Goal: Task Accomplishment & Management: Manage account settings

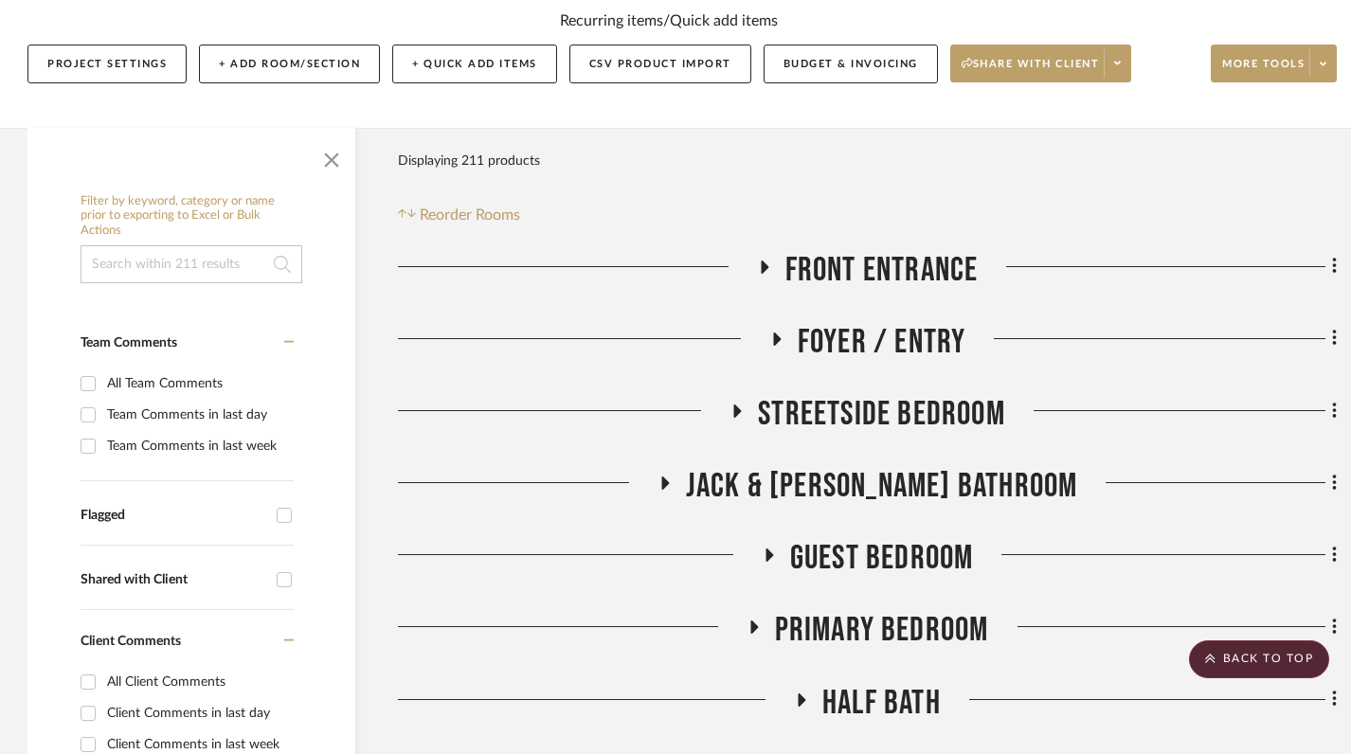
scroll to position [0, 1]
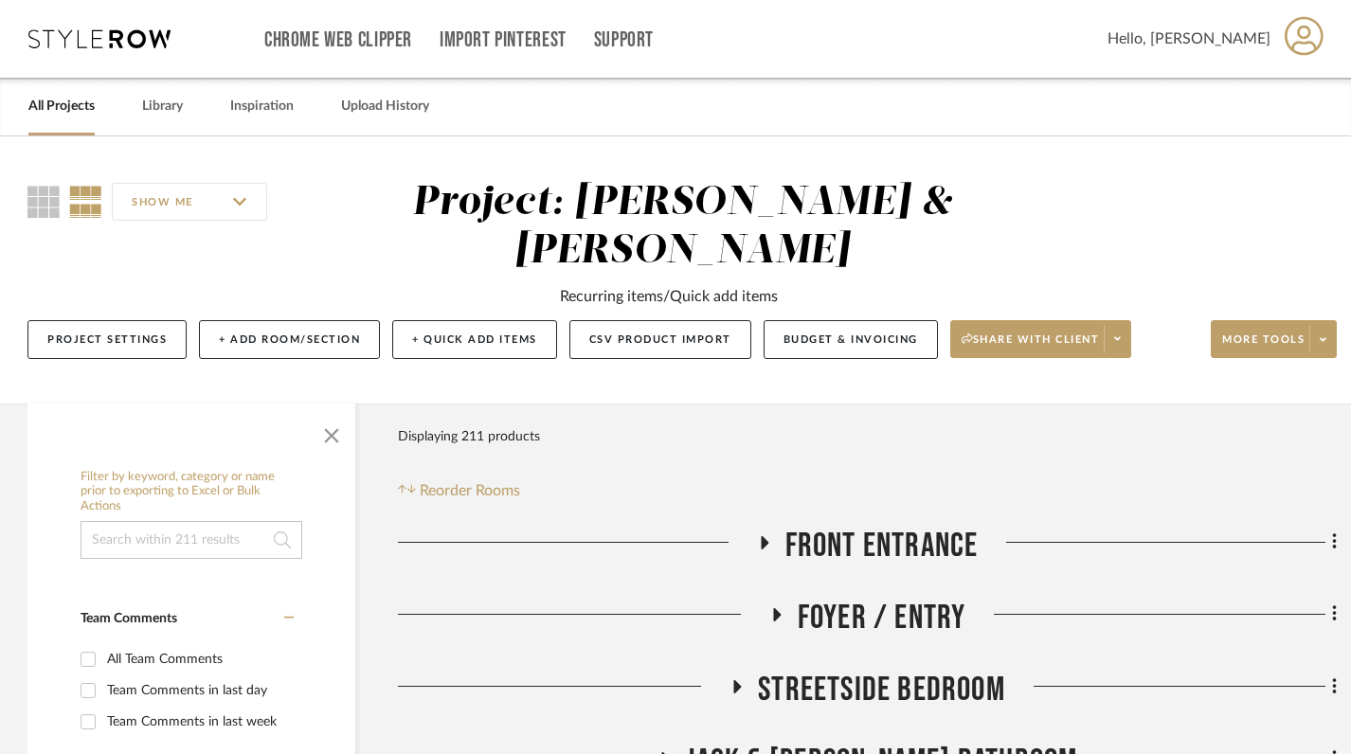
click at [67, 113] on link "All Projects" at bounding box center [61, 107] width 66 height 26
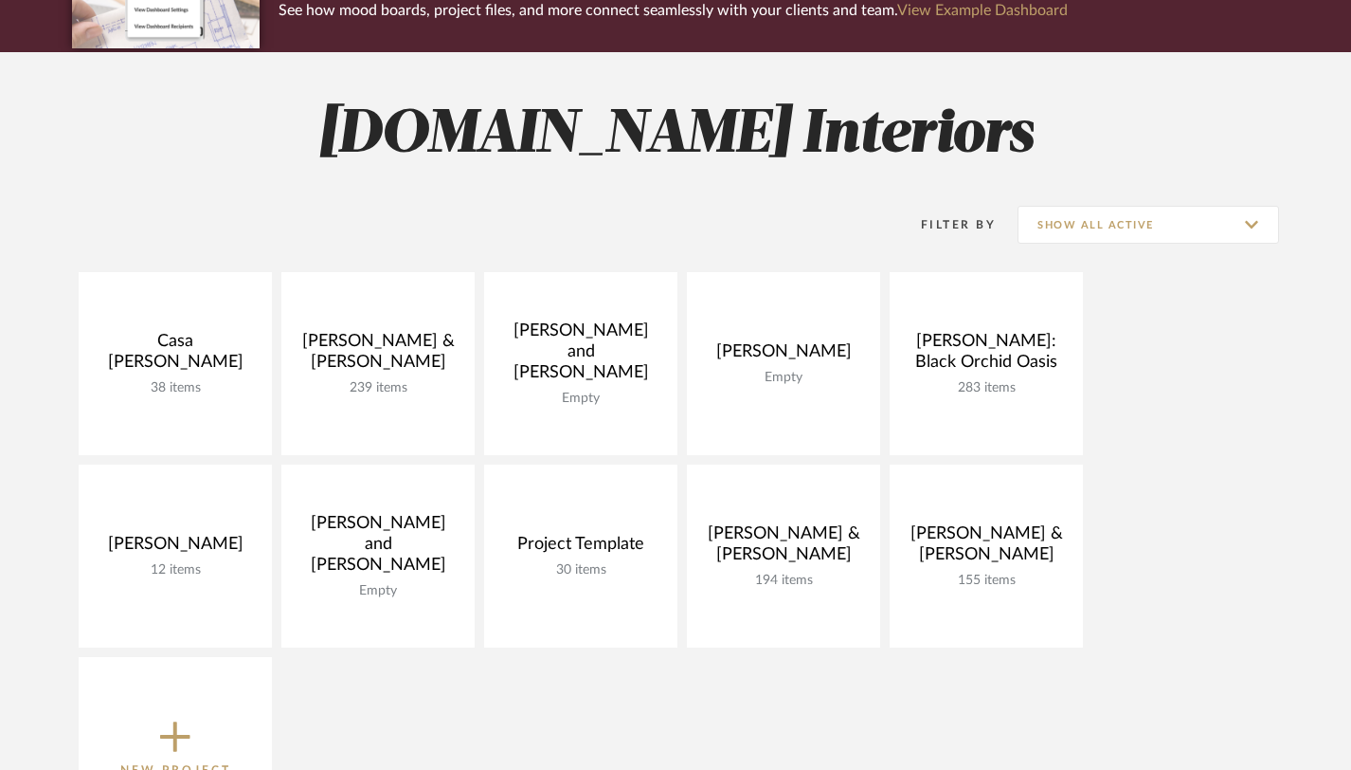
scroll to position [287, 0]
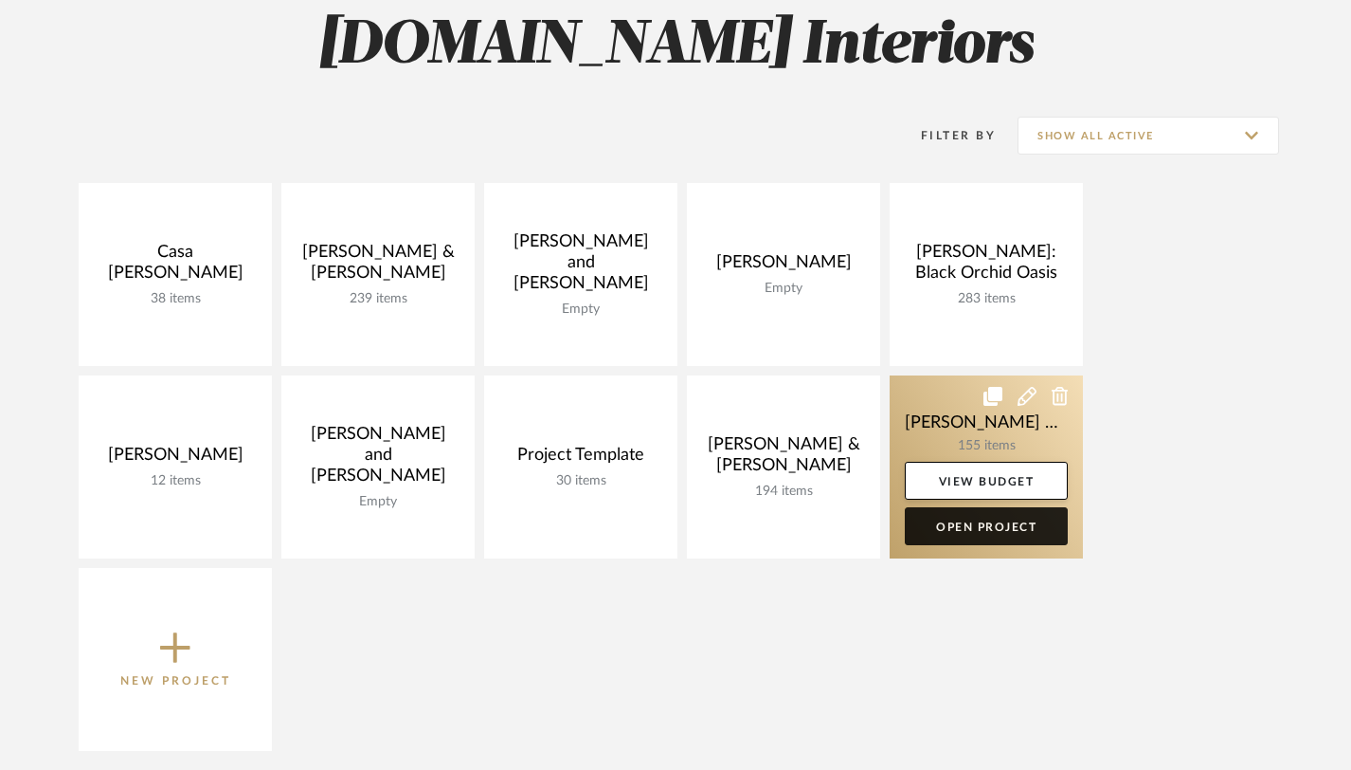
click at [965, 531] on link "Open Project" at bounding box center [986, 526] width 163 height 38
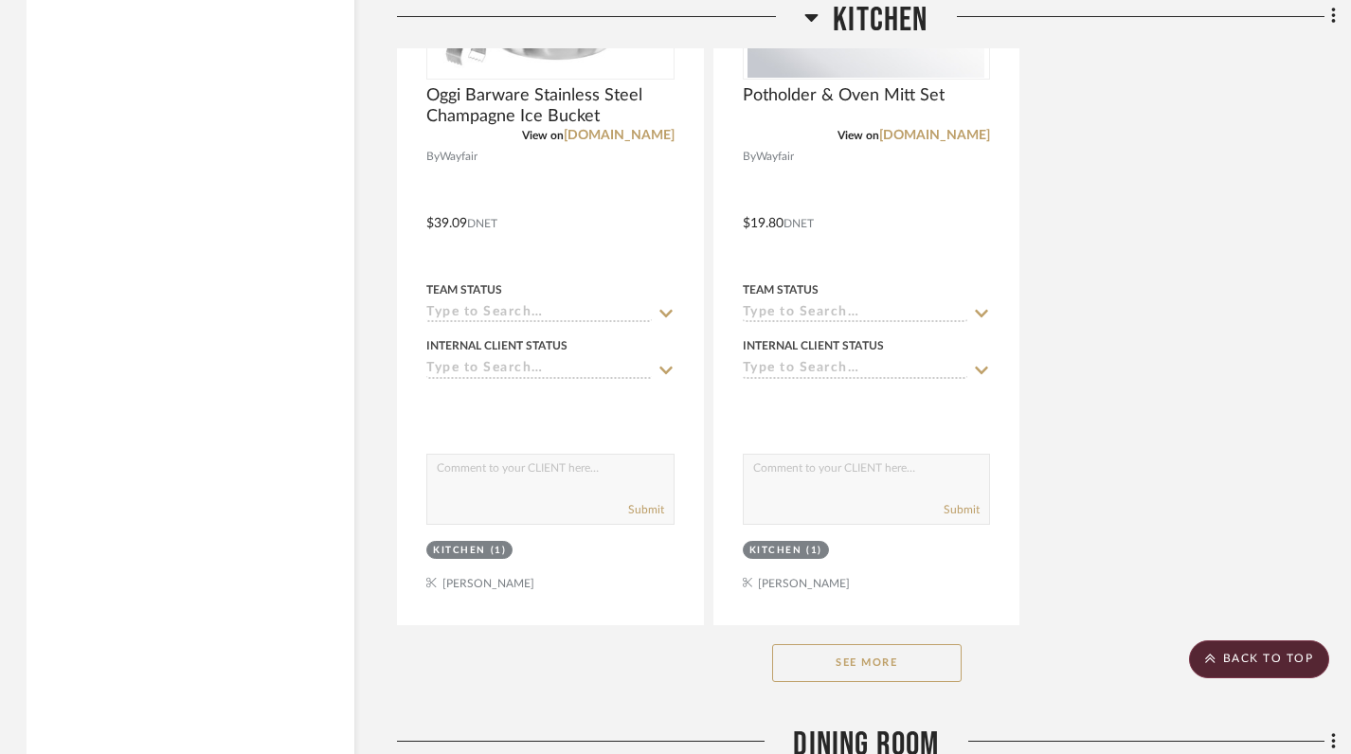
scroll to position [2970, 2]
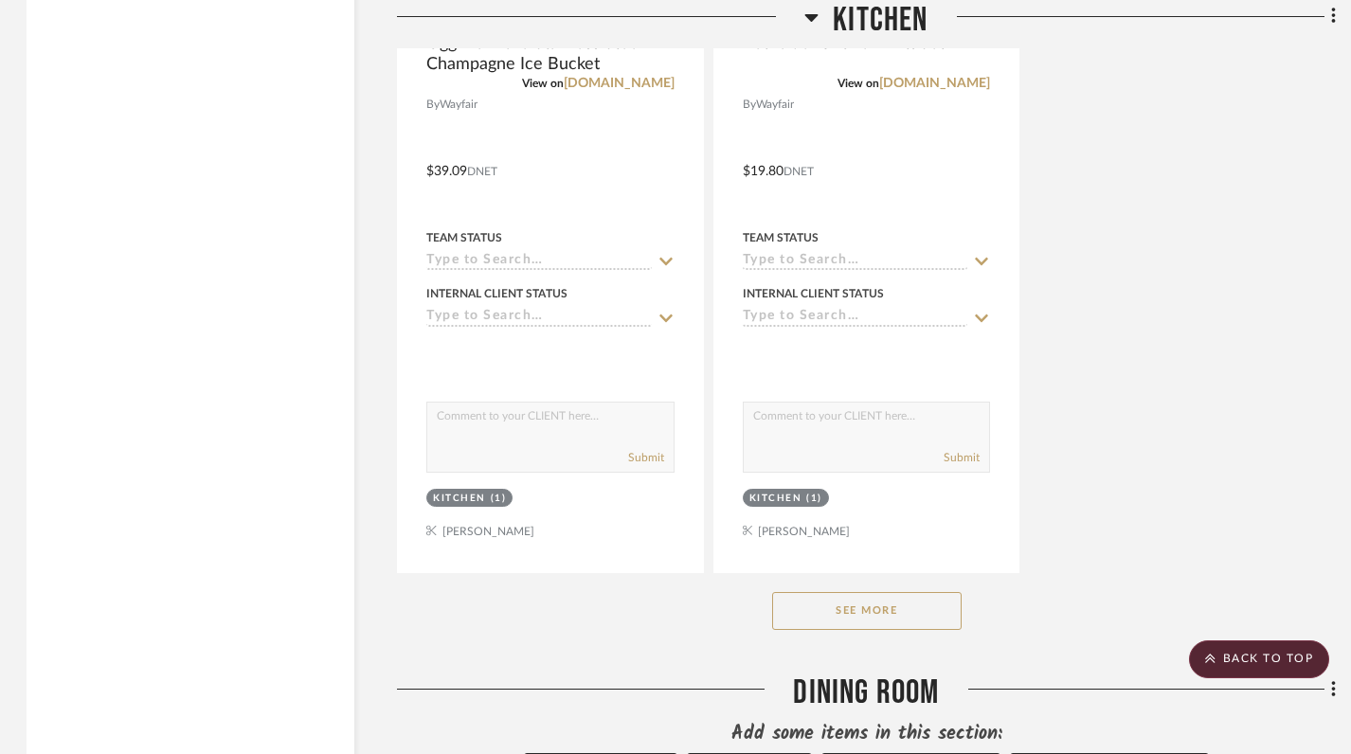
click at [873, 592] on button "See More" at bounding box center [867, 611] width 190 height 38
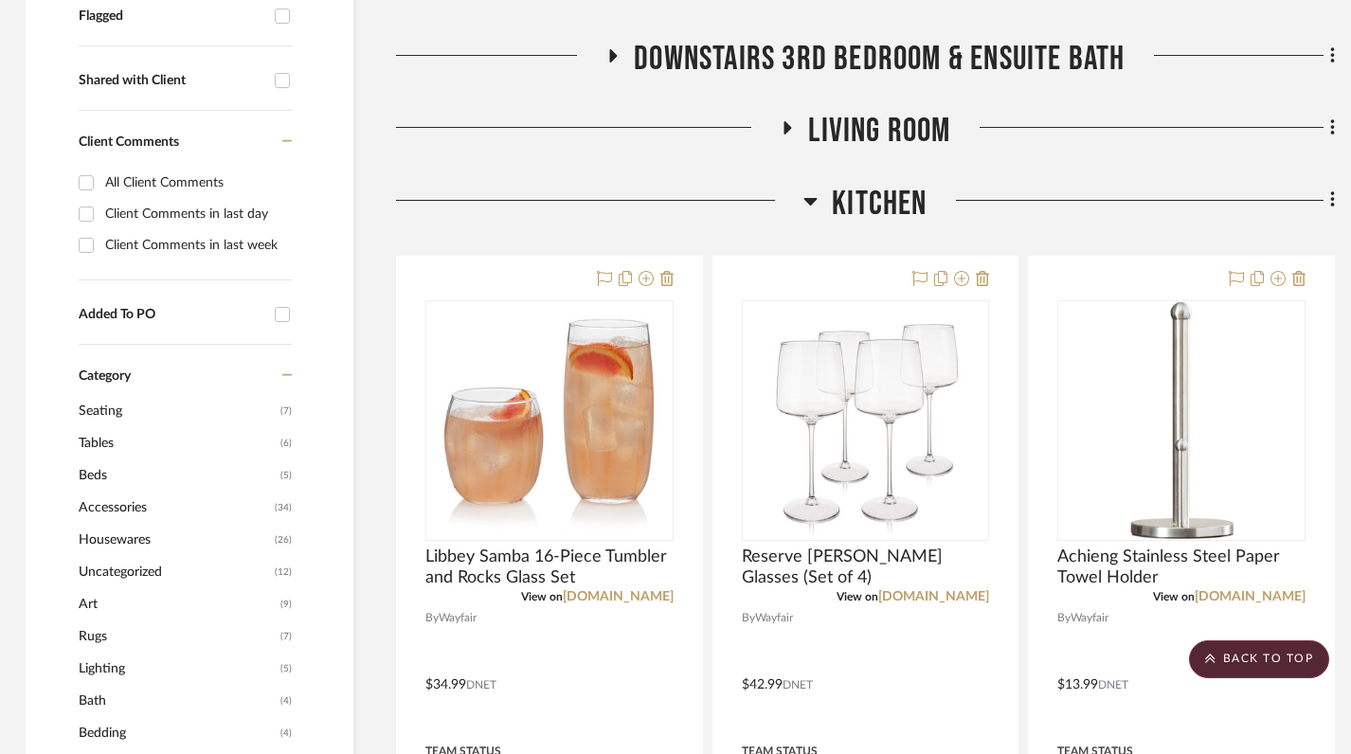
scroll to position [741, 3]
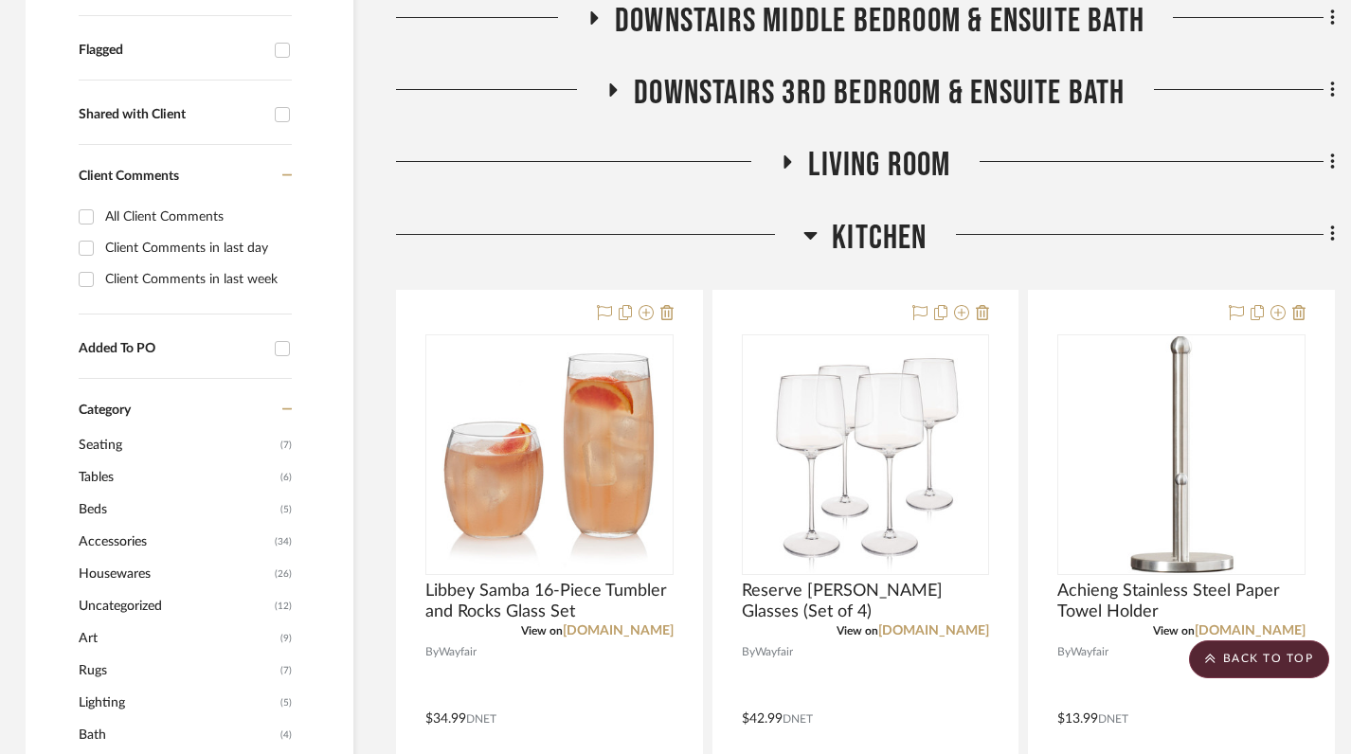
click at [815, 232] on icon at bounding box center [811, 236] width 13 height 8
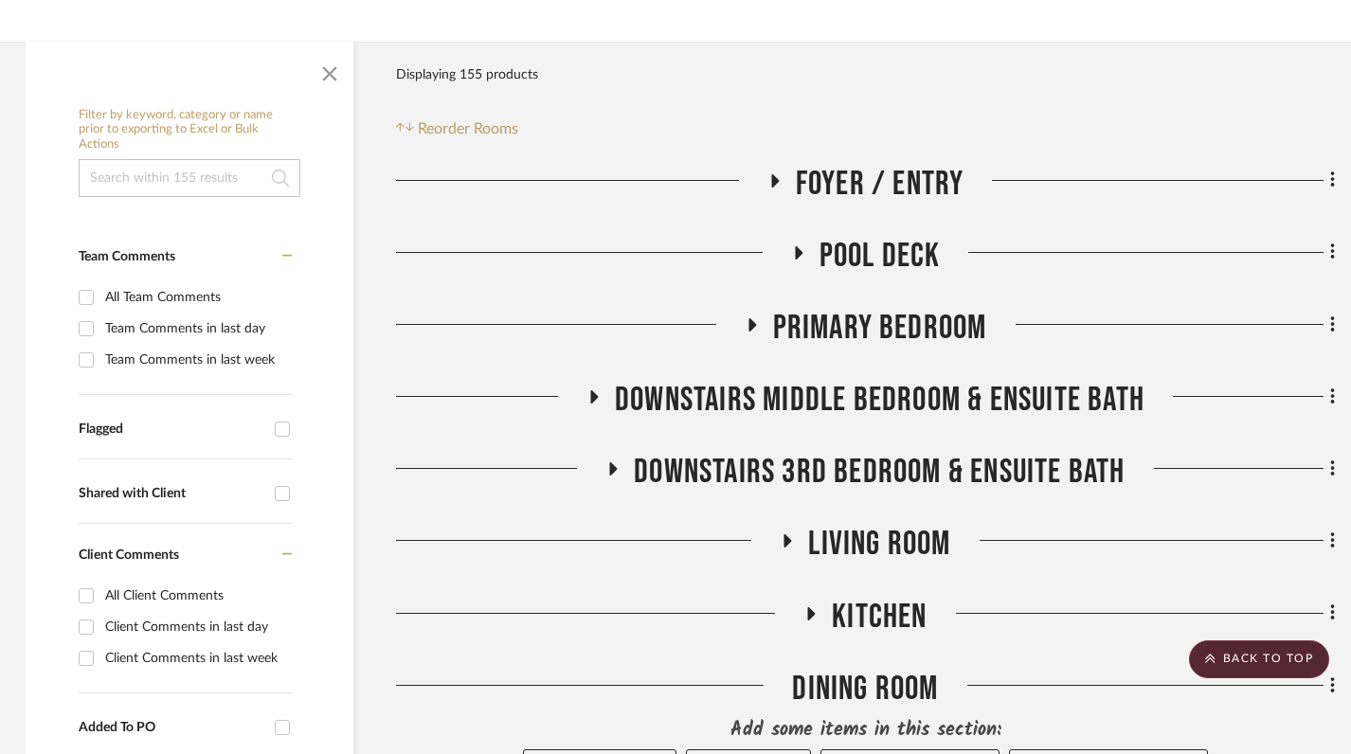
scroll to position [0, 3]
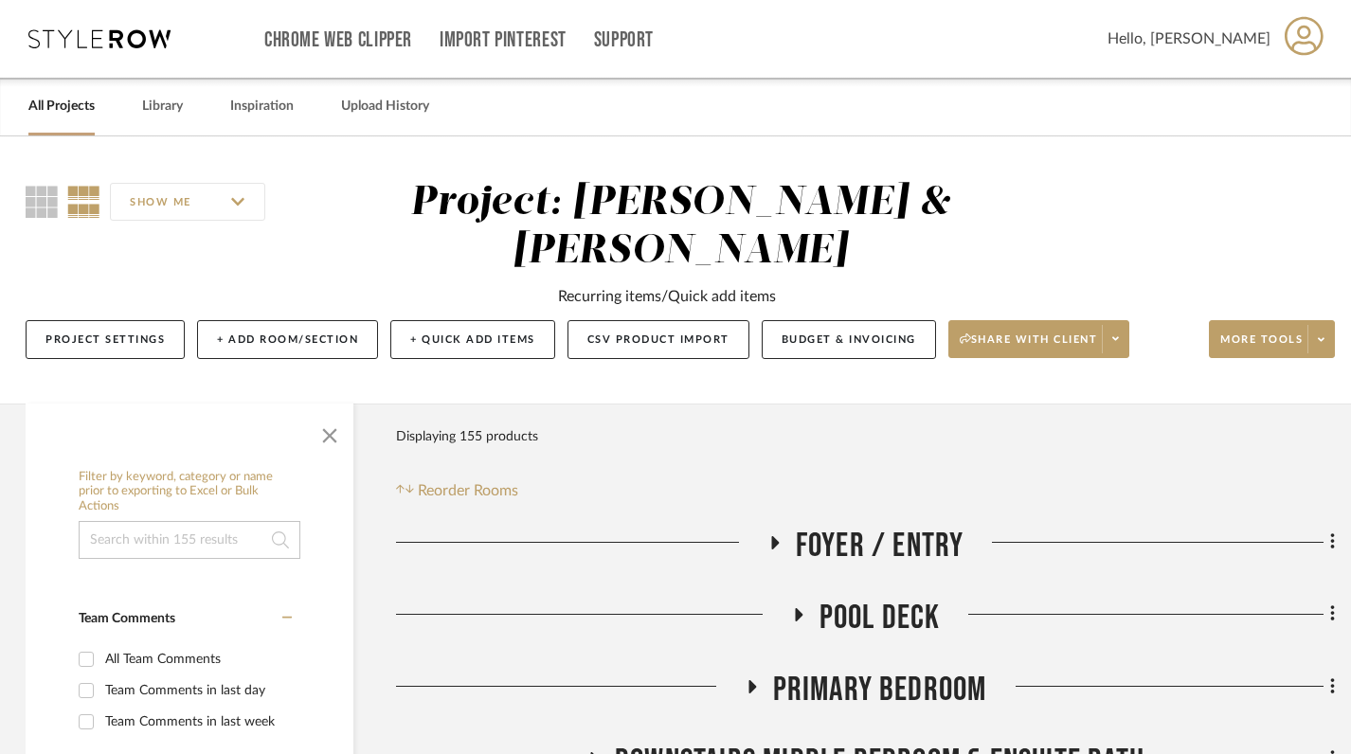
click at [64, 99] on link "All Projects" at bounding box center [61, 107] width 66 height 26
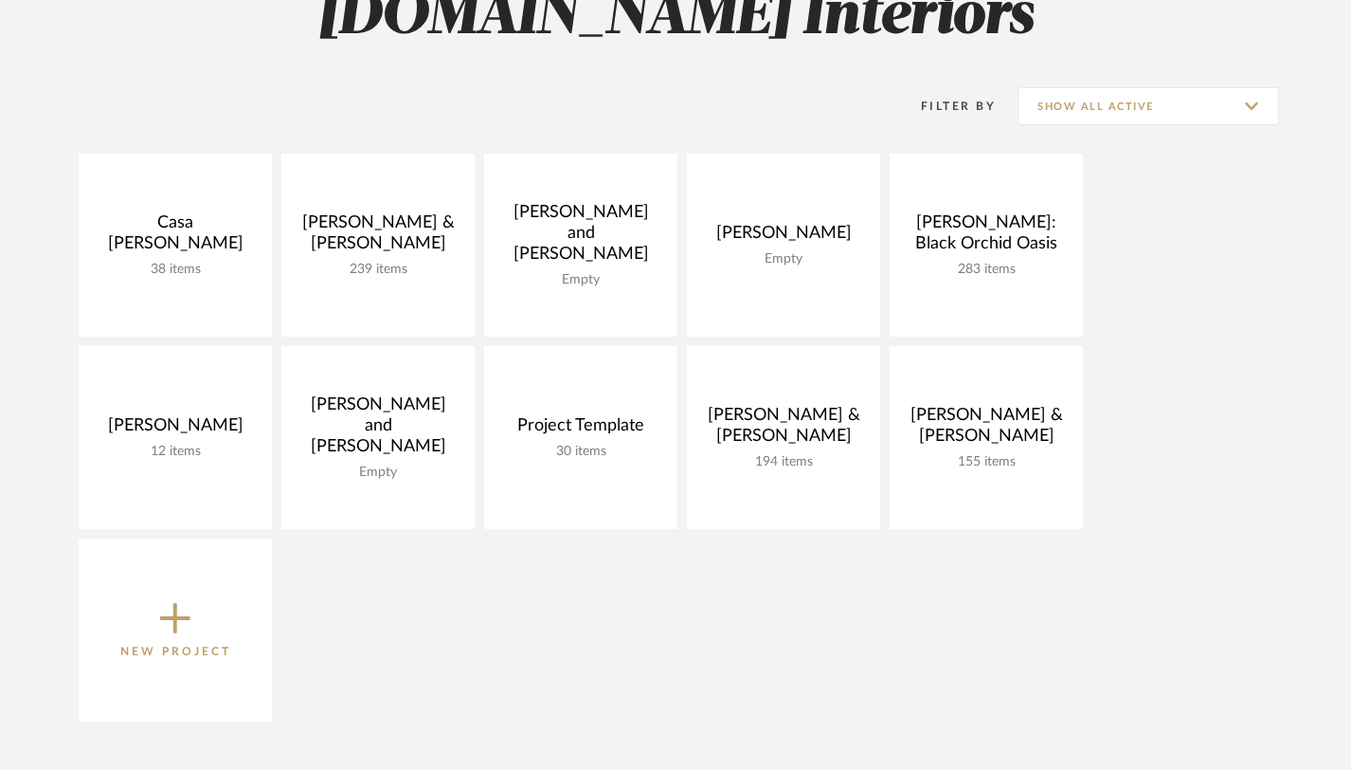
scroll to position [334, 0]
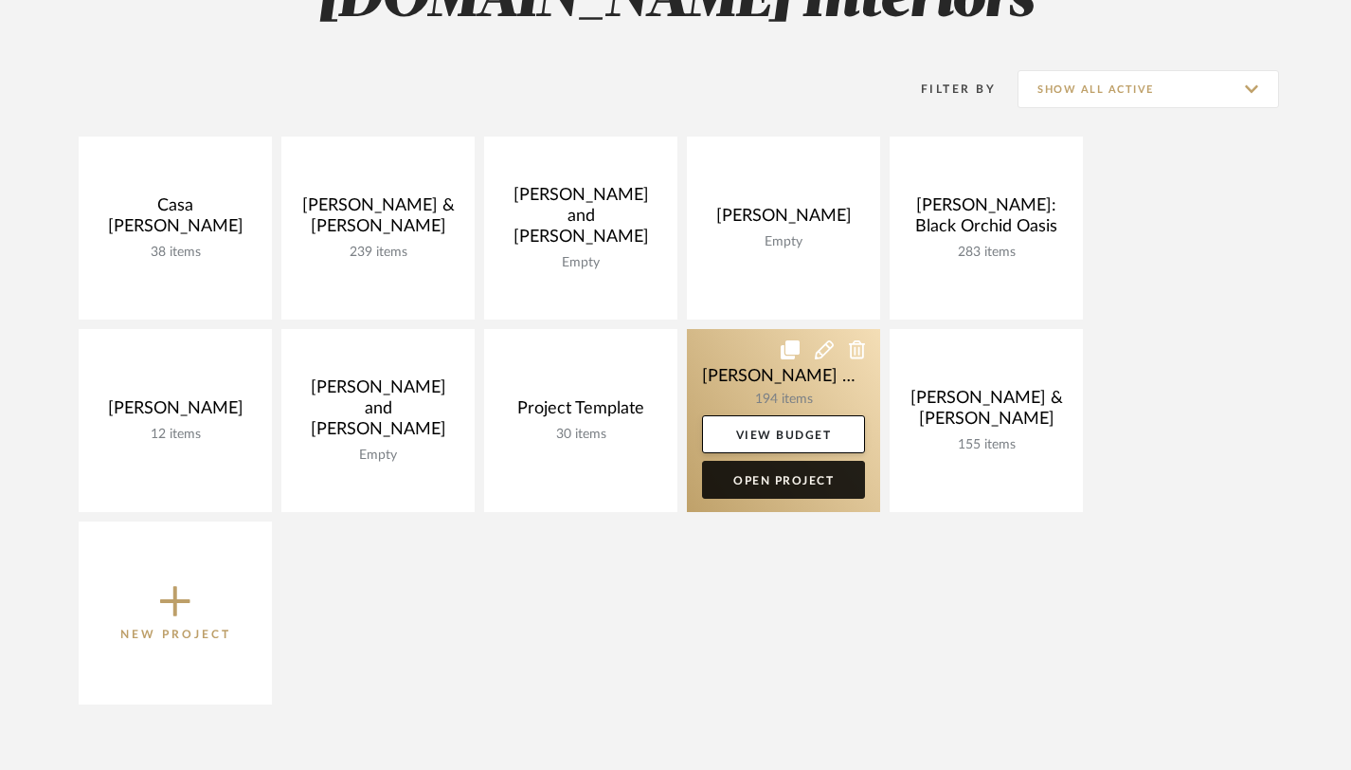
click at [747, 482] on link "Open Project" at bounding box center [783, 480] width 163 height 38
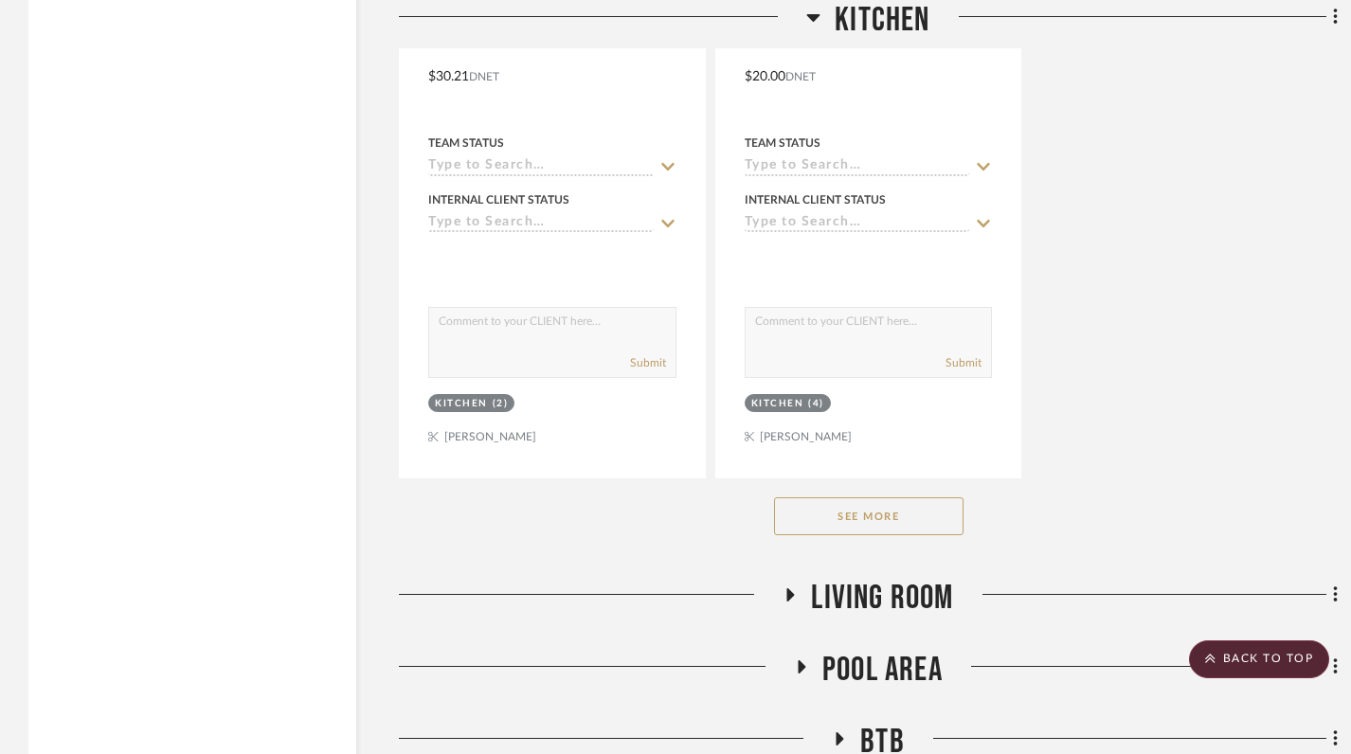
scroll to position [3165, 0]
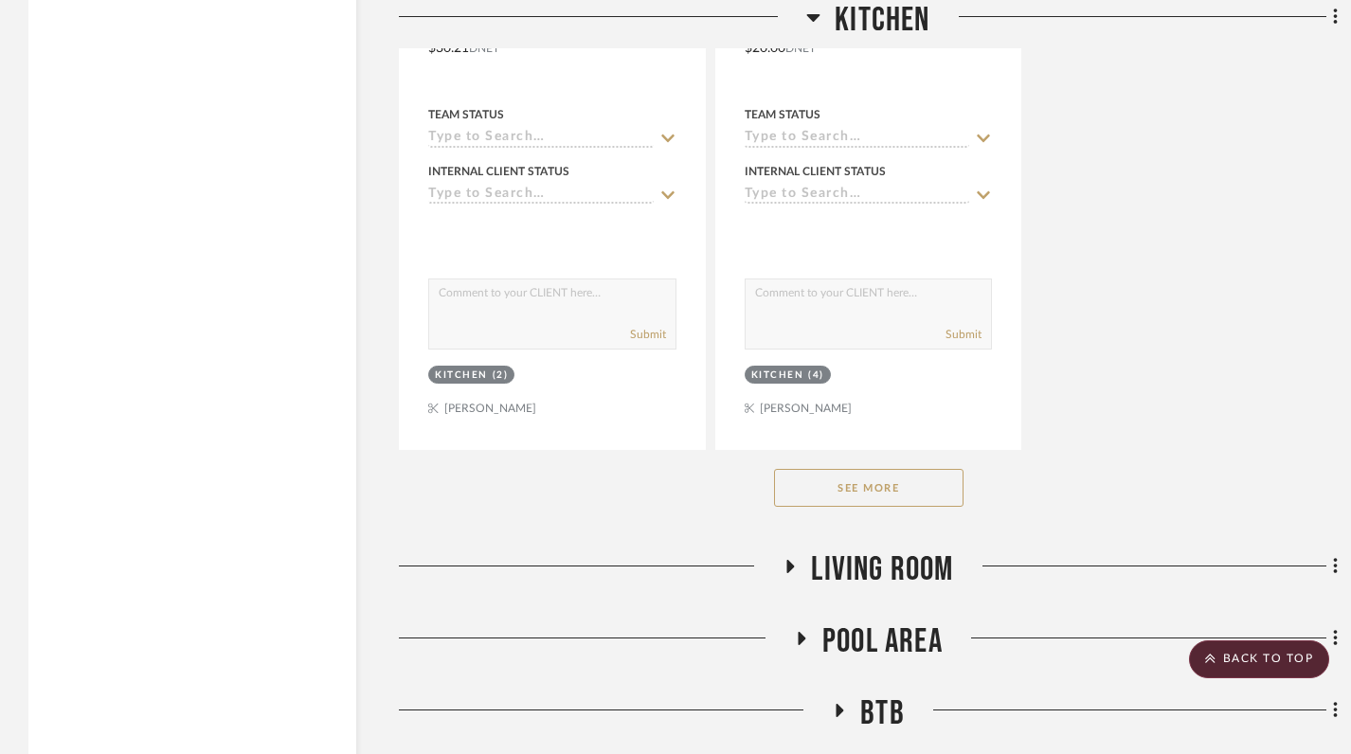
click at [877, 490] on button "See More" at bounding box center [869, 488] width 190 height 38
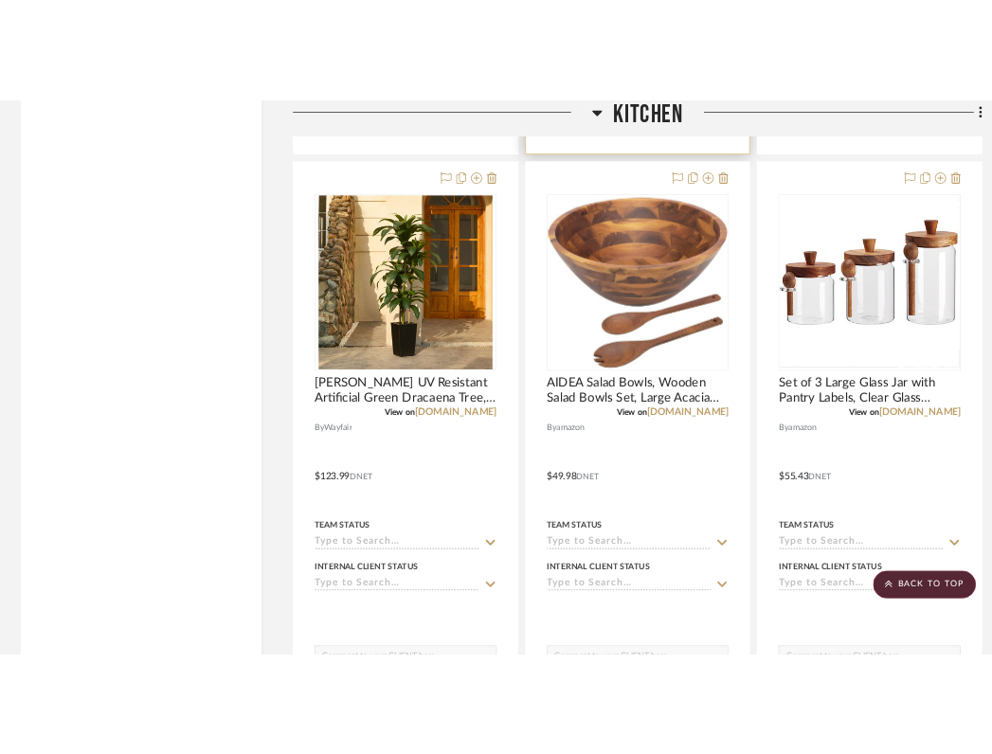
scroll to position [3545, 0]
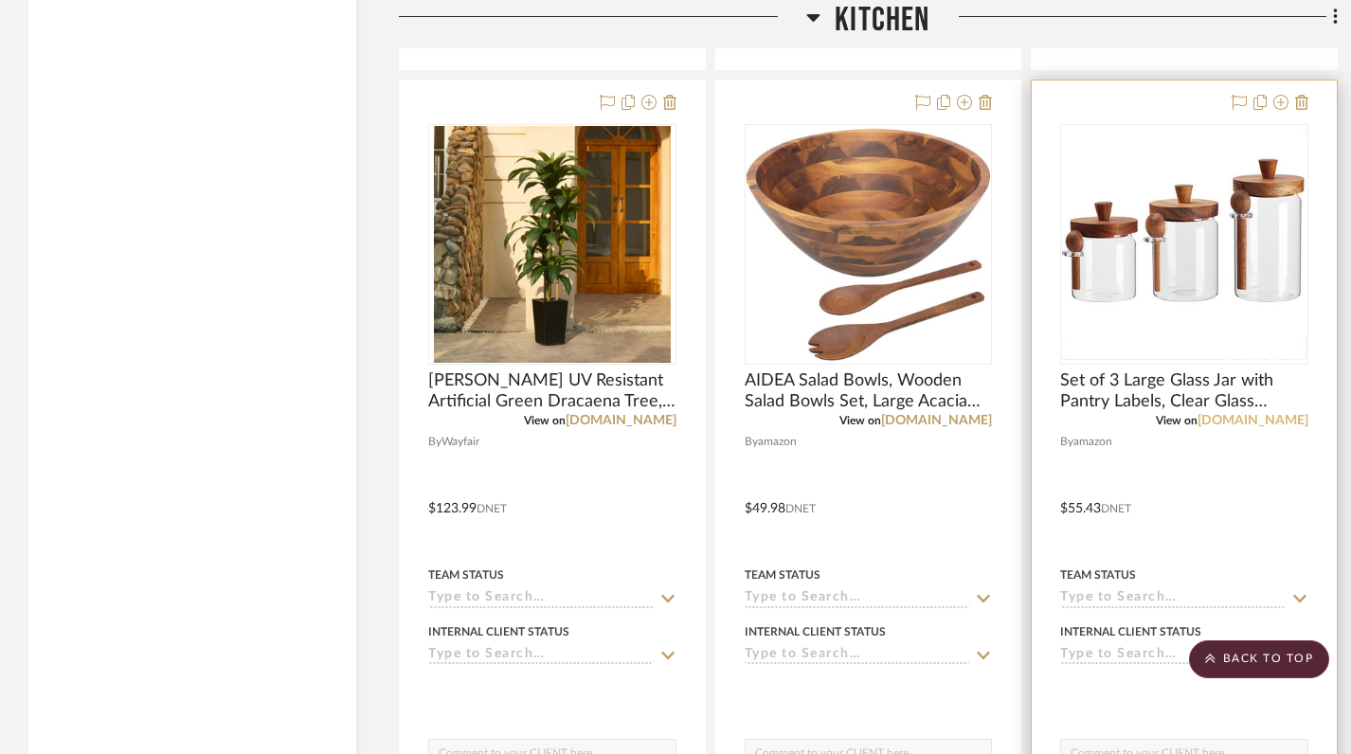
click at [1005, 418] on link "[DOMAIN_NAME]" at bounding box center [1253, 420] width 111 height 13
click at [1005, 416] on link "[DOMAIN_NAME]" at bounding box center [1253, 420] width 111 height 13
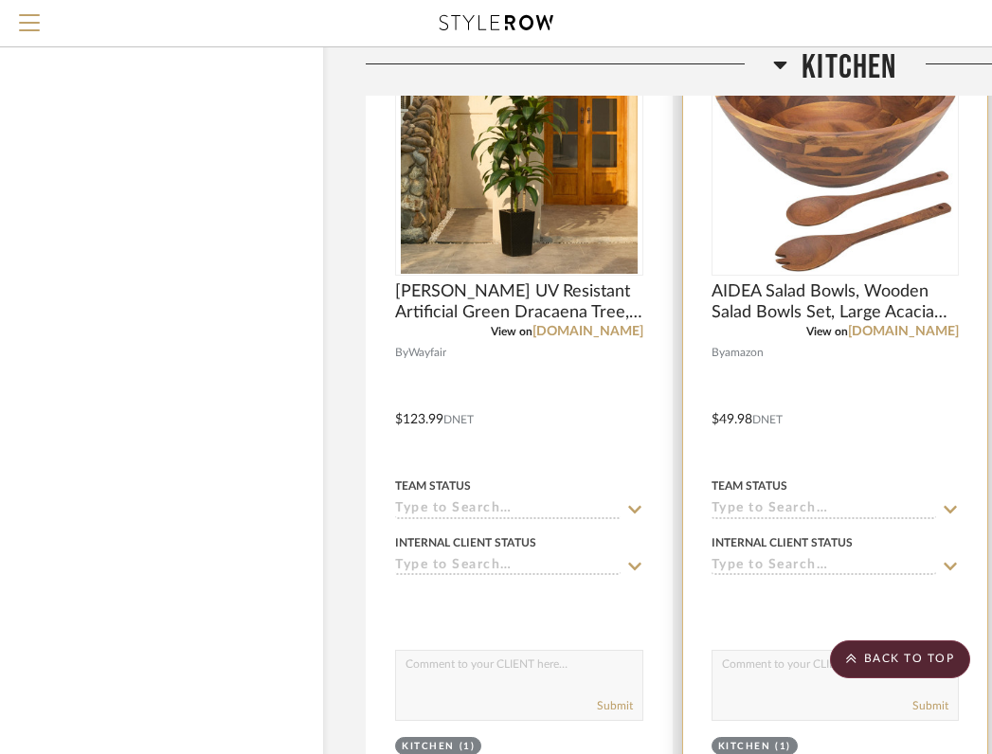
scroll to position [3545, 34]
click at [910, 334] on link "[DOMAIN_NAME]" at bounding box center [902, 331] width 111 height 13
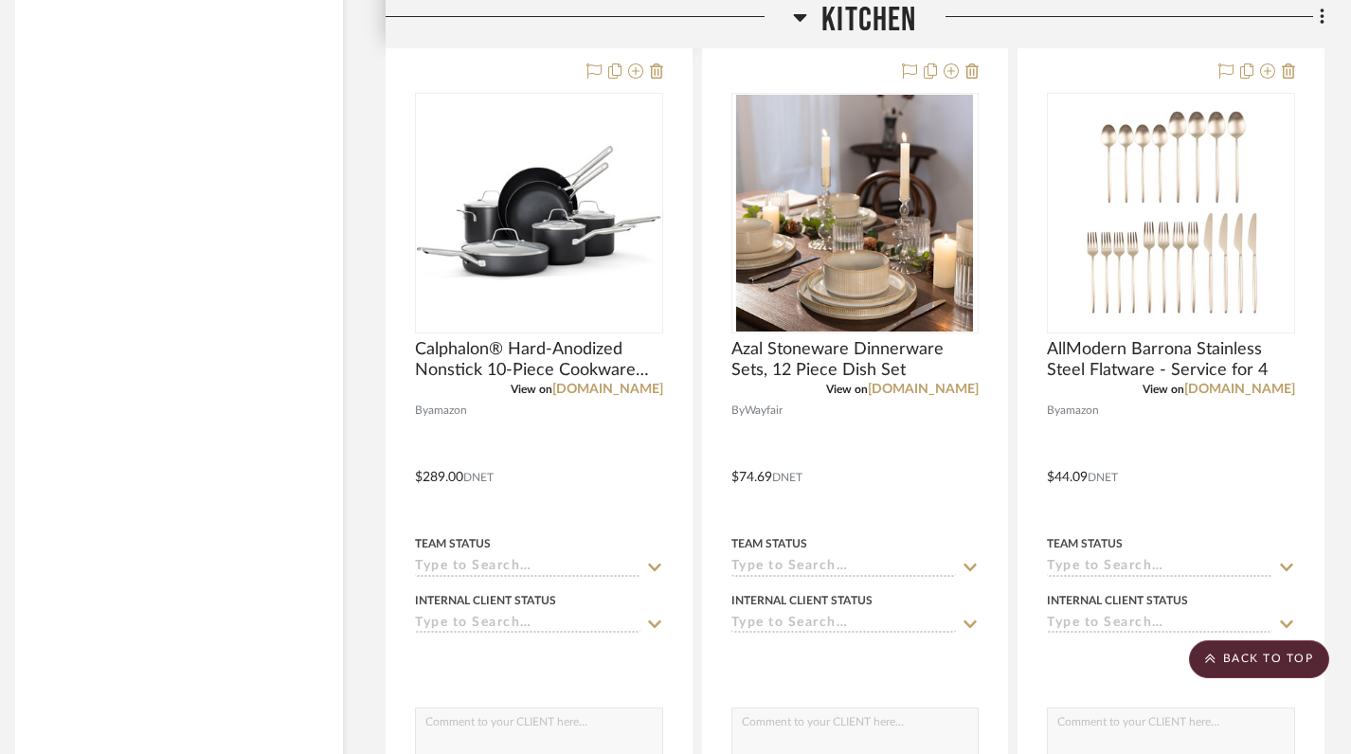
scroll to position [4405, 13]
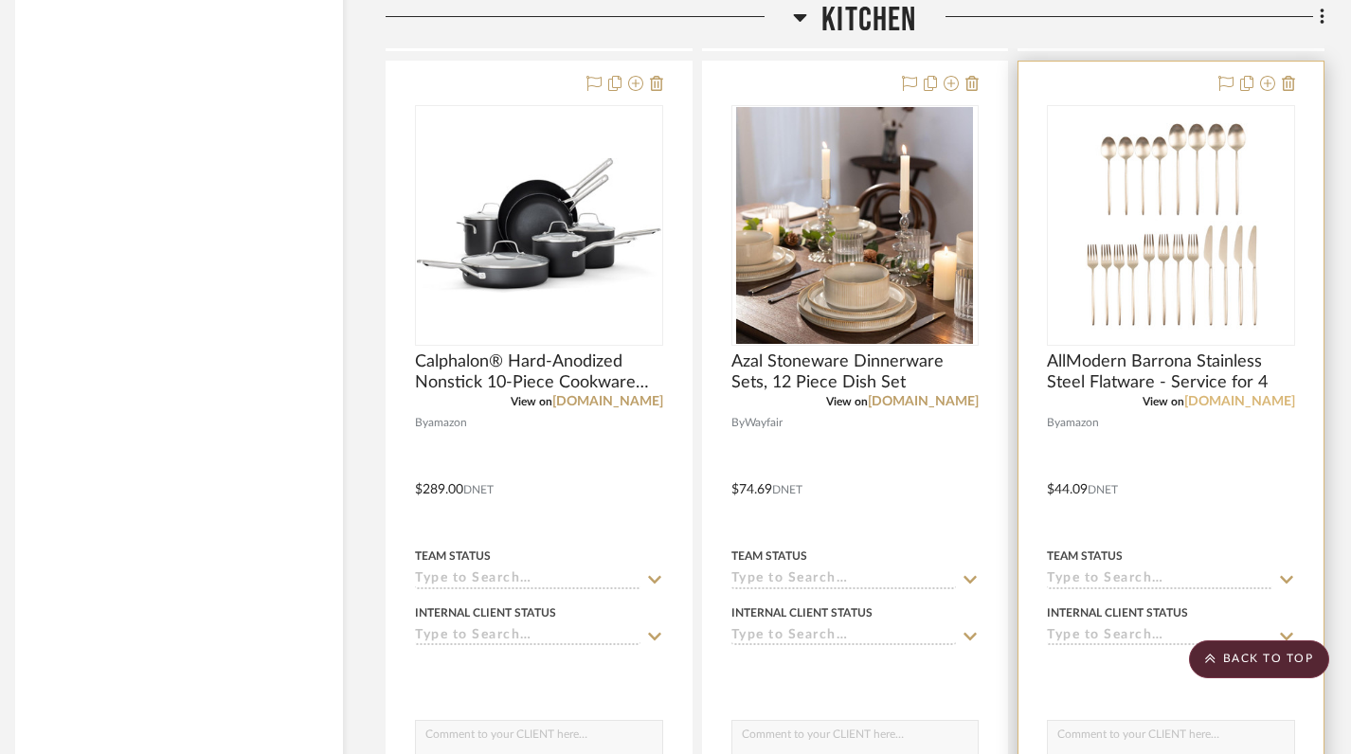
click at [1005, 407] on link "[DOMAIN_NAME]" at bounding box center [1240, 401] width 111 height 13
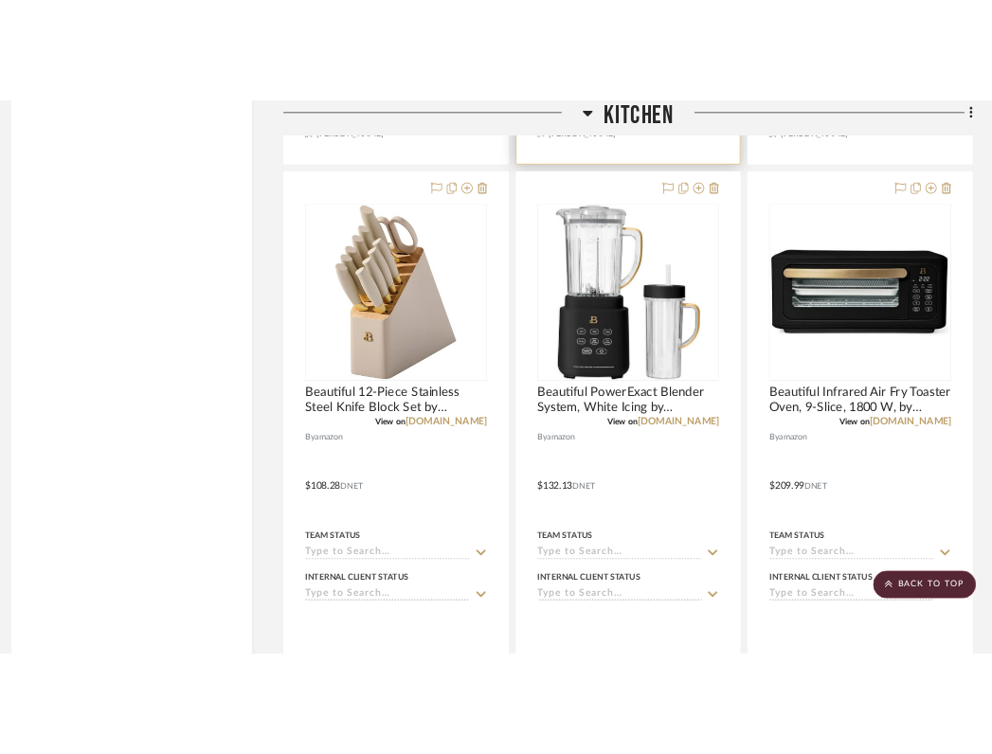
scroll to position [5204, 13]
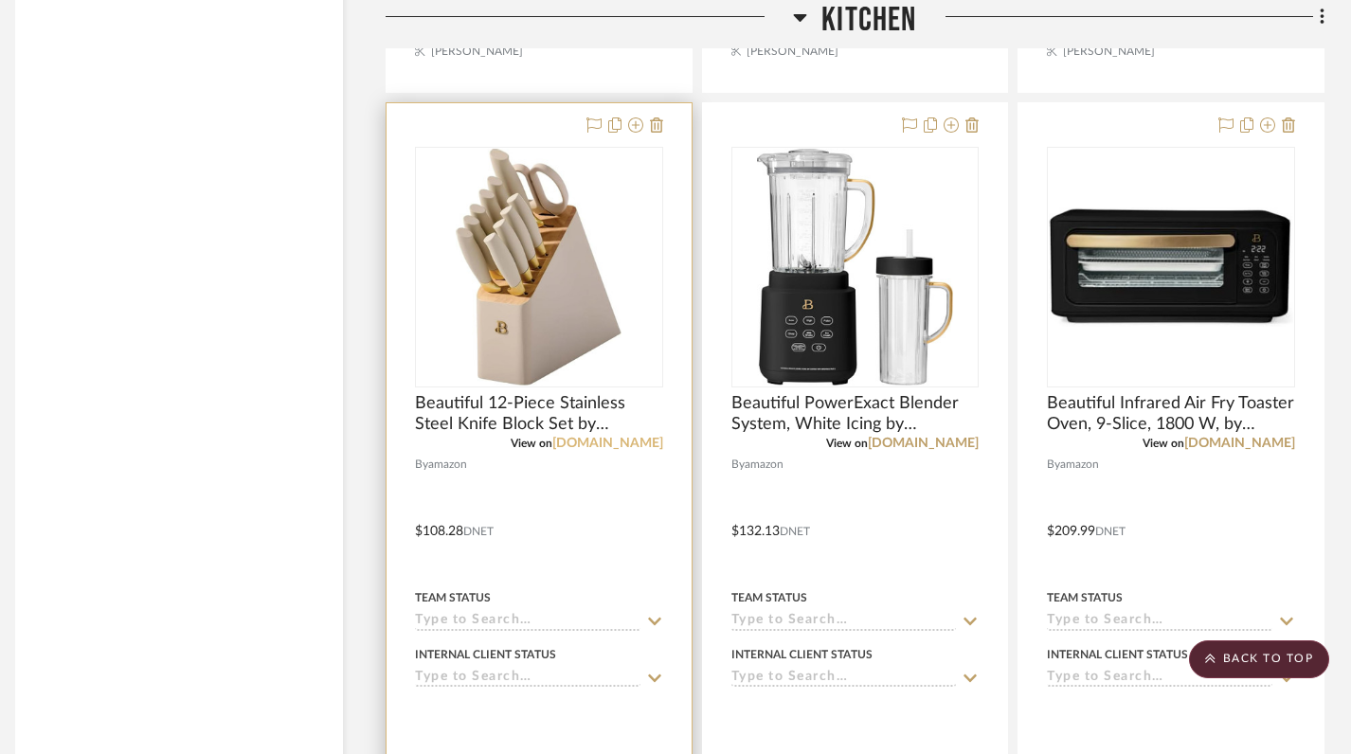
click at [628, 442] on link "[DOMAIN_NAME]" at bounding box center [608, 443] width 111 height 13
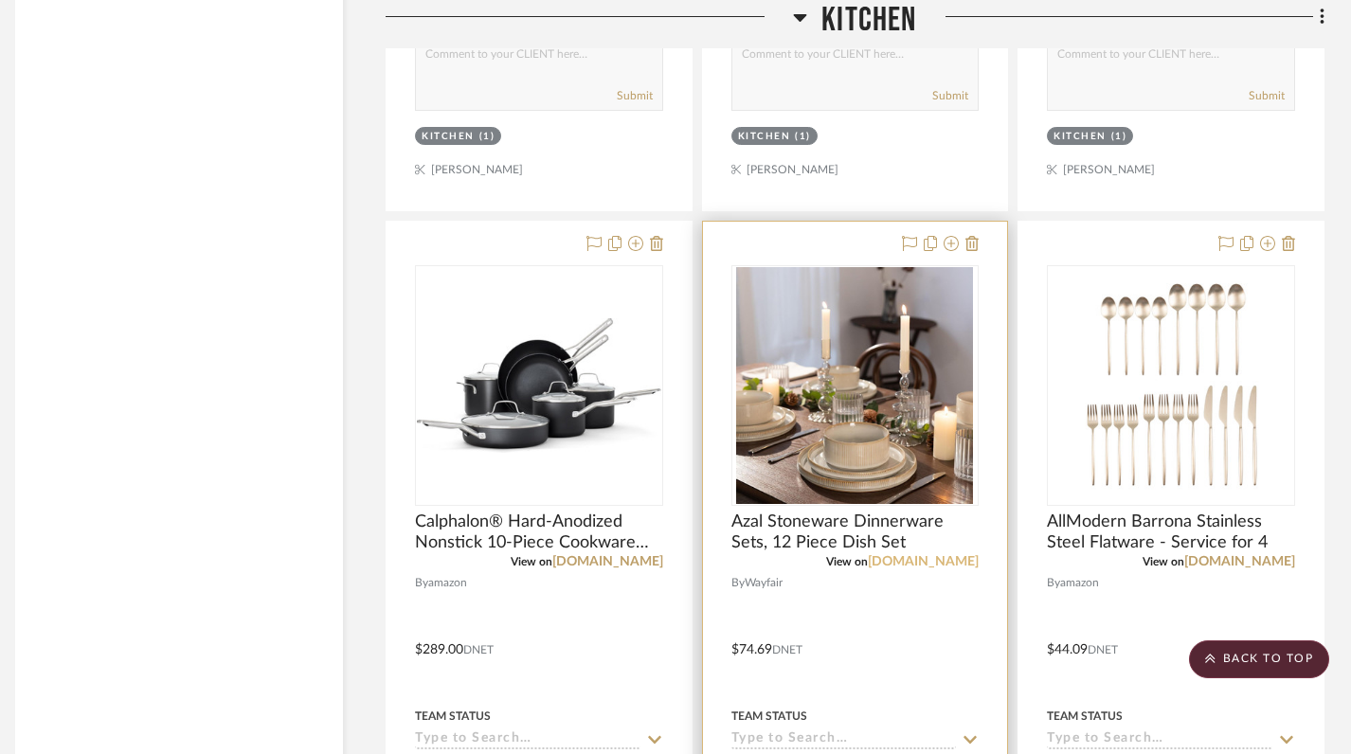
scroll to position [4268, 13]
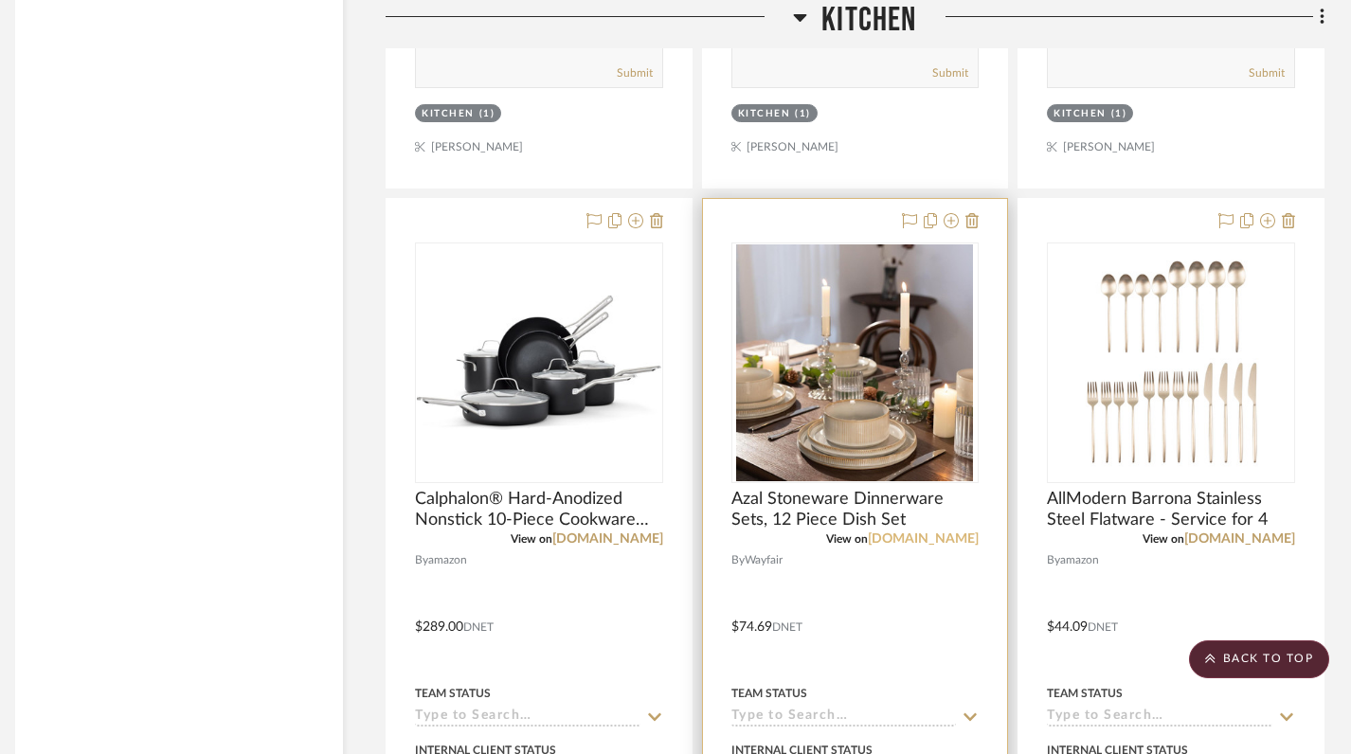
click at [933, 535] on link "[DOMAIN_NAME]" at bounding box center [923, 539] width 111 height 13
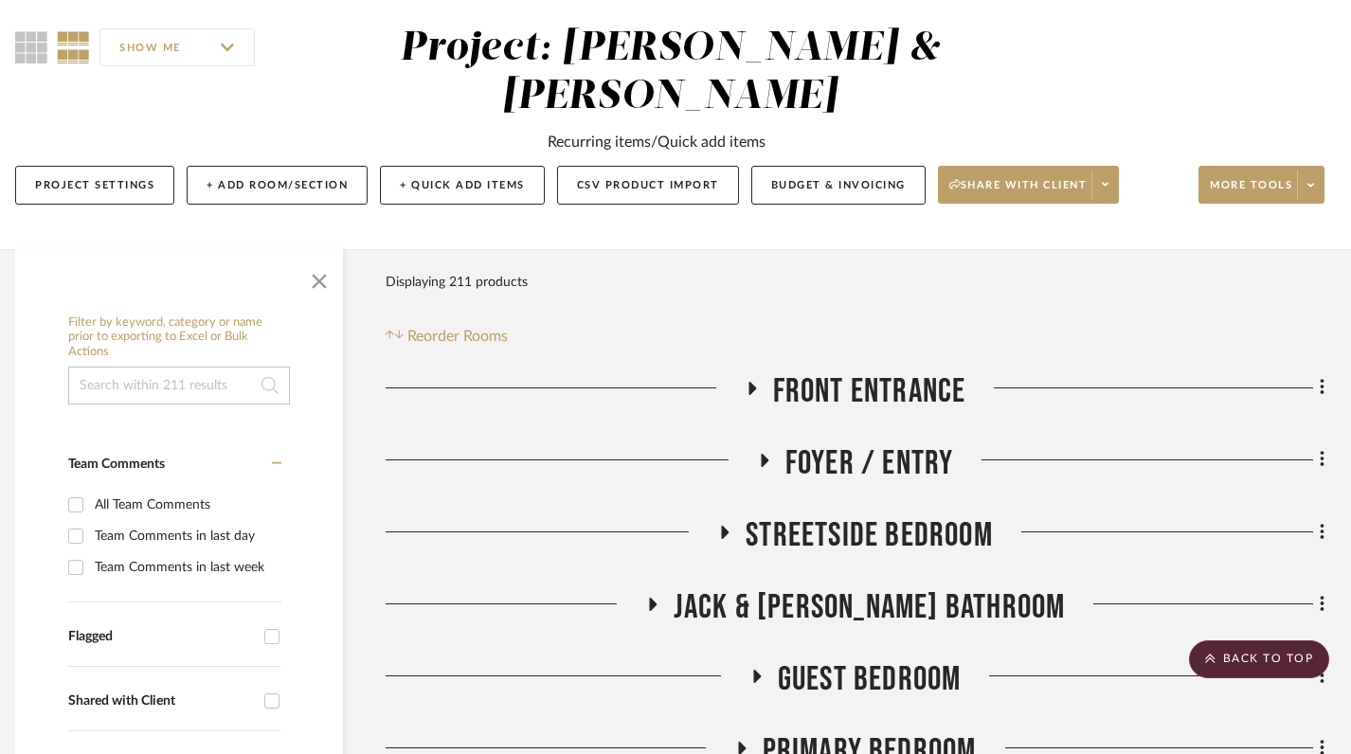
scroll to position [0, 13]
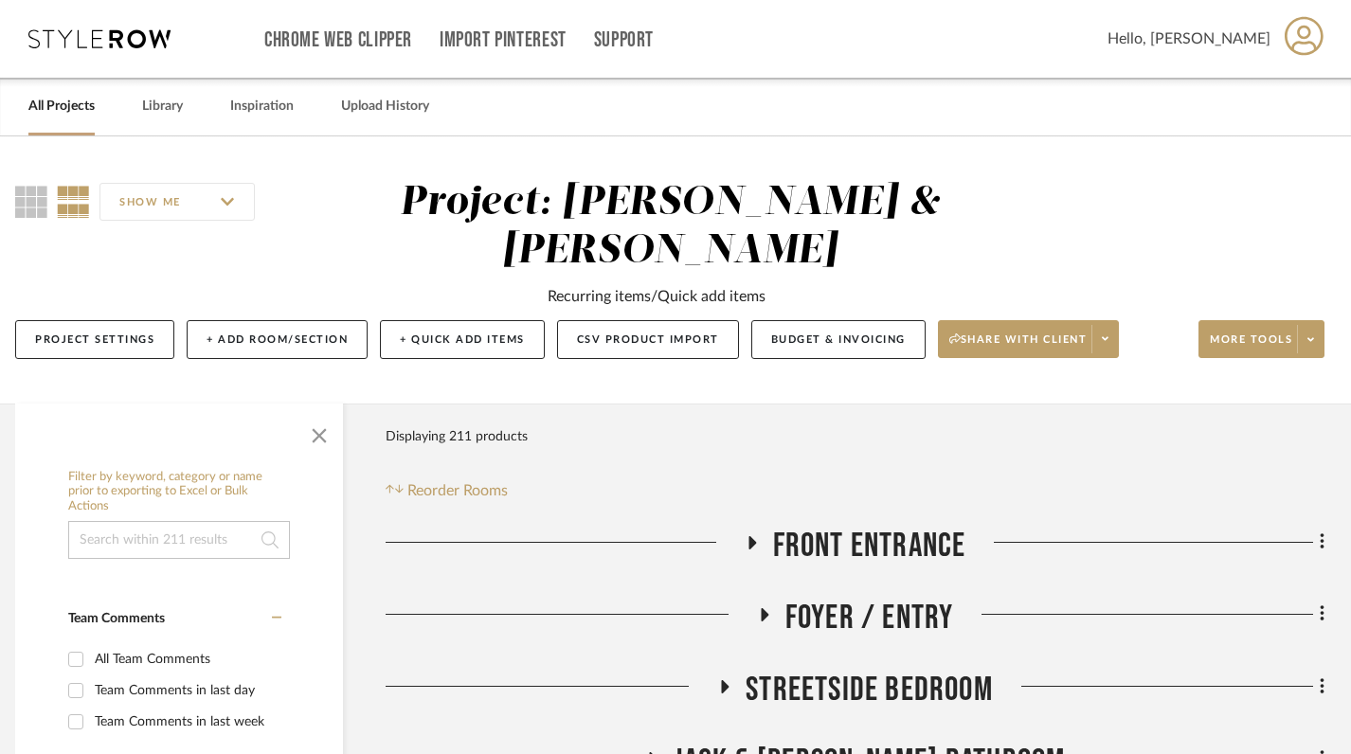
click at [46, 107] on link "All Projects" at bounding box center [61, 107] width 66 height 26
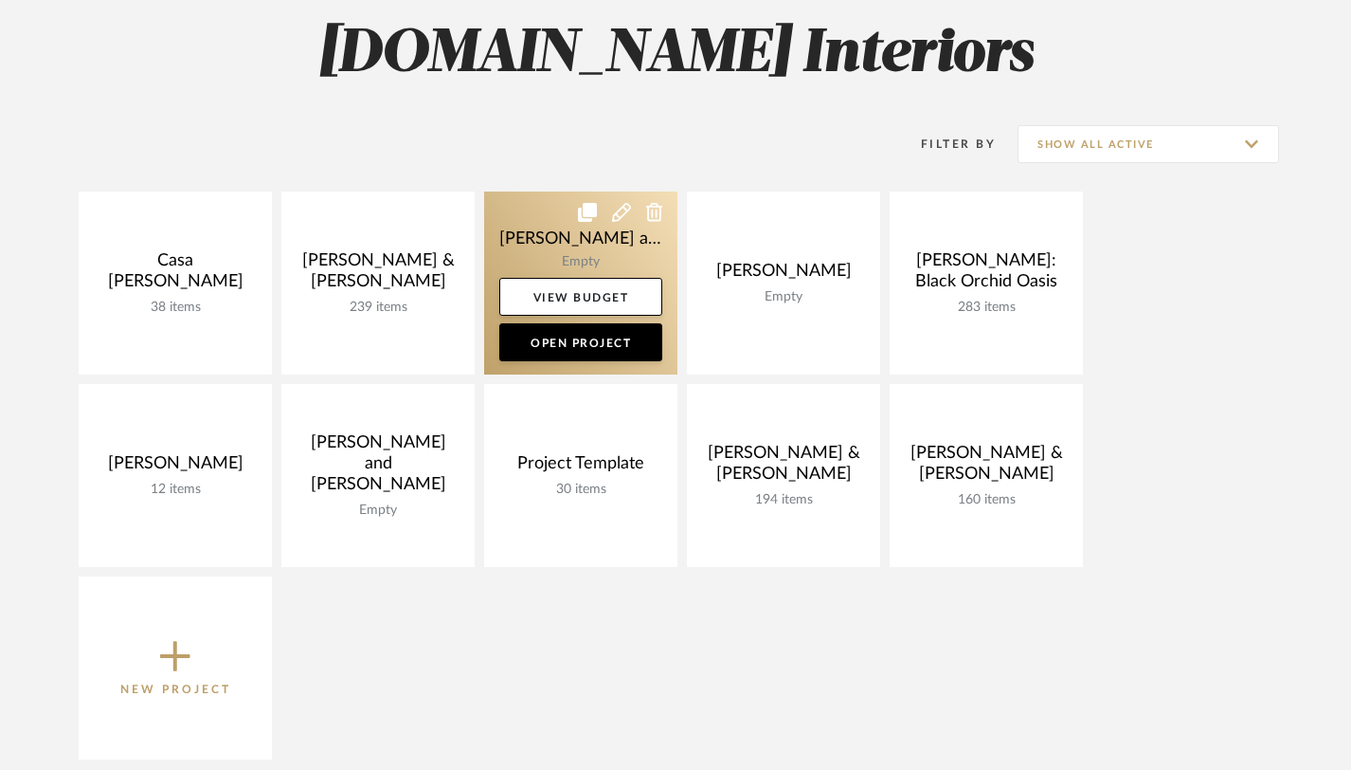
scroll to position [314, 0]
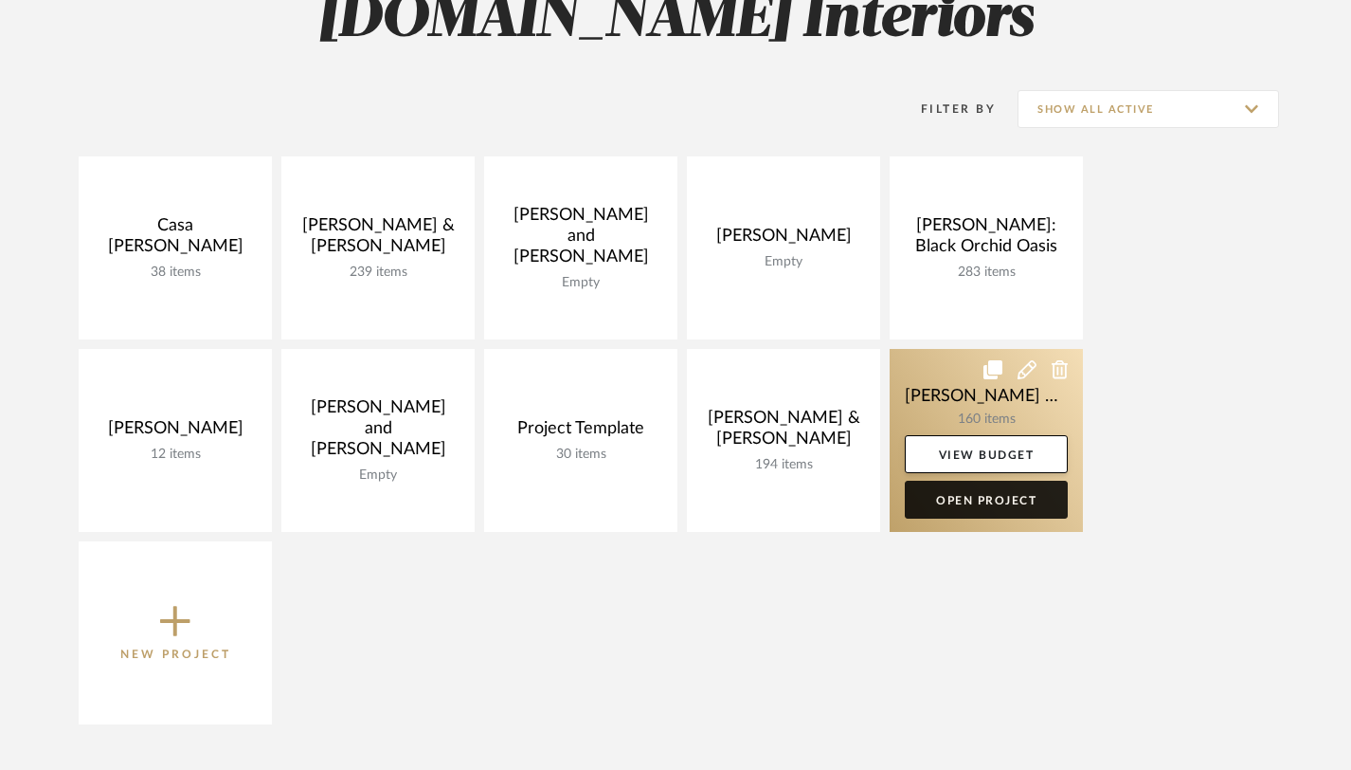
click at [985, 491] on link "Open Project" at bounding box center [986, 499] width 163 height 38
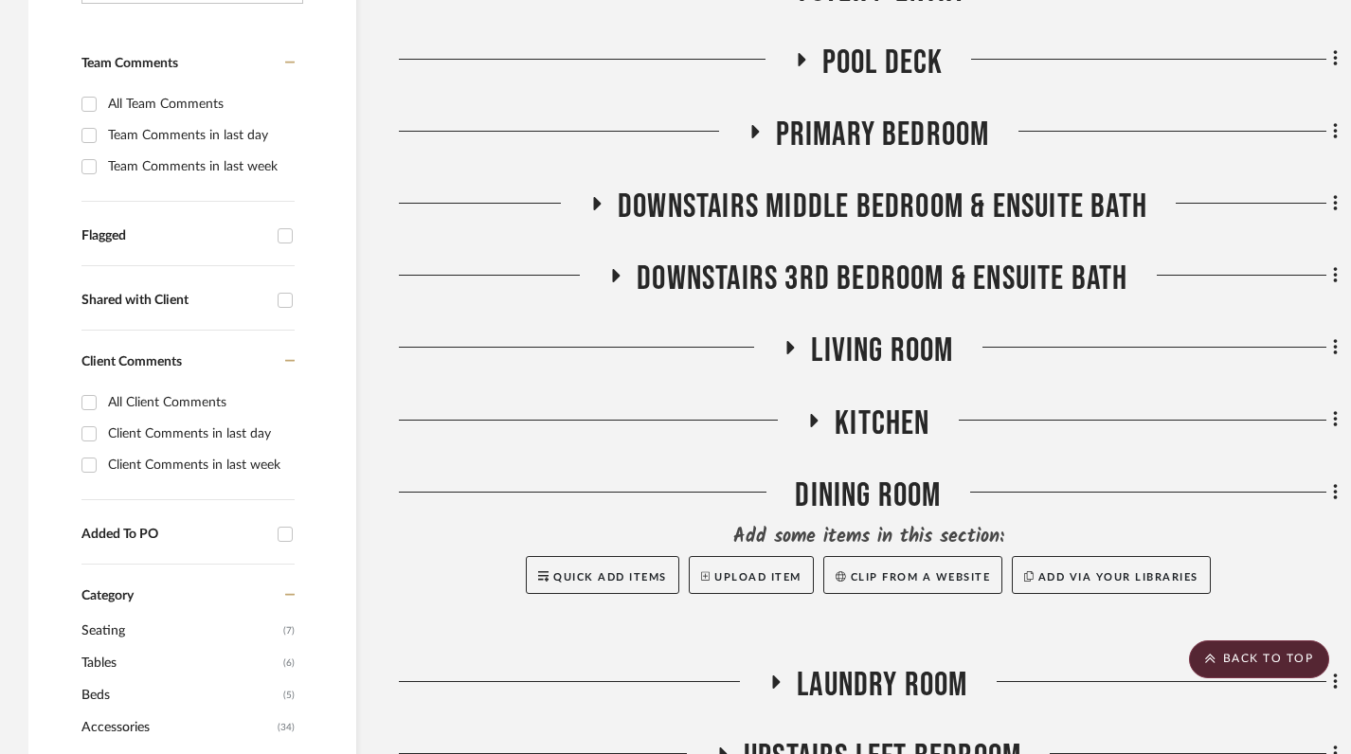
scroll to position [575, 0]
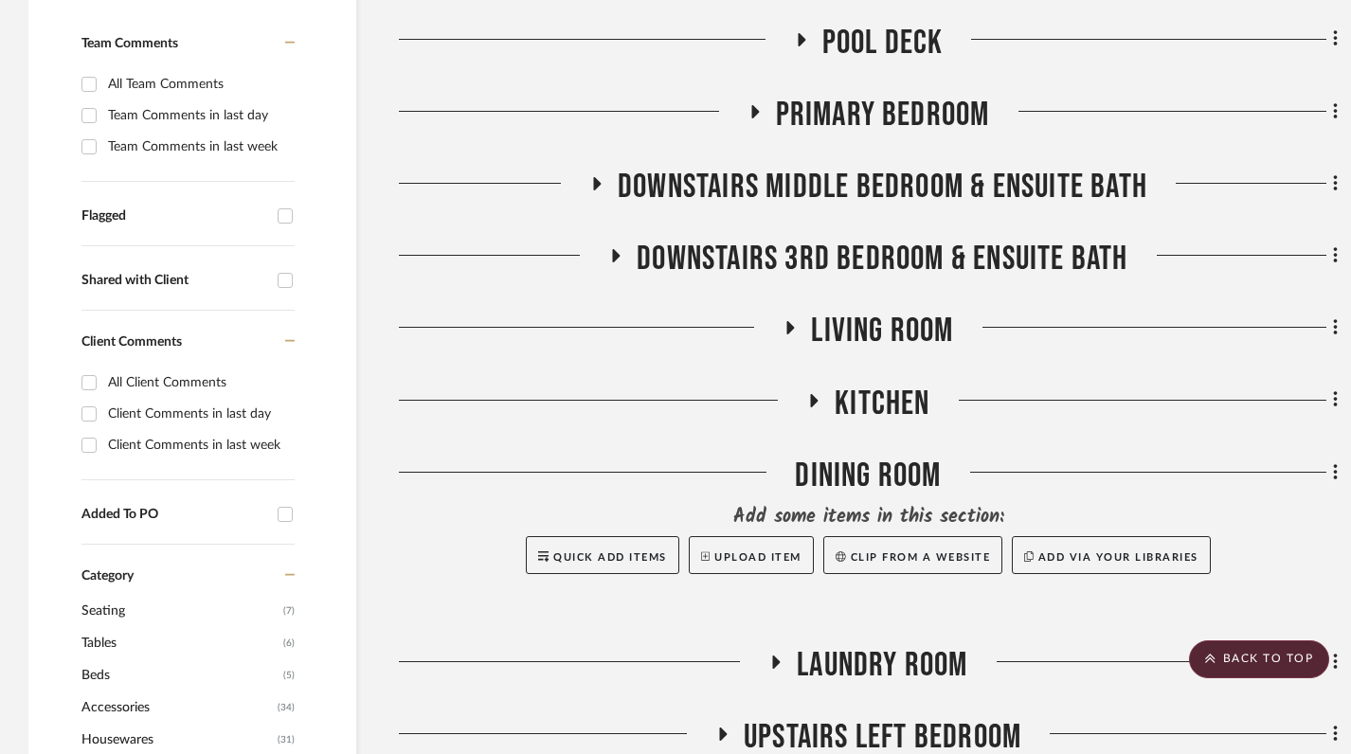
click at [817, 393] on icon at bounding box center [814, 400] width 23 height 14
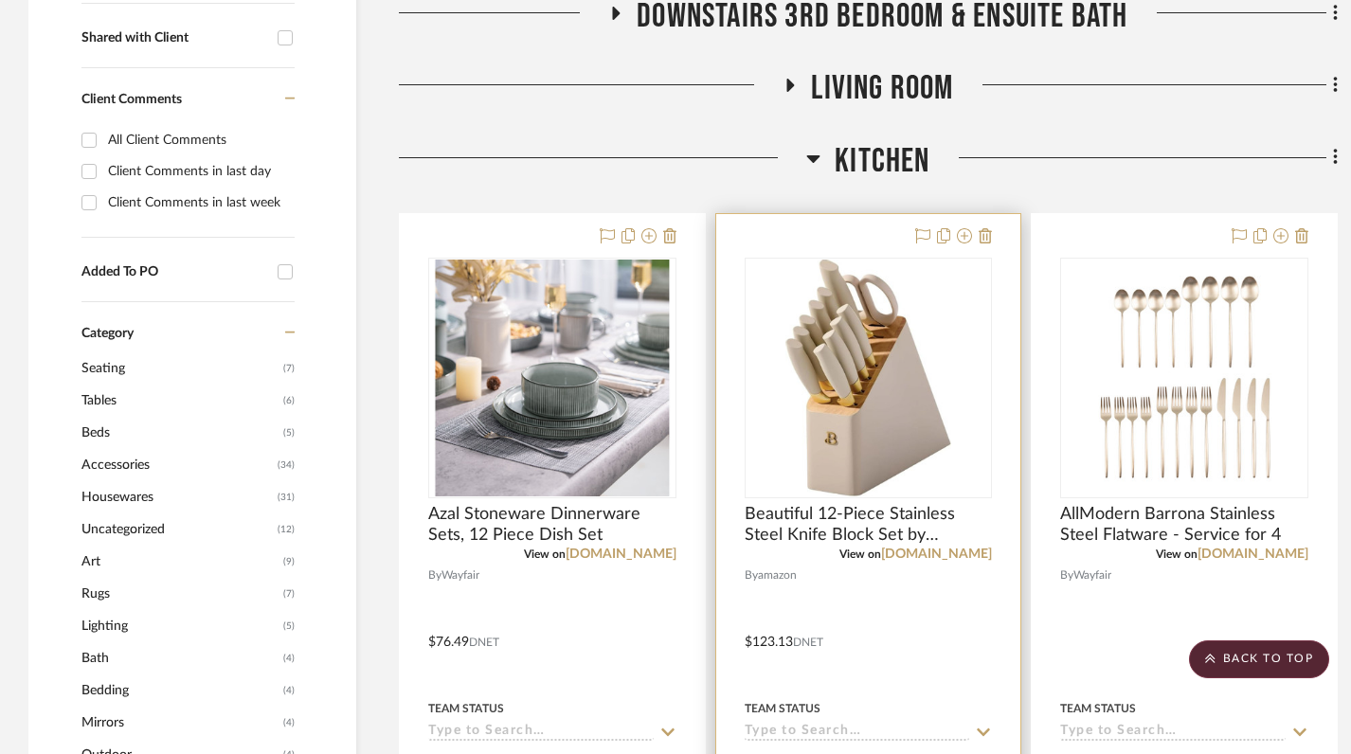
scroll to position [824, 0]
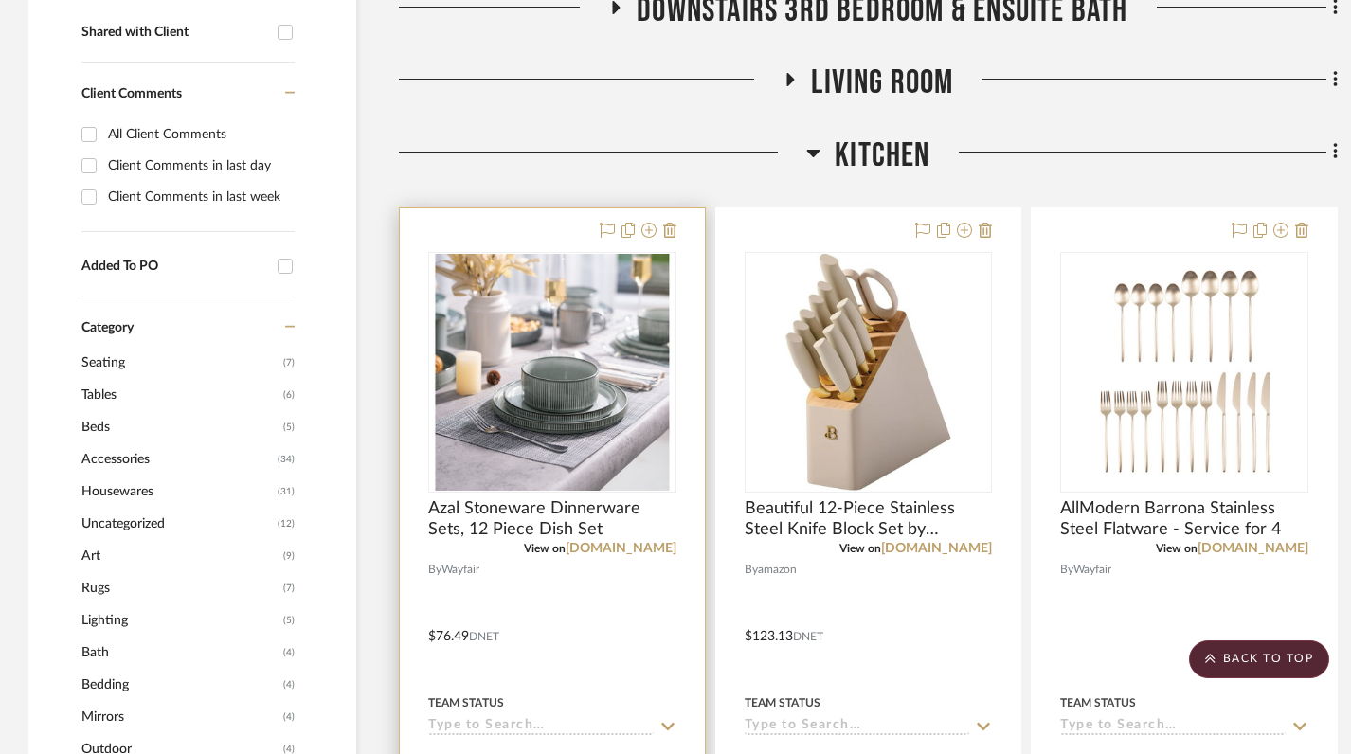
click at [535, 555] on div at bounding box center [552, 622] width 305 height 829
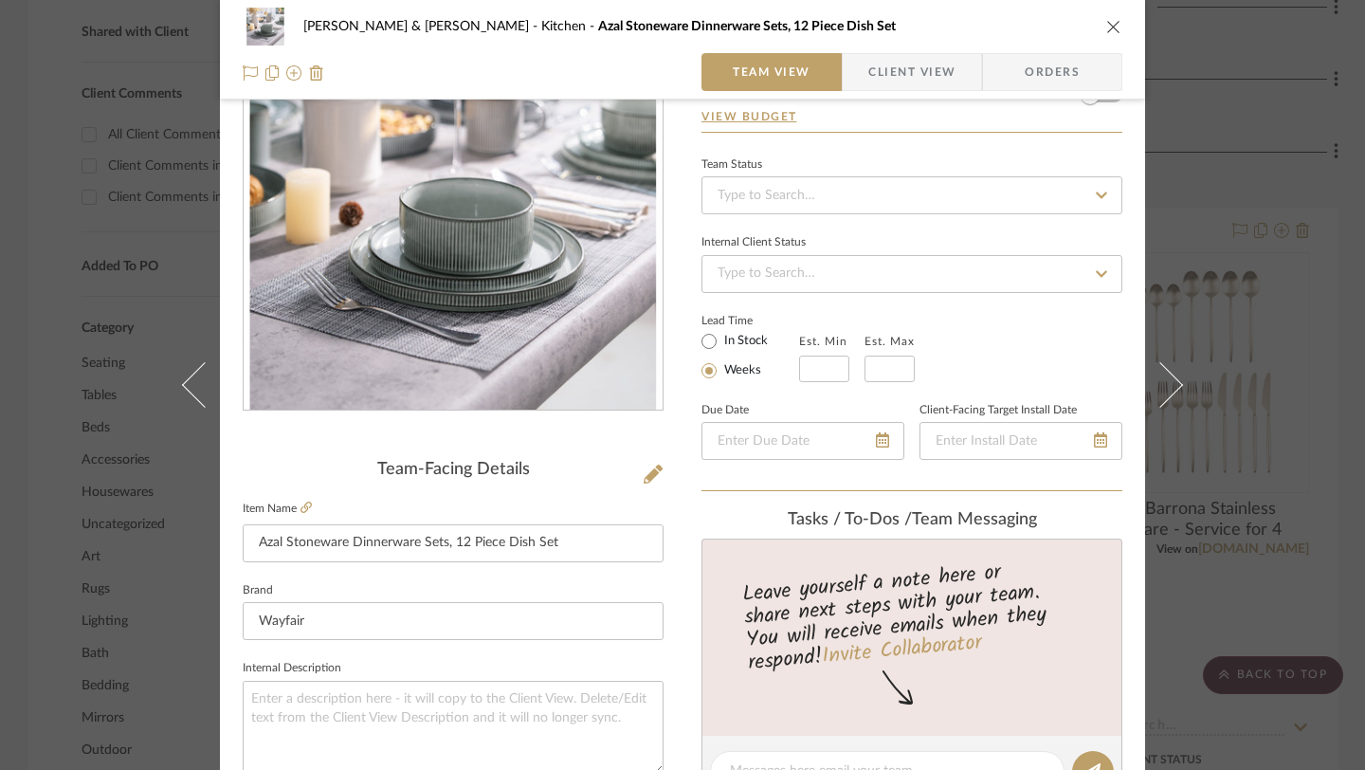
scroll to position [136, 0]
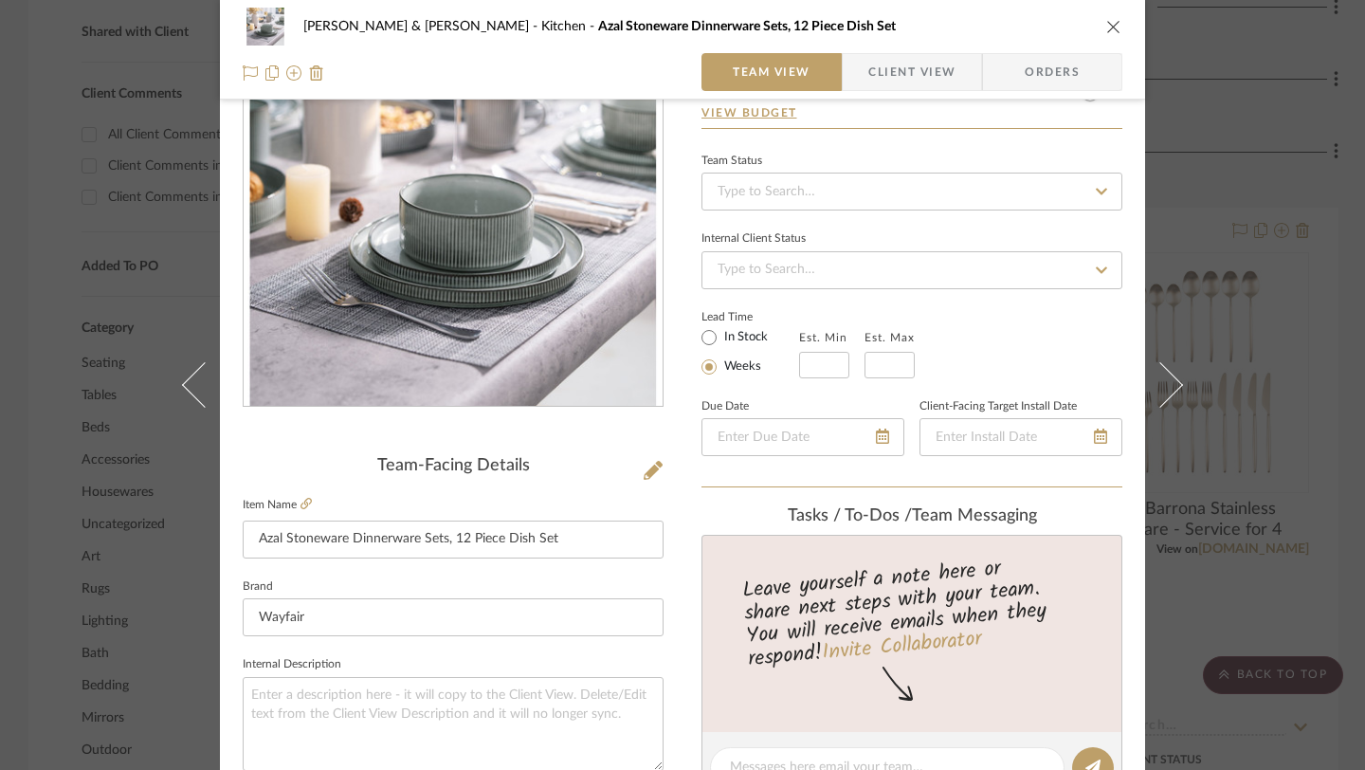
click at [1005, 32] on icon "close" at bounding box center [1113, 26] width 15 height 15
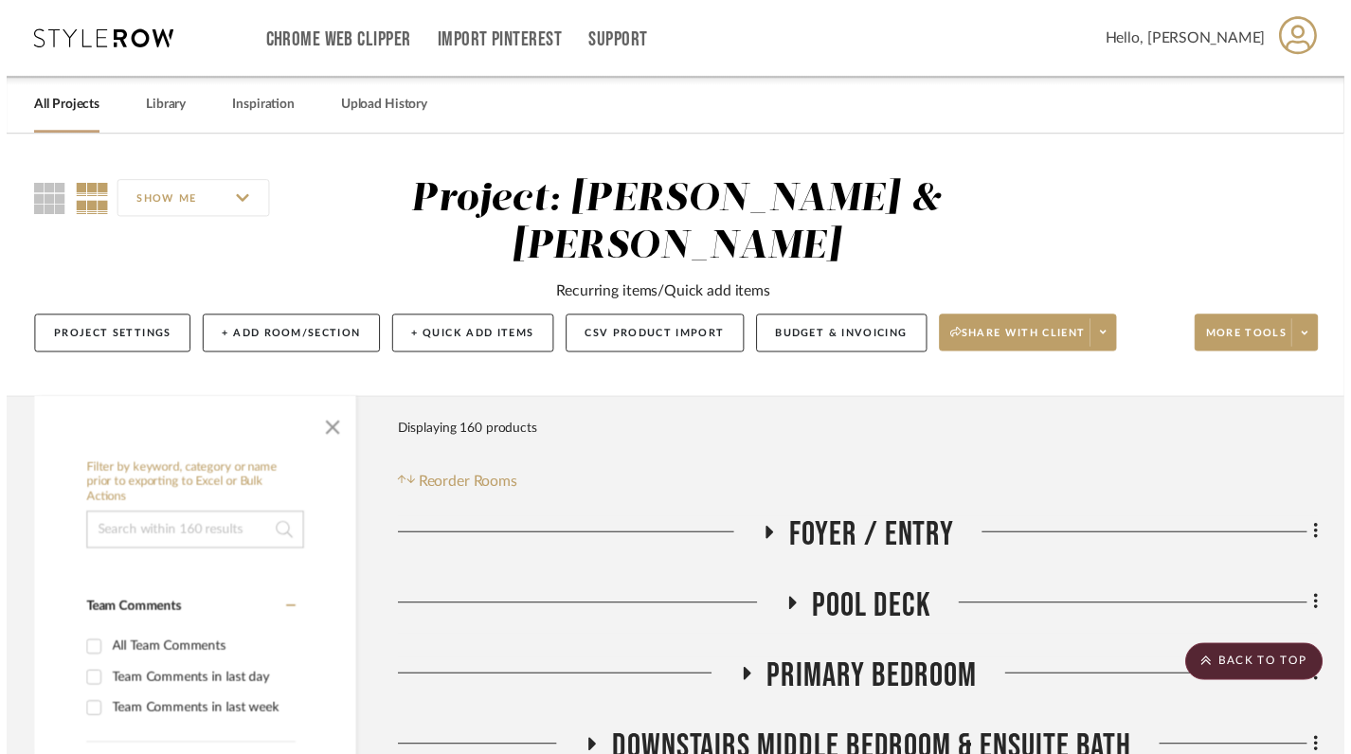
scroll to position [824, 0]
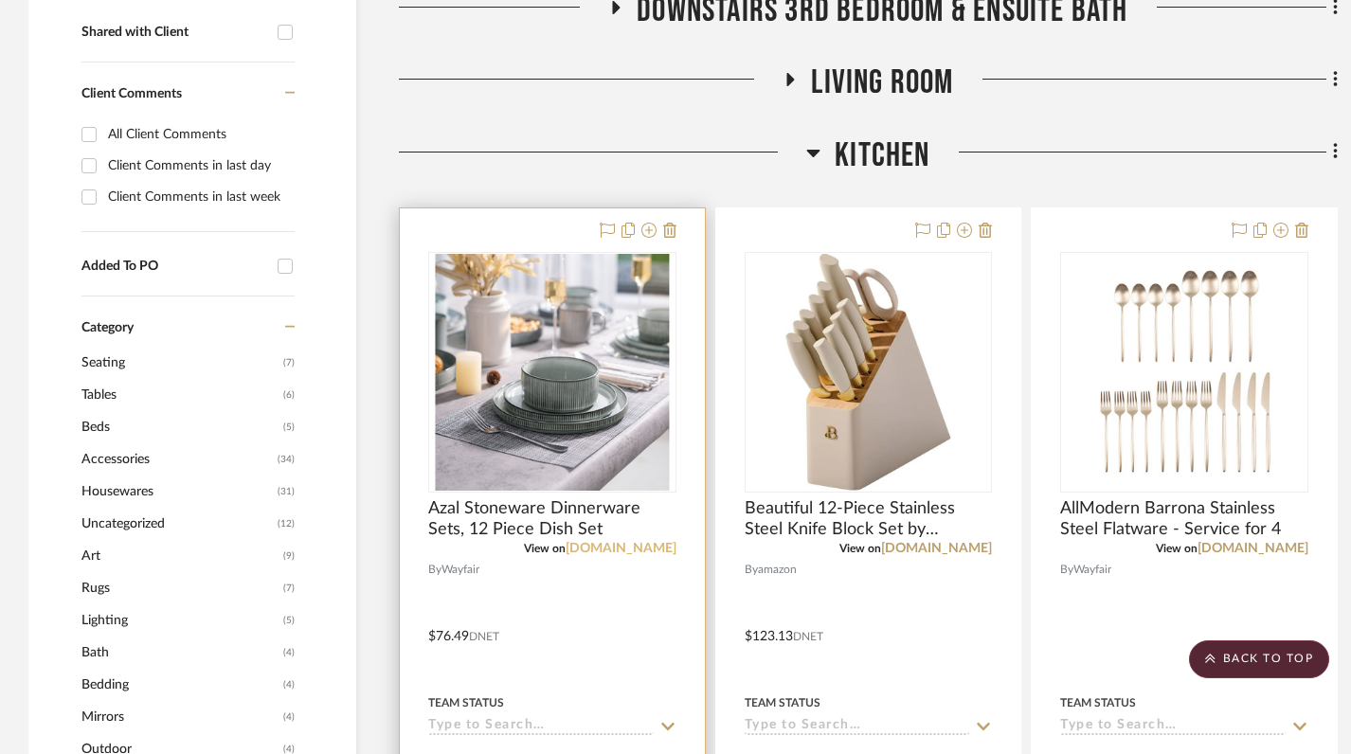
click at [652, 542] on link "[DOMAIN_NAME]" at bounding box center [621, 548] width 111 height 13
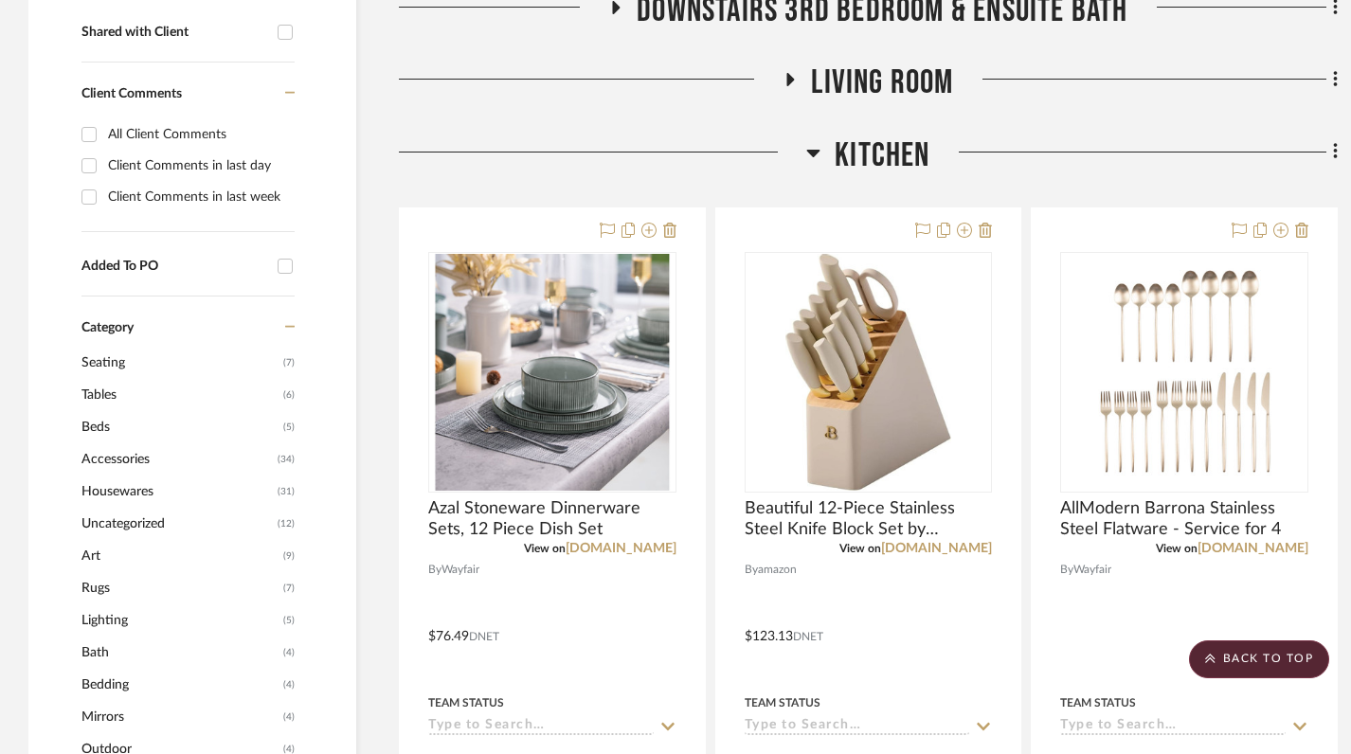
scroll to position [0, 0]
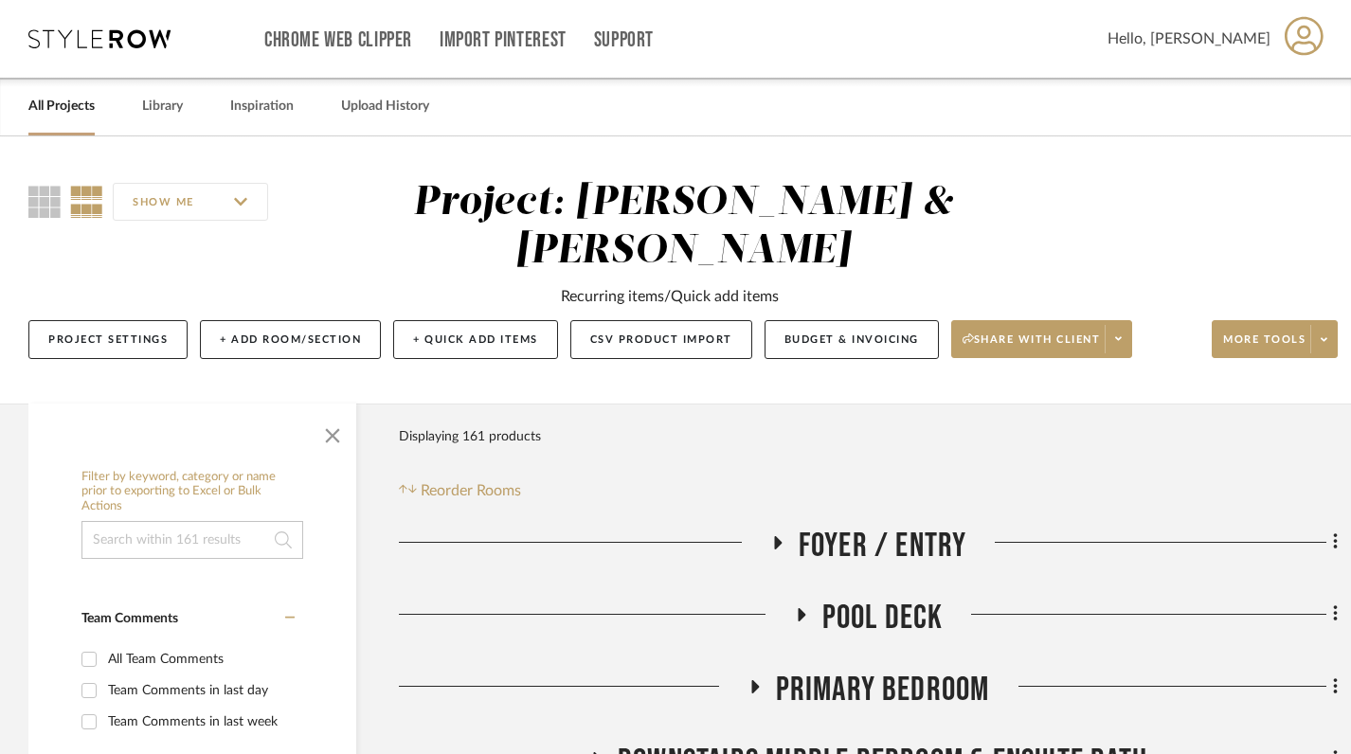
click at [780, 535] on icon at bounding box center [777, 542] width 23 height 14
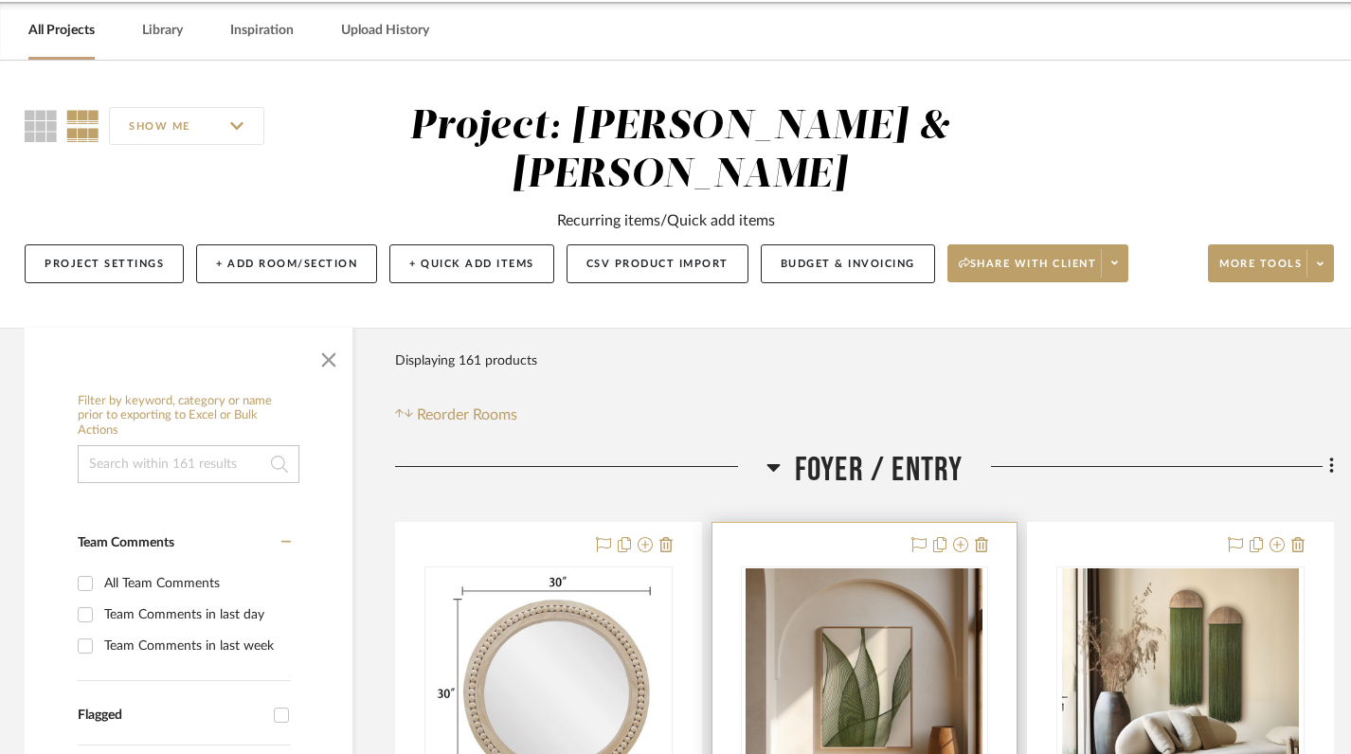
scroll to position [110, 4]
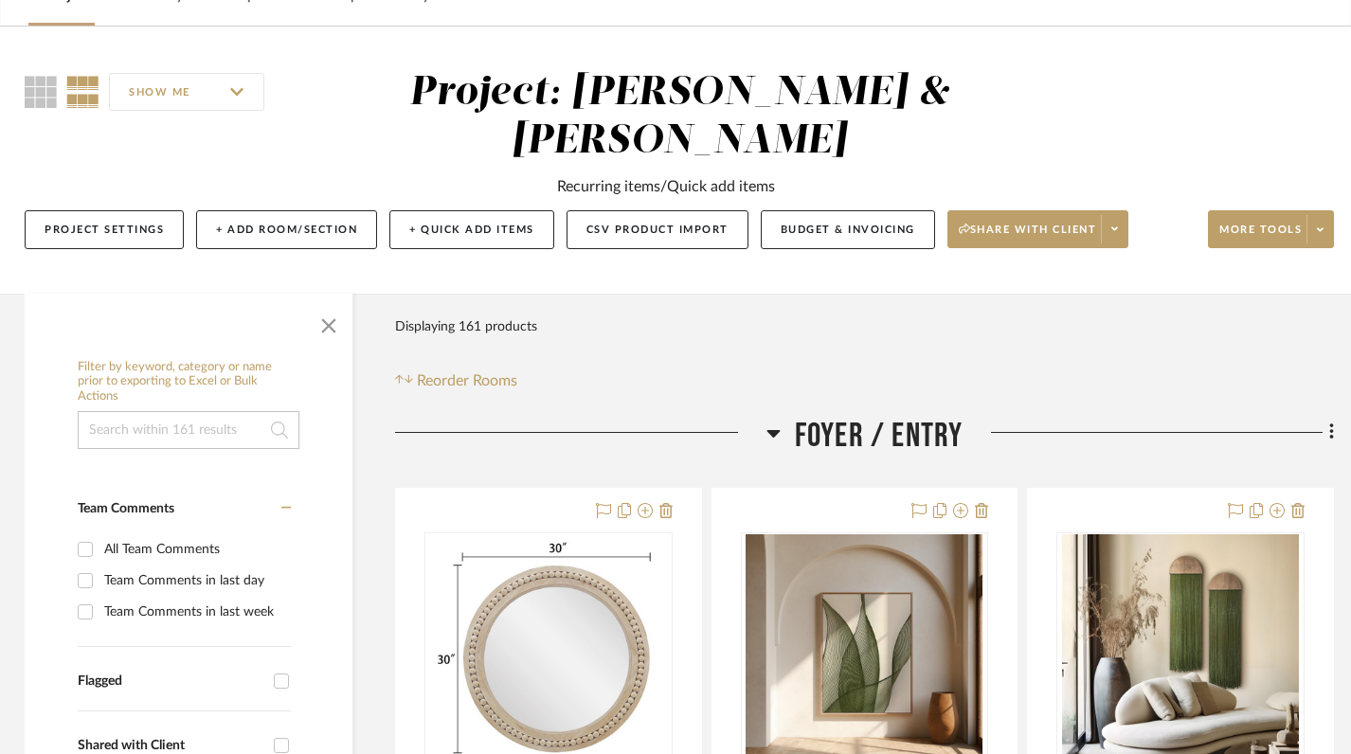
click at [770, 422] on icon at bounding box center [774, 433] width 14 height 23
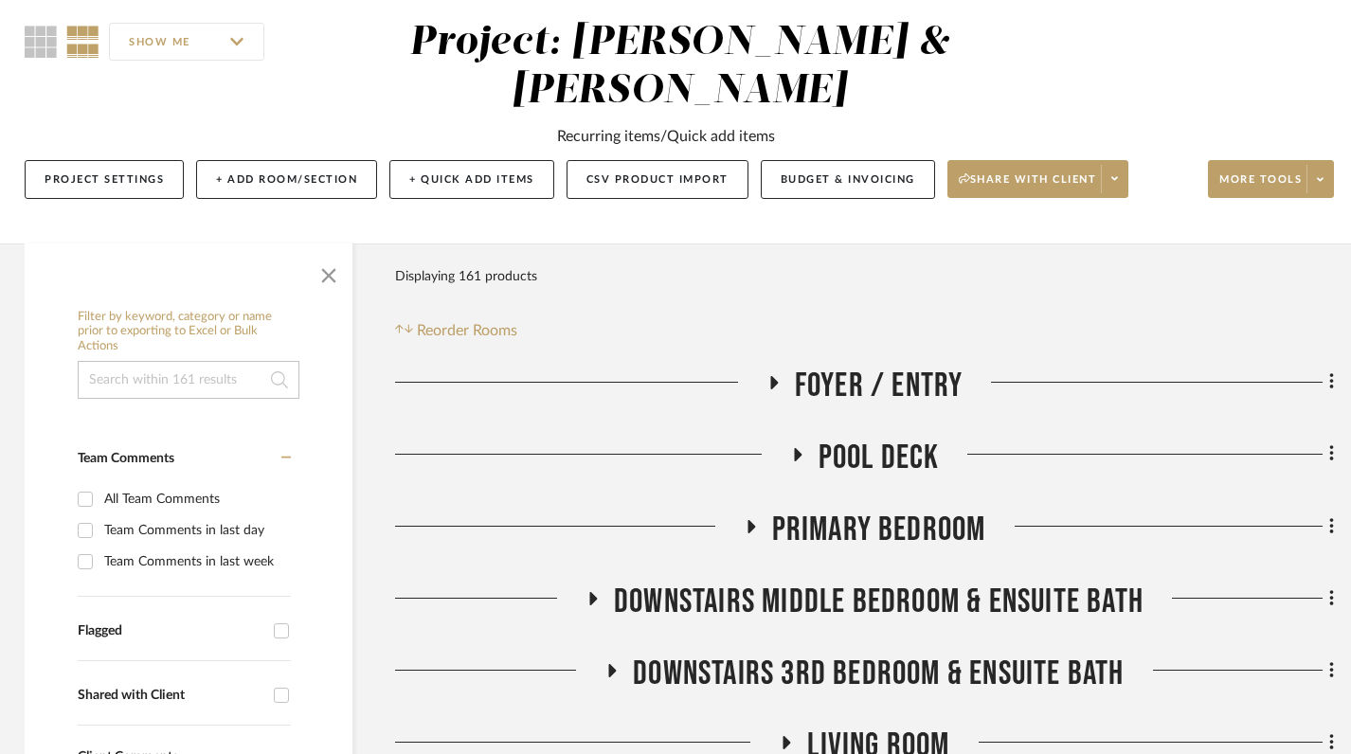
scroll to position [166, 4]
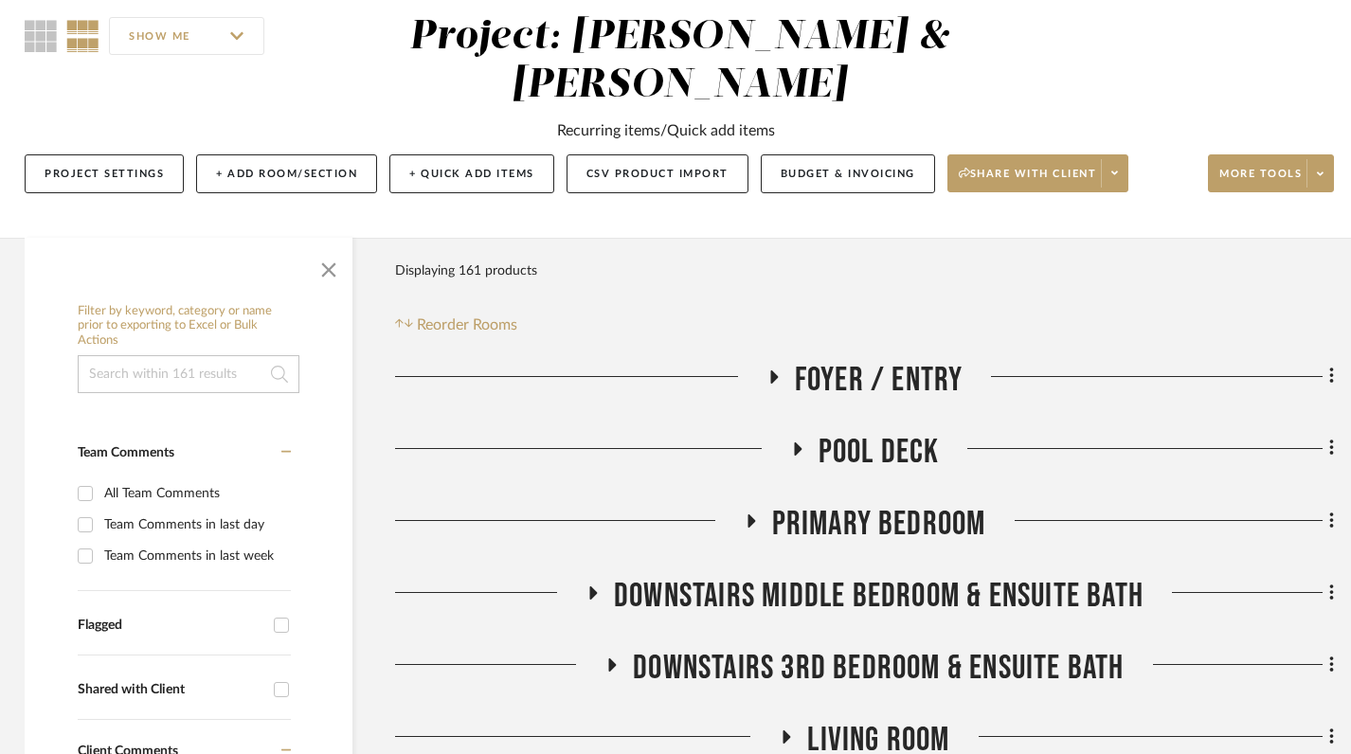
click at [807, 442] on icon at bounding box center [797, 449] width 23 height 14
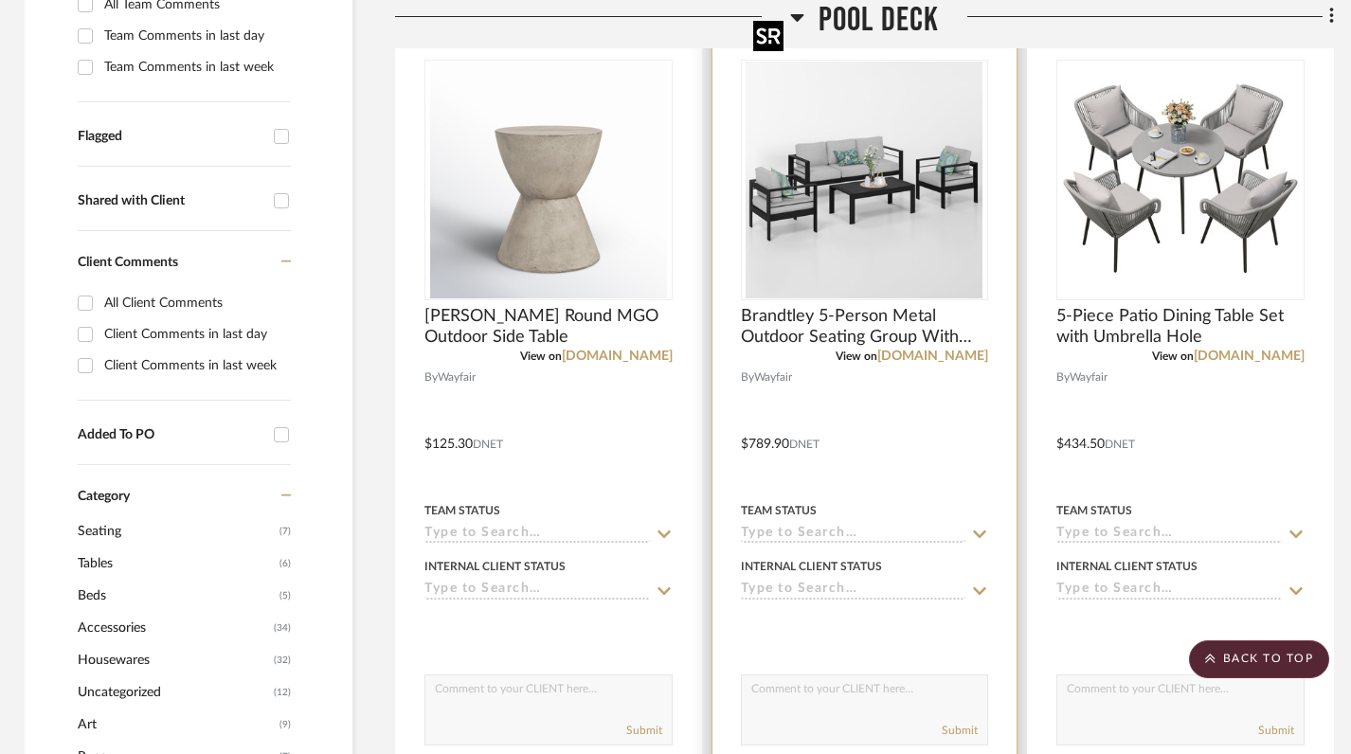
scroll to position [695, 4]
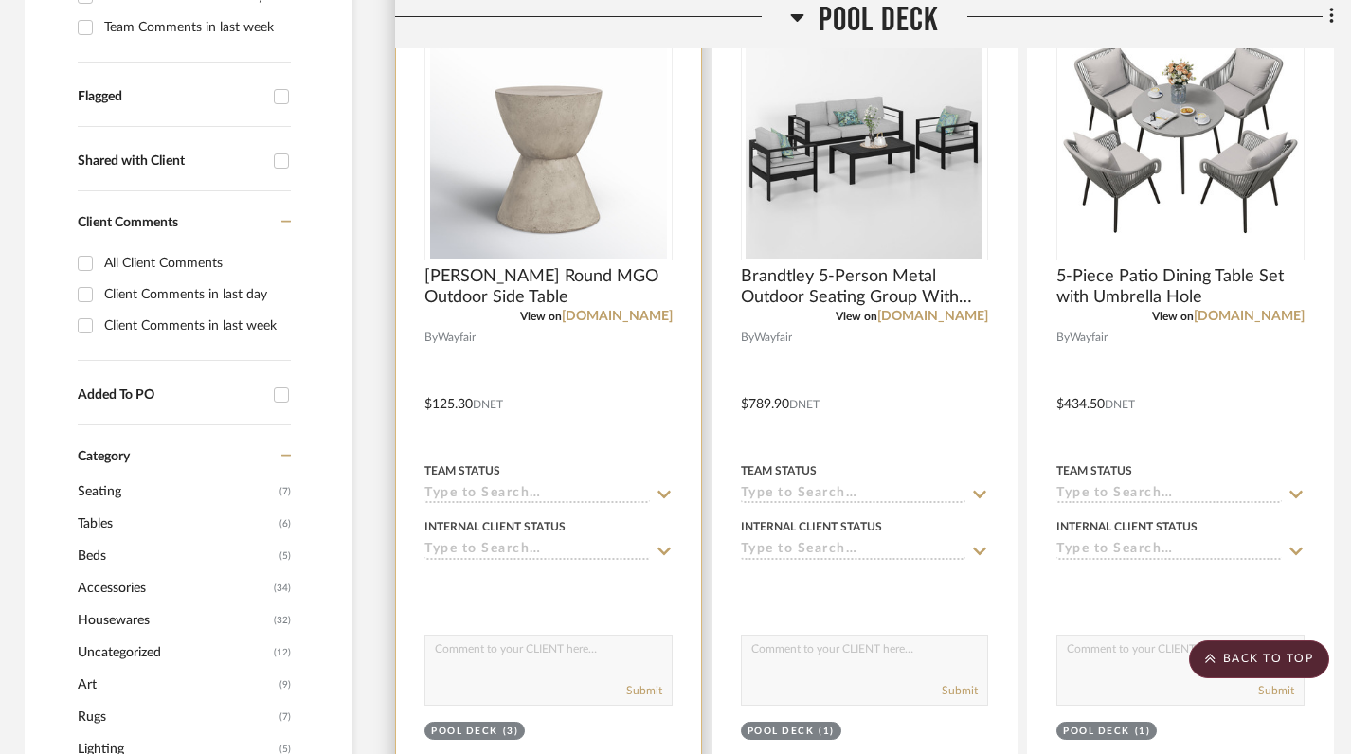
click at [500, 725] on div "Pool Deck (3)" at bounding box center [474, 732] width 87 height 14
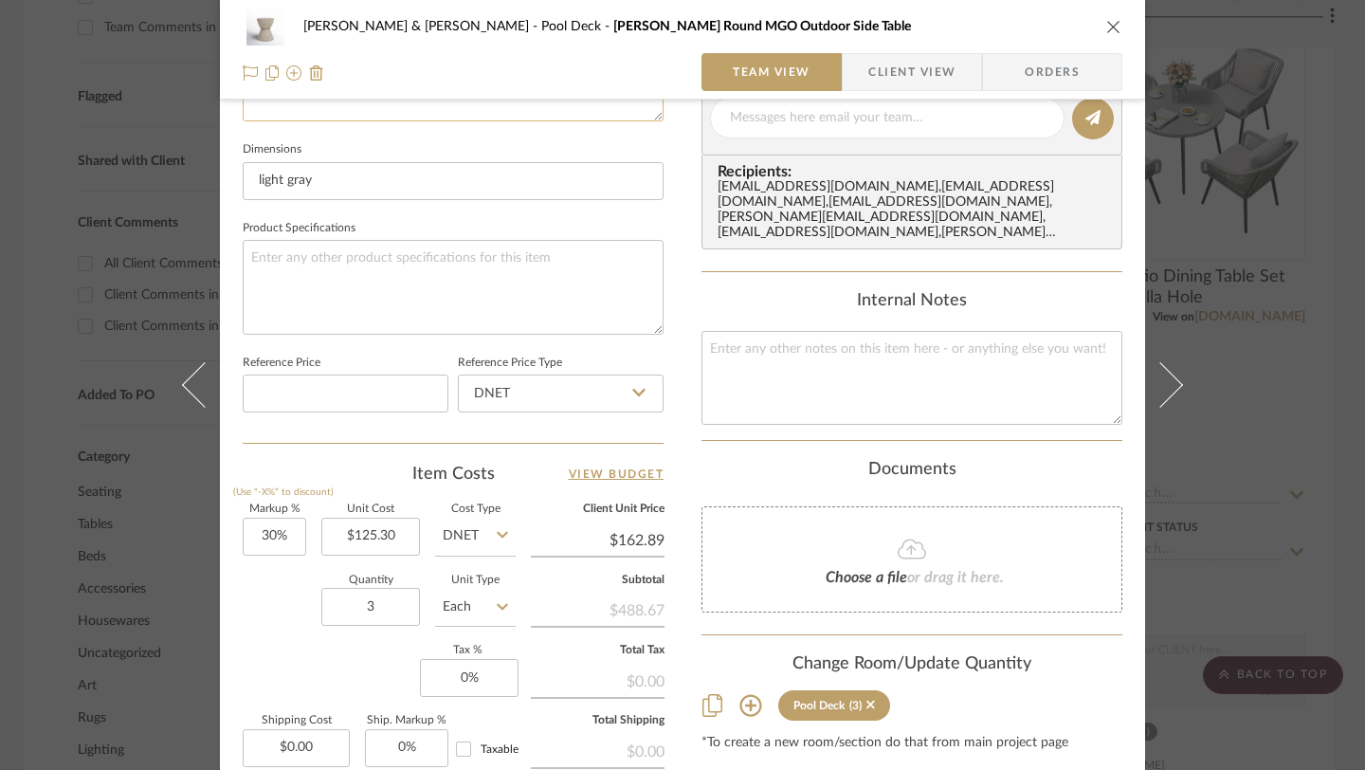
scroll to position [803, 0]
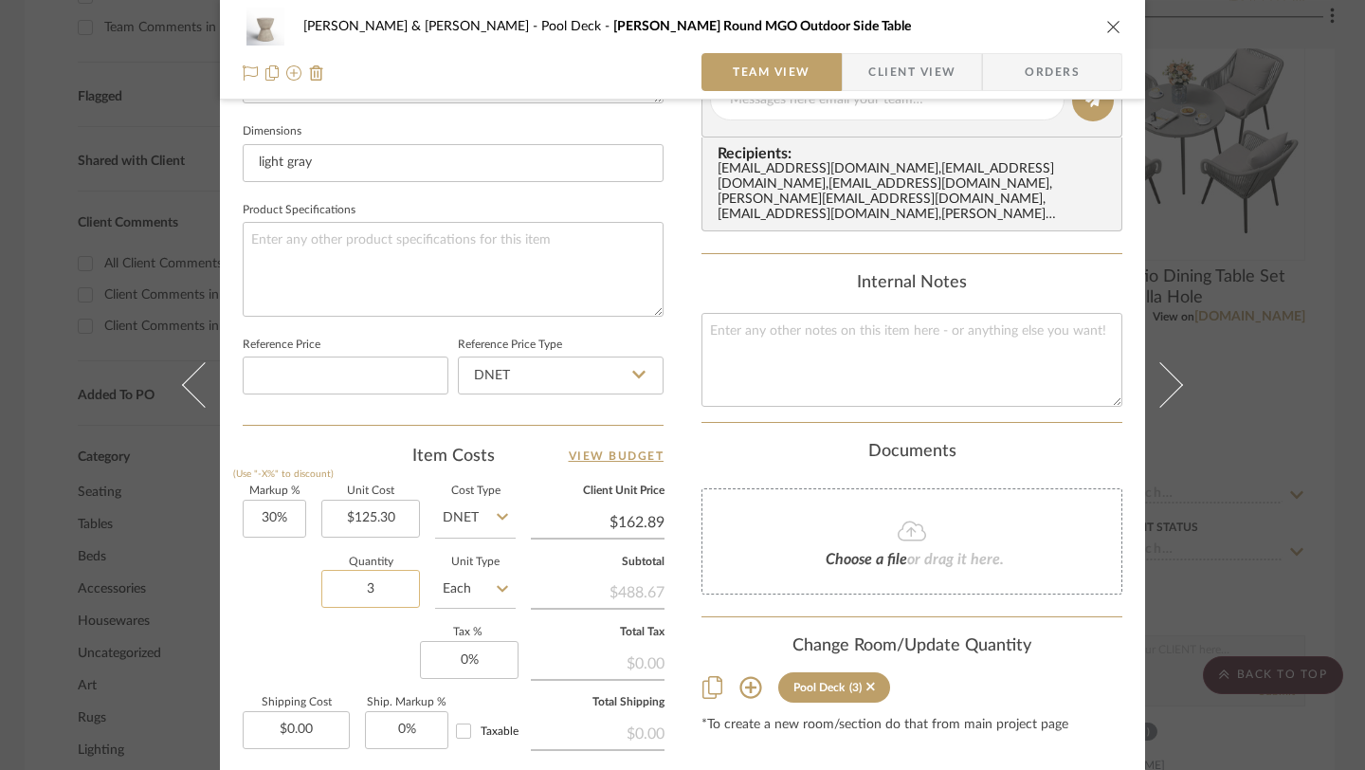
click at [371, 589] on input "3" at bounding box center [370, 589] width 99 height 38
type input "2"
click at [873, 730] on div "Content here copies to Client View - confirm visibility there. Show in Client D…" at bounding box center [911, 106] width 421 height 1560
click at [1111, 24] on icon "close" at bounding box center [1113, 26] width 15 height 15
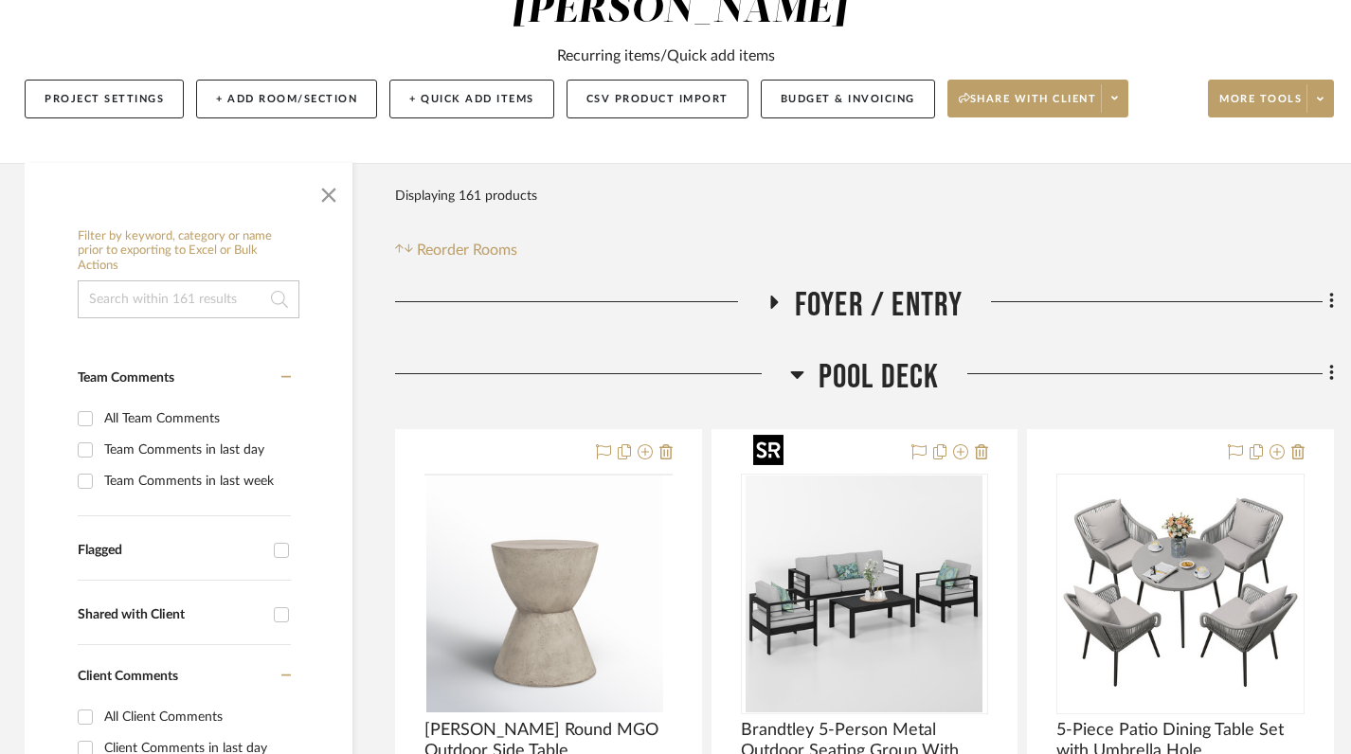
scroll to position [255, 4]
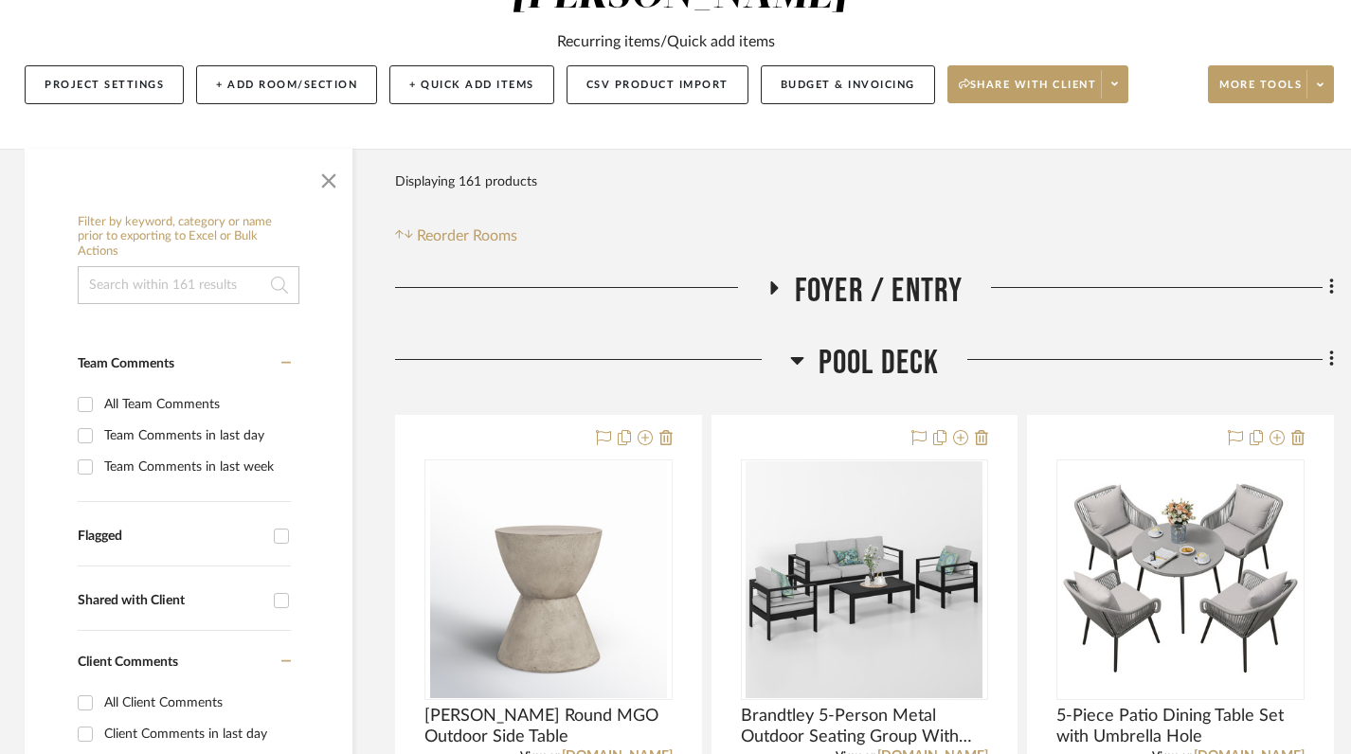
click at [798, 357] on icon at bounding box center [796, 361] width 13 height 8
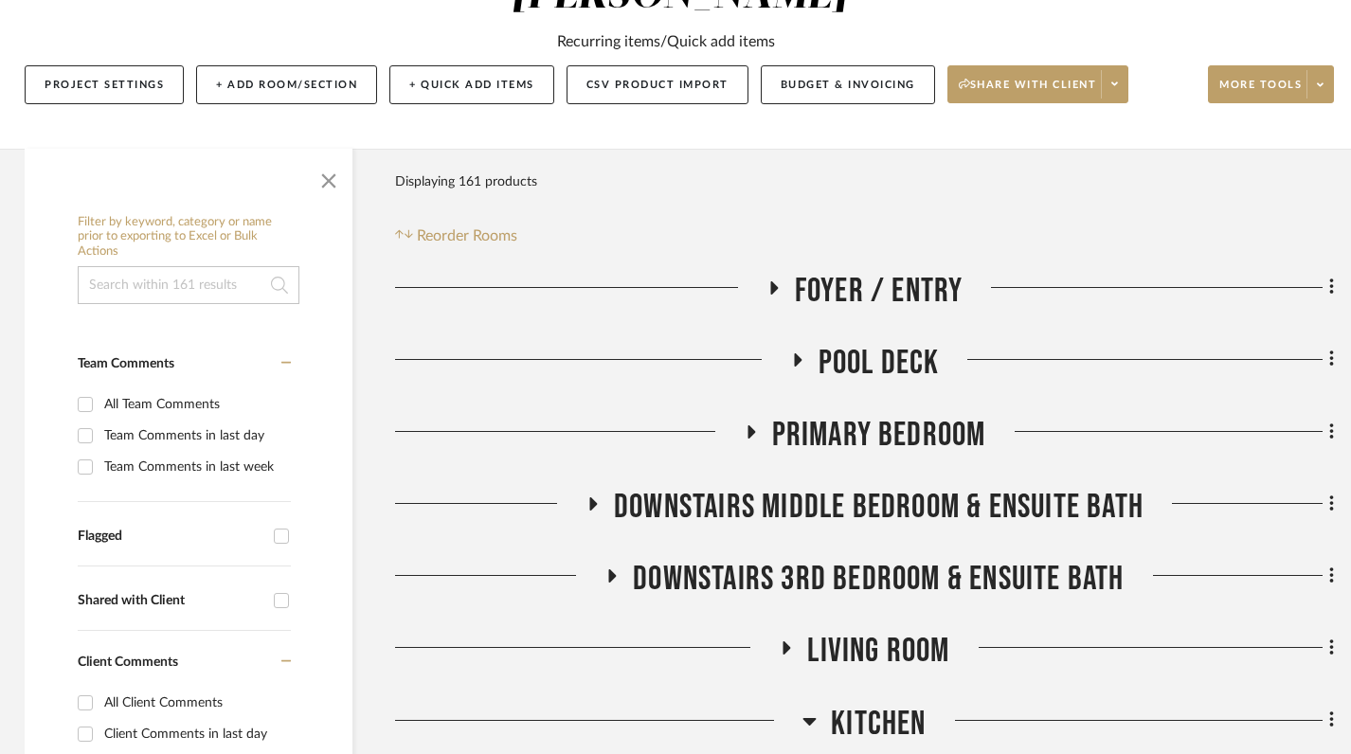
click at [758, 425] on icon at bounding box center [750, 432] width 23 height 14
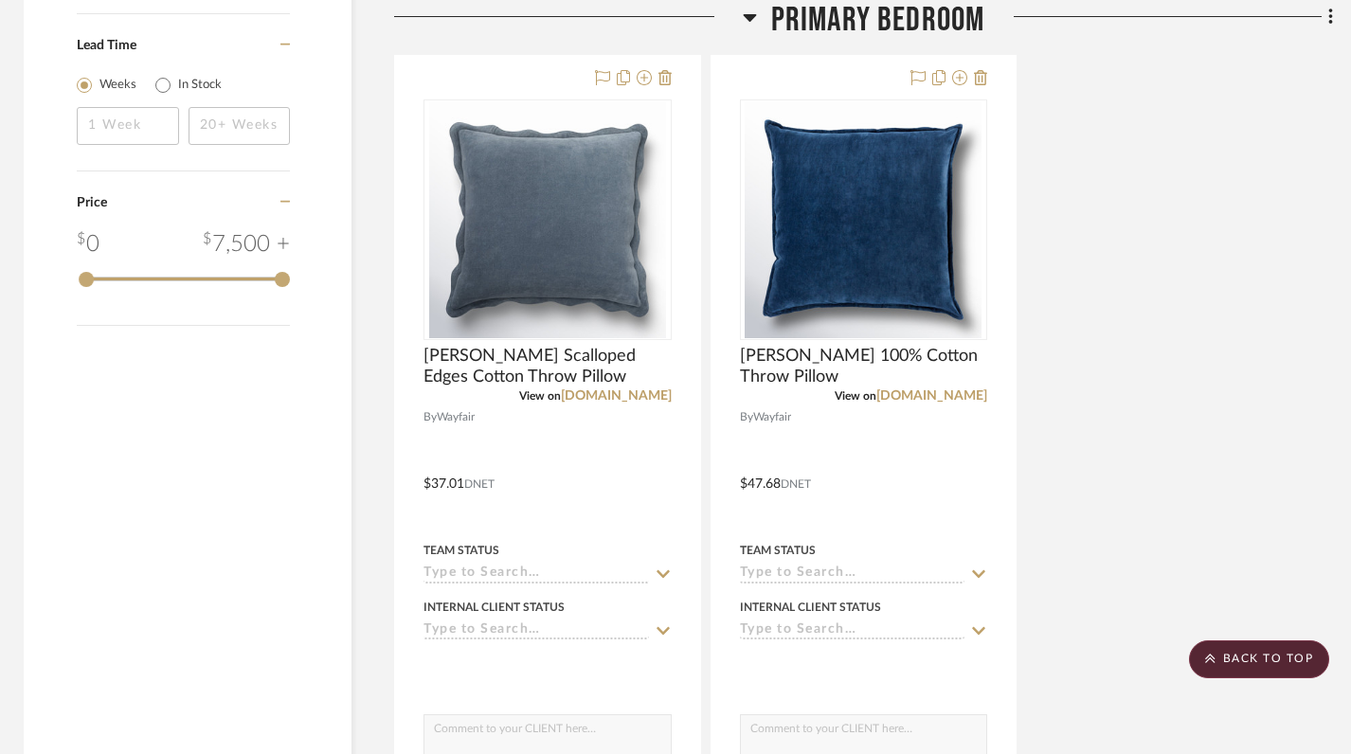
scroll to position [2565, 5]
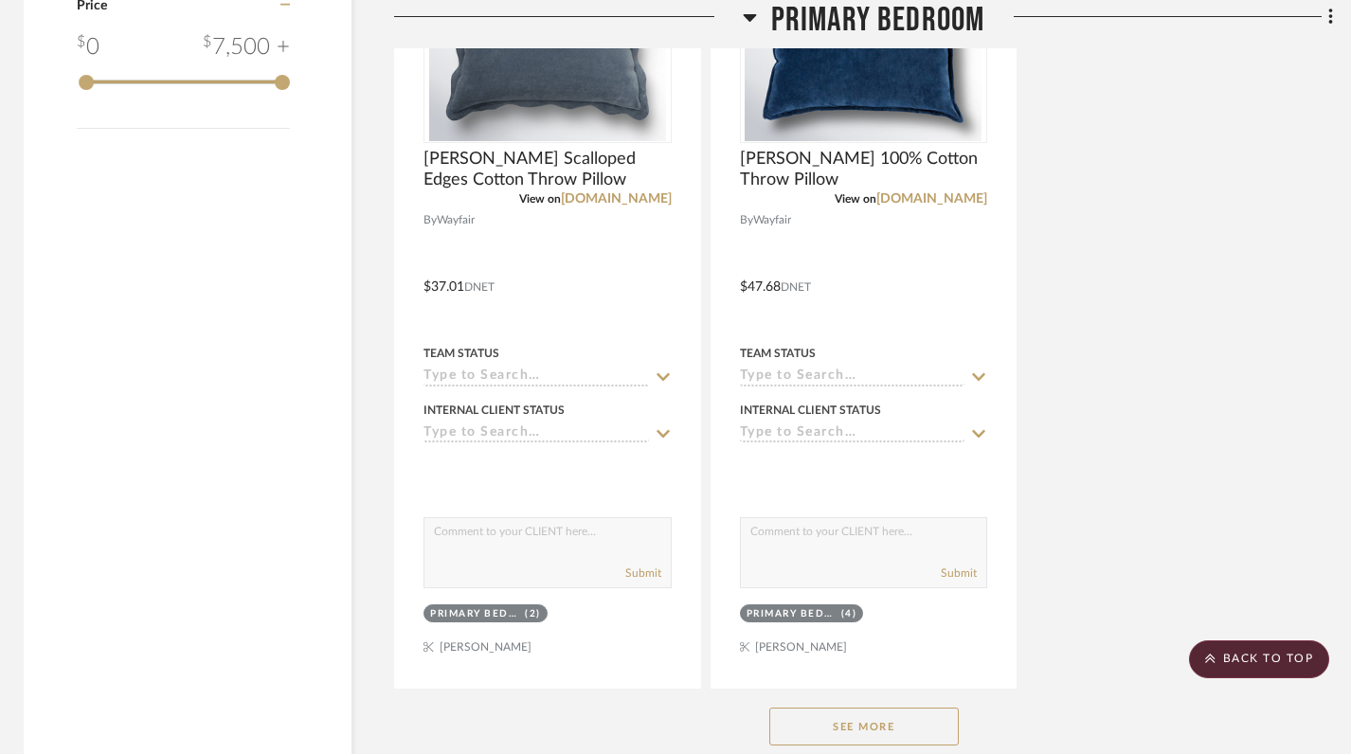
click at [871, 708] on button "See More" at bounding box center [865, 727] width 190 height 38
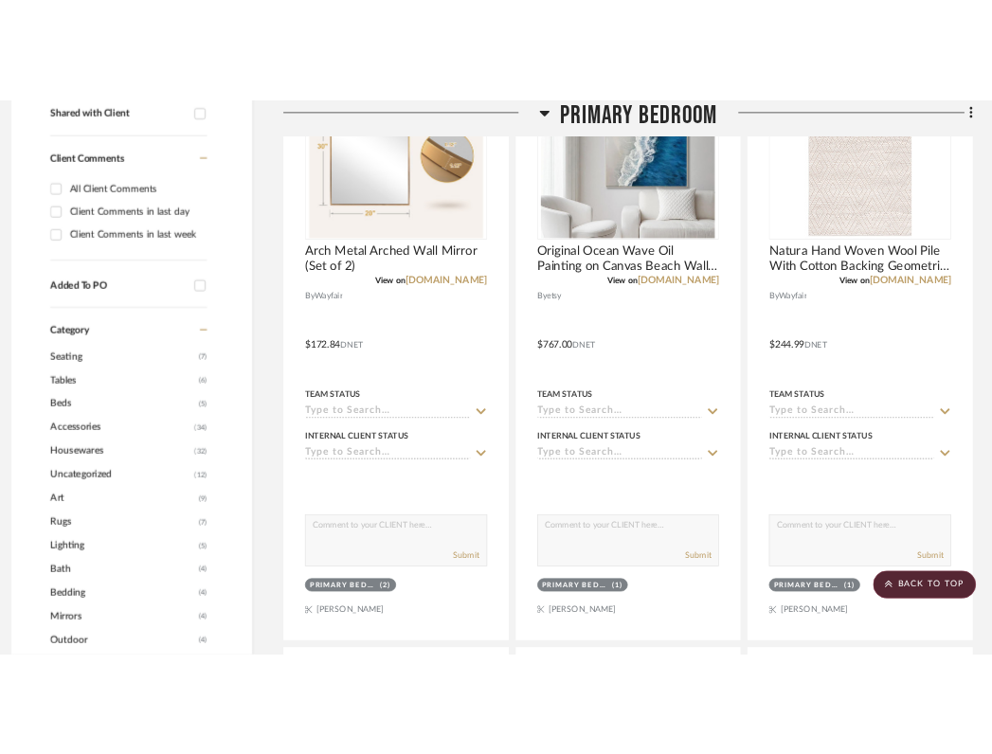
scroll to position [629, 13]
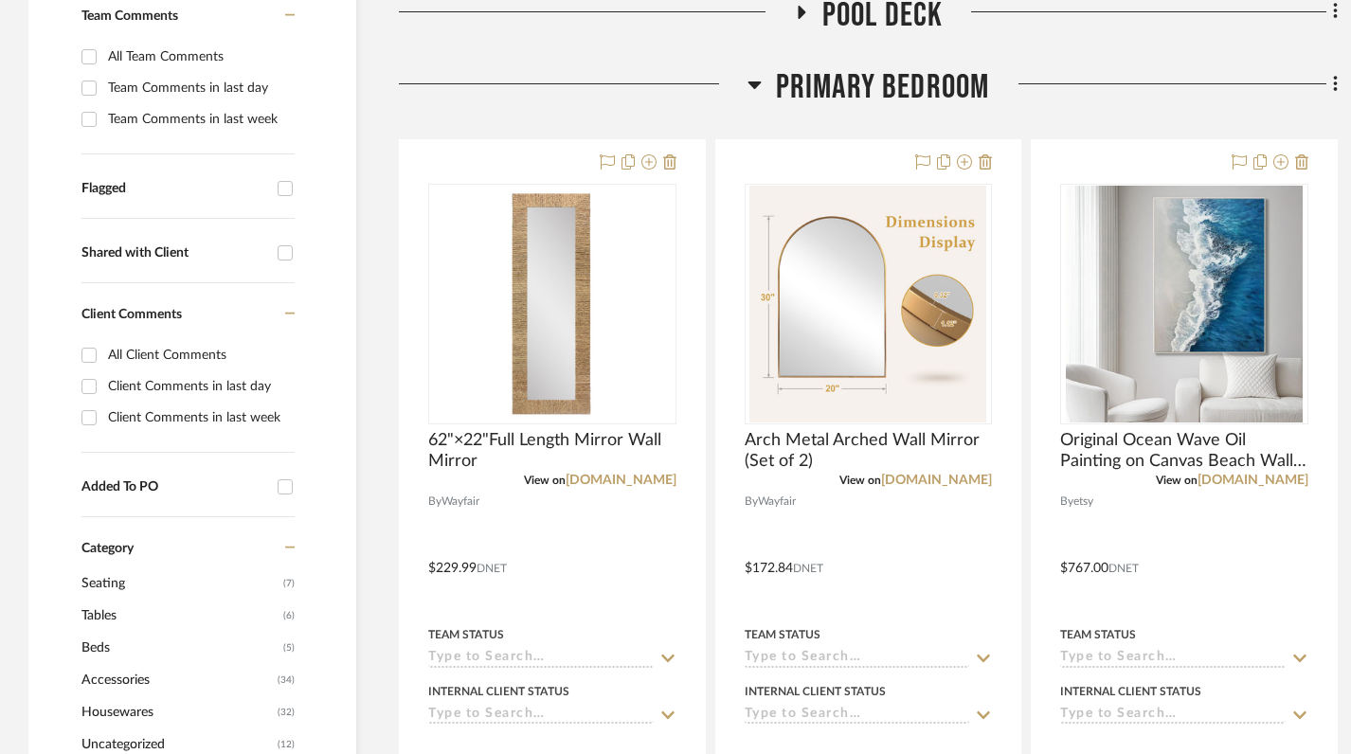
scroll to position [604, 0]
click at [751, 72] on icon at bounding box center [755, 83] width 14 height 23
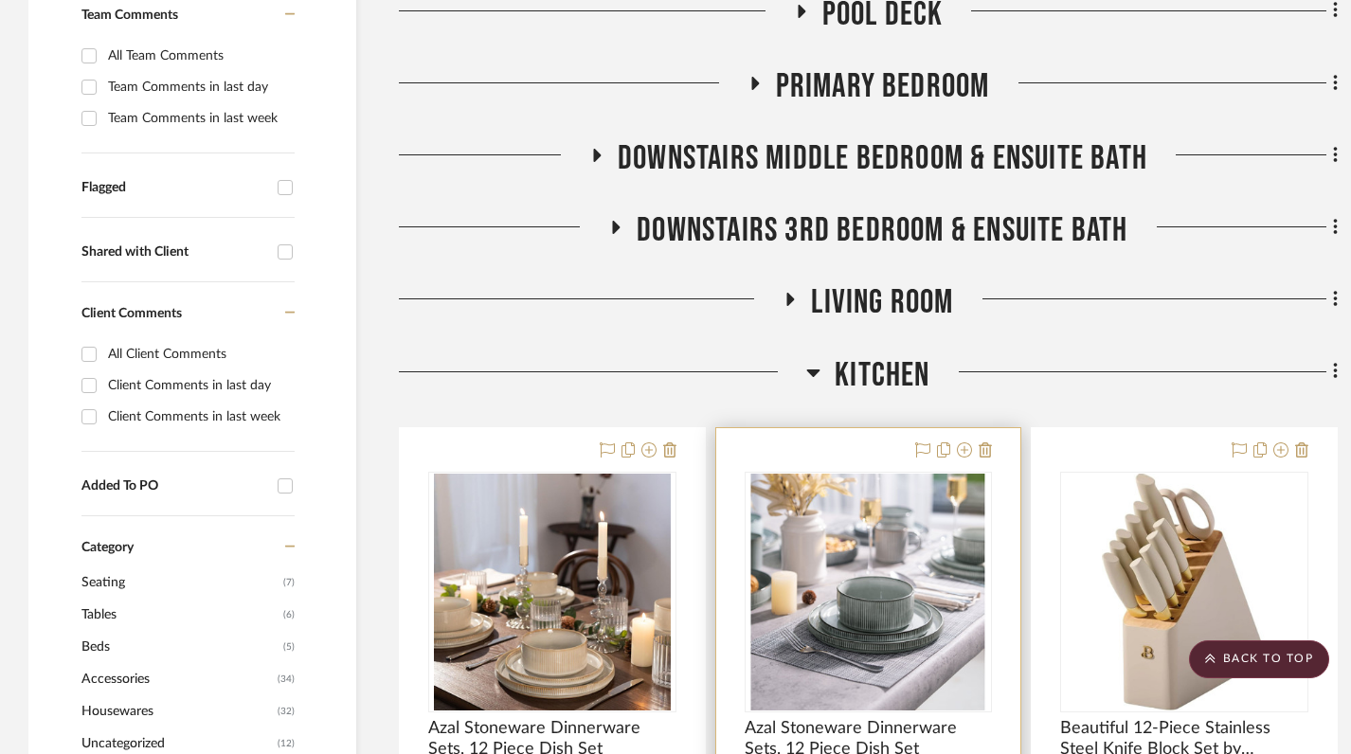
scroll to position [631, 0]
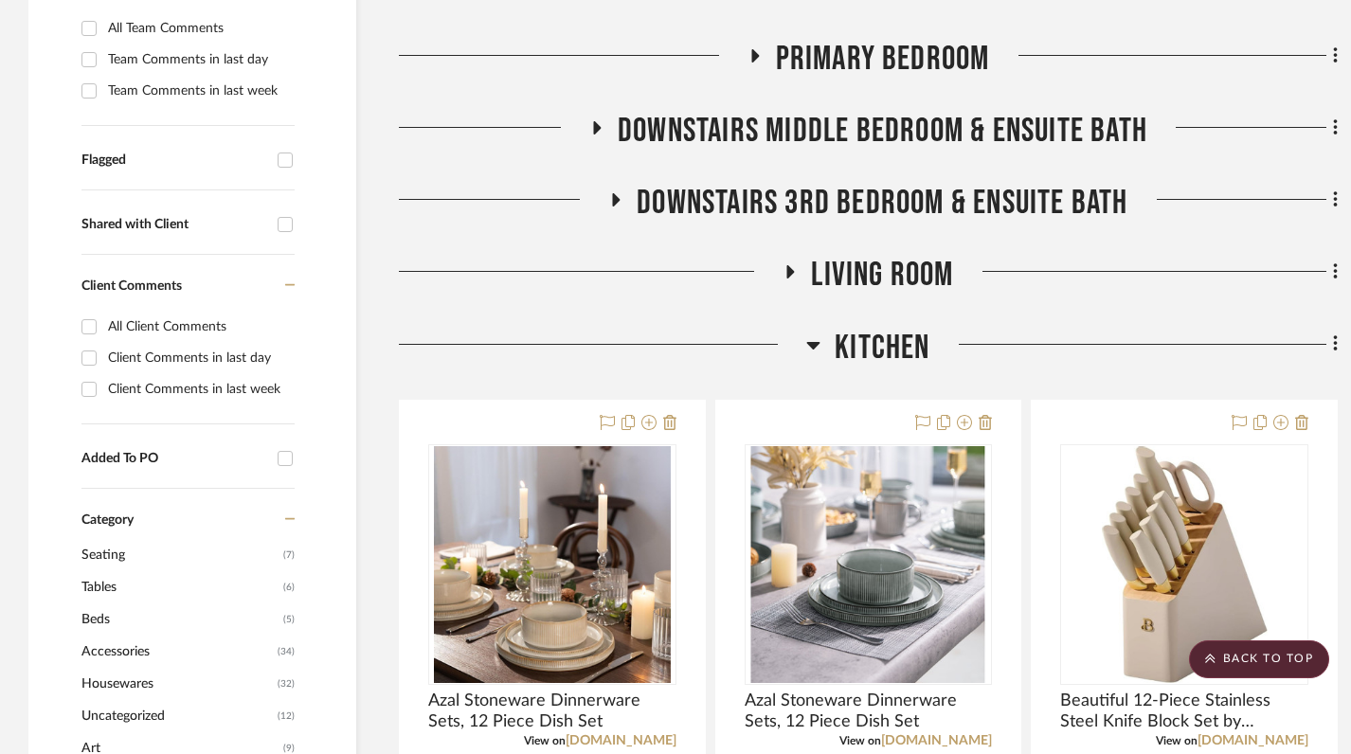
click at [813, 334] on icon at bounding box center [814, 345] width 14 height 23
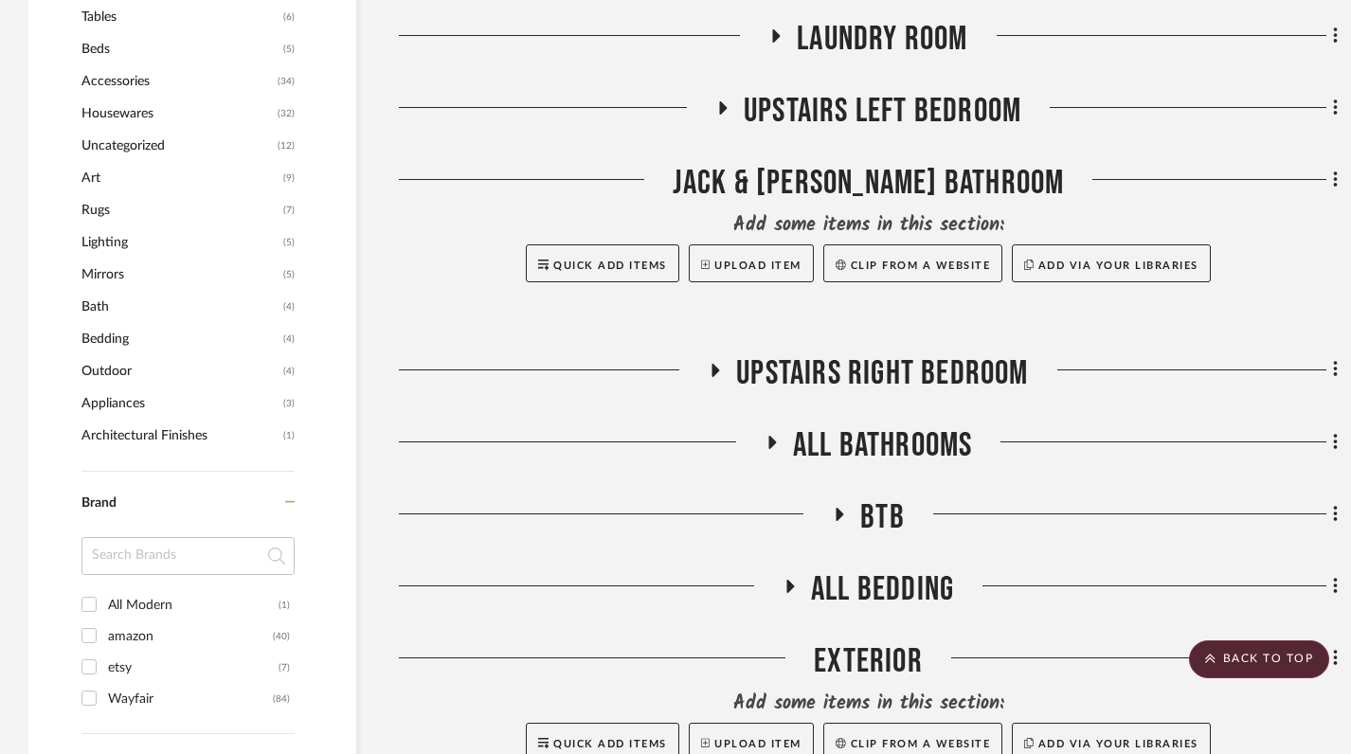
scroll to position [1220, 0]
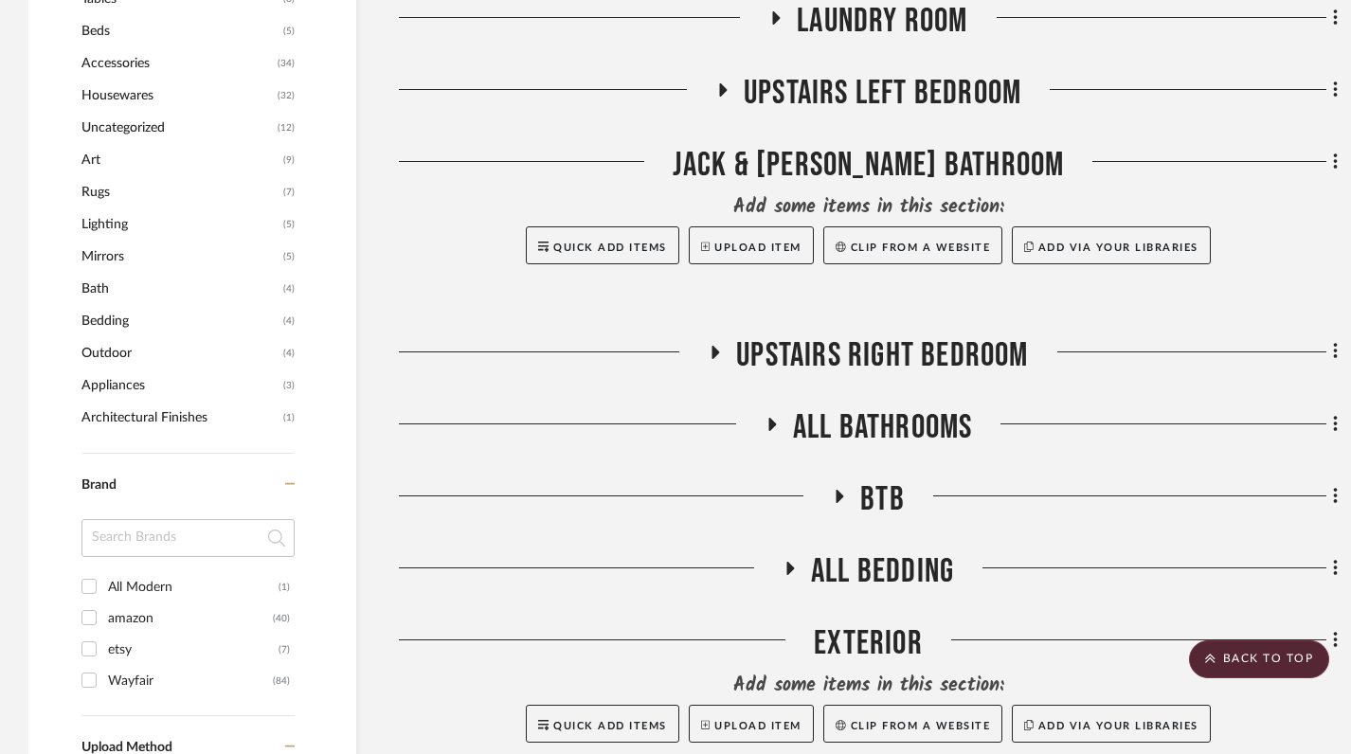
click at [761, 417] on icon at bounding box center [771, 424] width 23 height 14
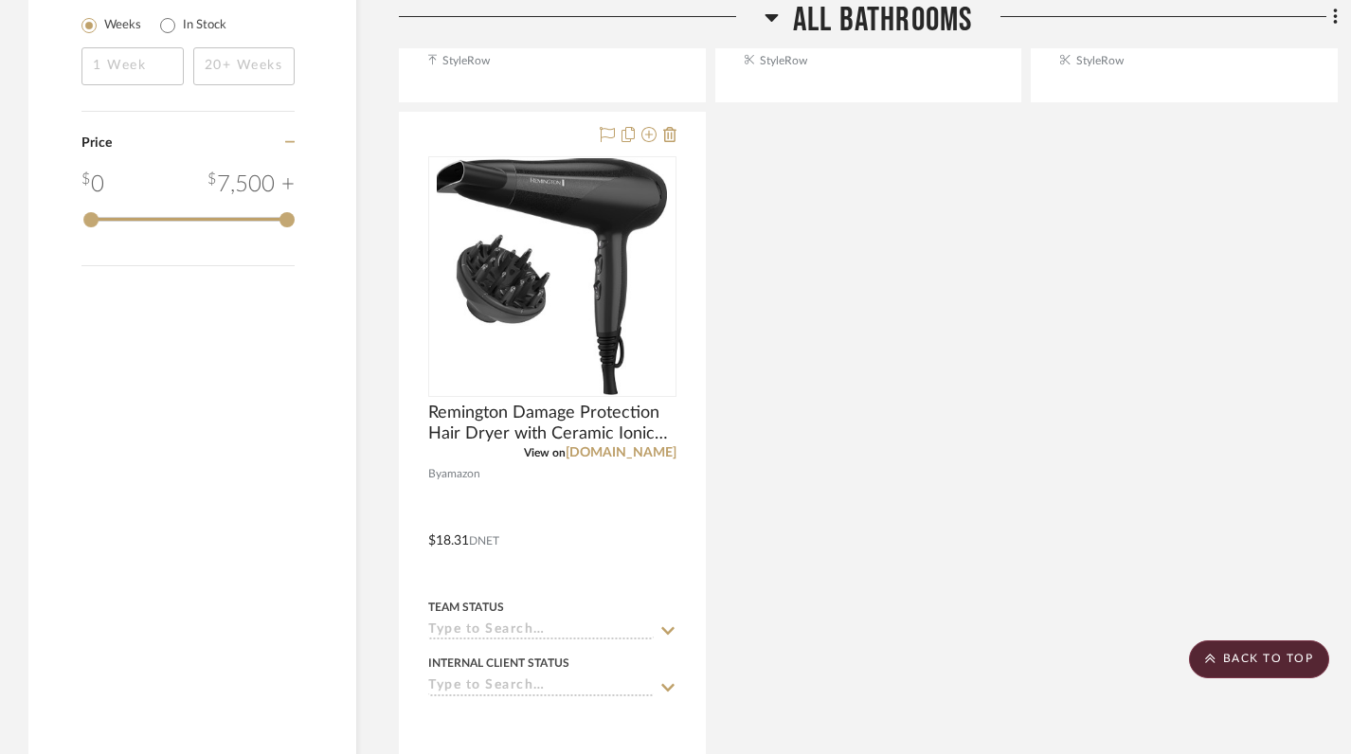
scroll to position [2427, 0]
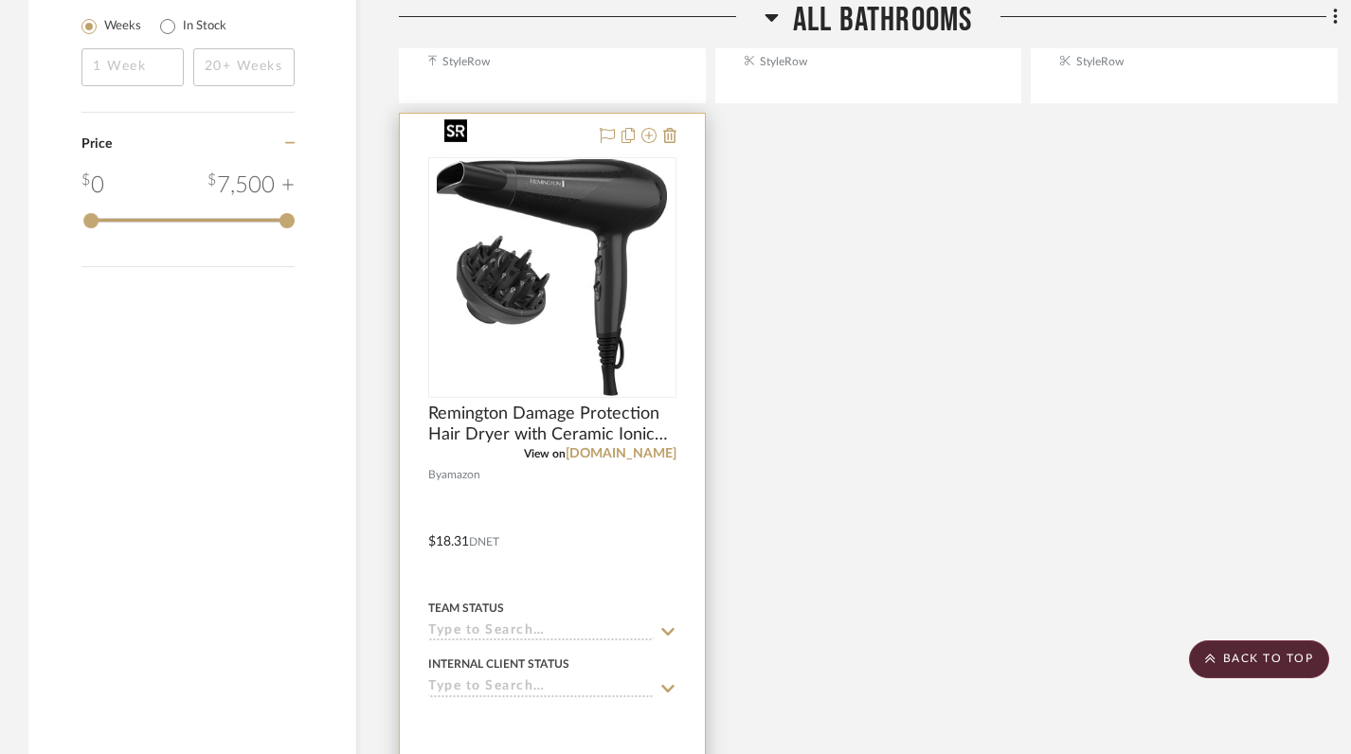
click at [0, 0] on img at bounding box center [0, 0] width 0 height 0
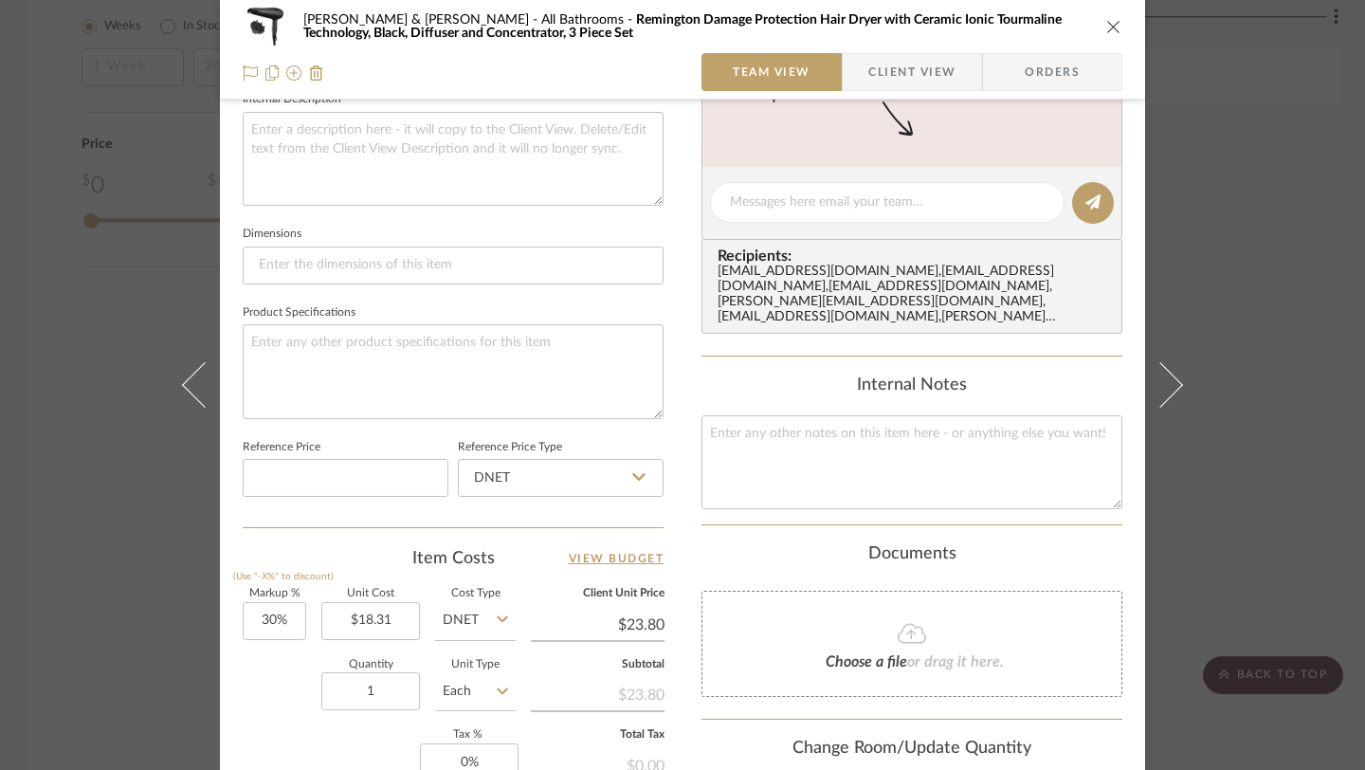
scroll to position [995, 0]
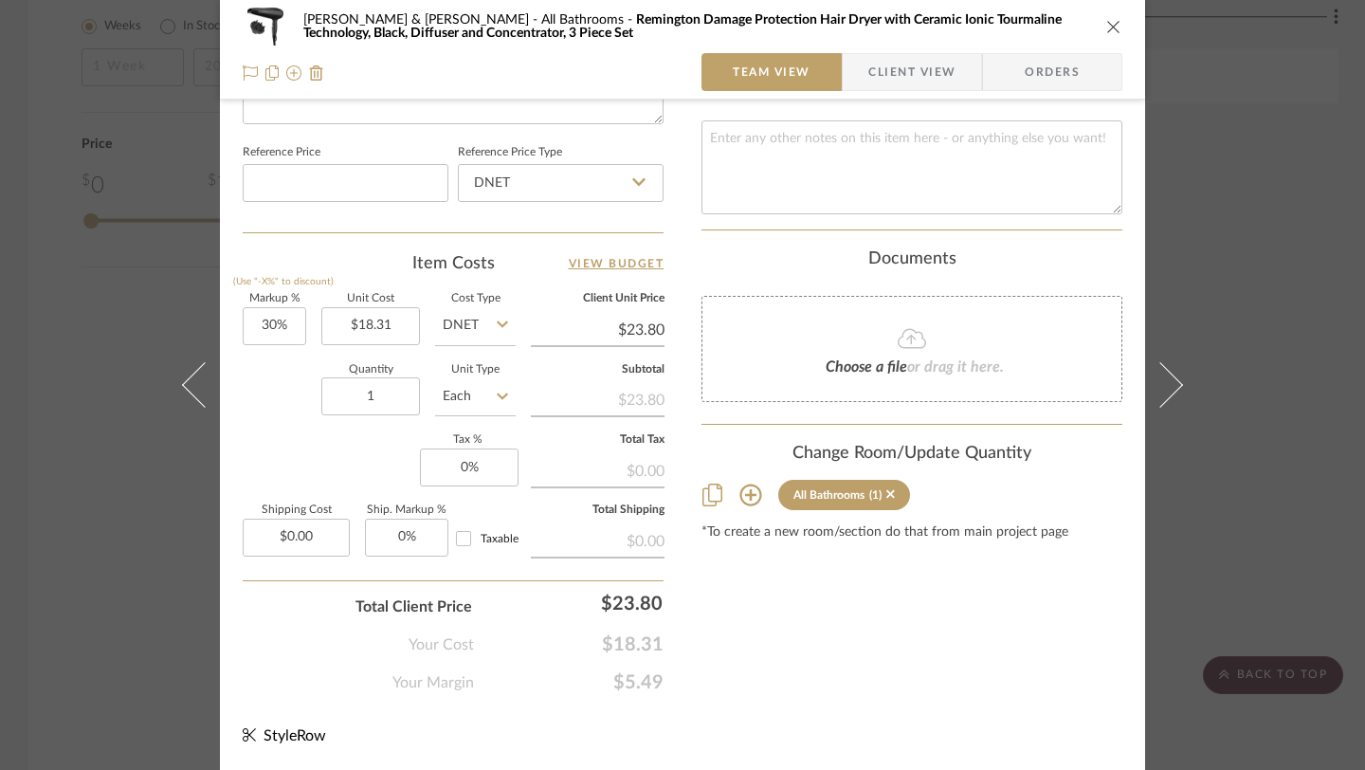
click at [747, 485] on icon at bounding box center [750, 494] width 23 height 23
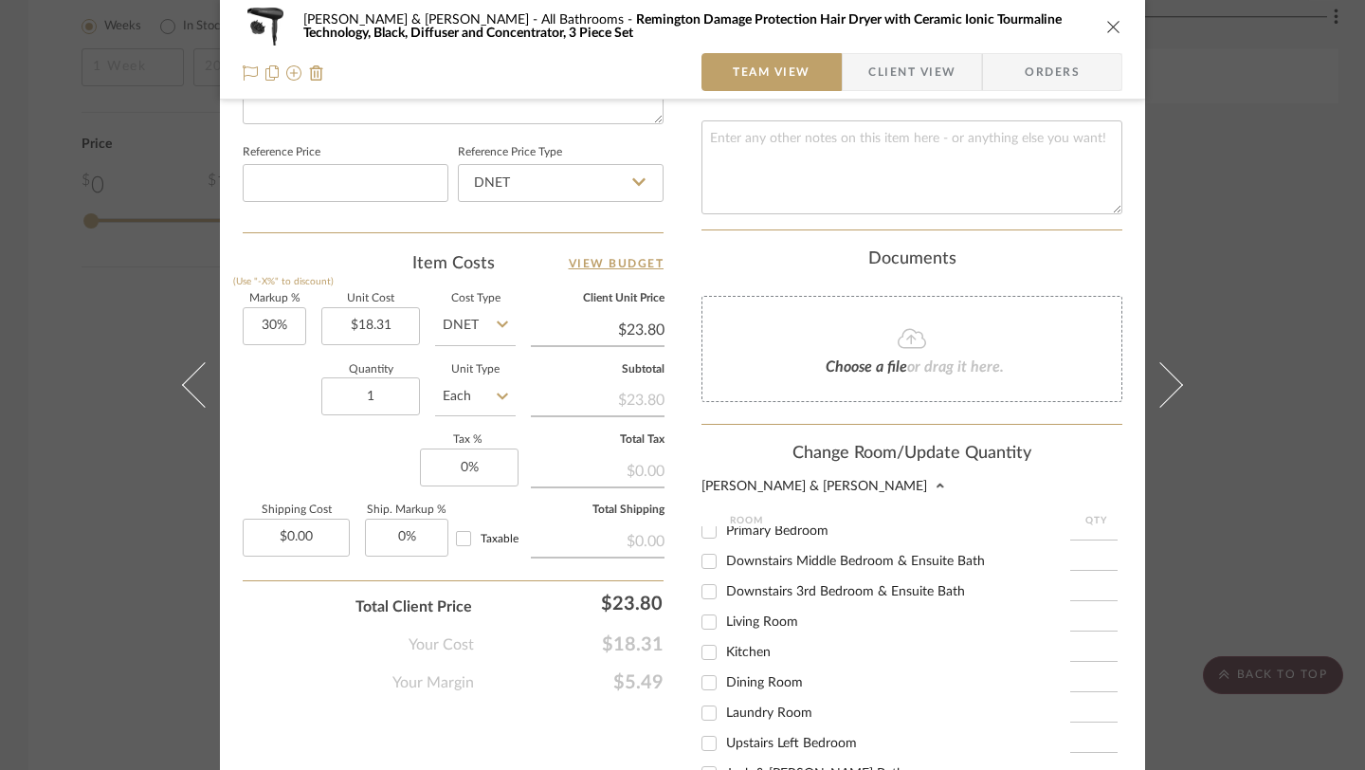
scroll to position [37, 0]
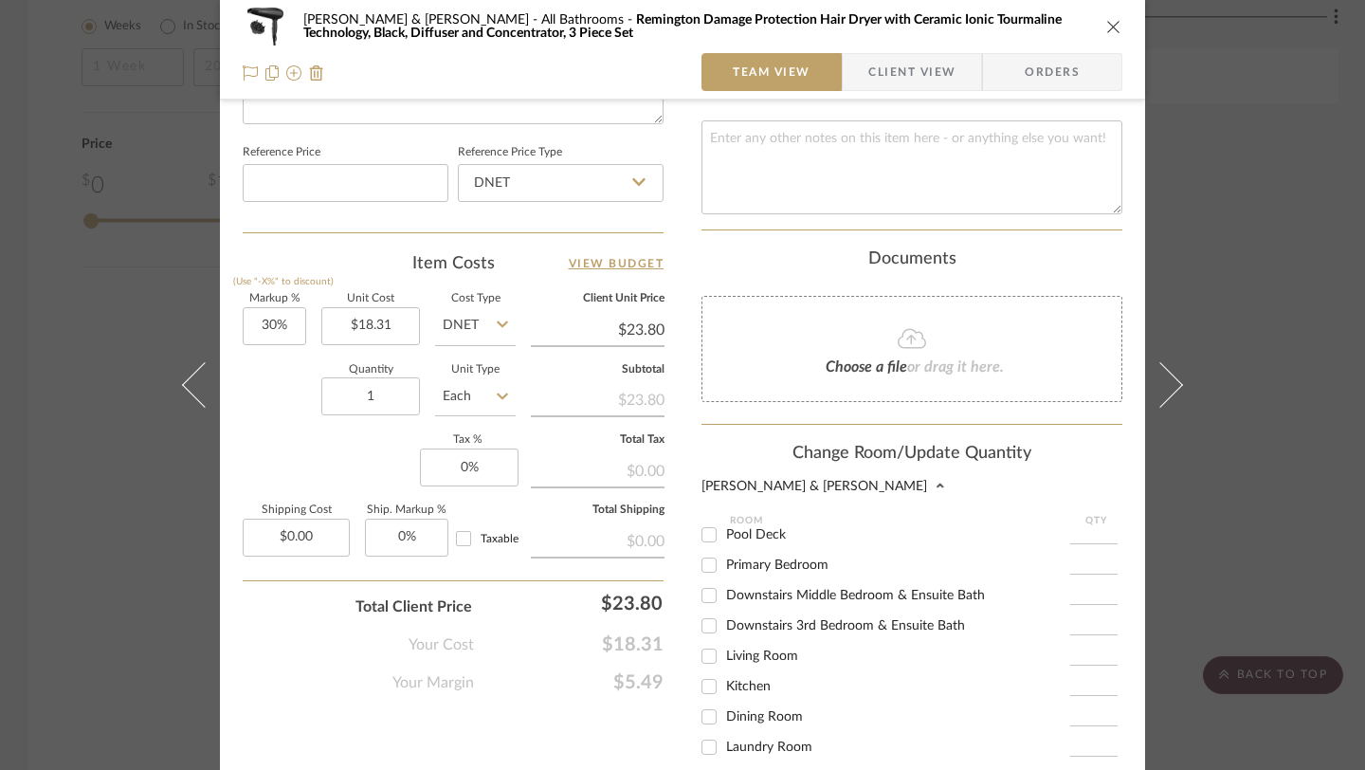
click at [699, 553] on input "Primary Bedroom" at bounding box center [709, 565] width 30 height 30
checkbox input "true"
type input "1"
click at [702, 583] on input "Downstairs Middle Bedroom & Ensuite Bath" at bounding box center [709, 595] width 30 height 30
checkbox input "true"
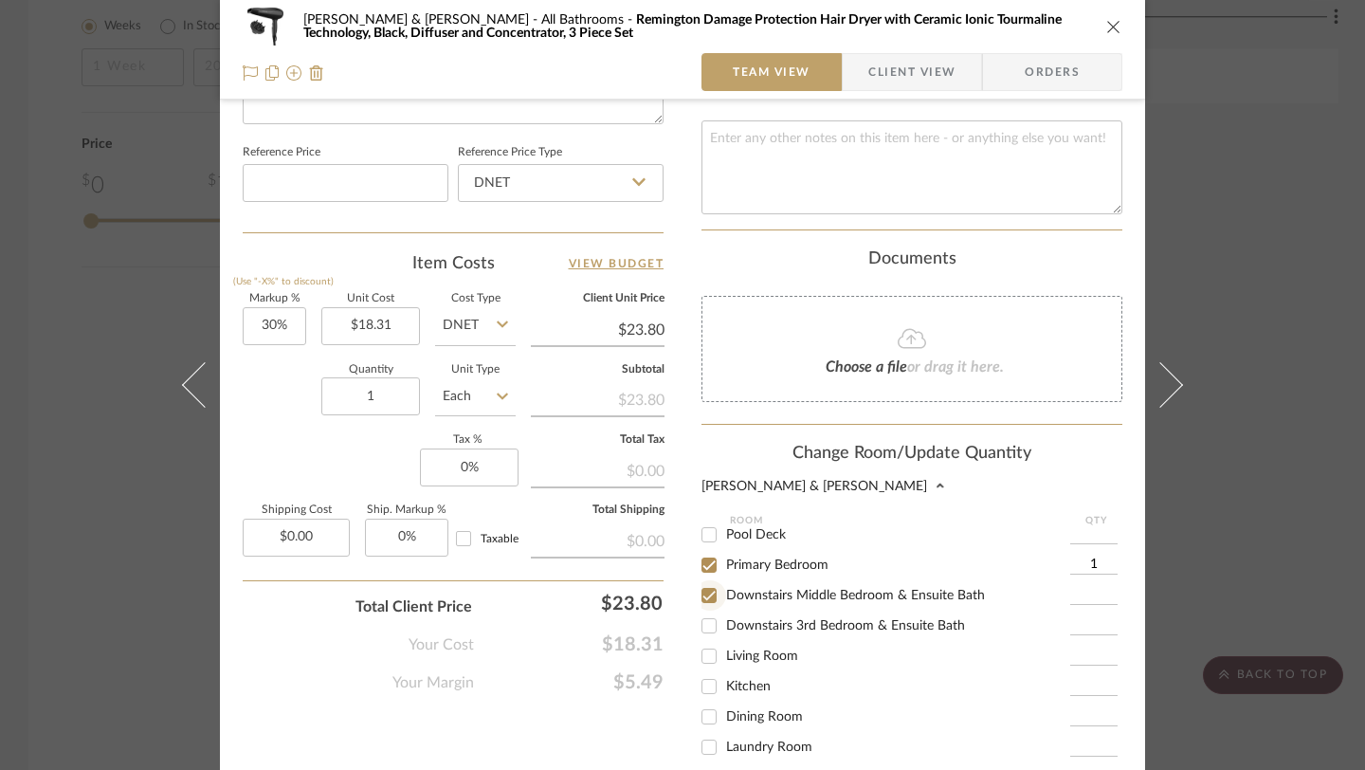
type input "1"
click at [707, 610] on input "Downstairs 3rd Bedroom & Ensuite Bath" at bounding box center [709, 625] width 30 height 30
checkbox input "true"
type input "1"
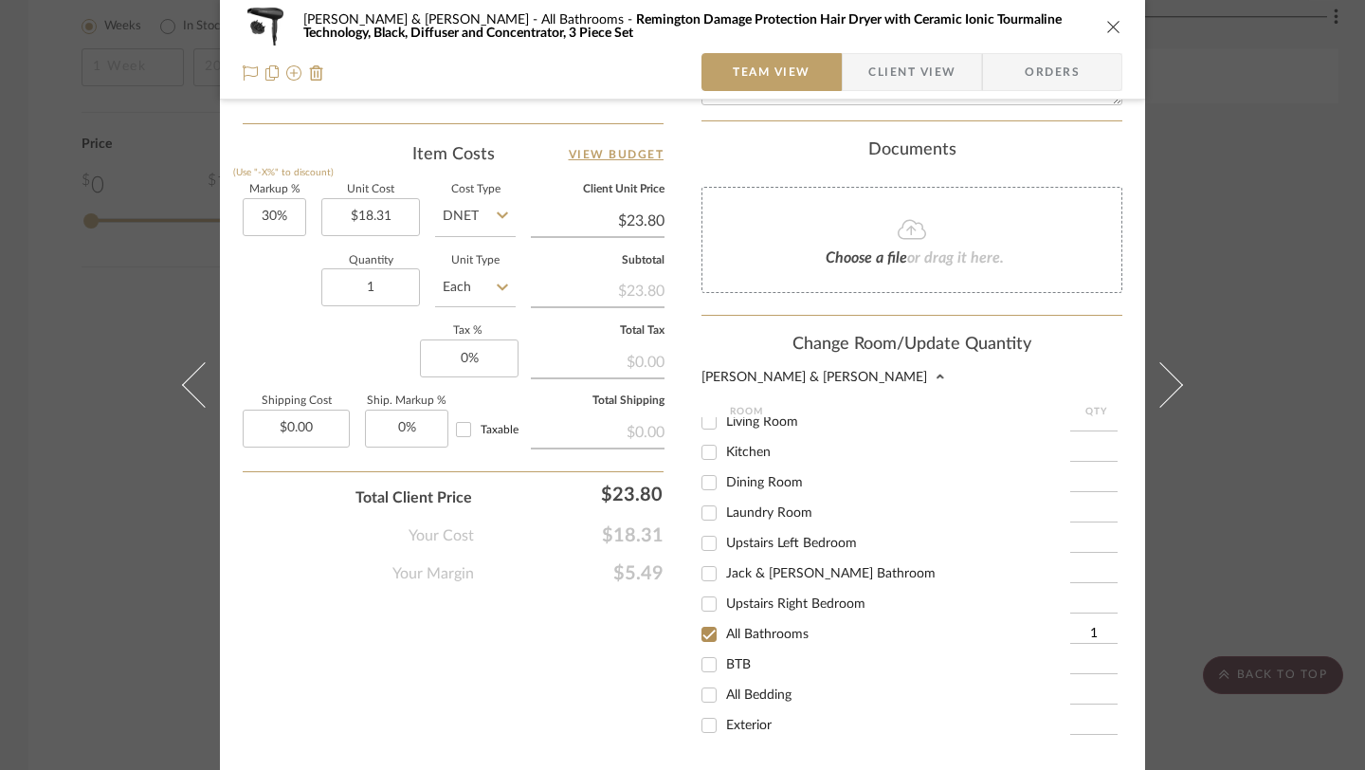
scroll to position [1102, 0]
click at [707, 561] on input "Jack & [PERSON_NAME] Bathroom" at bounding box center [709, 575] width 30 height 30
checkbox input "true"
type input "1"
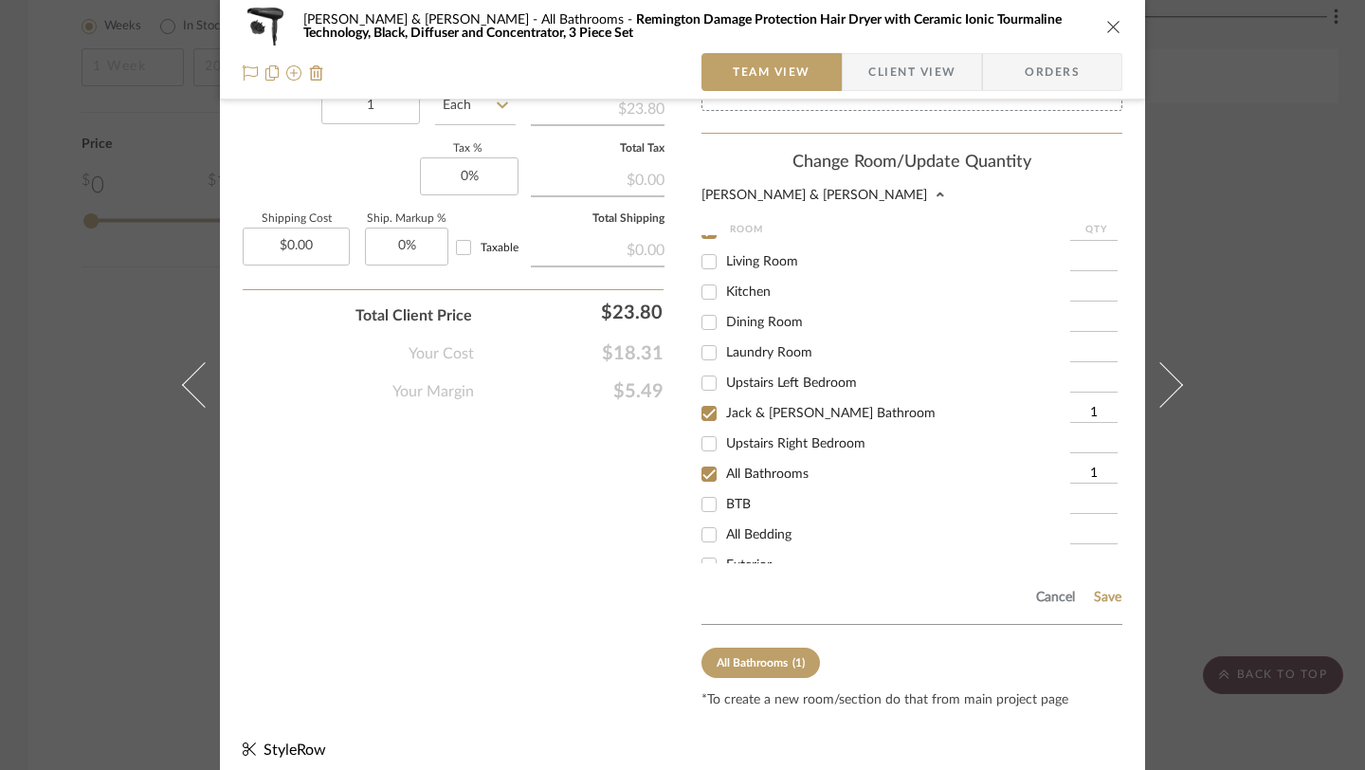
scroll to position [170, 0]
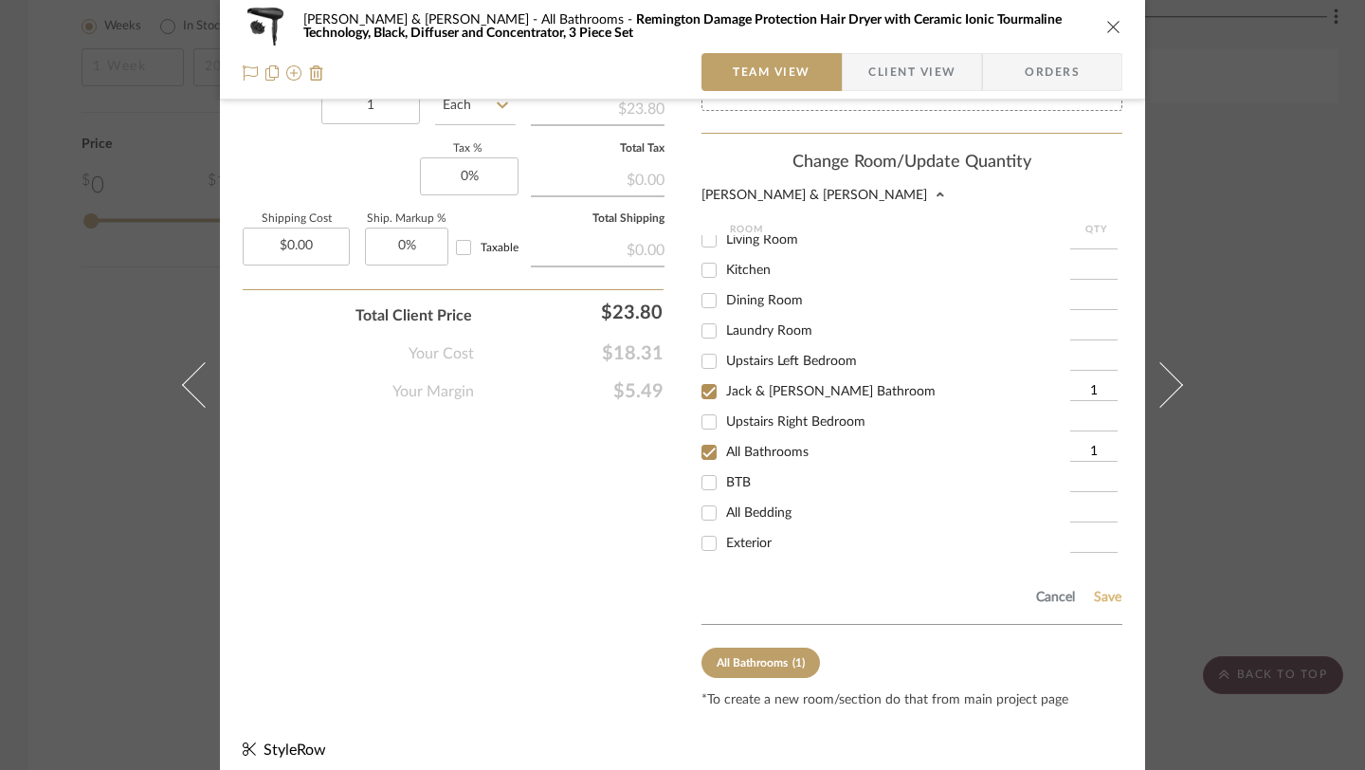
click at [1005, 589] on button "Save" at bounding box center [1107, 596] width 29 height 15
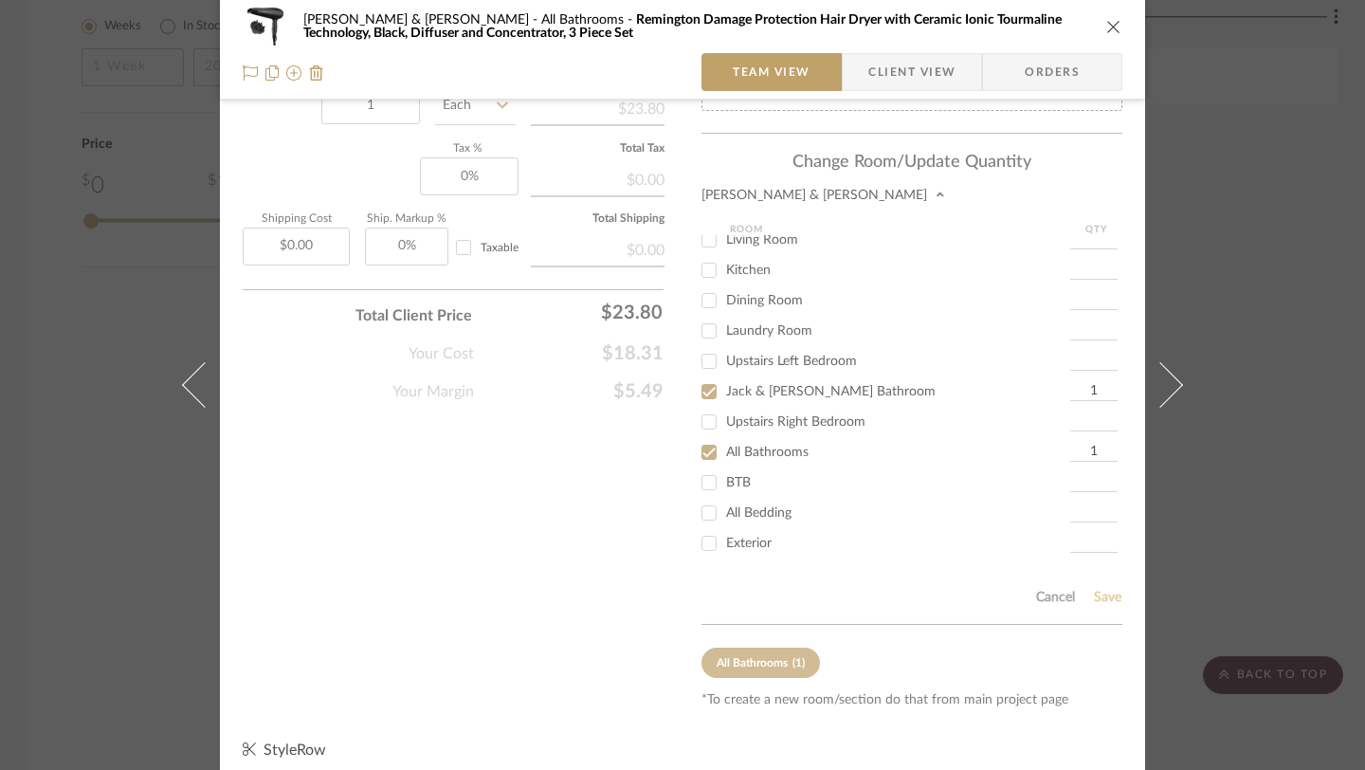
scroll to position [995, 0]
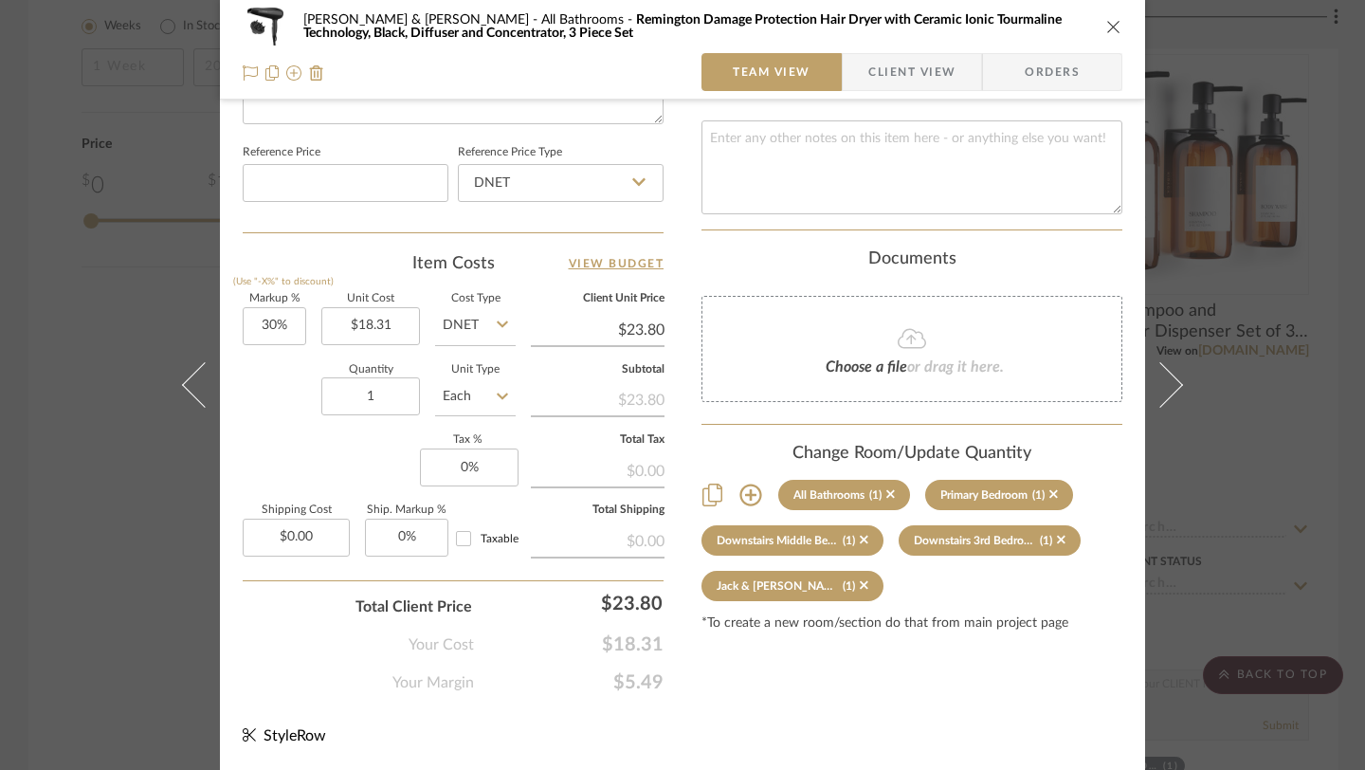
click at [1005, 32] on icon "close" at bounding box center [1113, 26] width 15 height 15
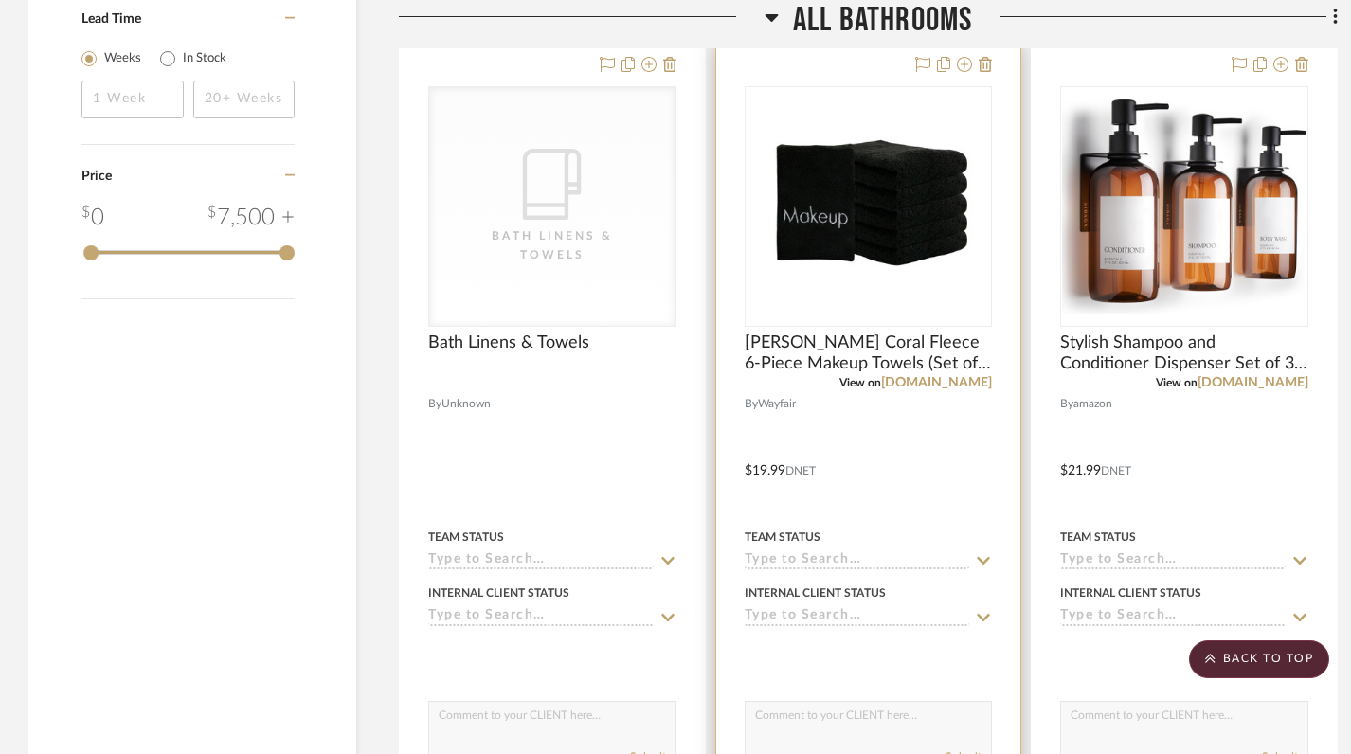
scroll to position [2348, 0]
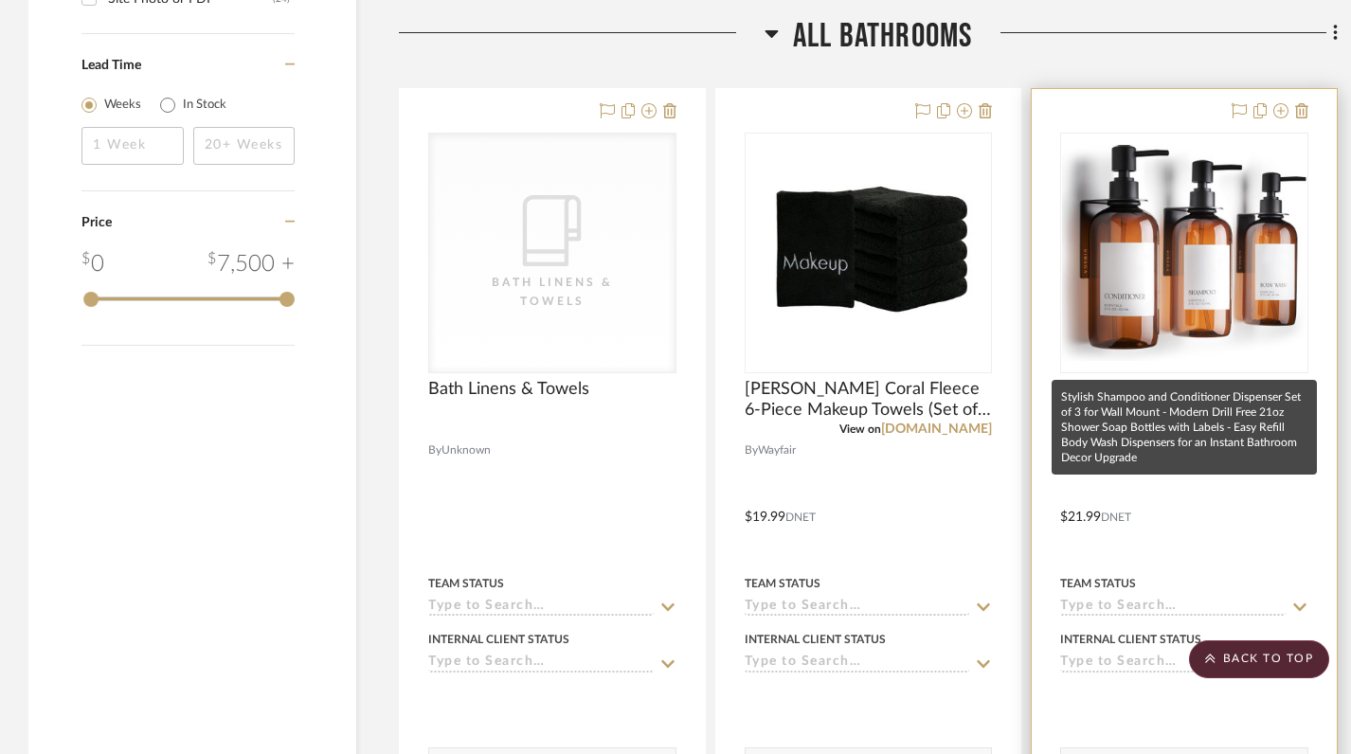
click at [1005, 379] on span "Stylish Shampoo and Conditioner Dispenser Set of 3 for Wall Mount - Modern Dril…" at bounding box center [1184, 400] width 248 height 42
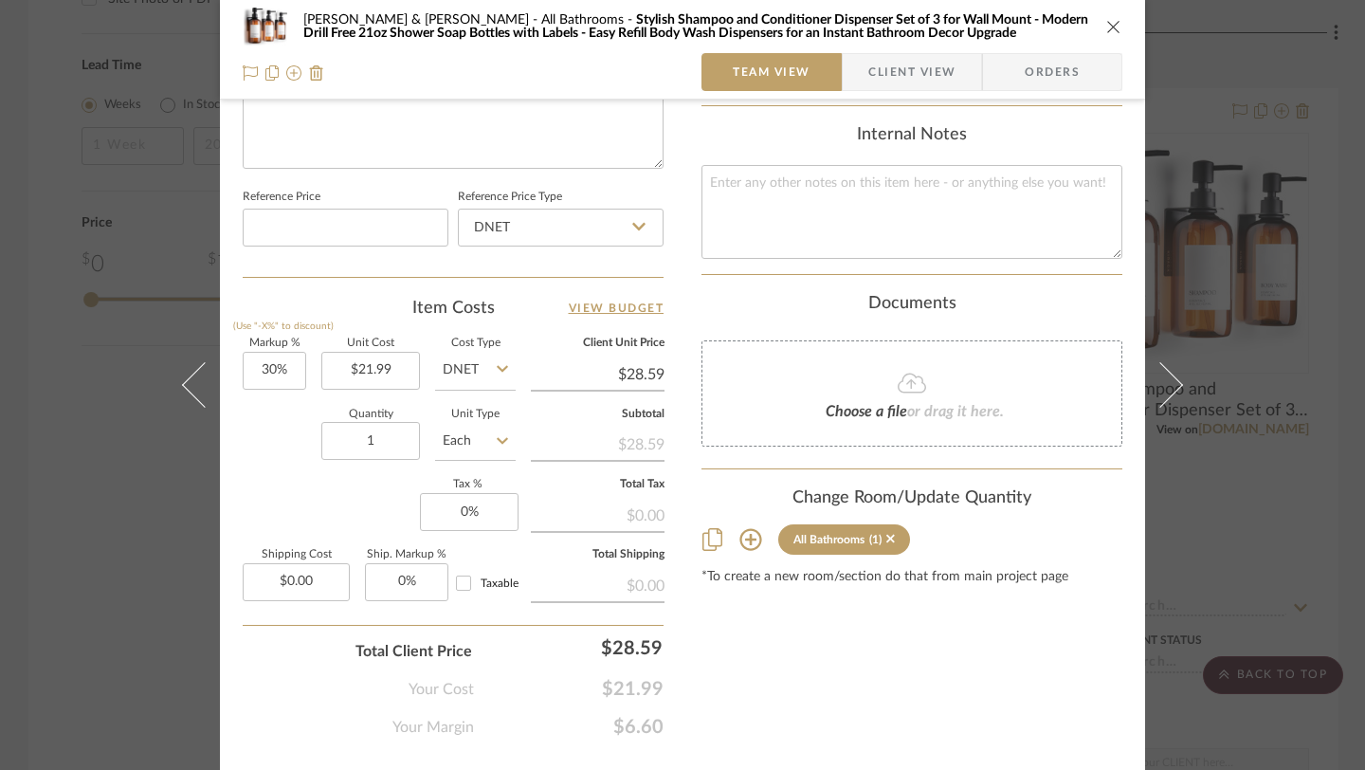
scroll to position [995, 0]
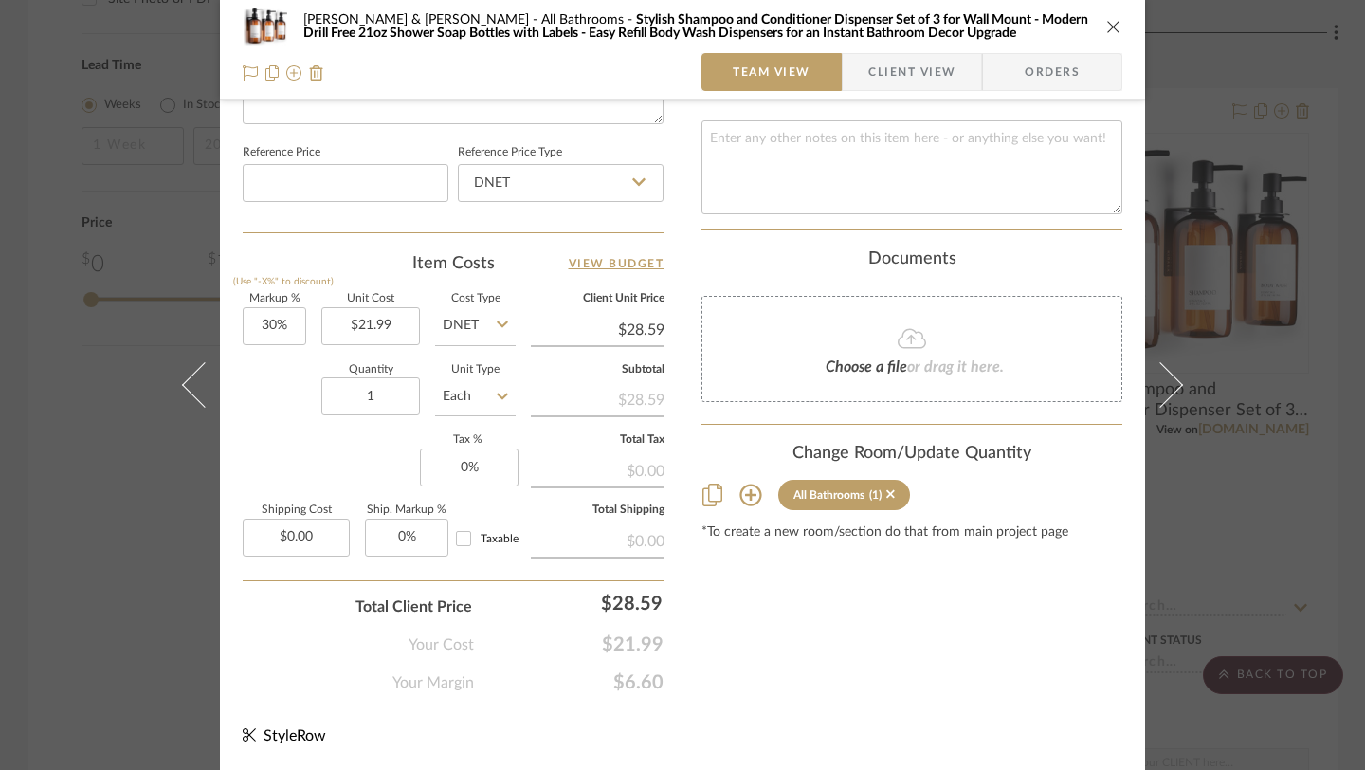
click at [745, 490] on icon at bounding box center [750, 494] width 23 height 23
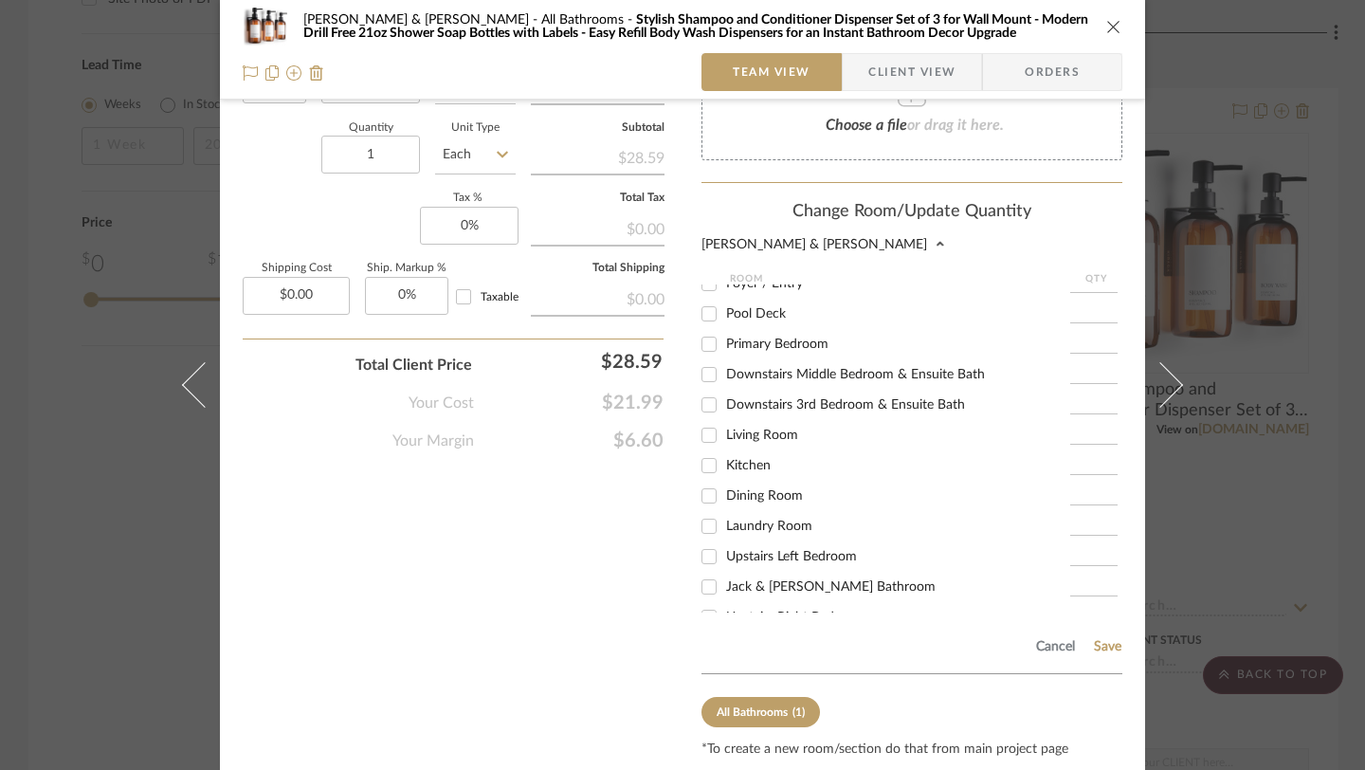
scroll to position [0, 0]
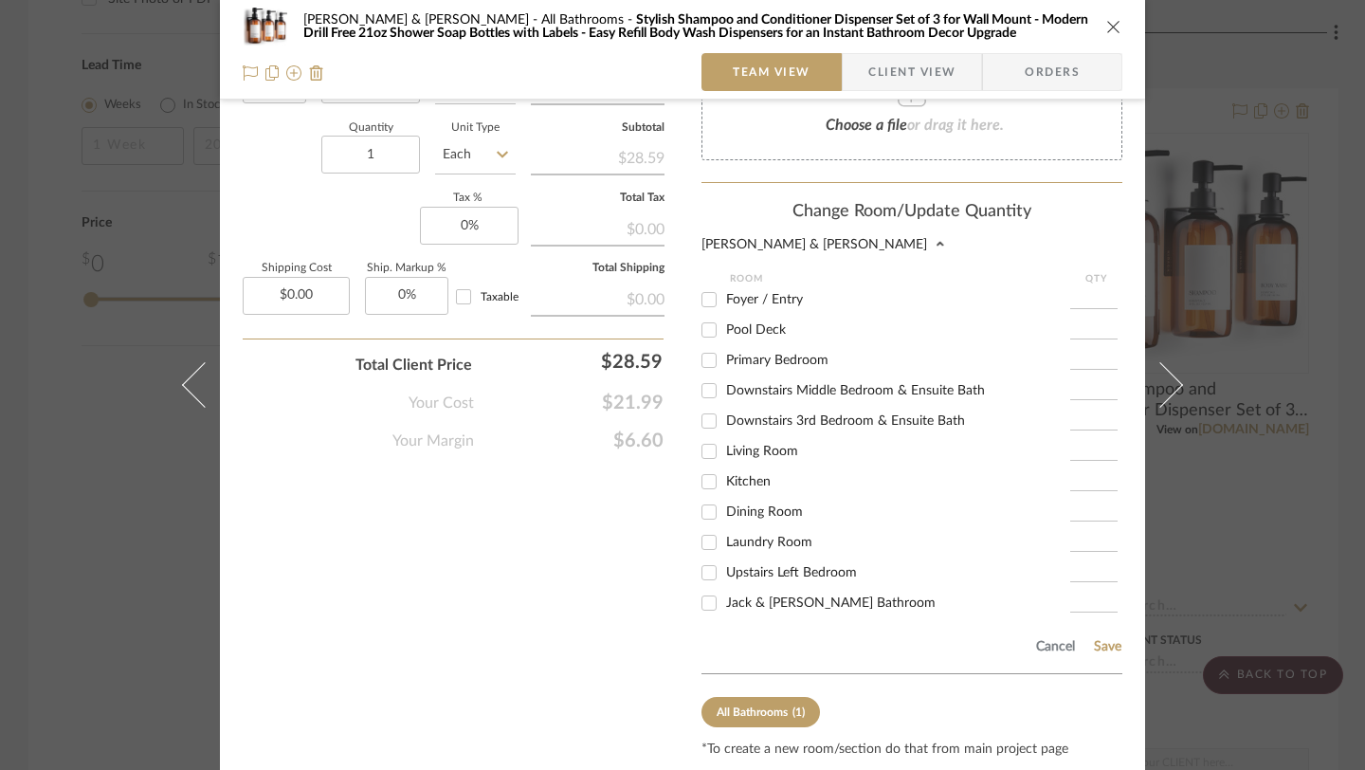
click at [699, 353] on input "Primary Bedroom" at bounding box center [709, 360] width 30 height 30
checkbox input "true"
type input "1"
click at [709, 381] on input "Downstairs Middle Bedroom & Ensuite Bath" at bounding box center [709, 390] width 30 height 30
checkbox input "true"
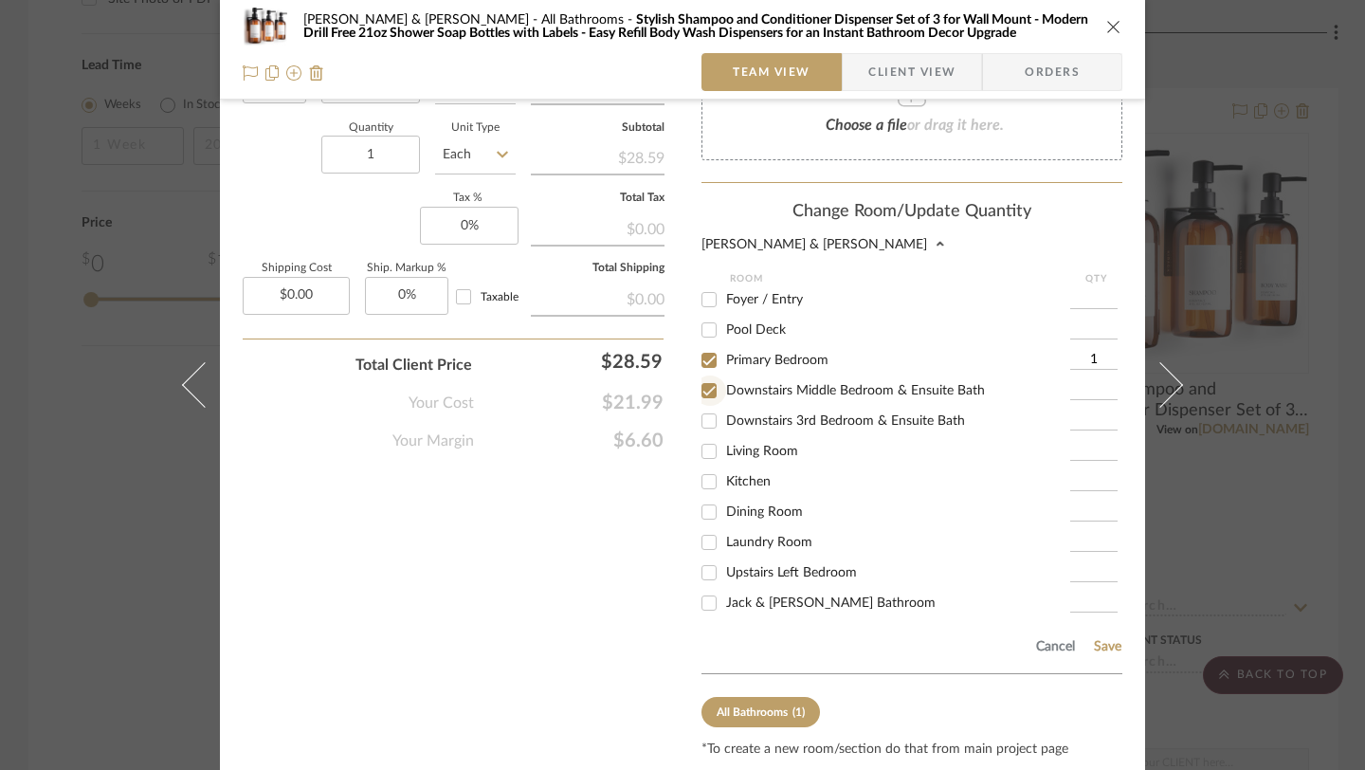
type input "1"
click at [705, 406] on input "Downstairs 3rd Bedroom & Ensuite Bath" at bounding box center [709, 421] width 30 height 30
checkbox input "true"
type input "1"
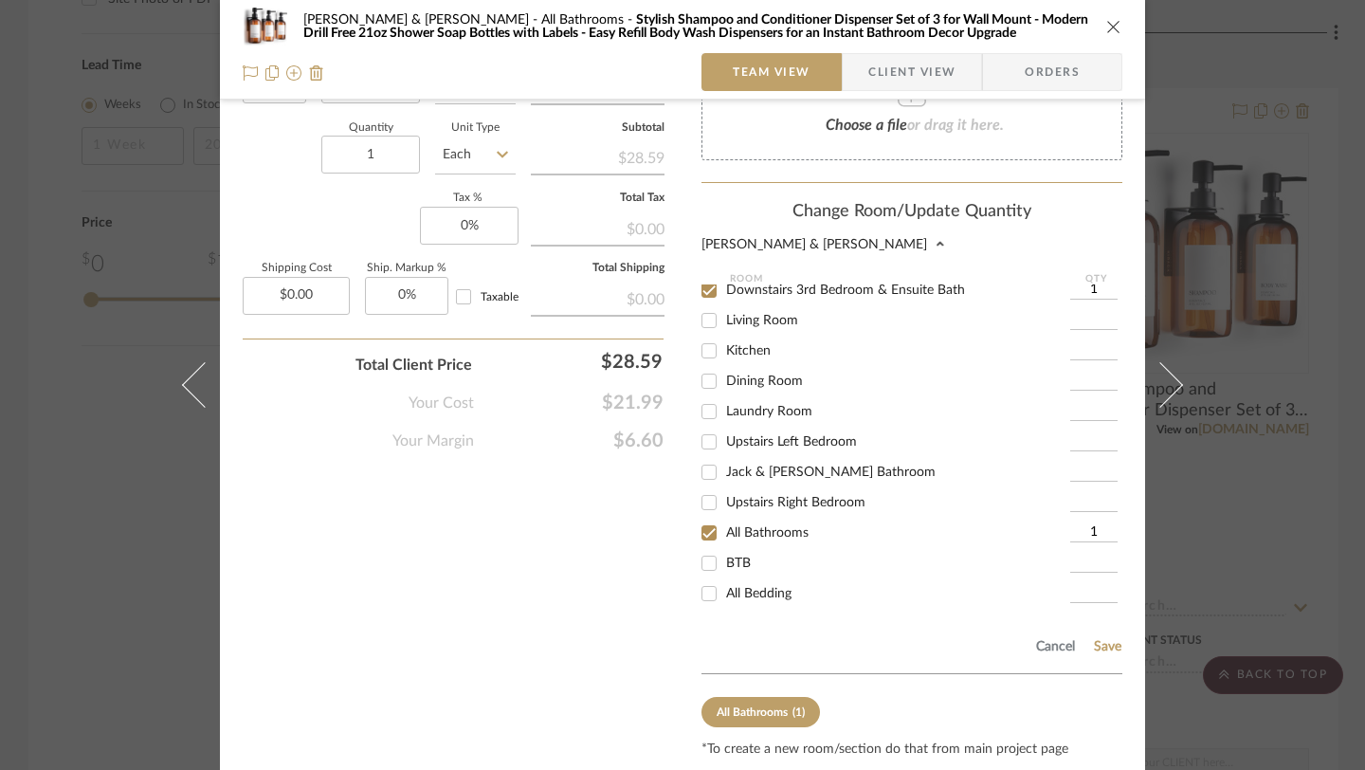
scroll to position [136, 0]
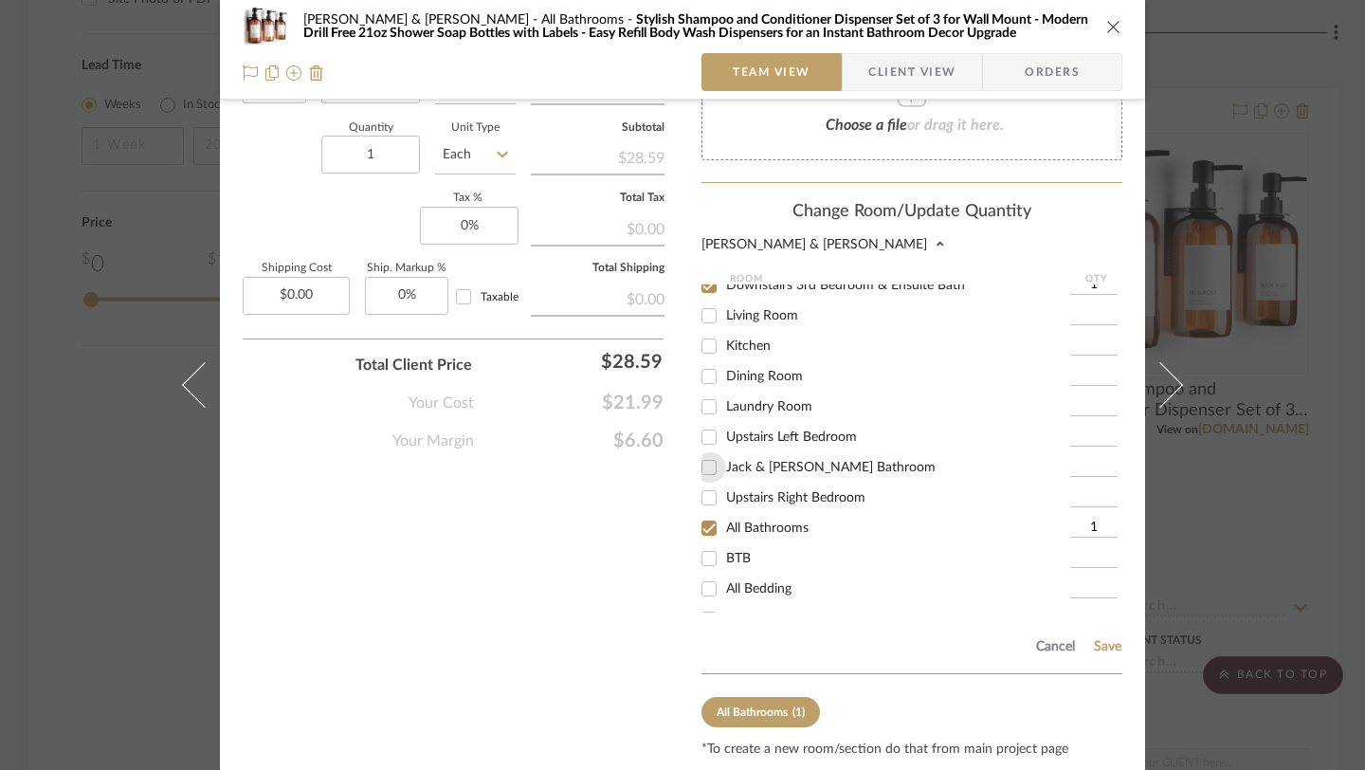
click at [697, 465] on input "Jack & [PERSON_NAME] Bathroom" at bounding box center [709, 467] width 30 height 30
checkbox input "true"
type input "1"
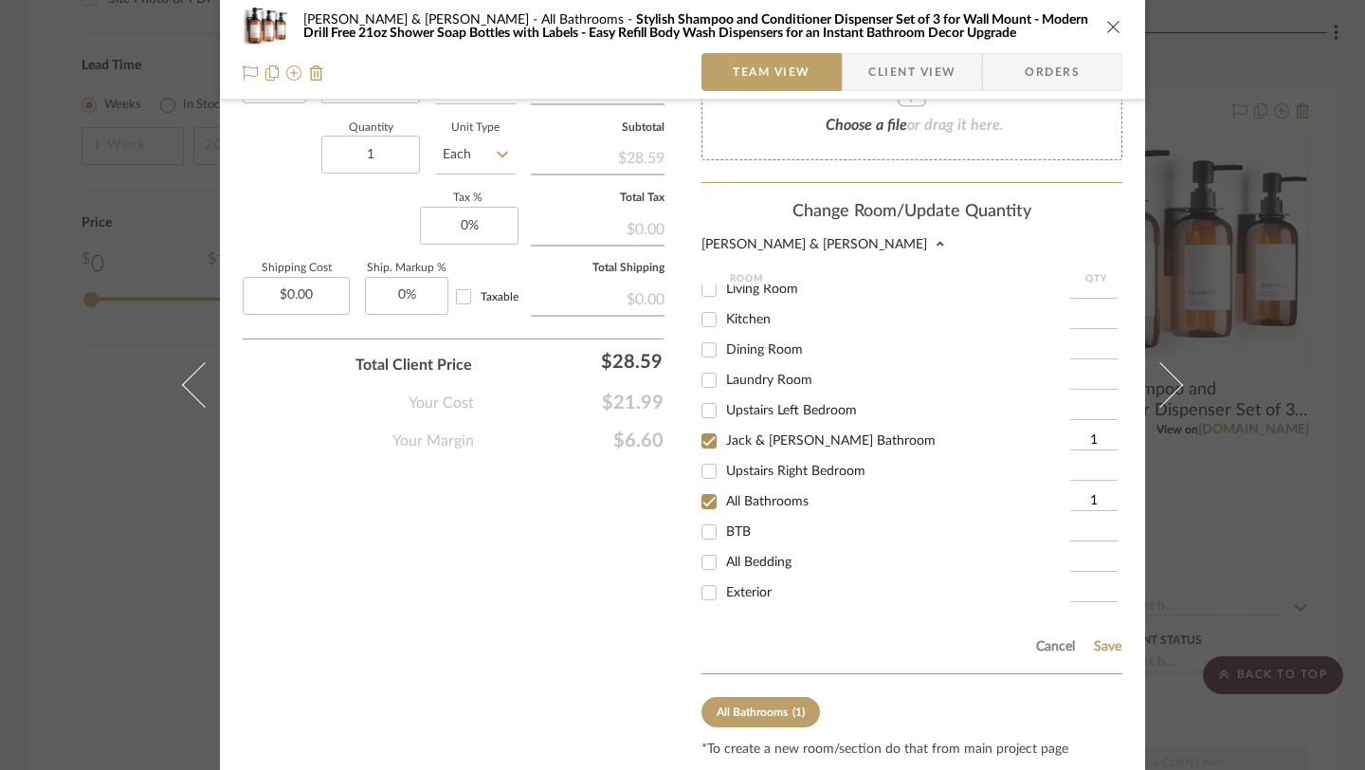
scroll to position [1286, 0]
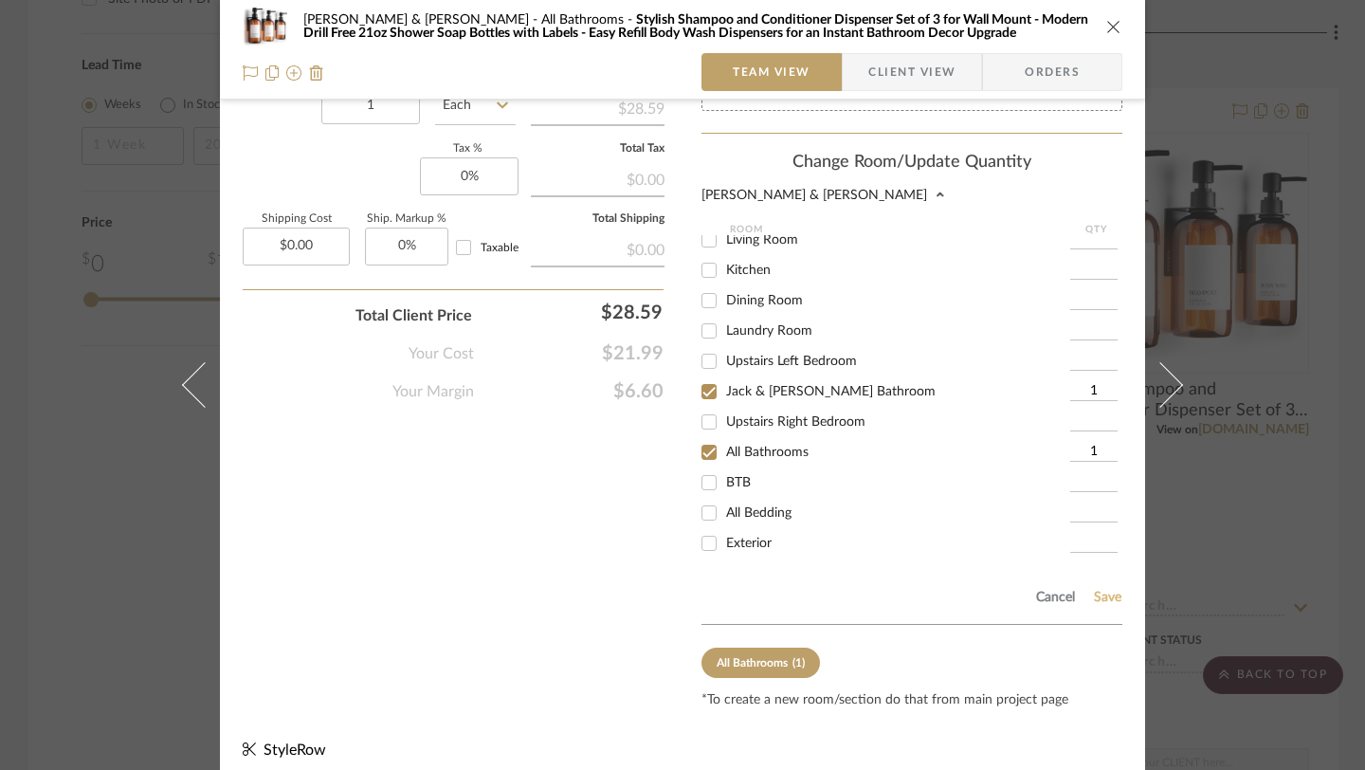
click at [1005, 589] on button "Save" at bounding box center [1107, 596] width 29 height 15
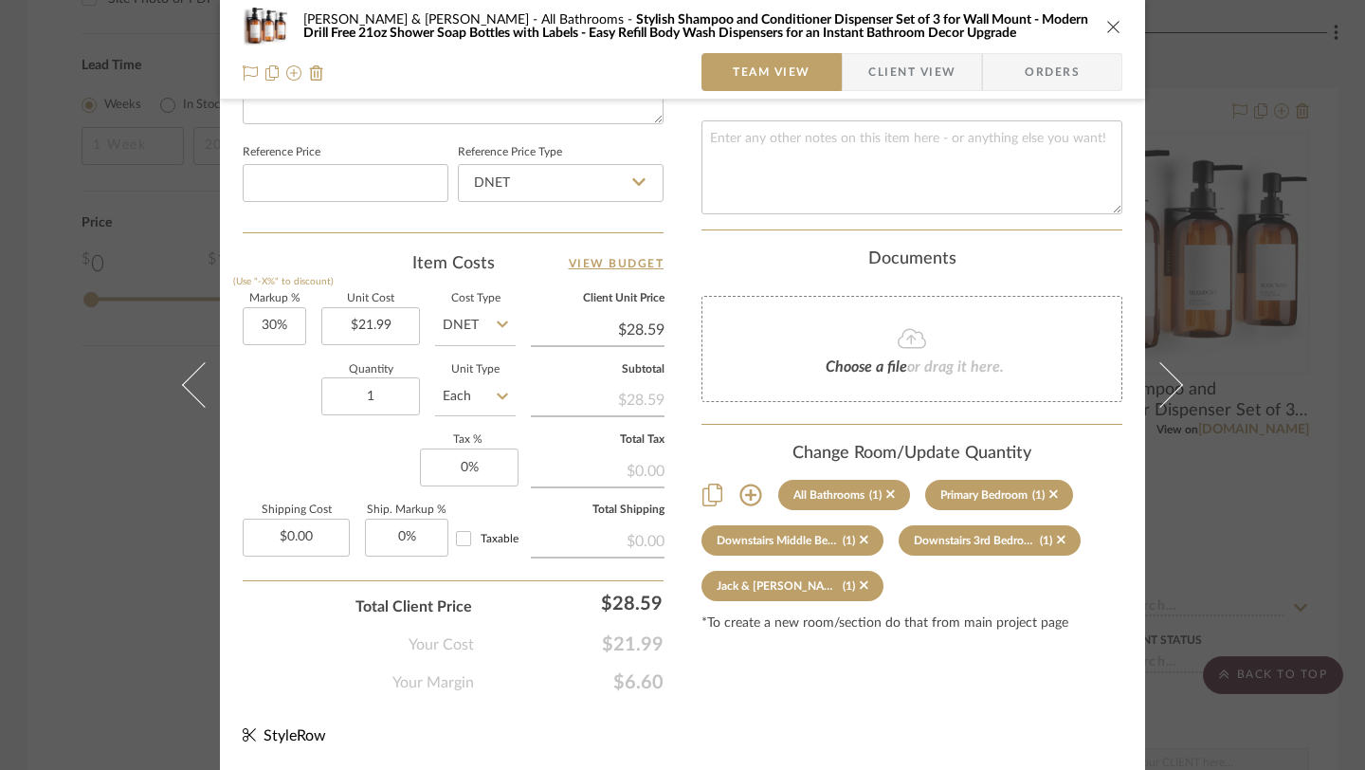
scroll to position [995, 0]
click at [1005, 19] on icon "close" at bounding box center [1113, 26] width 15 height 15
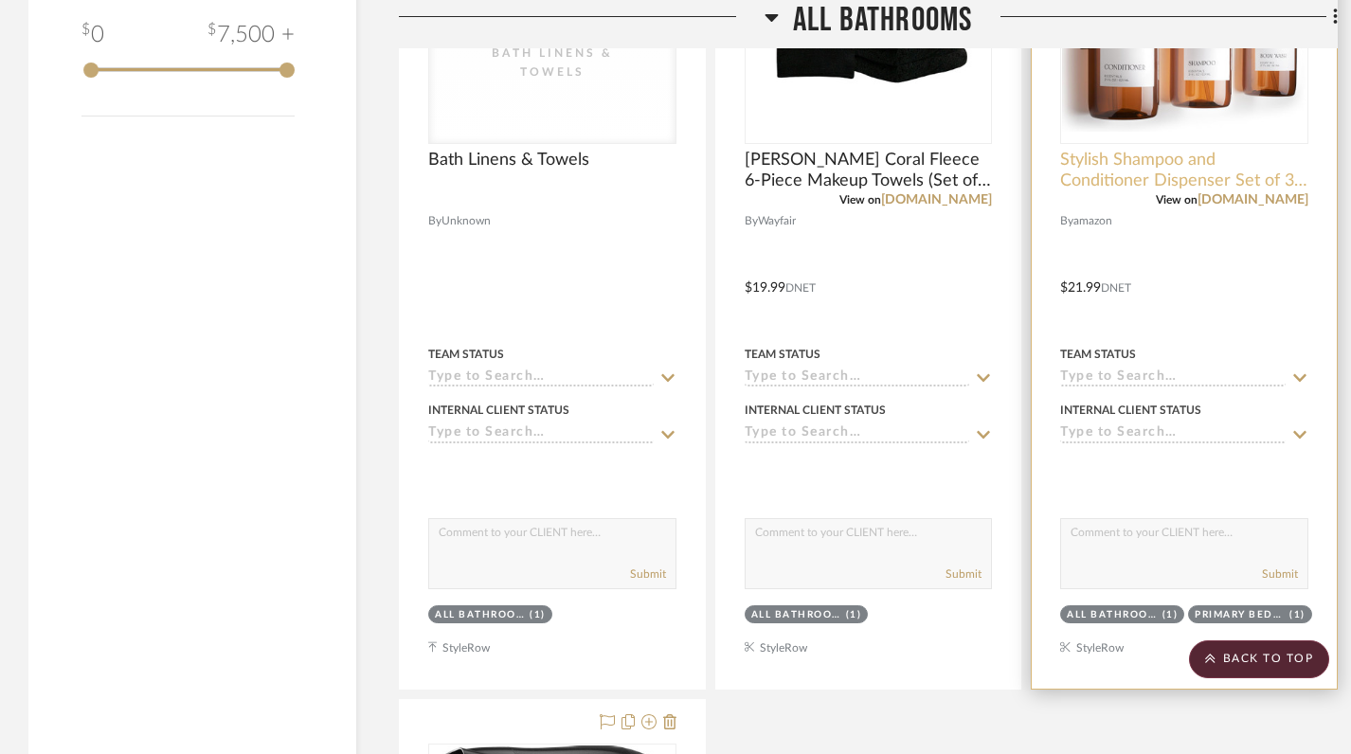
scroll to position [2374, 0]
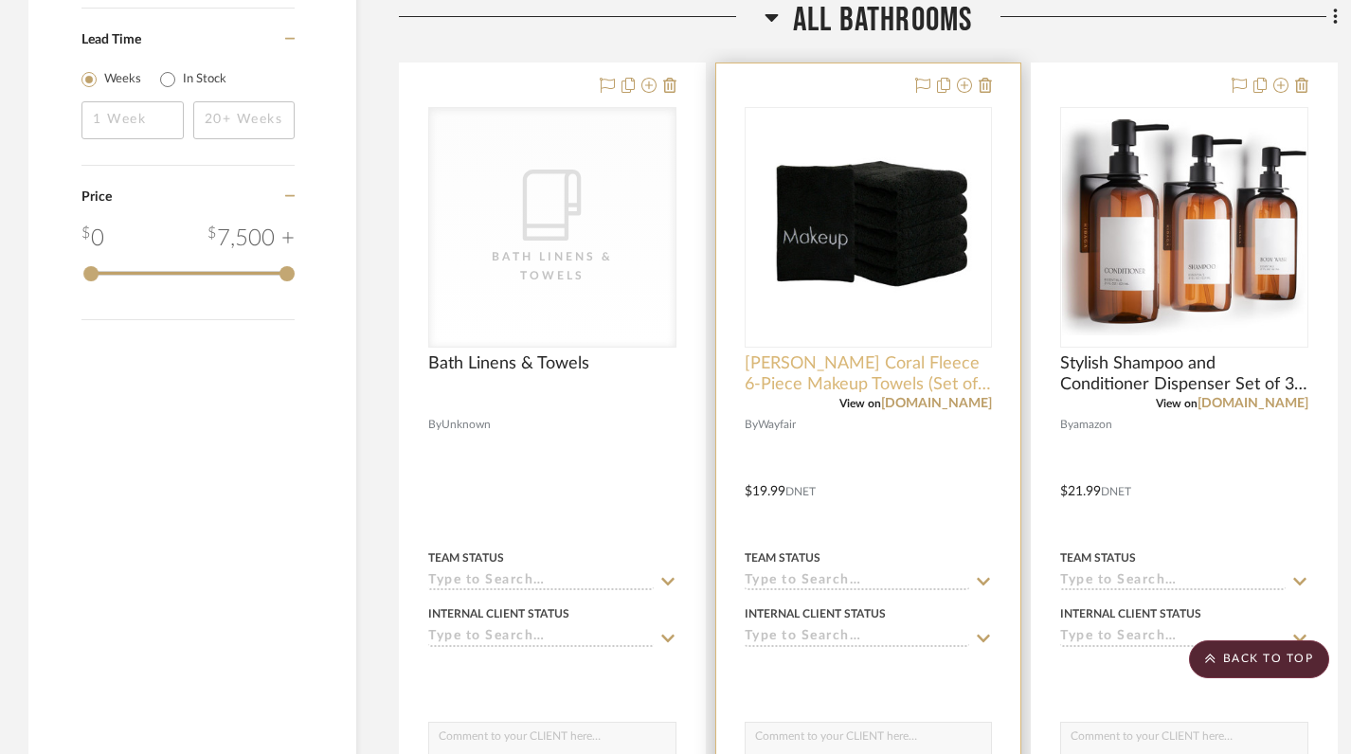
click at [861, 353] on span "Arkwright’s Coral Fleece 6-Piece Makeup Towels (Set of 6)" at bounding box center [869, 374] width 248 height 42
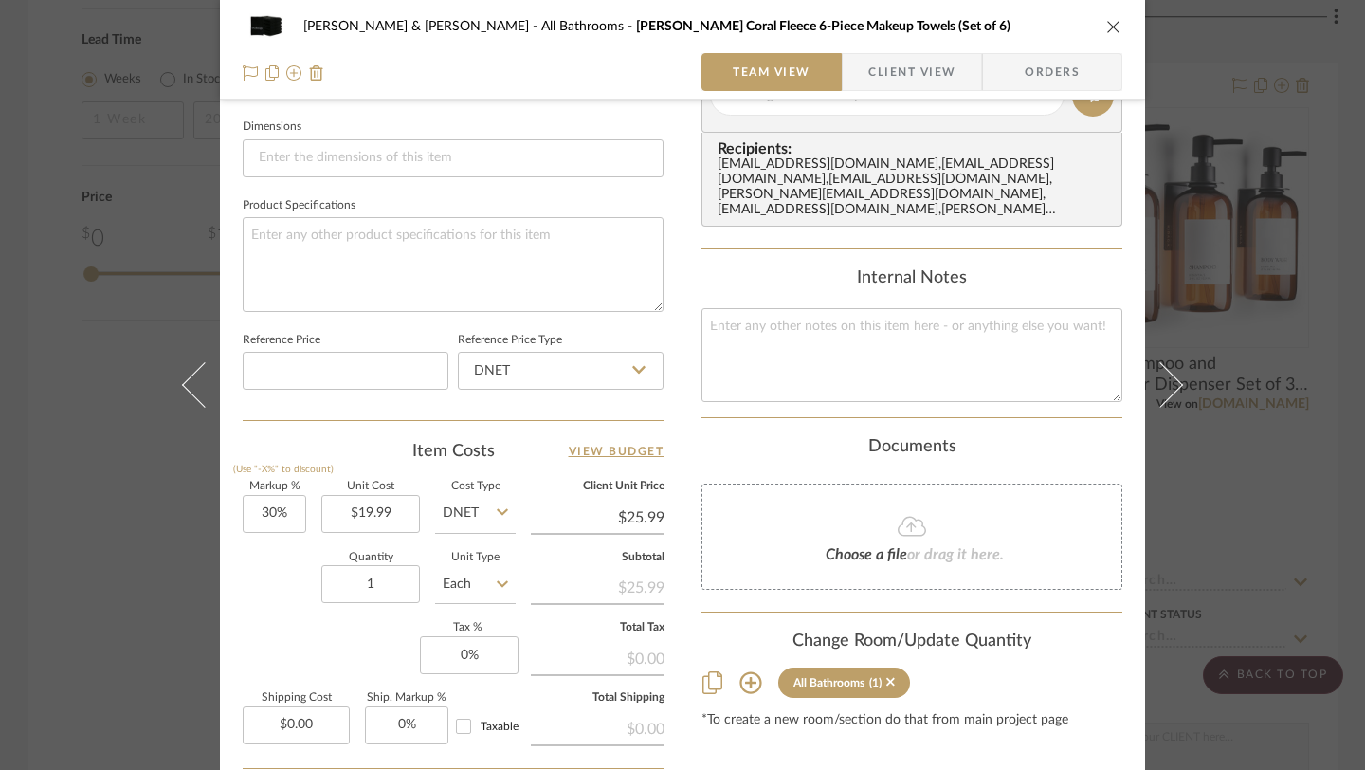
scroll to position [995, 0]
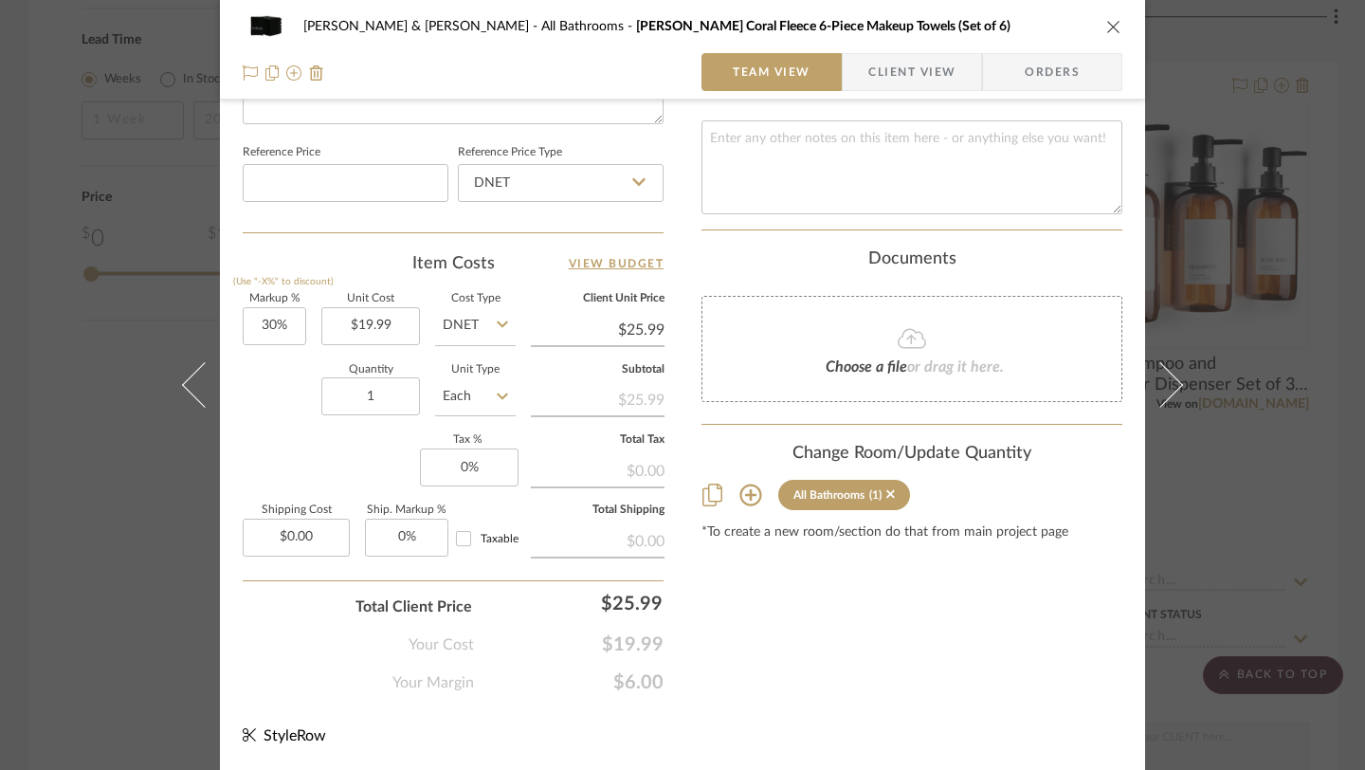
click at [745, 483] on icon at bounding box center [750, 494] width 23 height 23
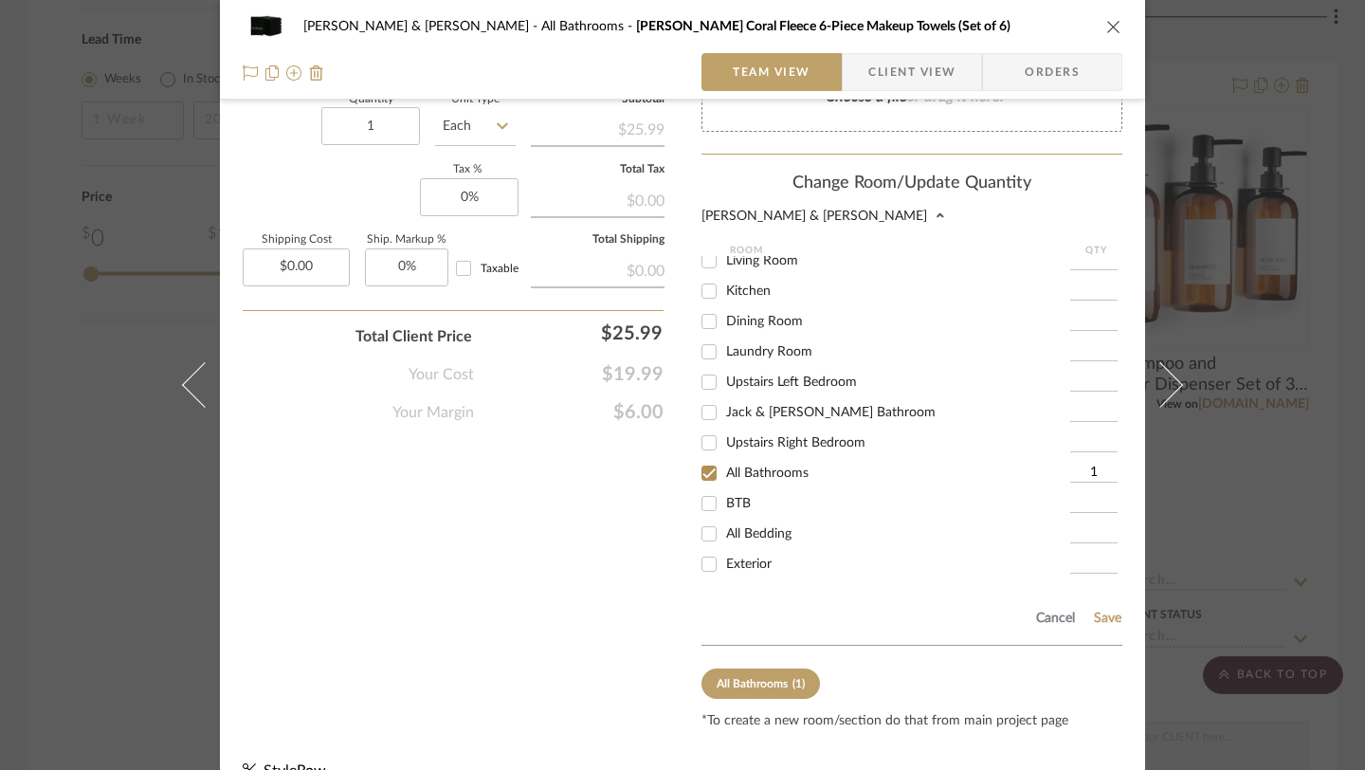
scroll to position [1286, 0]
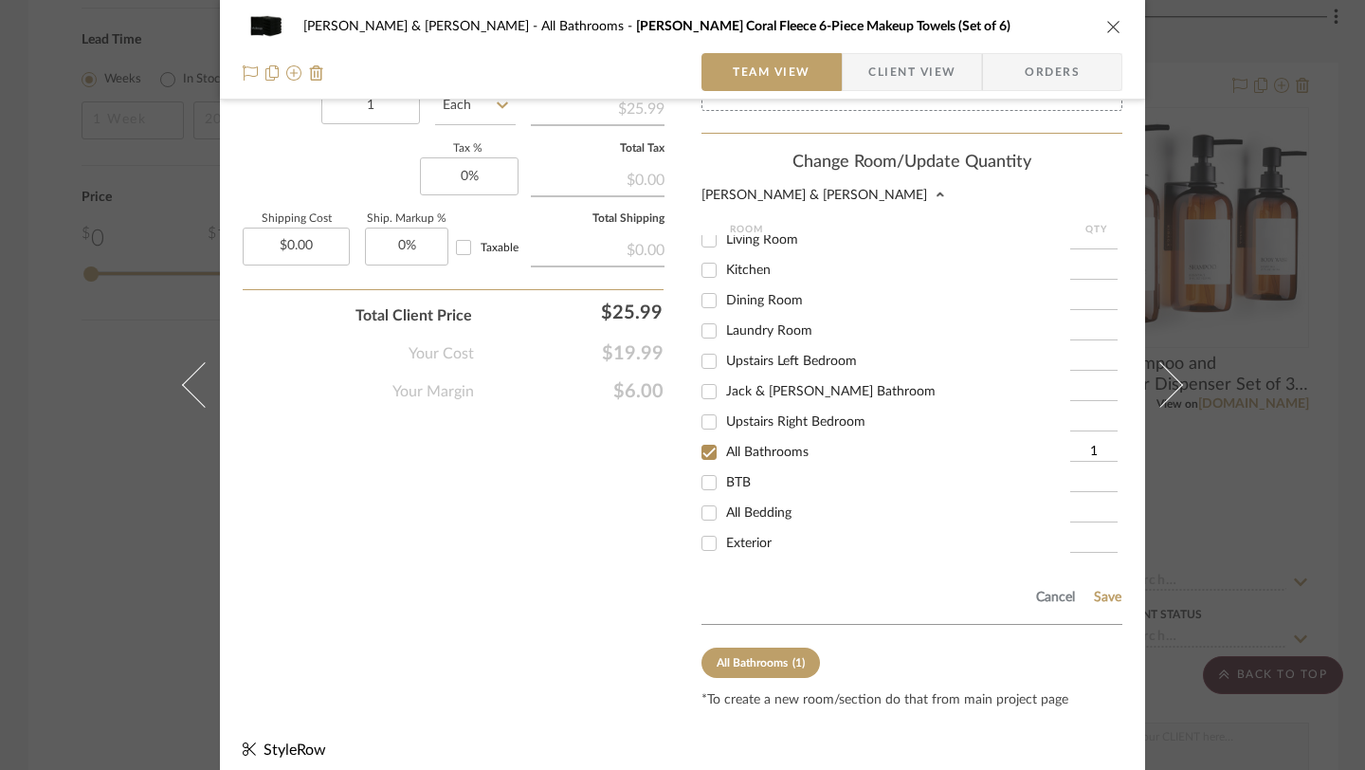
click at [704, 376] on input "Jack & [PERSON_NAME] Bathroom" at bounding box center [709, 391] width 30 height 30
checkbox input "true"
type input "1"
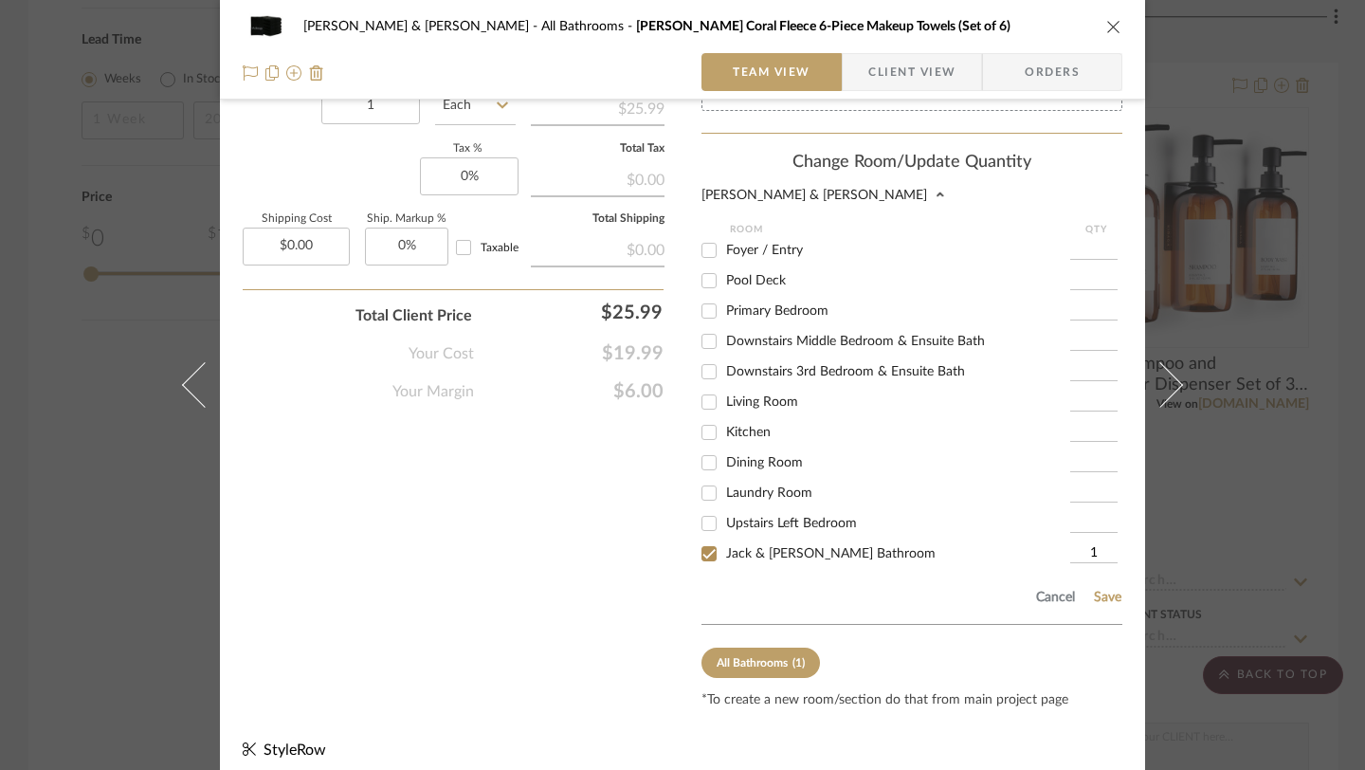
scroll to position [1245, 0]
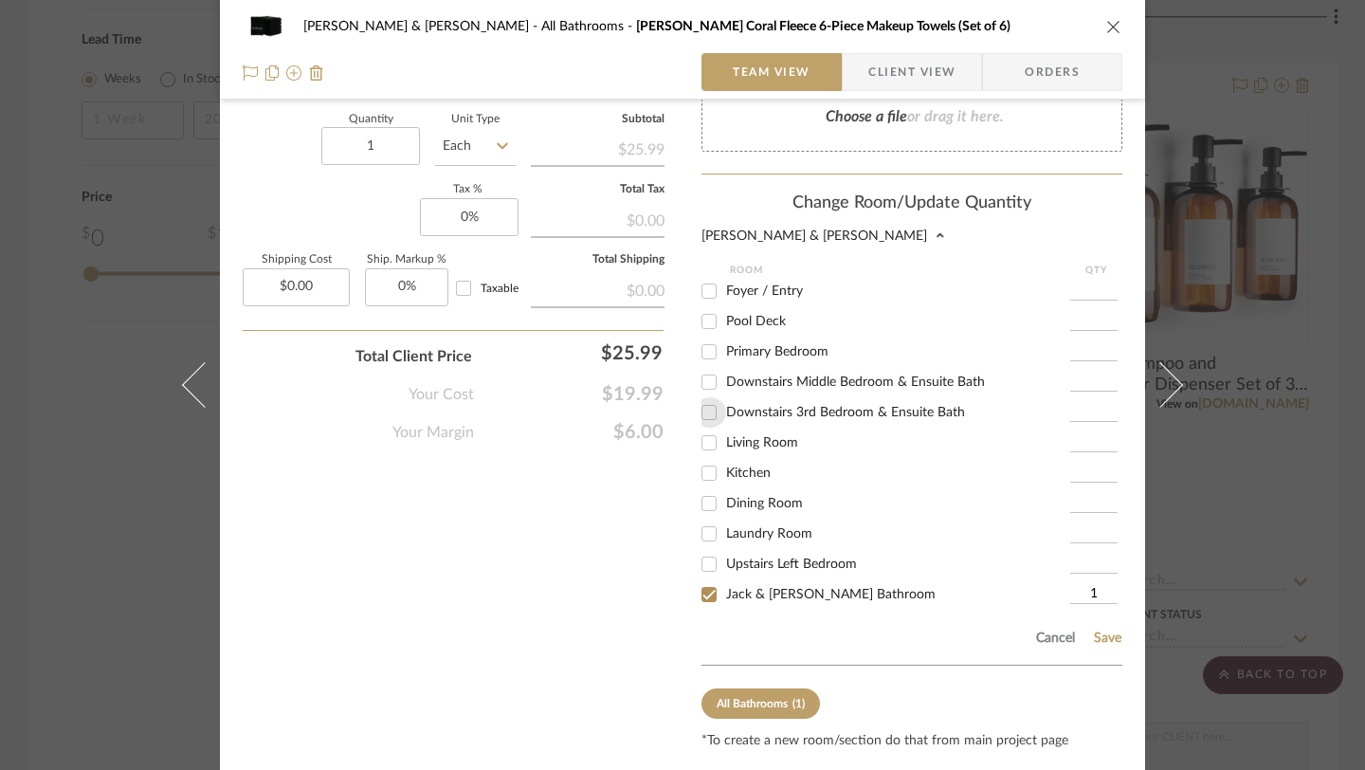
click at [704, 397] on input "Downstairs 3rd Bedroom & Ensuite Bath" at bounding box center [709, 412] width 30 height 30
checkbox input "true"
type input "1"
click at [702, 367] on input "Downstairs Middle Bedroom & Ensuite Bath" at bounding box center [709, 382] width 30 height 30
checkbox input "true"
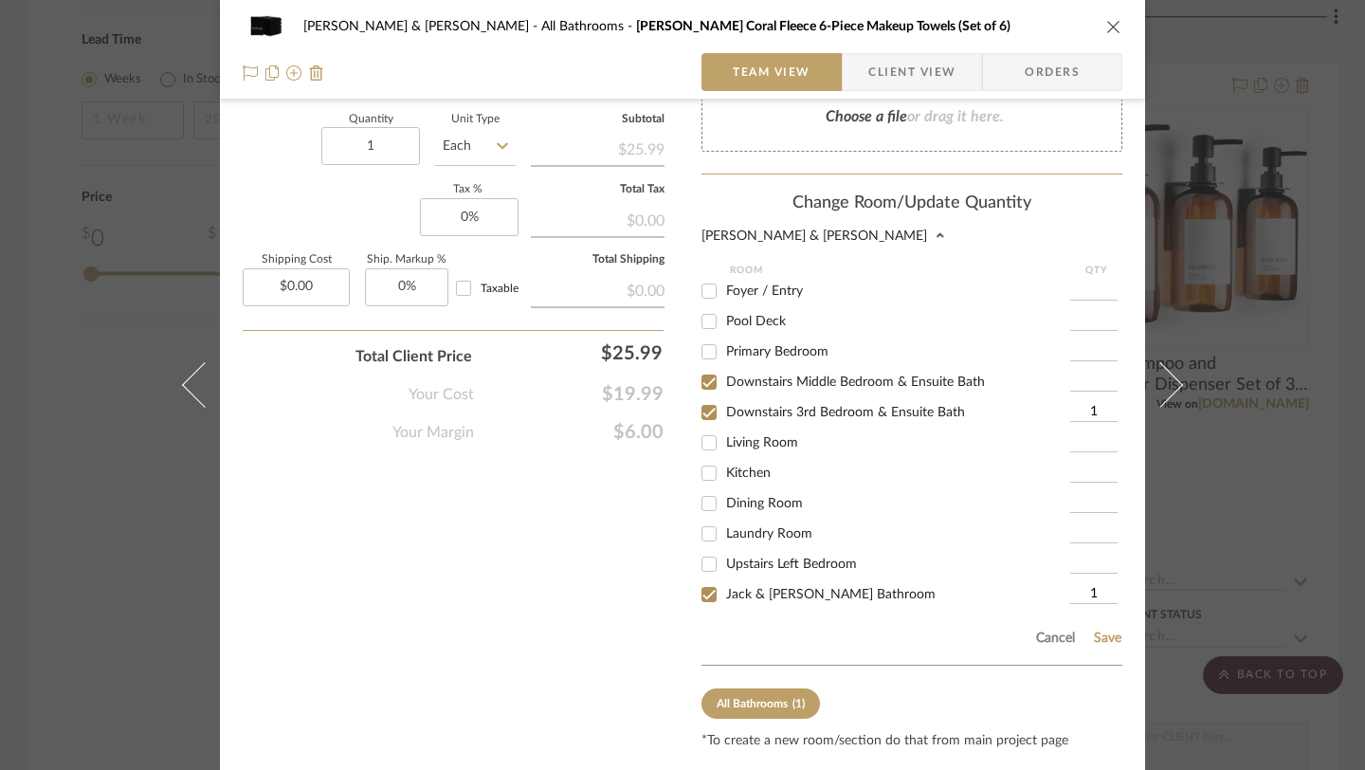
type input "1"
click at [702, 336] on input "Primary Bedroom" at bounding box center [709, 351] width 30 height 30
checkbox input "true"
type input "1"
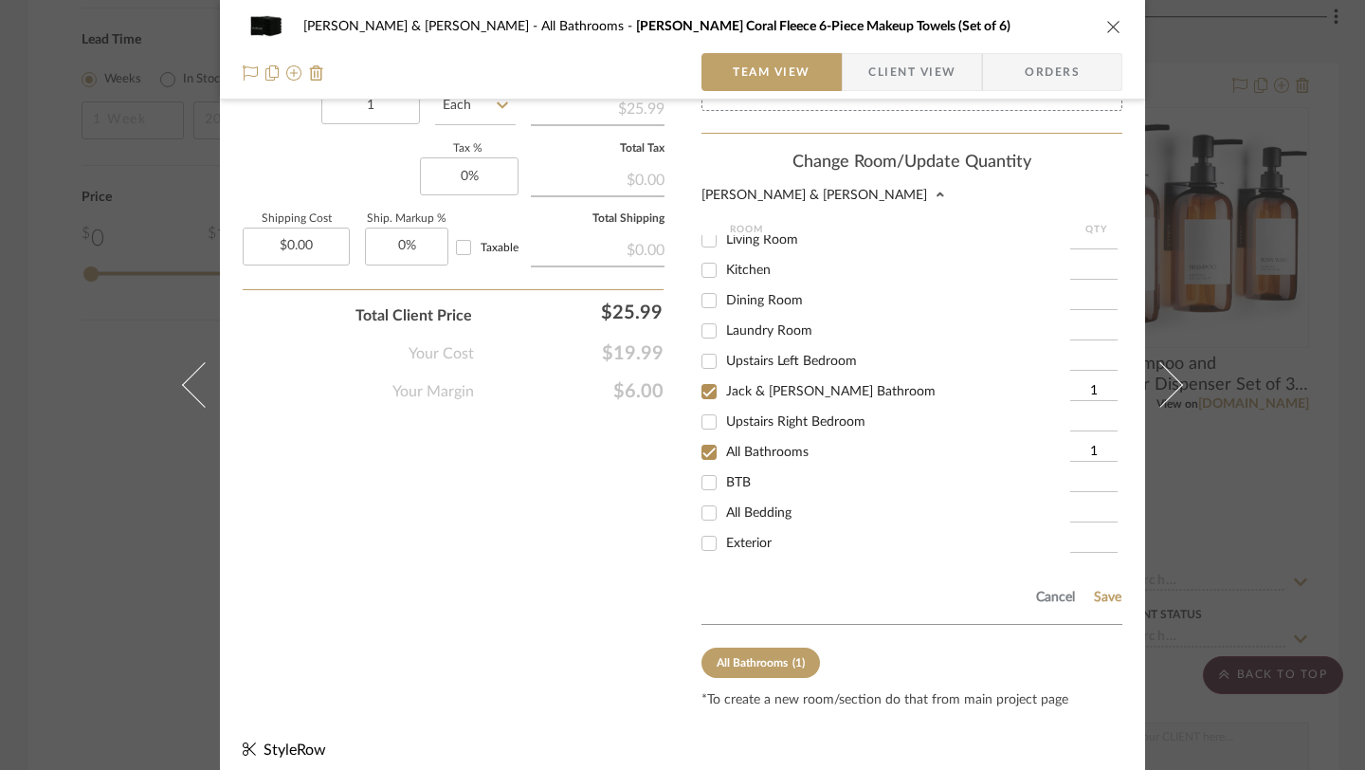
scroll to position [170, 0]
click at [1005, 589] on button "Save" at bounding box center [1107, 596] width 29 height 15
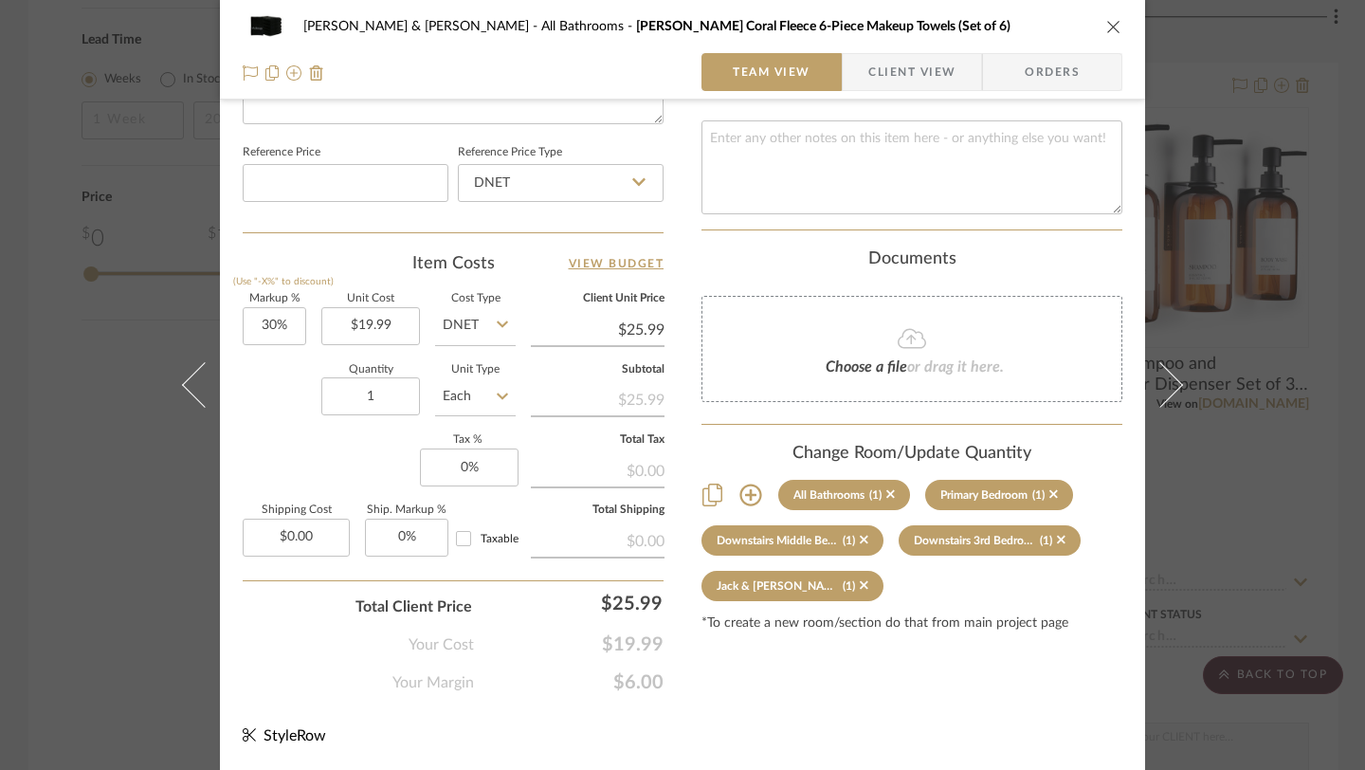
scroll to position [995, 0]
click at [1005, 27] on icon "close" at bounding box center [1113, 26] width 15 height 15
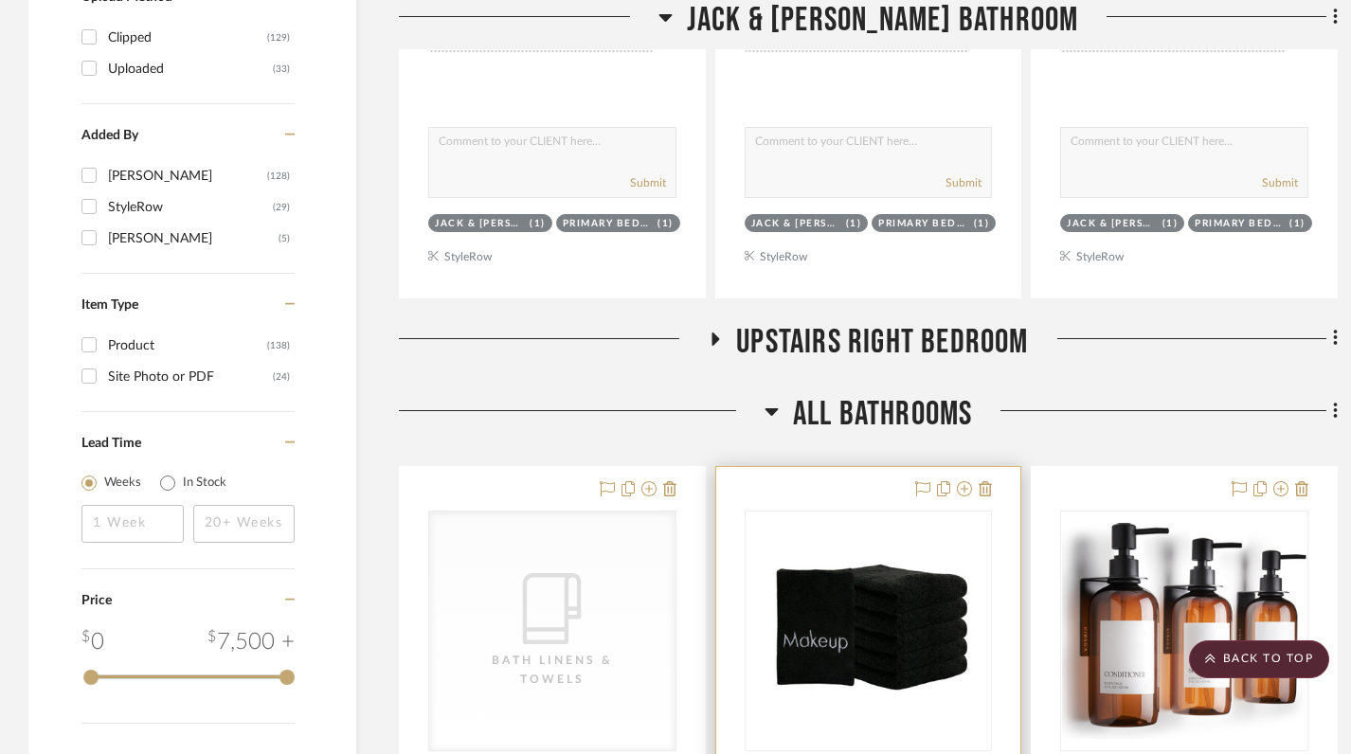
scroll to position [1958, 0]
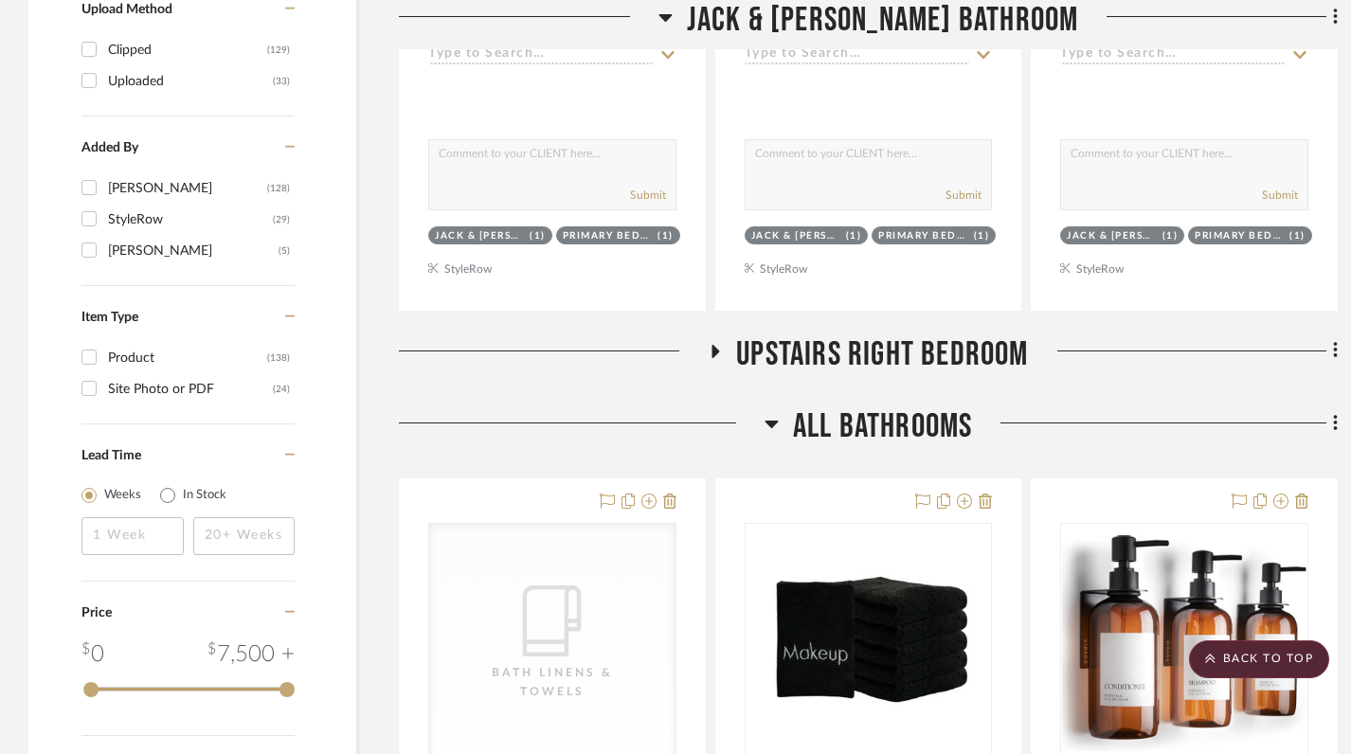
click at [768, 412] on icon at bounding box center [772, 423] width 14 height 23
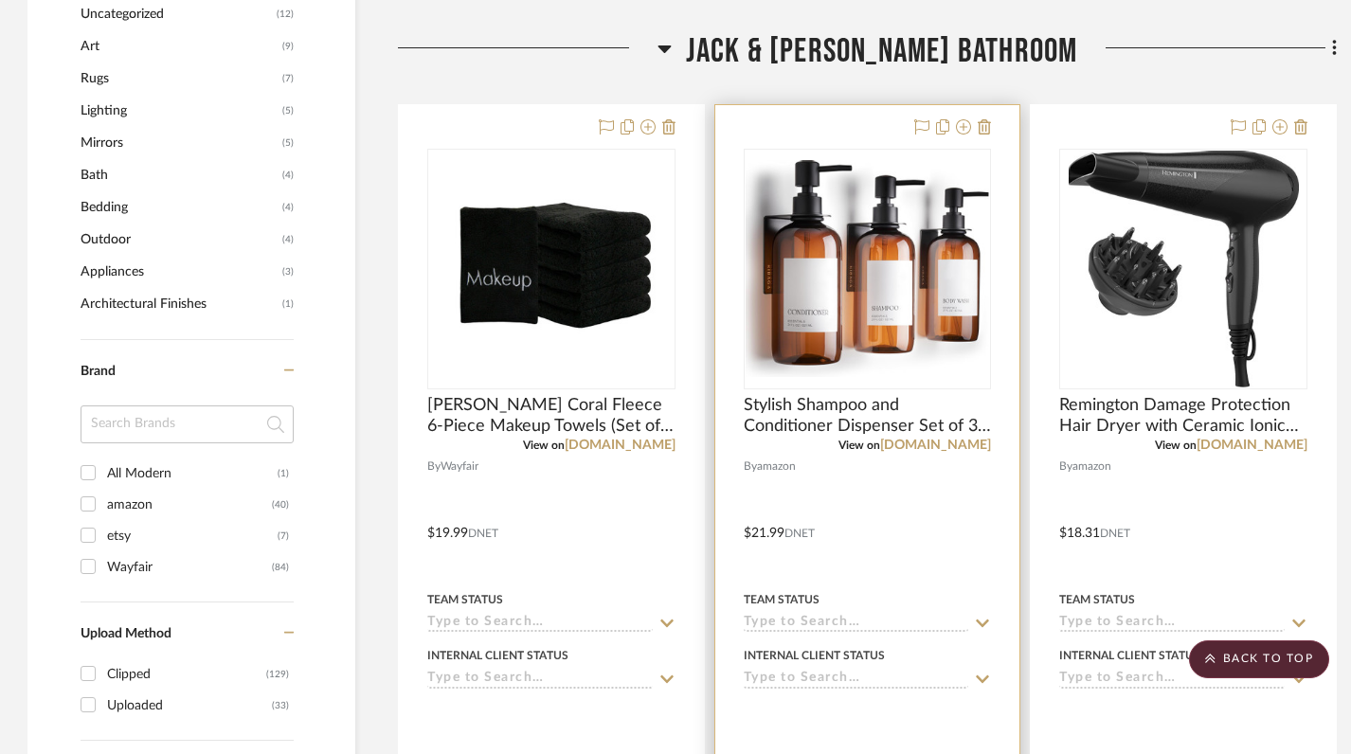
scroll to position [1184, 1]
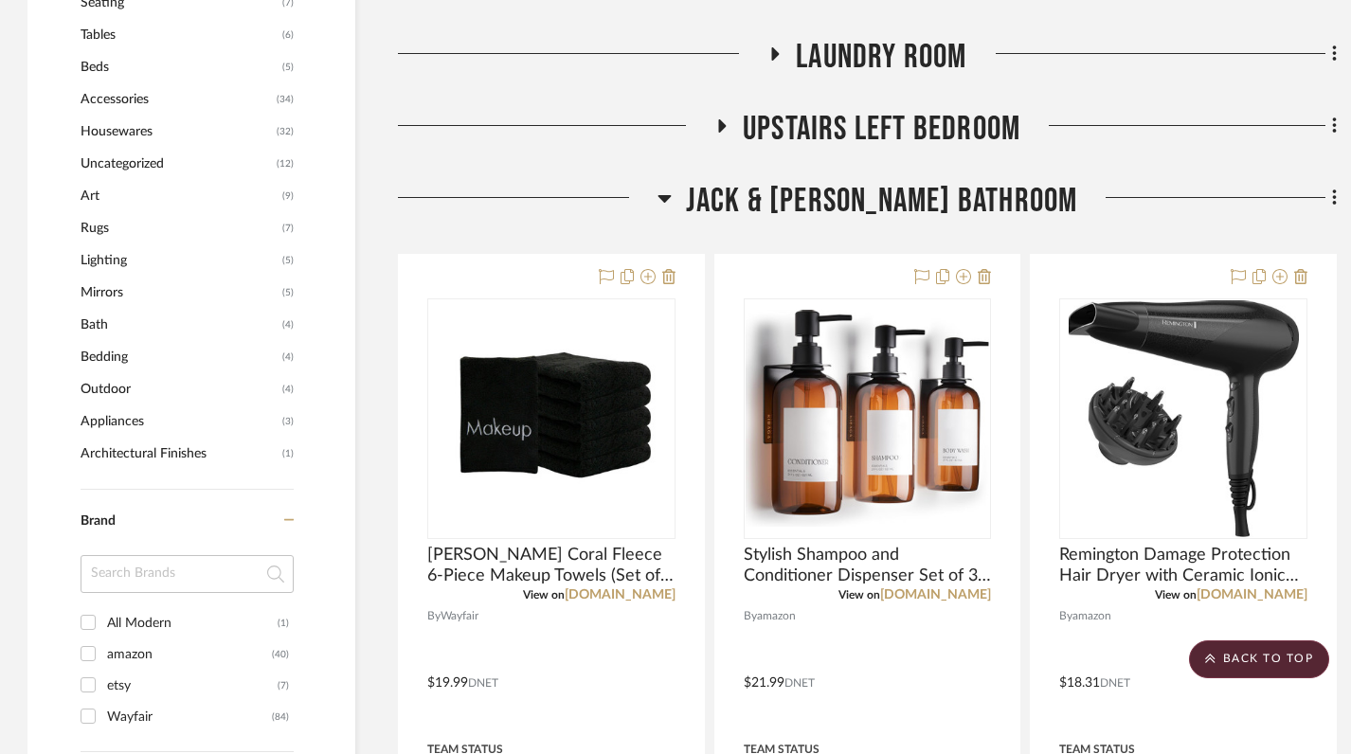
click at [671, 195] on icon at bounding box center [664, 199] width 13 height 8
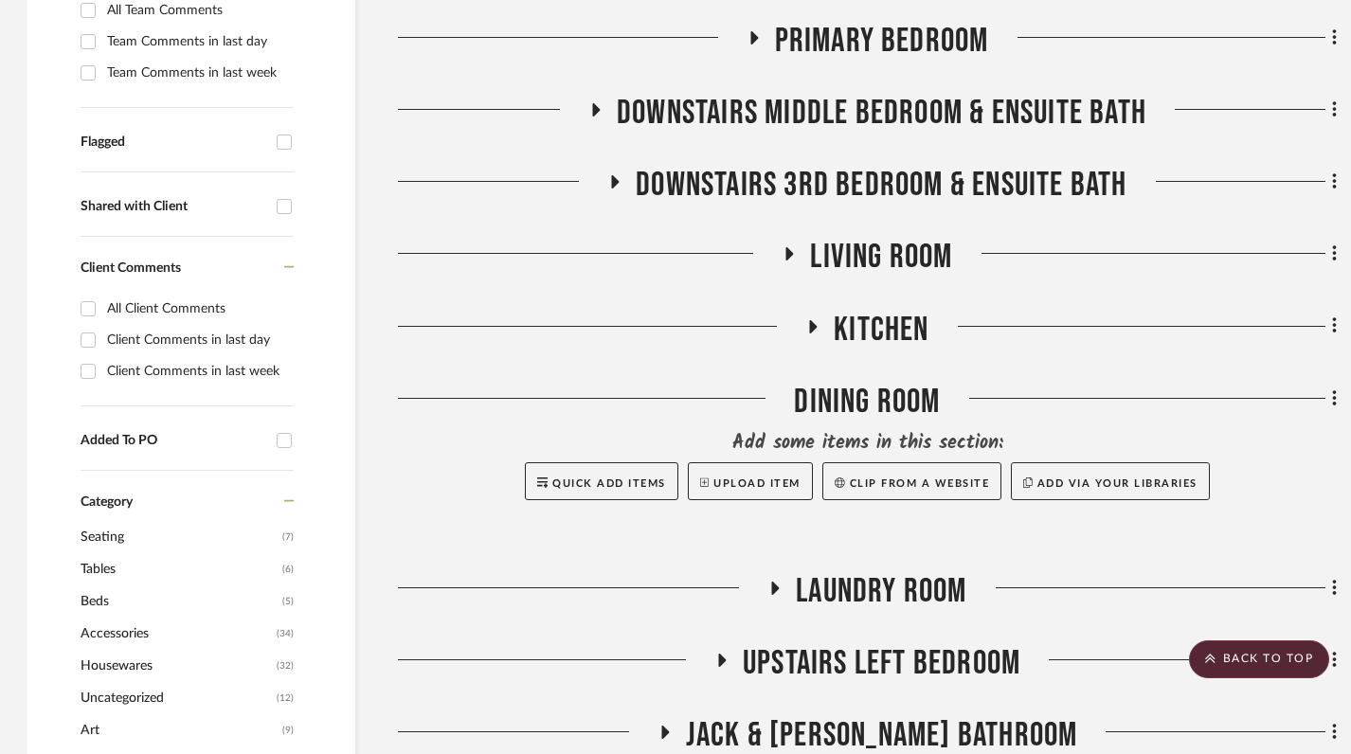
scroll to position [589, 1]
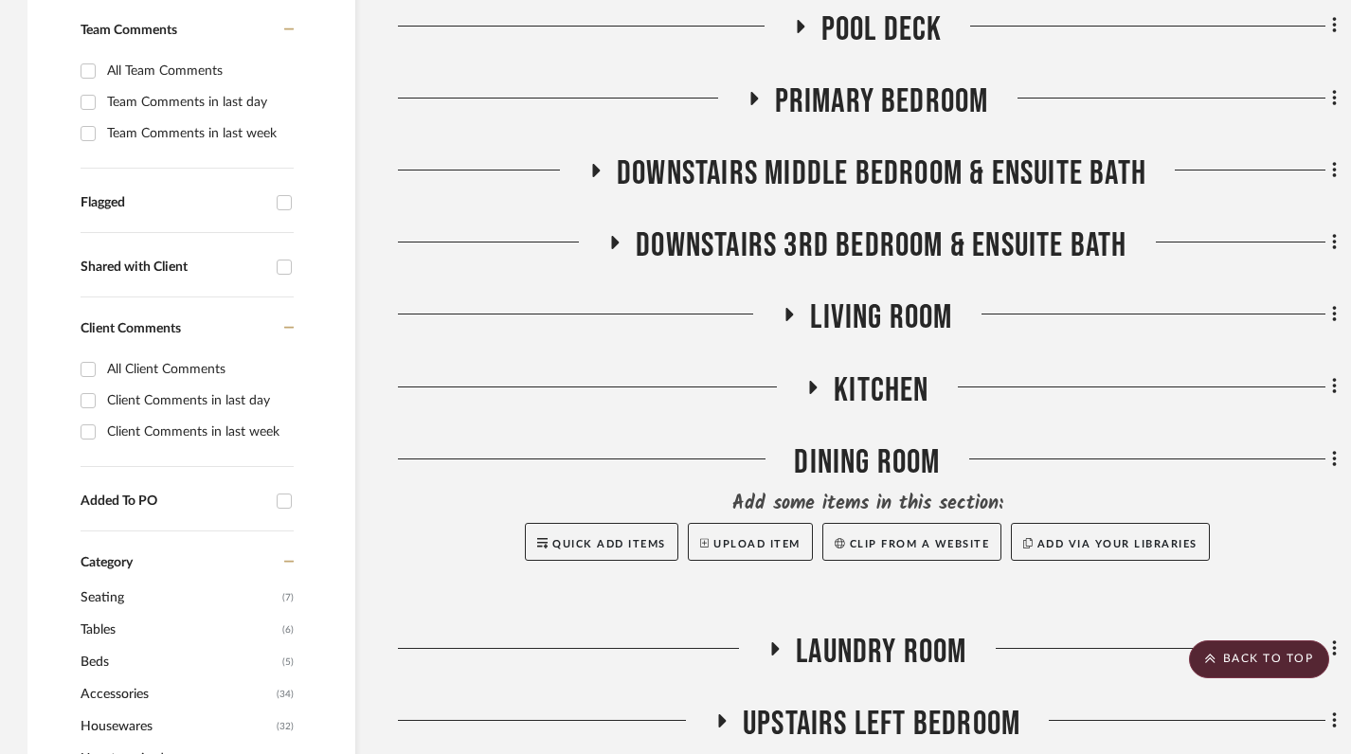
click at [774, 643] on icon at bounding box center [775, 650] width 23 height 14
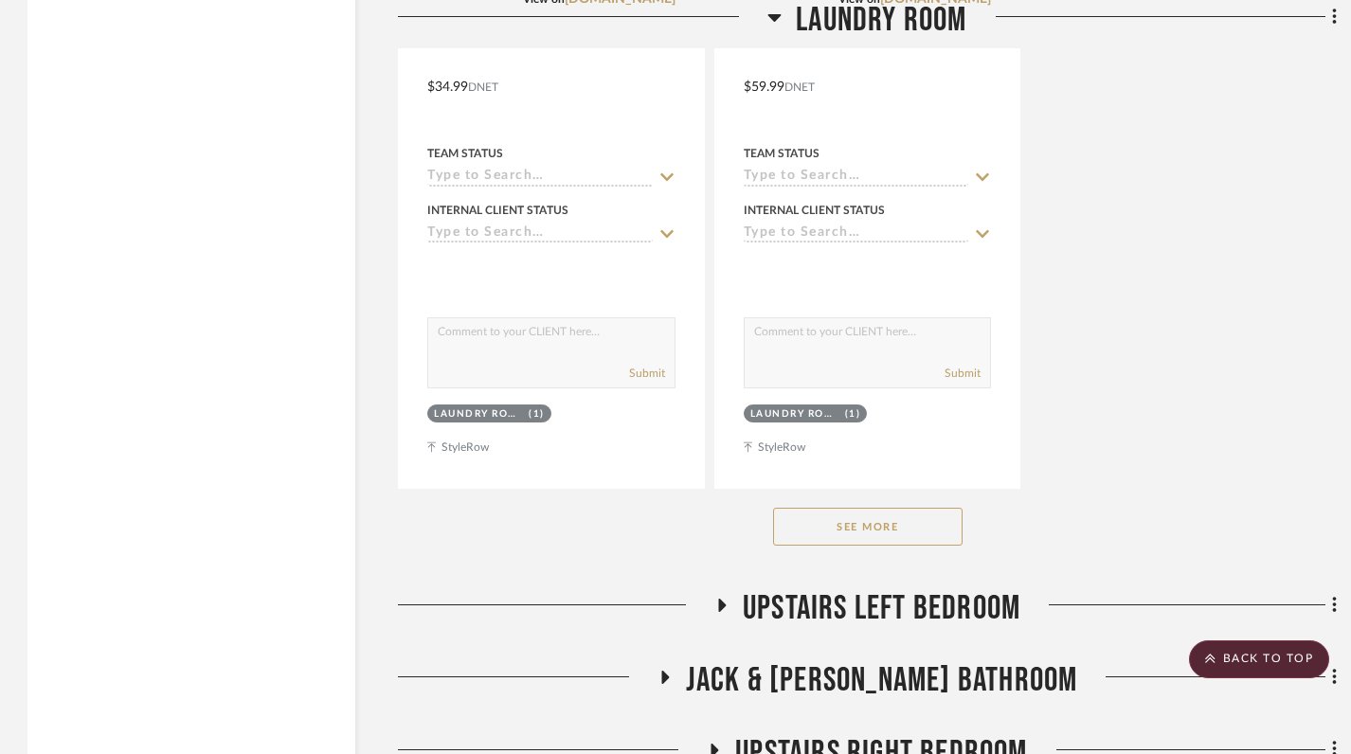
scroll to position [3339, 1]
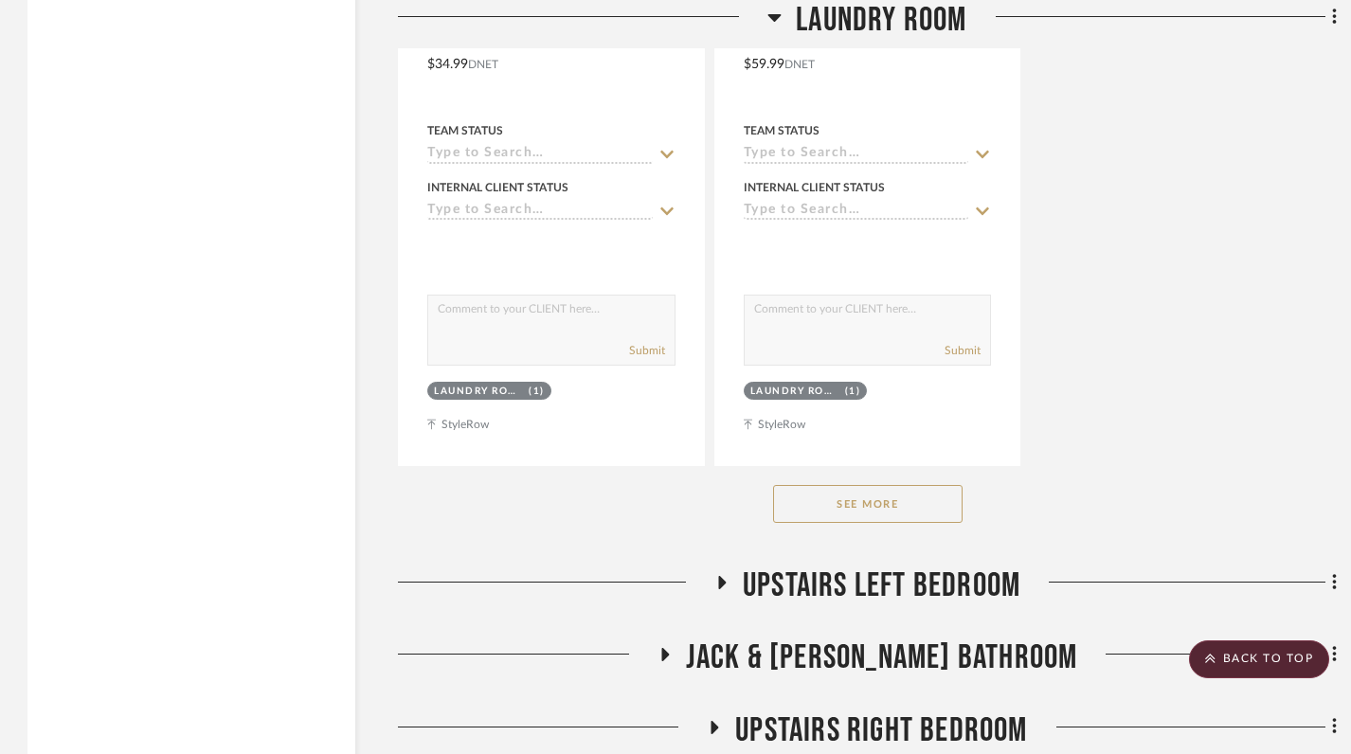
click at [894, 485] on button "See More" at bounding box center [868, 504] width 190 height 38
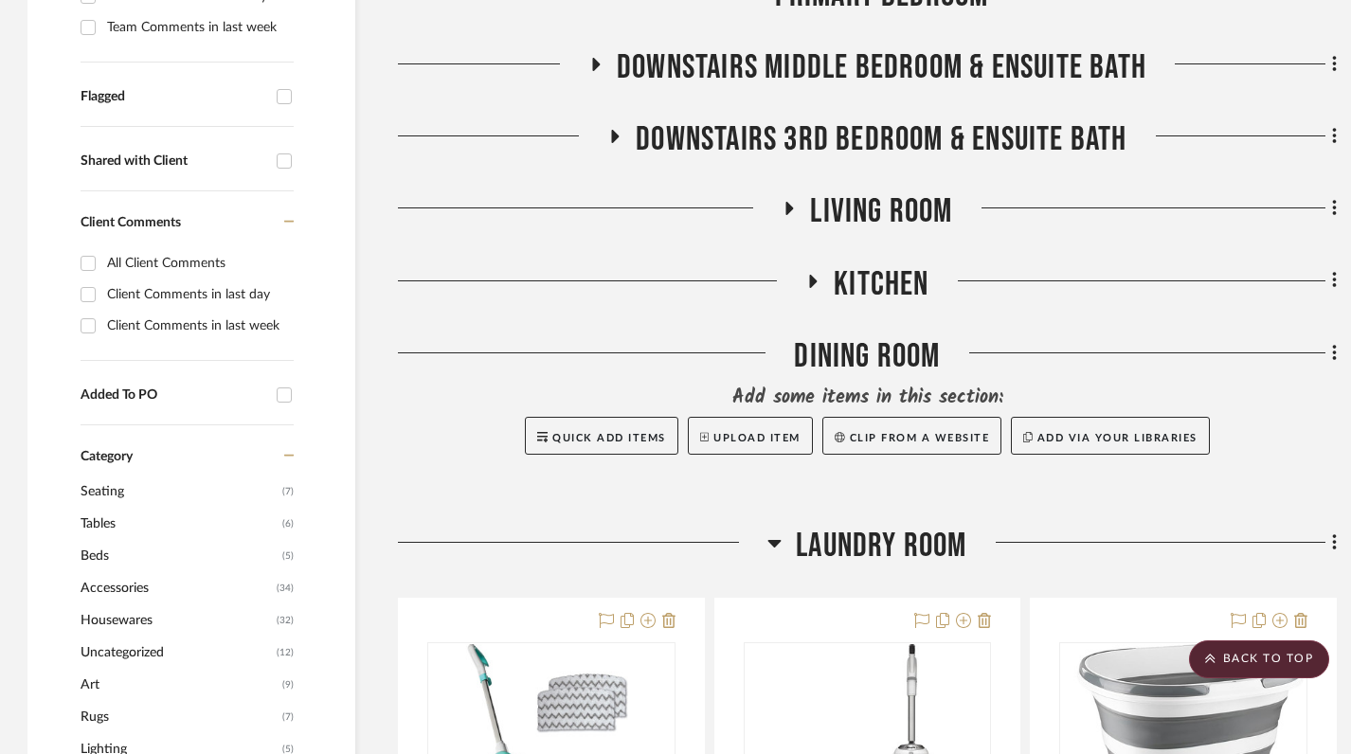
scroll to position [694, 1]
click at [777, 533] on icon at bounding box center [775, 544] width 14 height 23
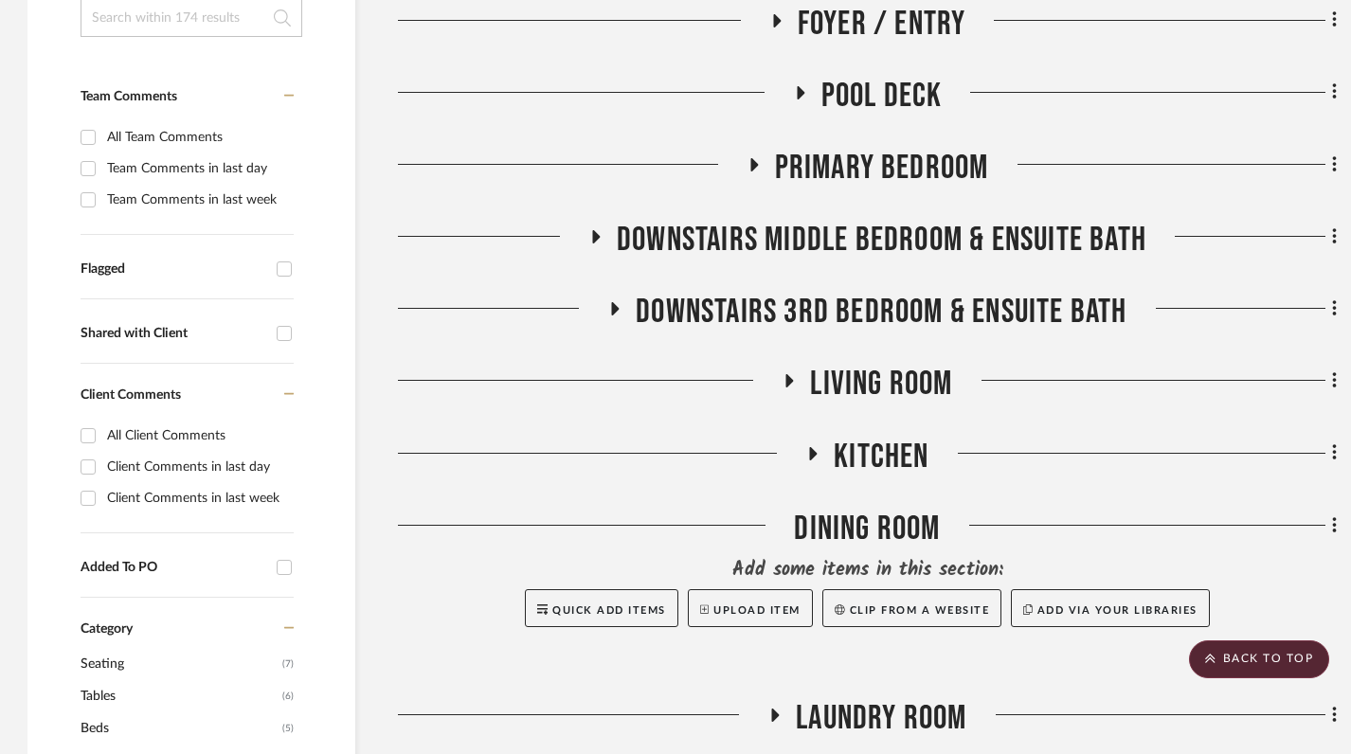
scroll to position [515, 1]
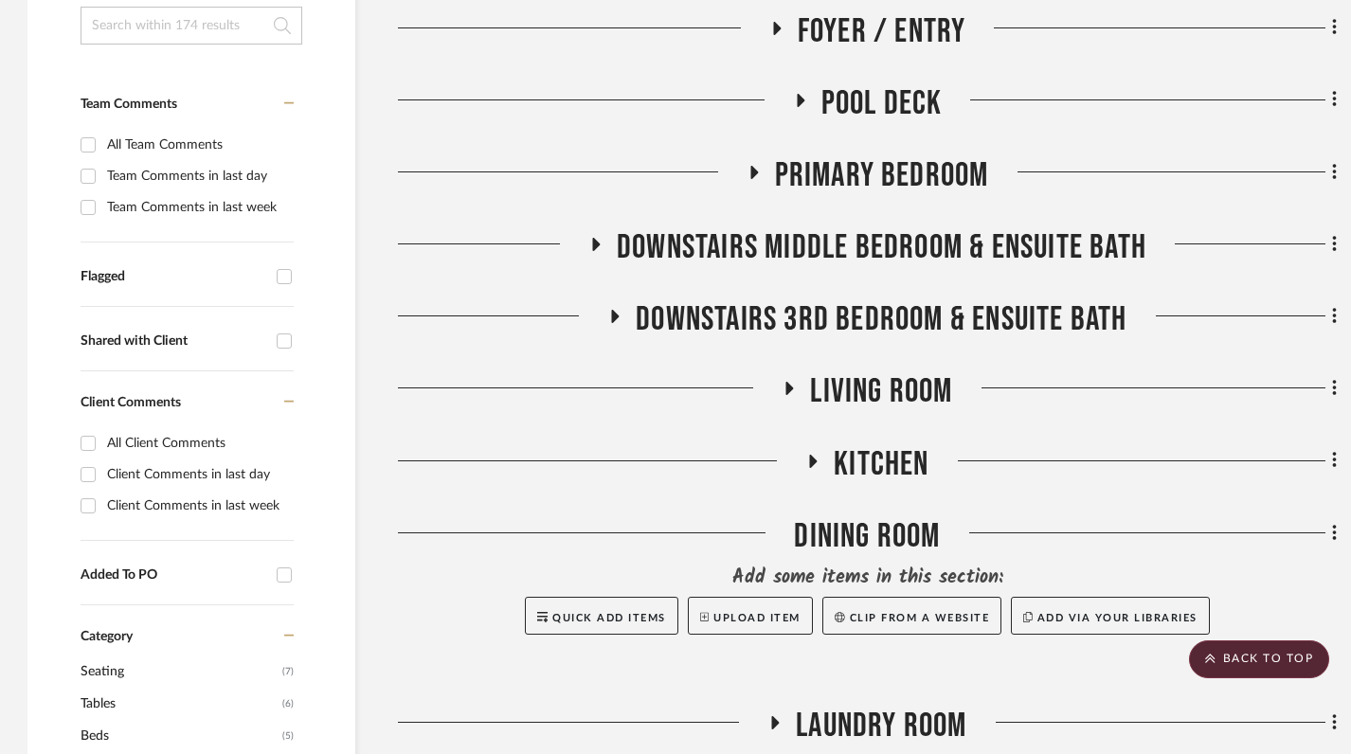
click at [810, 155] on span "Primary Bedroom" at bounding box center [882, 175] width 214 height 41
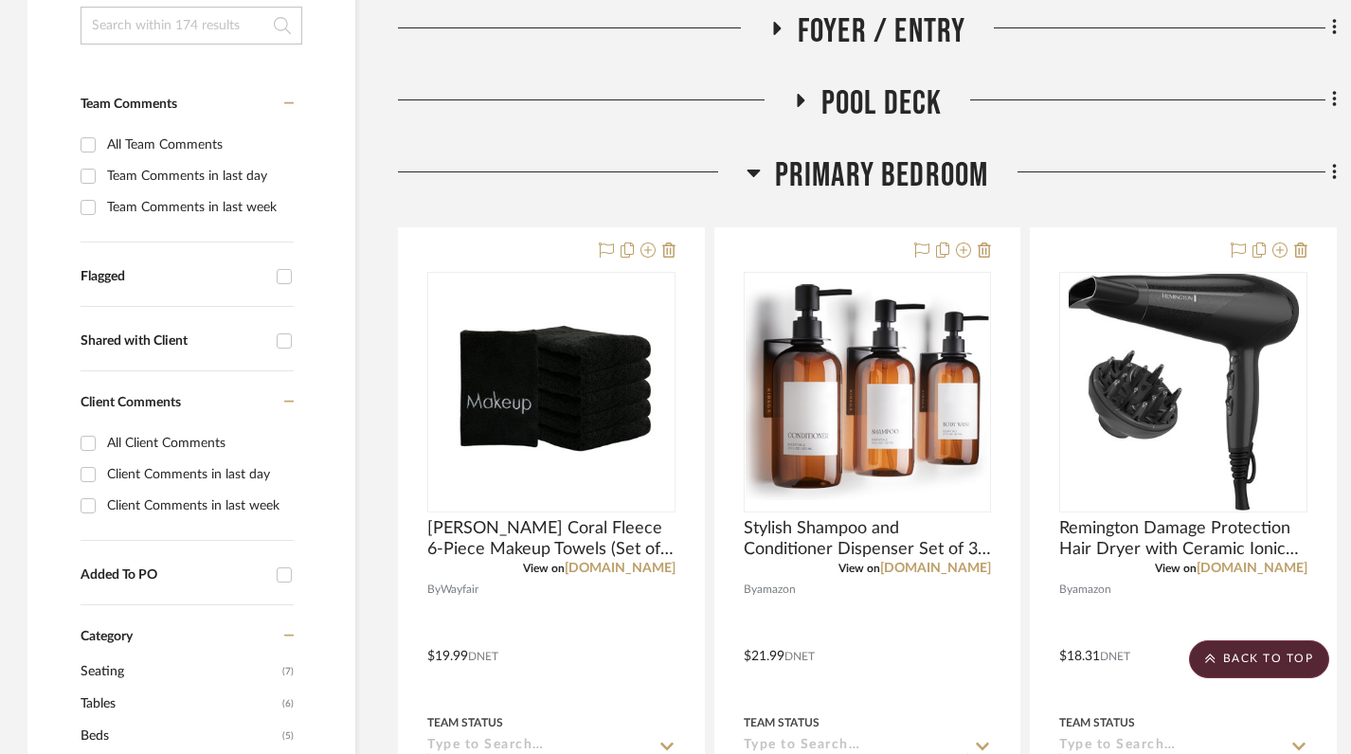
click at [886, 155] on span "Primary Bedroom" at bounding box center [882, 175] width 214 height 41
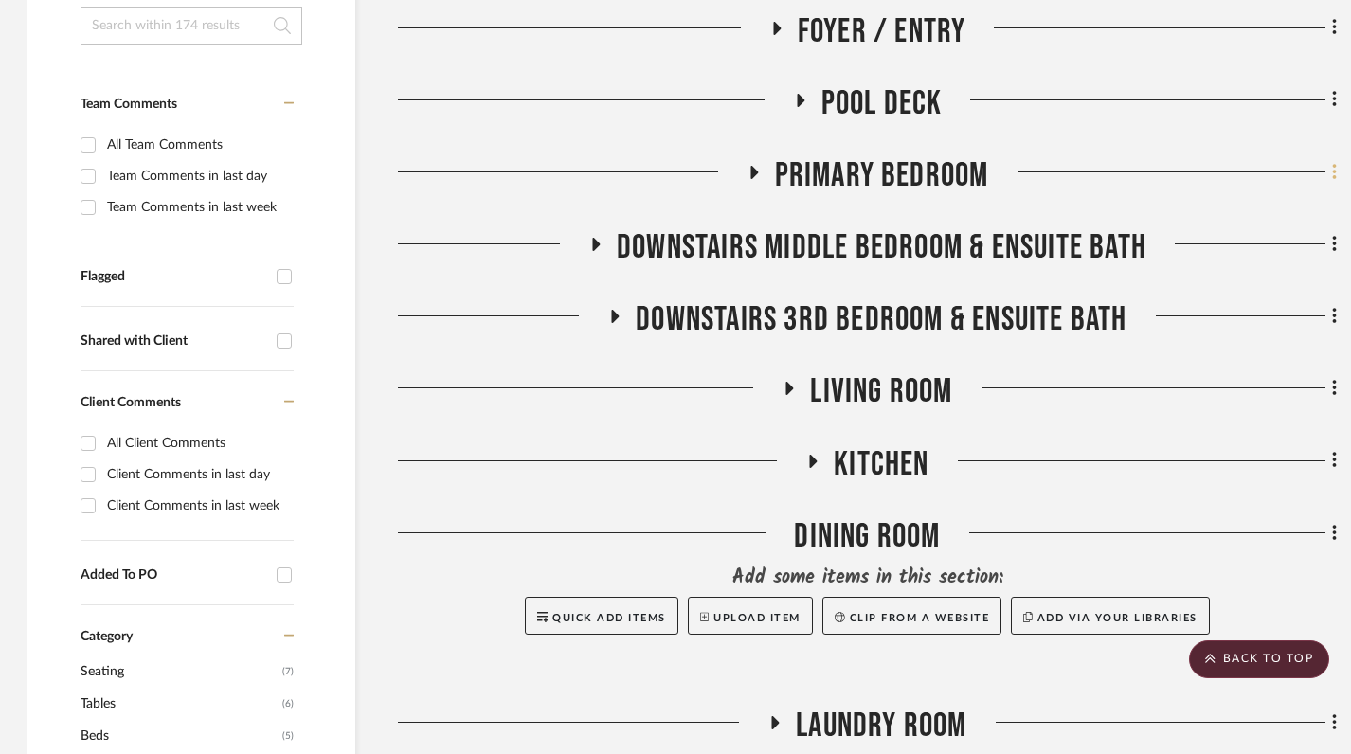
click at [1005, 158] on fa-icon at bounding box center [1332, 173] width 12 height 31
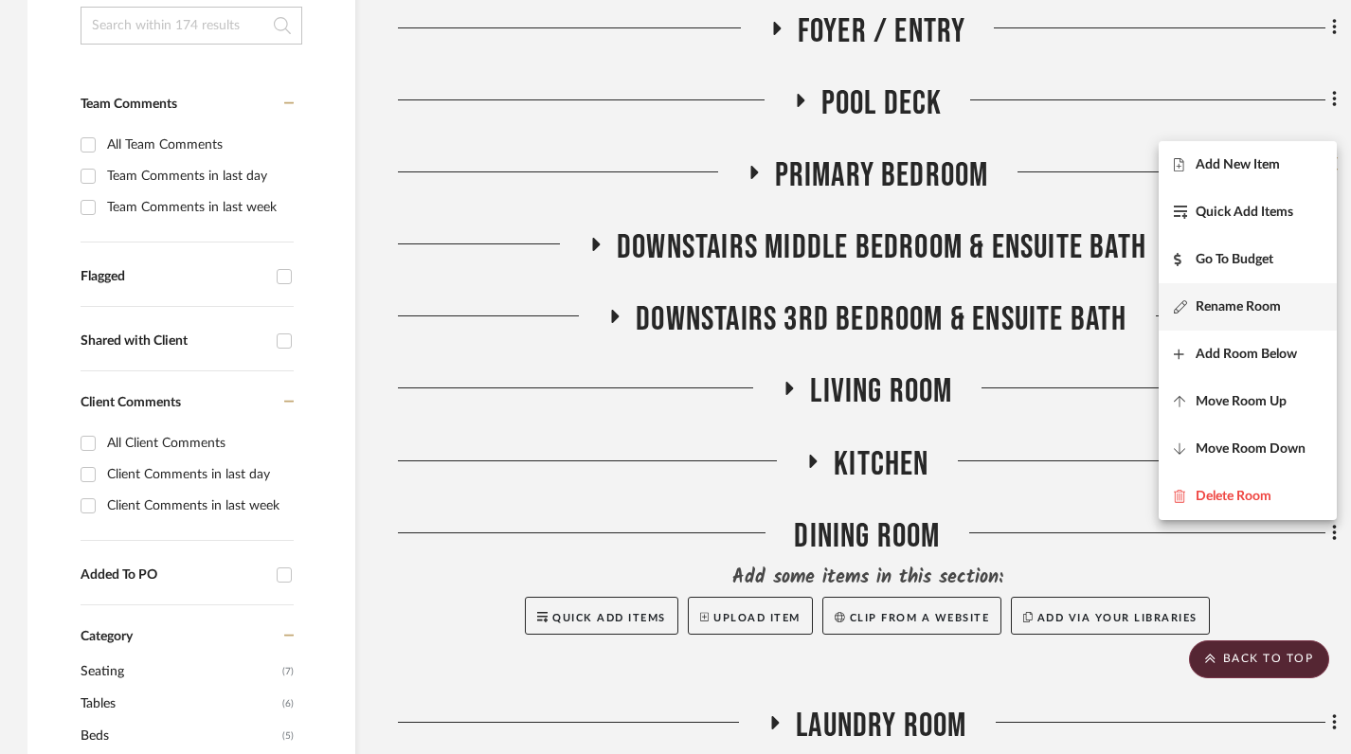
click at [1005, 317] on button "Rename Room" at bounding box center [1248, 306] width 178 height 47
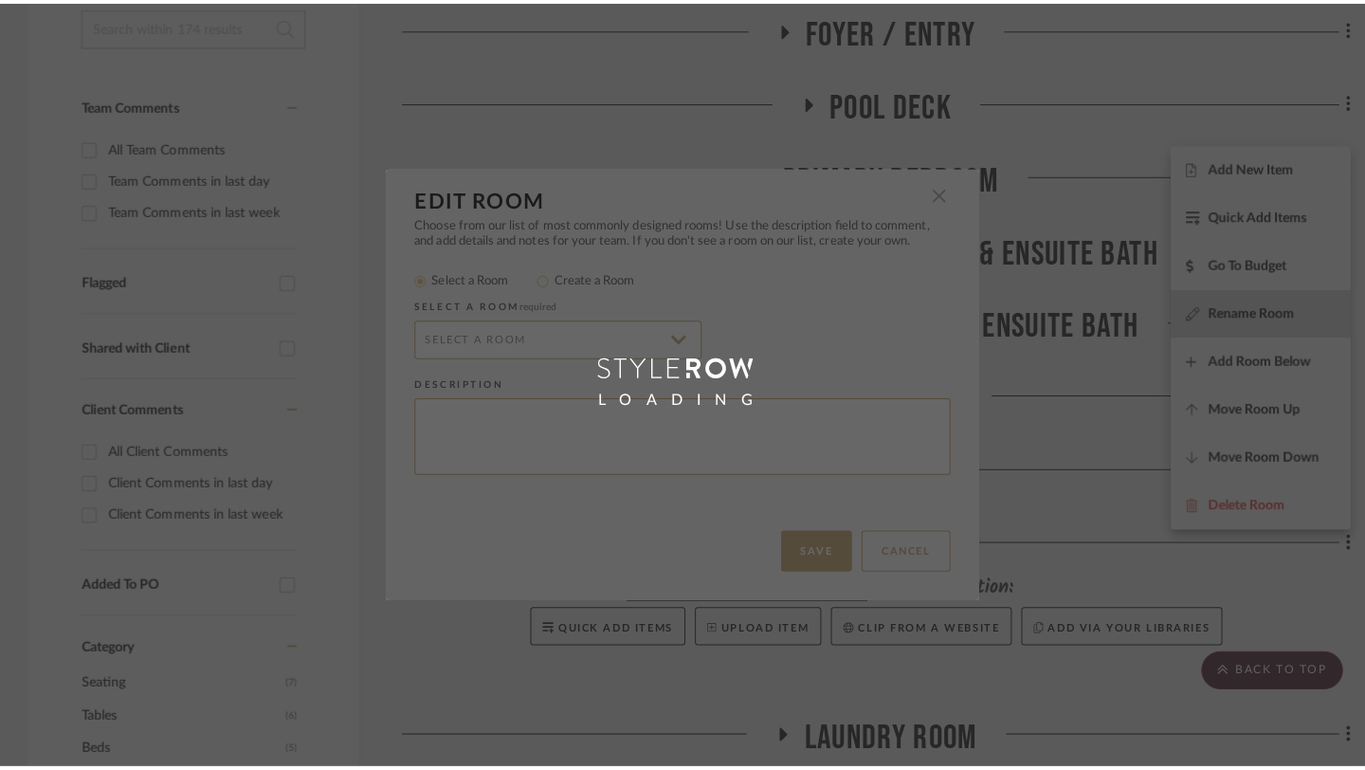
scroll to position [0, 0]
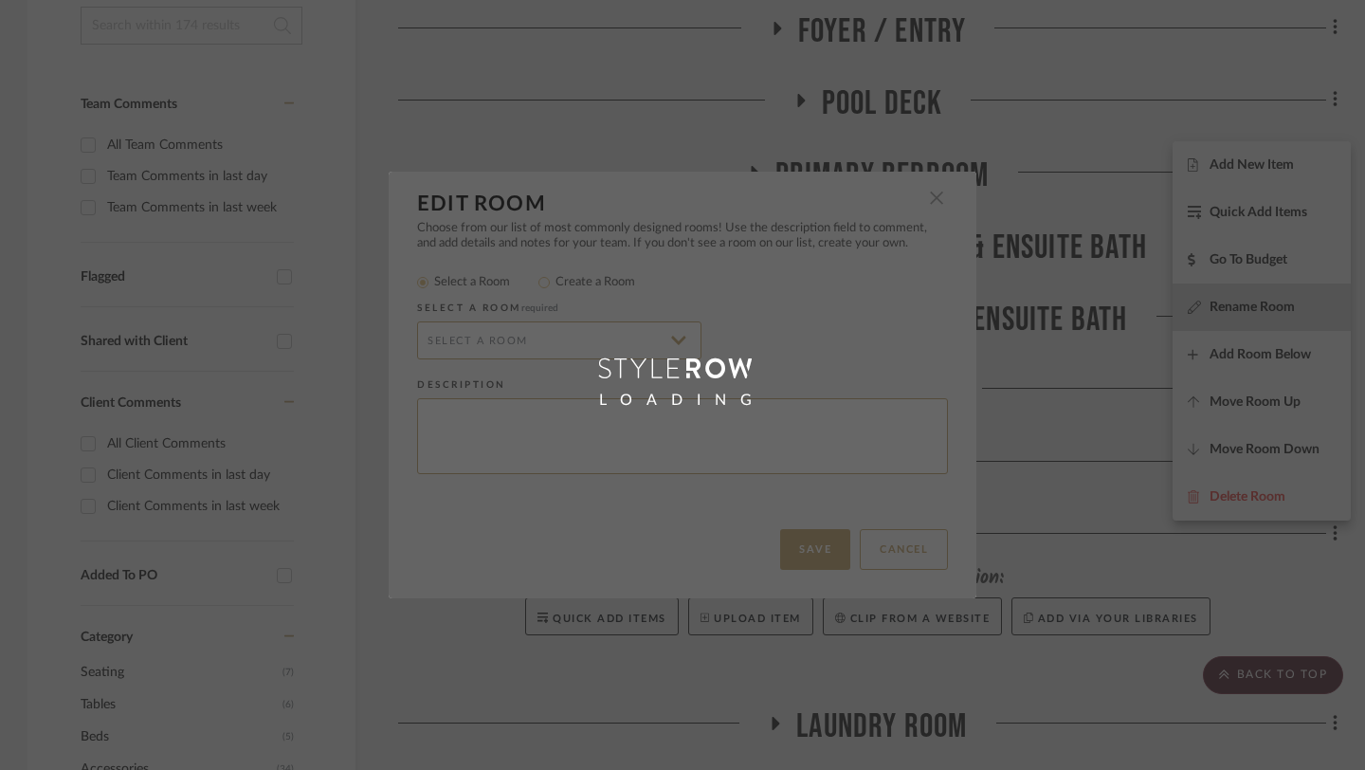
type input "Primary Bedroom"
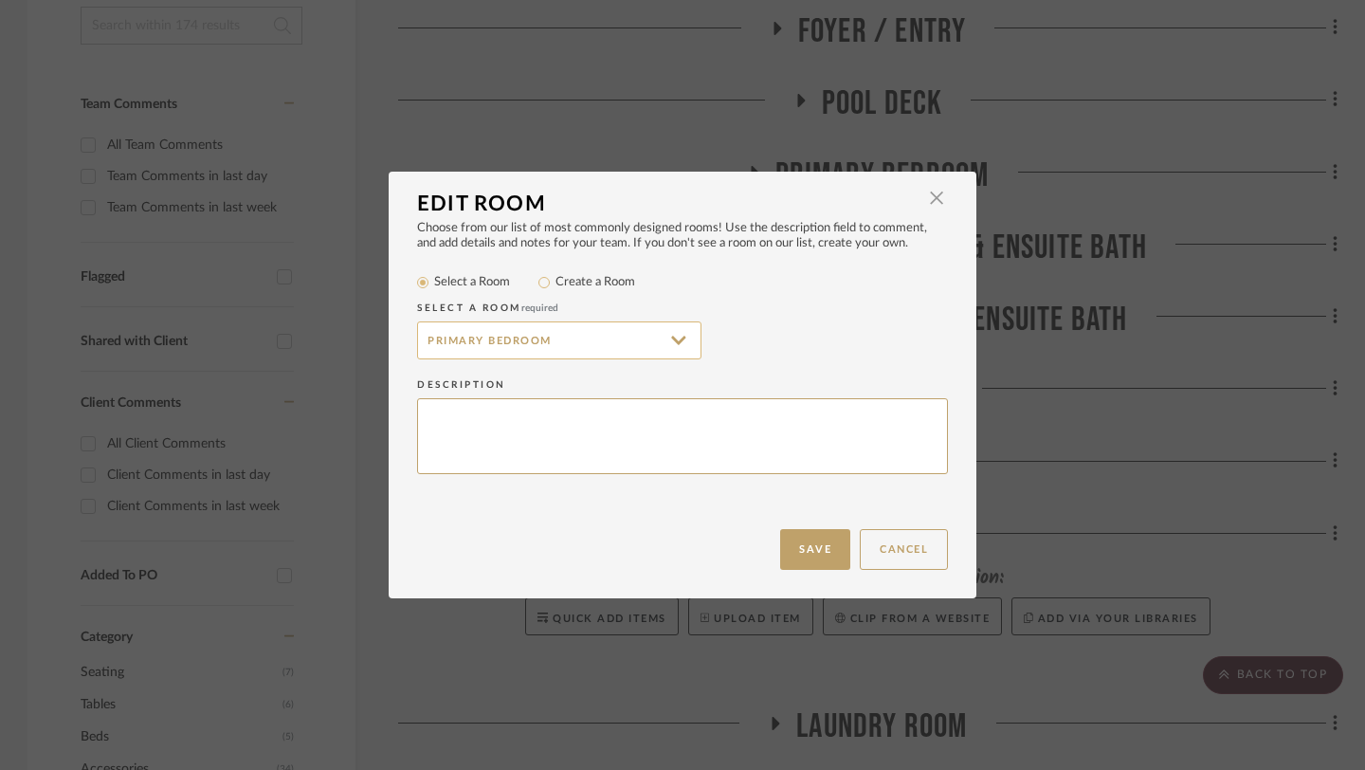
click at [552, 338] on input "Primary Bedroom" at bounding box center [559, 340] width 284 height 38
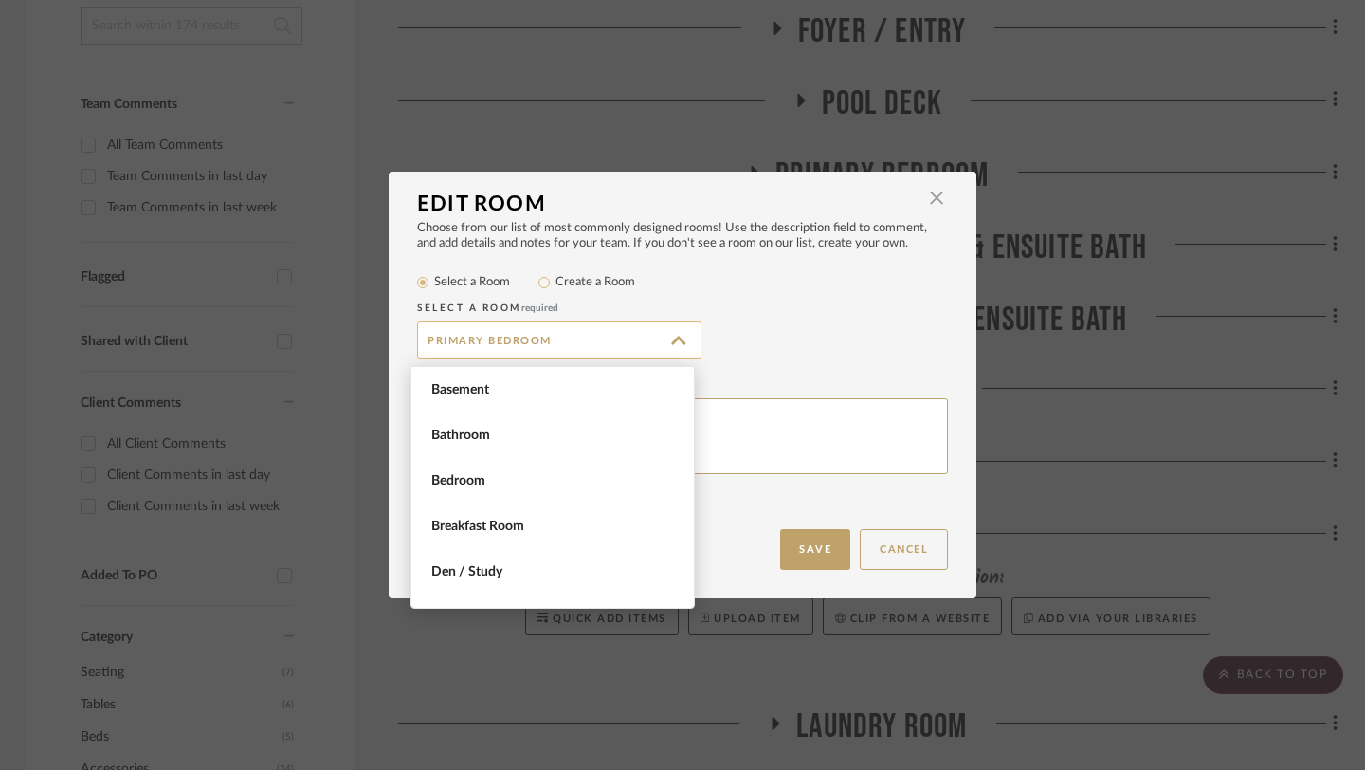
scroll to position [1260, 0]
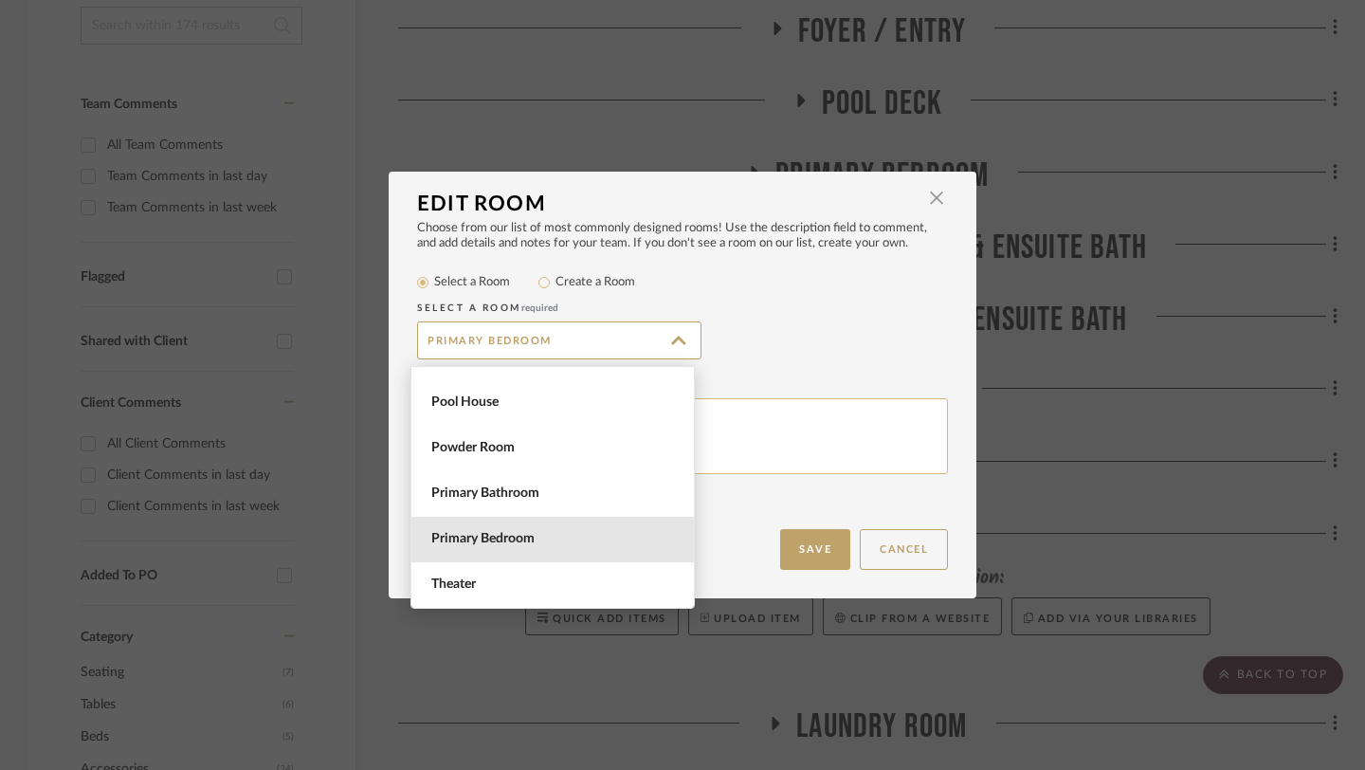
click at [729, 426] on textarea at bounding box center [682, 436] width 531 height 77
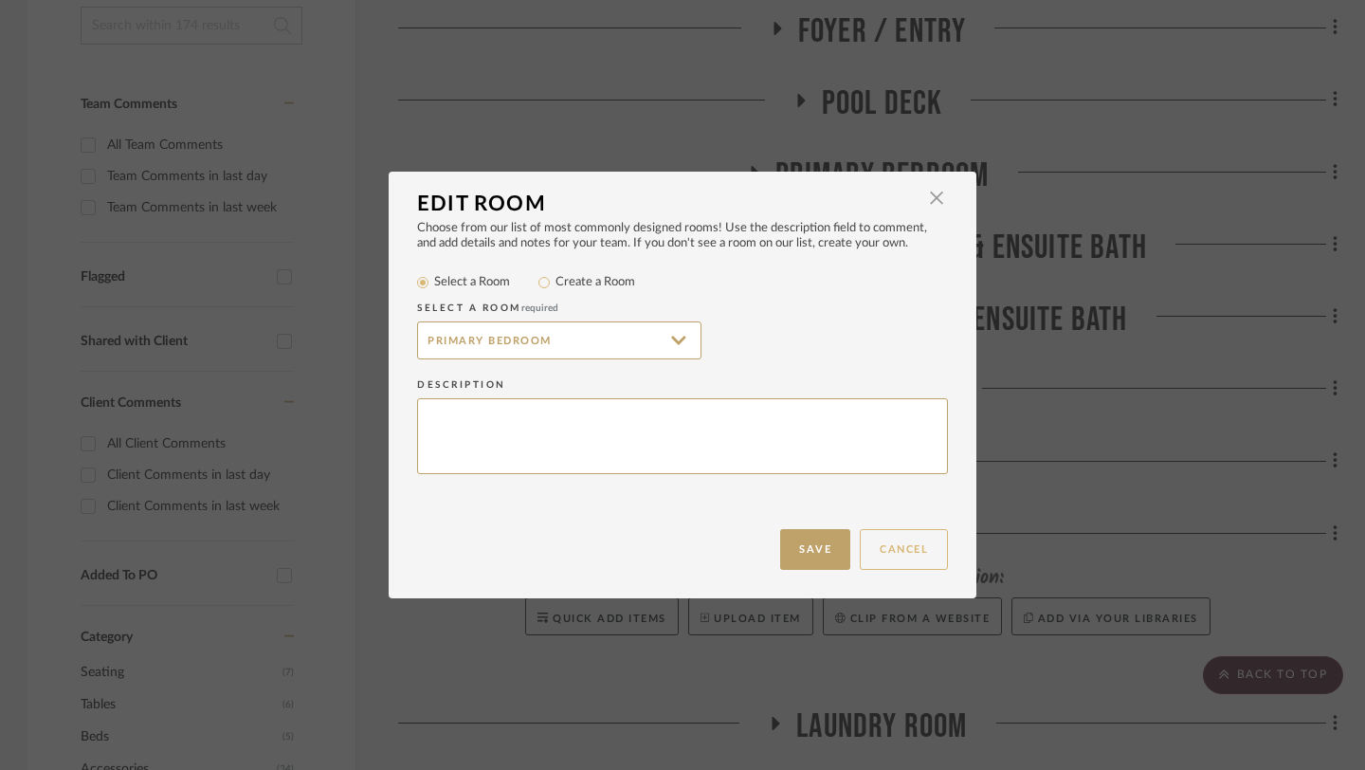
click at [897, 537] on button "Cancel" at bounding box center [904, 549] width 88 height 41
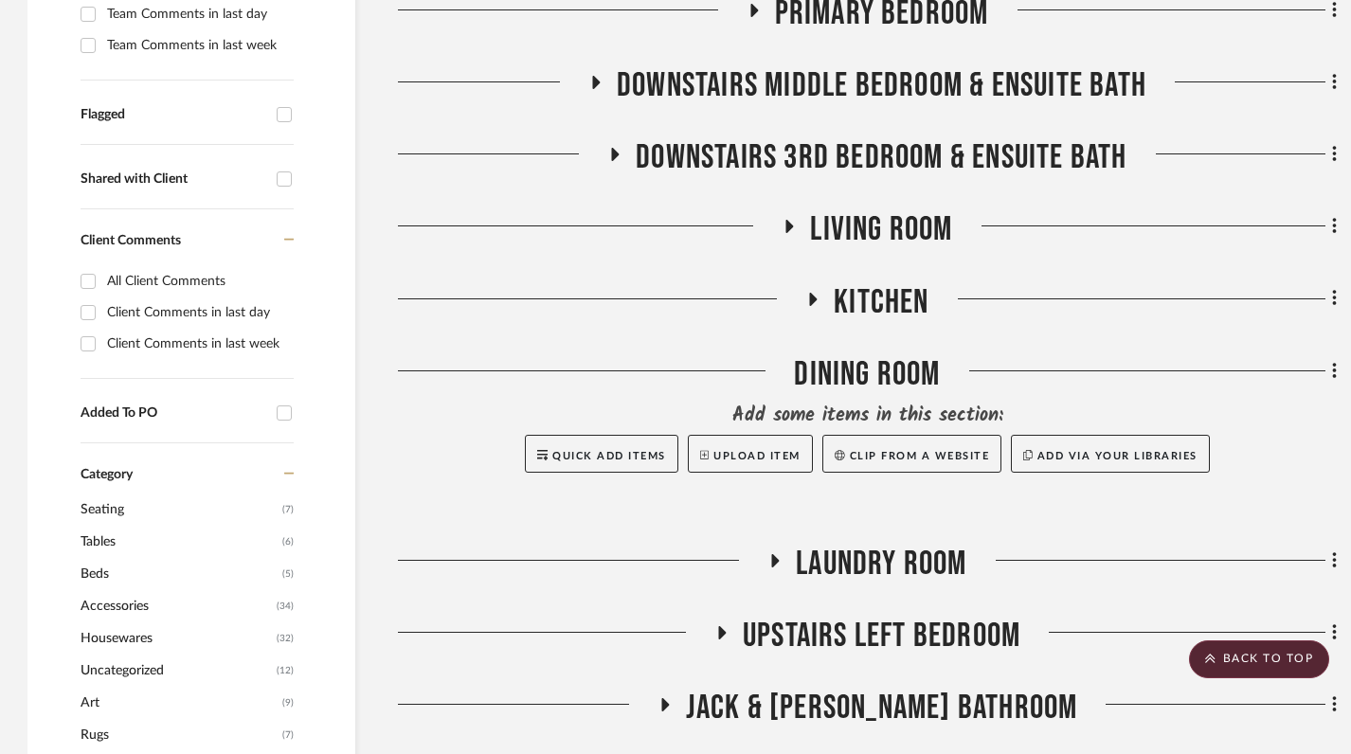
scroll to position [0, 1]
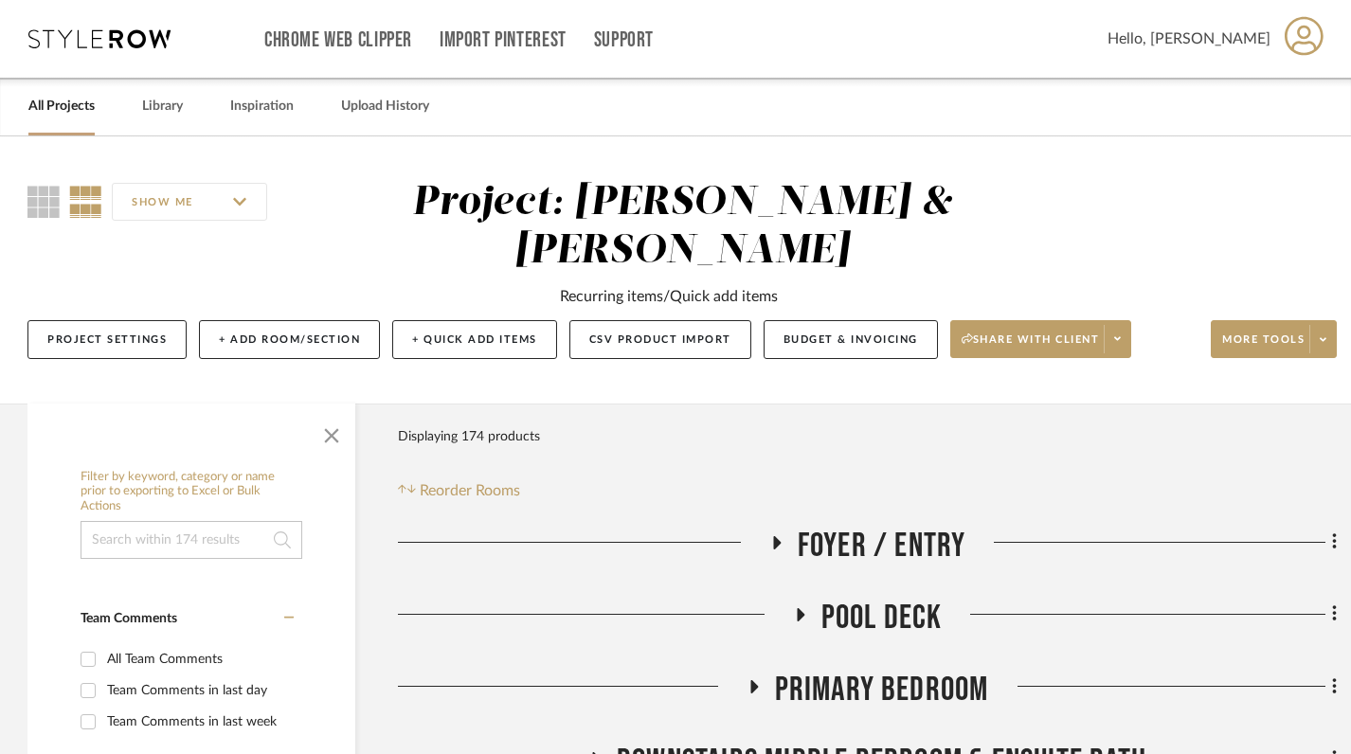
click at [80, 105] on link "All Projects" at bounding box center [61, 107] width 66 height 26
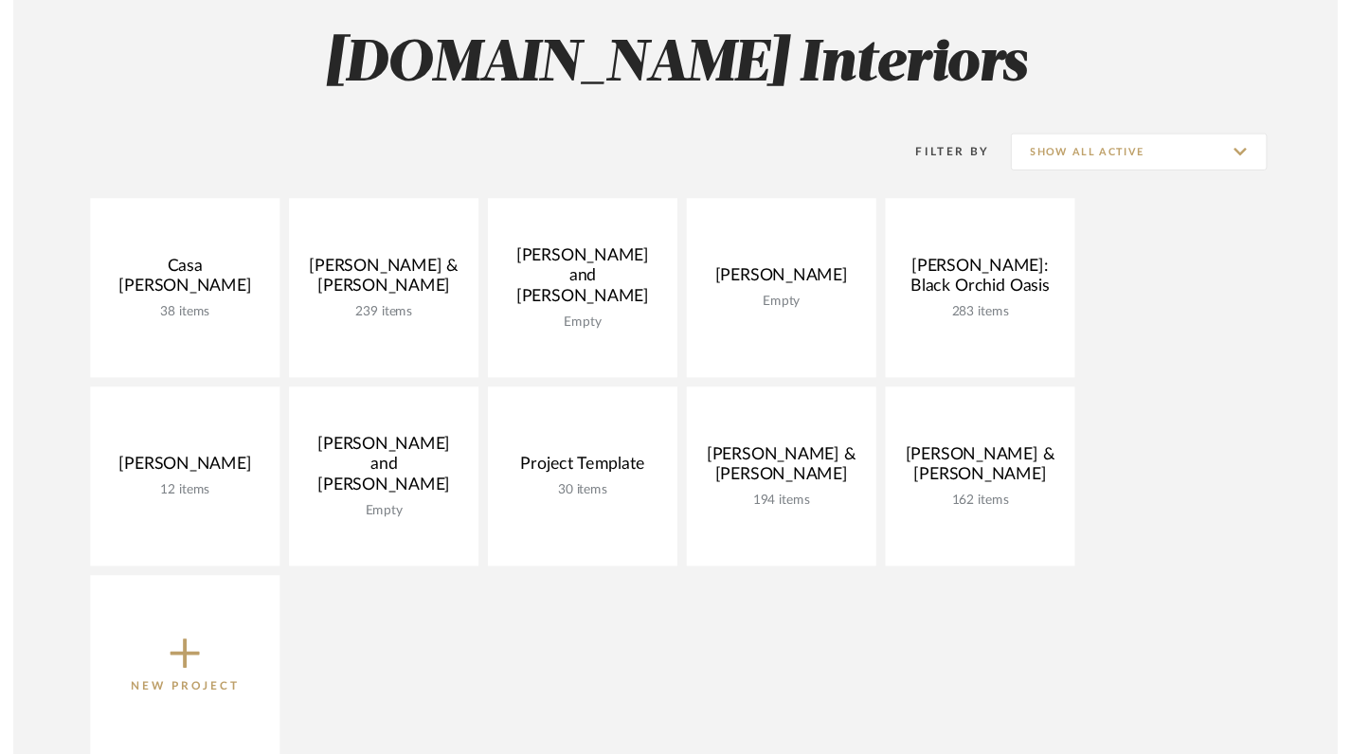
scroll to position [269, 0]
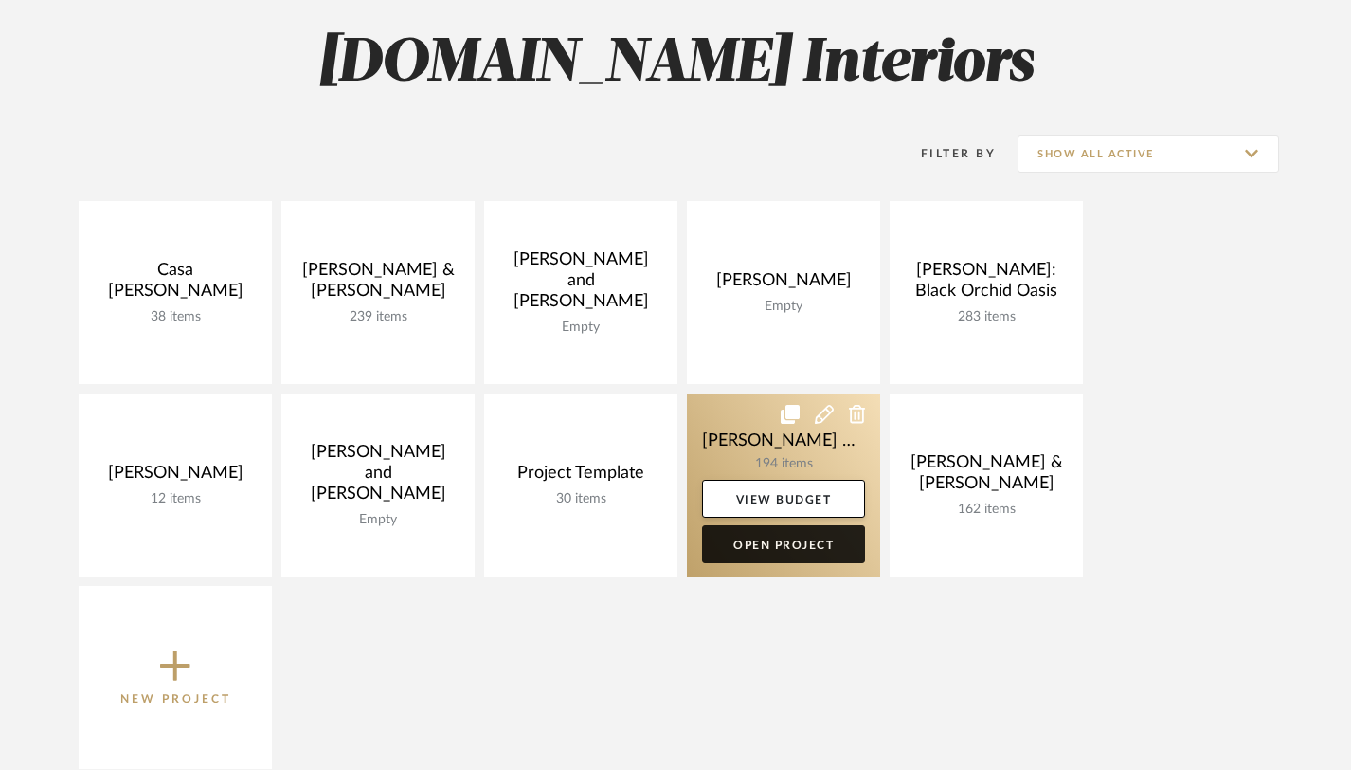
click at [797, 543] on link "Open Project" at bounding box center [783, 544] width 163 height 38
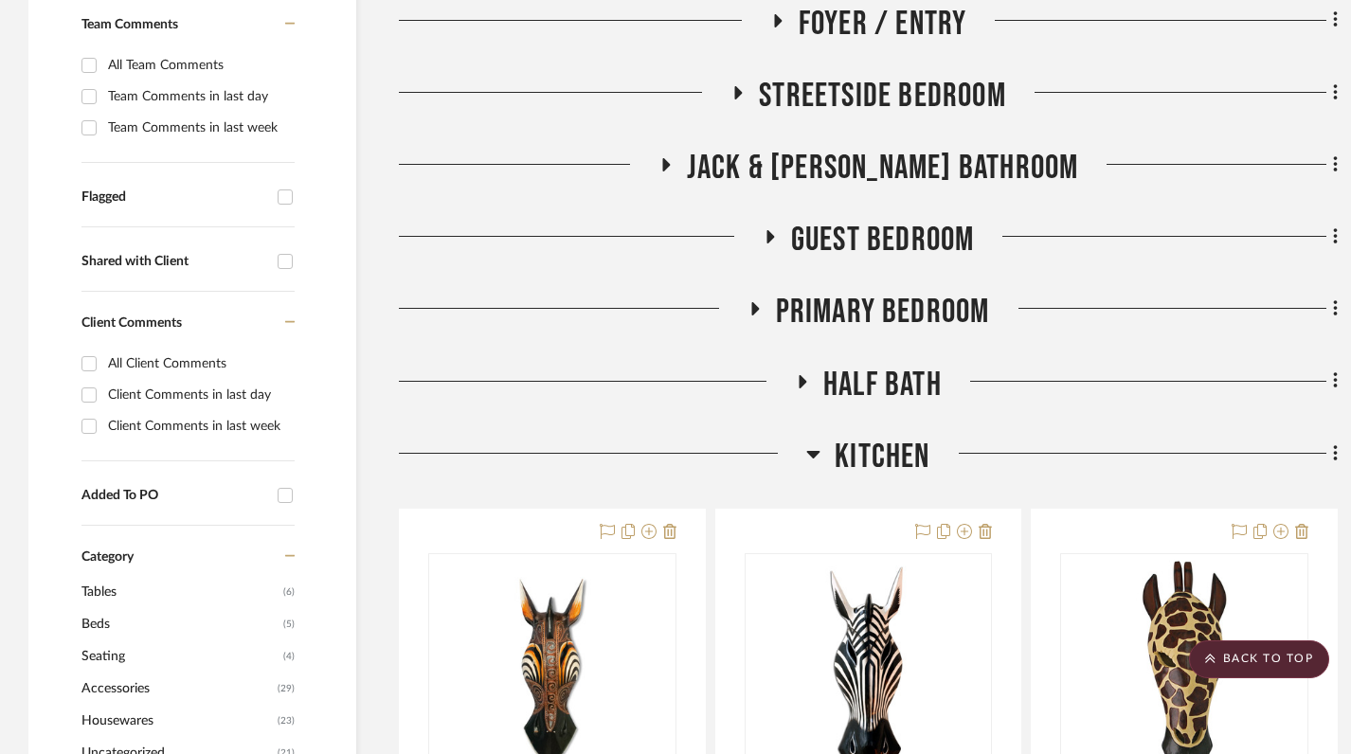
scroll to position [599, 0]
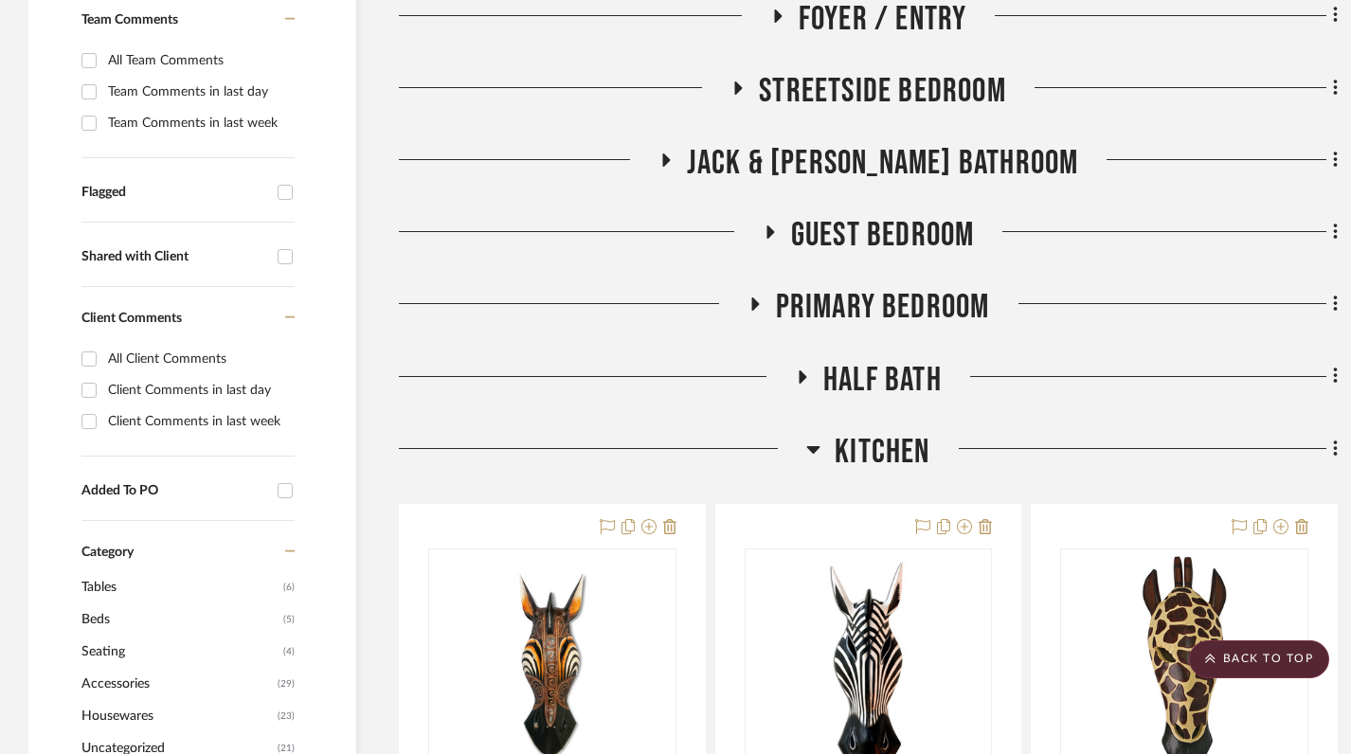
click at [807, 447] on icon at bounding box center [814, 449] width 14 height 23
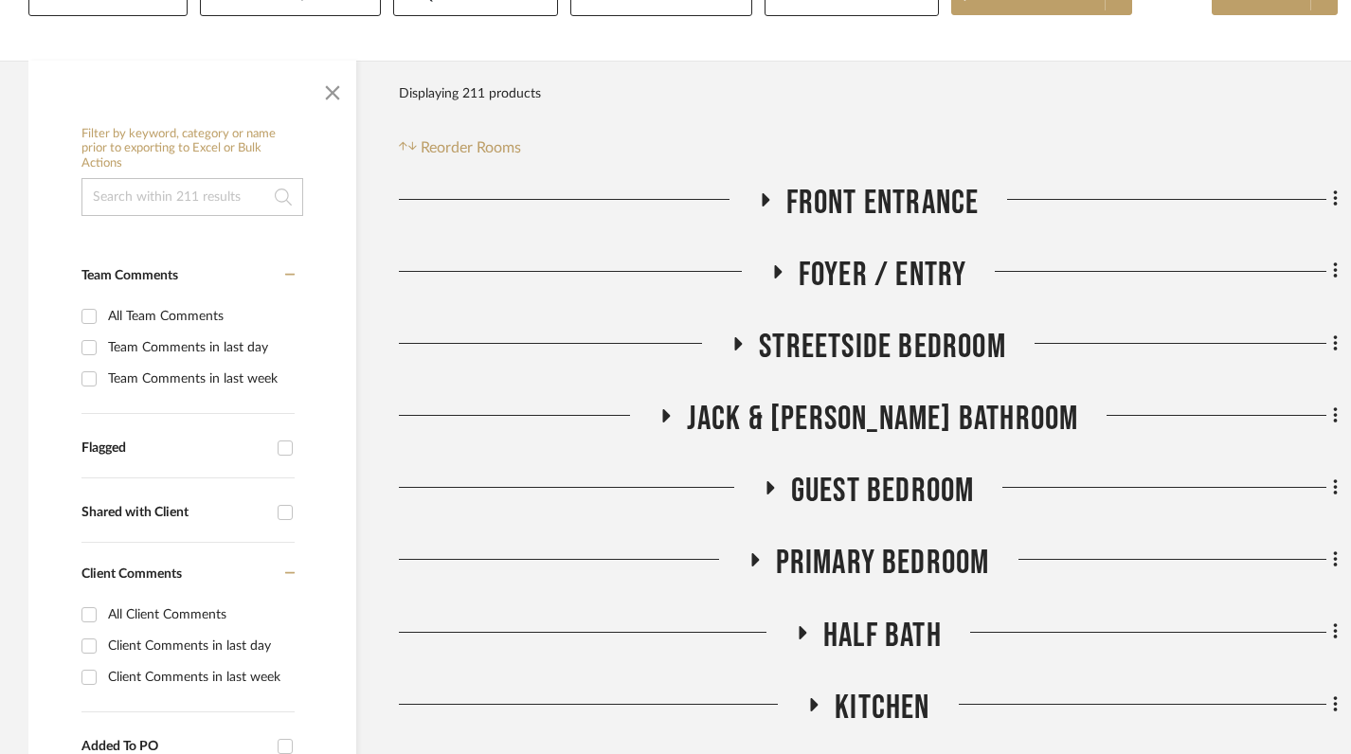
scroll to position [350, 0]
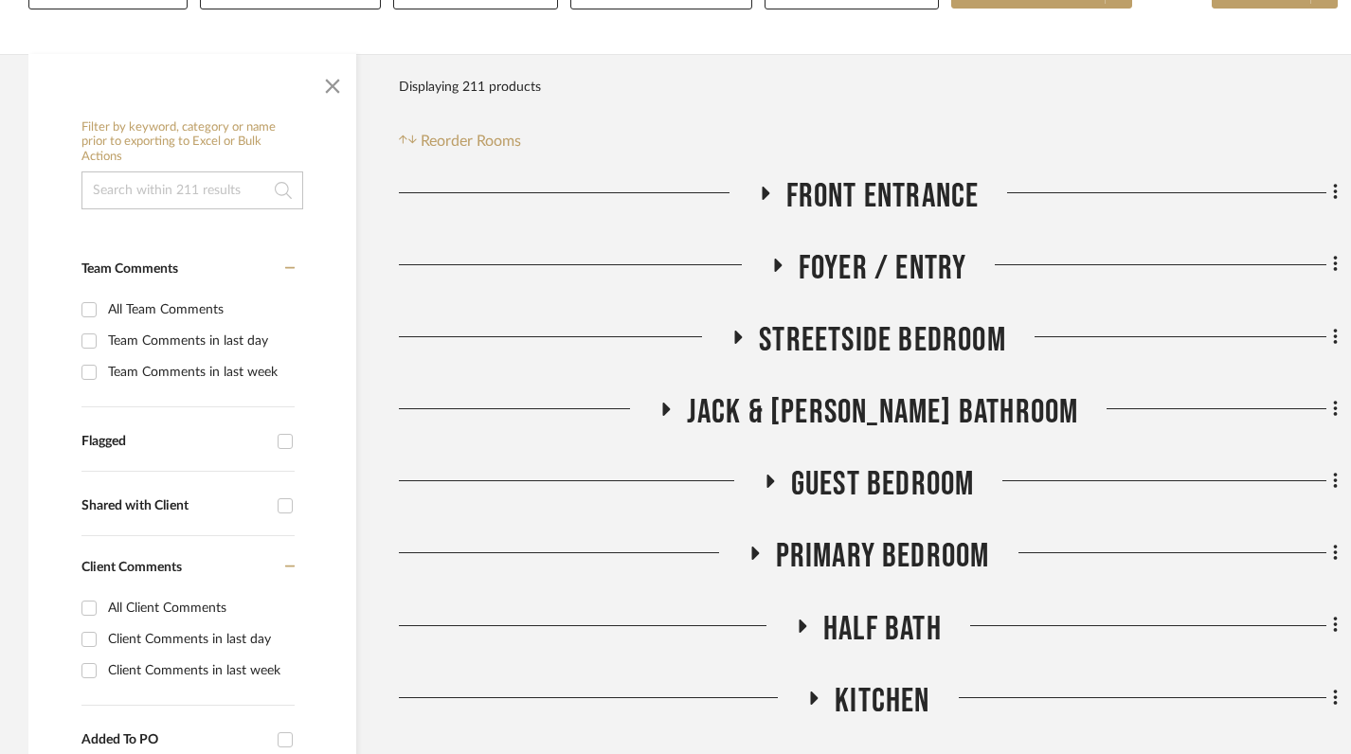
click at [670, 408] on icon at bounding box center [666, 409] width 8 height 13
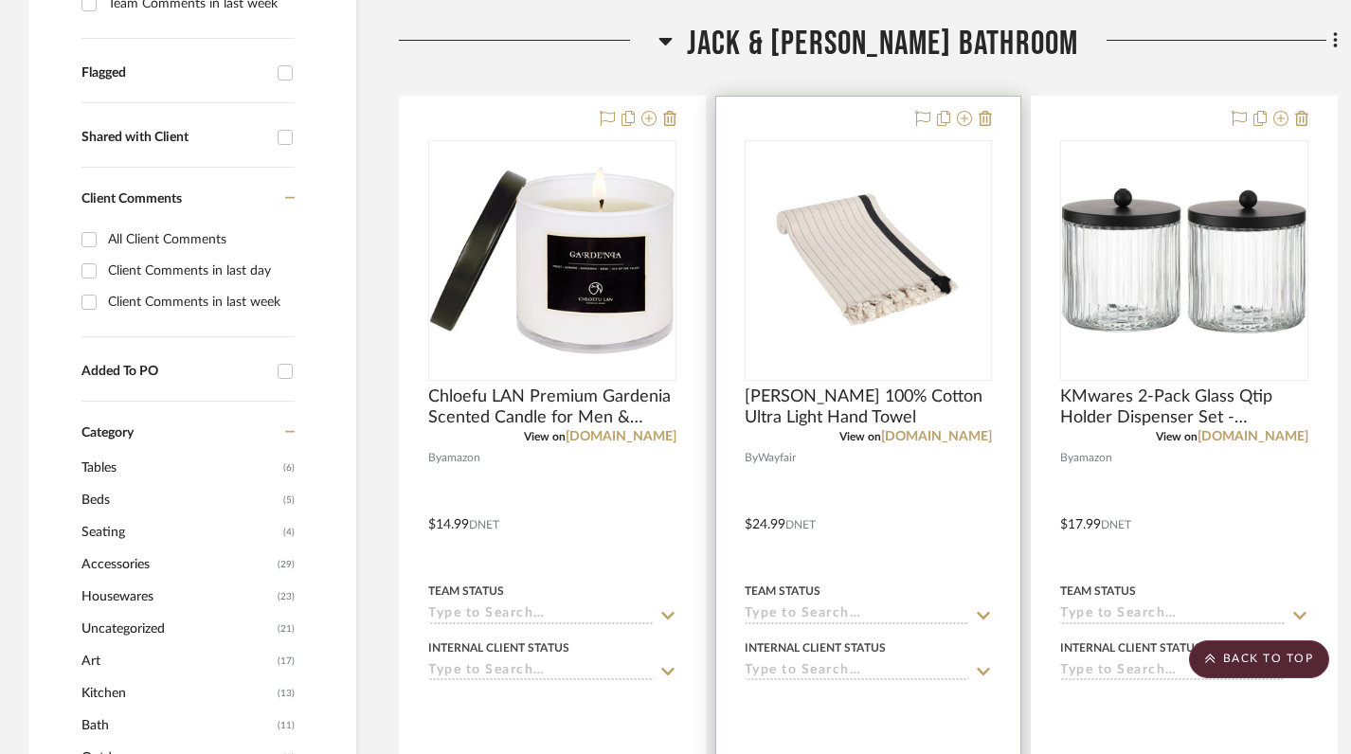
scroll to position [683, 0]
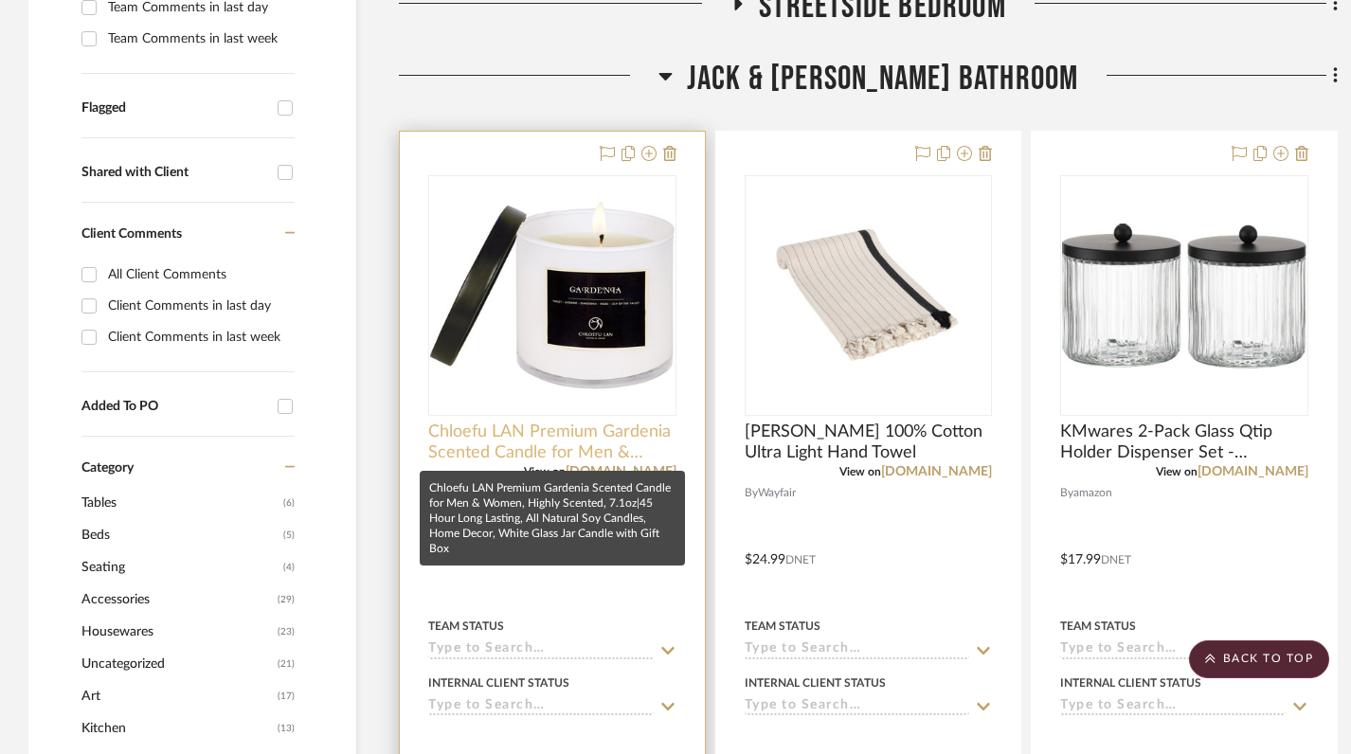
click at [597, 431] on span "Chloefu LAN Premium Gardenia Scented Candle for Men & Women, Highly Scented, 7.…" at bounding box center [552, 443] width 248 height 42
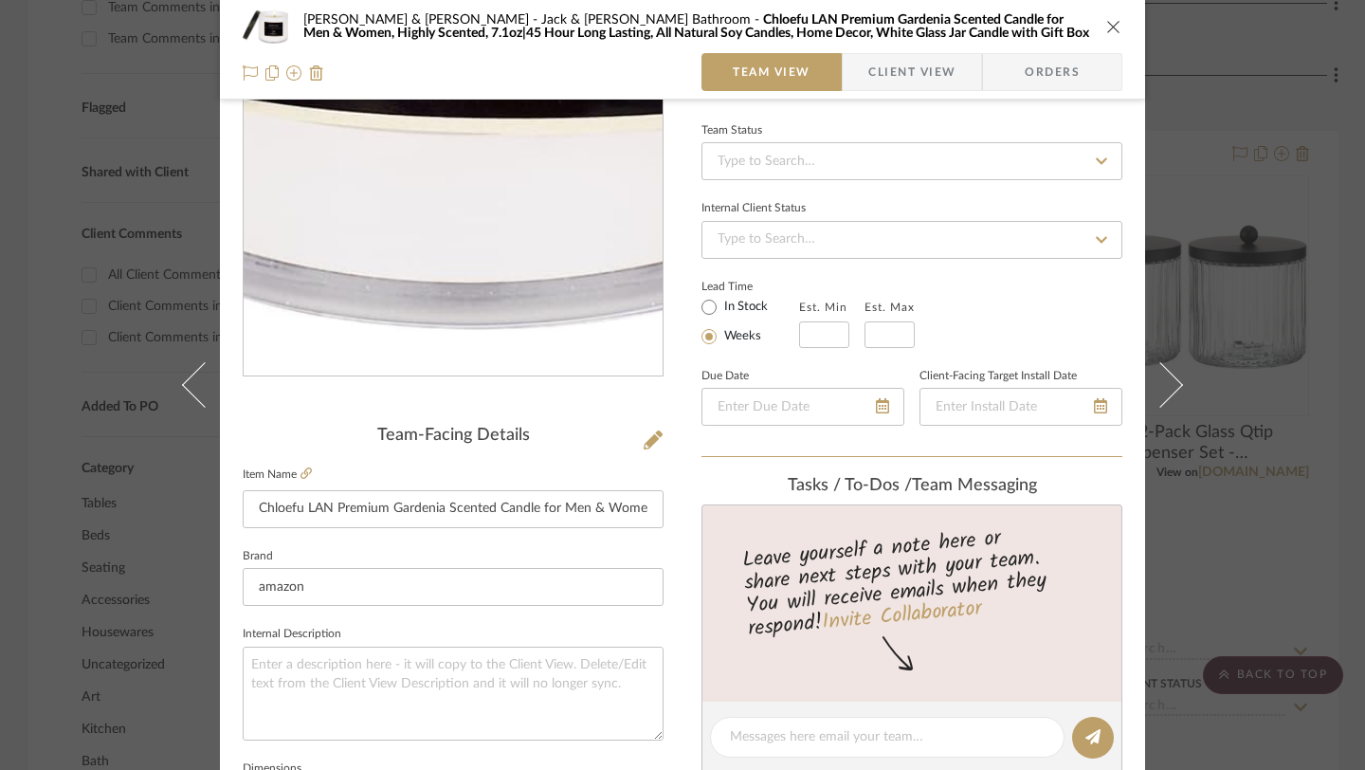
scroll to position [172, 0]
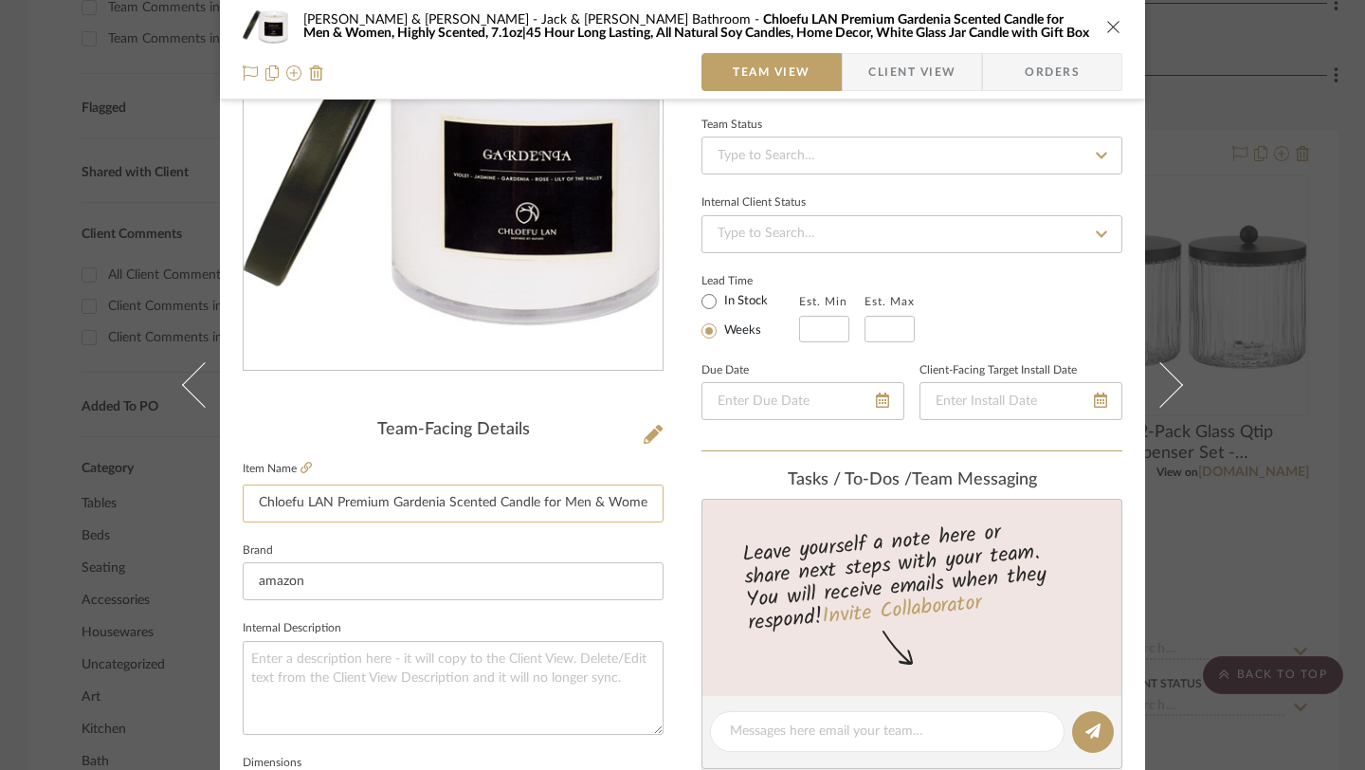
click at [437, 504] on input "Chloefu LAN Premium Gardenia Scented Candle for Men & Women, Highly Scented, 7.…" at bounding box center [453, 503] width 421 height 38
click at [1005, 31] on icon "close" at bounding box center [1113, 26] width 15 height 15
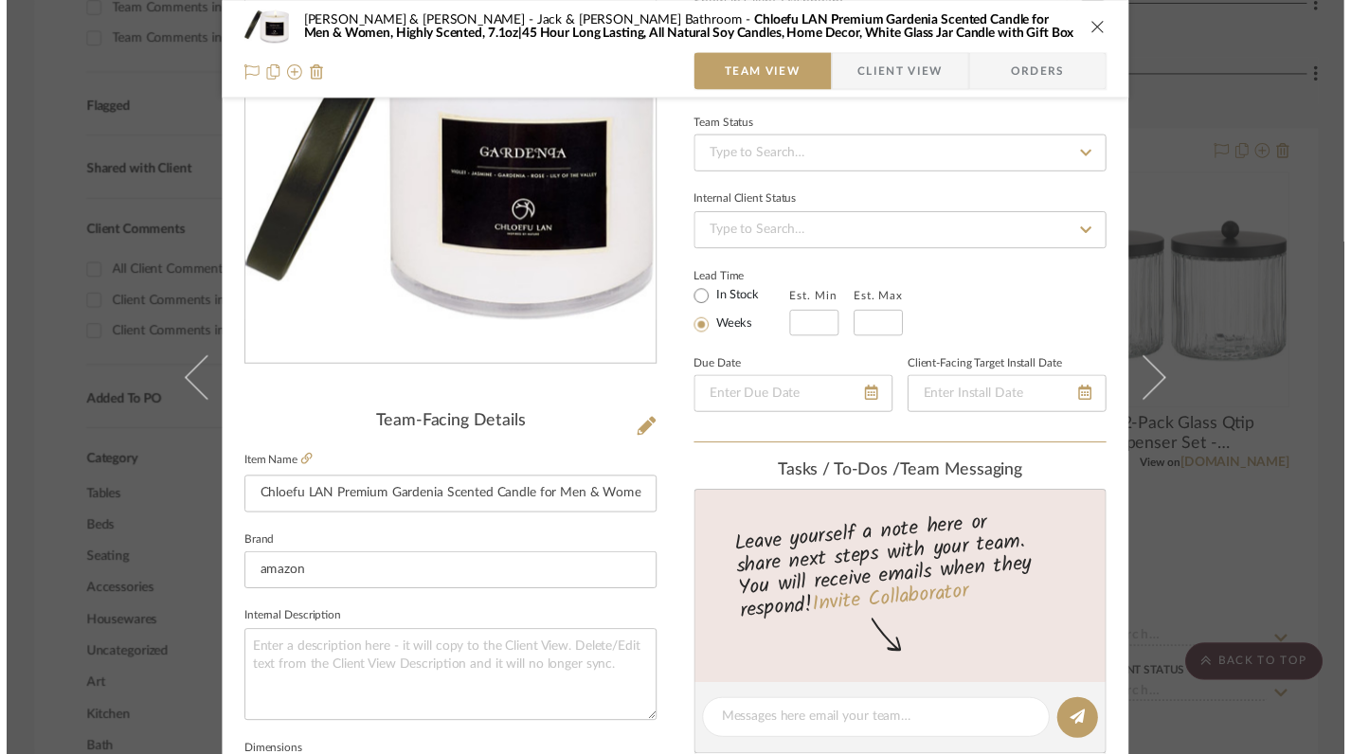
scroll to position [683, 0]
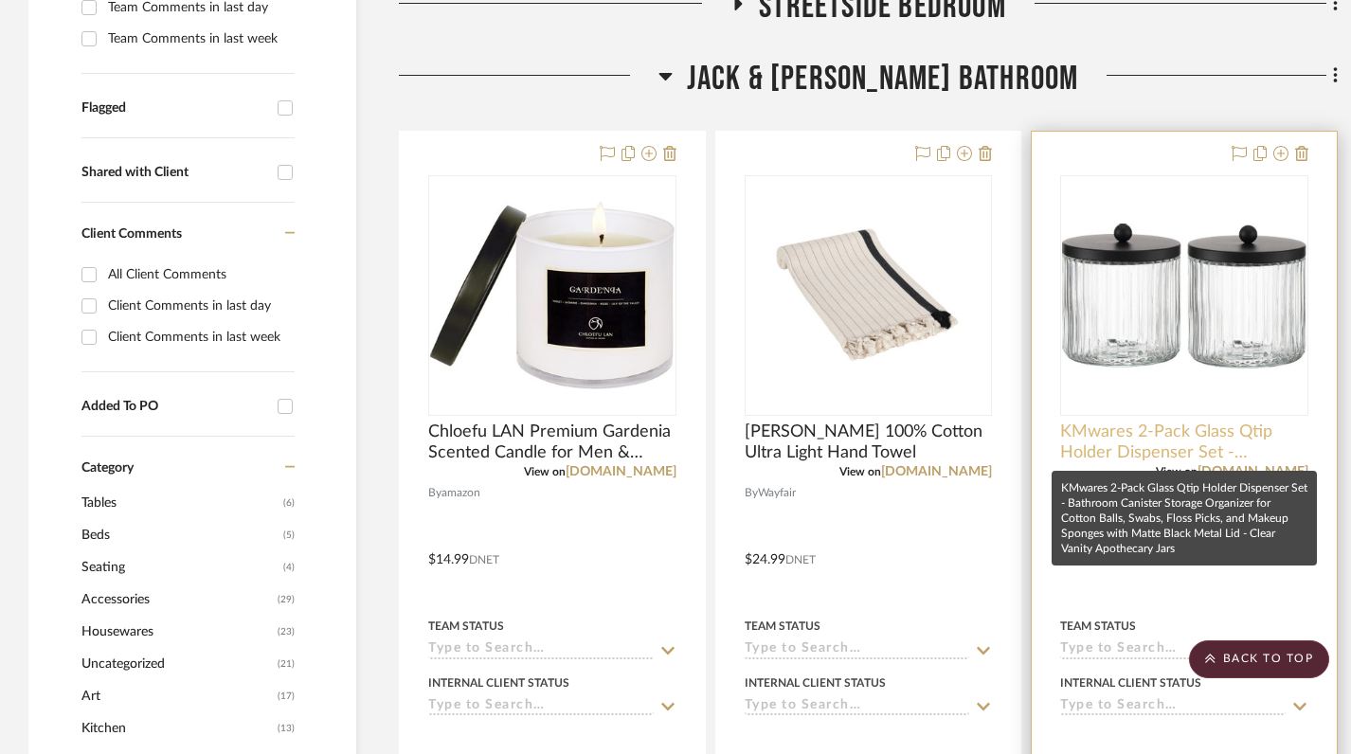
click at [1005, 449] on span "KMwares 2-Pack Glass Qtip Holder Dispenser Set - Bathroom Canister Storage Orga…" at bounding box center [1184, 443] width 248 height 42
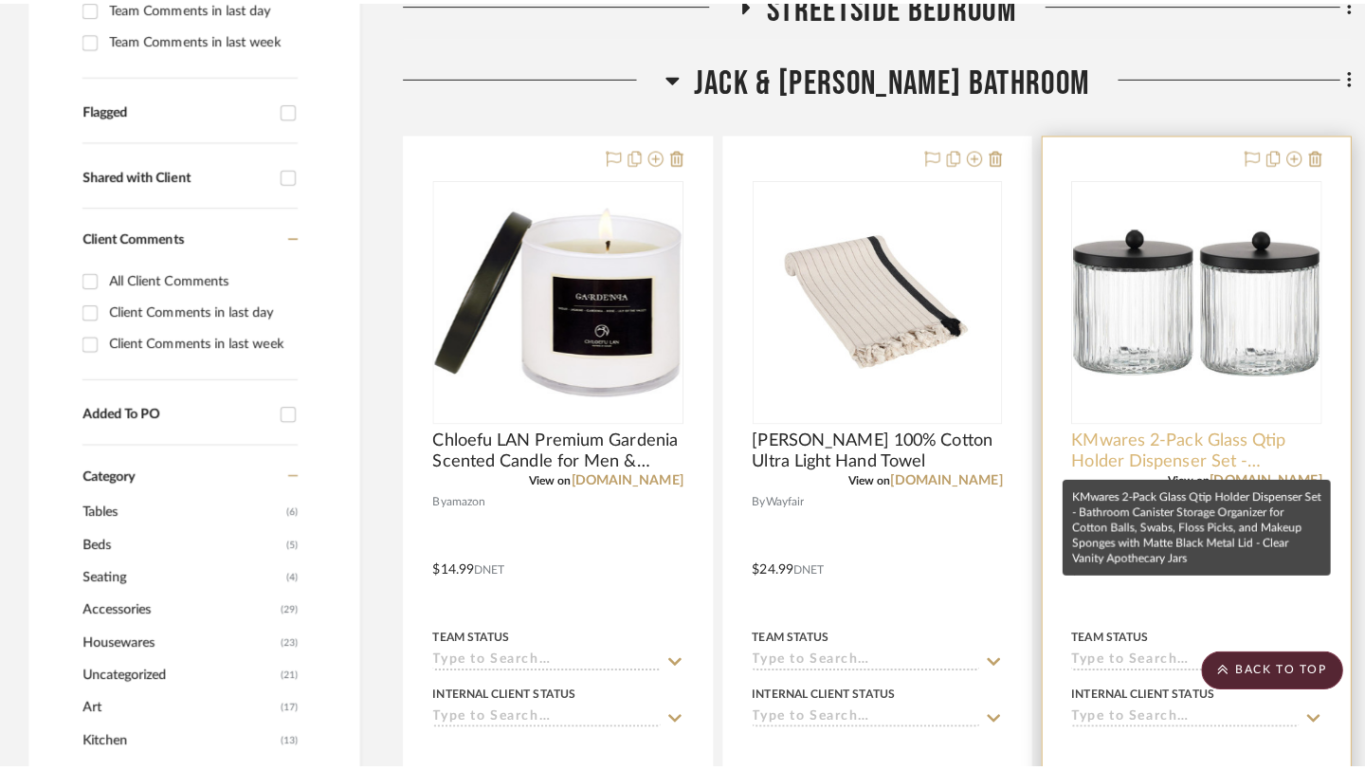
scroll to position [0, 0]
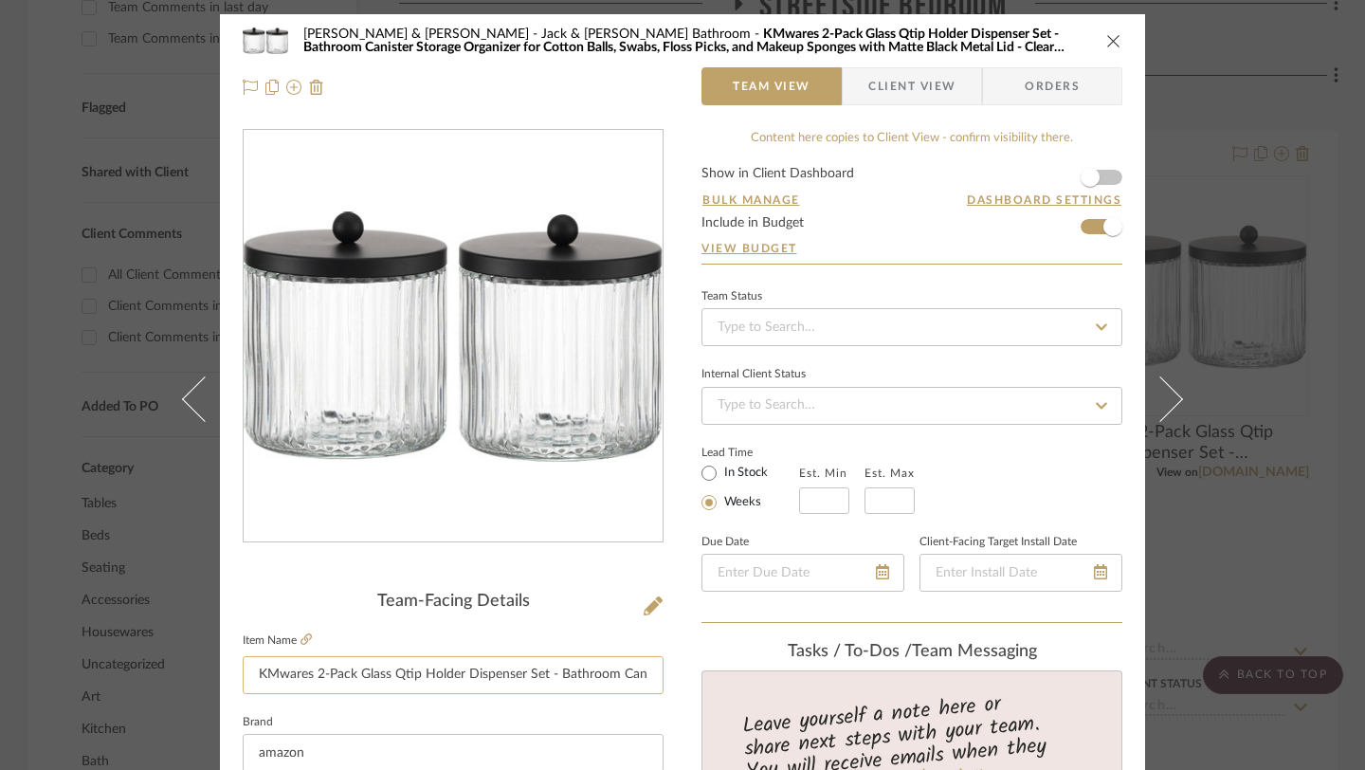
click at [458, 678] on input "KMwares 2-Pack Glass Qtip Holder Dispenser Set - Bathroom Canister Storage Orga…" at bounding box center [453, 675] width 421 height 38
click at [1005, 40] on icon "close" at bounding box center [1113, 40] width 15 height 15
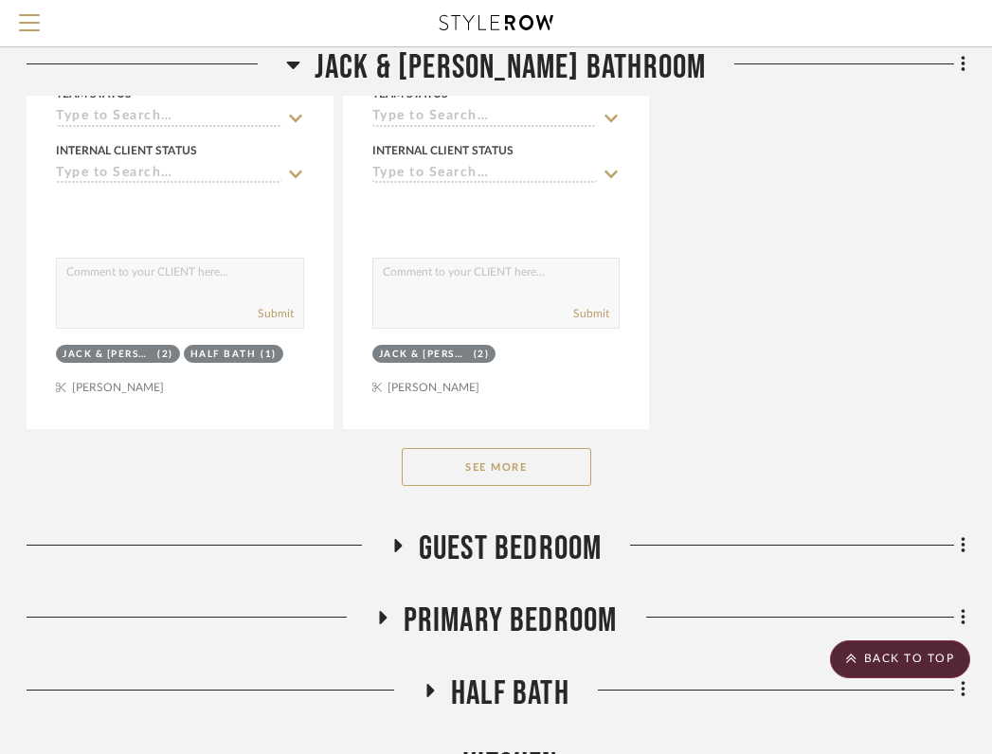
scroll to position [2773, 372]
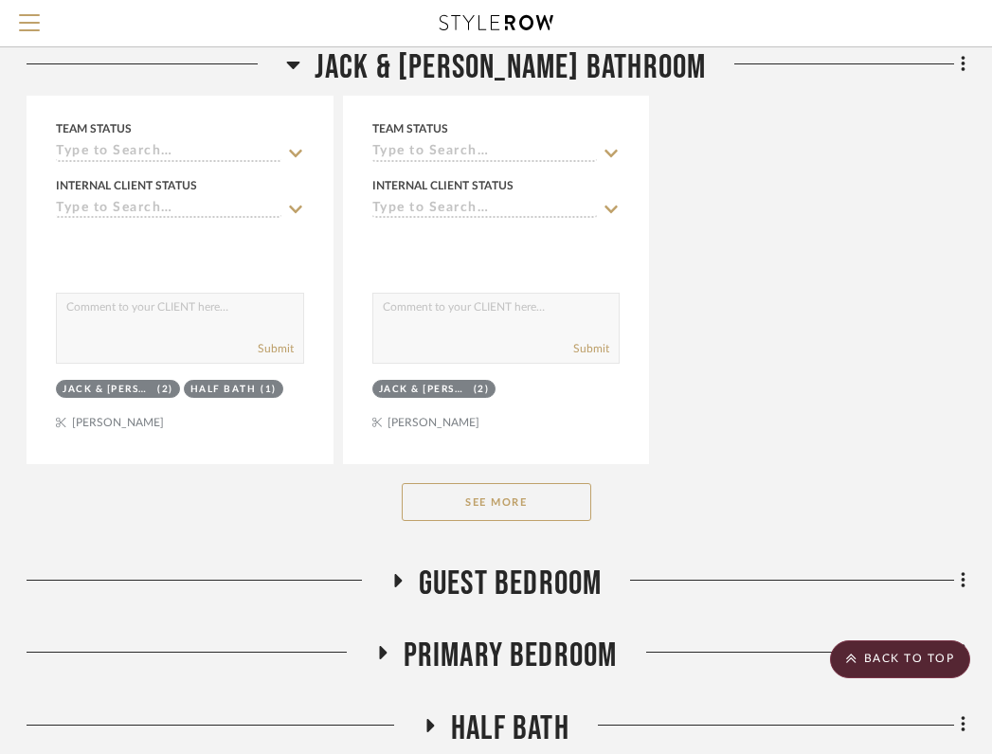
click at [510, 510] on button "See More" at bounding box center [497, 502] width 190 height 38
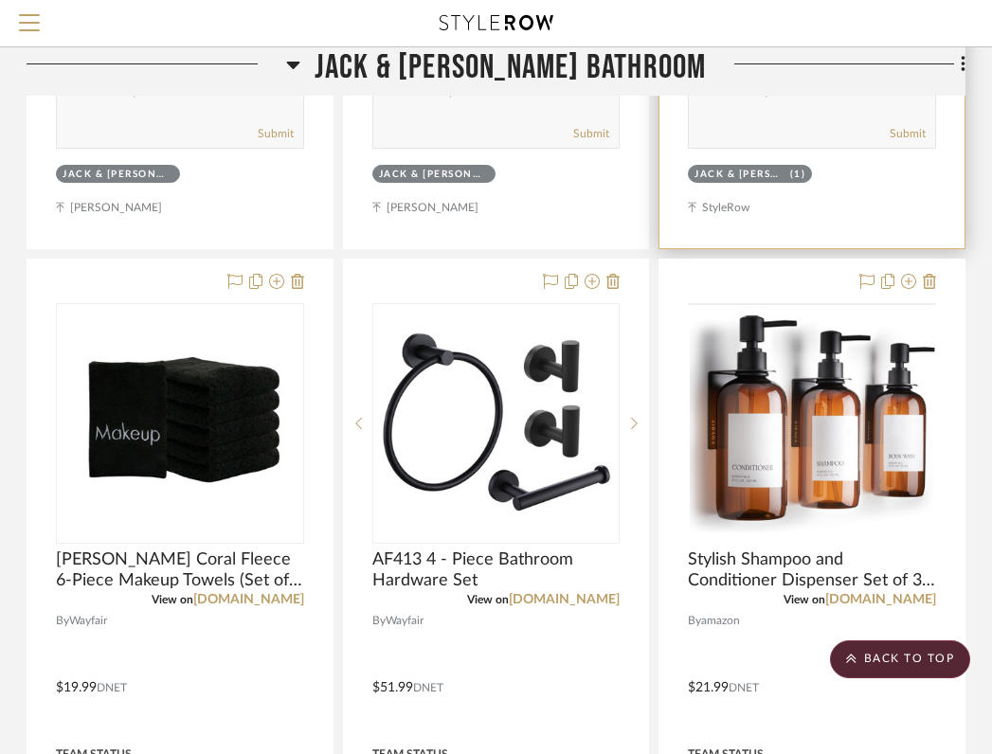
scroll to position [3866, 372]
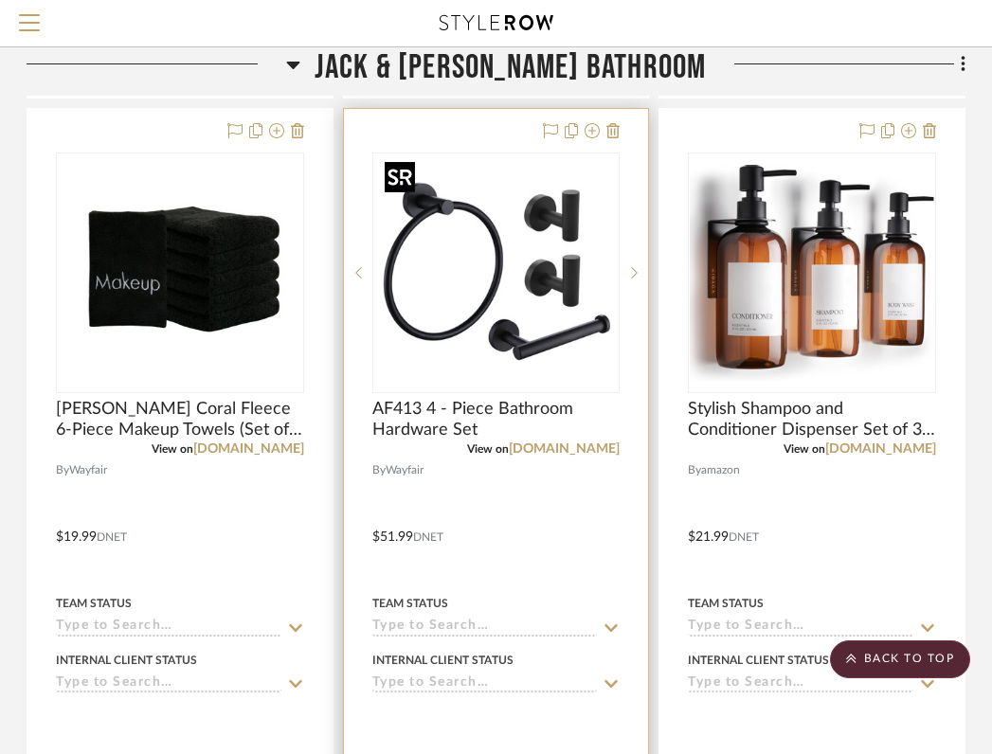
click at [0, 0] on img at bounding box center [0, 0] width 0 height 0
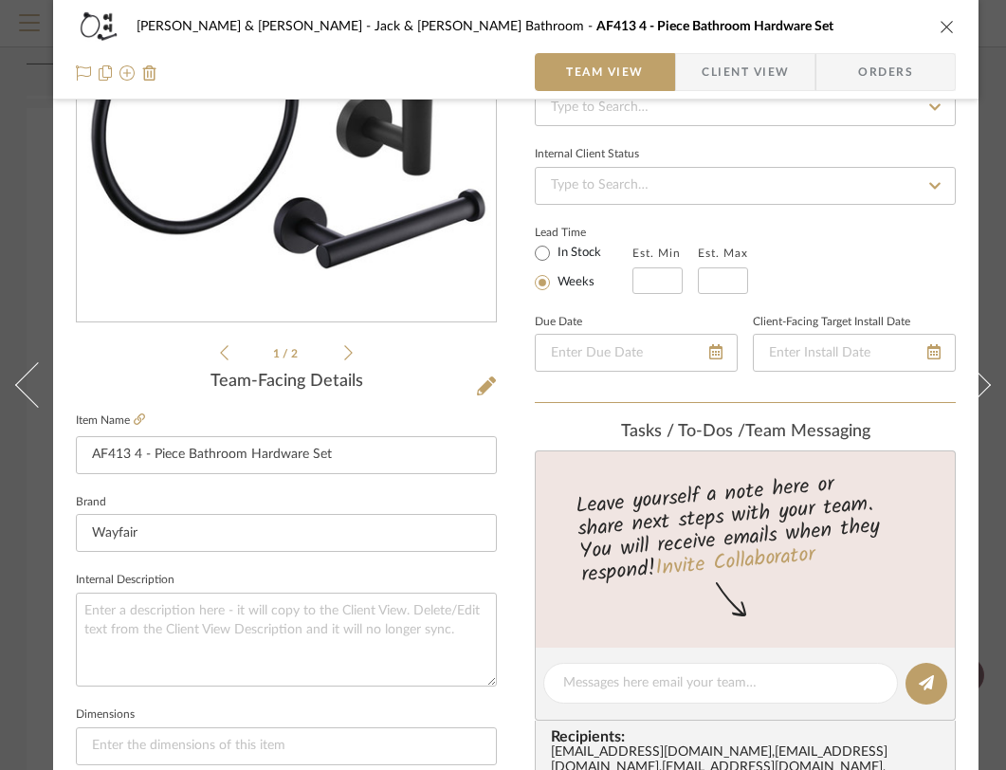
scroll to position [223, 0]
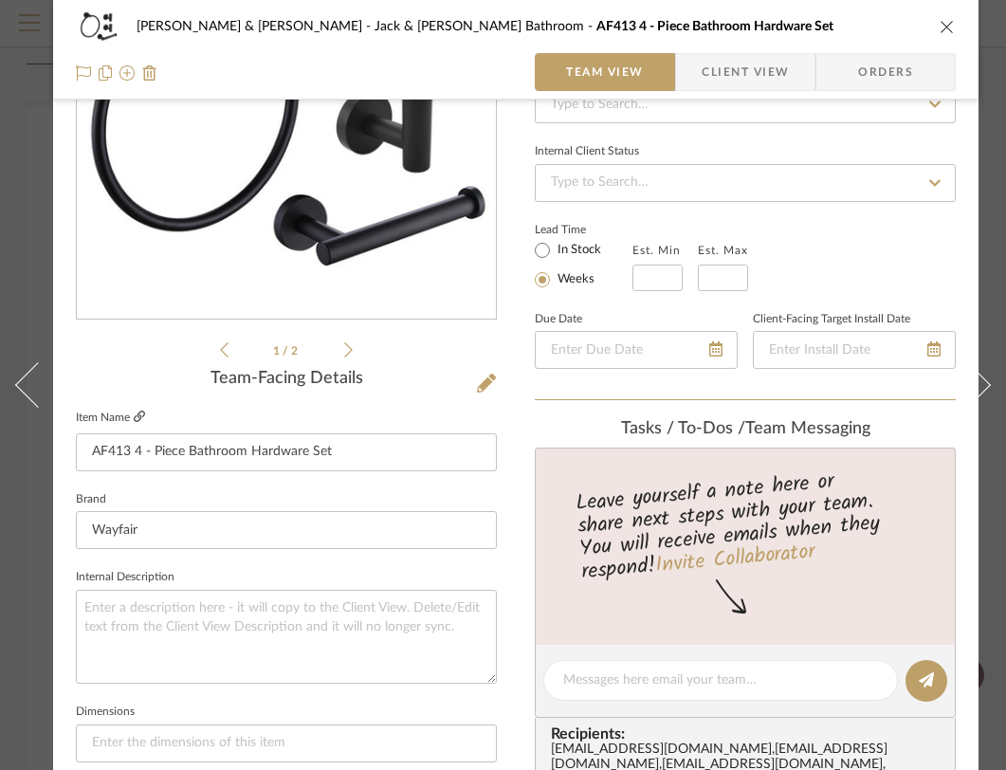
click at [141, 421] on icon at bounding box center [139, 415] width 11 height 11
click at [948, 30] on icon "close" at bounding box center [946, 26] width 15 height 15
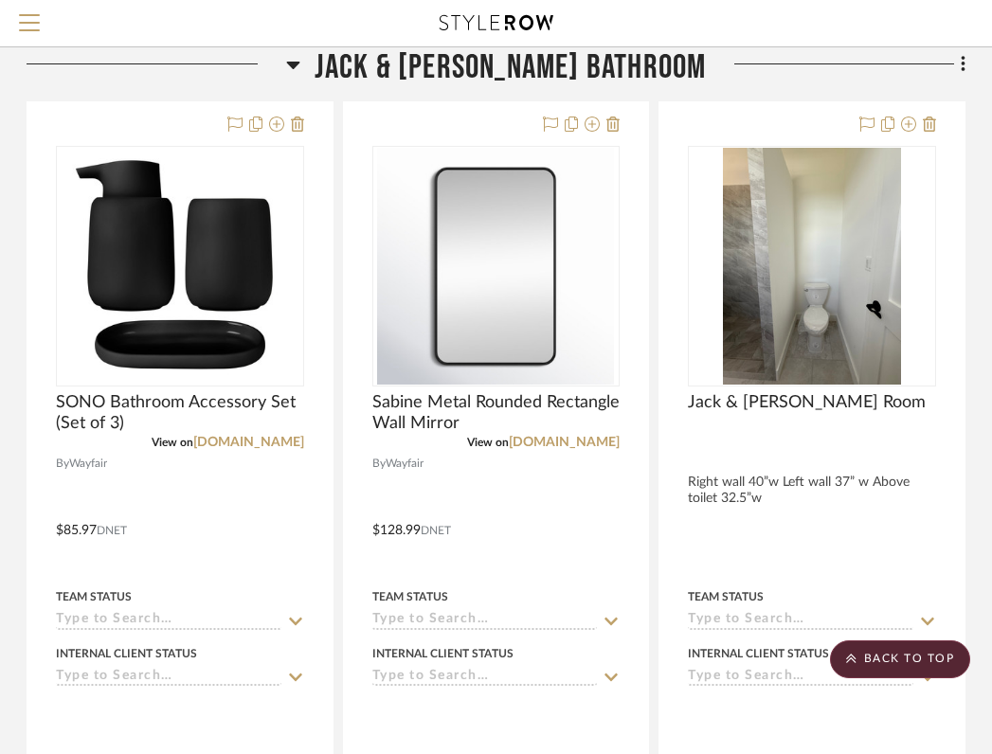
scroll to position [2314, 372]
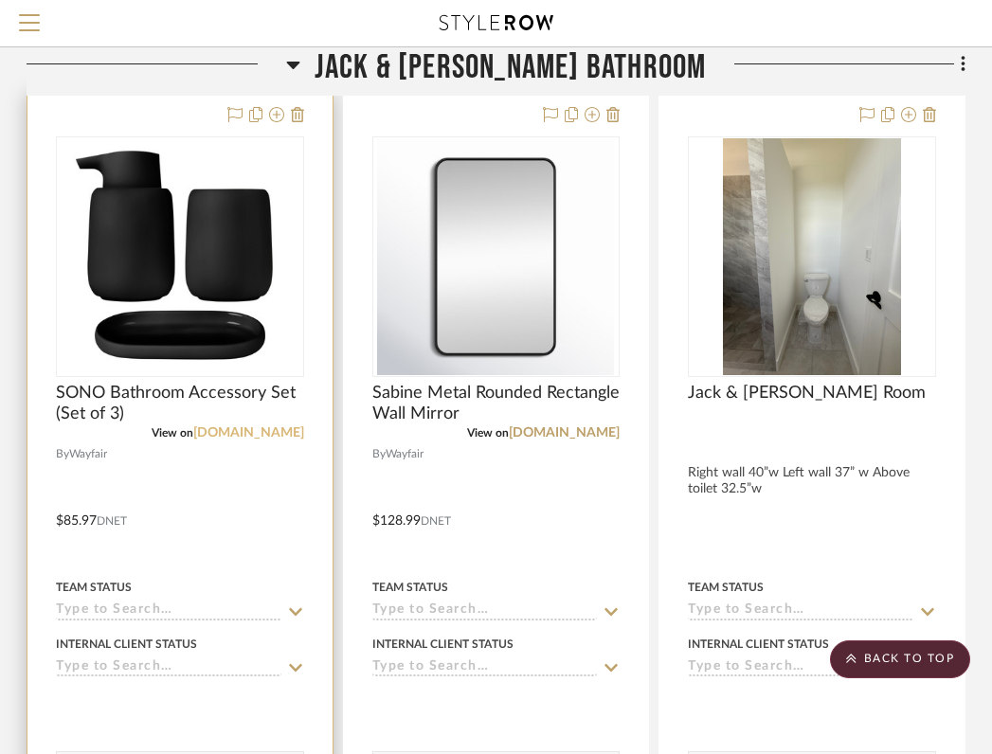
click at [263, 431] on link "[DOMAIN_NAME]" at bounding box center [248, 432] width 111 height 13
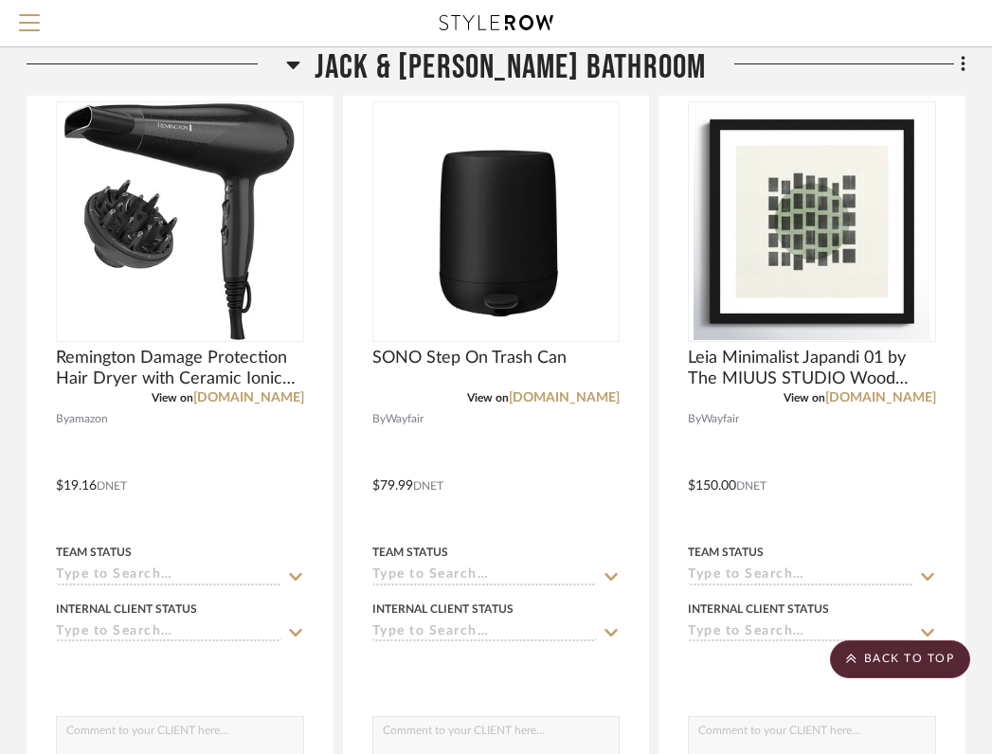
scroll to position [1502, 372]
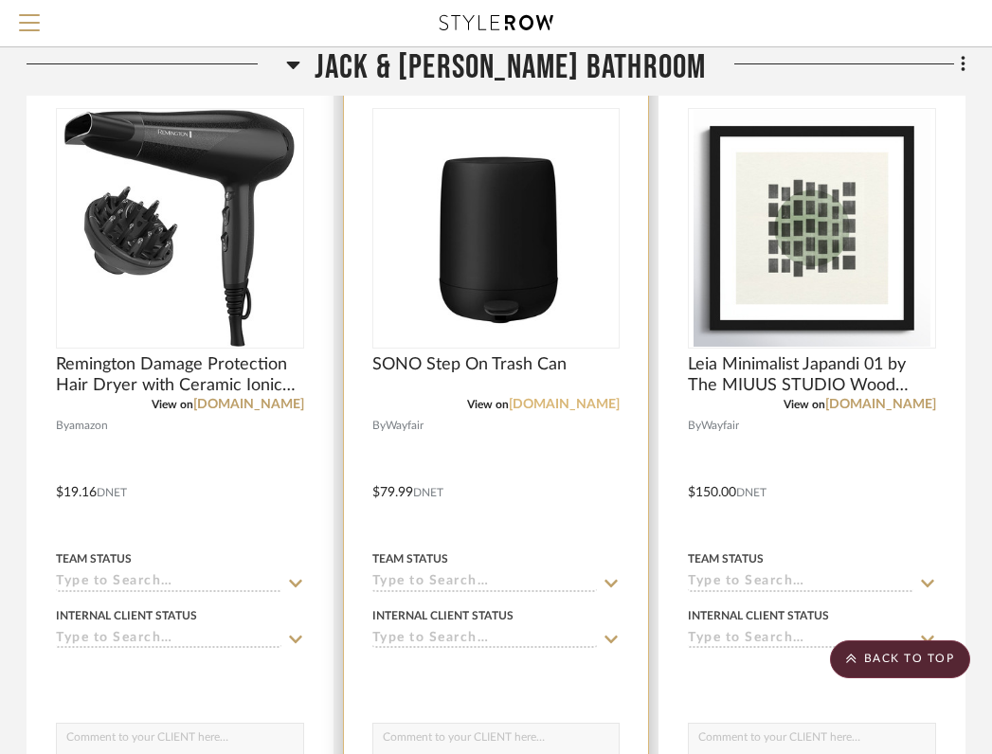
click at [589, 401] on link "[DOMAIN_NAME]" at bounding box center [564, 404] width 111 height 13
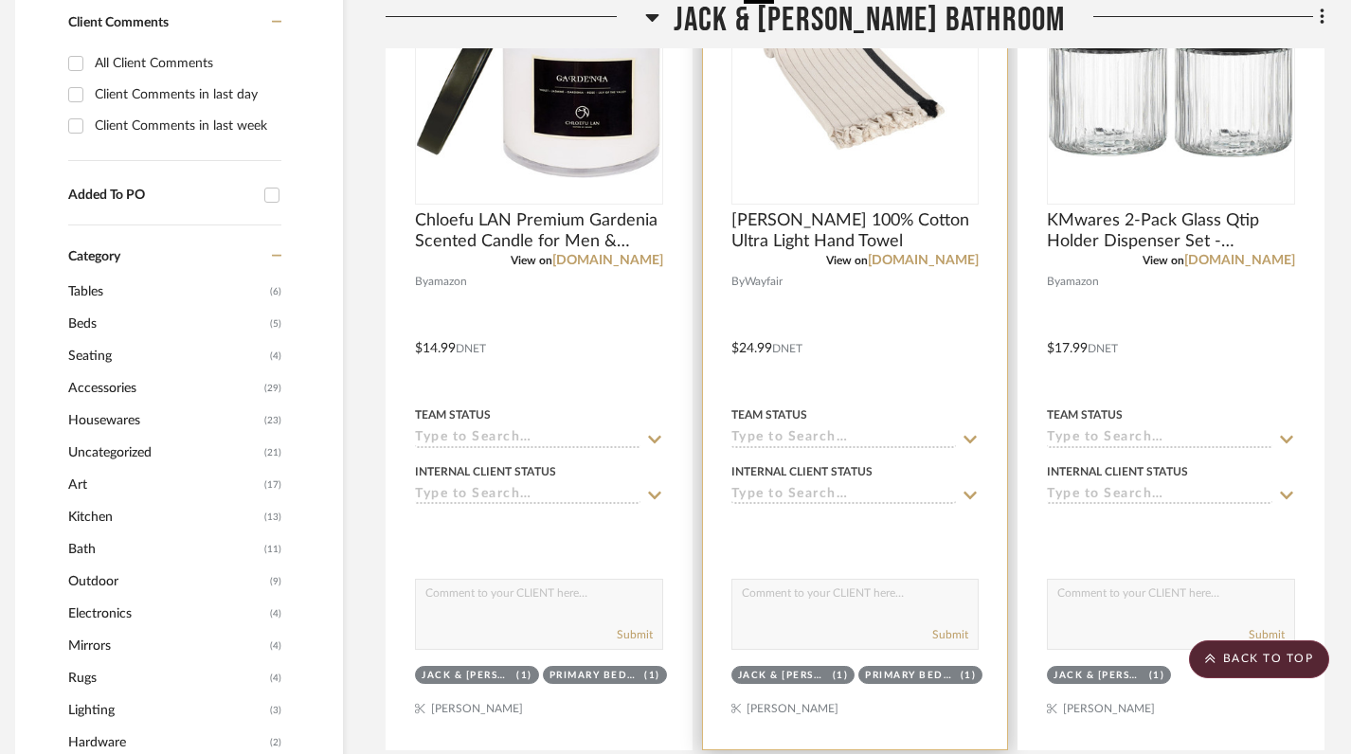
scroll to position [0, 13]
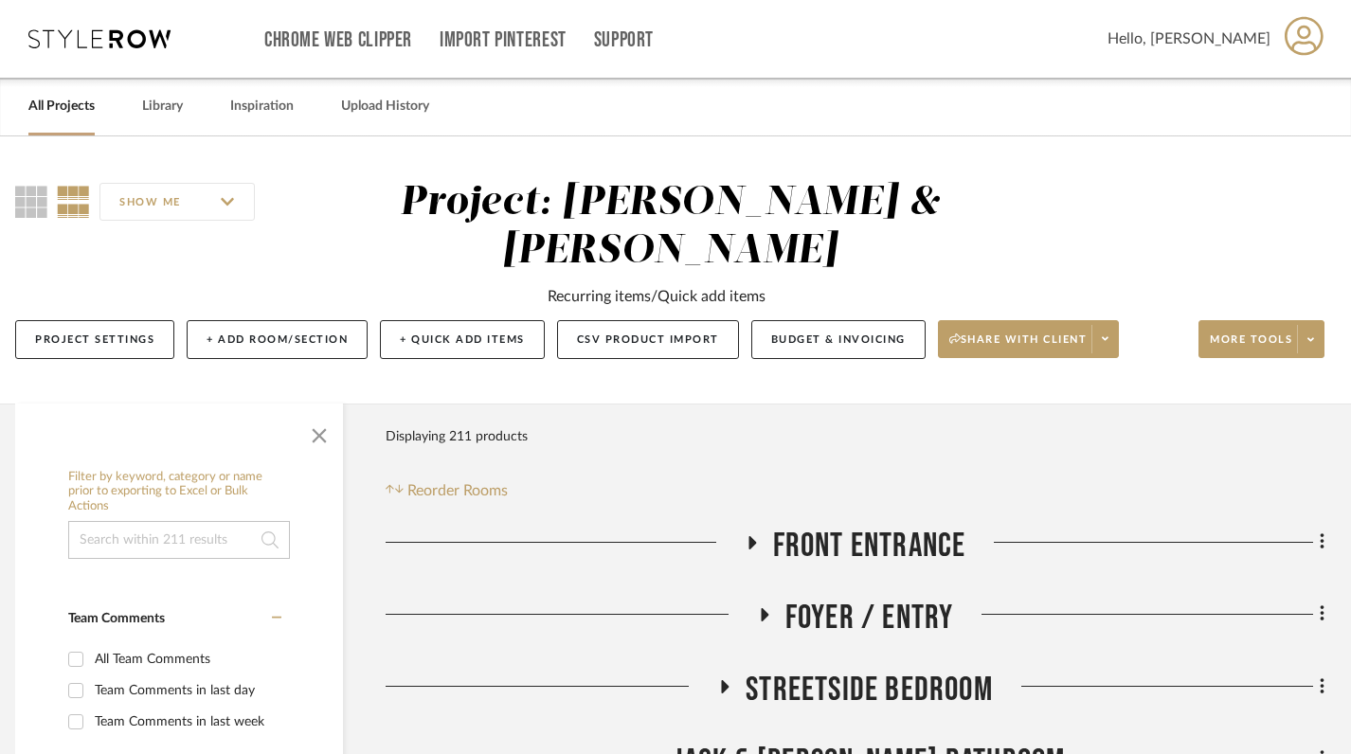
click at [58, 110] on link "All Projects" at bounding box center [61, 107] width 66 height 26
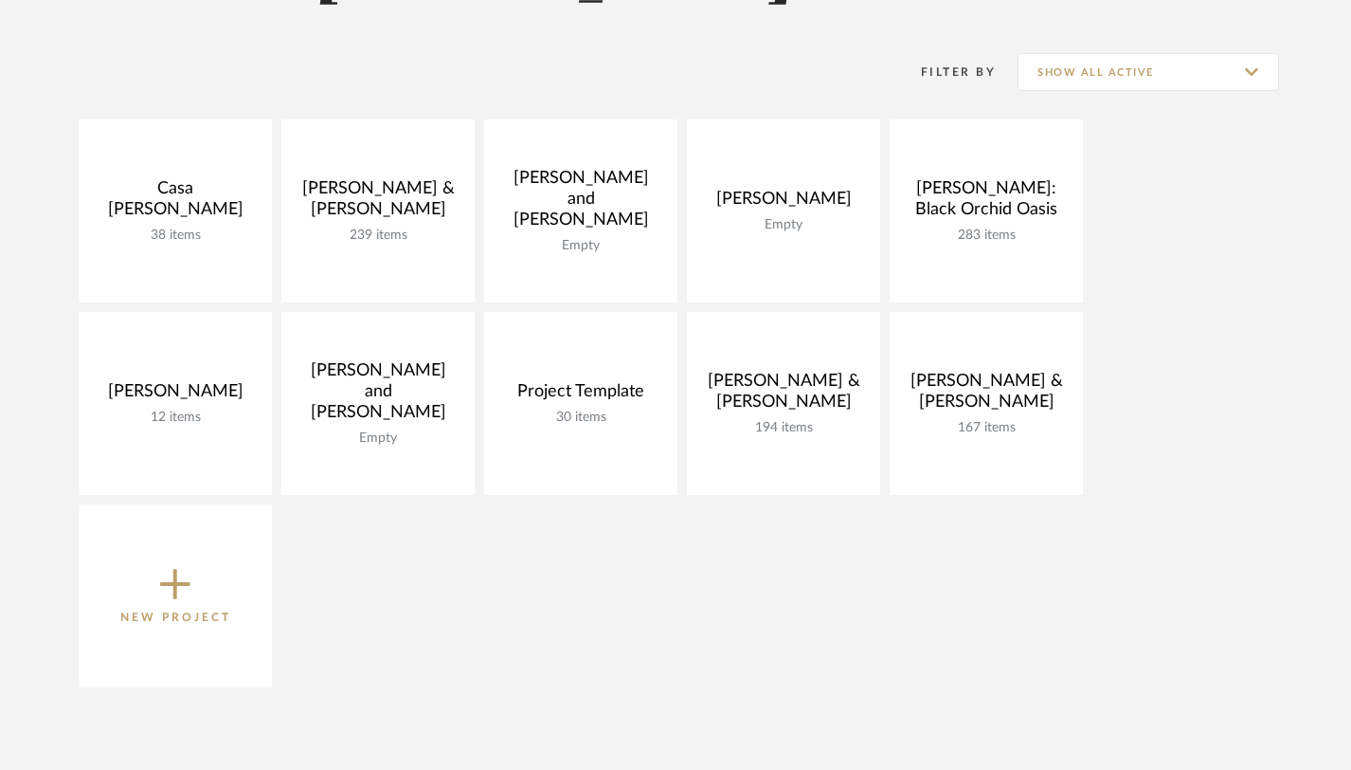
scroll to position [338, 0]
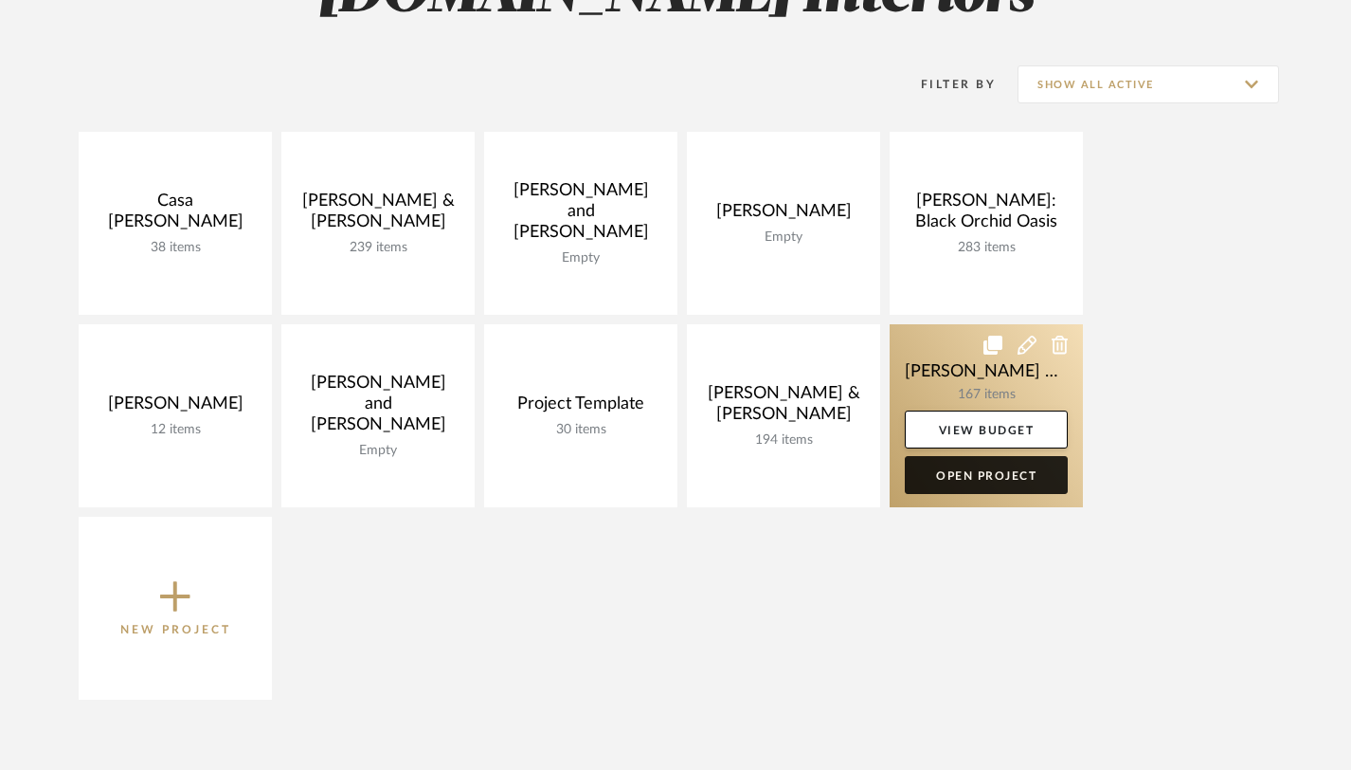
click at [968, 476] on link "Open Project" at bounding box center [986, 475] width 163 height 38
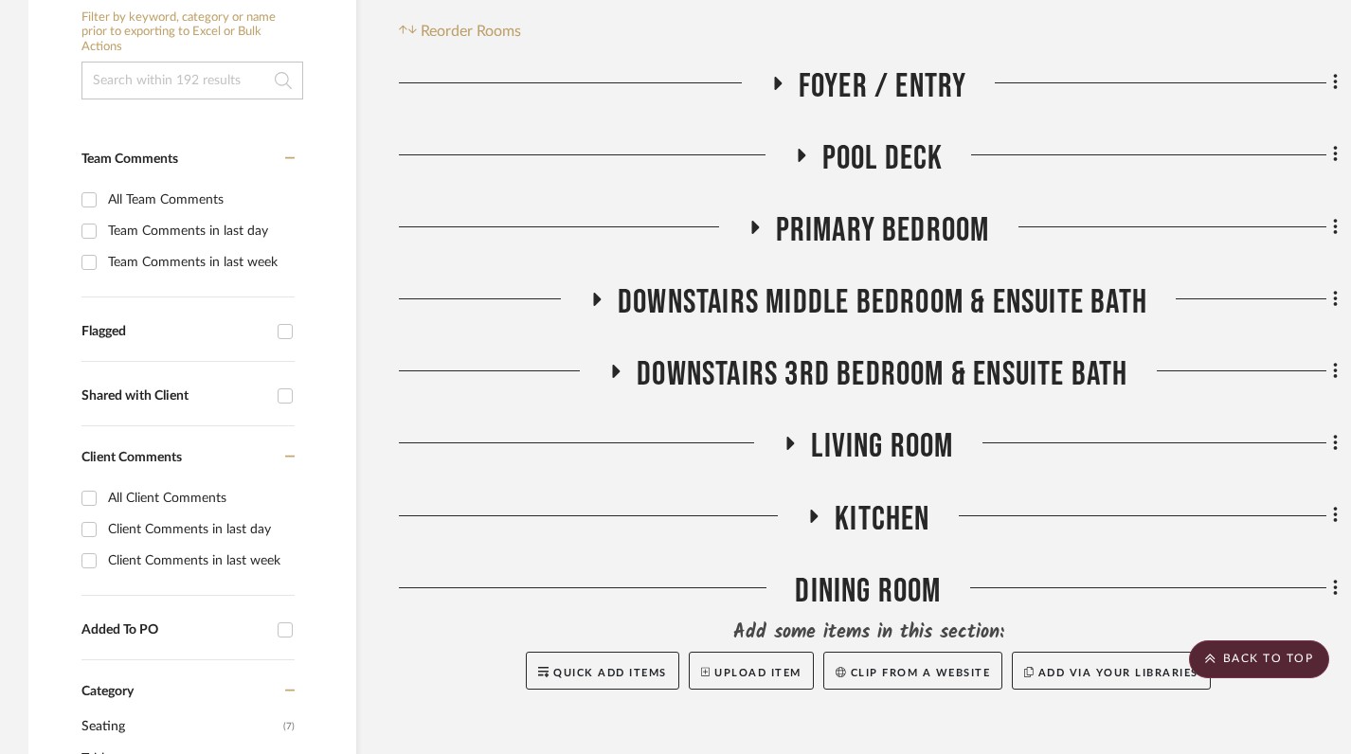
scroll to position [467, 0]
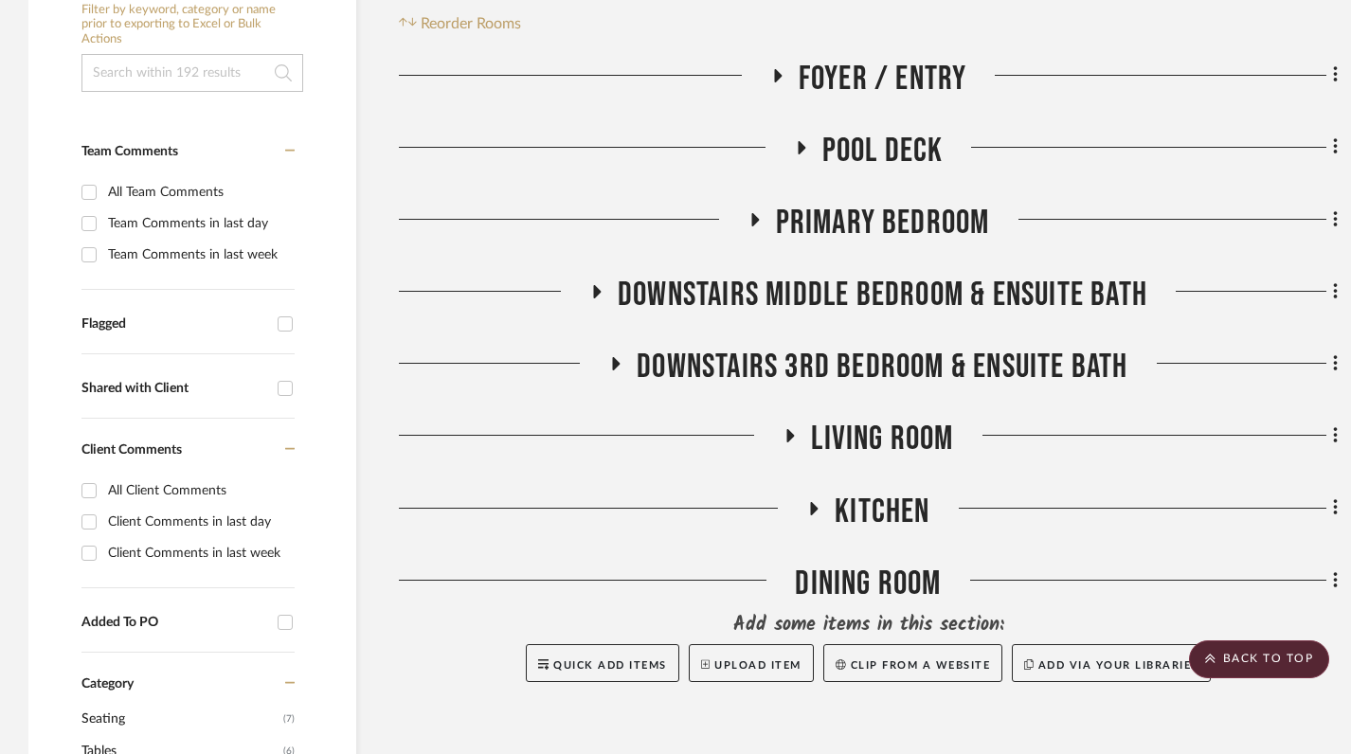
click at [752, 213] on icon at bounding box center [756, 219] width 8 height 13
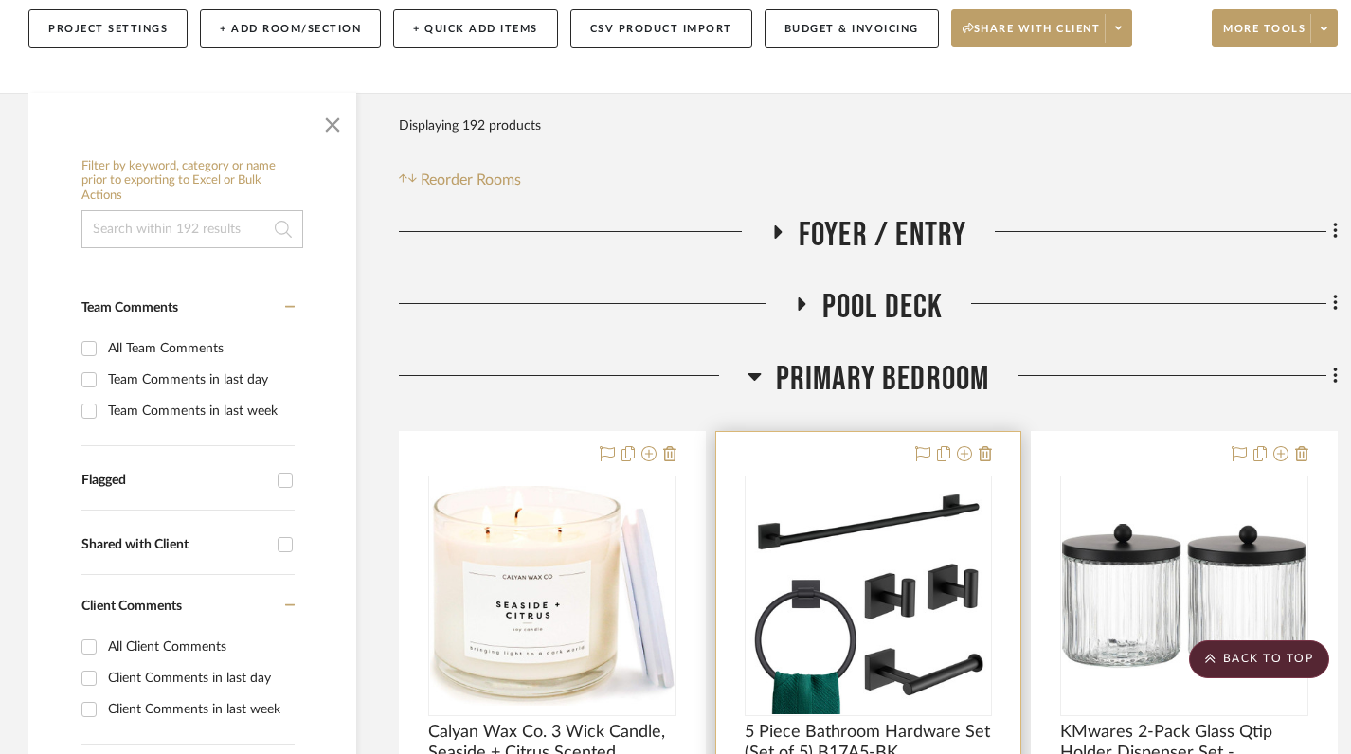
scroll to position [274, 0]
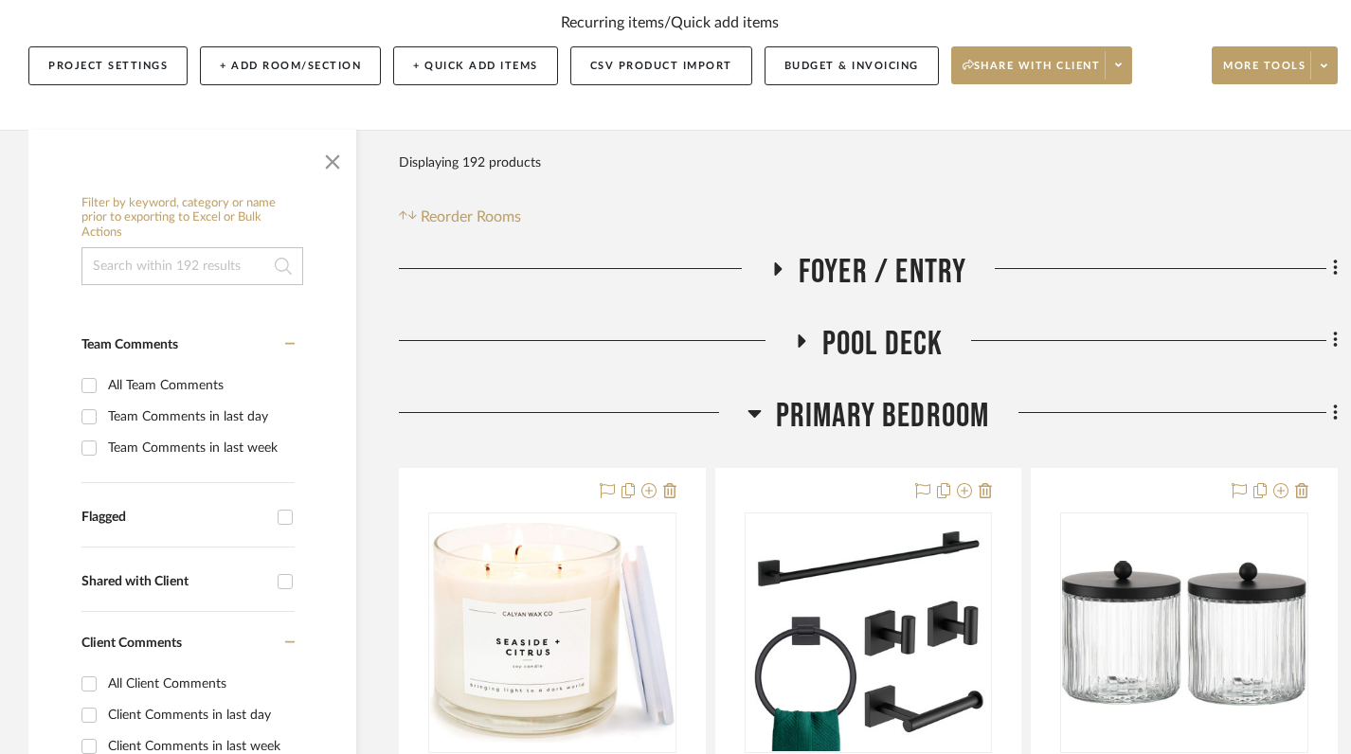
click at [751, 402] on icon at bounding box center [755, 413] width 14 height 23
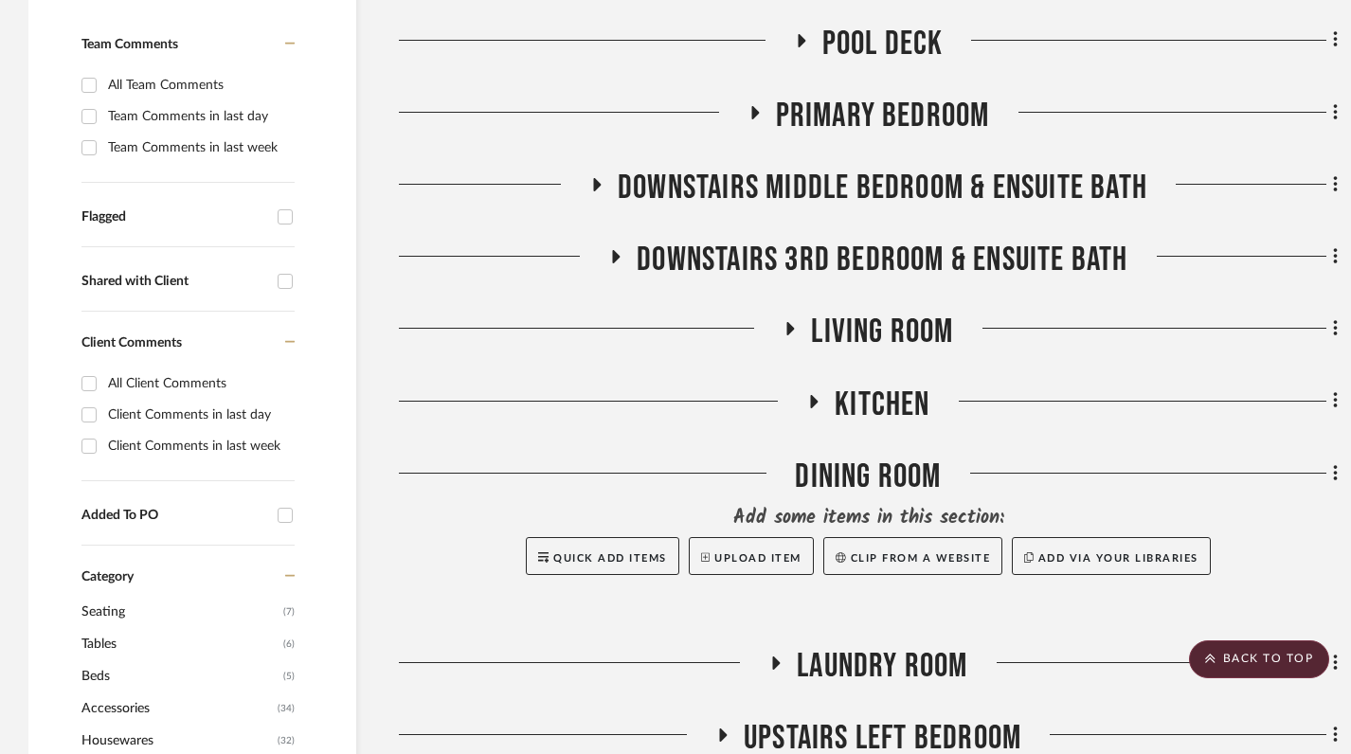
scroll to position [575, 0]
click at [790, 321] on icon at bounding box center [792, 327] width 8 height 13
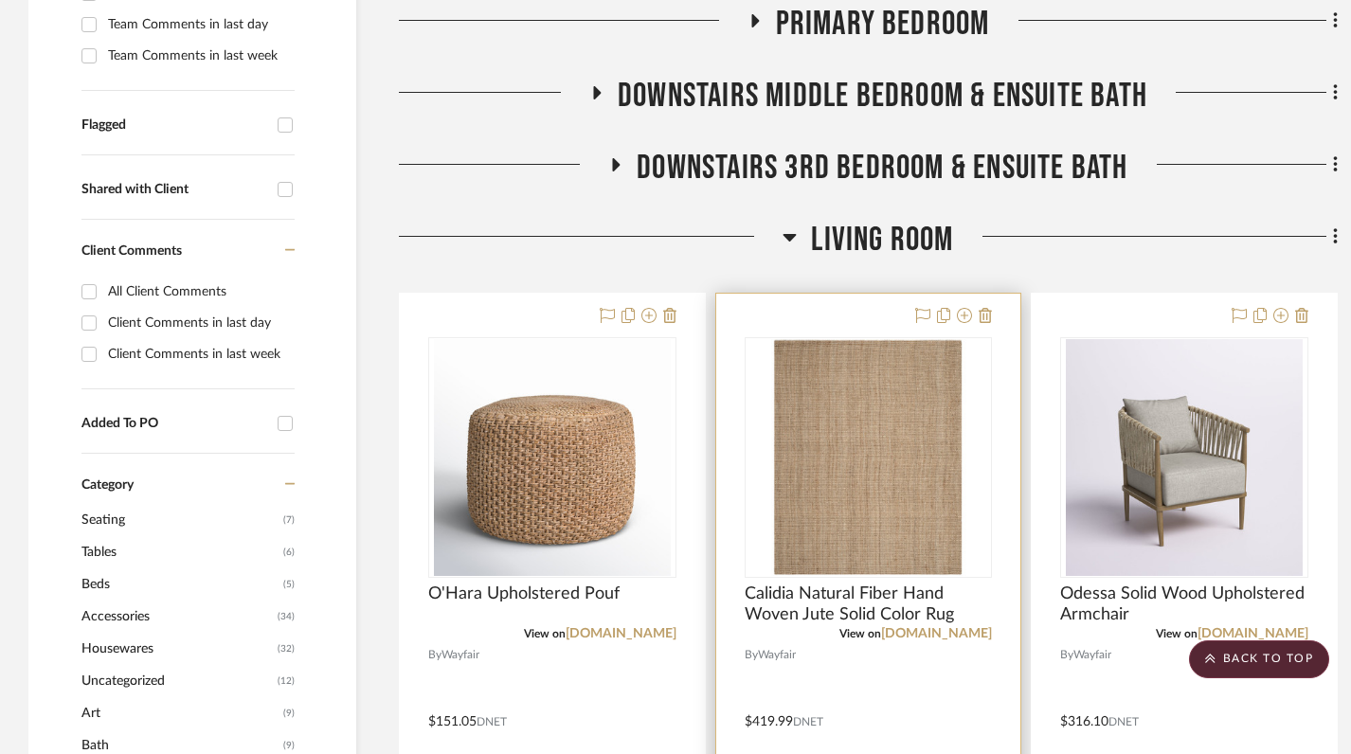
scroll to position [668, 0]
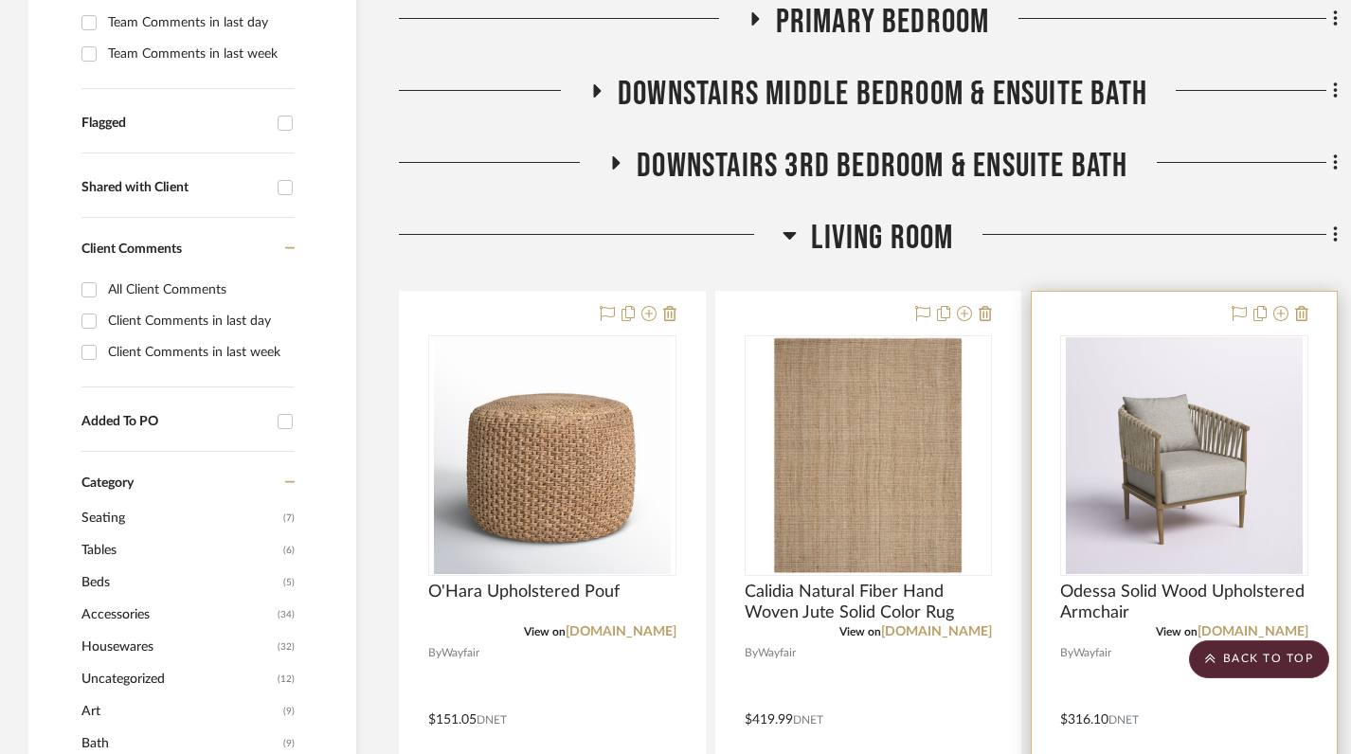
click at [1005, 292] on div at bounding box center [1184, 706] width 305 height 829
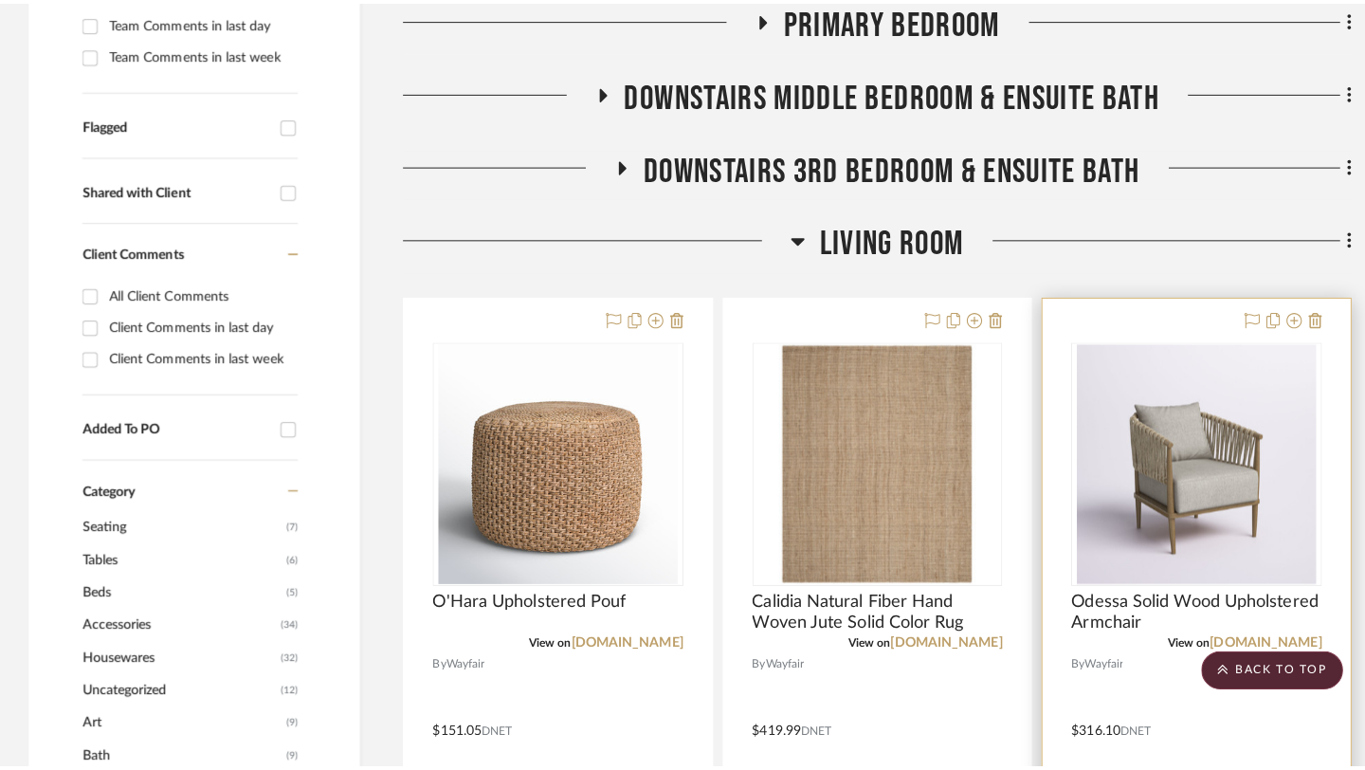
scroll to position [0, 0]
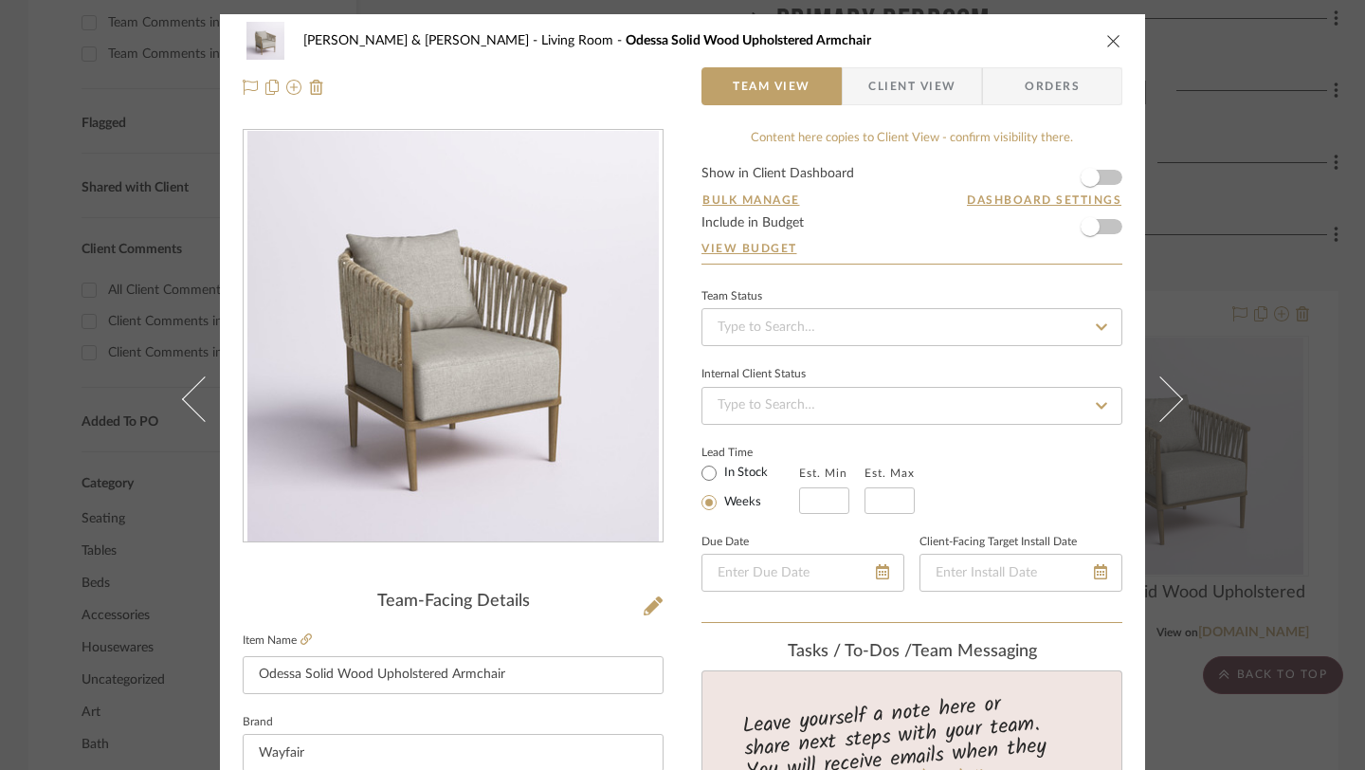
click at [1005, 37] on icon "close" at bounding box center [1113, 40] width 15 height 15
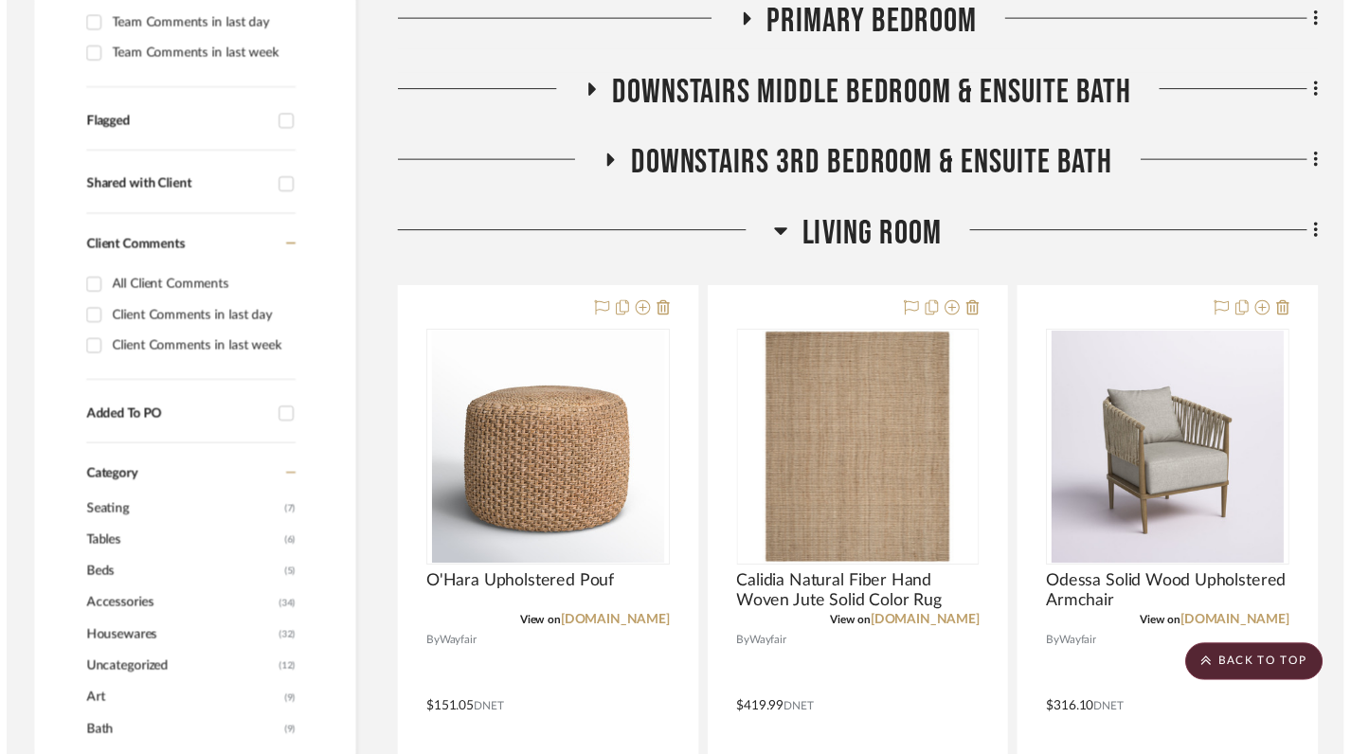
scroll to position [668, 0]
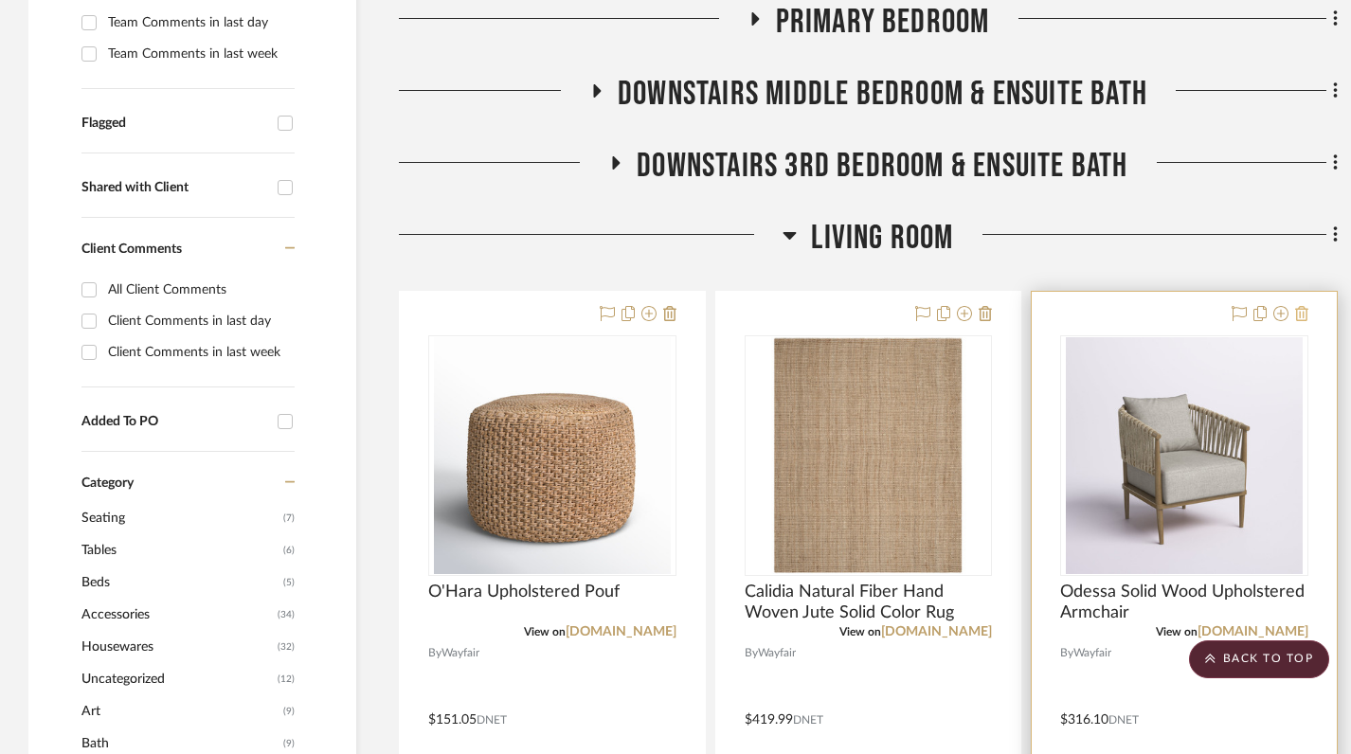
click at [1005, 306] on icon at bounding box center [1302, 313] width 13 height 15
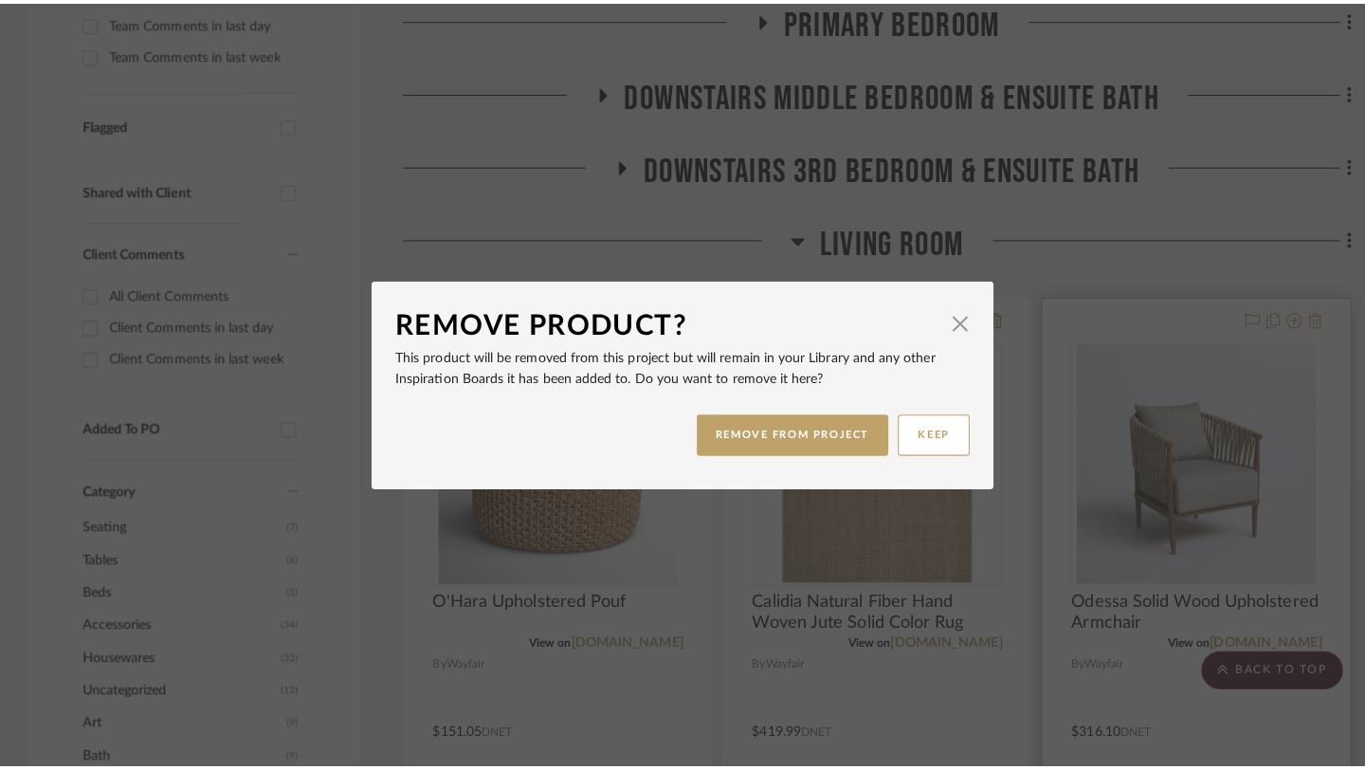
scroll to position [0, 0]
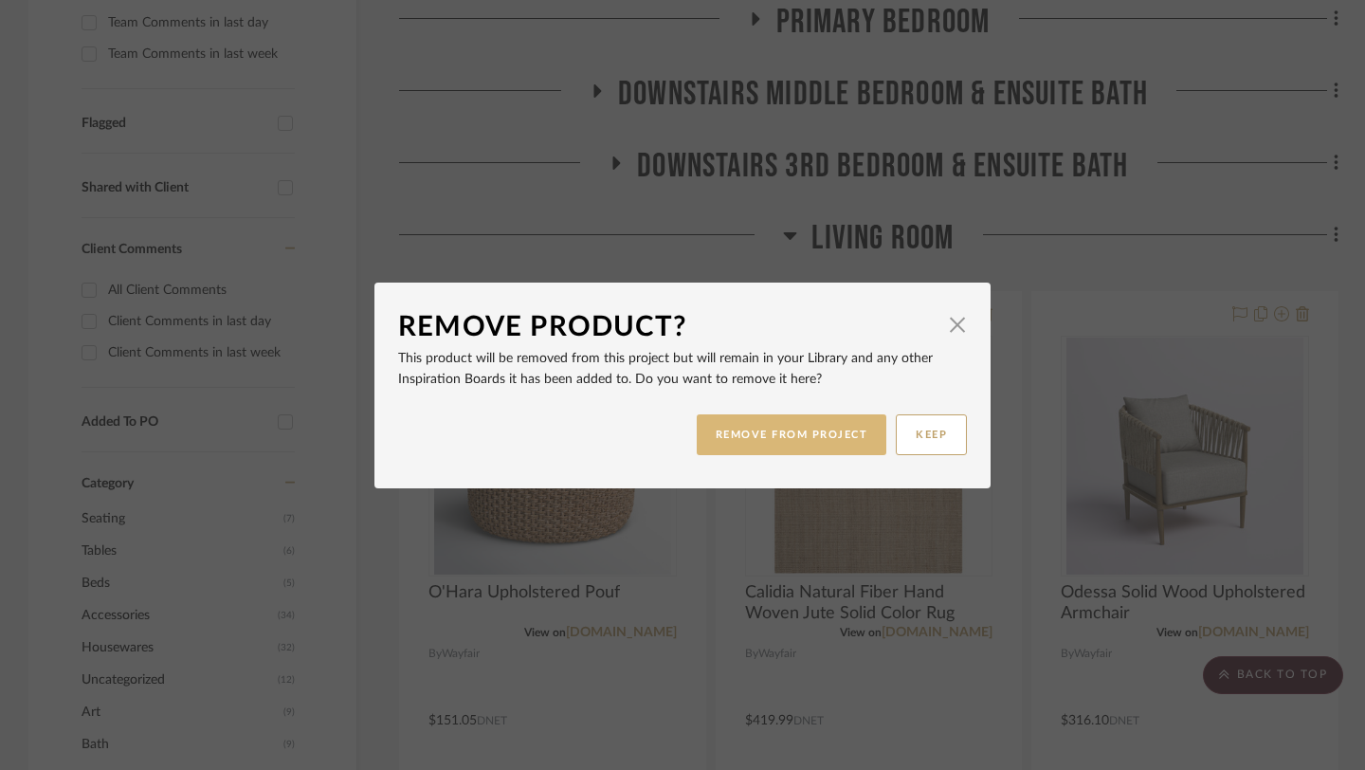
click at [784, 439] on button "REMOVE FROM PROJECT" at bounding box center [792, 434] width 190 height 41
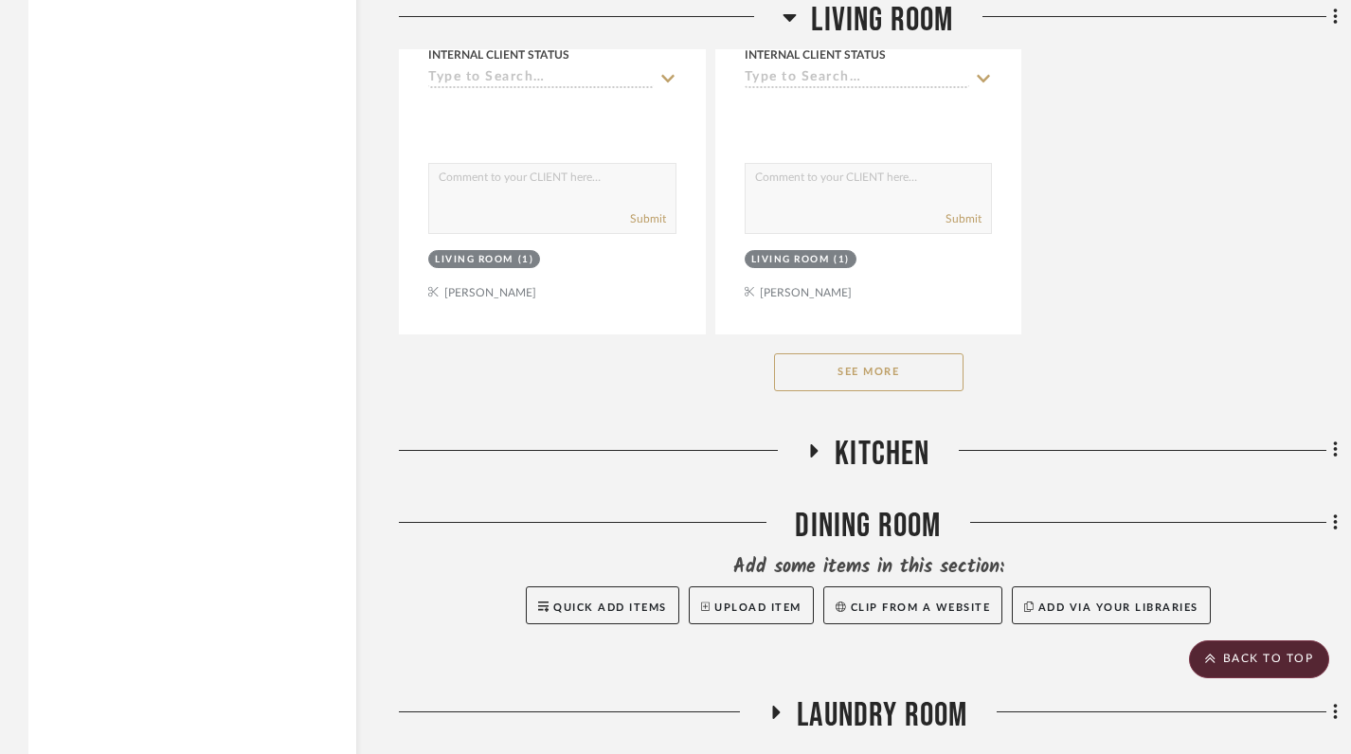
scroll to position [3142, 0]
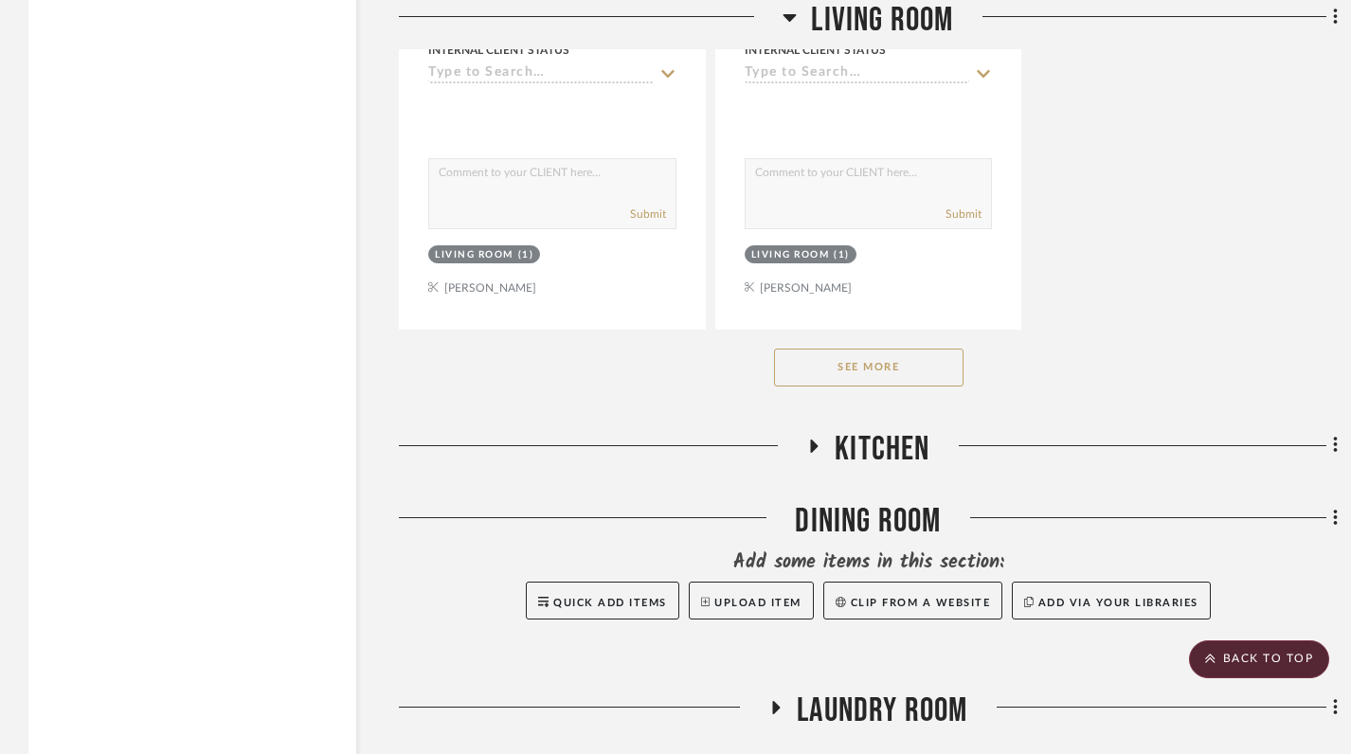
click at [859, 349] on button "See More" at bounding box center [869, 368] width 190 height 38
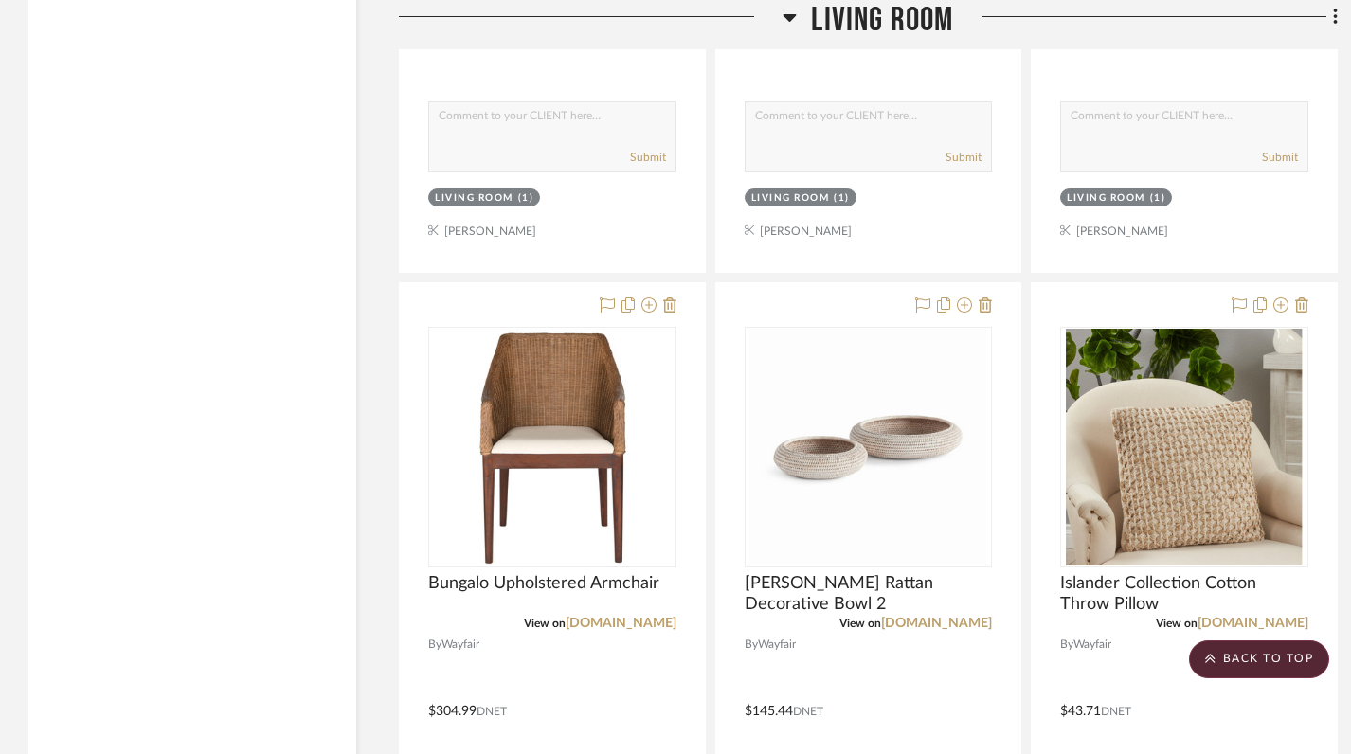
scroll to position [3231, 0]
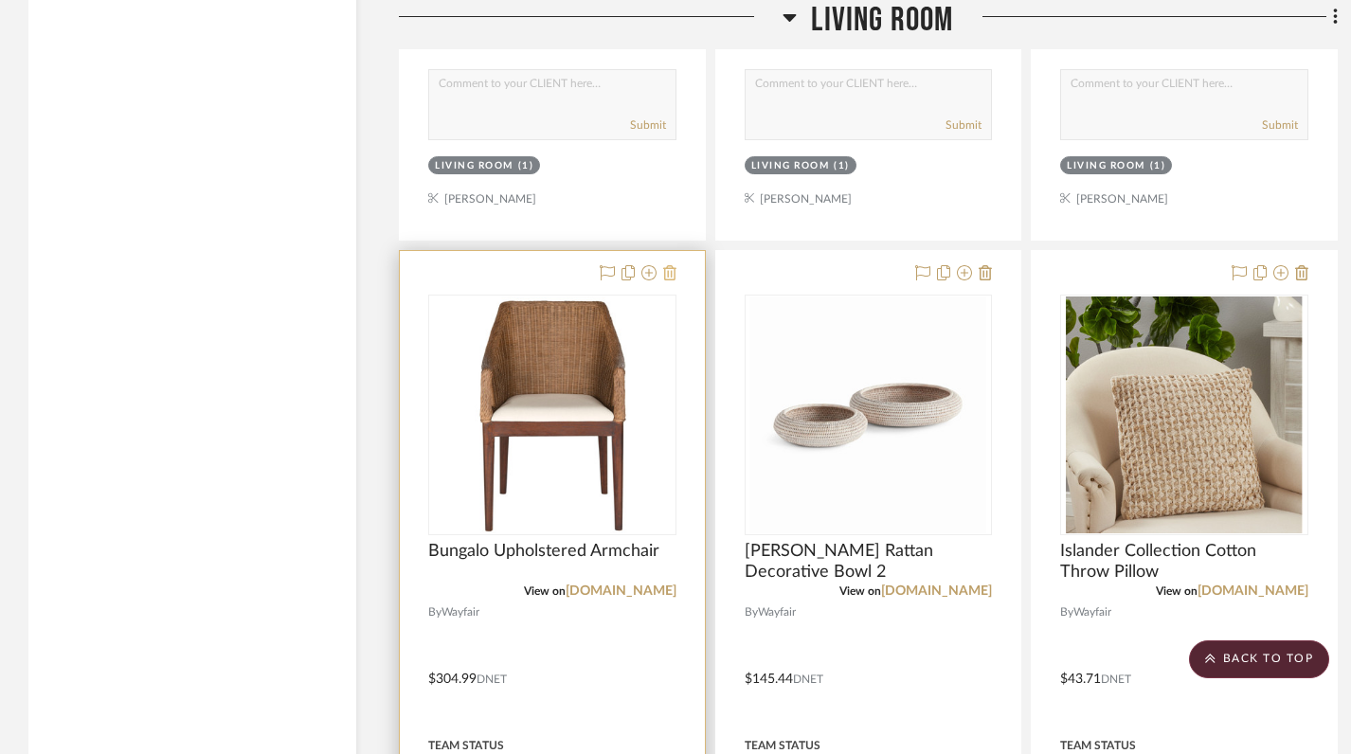
click at [669, 265] on icon at bounding box center [669, 272] width 13 height 15
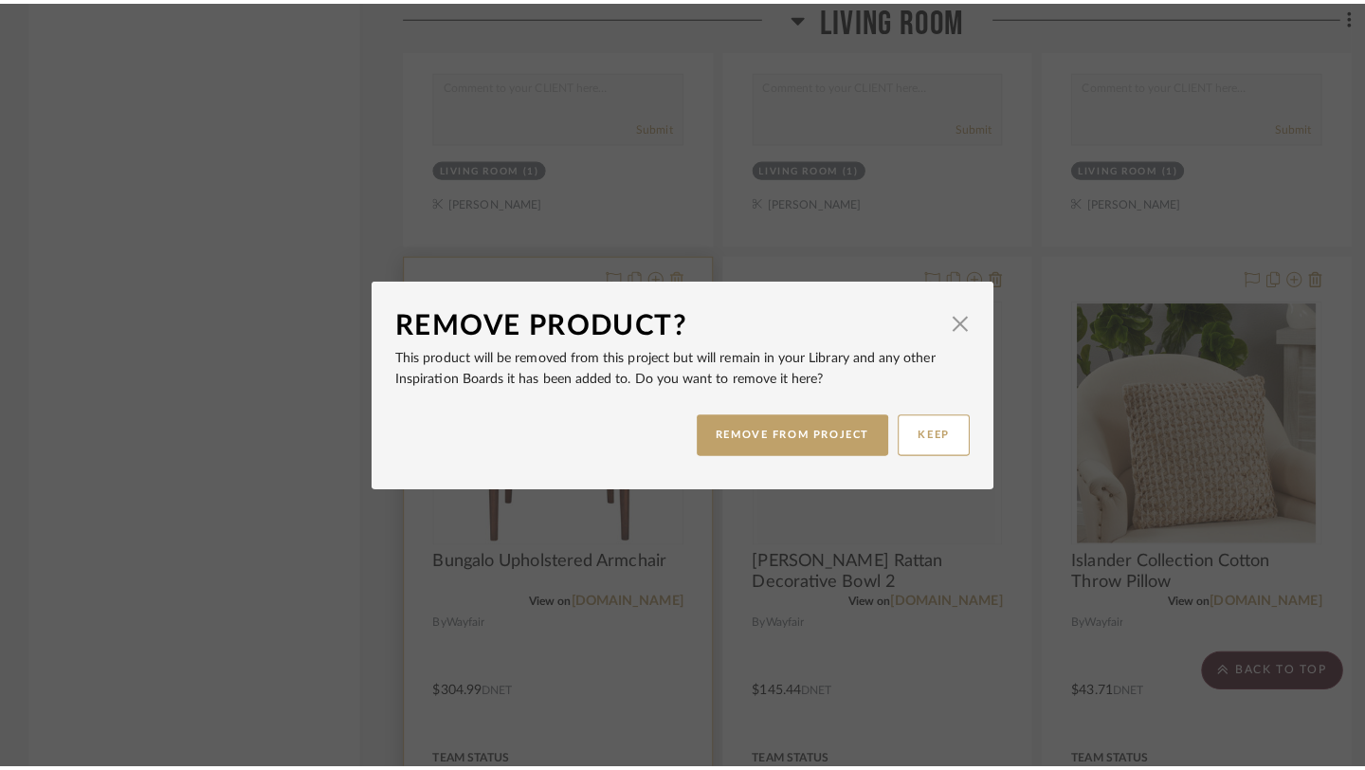
scroll to position [0, 0]
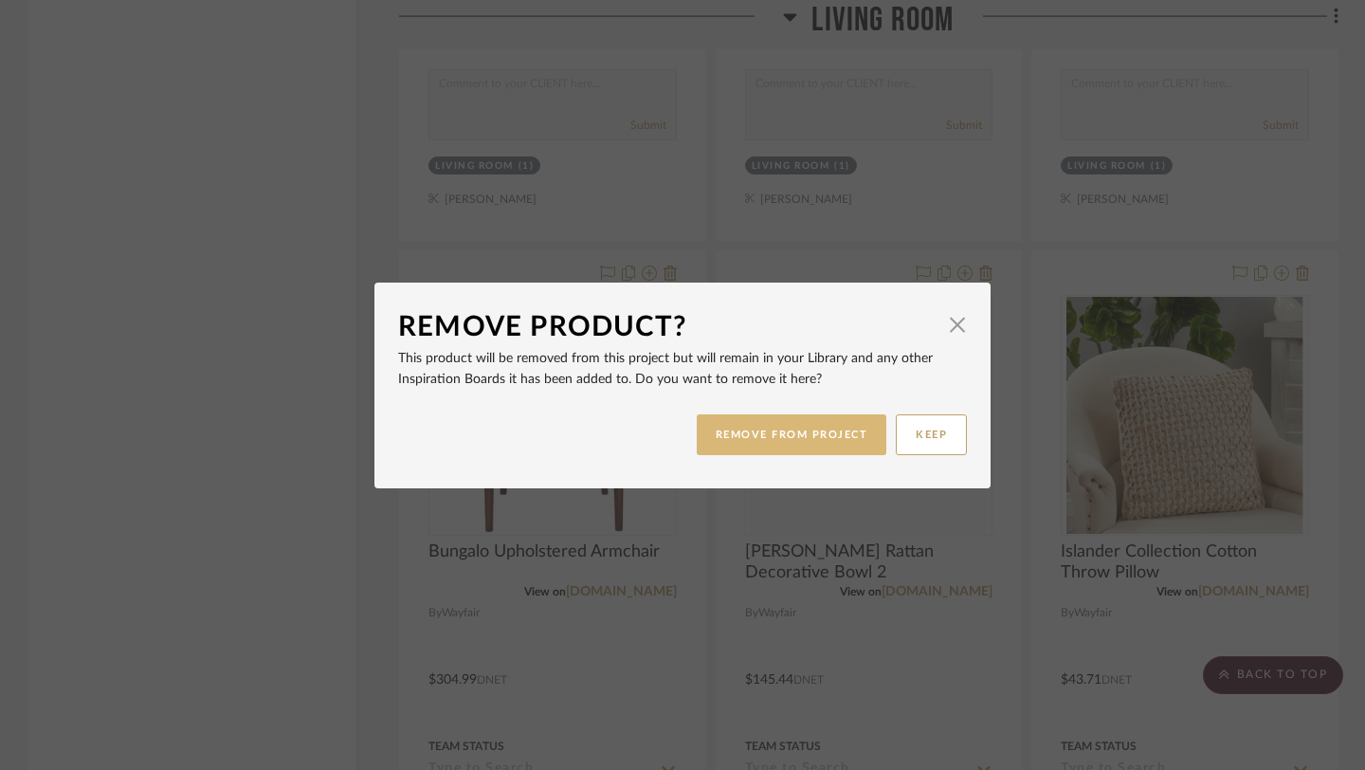
click at [775, 433] on button "REMOVE FROM PROJECT" at bounding box center [792, 434] width 190 height 41
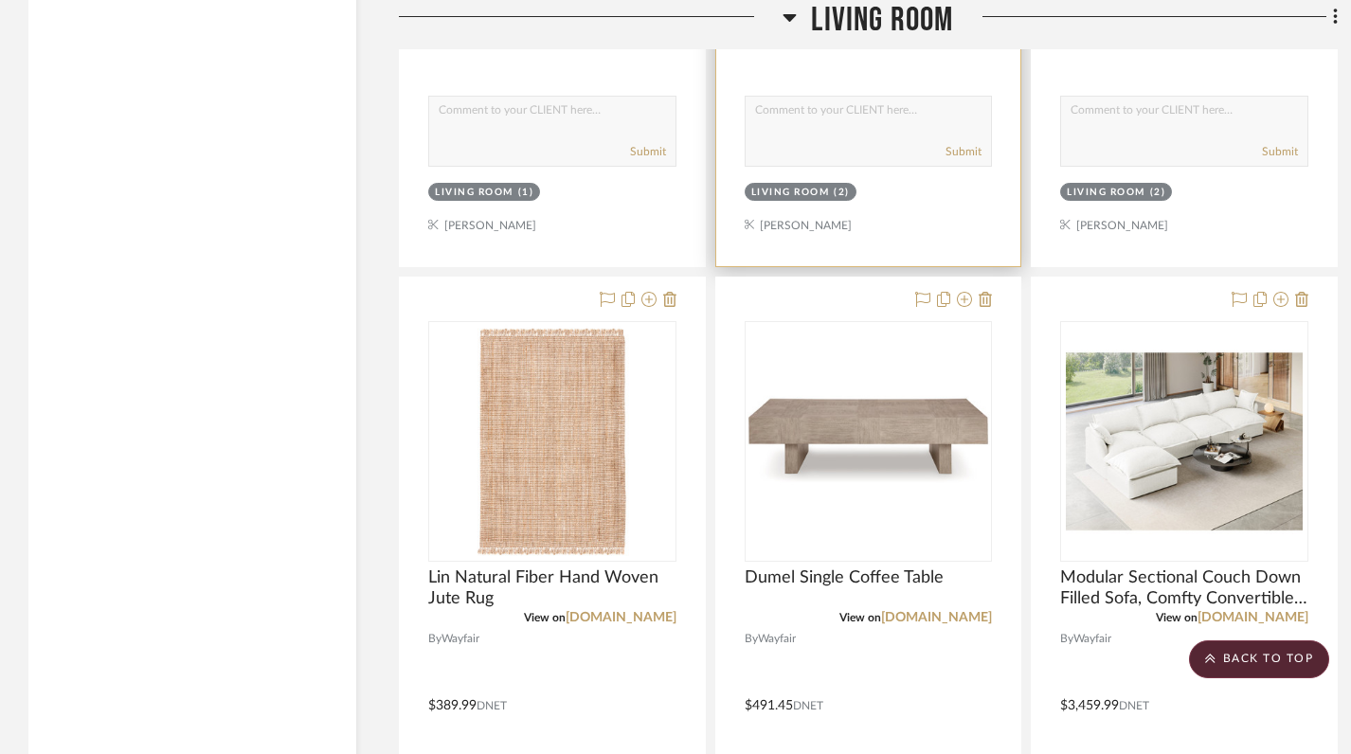
scroll to position [3967, 0]
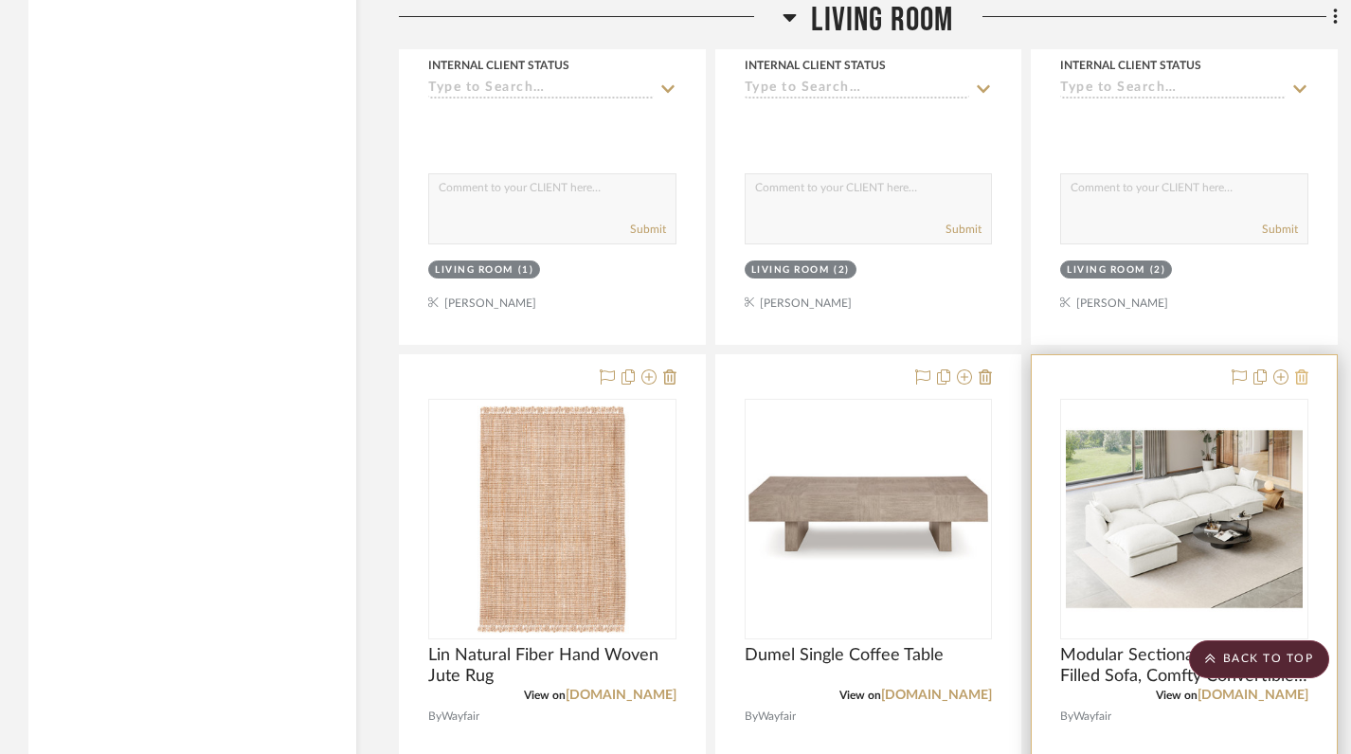
click at [1005, 370] on icon at bounding box center [1302, 377] width 13 height 15
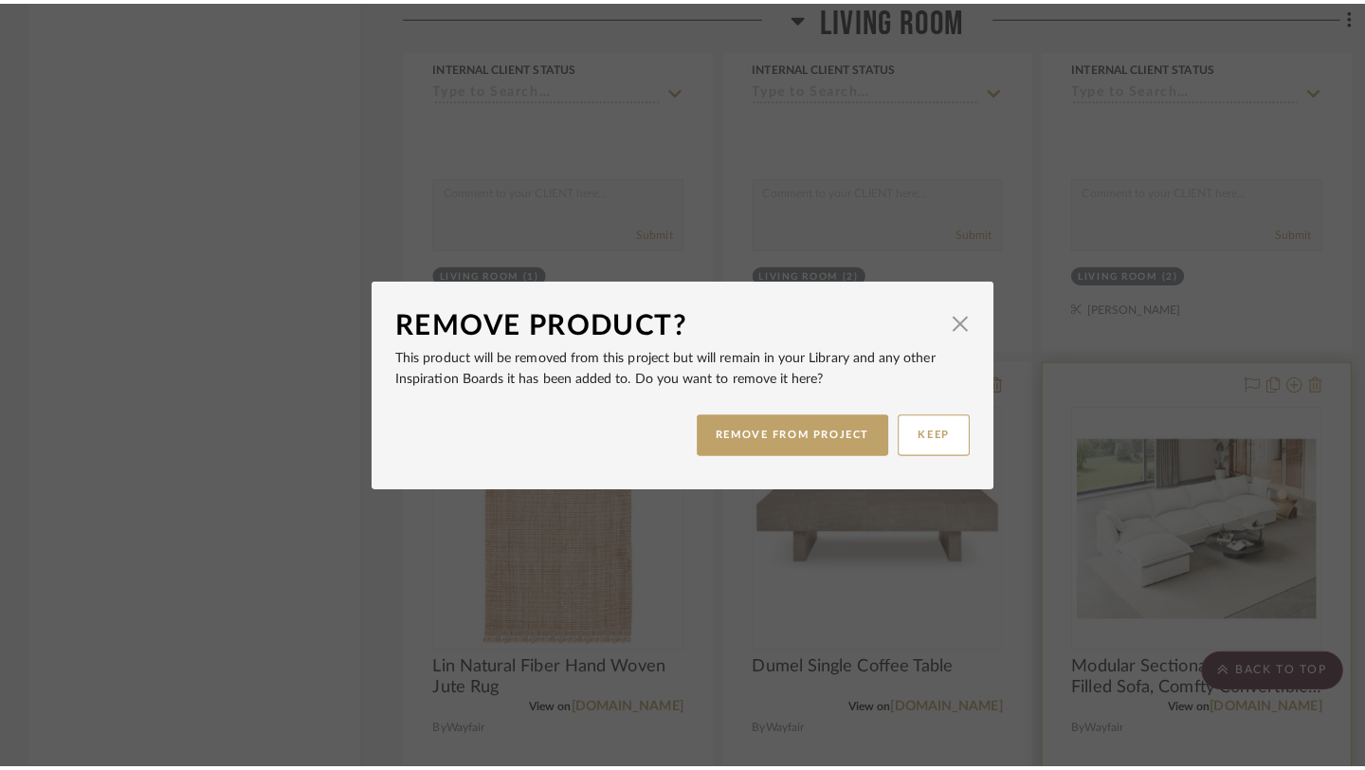
scroll to position [0, 0]
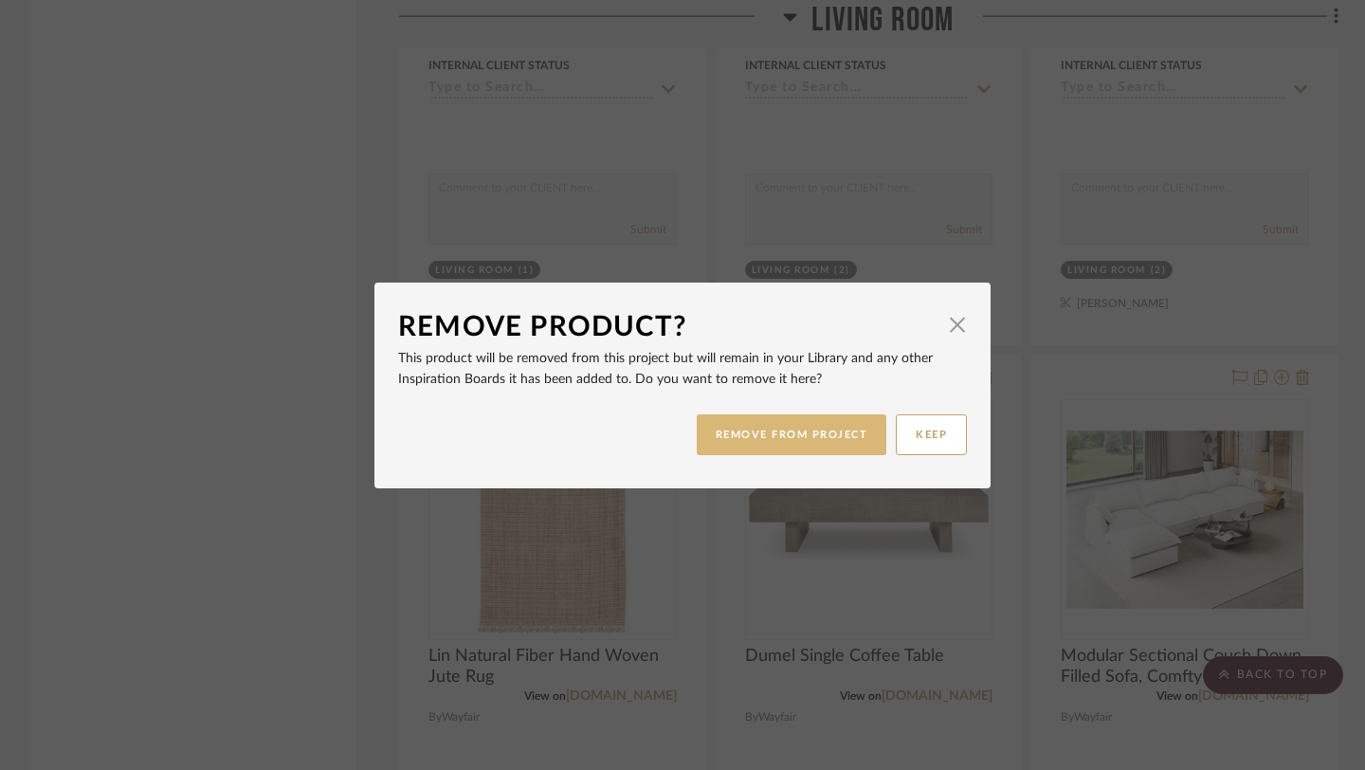
click at [828, 448] on button "REMOVE FROM PROJECT" at bounding box center [792, 434] width 190 height 41
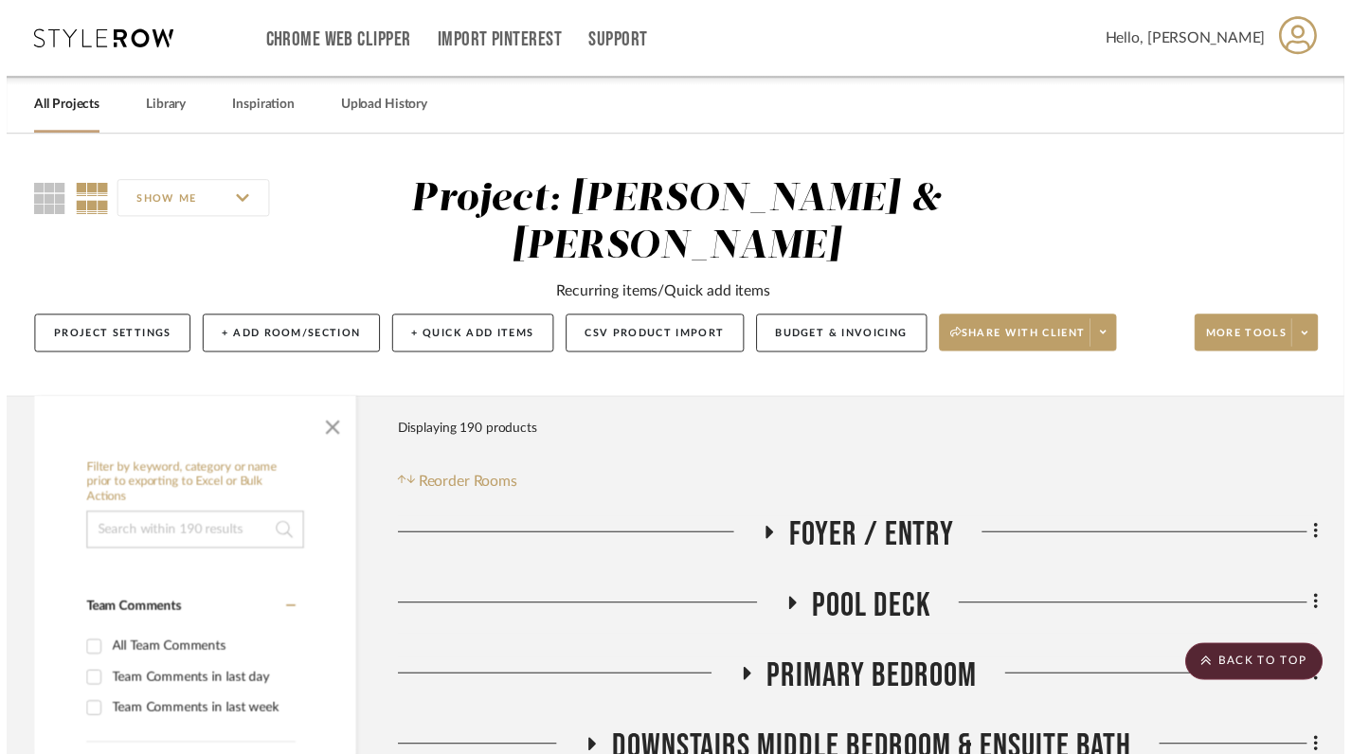
scroll to position [3967, 0]
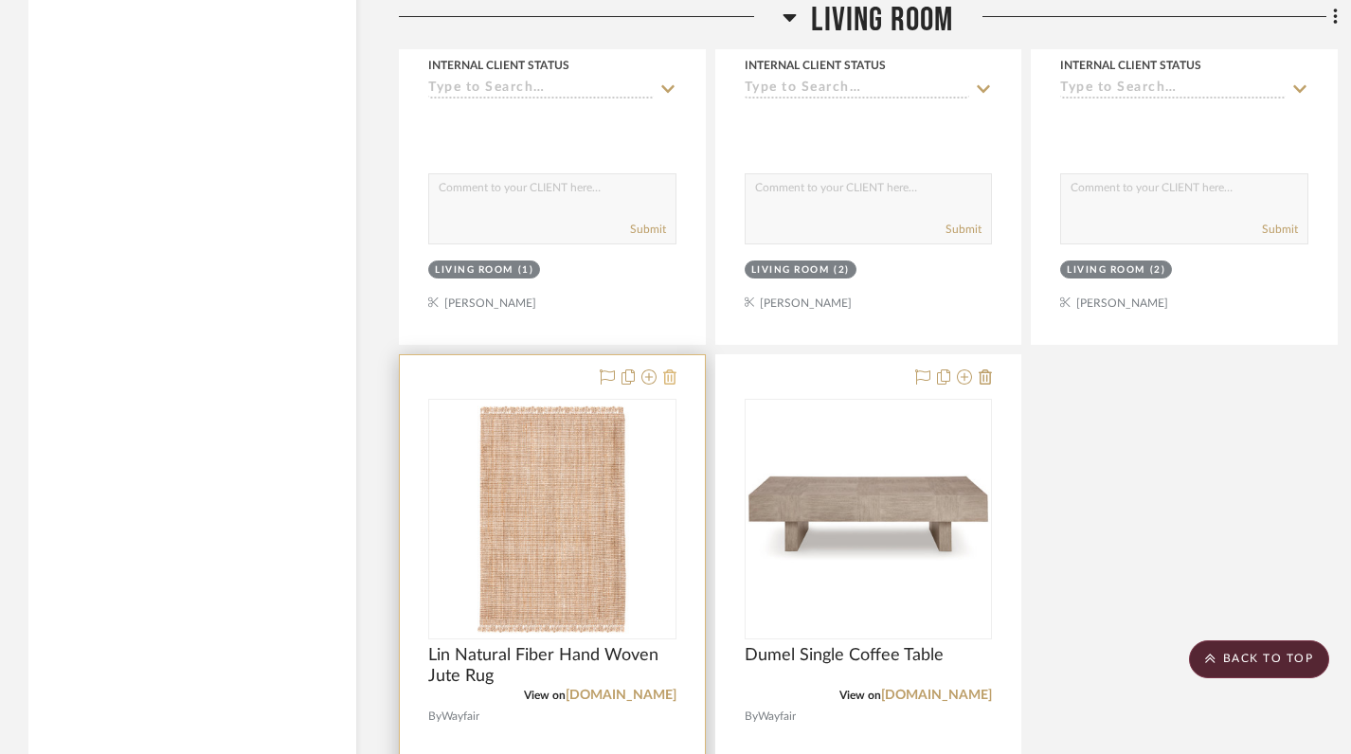
click at [672, 370] on icon at bounding box center [669, 377] width 13 height 15
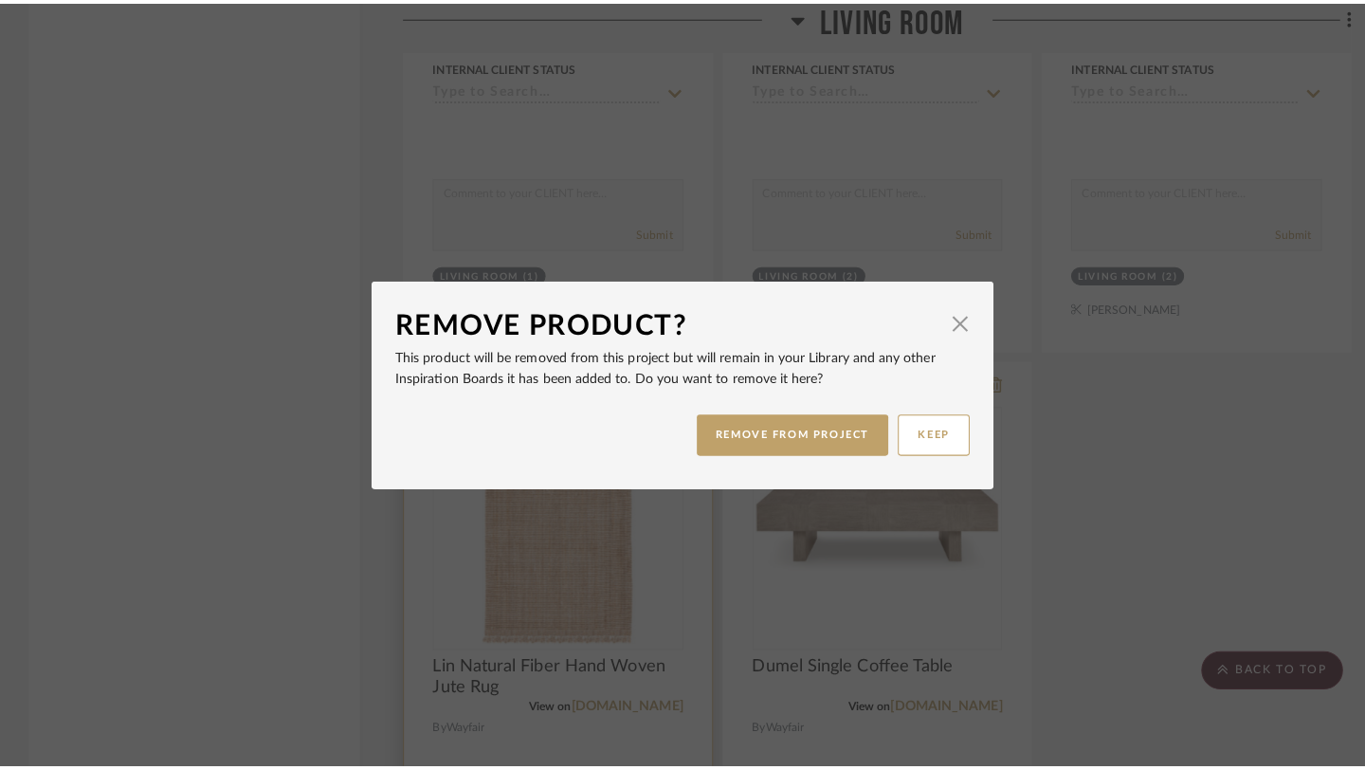
scroll to position [0, 0]
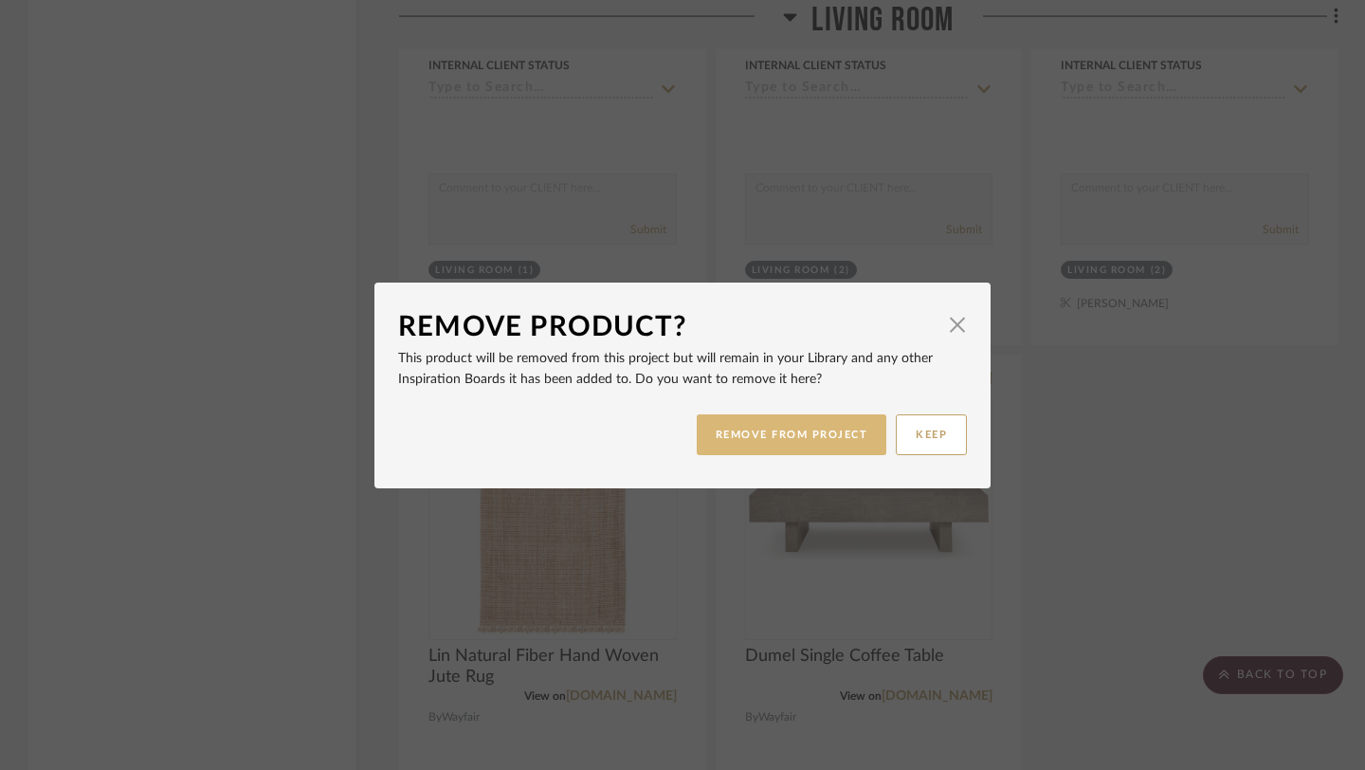
click at [751, 427] on button "REMOVE FROM PROJECT" at bounding box center [792, 434] width 190 height 41
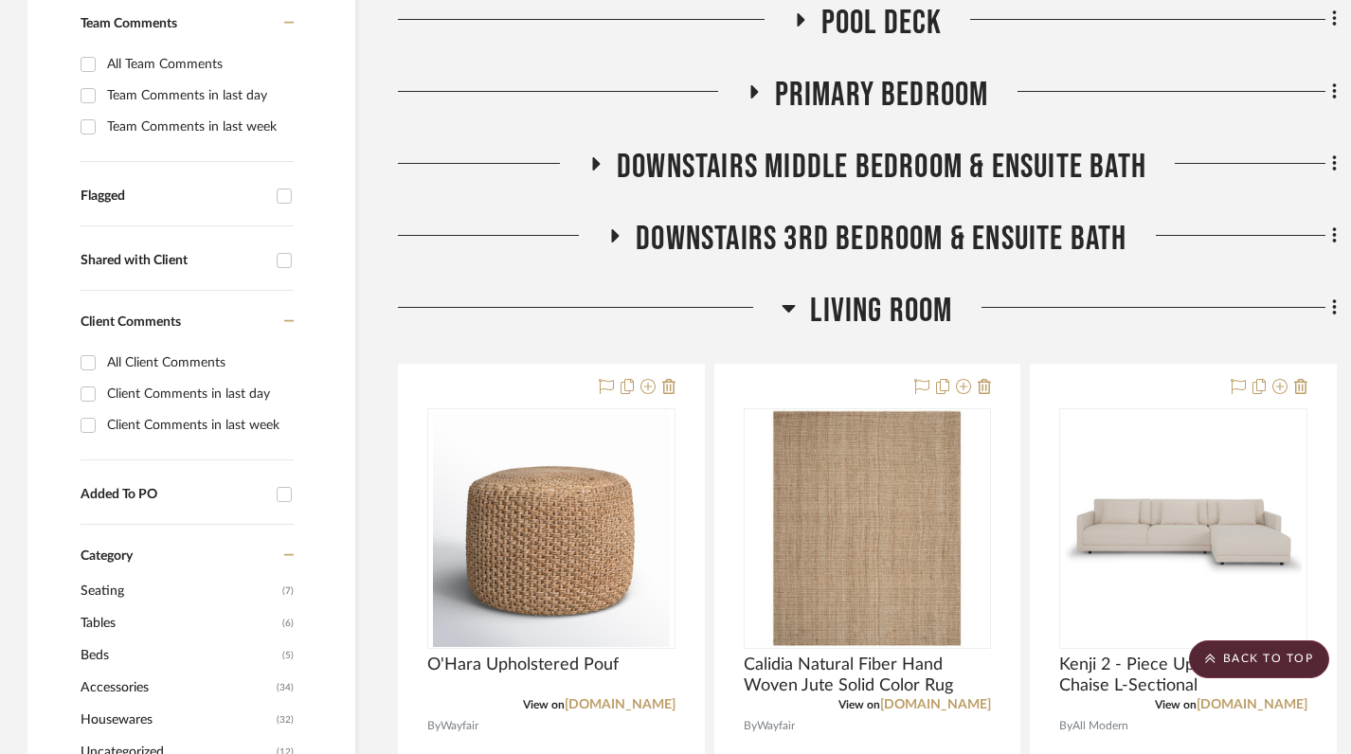
scroll to position [520, 1]
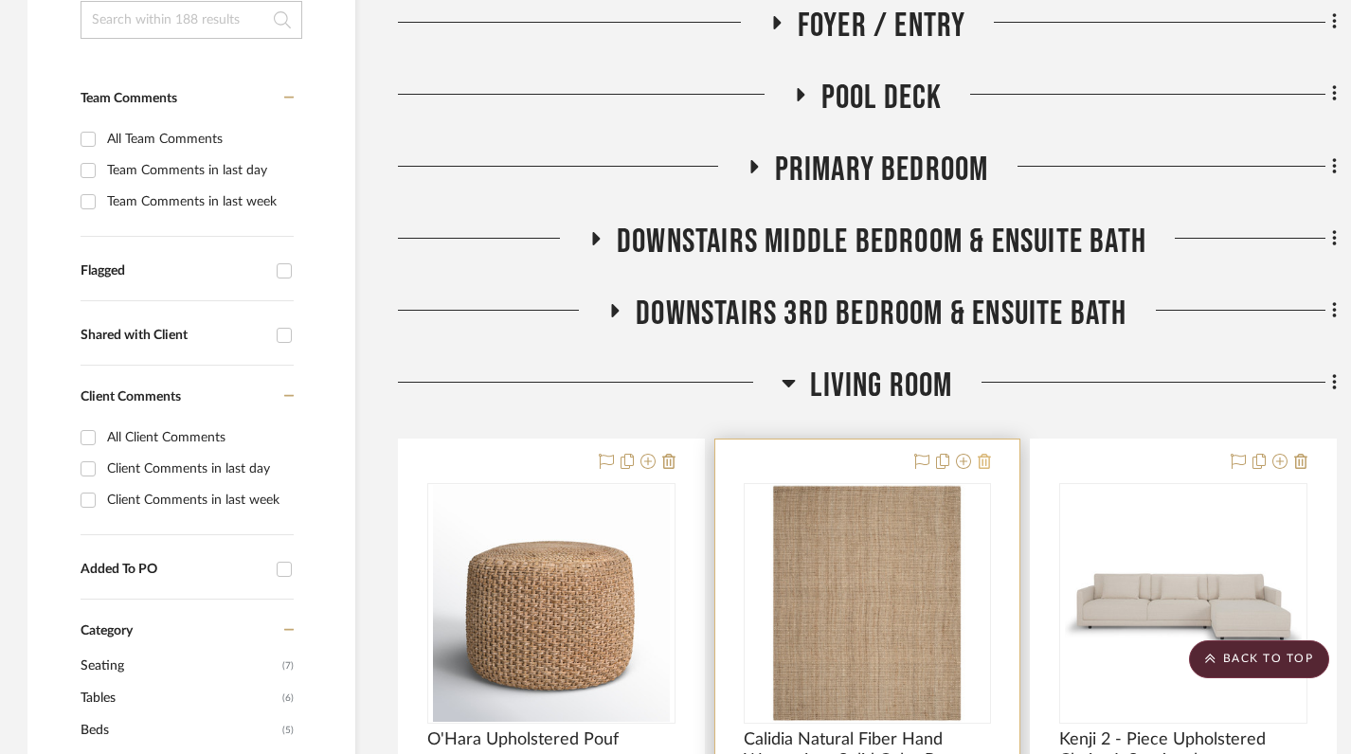
click at [991, 454] on icon at bounding box center [984, 461] width 13 height 15
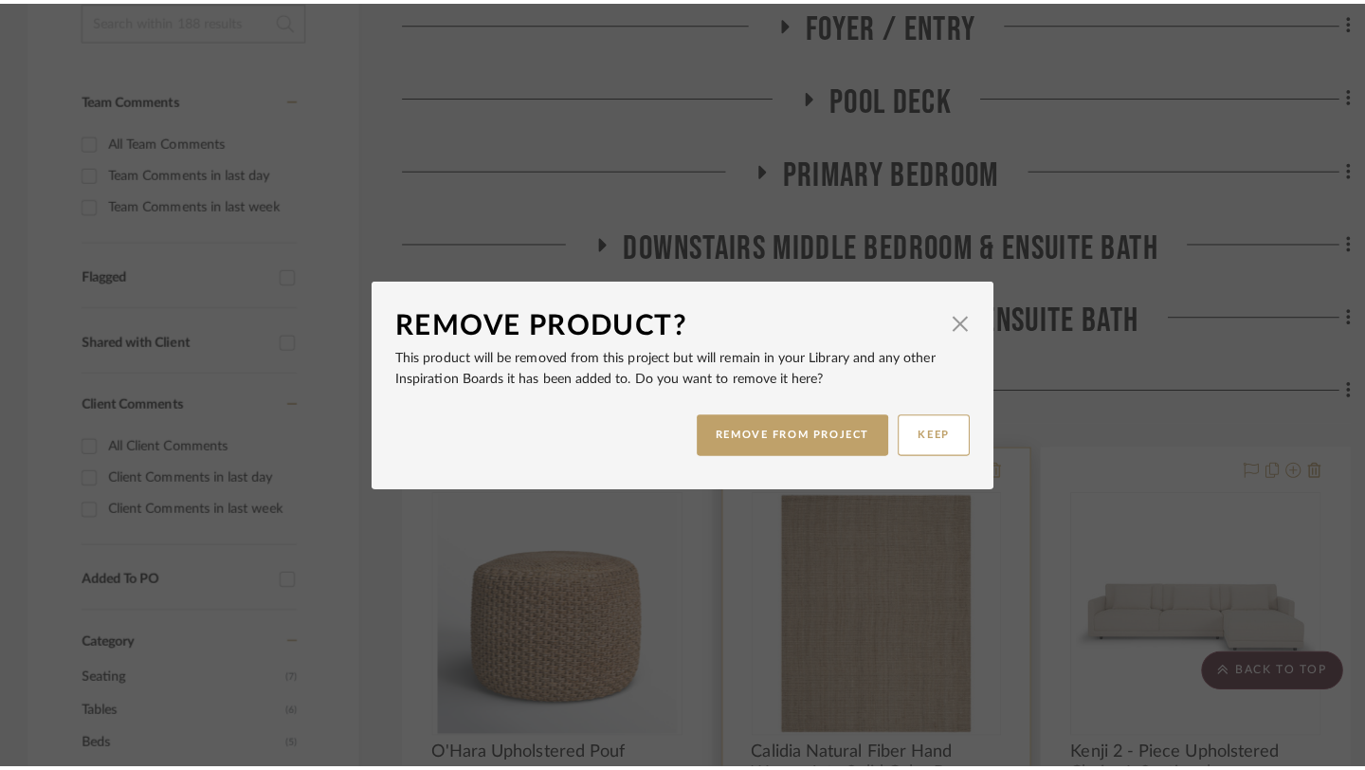
scroll to position [0, 0]
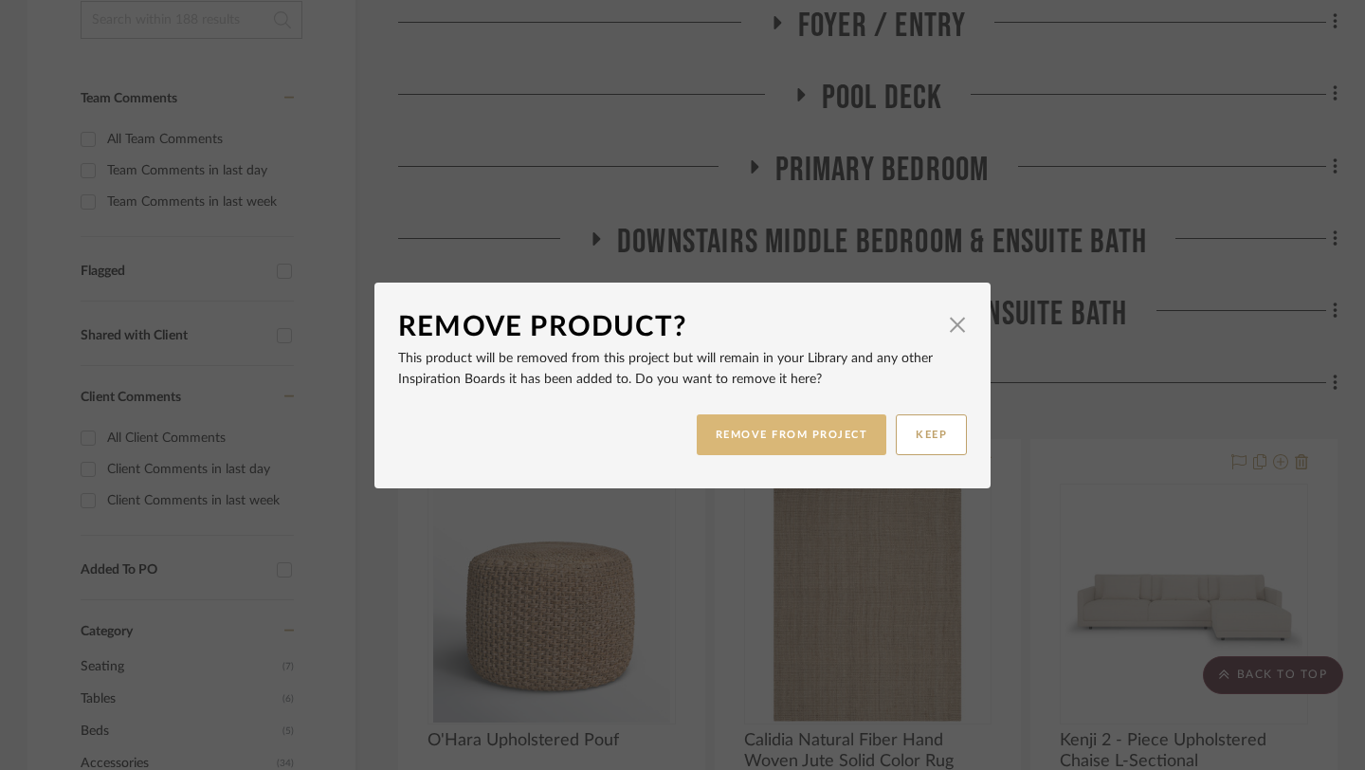
click at [819, 435] on button "REMOVE FROM PROJECT" at bounding box center [792, 434] width 190 height 41
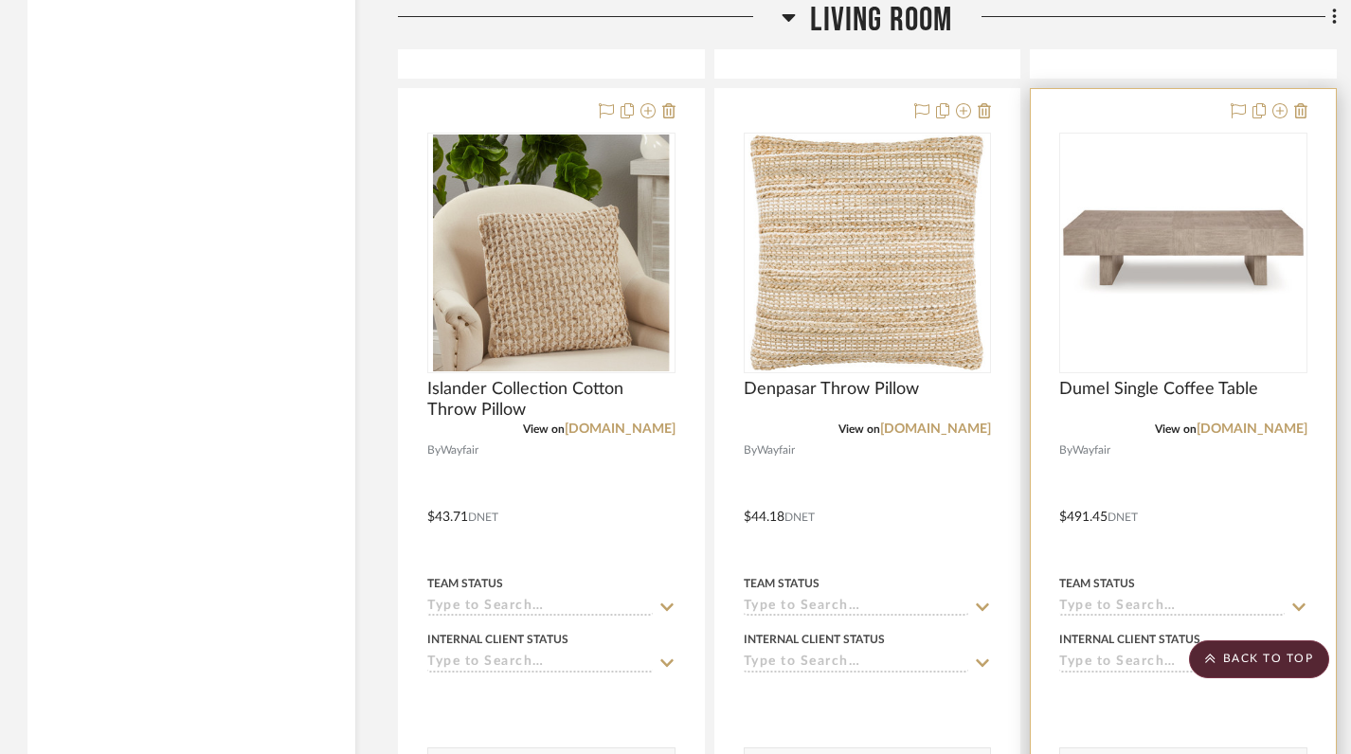
scroll to position [2746, 1]
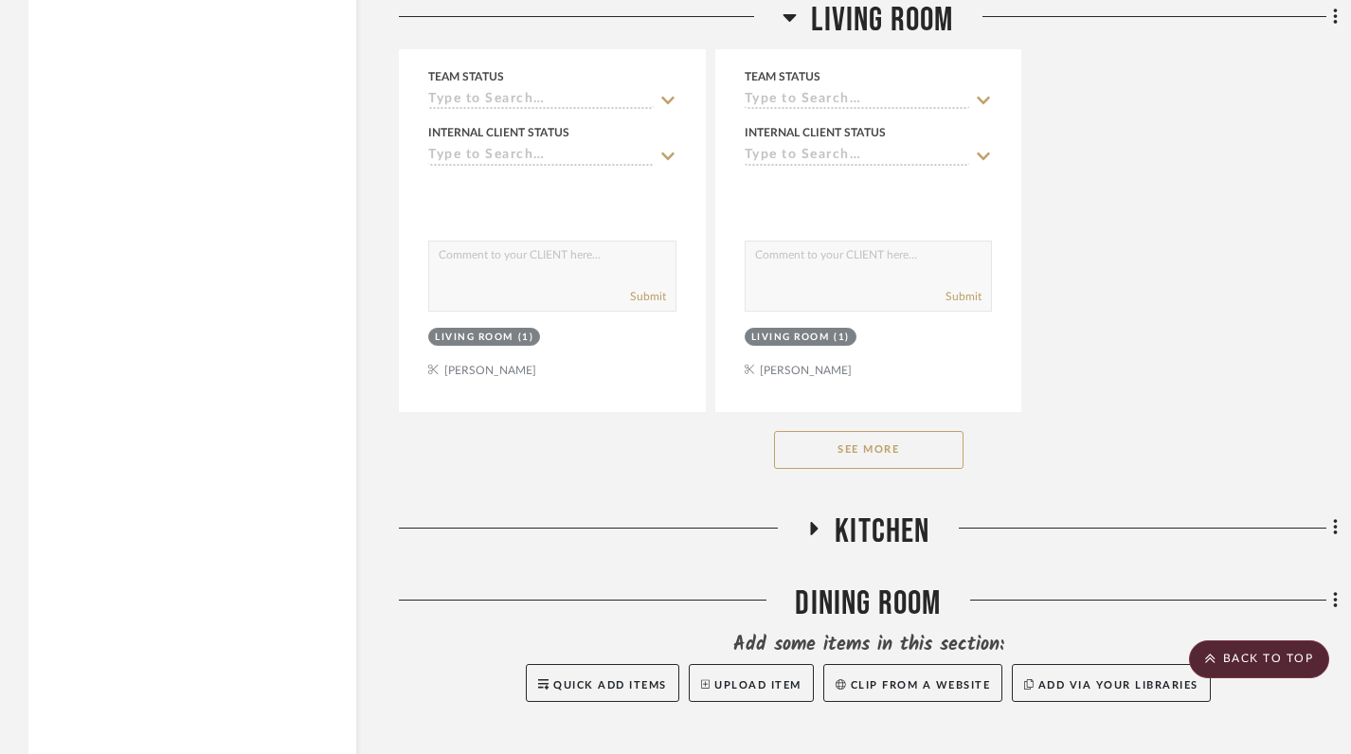
scroll to position [3060, 0]
click at [839, 430] on button "See More" at bounding box center [869, 449] width 190 height 38
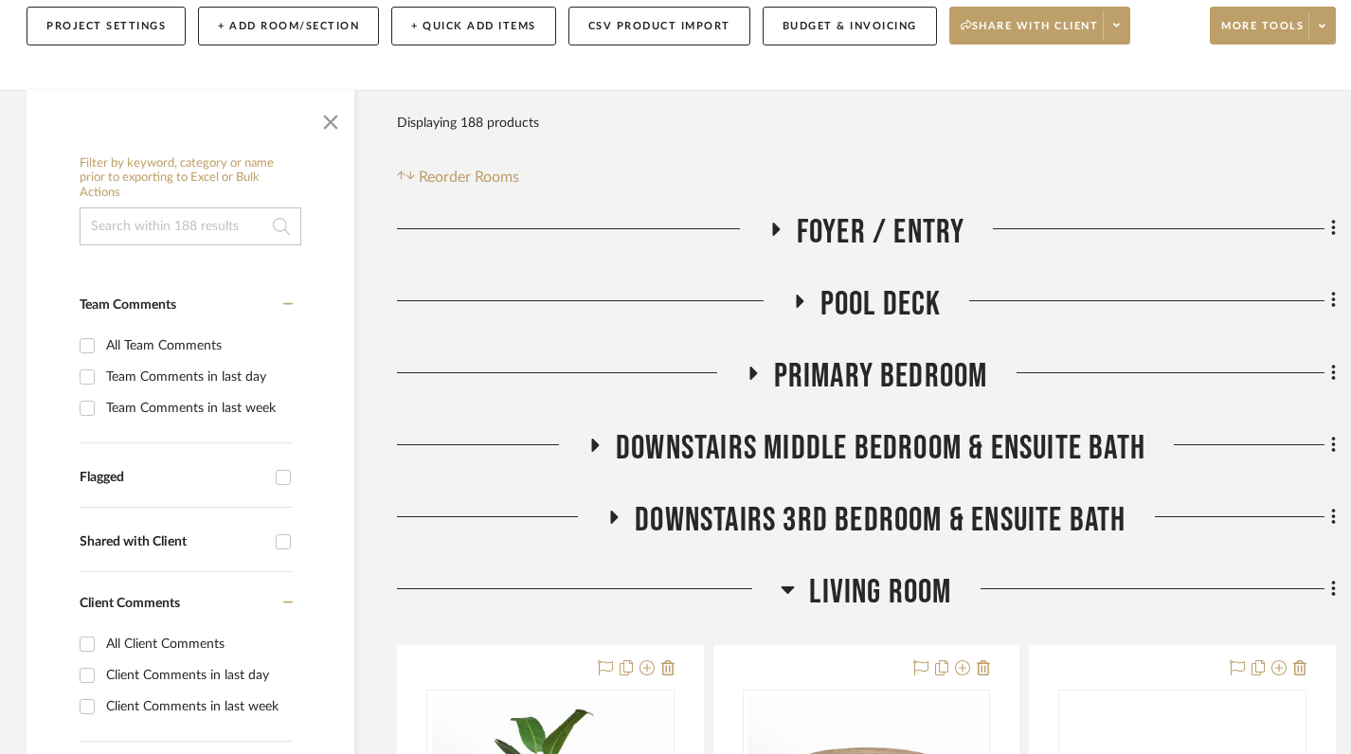
scroll to position [305, 2]
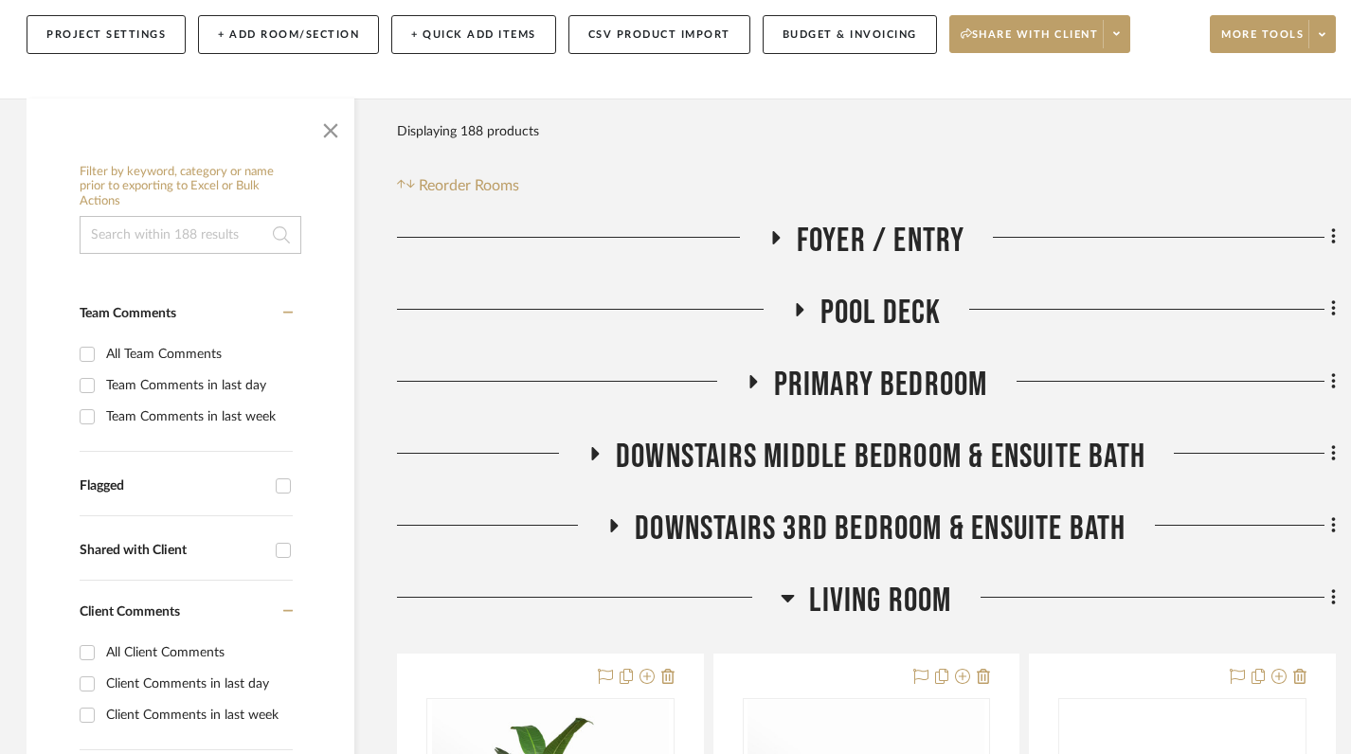
click at [785, 595] on icon at bounding box center [788, 599] width 13 height 8
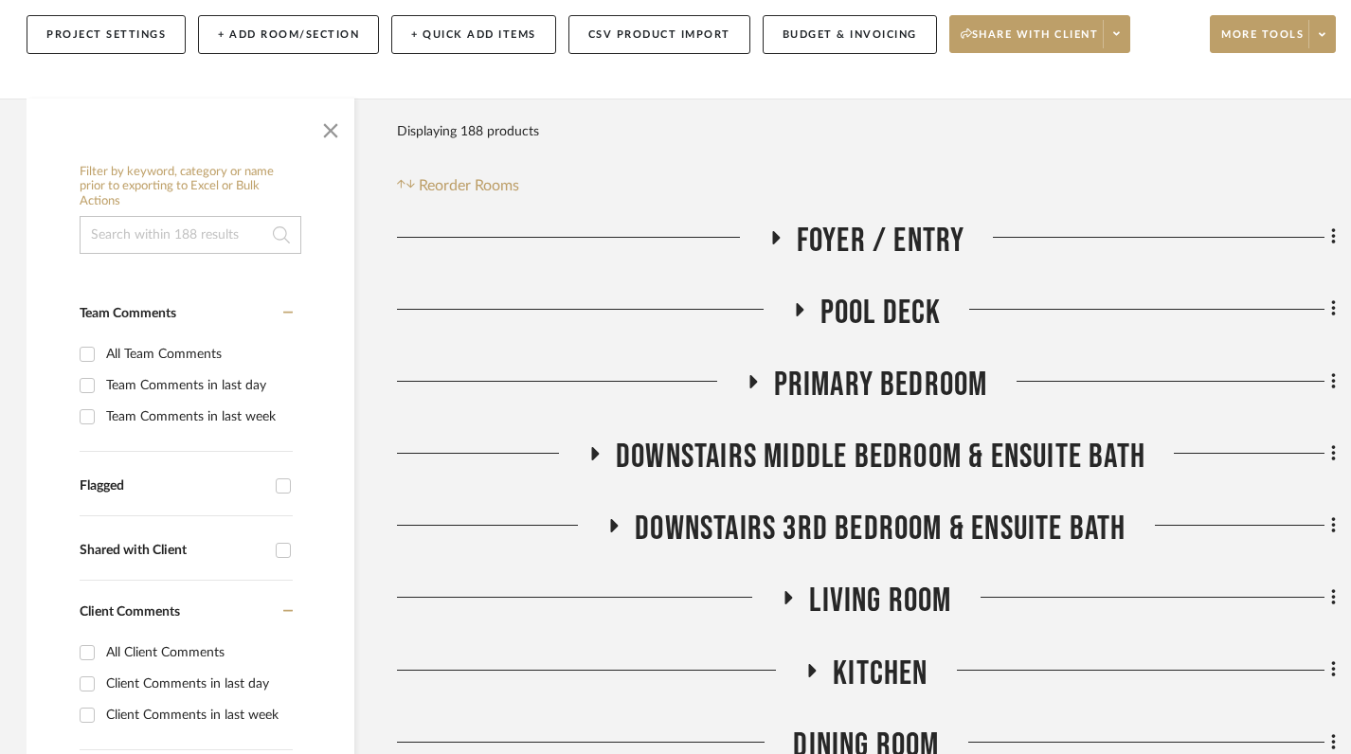
click at [811, 664] on icon at bounding box center [813, 670] width 8 height 13
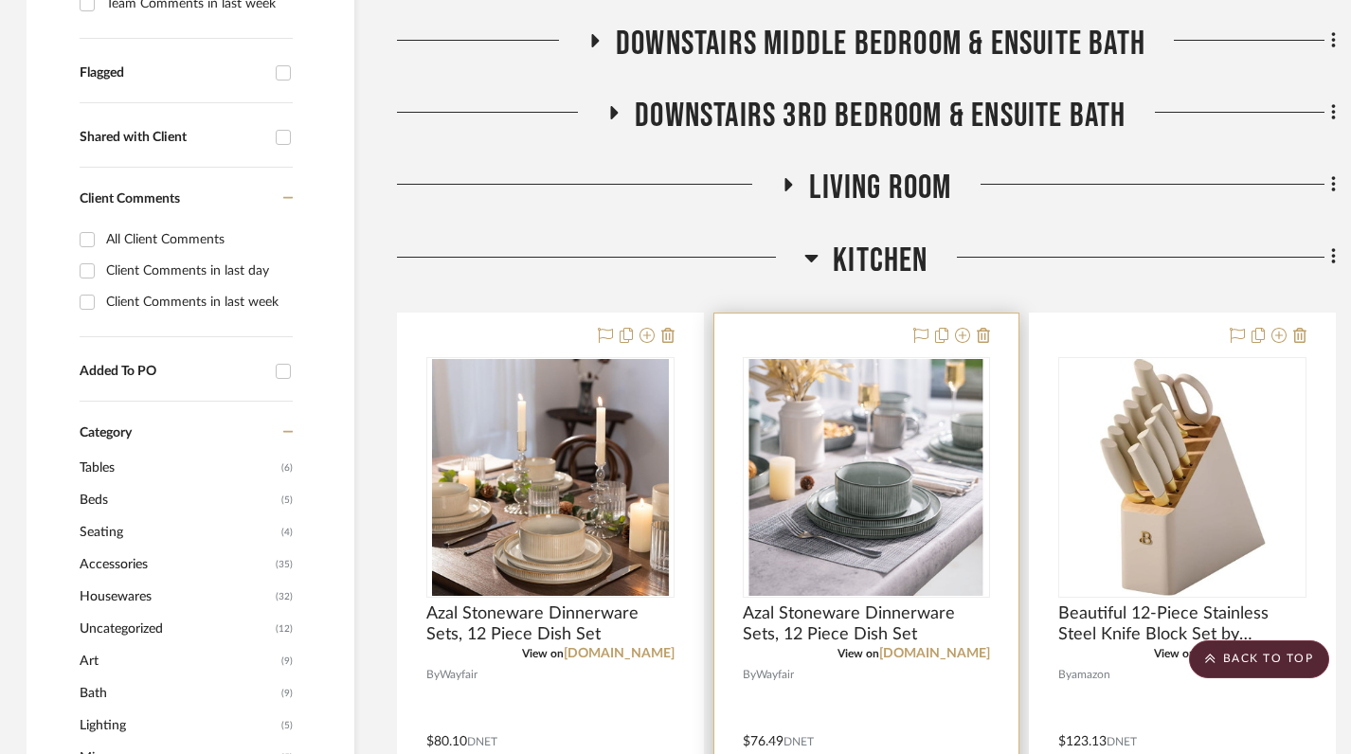
scroll to position [731, 2]
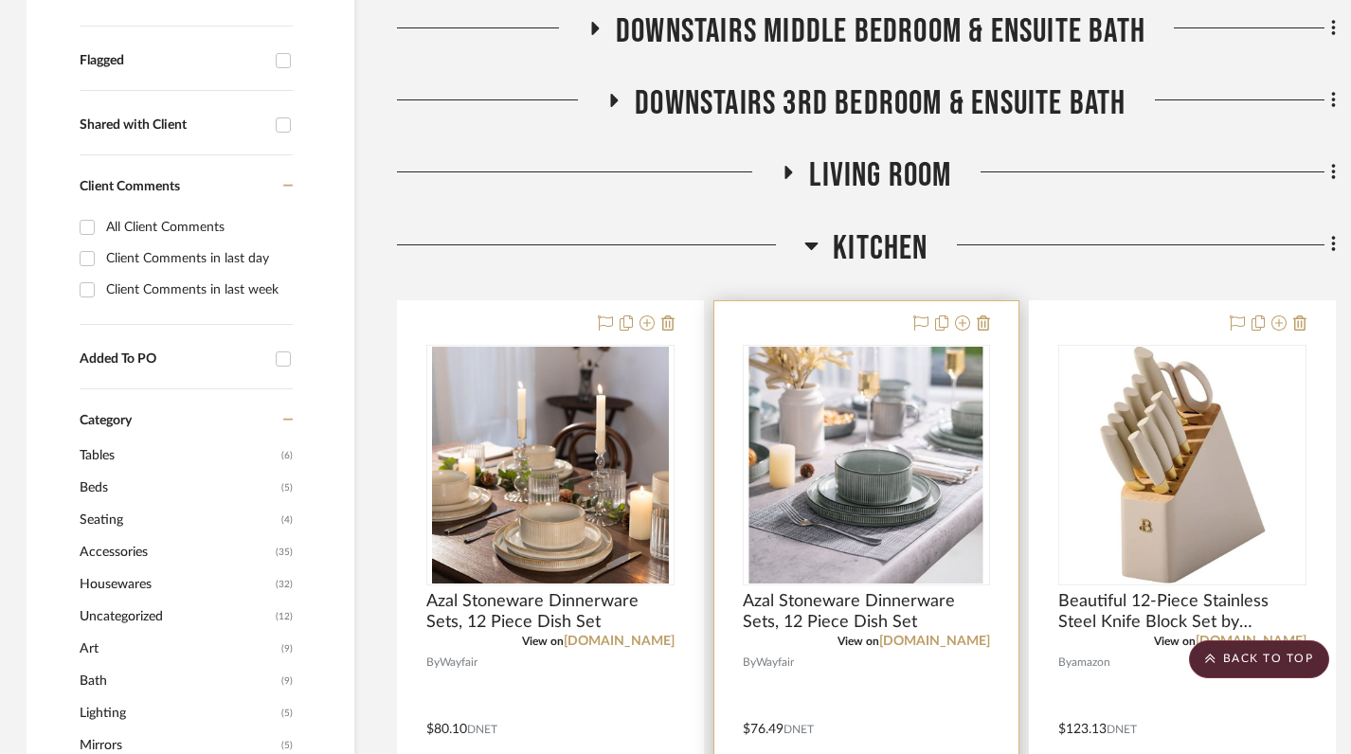
click at [991, 301] on div at bounding box center [867, 715] width 305 height 829
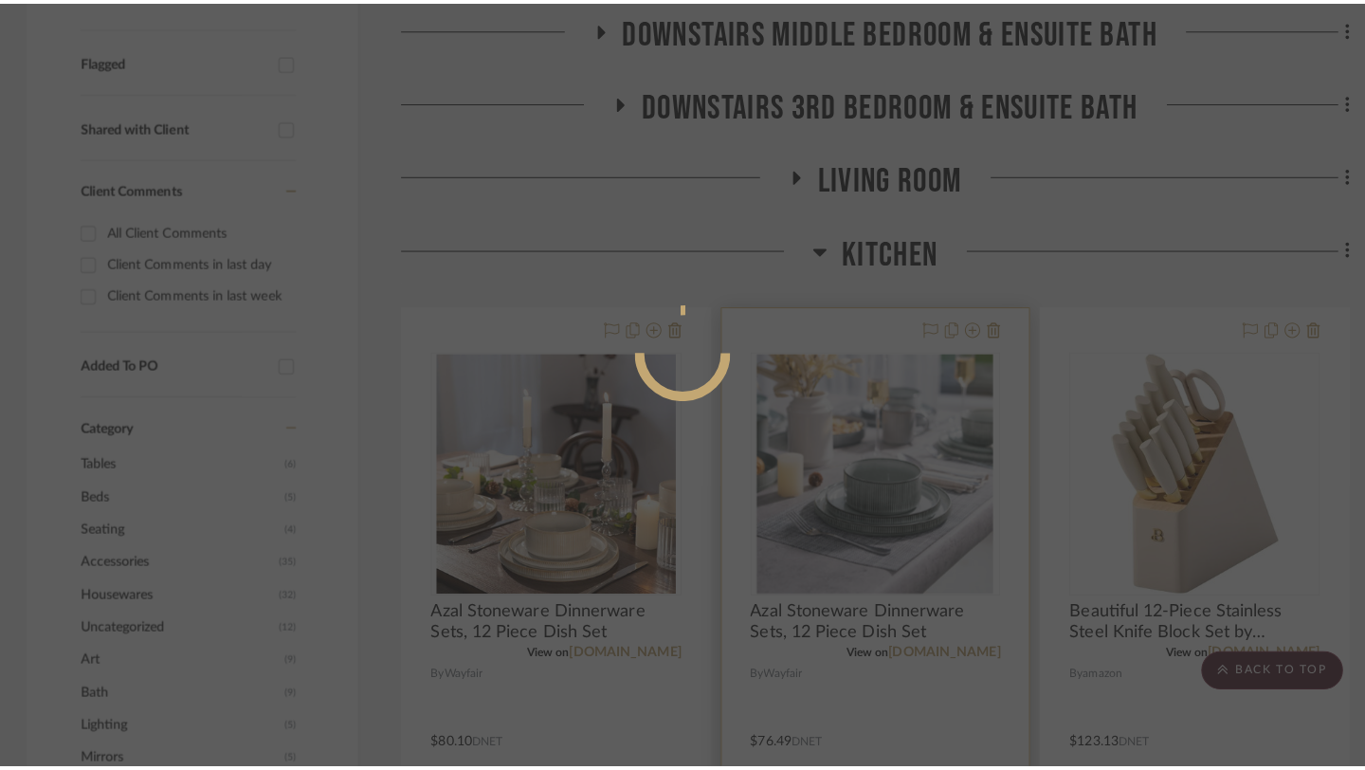
scroll to position [0, 0]
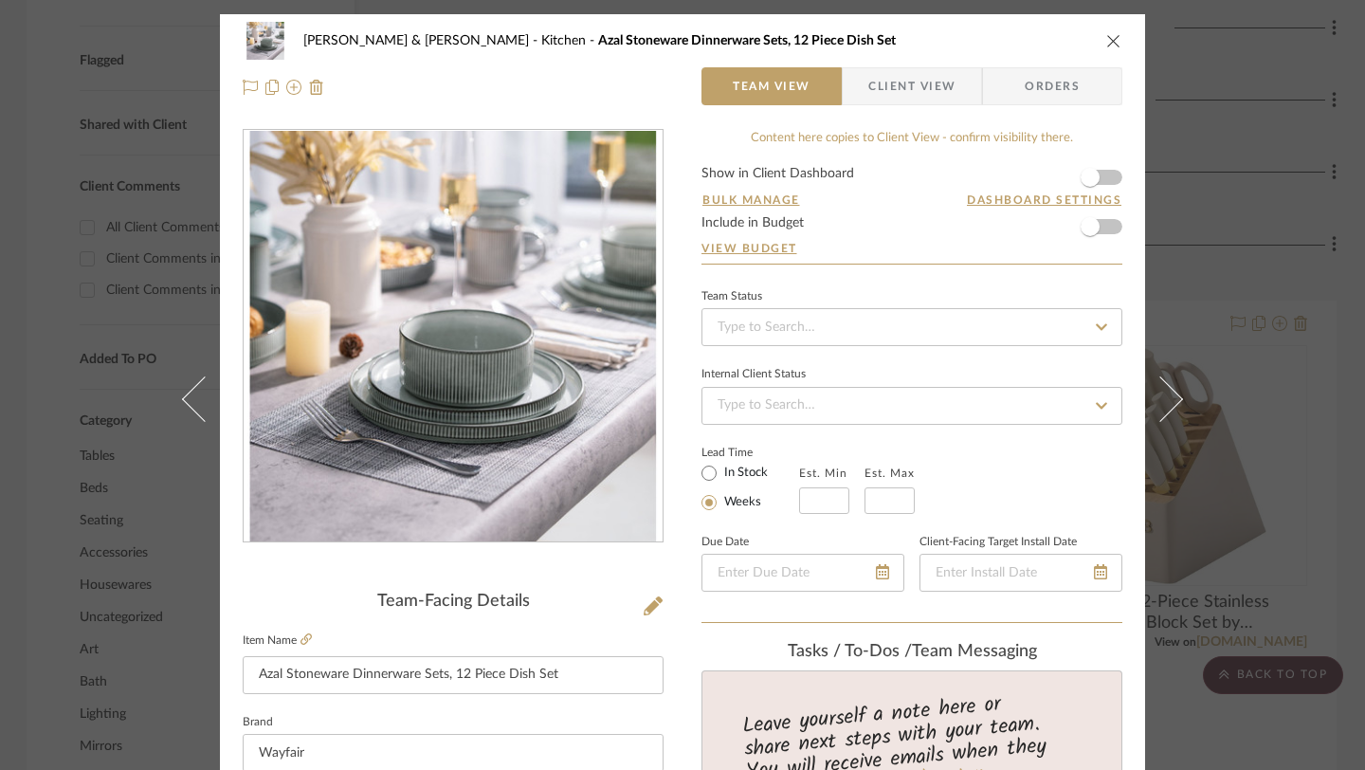
click at [1112, 50] on div "[PERSON_NAME] & [PERSON_NAME] Kitchen Azal Stoneware Dinnerware Sets, 12 Piece …" at bounding box center [682, 41] width 879 height 38
click at [1108, 45] on icon "close" at bounding box center [1113, 40] width 15 height 15
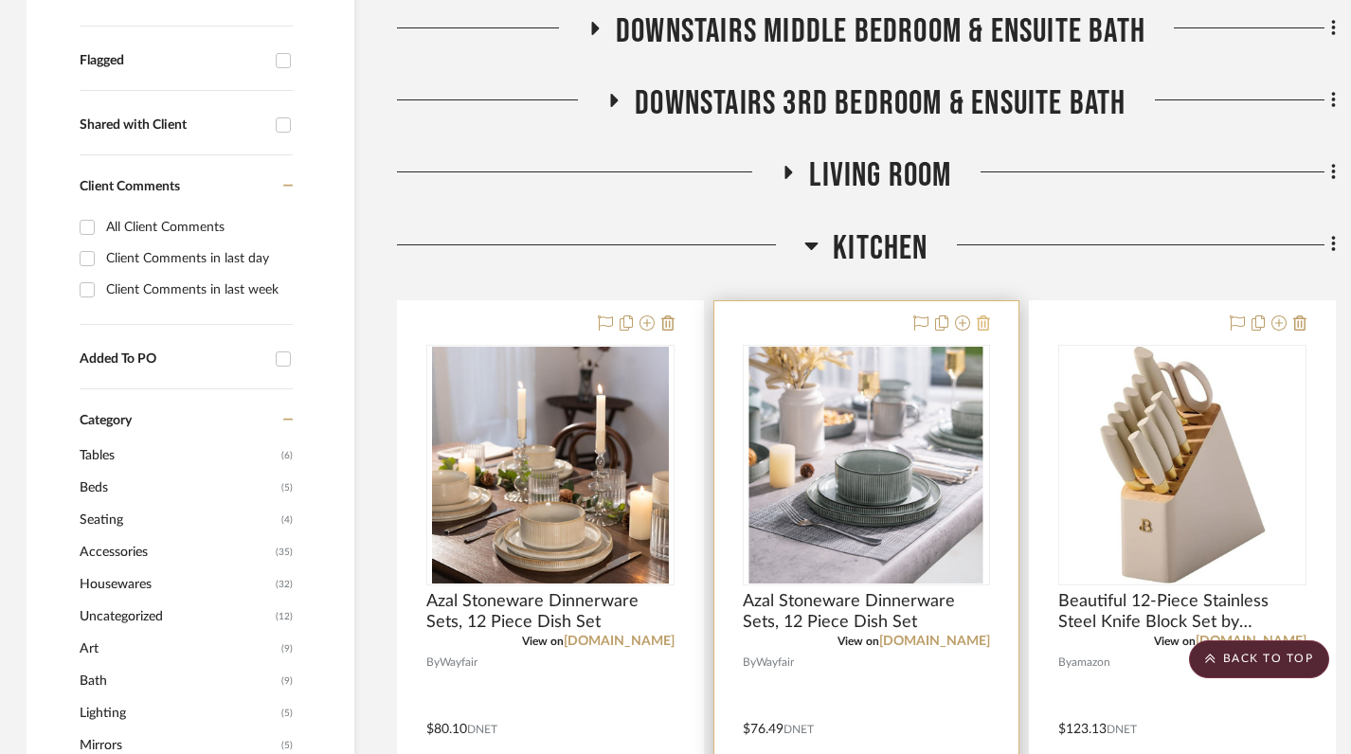
click at [986, 316] on icon at bounding box center [983, 323] width 13 height 15
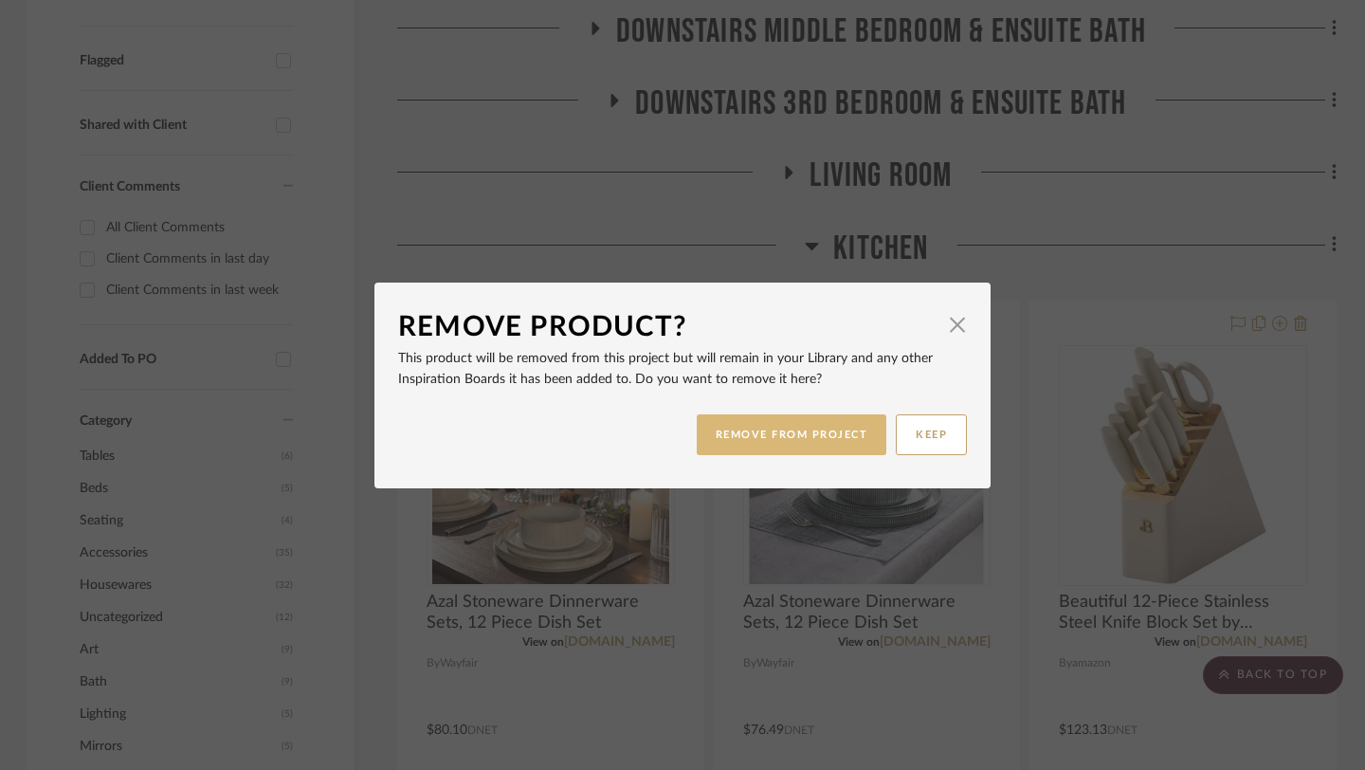
click at [786, 440] on button "REMOVE FROM PROJECT" at bounding box center [792, 434] width 190 height 41
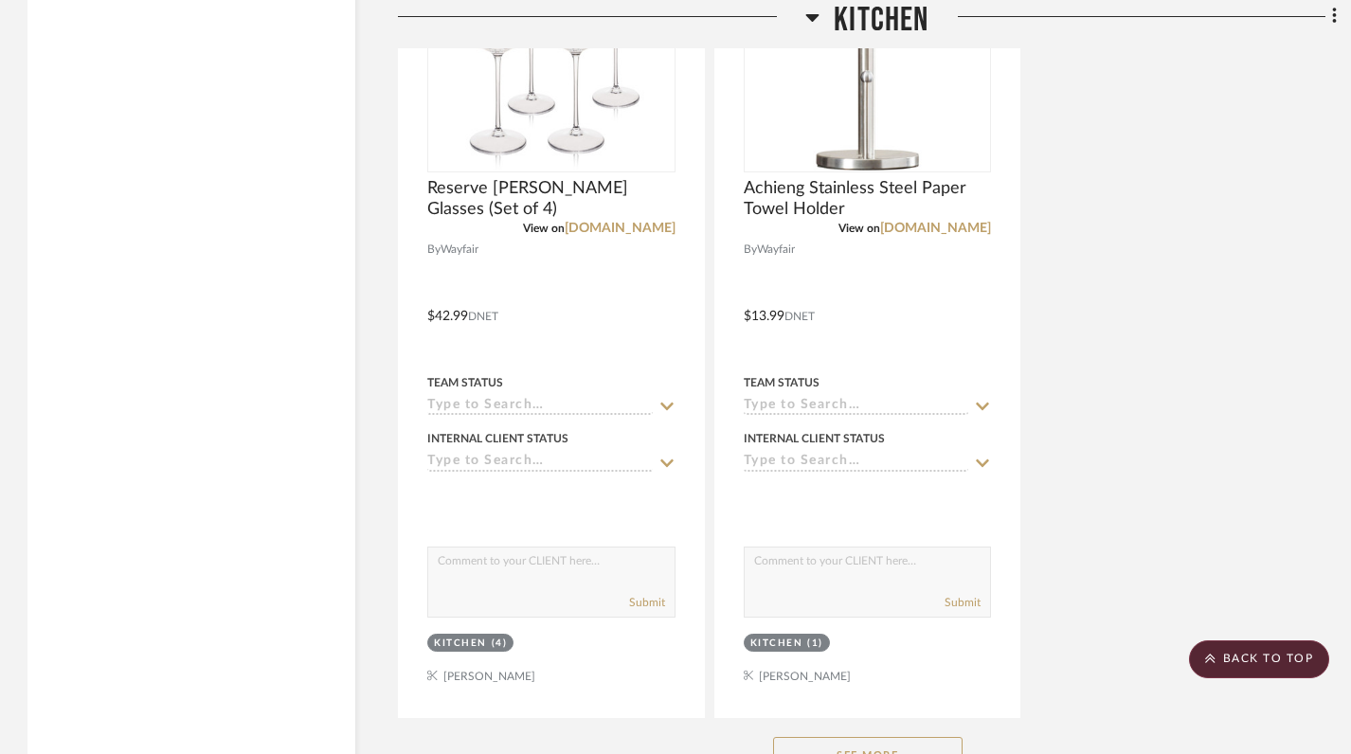
scroll to position [2826, 1]
click at [839, 736] on button "See More" at bounding box center [868, 755] width 190 height 38
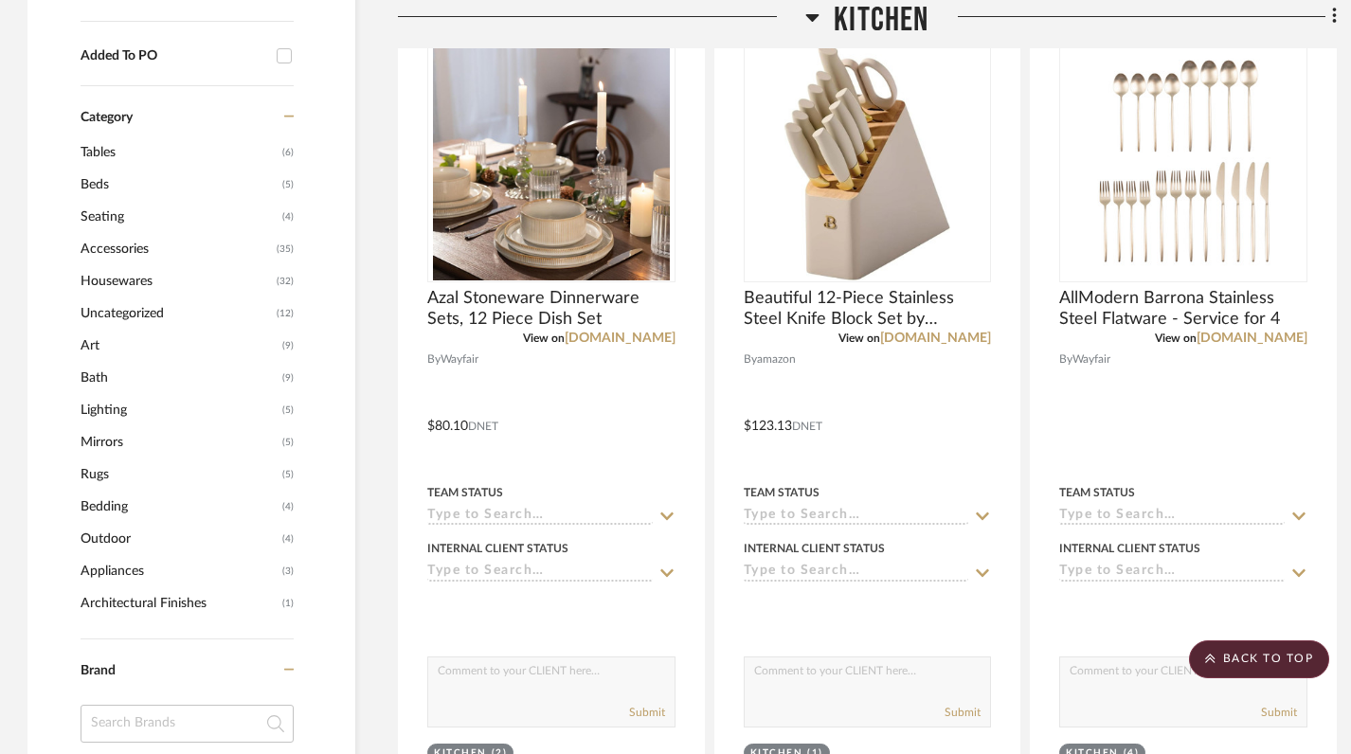
scroll to position [451, 1]
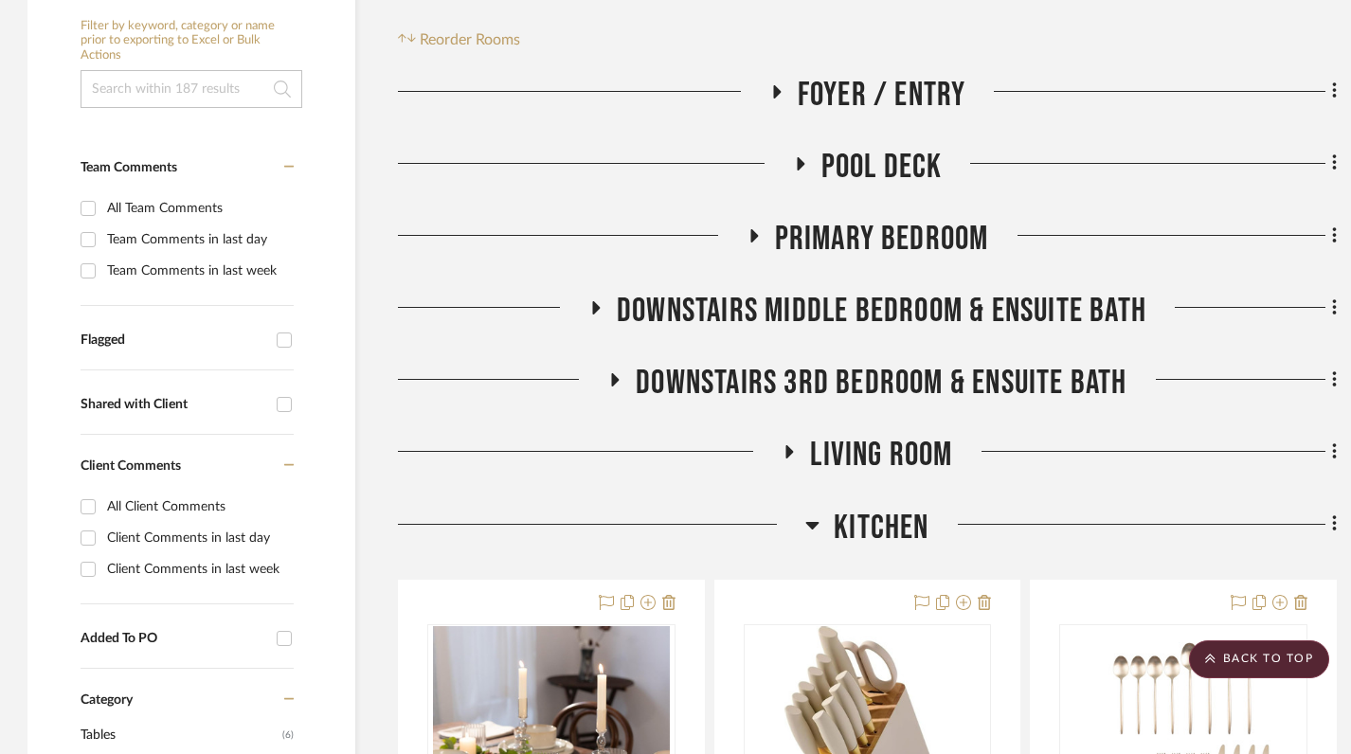
click at [809, 514] on icon at bounding box center [813, 525] width 14 height 23
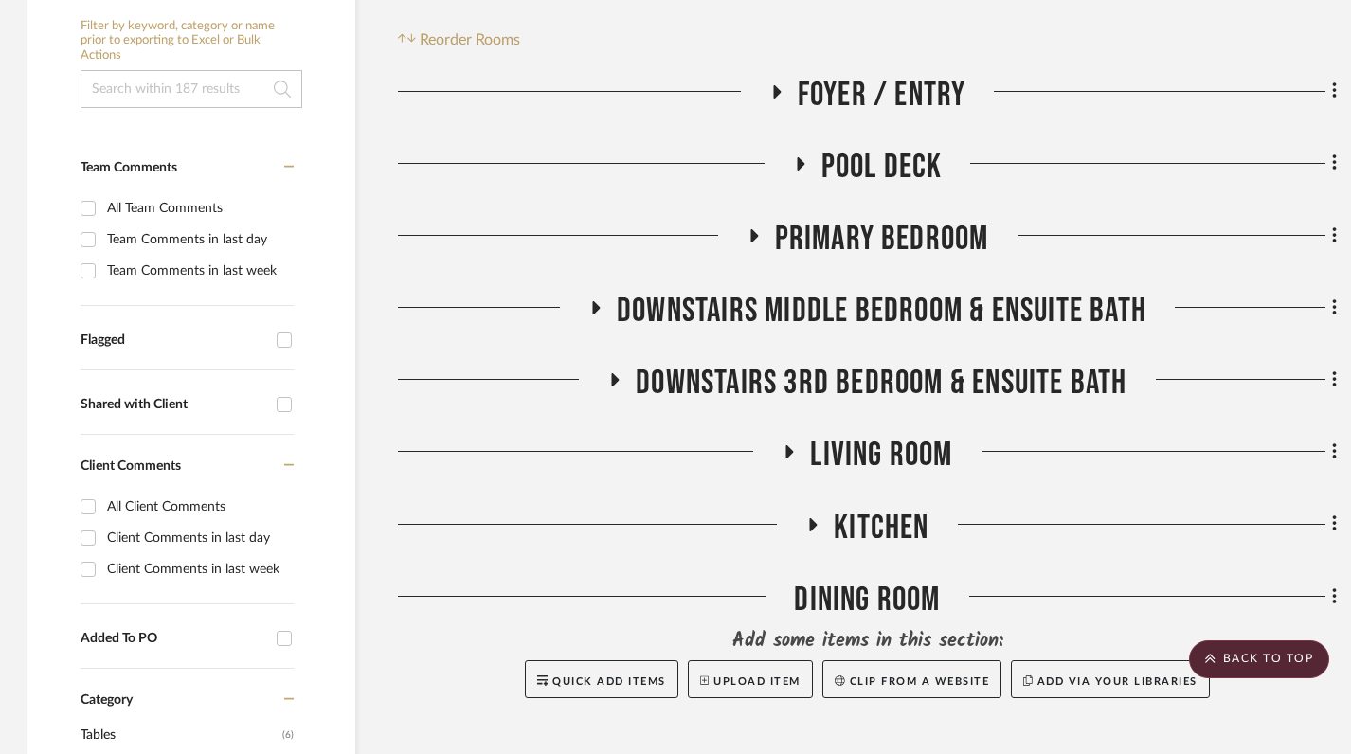
click at [810, 518] on icon at bounding box center [814, 524] width 8 height 13
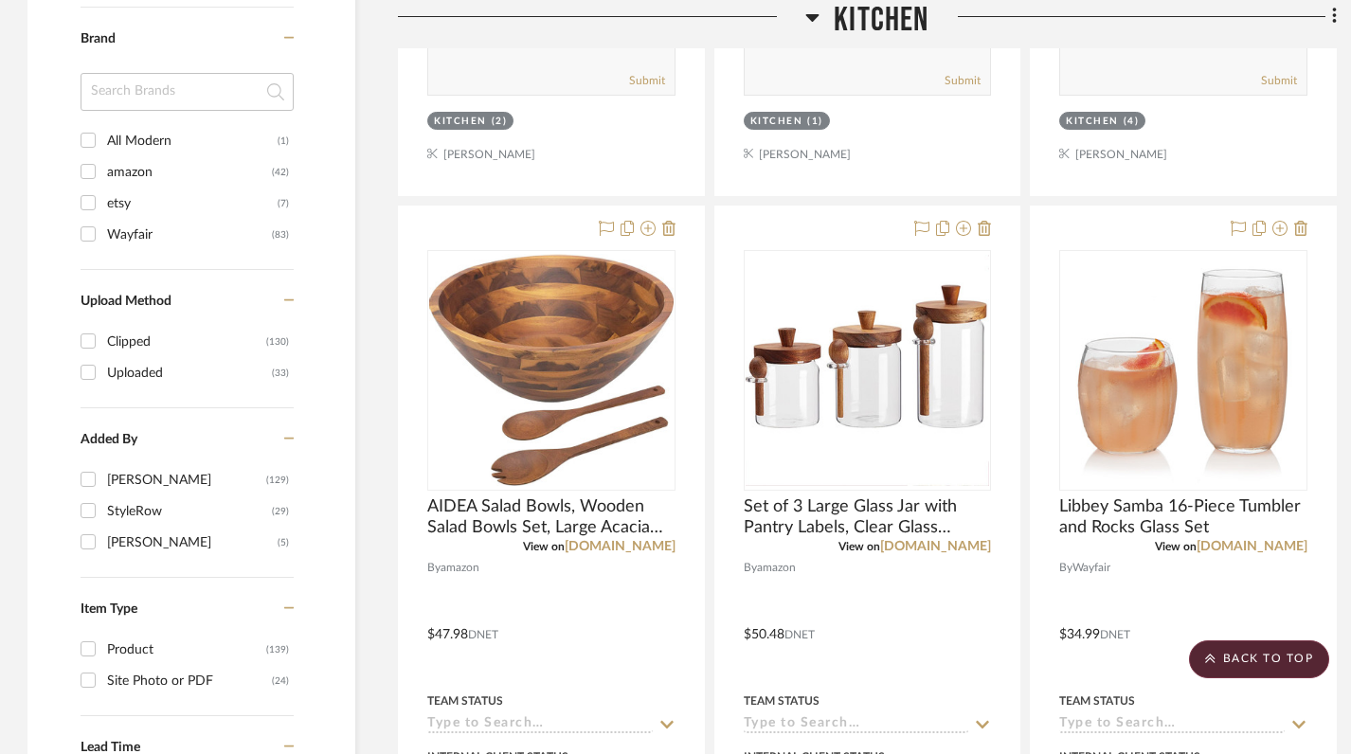
scroll to position [1651, 1]
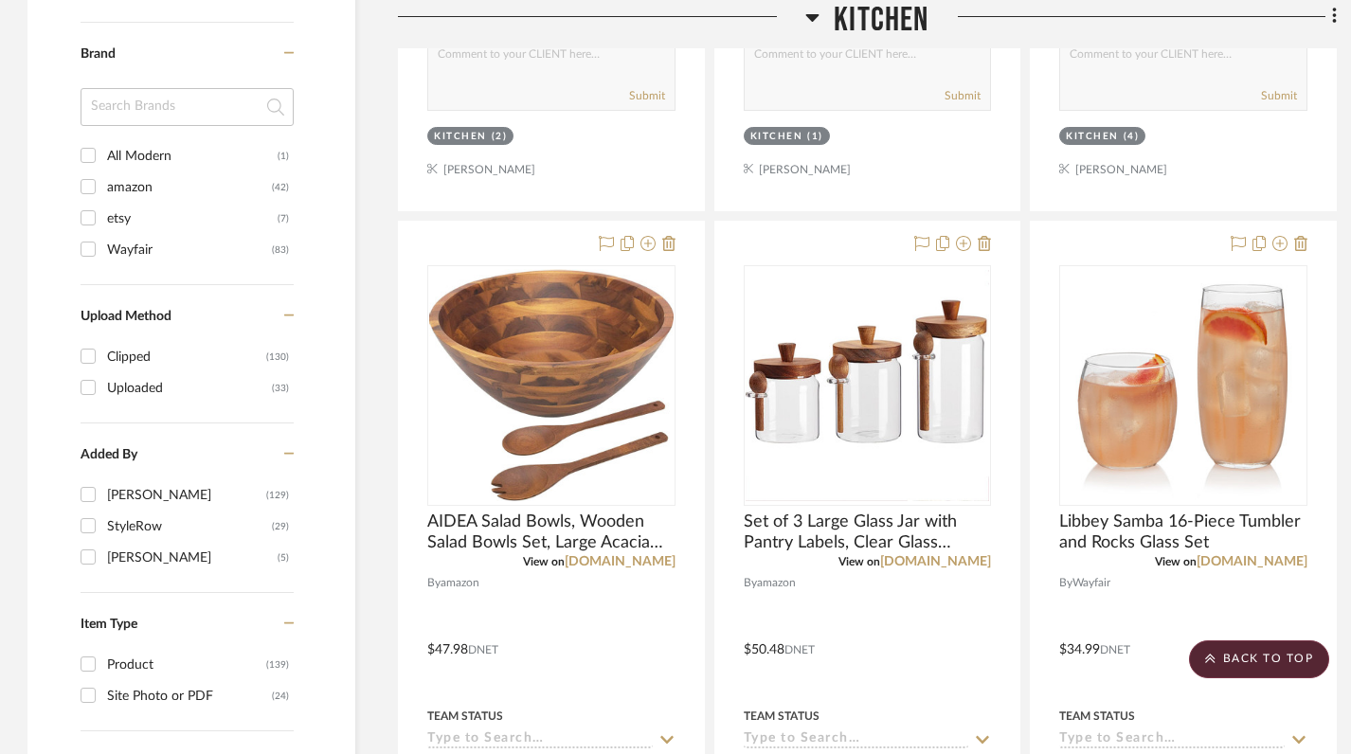
click at [806, 22] on icon at bounding box center [813, 17] width 14 height 23
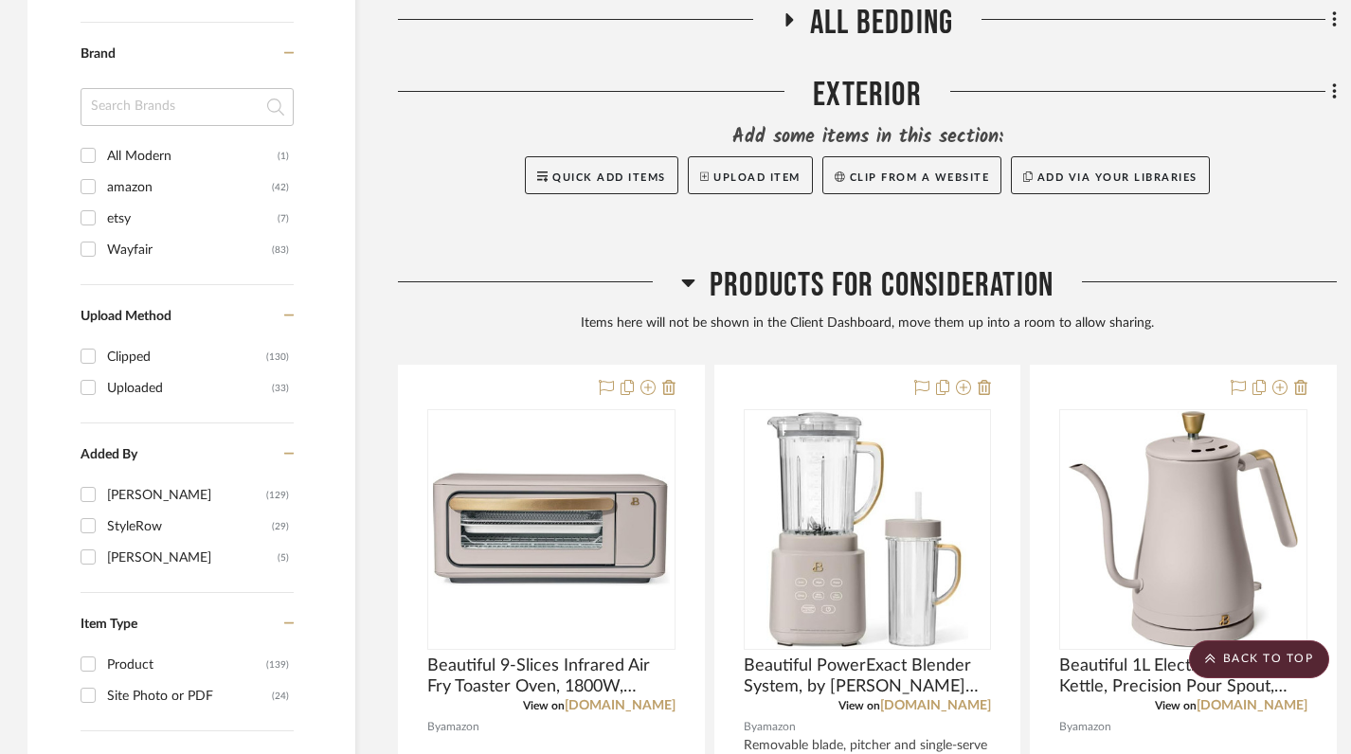
click at [685, 271] on icon at bounding box center [688, 282] width 14 height 23
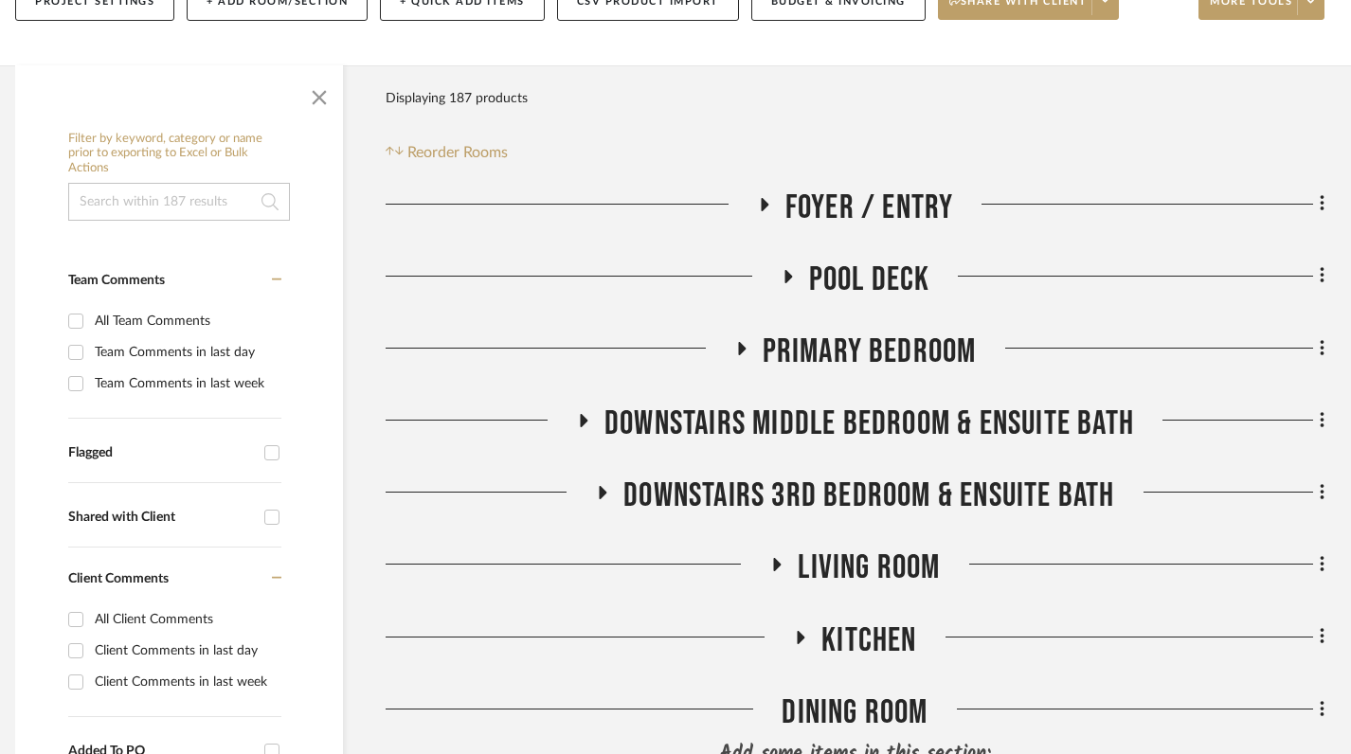
scroll to position [345, 13]
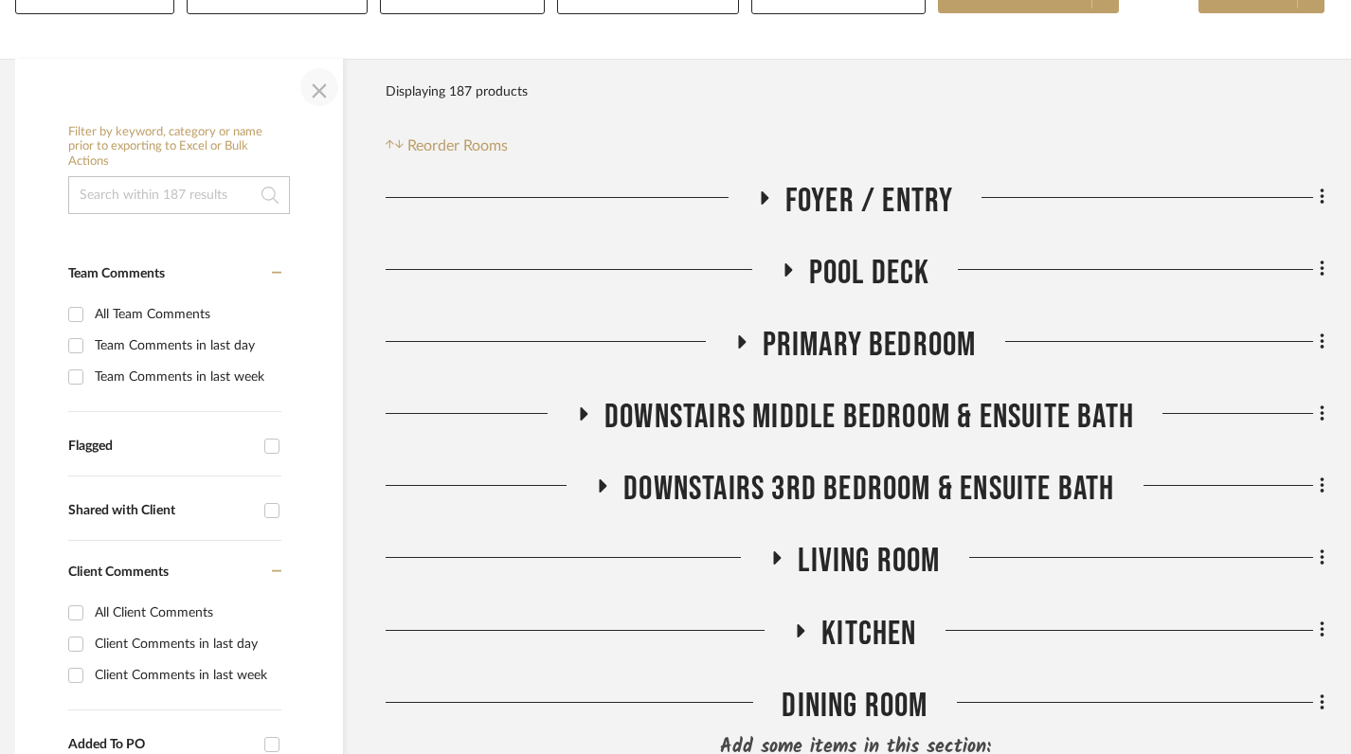
click at [318, 64] on span "button" at bounding box center [319, 86] width 45 height 45
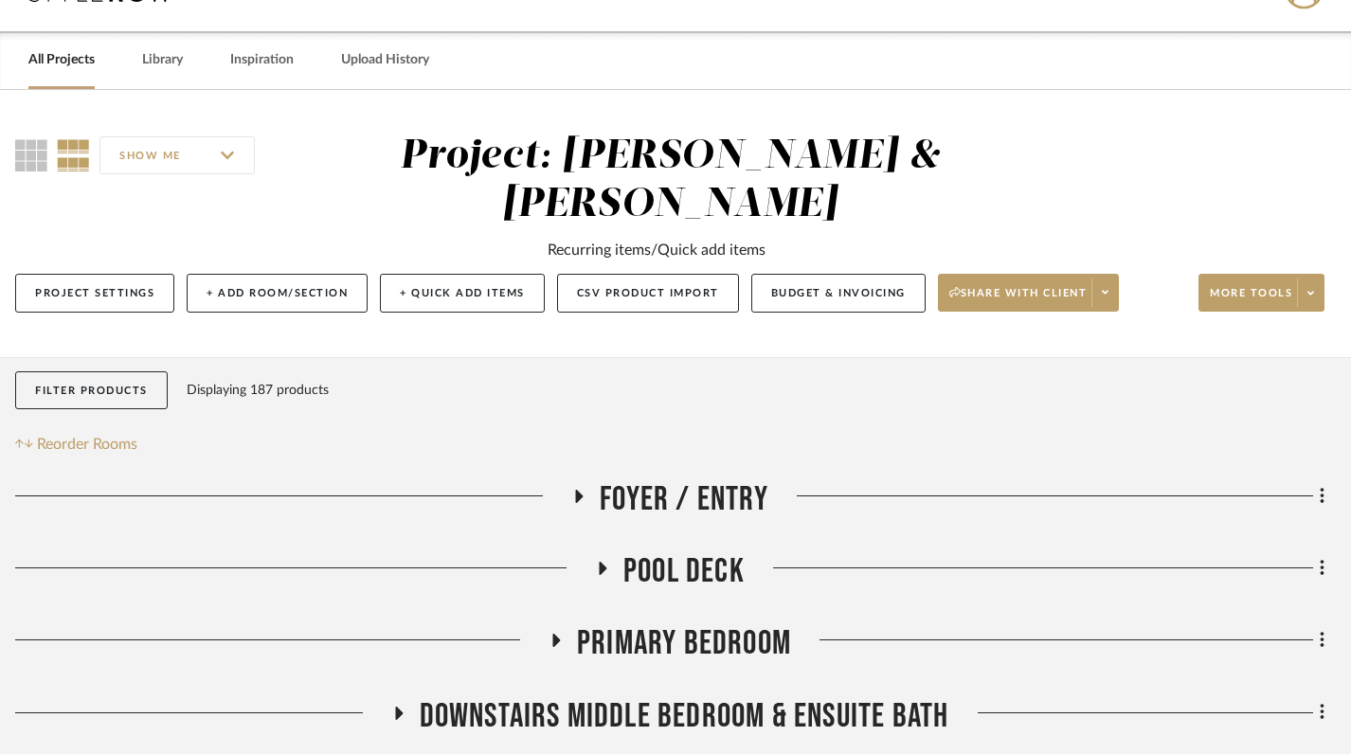
scroll to position [0, 13]
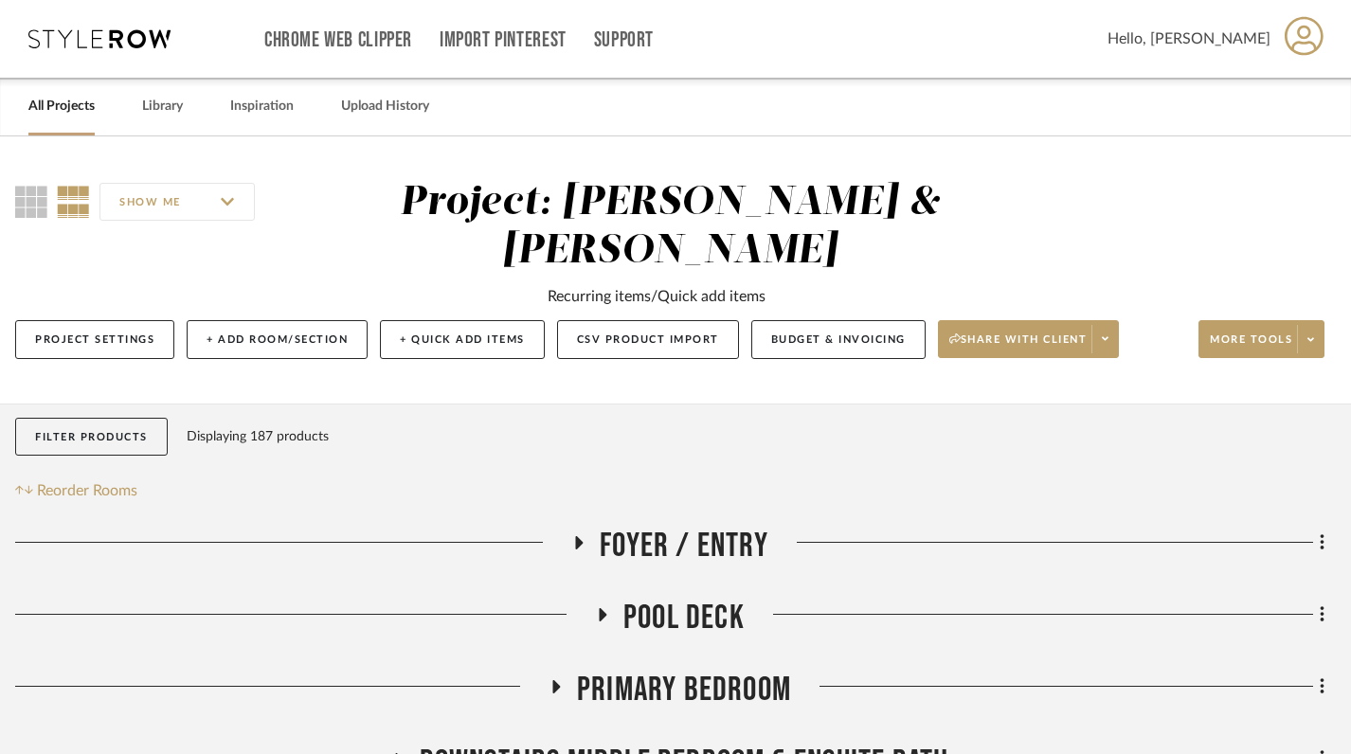
click at [38, 110] on link "All Projects" at bounding box center [61, 107] width 66 height 26
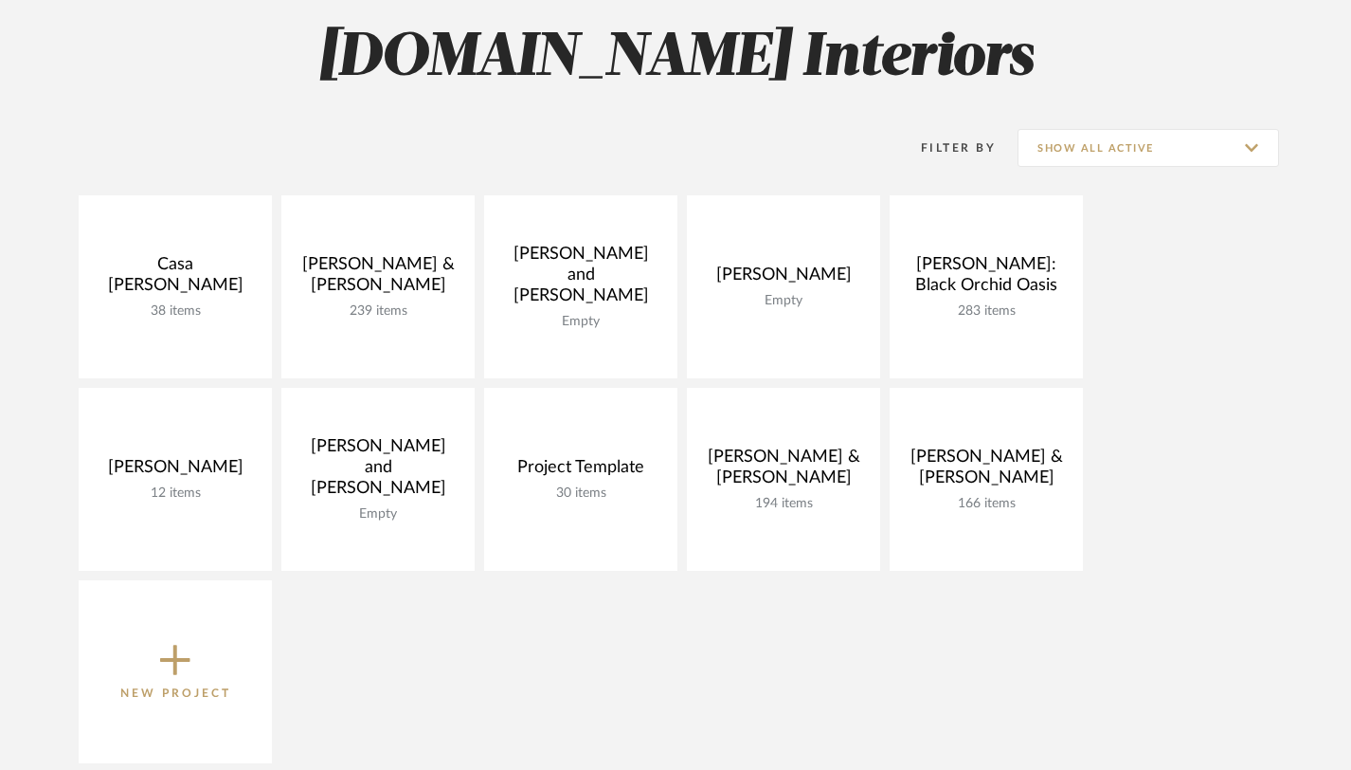
scroll to position [270, 0]
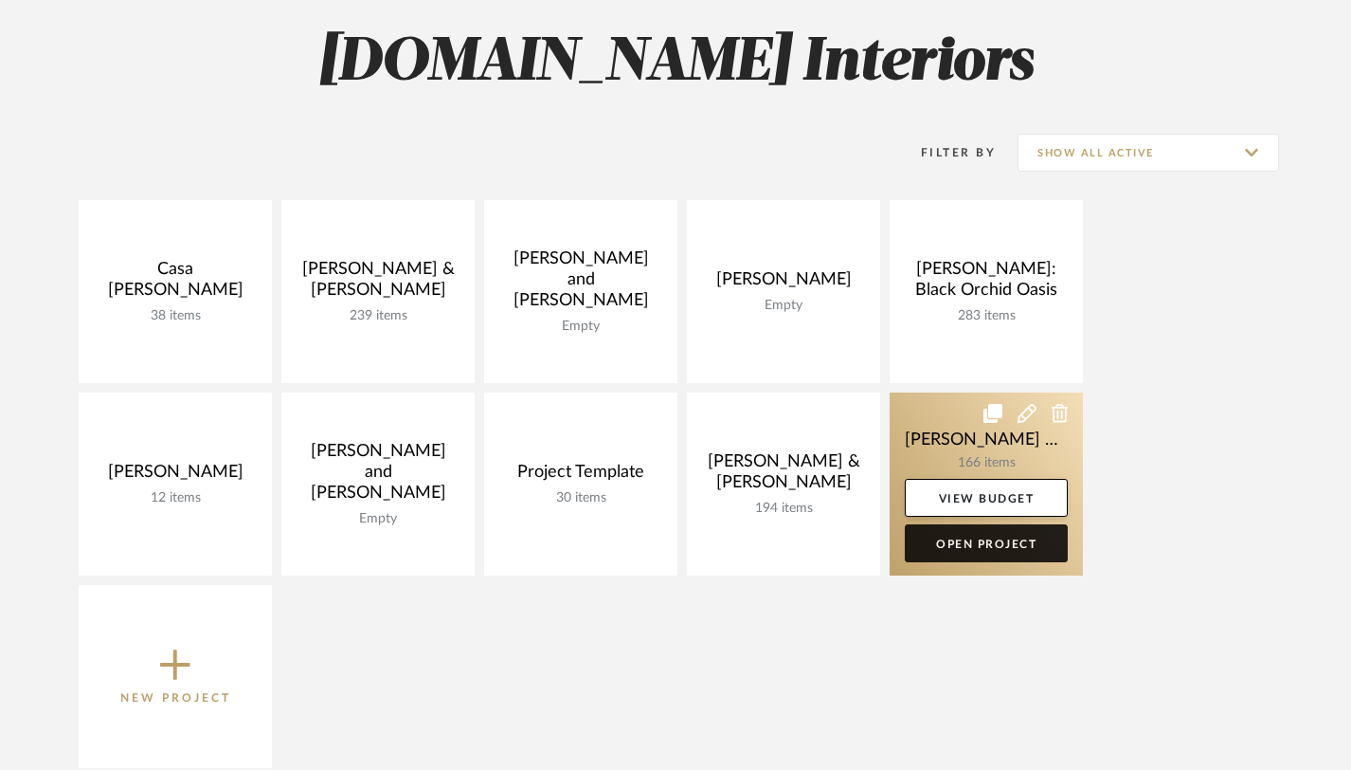
click at [1008, 541] on link "Open Project" at bounding box center [986, 543] width 163 height 38
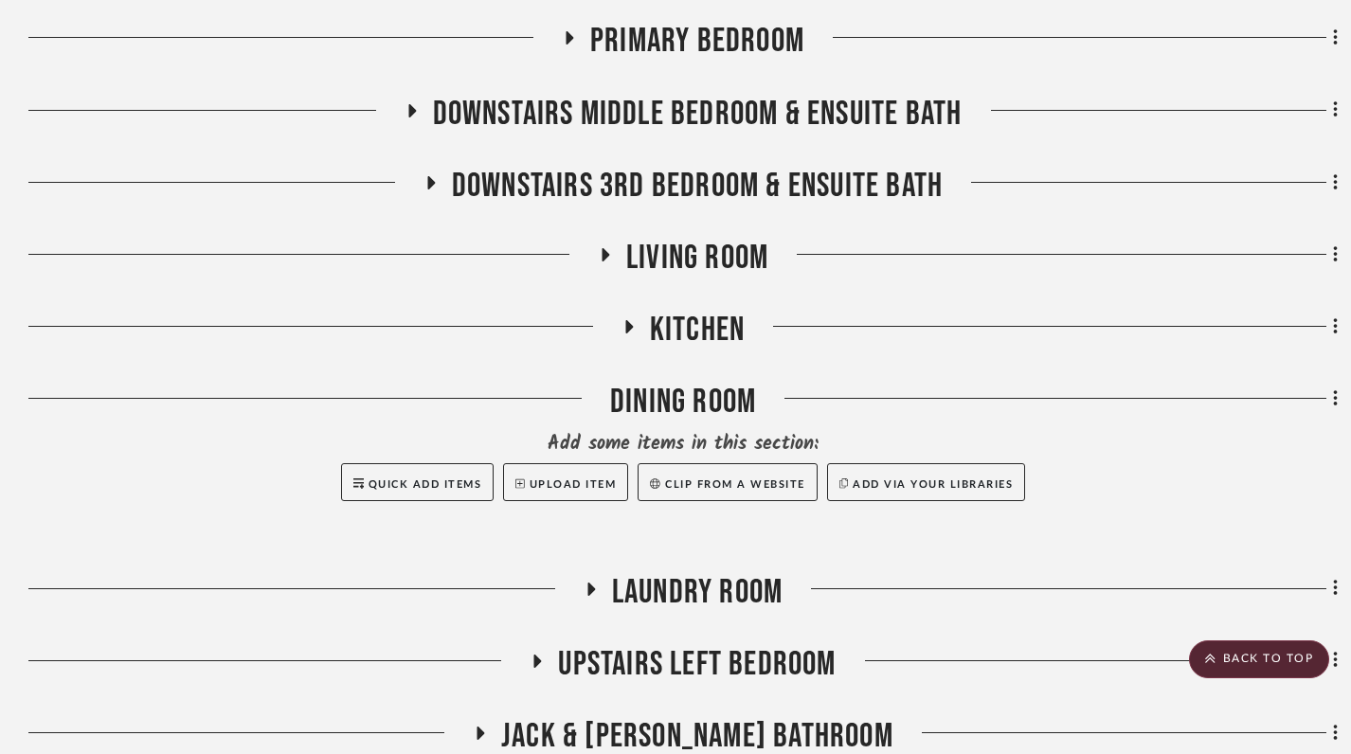
scroll to position [642, 0]
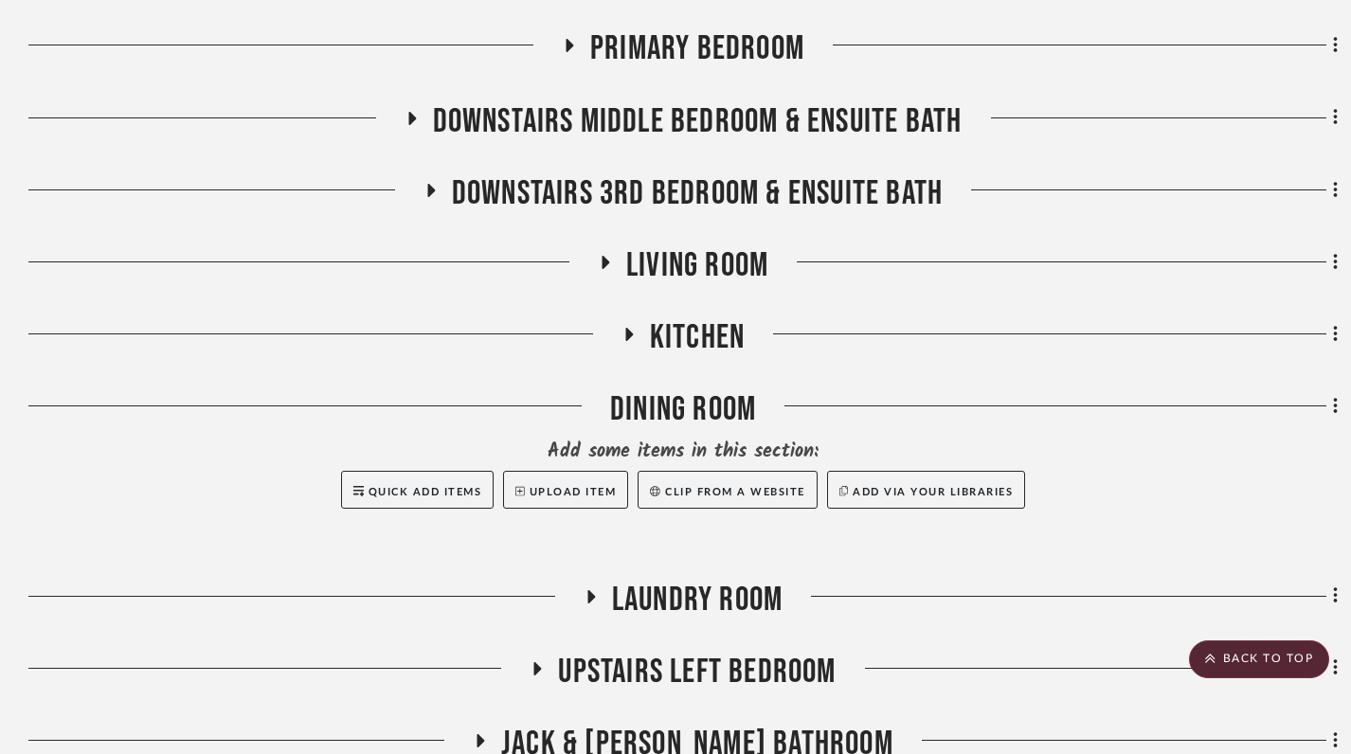
click at [632, 328] on icon at bounding box center [628, 335] width 23 height 14
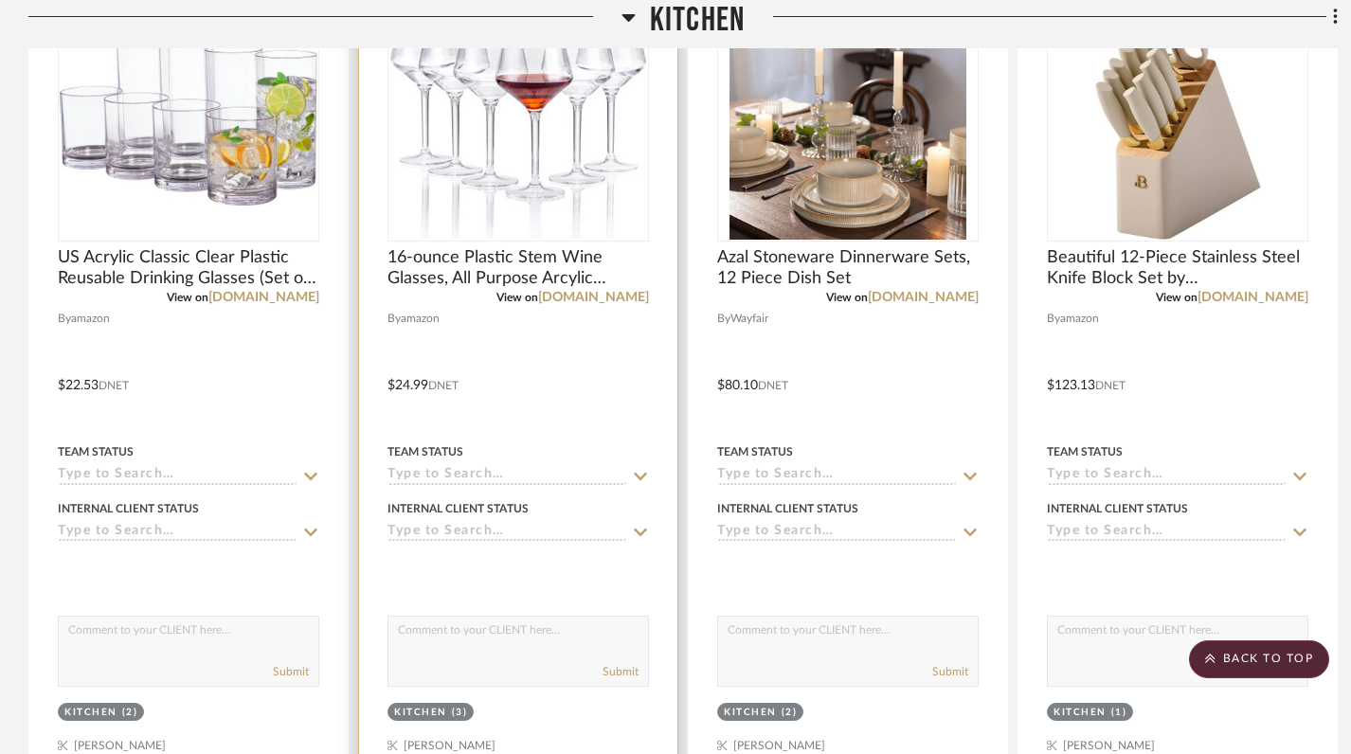
scroll to position [1213, 0]
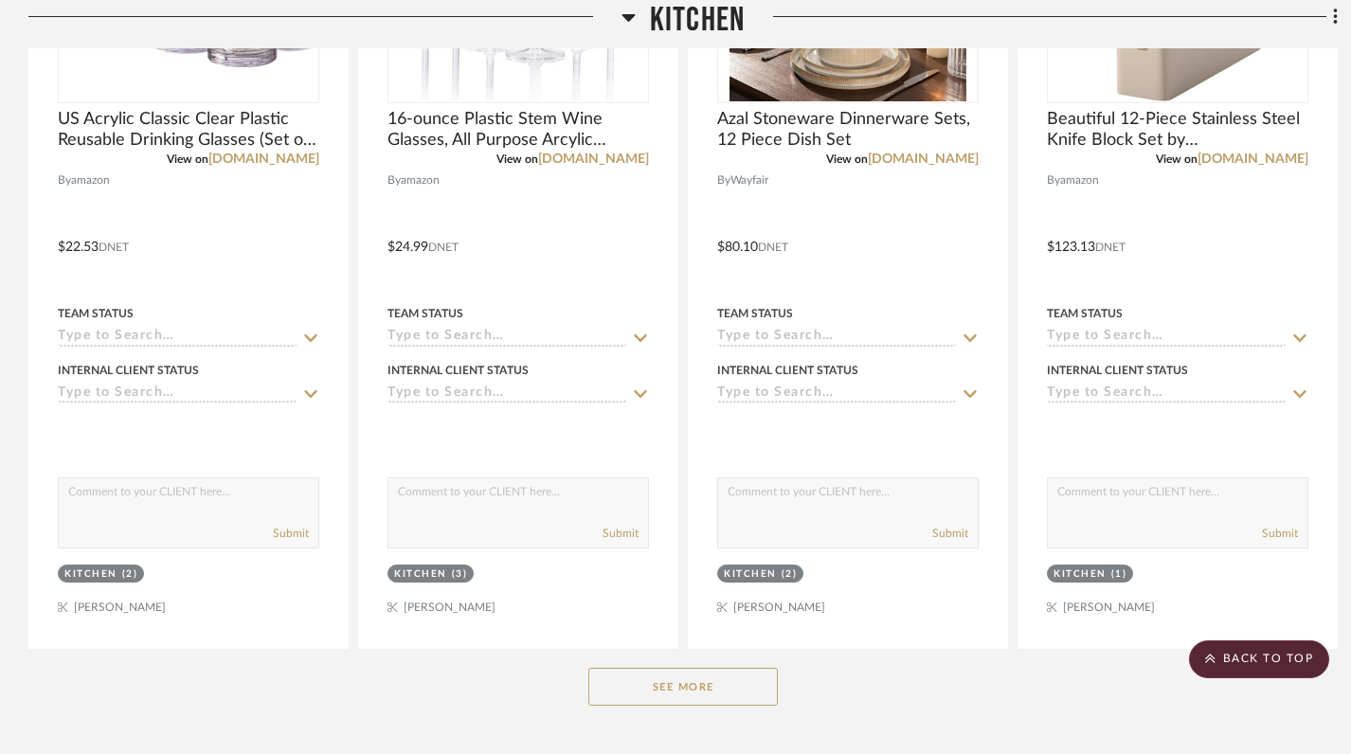
click at [683, 668] on button "See More" at bounding box center [684, 687] width 190 height 38
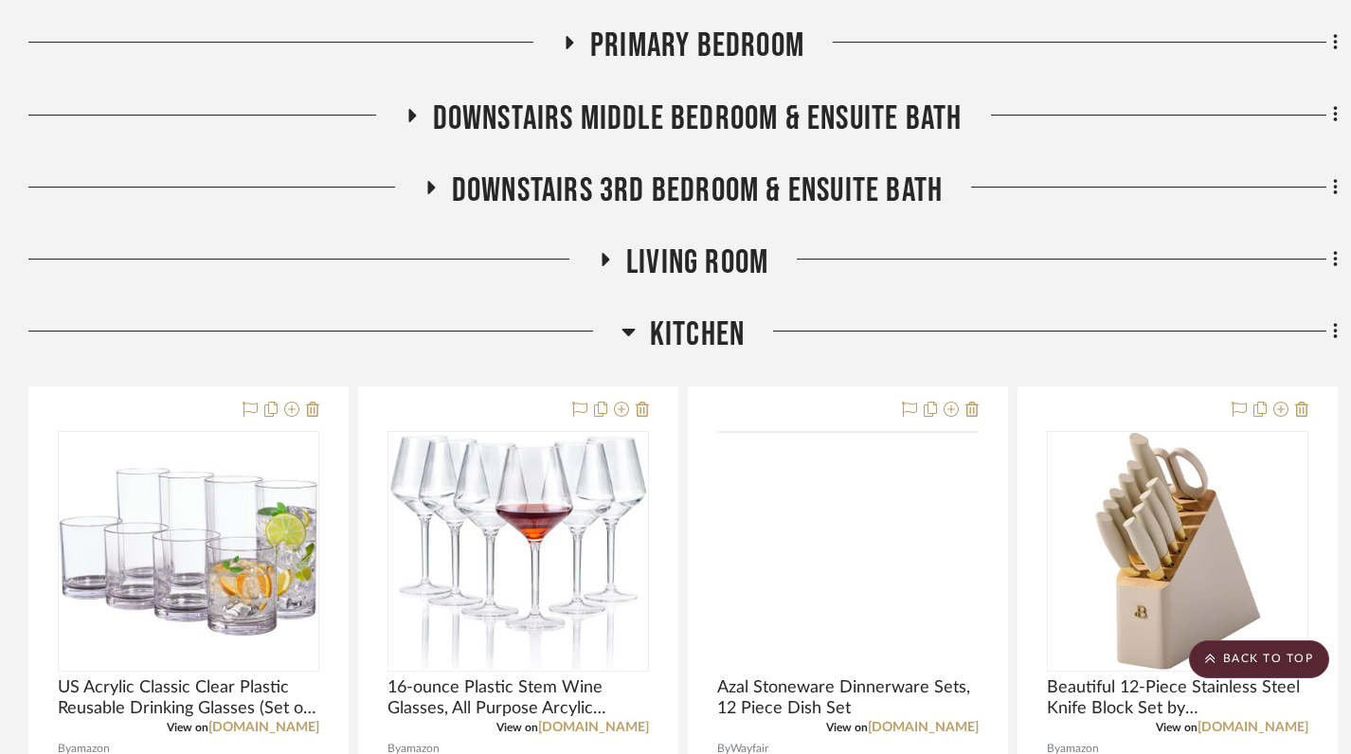
scroll to position [537, 0]
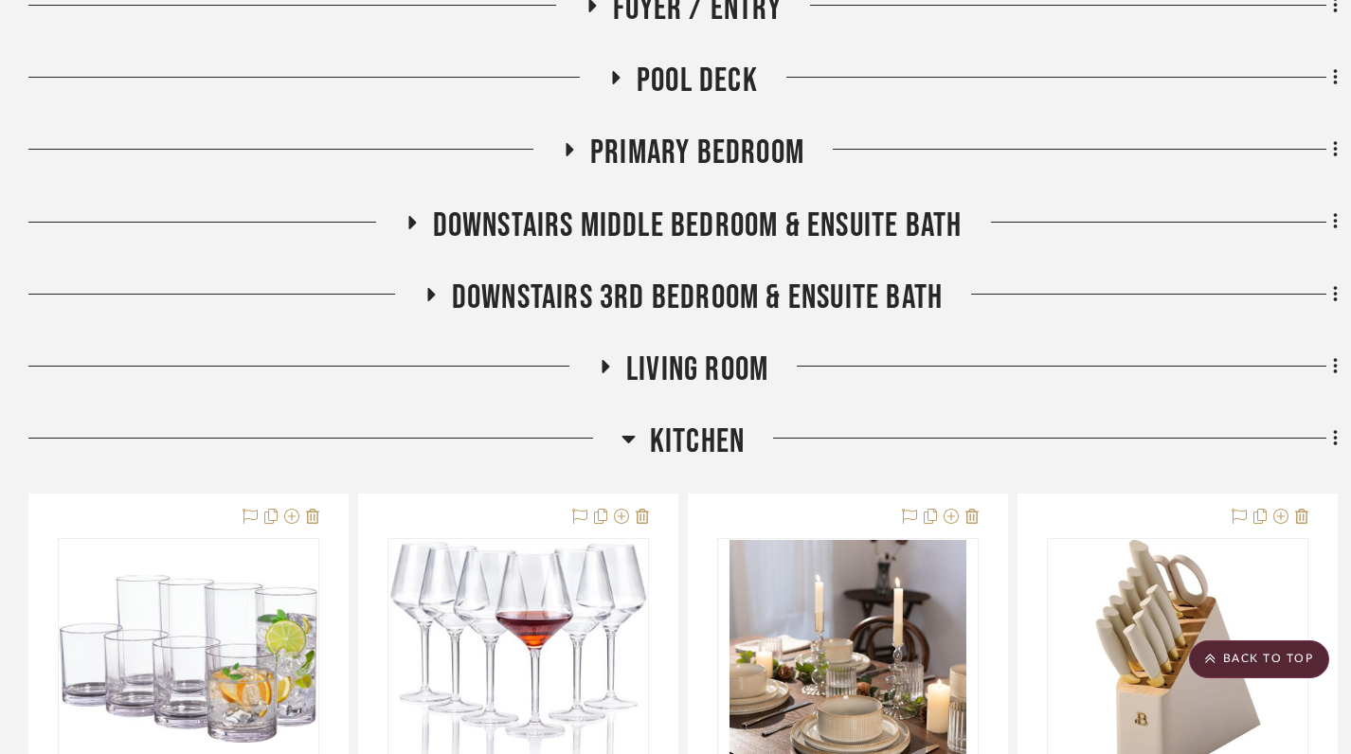
click at [630, 436] on icon at bounding box center [628, 440] width 13 height 8
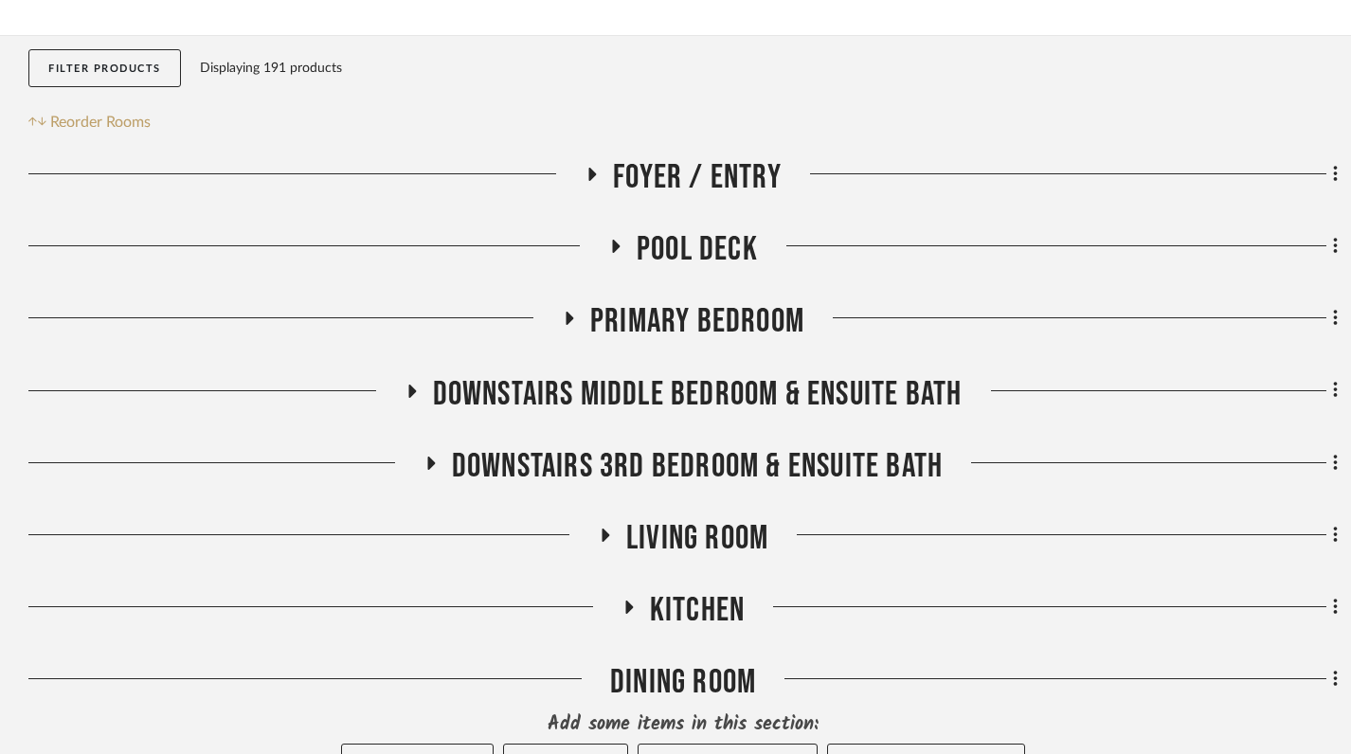
scroll to position [0, 0]
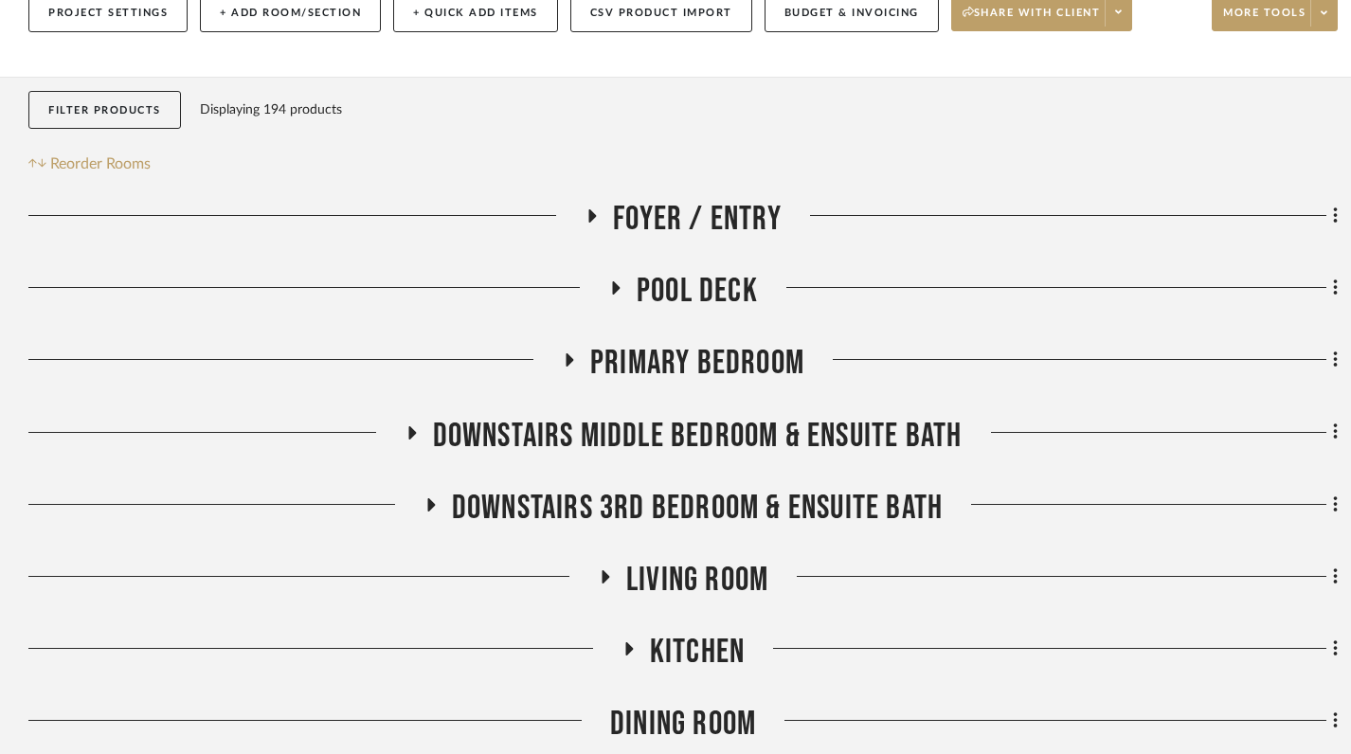
scroll to position [334, 0]
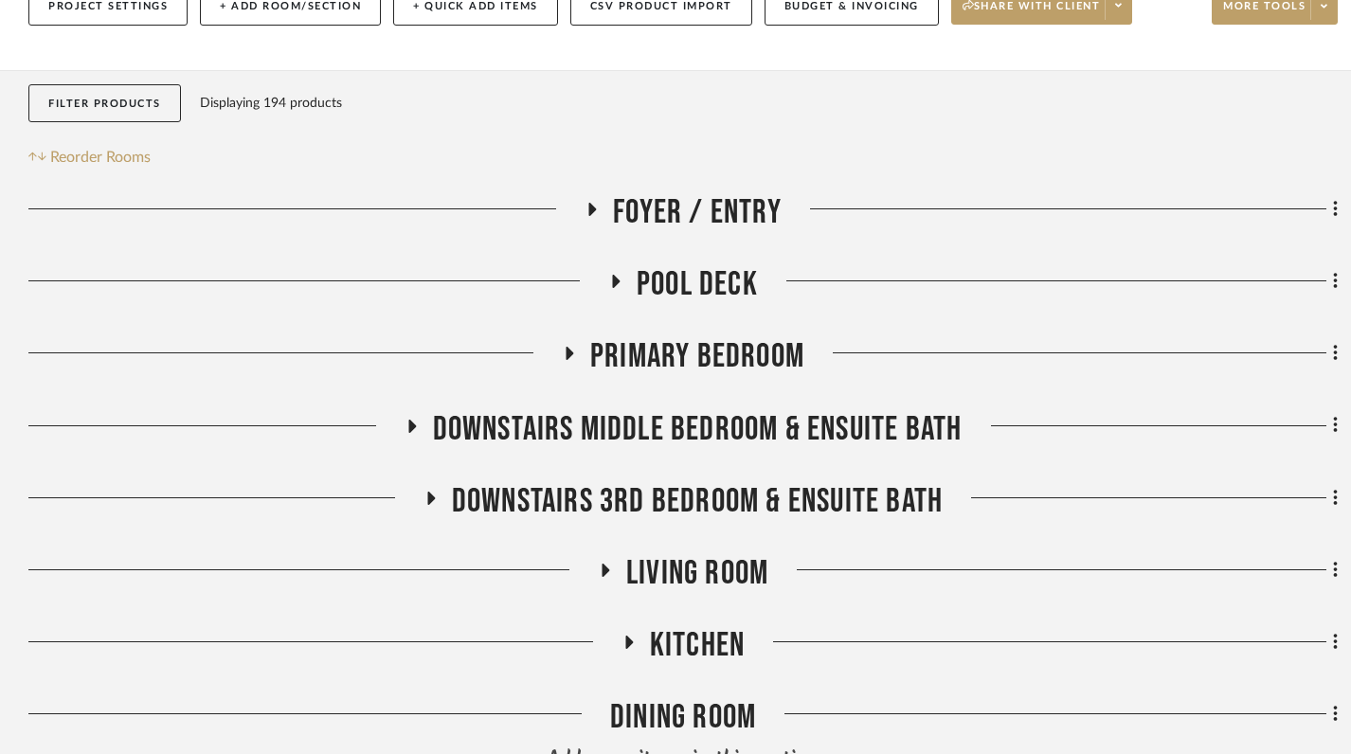
click at [414, 419] on icon at bounding box center [411, 426] width 23 height 14
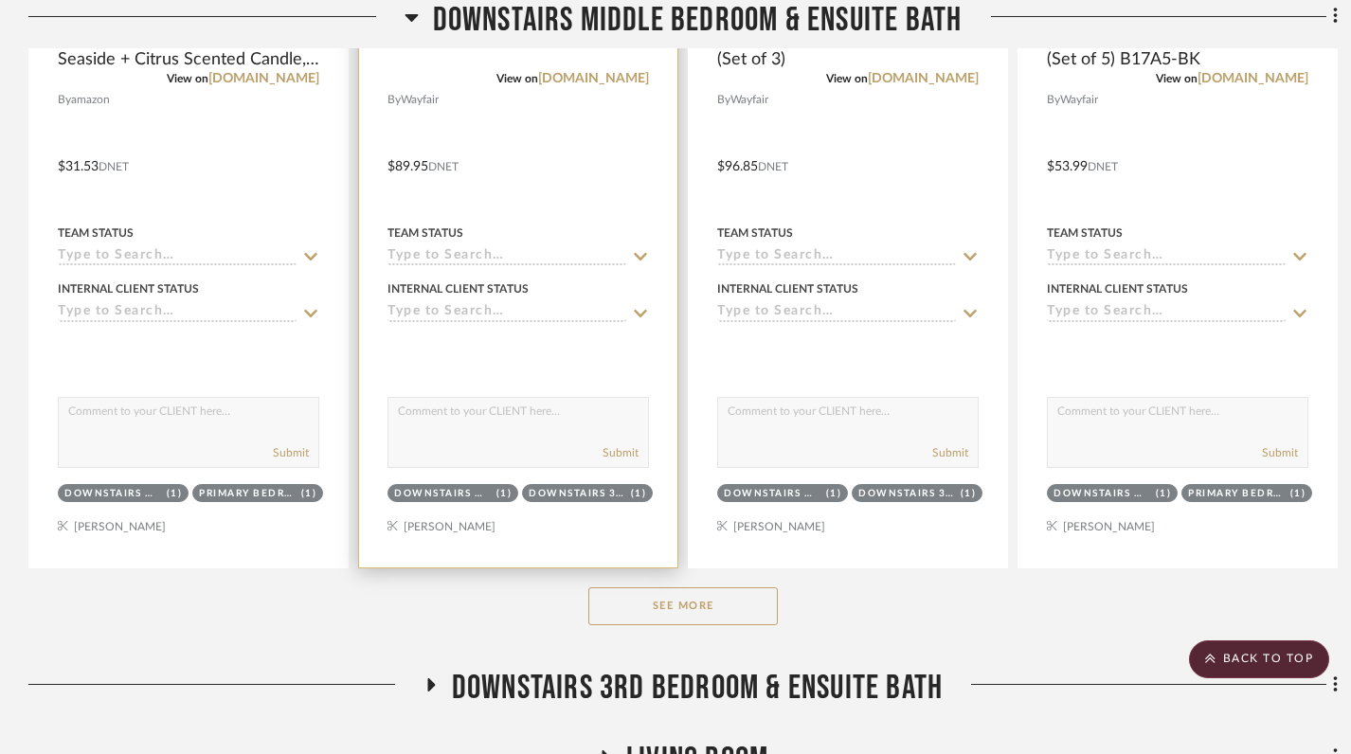
scroll to position [1229, 0]
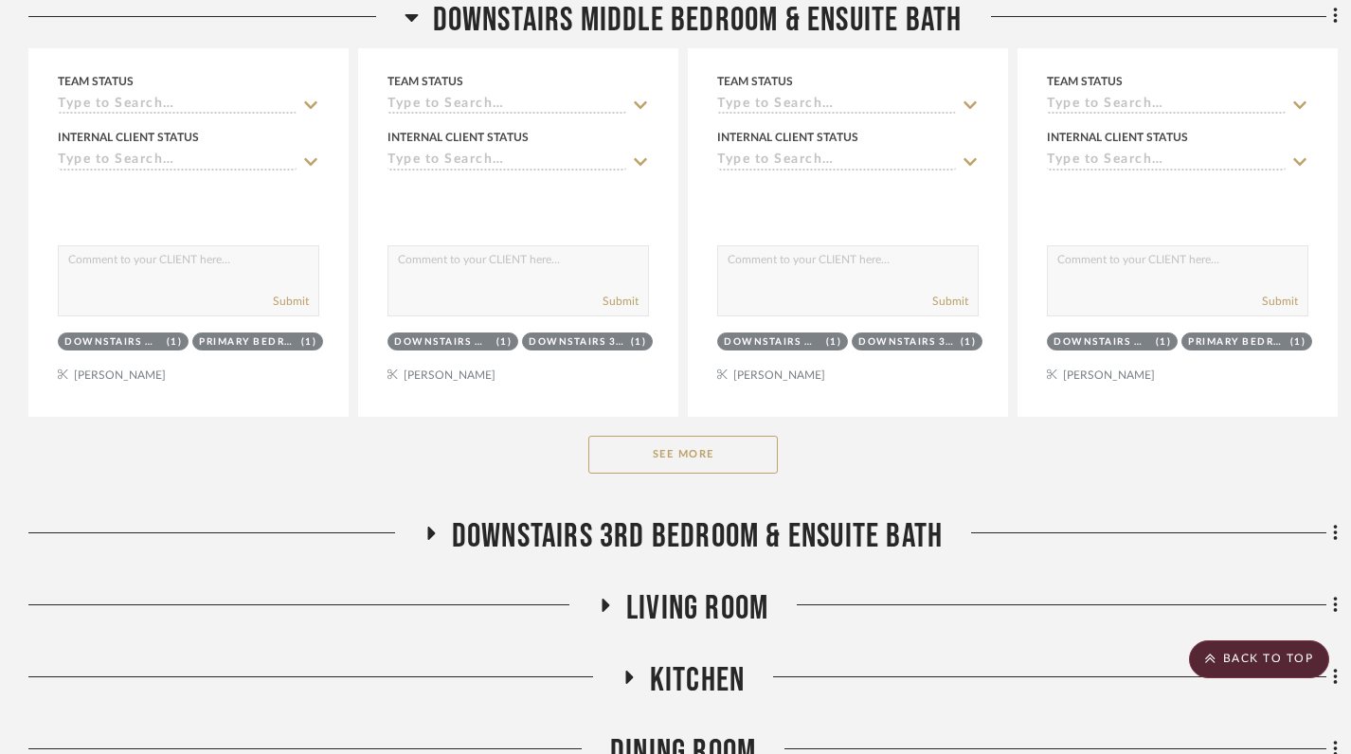
click at [692, 436] on button "See More" at bounding box center [684, 455] width 190 height 38
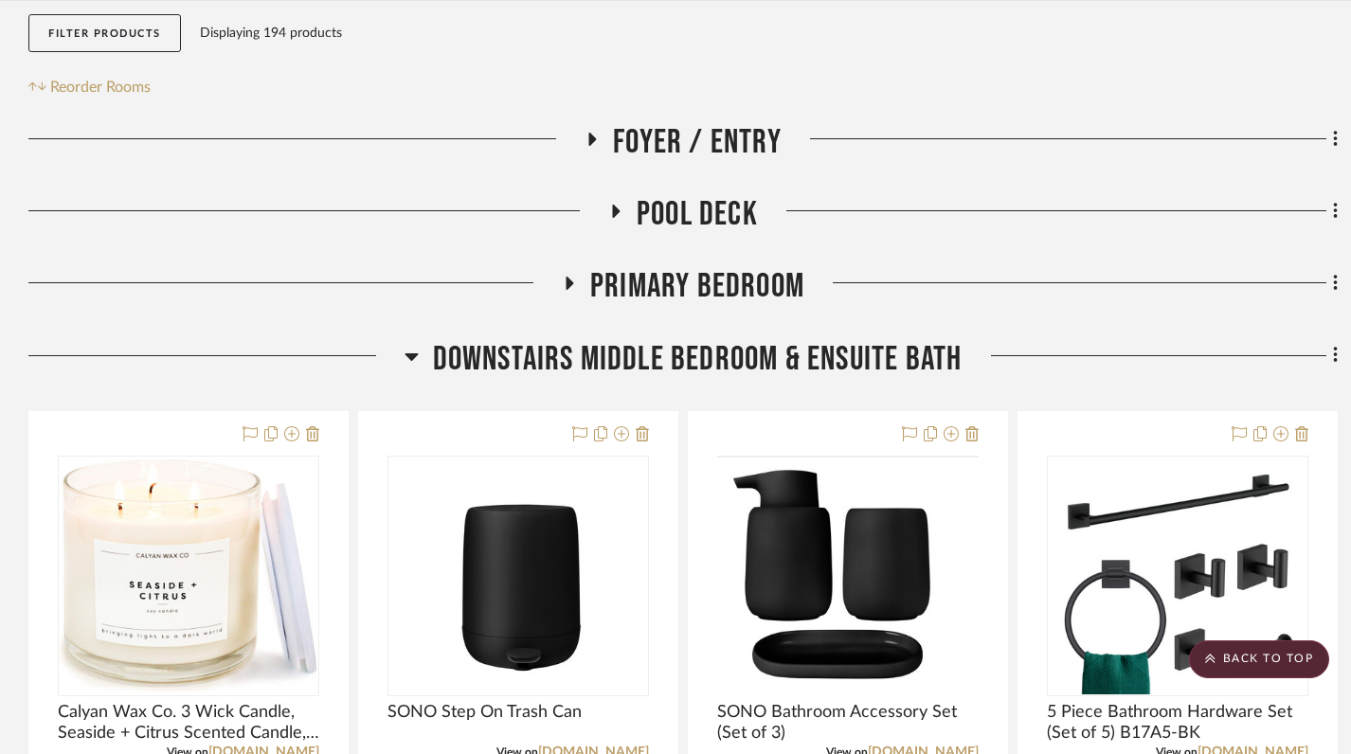
scroll to position [361, 0]
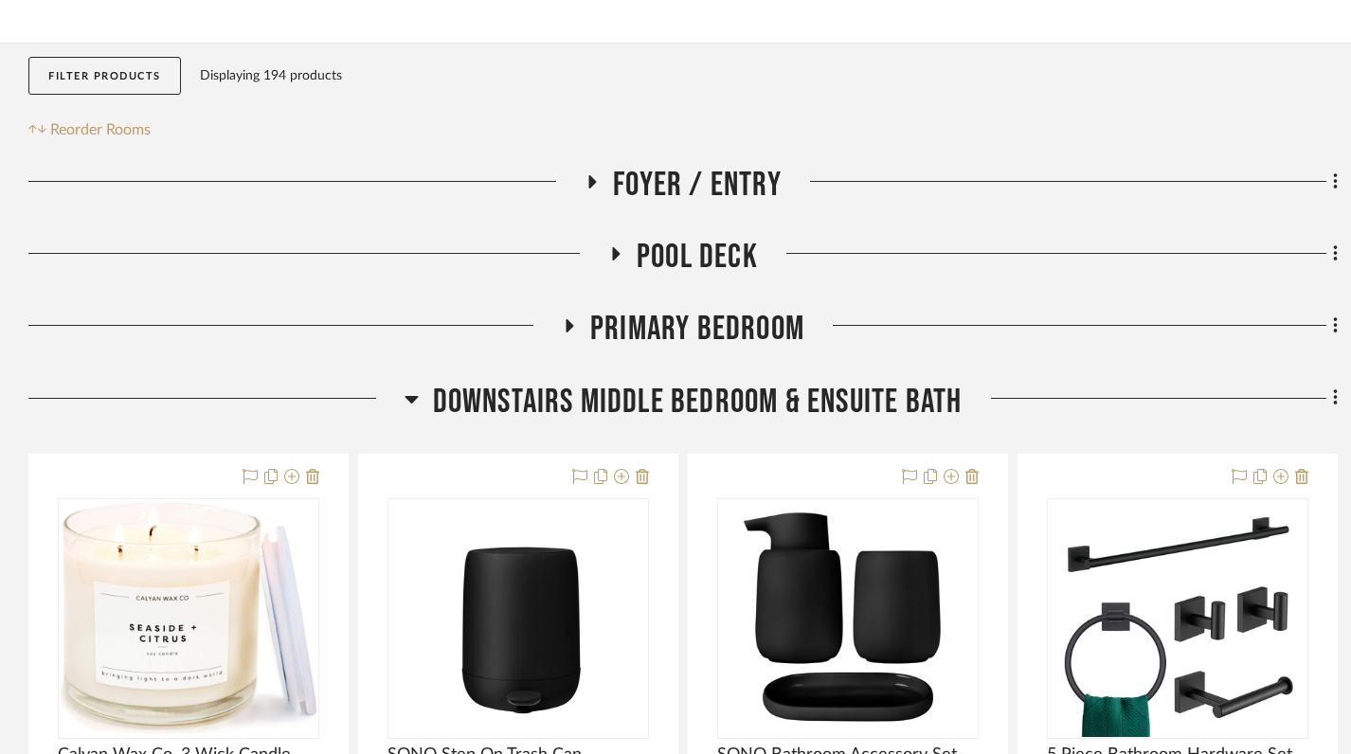
click at [410, 388] on icon at bounding box center [412, 399] width 14 height 23
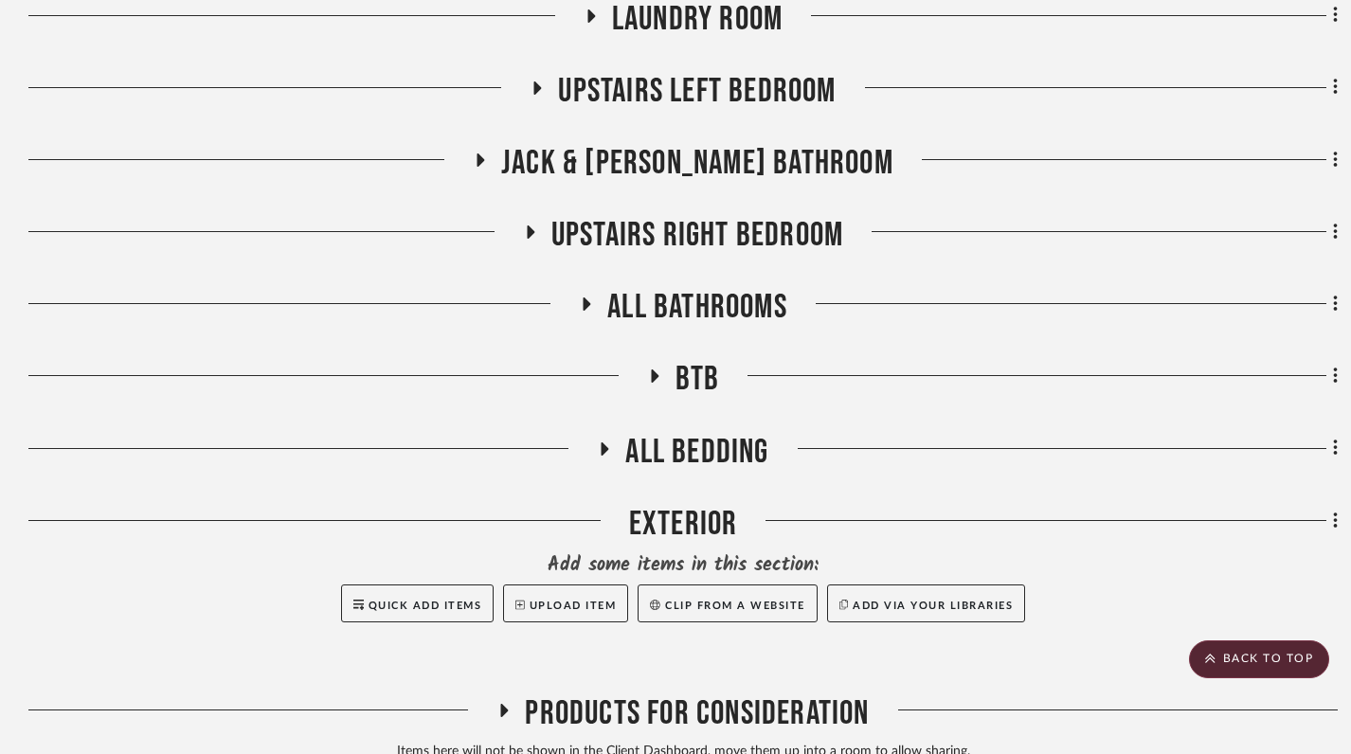
scroll to position [1224, 0]
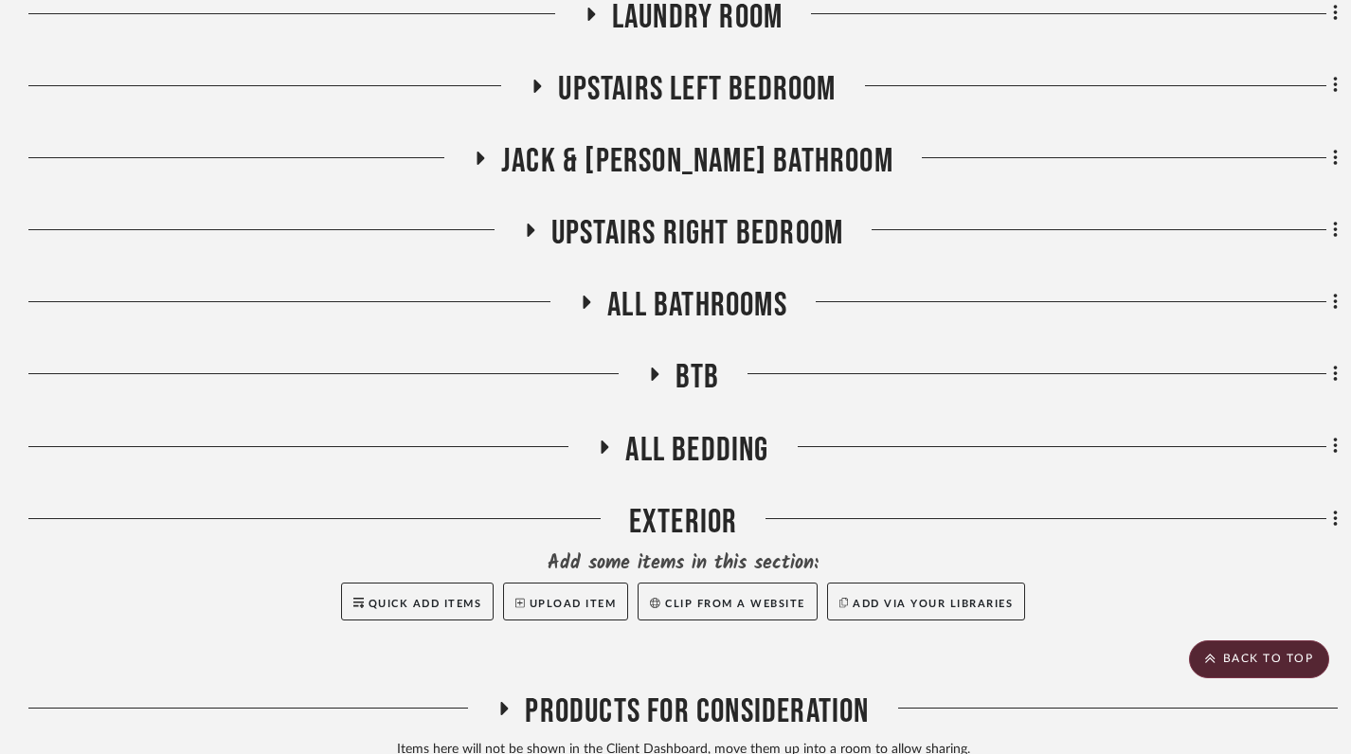
click at [607, 430] on h3 "All Bedding" at bounding box center [683, 450] width 172 height 41
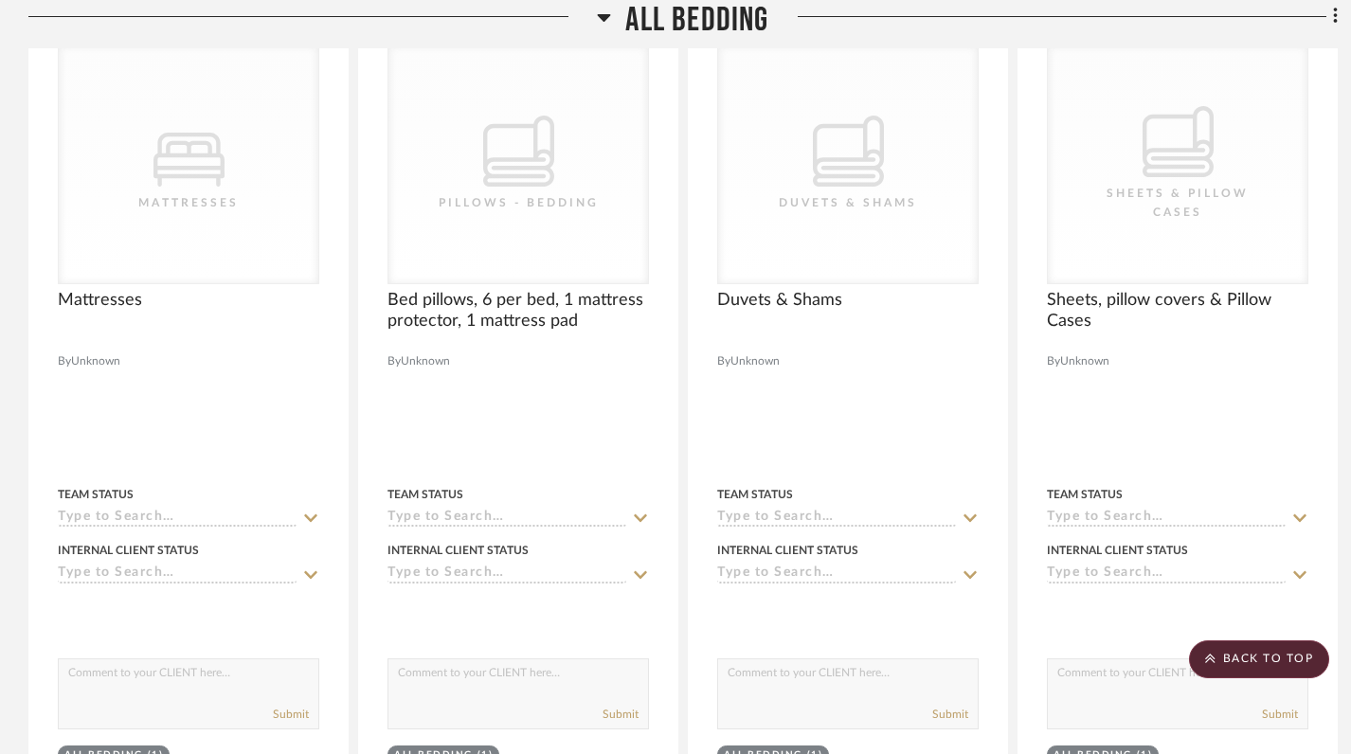
scroll to position [1609, 0]
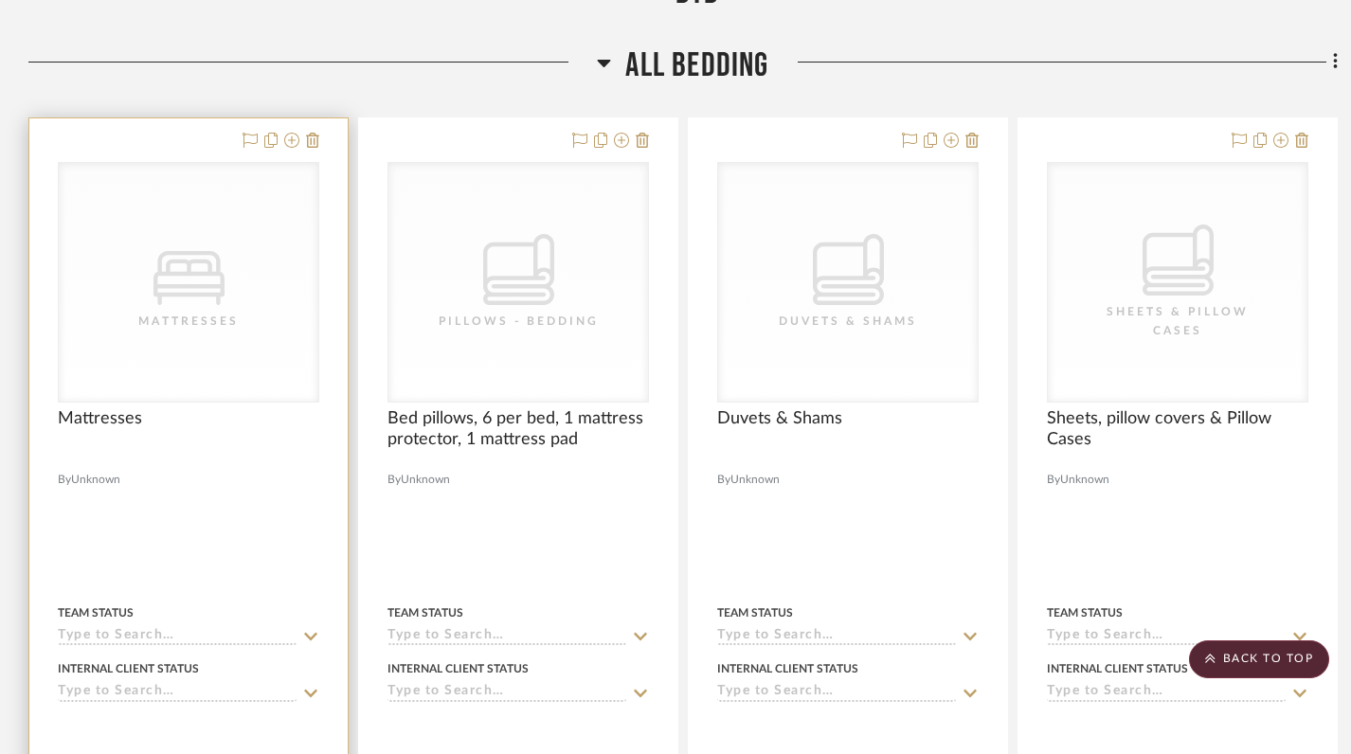
click at [185, 408] on div "Mattresses" at bounding box center [189, 429] width 262 height 42
click at [0, 0] on div "Mattresses" at bounding box center [0, 0] width 0 height 0
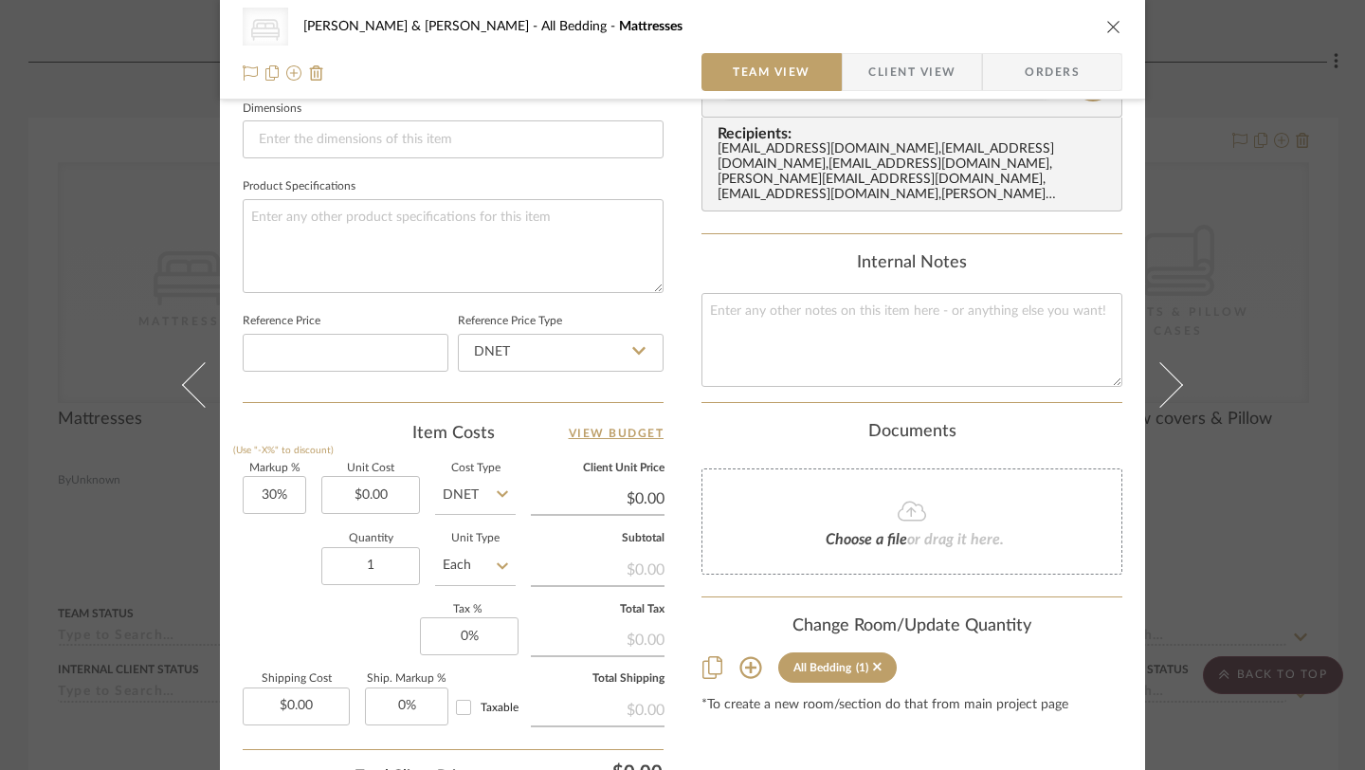
scroll to position [841, 0]
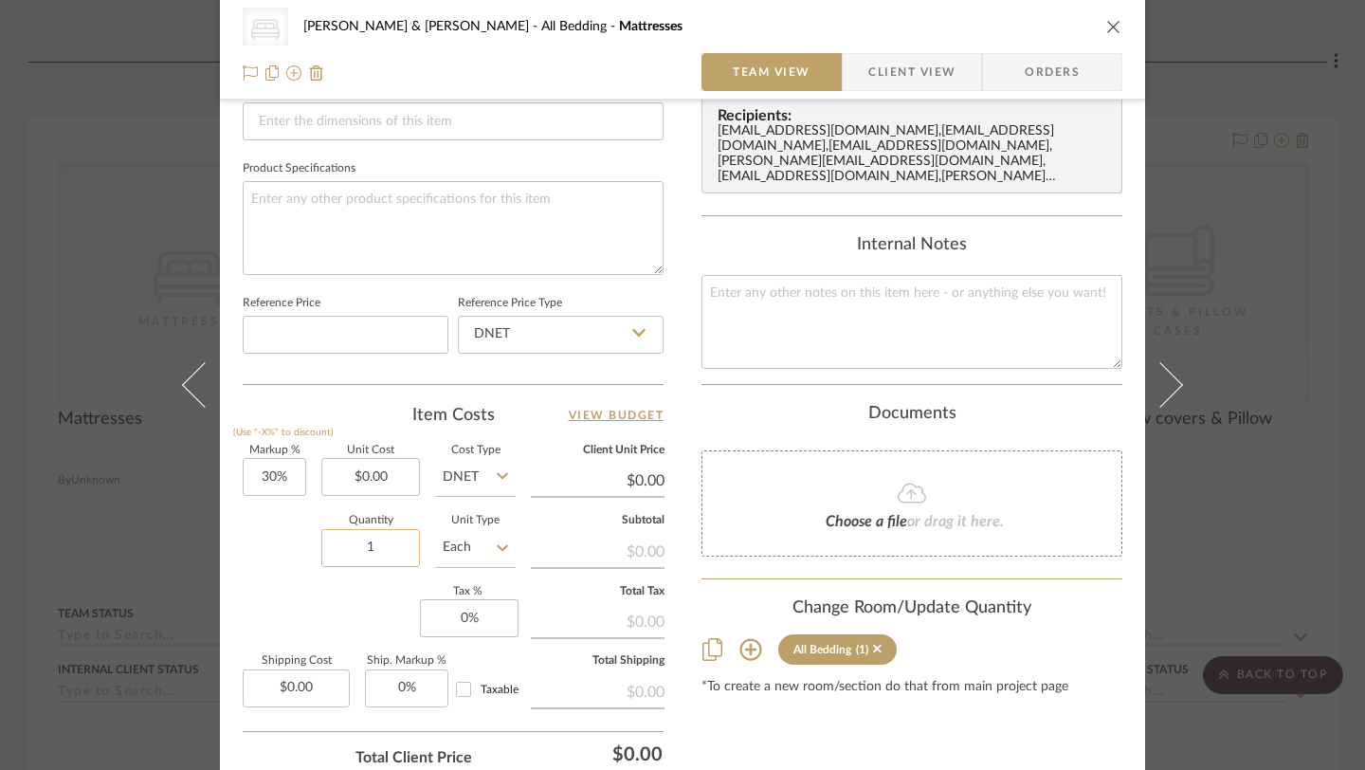
click at [389, 560] on input "1" at bounding box center [370, 548] width 99 height 38
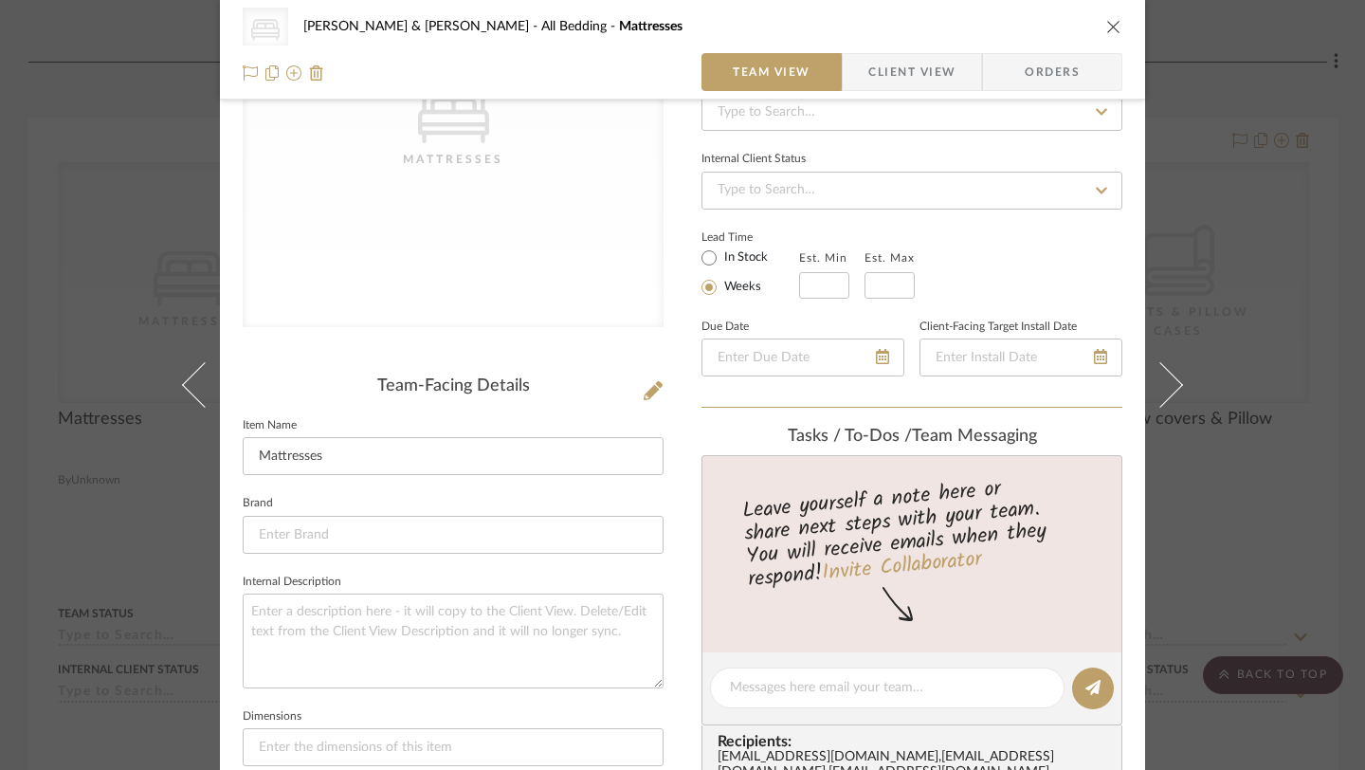
scroll to position [222, 0]
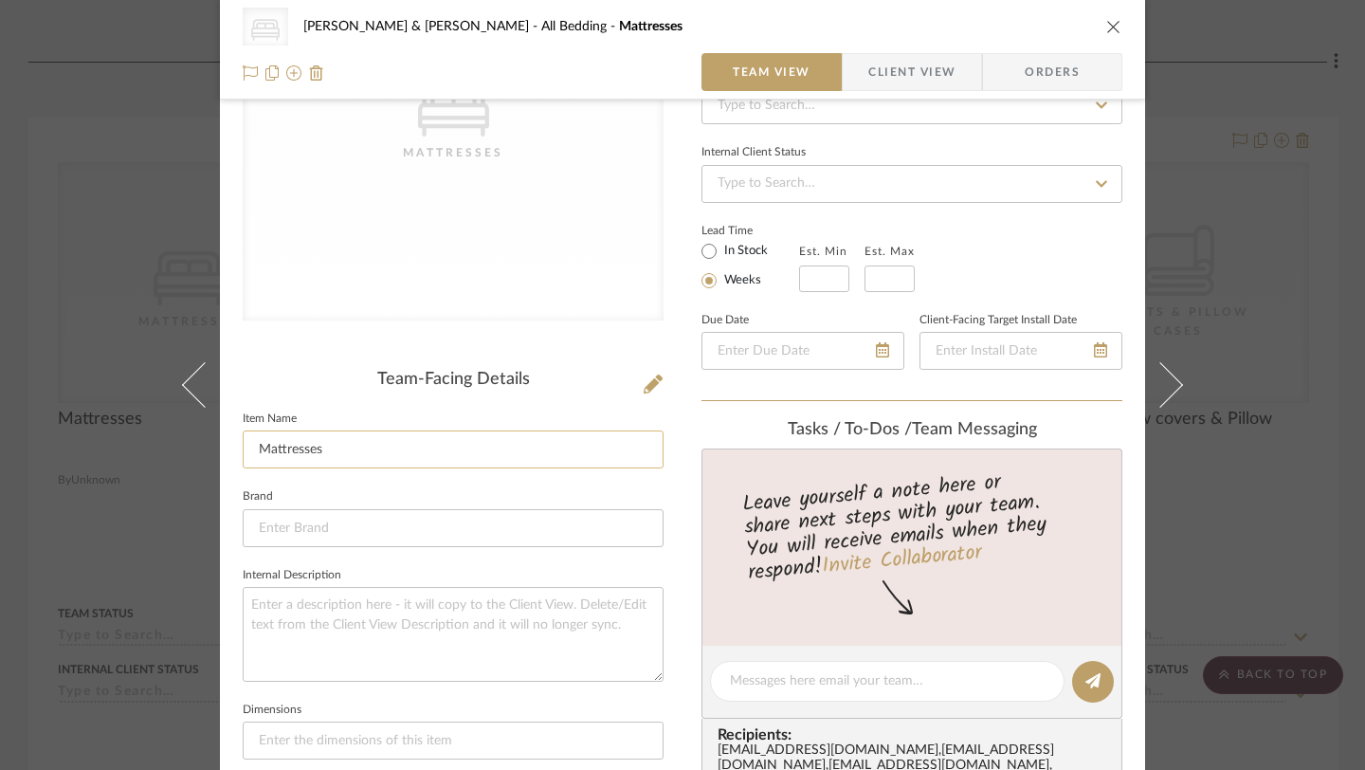
type input "3"
click at [254, 450] on input "Mattresses" at bounding box center [453, 449] width 421 height 38
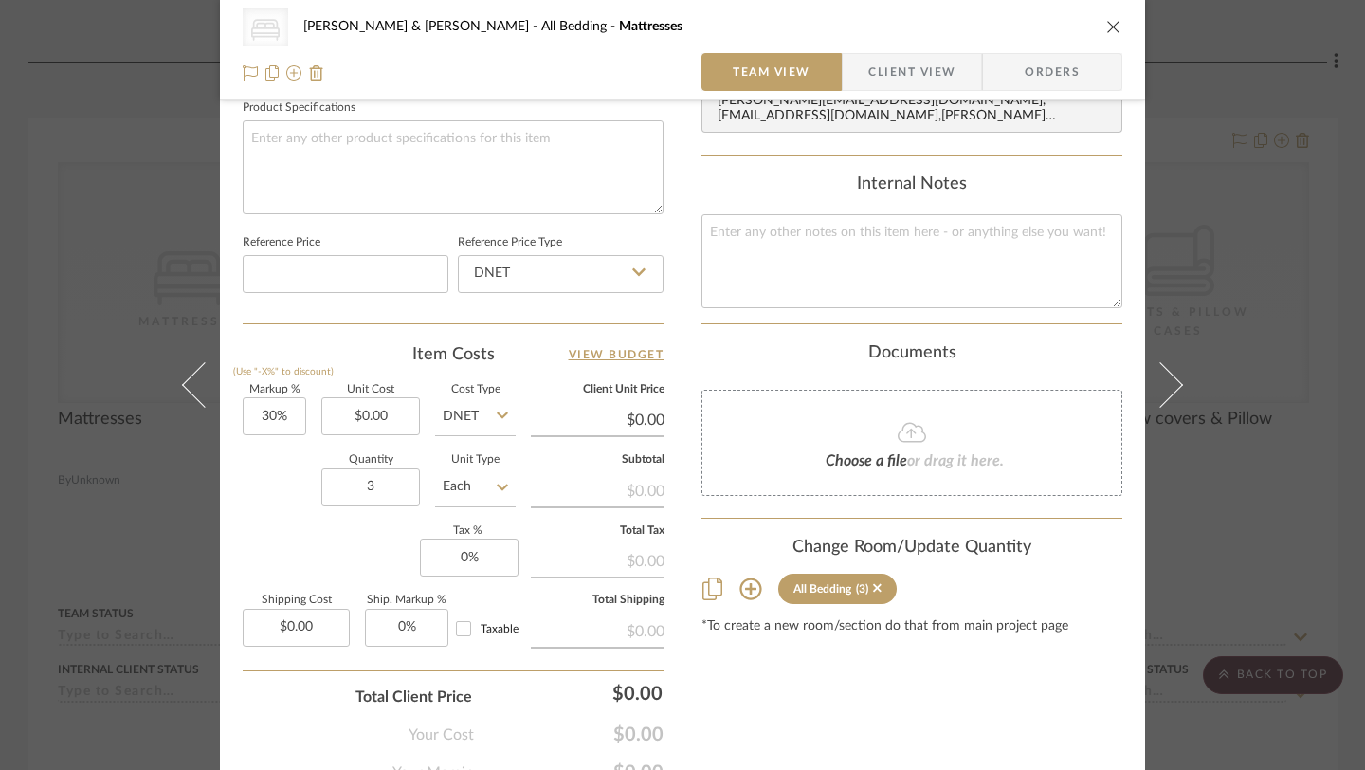
scroll to position [991, 0]
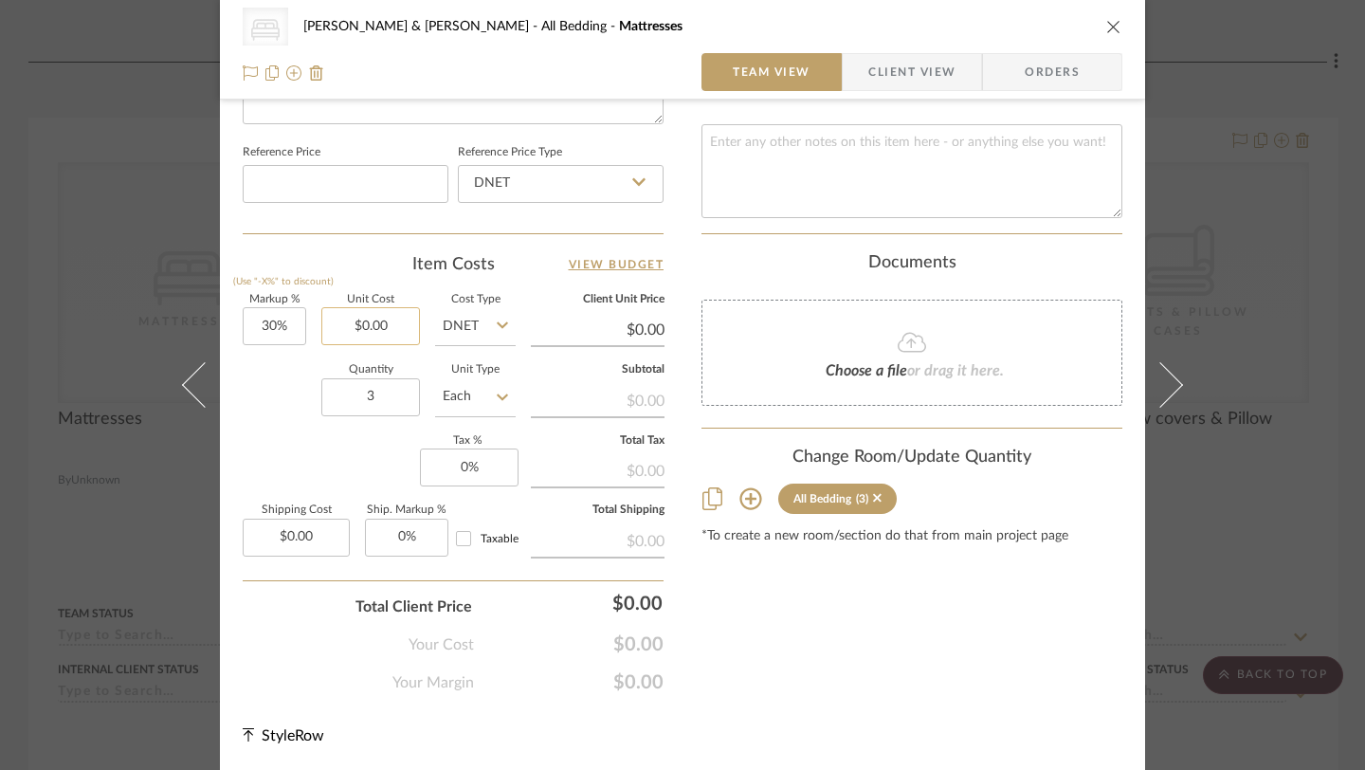
type input "King Mattresses"
type input "0.00"
click at [378, 332] on input "0.00" at bounding box center [370, 326] width 99 height 38
type input "$1,159.00"
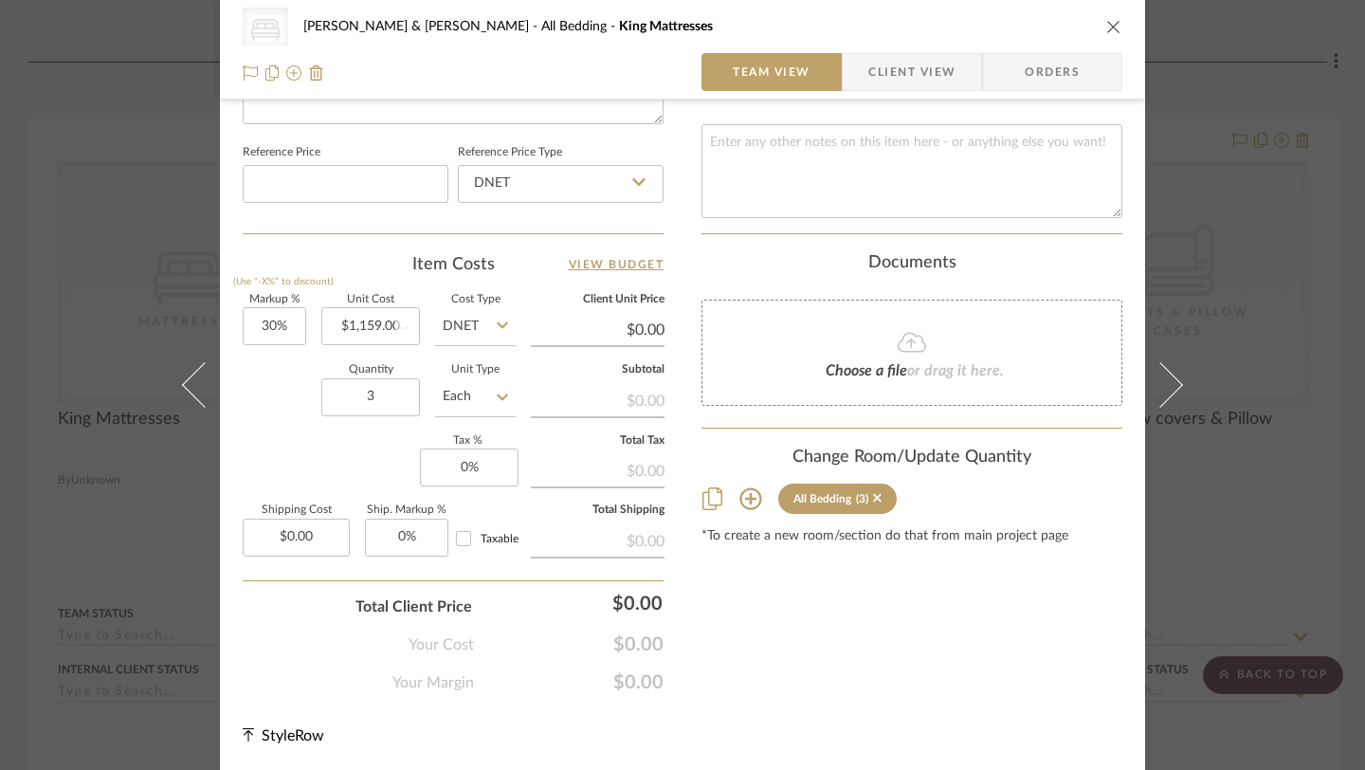
type input "$1,506.70"
click at [273, 334] on input "30" at bounding box center [274, 326] width 63 height 38
type input "0%"
type input "$1,159.00"
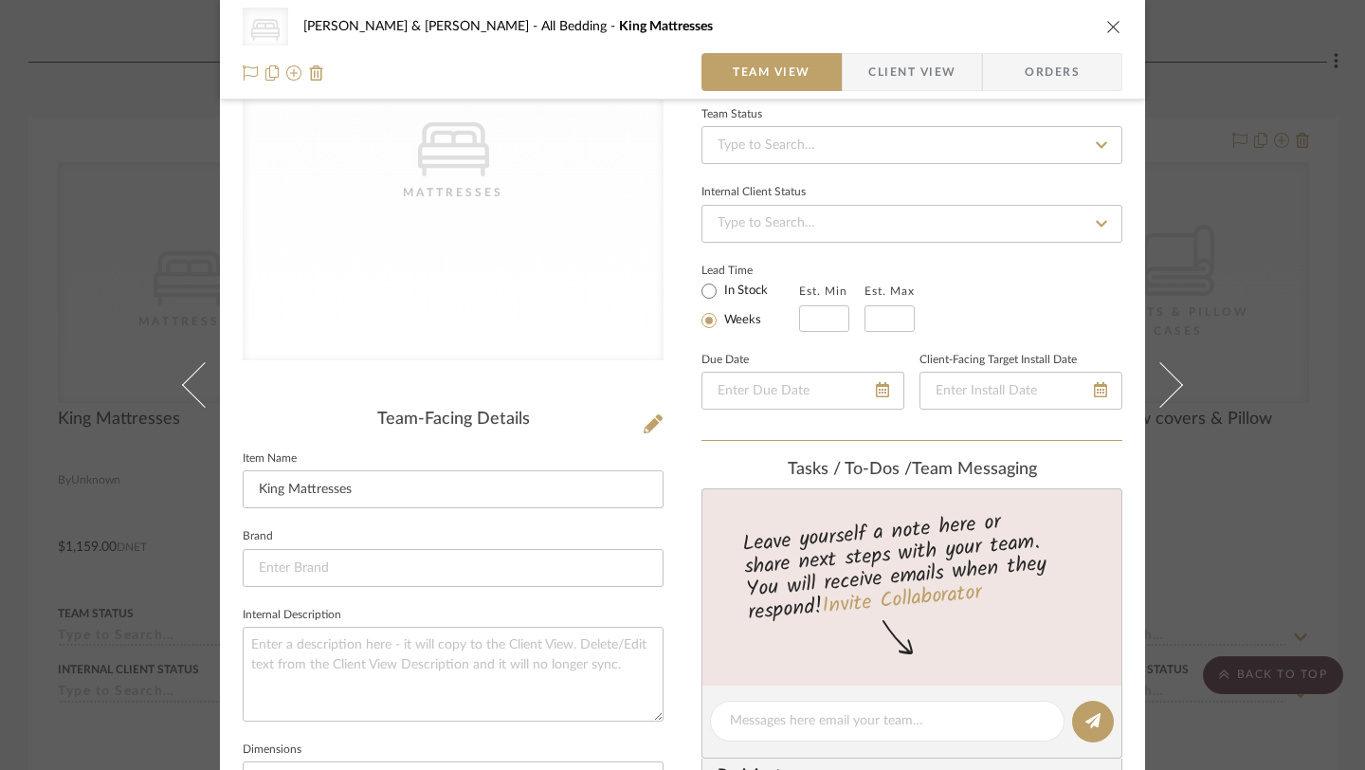
scroll to position [0, 0]
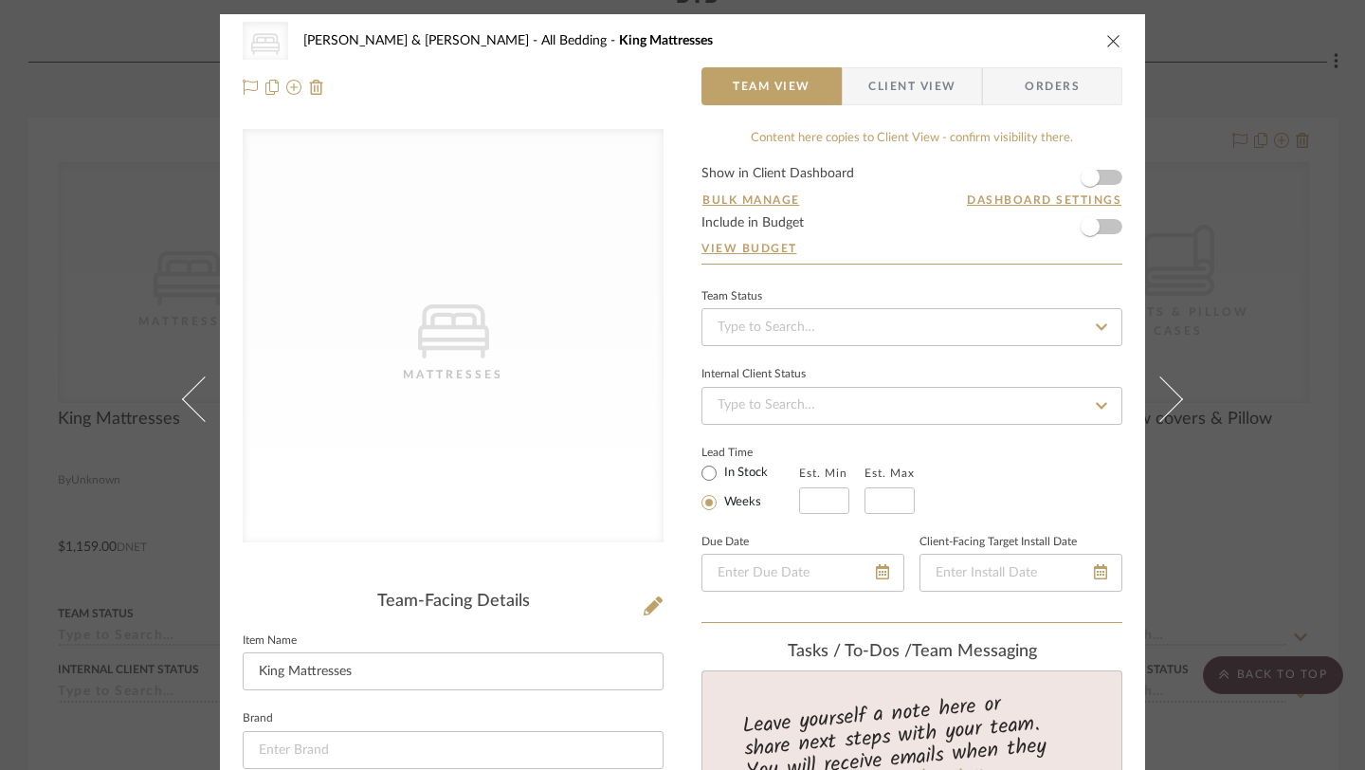
click at [1105, 48] on button "close" at bounding box center [1113, 40] width 17 height 17
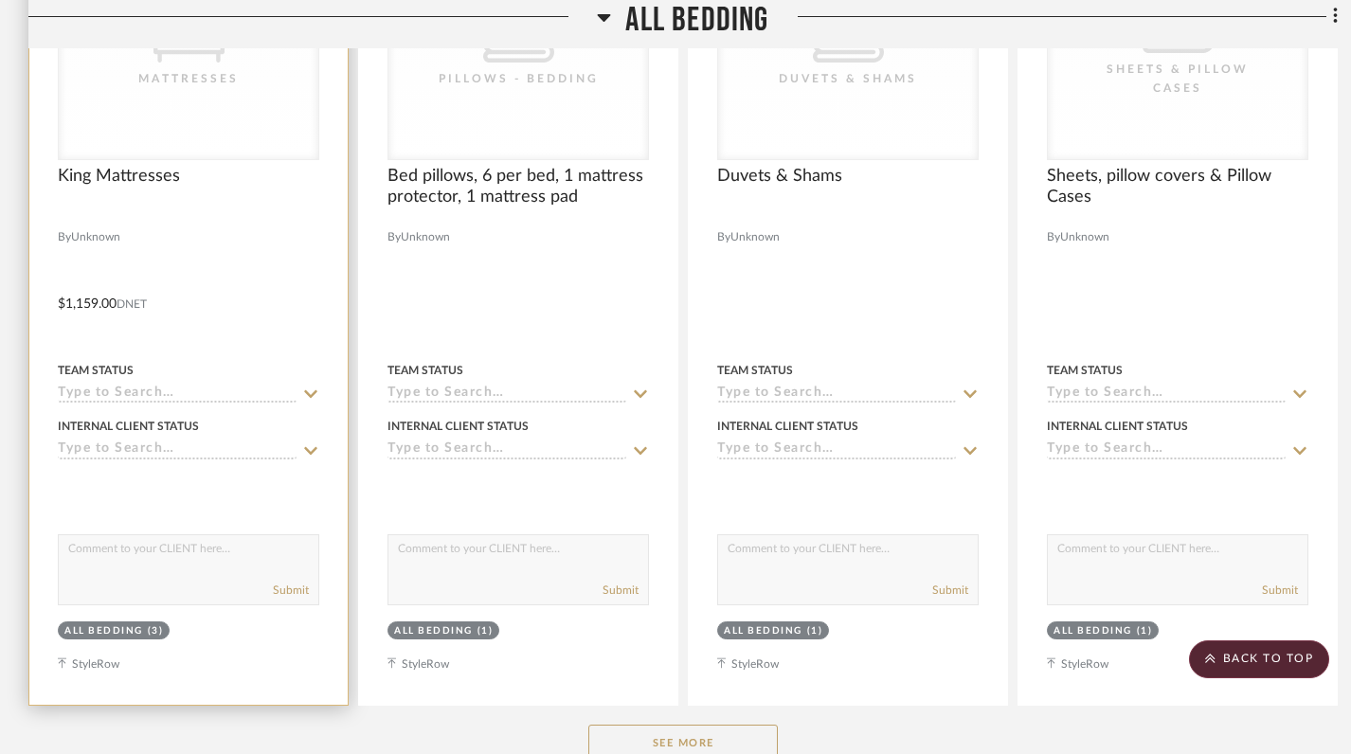
scroll to position [1869, 0]
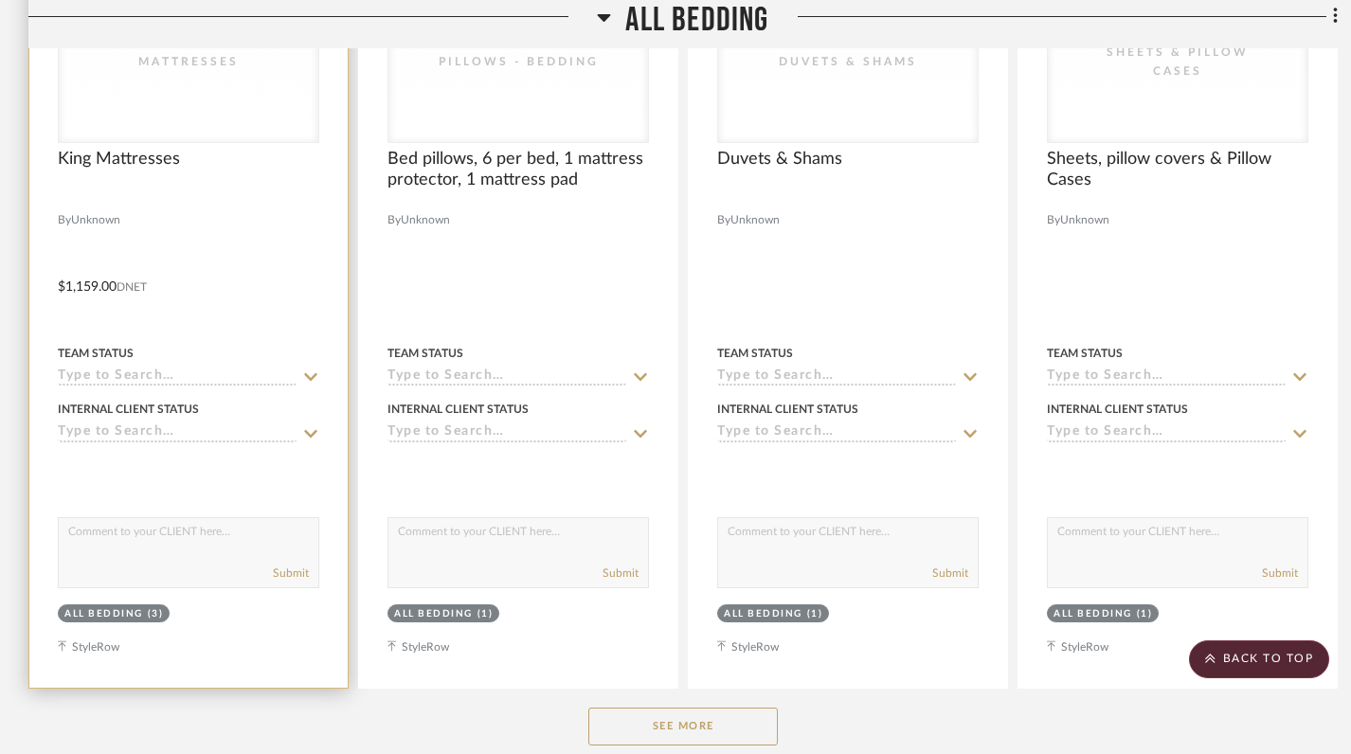
click at [126, 607] on div "All Bedding" at bounding box center [103, 614] width 79 height 14
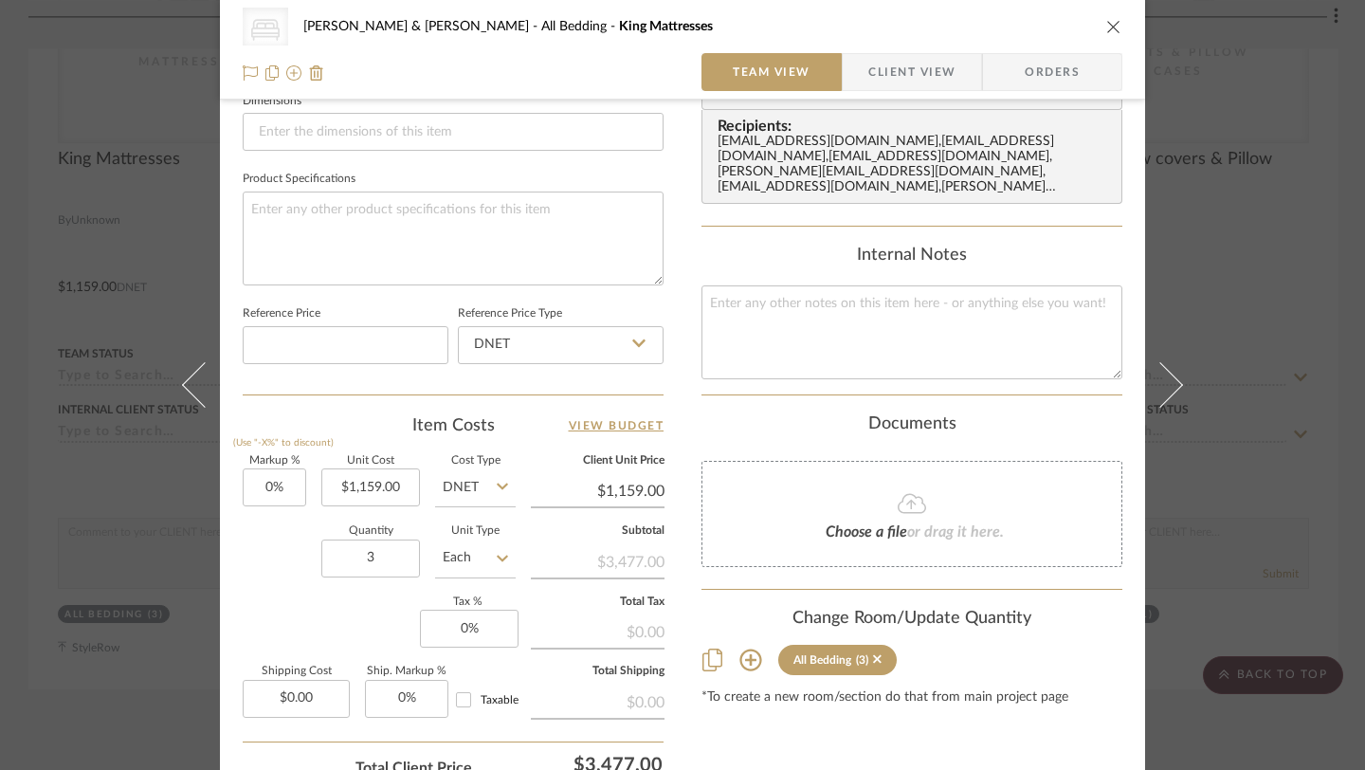
scroll to position [991, 0]
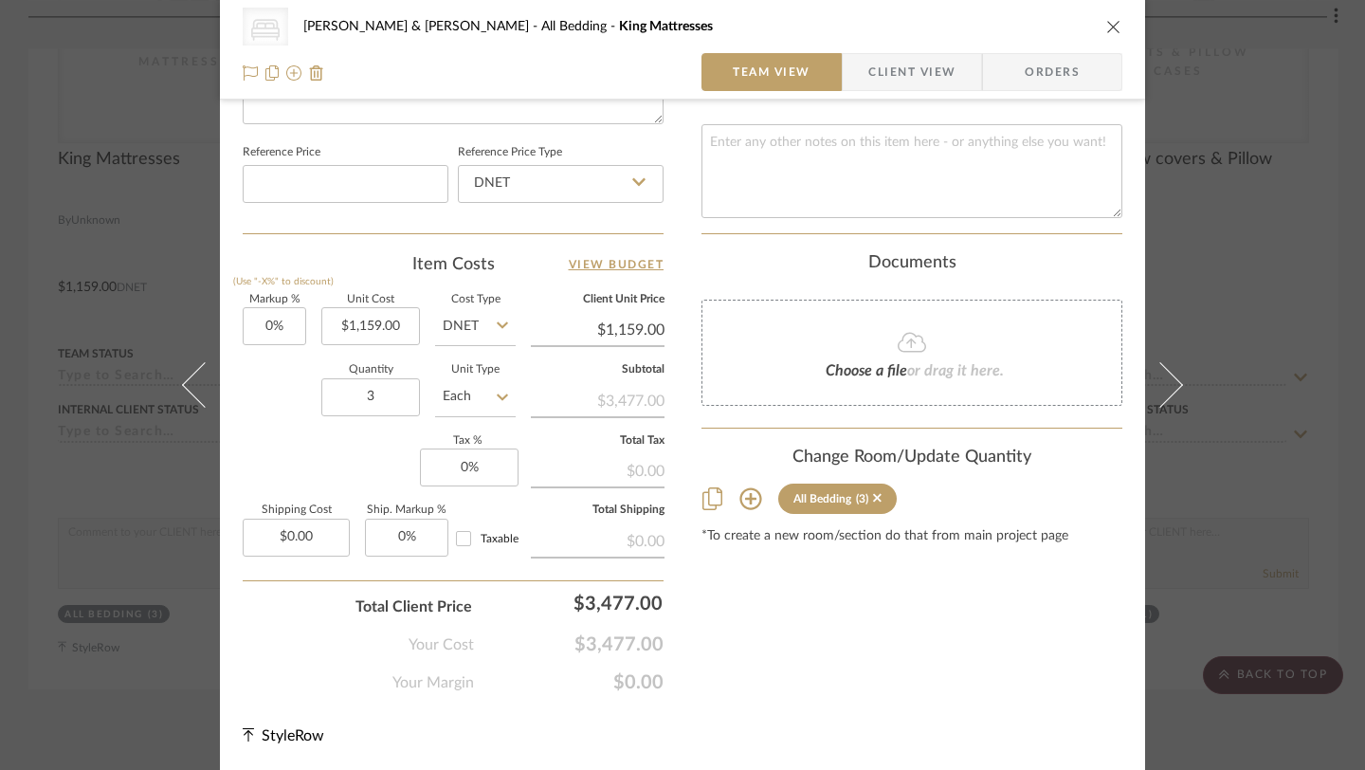
click at [747, 492] on icon at bounding box center [750, 498] width 23 height 23
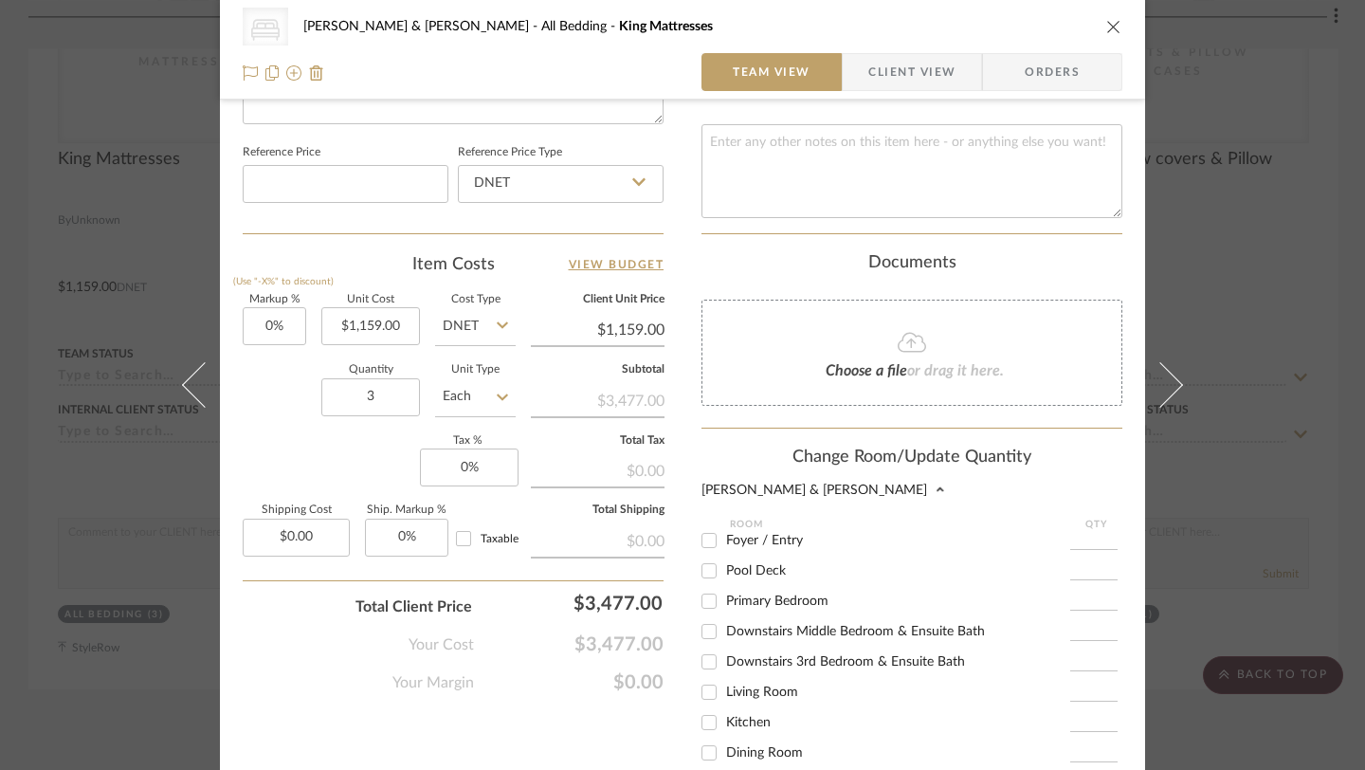
scroll to position [1, 0]
click at [701, 589] on input "Primary Bedroom" at bounding box center [709, 604] width 30 height 30
checkbox input "true"
type input "1"
click at [700, 621] on input "Downstairs Middle Bedroom & Ensuite Bath" at bounding box center [709, 635] width 30 height 30
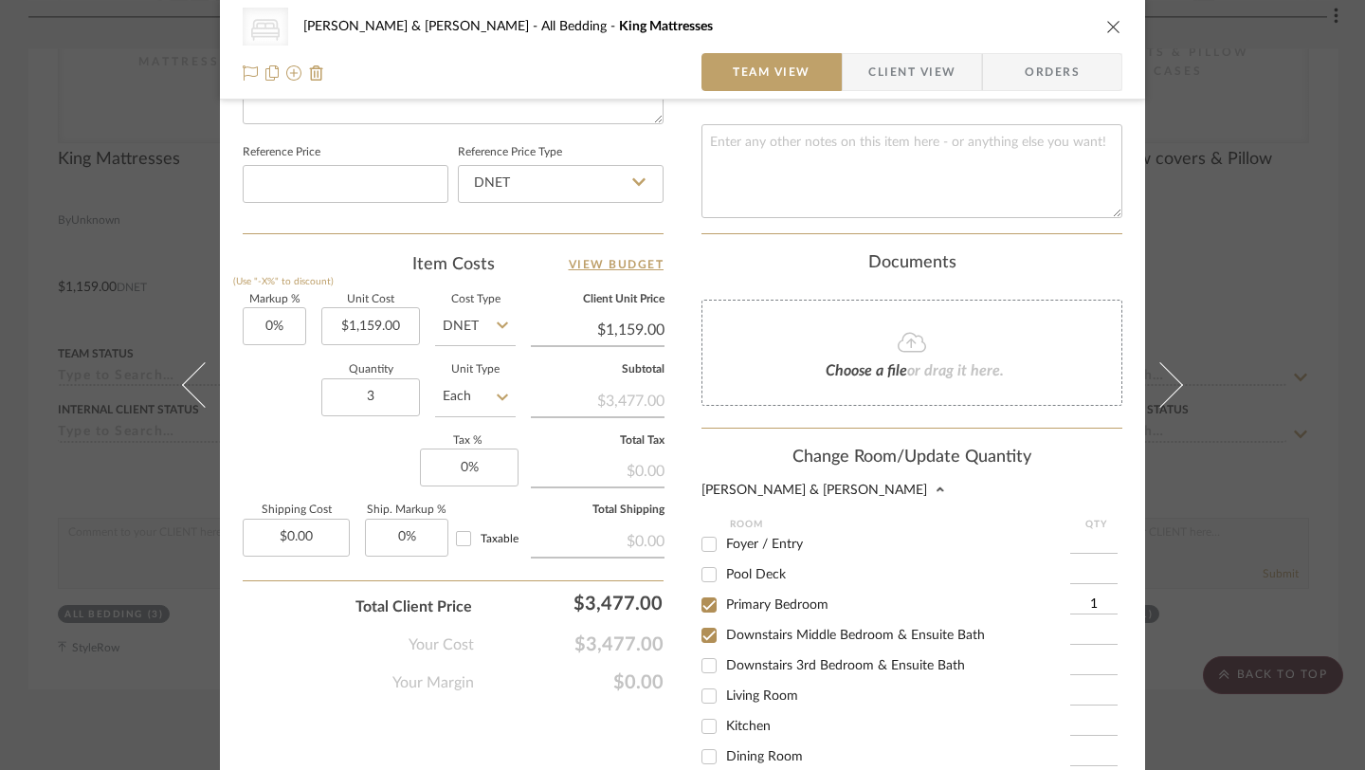
checkbox input "true"
type input "1"
click at [703, 652] on input "Downstairs 3rd Bedroom & Ensuite Bath" at bounding box center [709, 665] width 30 height 30
checkbox input "true"
type input "1"
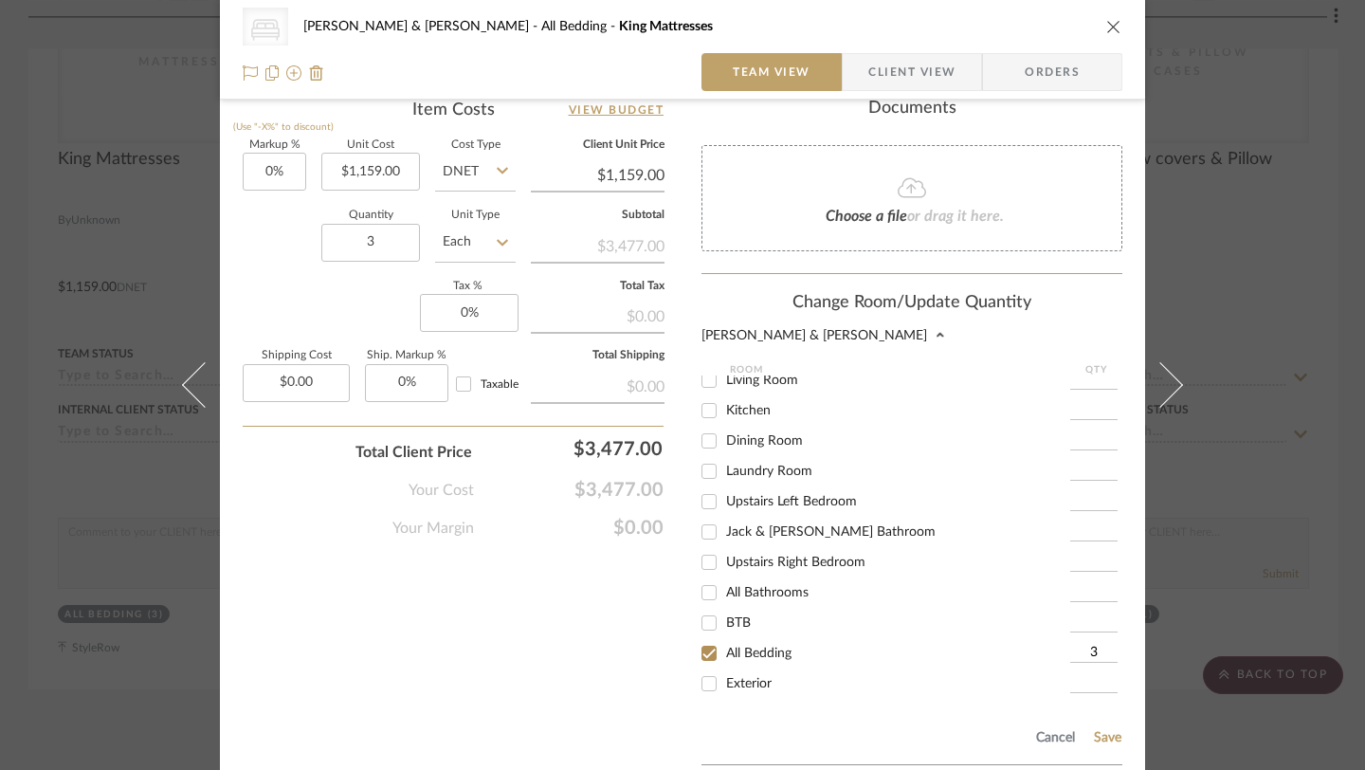
scroll to position [1286, 0]
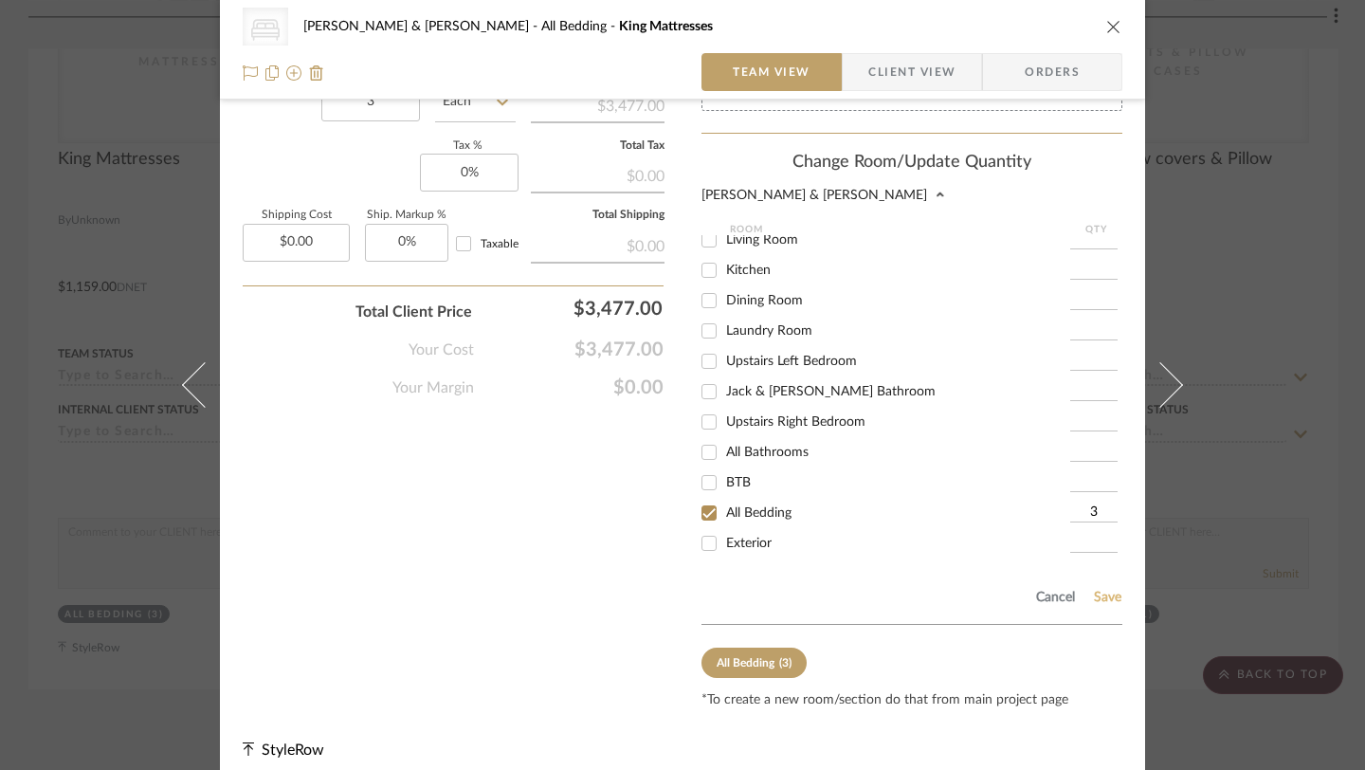
click at [1099, 589] on button "Save" at bounding box center [1107, 596] width 29 height 15
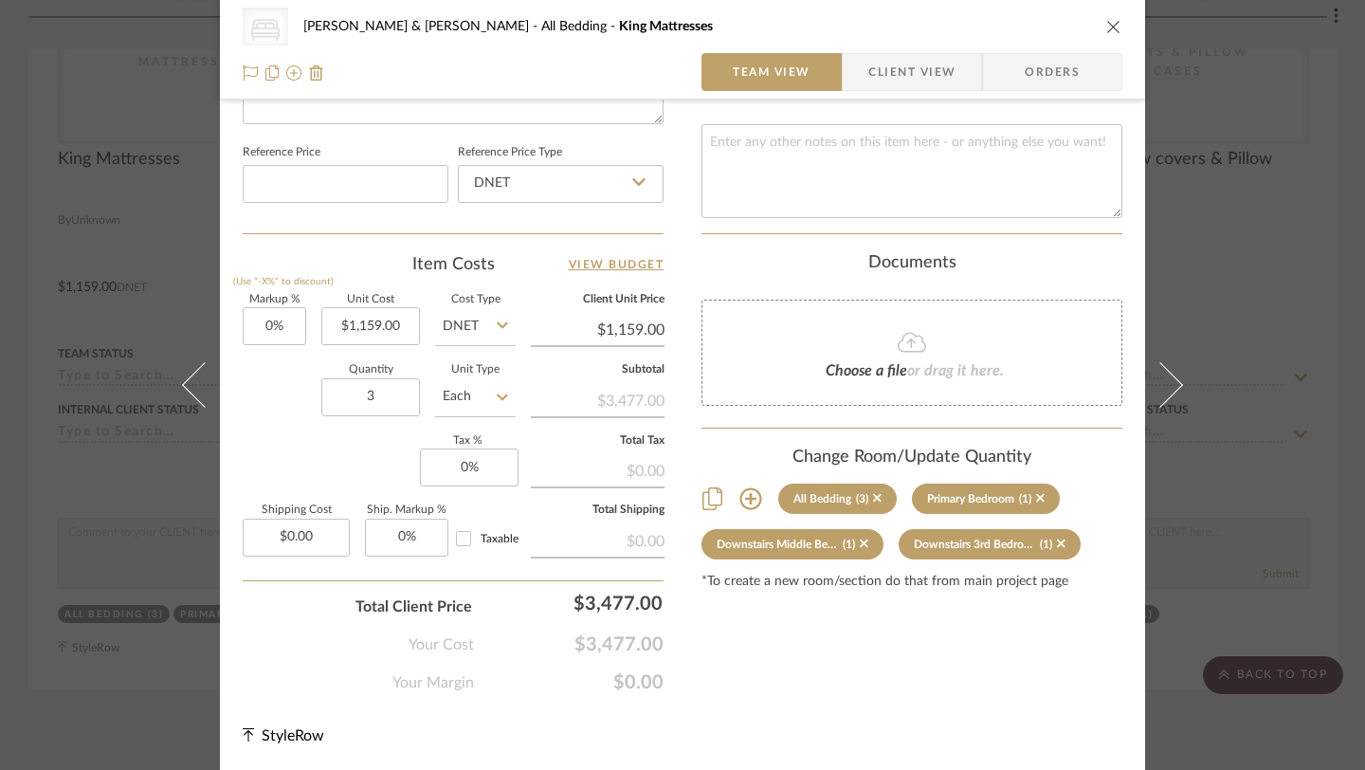
scroll to position [991, 0]
click at [841, 492] on div "All Bedding" at bounding box center [822, 498] width 58 height 13
click at [873, 494] on icon at bounding box center [877, 498] width 9 height 9
type input "1"
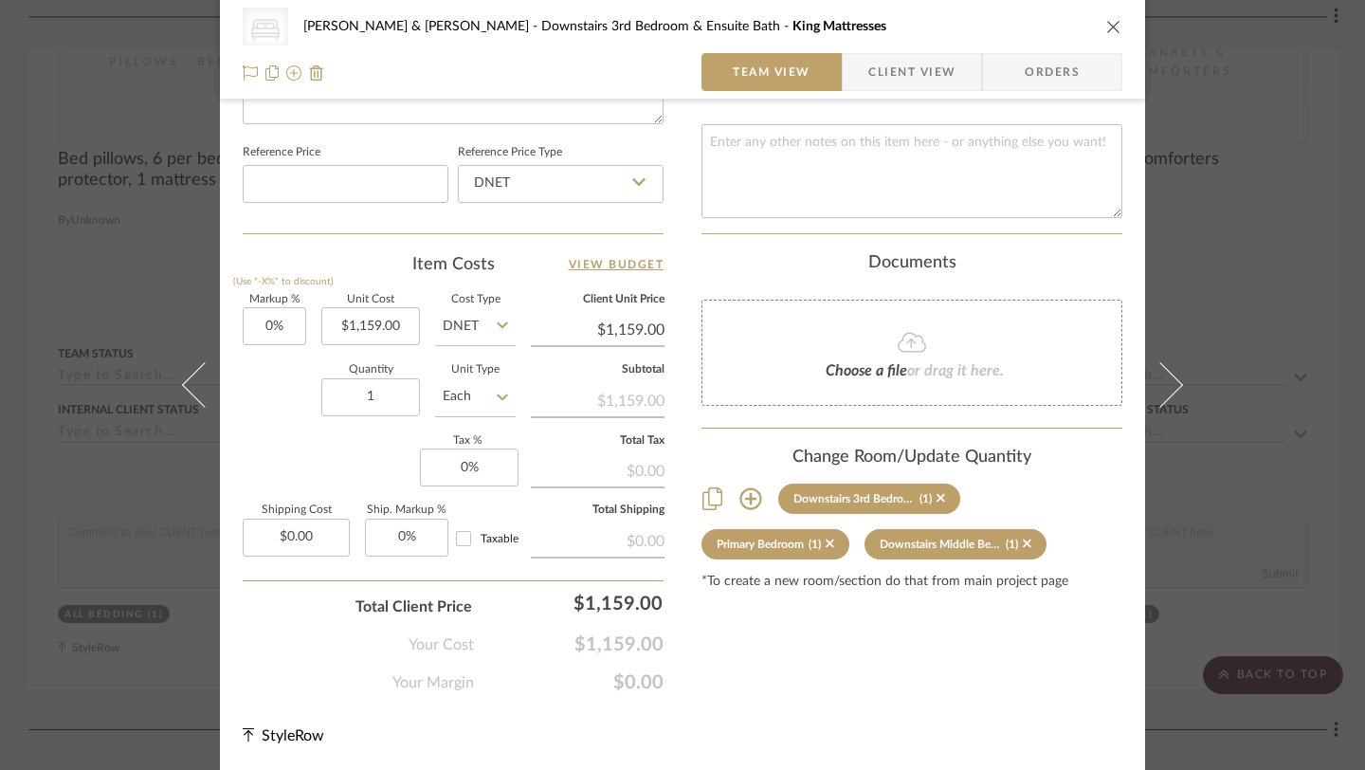
click at [1106, 27] on icon "close" at bounding box center [1113, 26] width 15 height 15
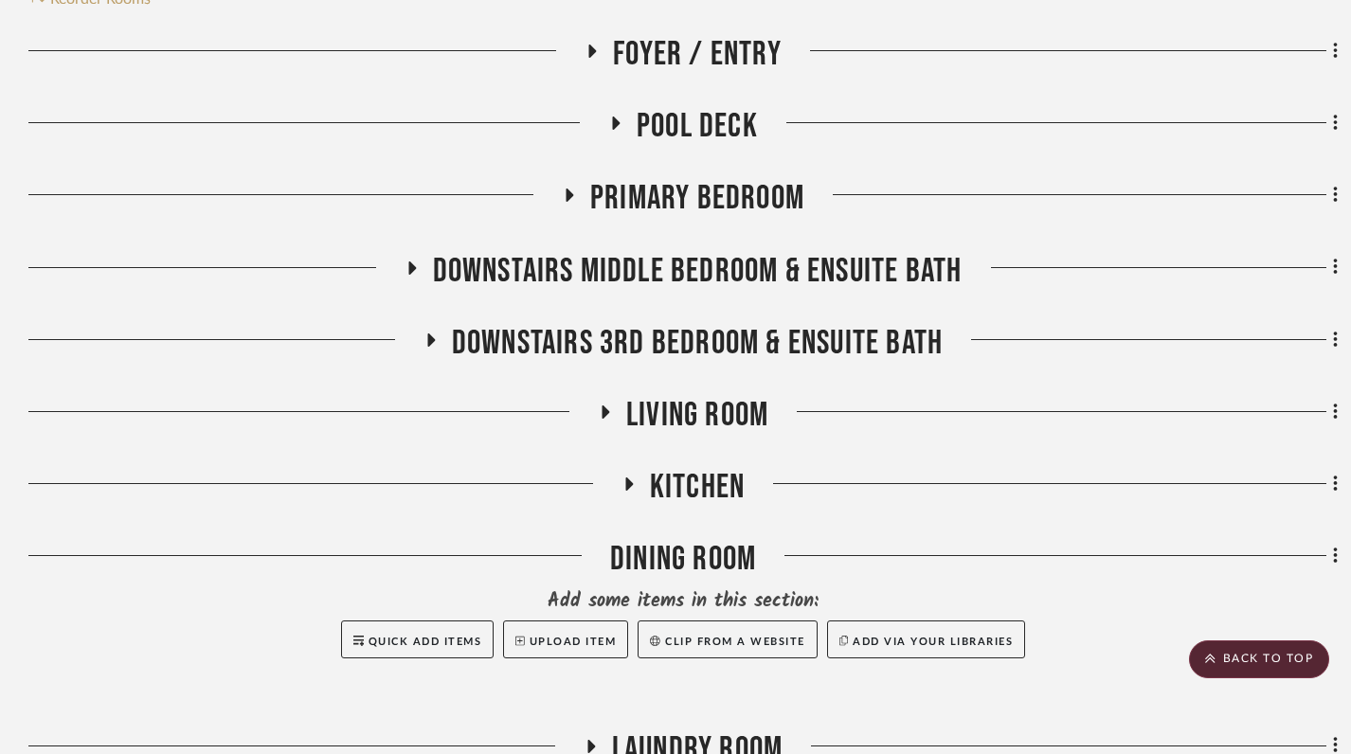
scroll to position [495, 0]
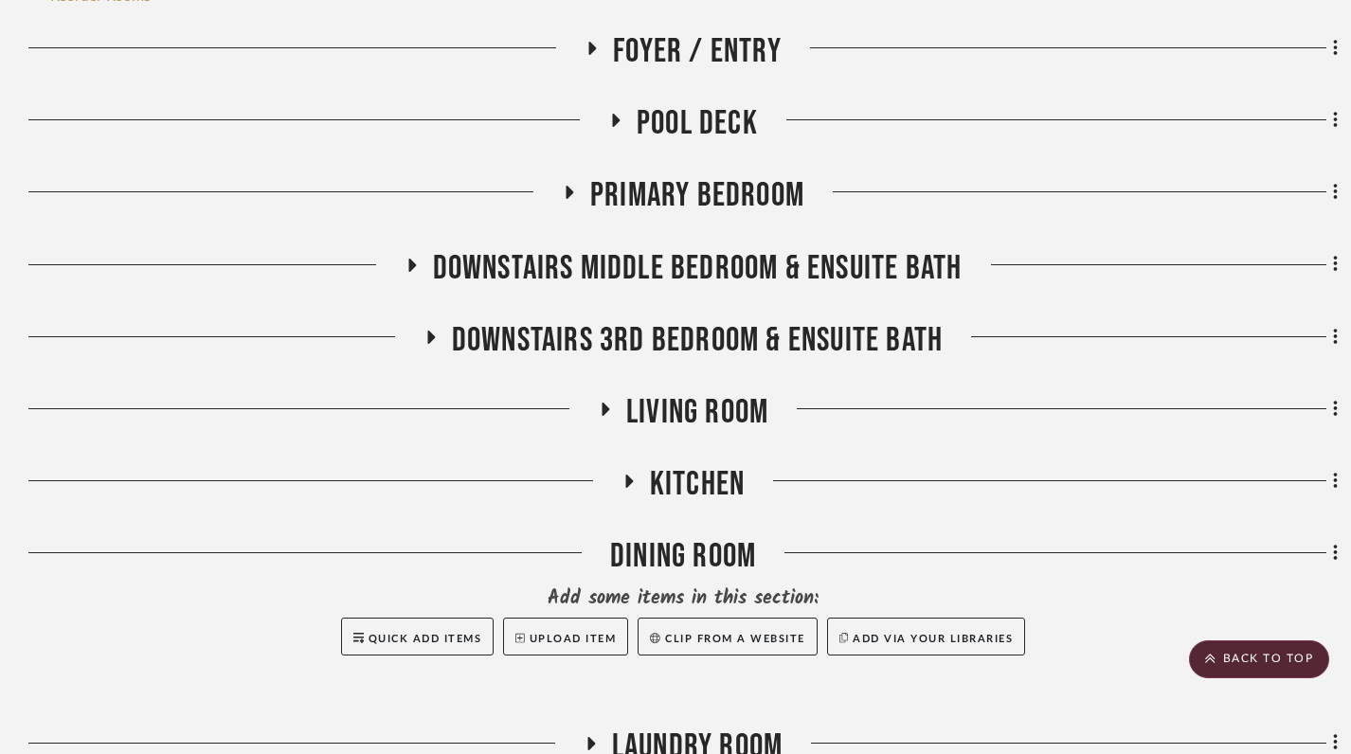
click at [571, 186] on icon at bounding box center [571, 192] width 8 height 13
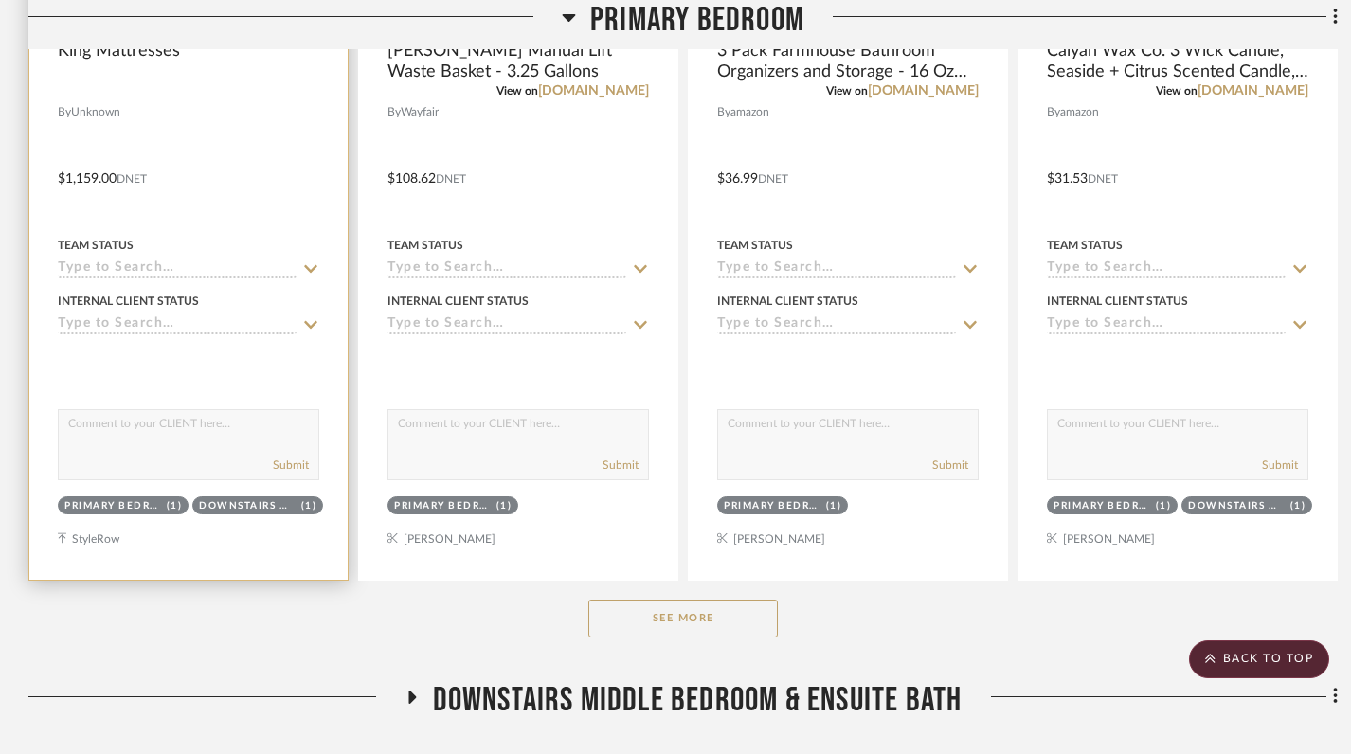
scroll to position [947, 0]
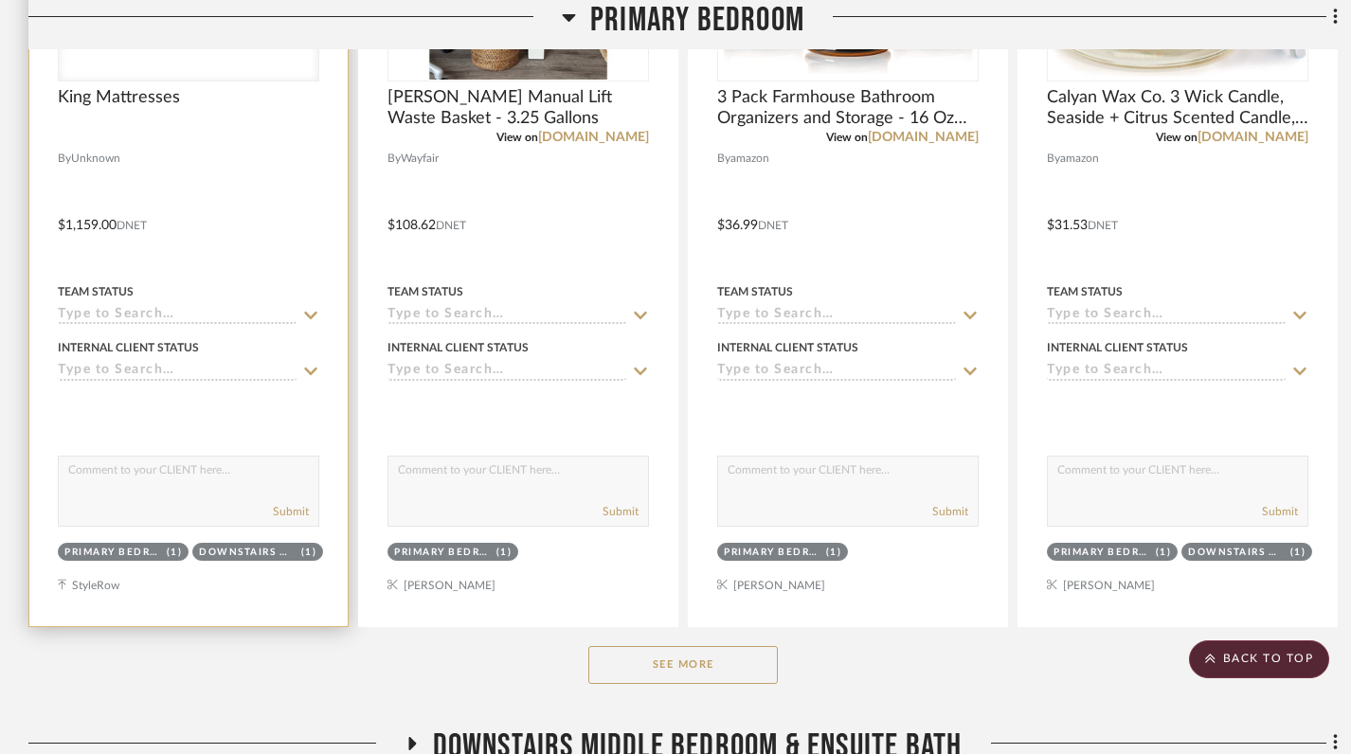
click at [242, 143] on div at bounding box center [188, 211] width 318 height 829
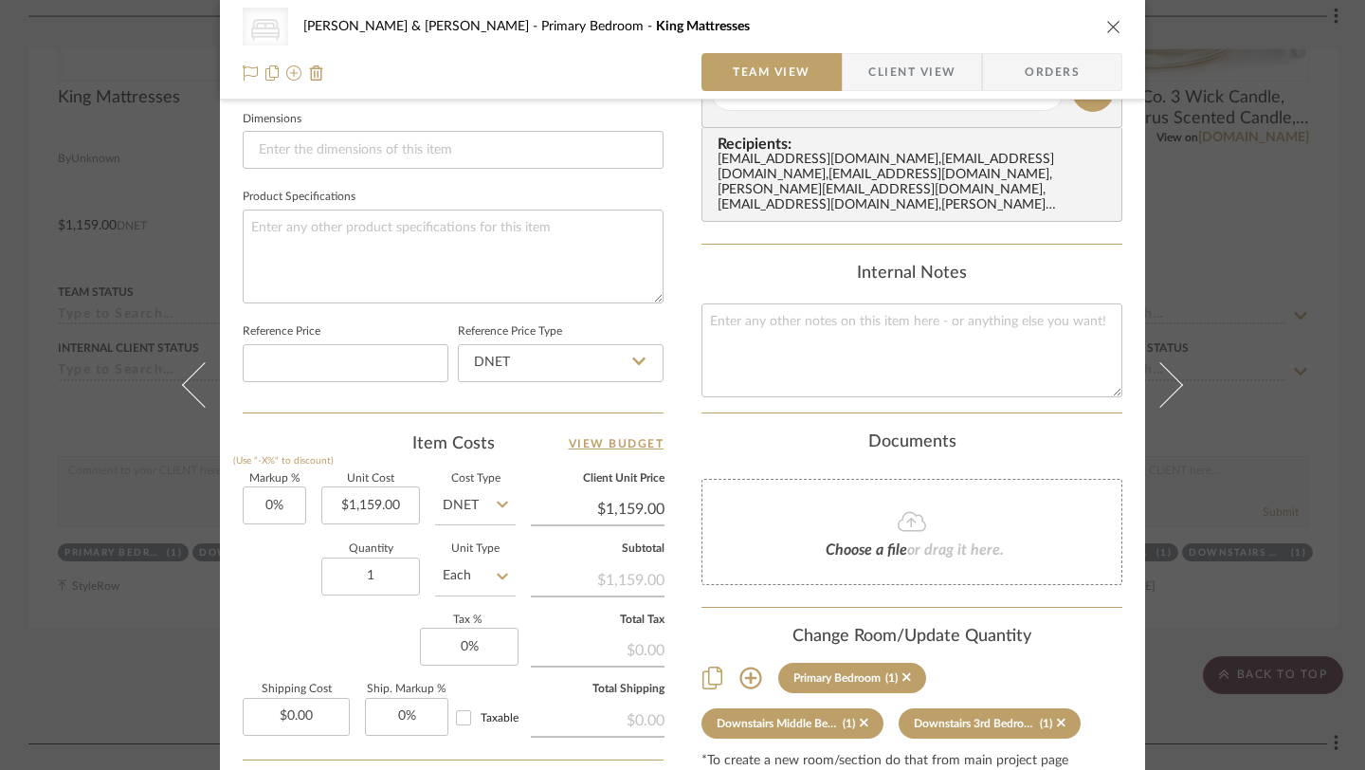
scroll to position [991, 0]
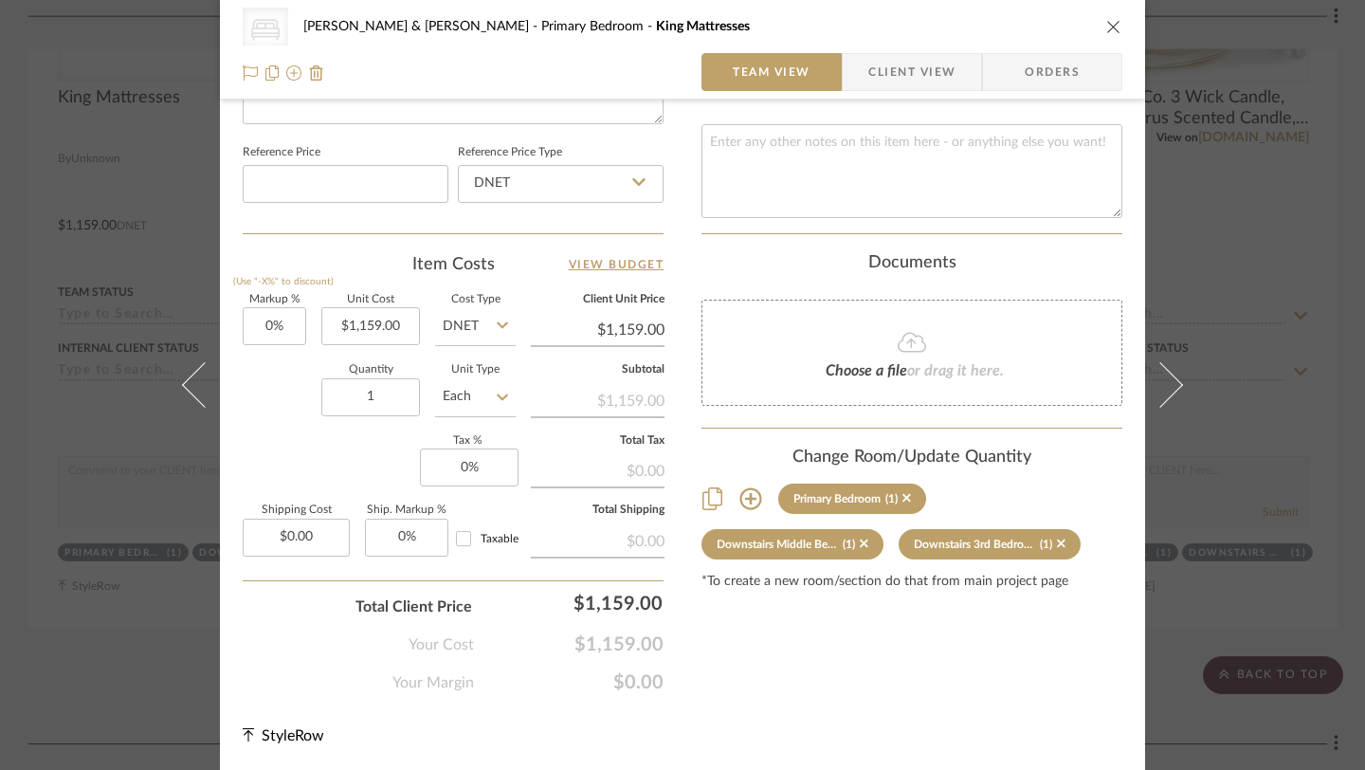
click at [741, 488] on icon at bounding box center [750, 499] width 22 height 22
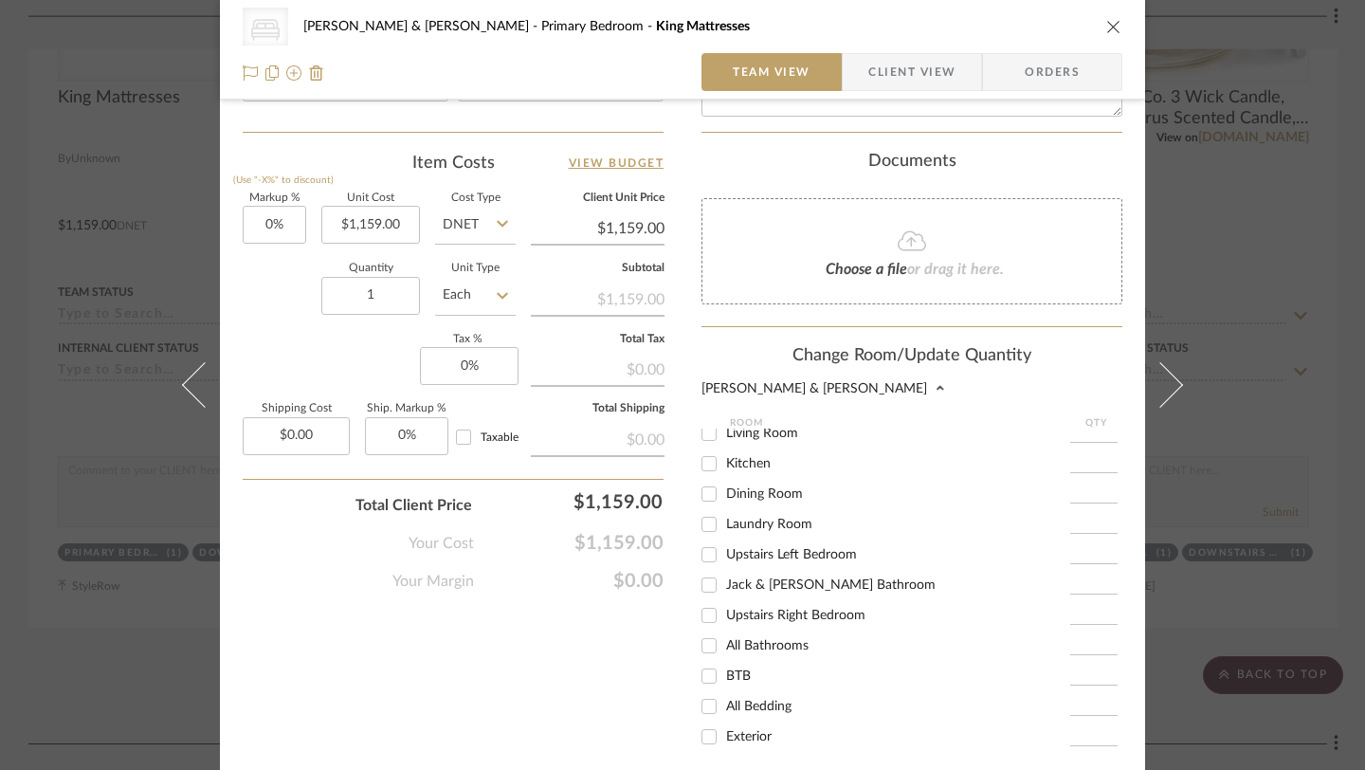
scroll to position [1265, 0]
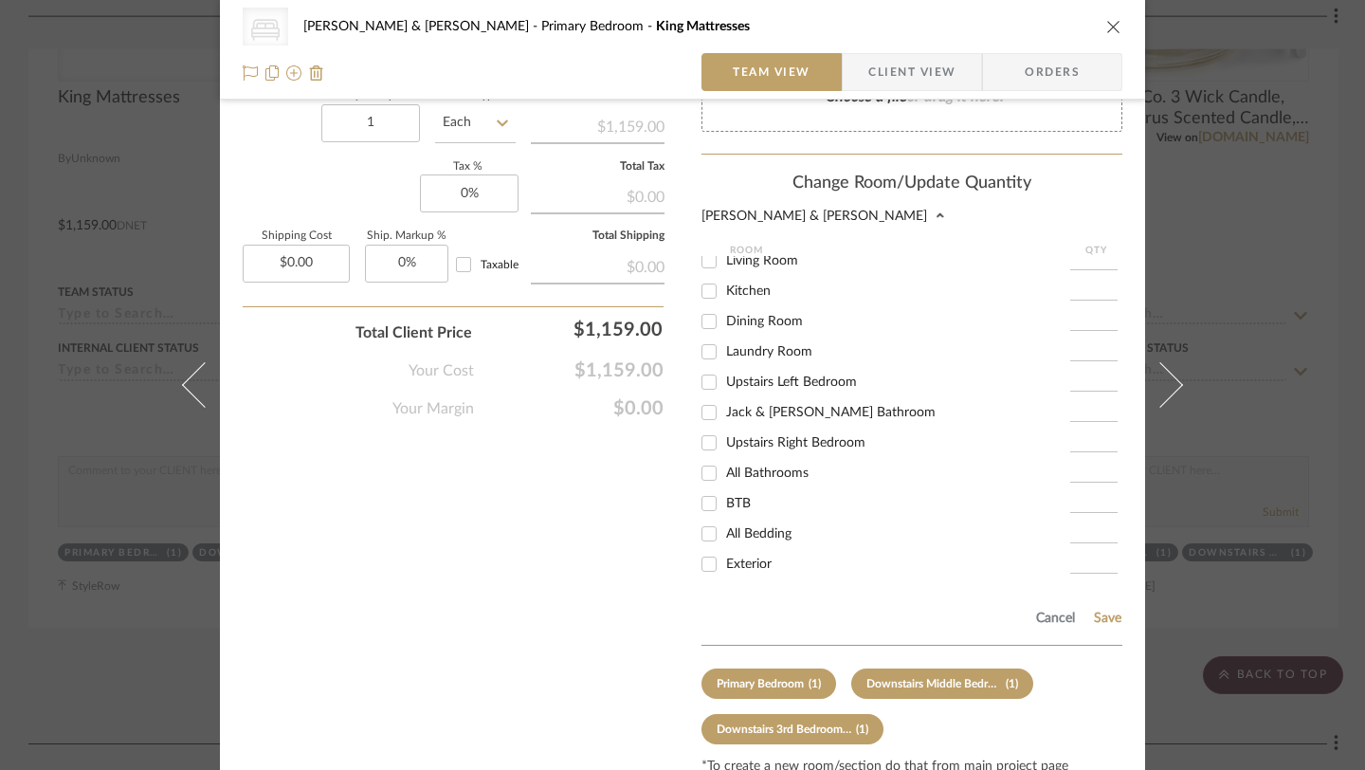
click at [709, 518] on input "All Bedding" at bounding box center [709, 533] width 30 height 30
checkbox input "true"
type input "1"
click at [1102, 610] on button "Save" at bounding box center [1107, 617] width 29 height 15
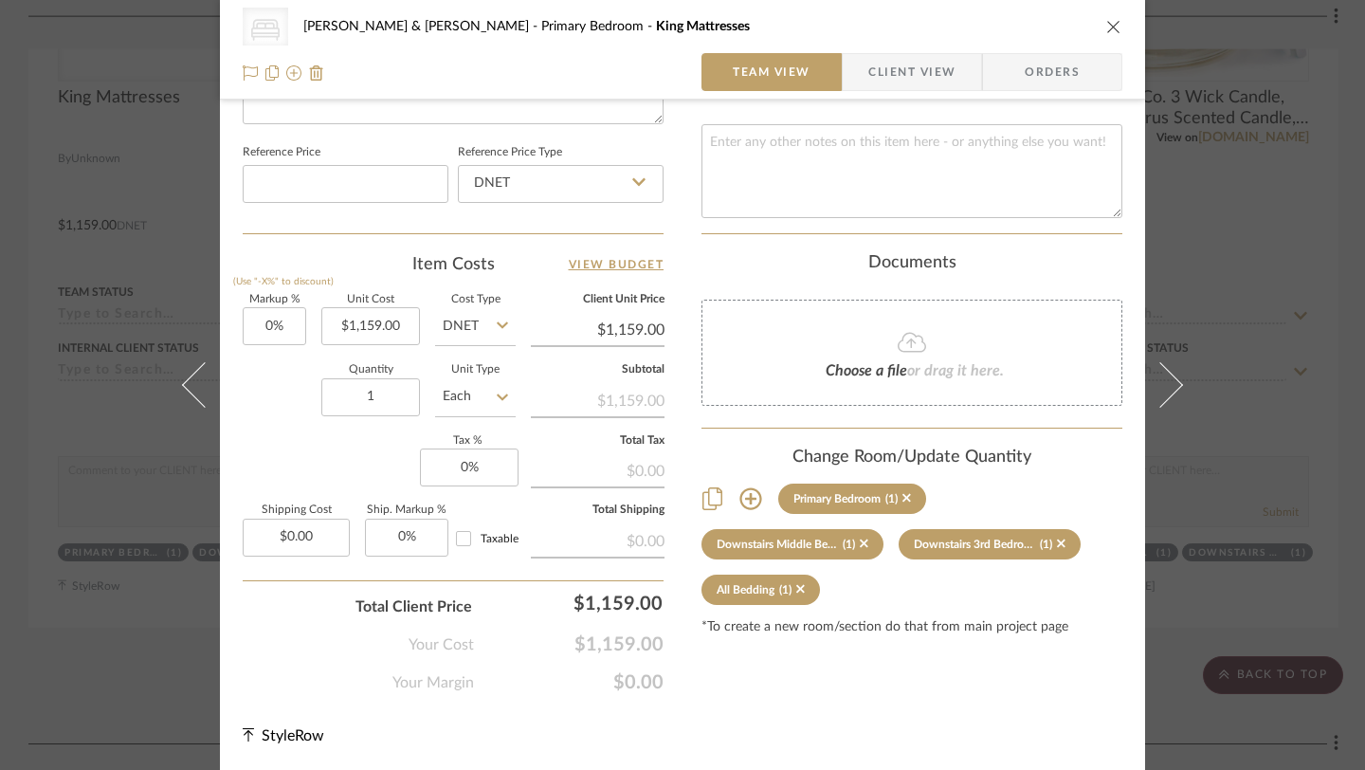
scroll to position [991, 0]
click at [1106, 32] on icon "close" at bounding box center [1113, 26] width 15 height 15
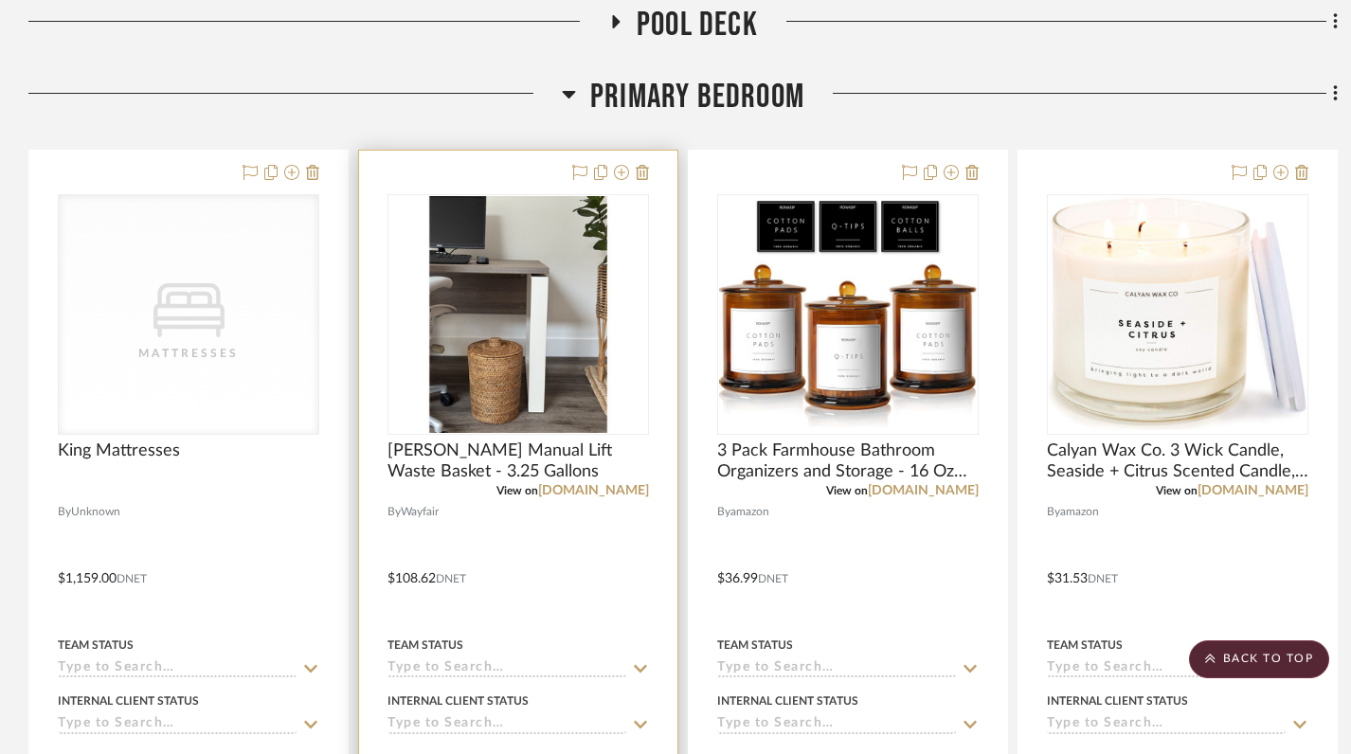
scroll to position [596, 0]
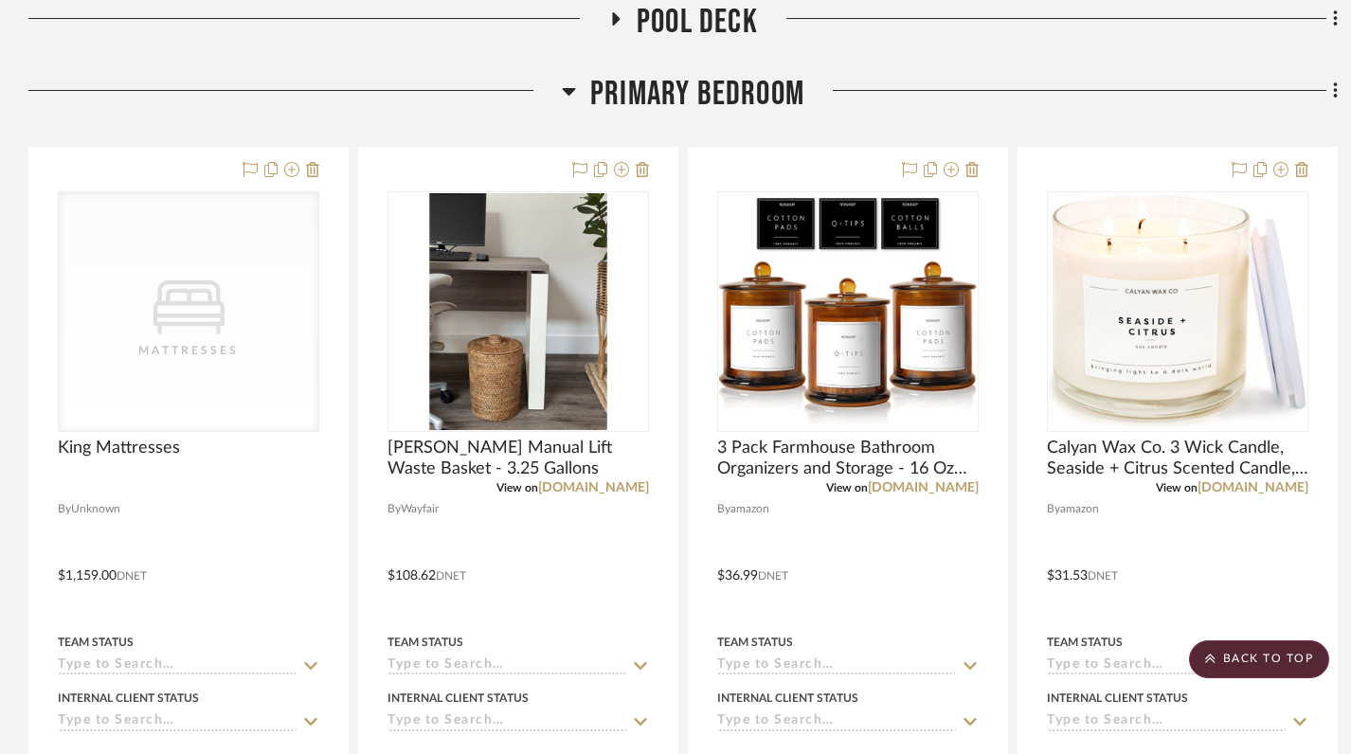
click at [571, 80] on icon at bounding box center [569, 91] width 14 height 23
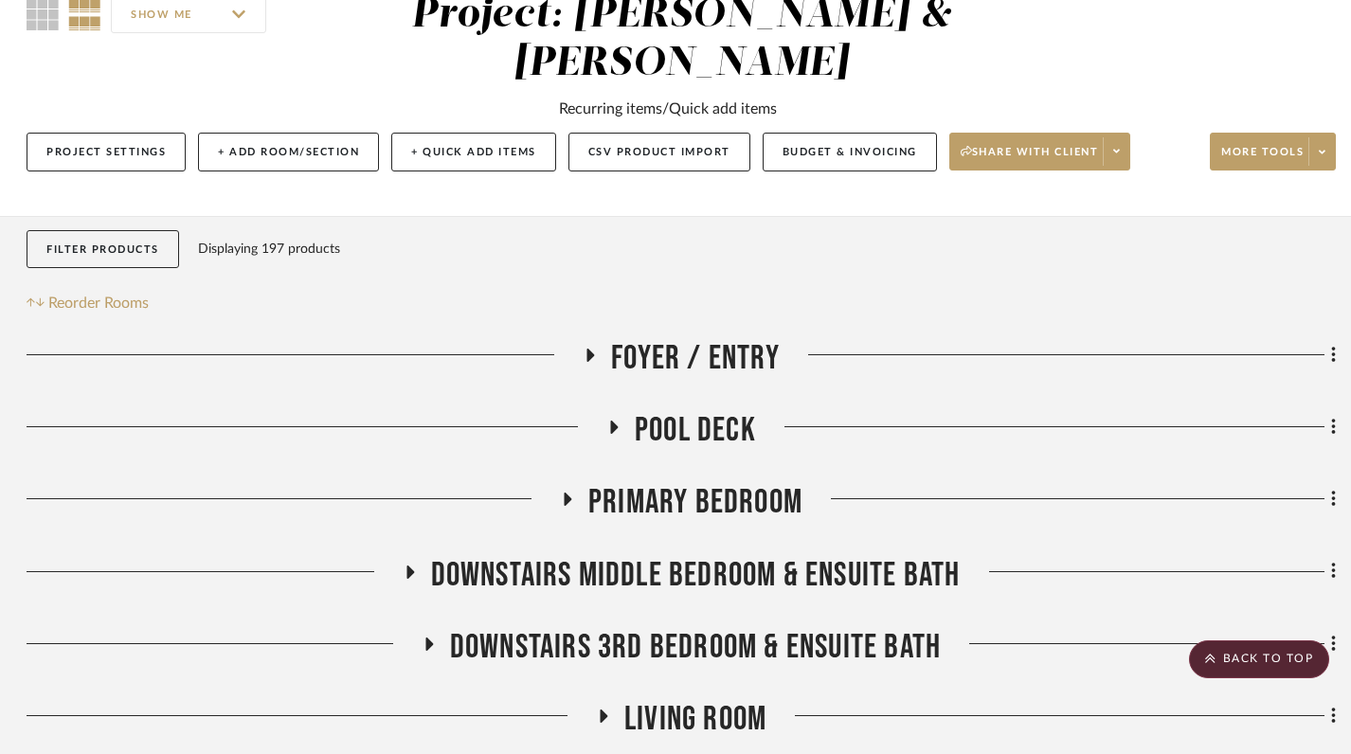
scroll to position [0, 2]
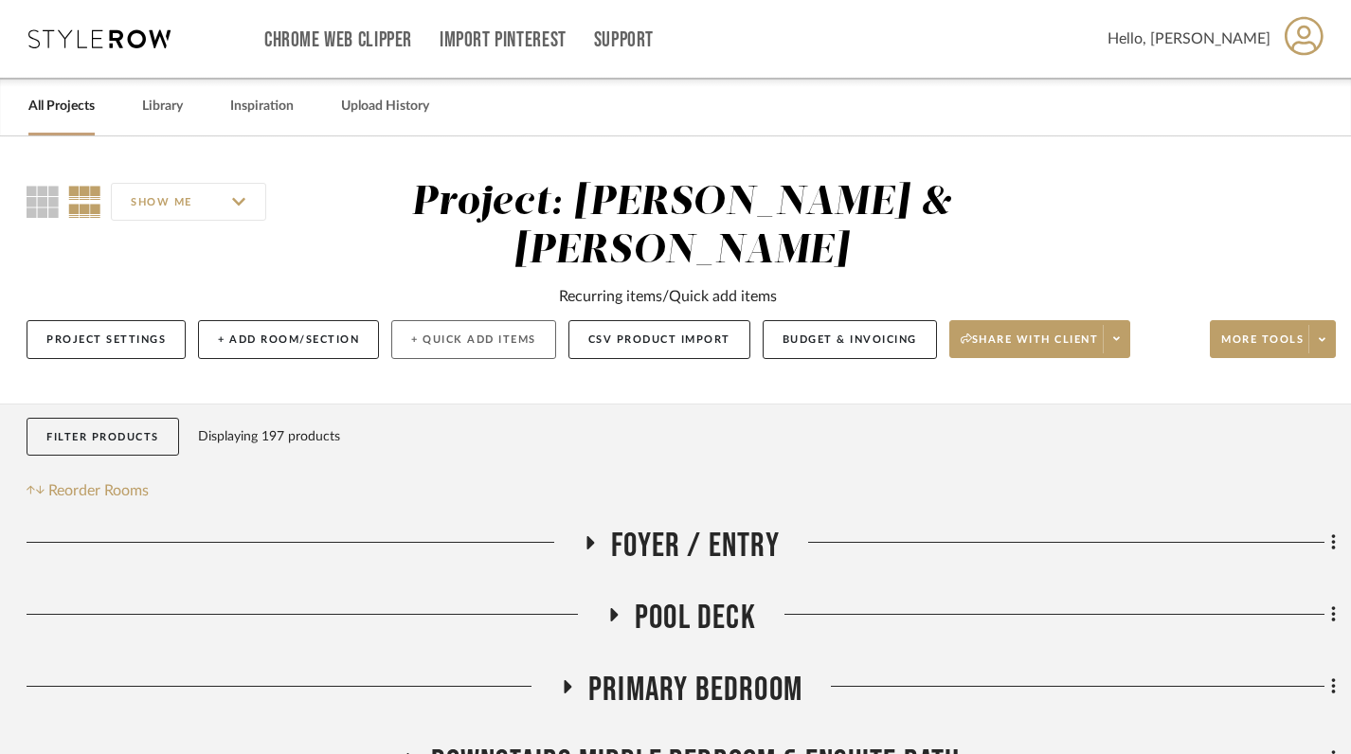
click at [462, 320] on button "+ Quick Add Items" at bounding box center [473, 339] width 165 height 39
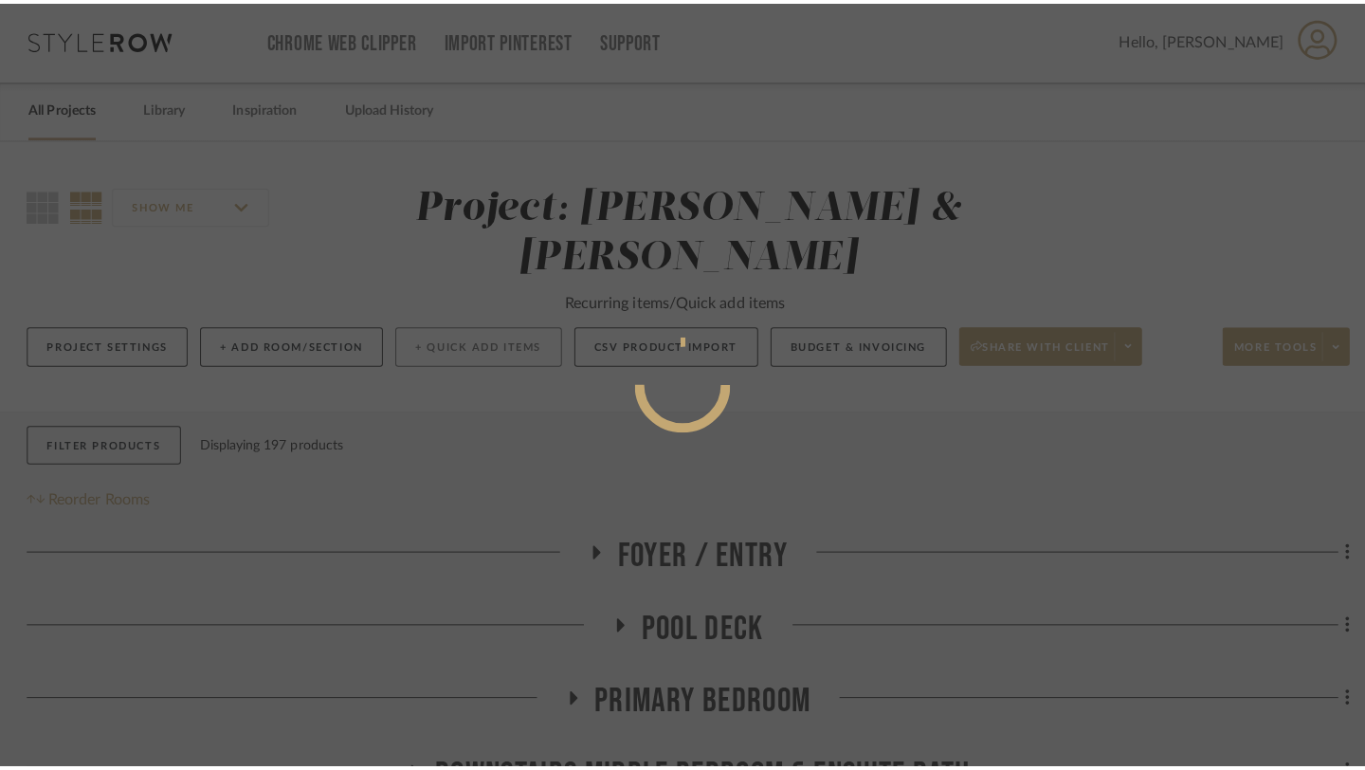
scroll to position [0, 0]
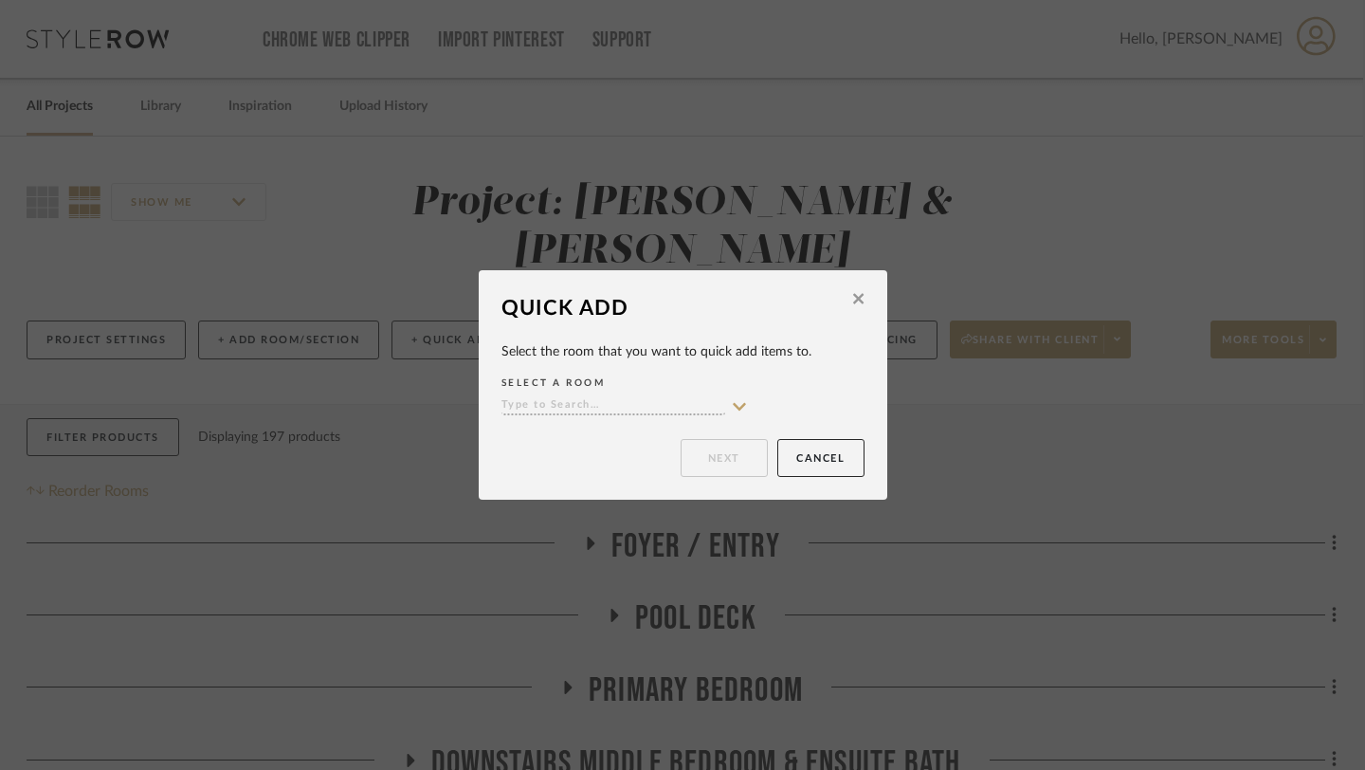
click at [733, 406] on icon at bounding box center [739, 406] width 13 height 8
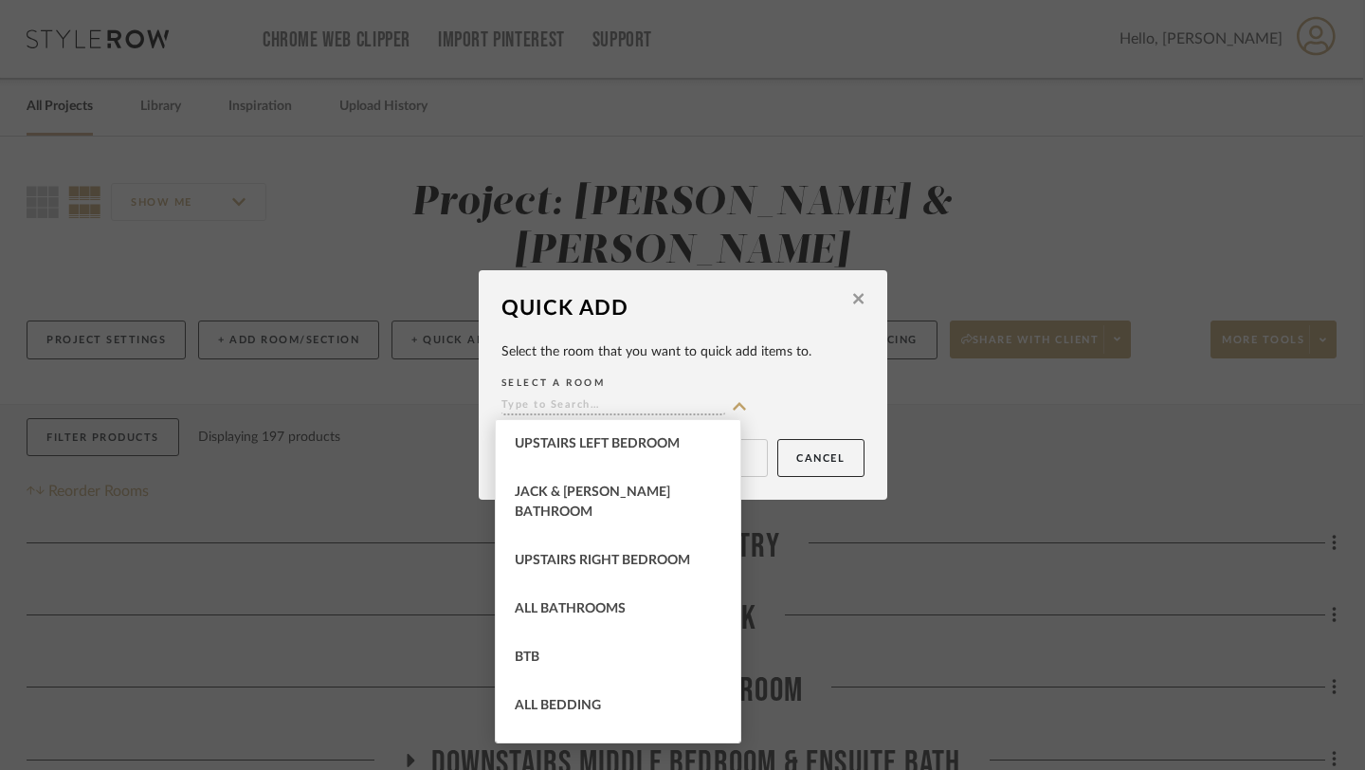
scroll to position [491, 0]
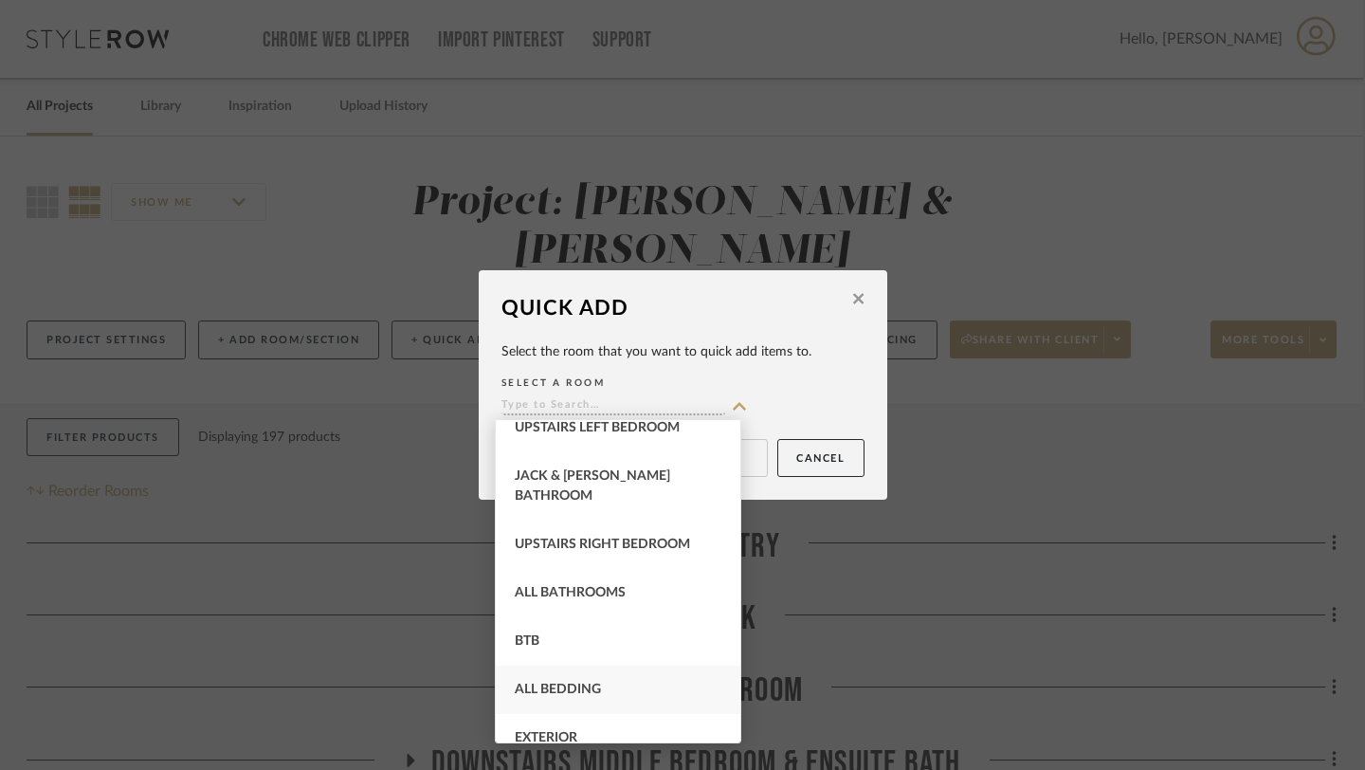
click at [568, 665] on div "All Bedding" at bounding box center [618, 689] width 245 height 48
type input "All Bedding"
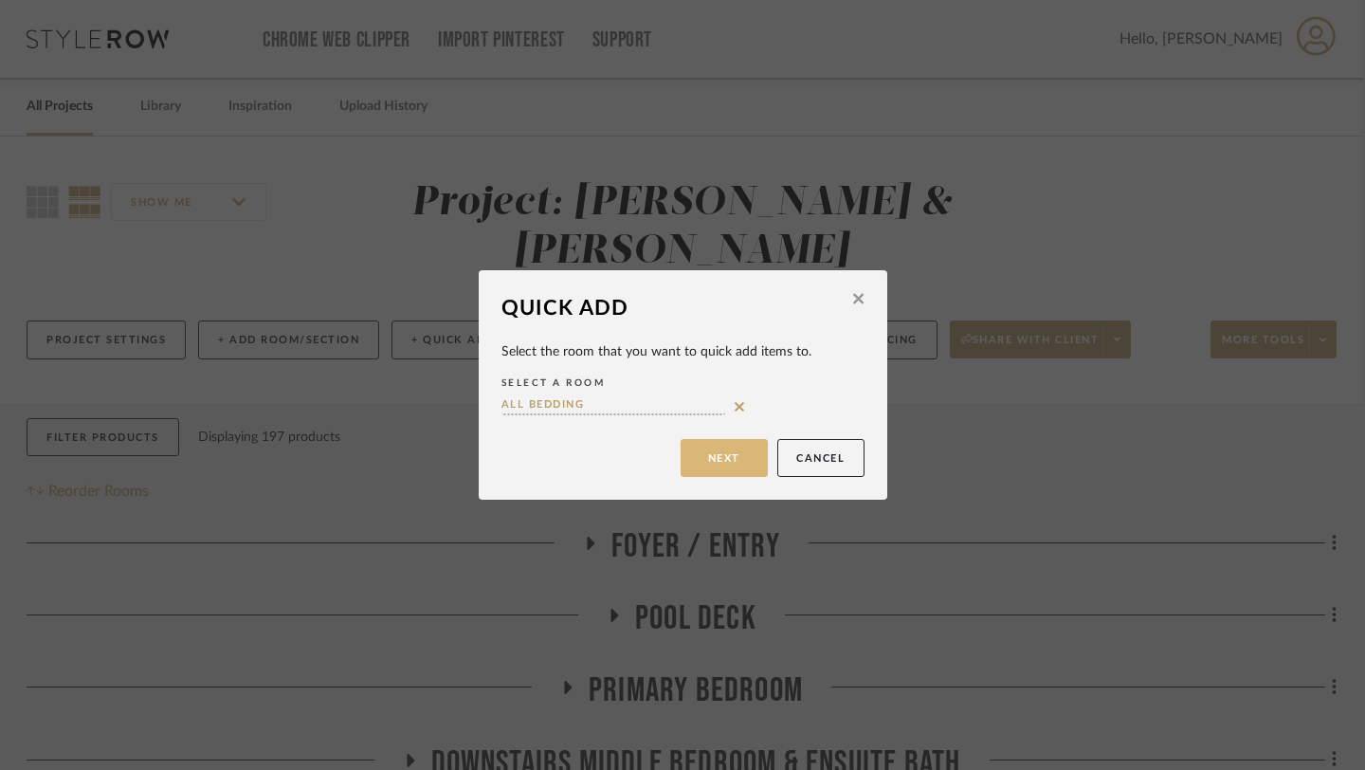
click at [738, 467] on button "Next" at bounding box center [723, 458] width 87 height 38
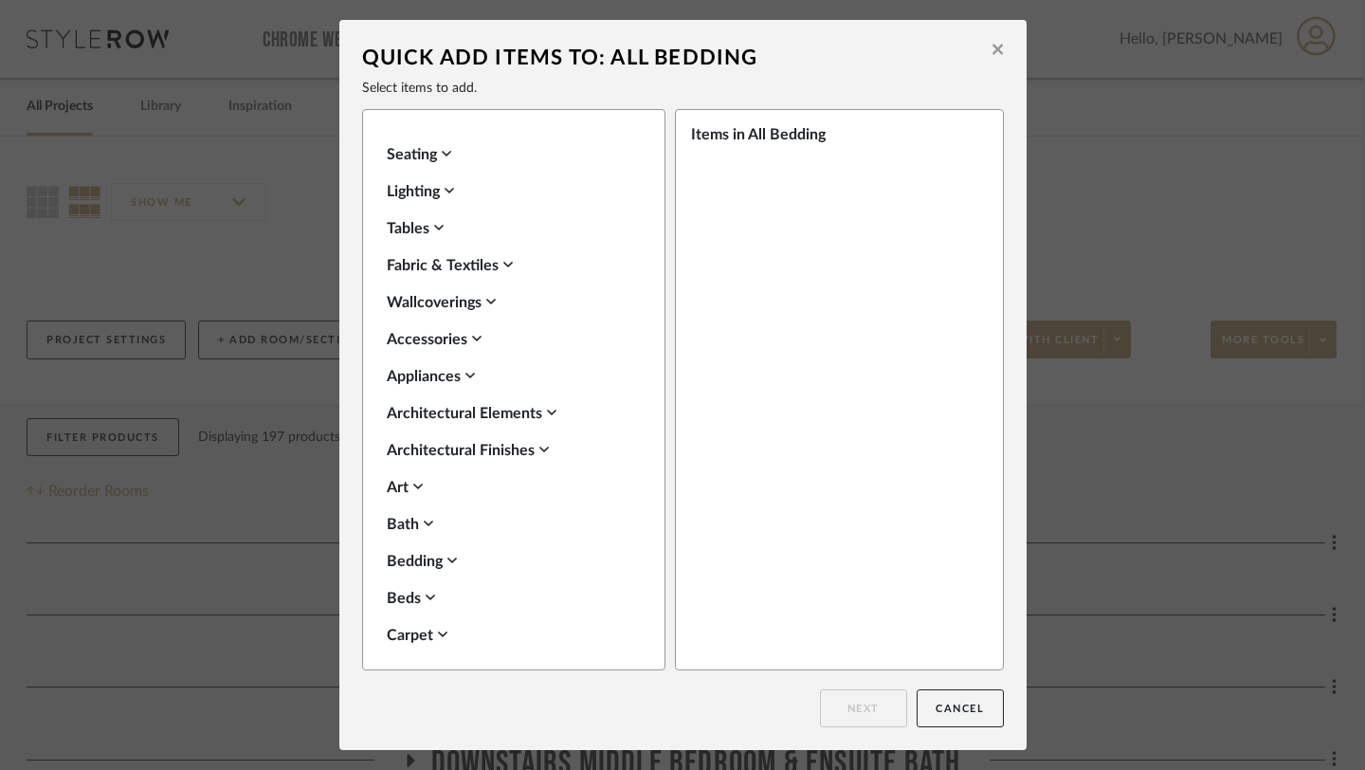
click at [409, 561] on div "Bedding" at bounding box center [509, 561] width 245 height 23
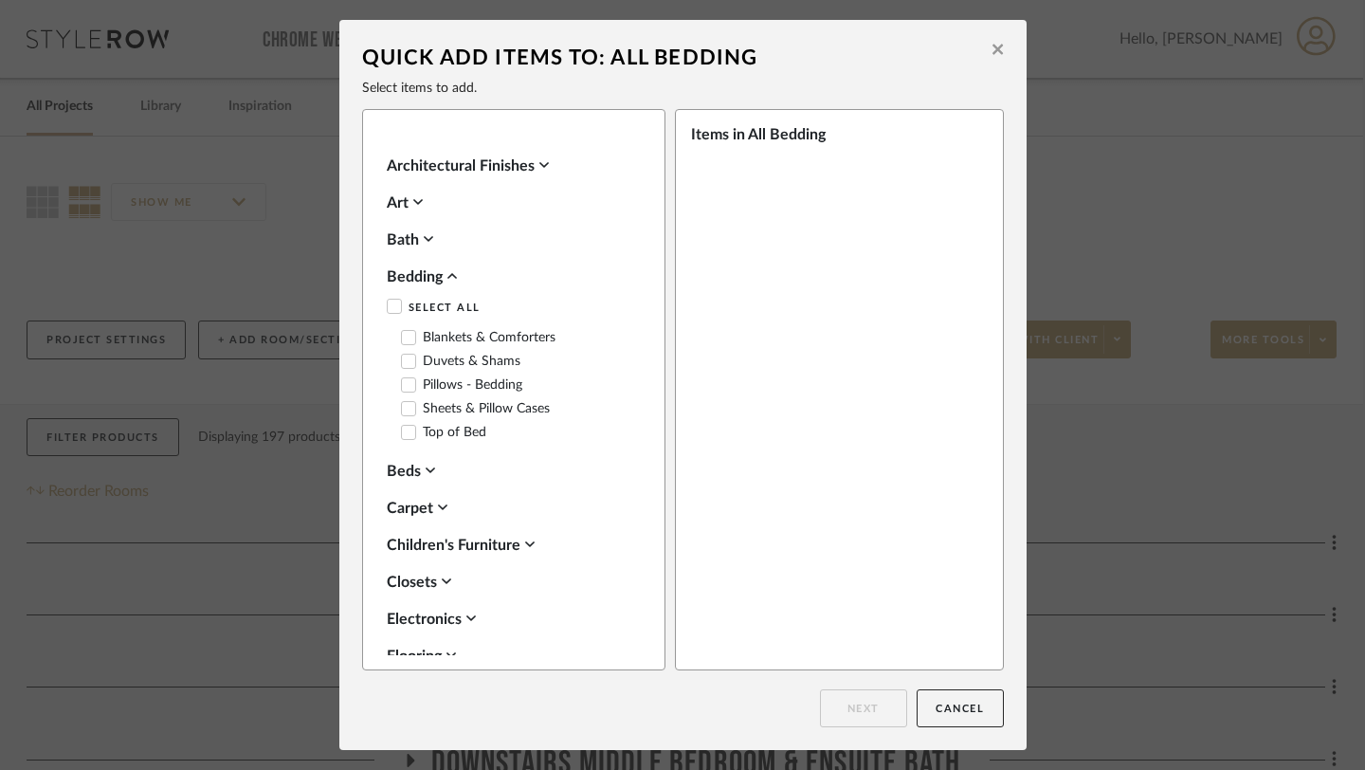
scroll to position [286, 0]
click at [406, 472] on div "Beds" at bounding box center [509, 469] width 245 height 23
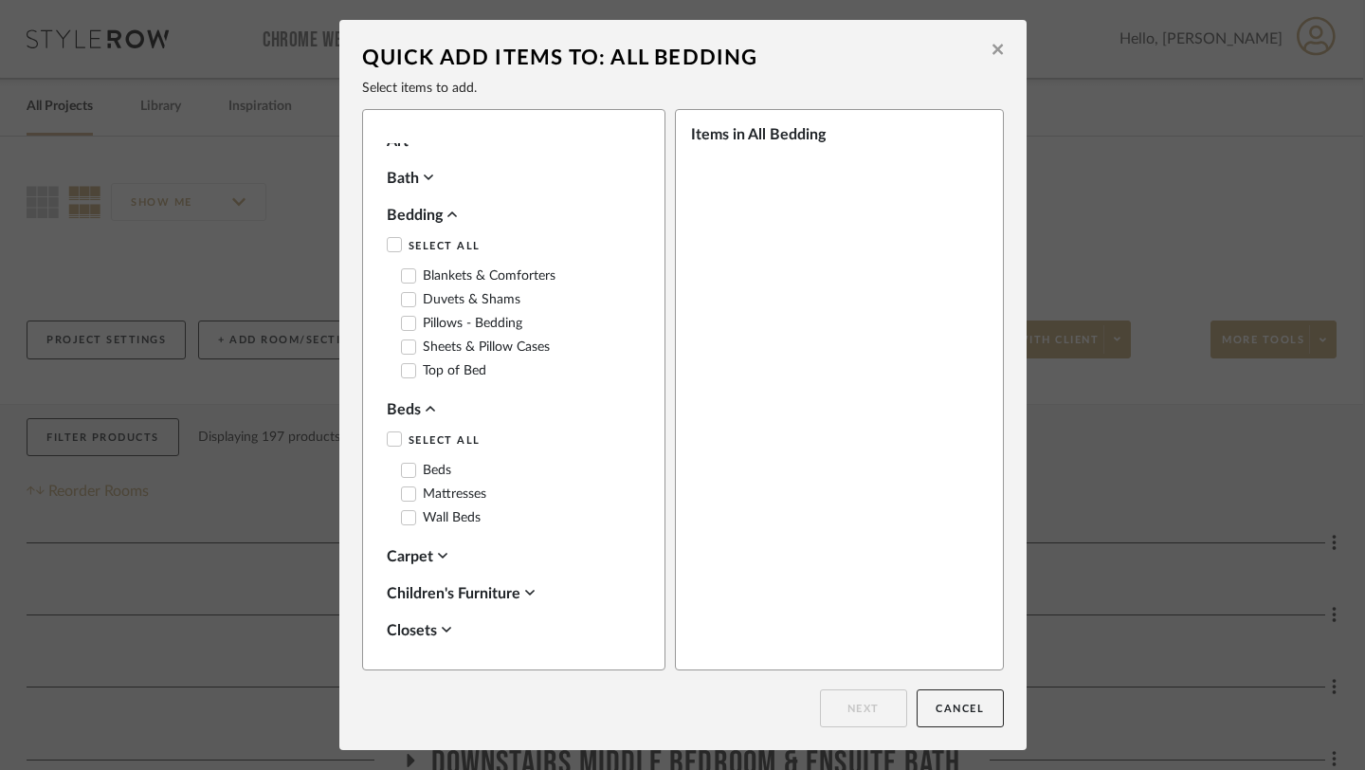
scroll to position [364, 0]
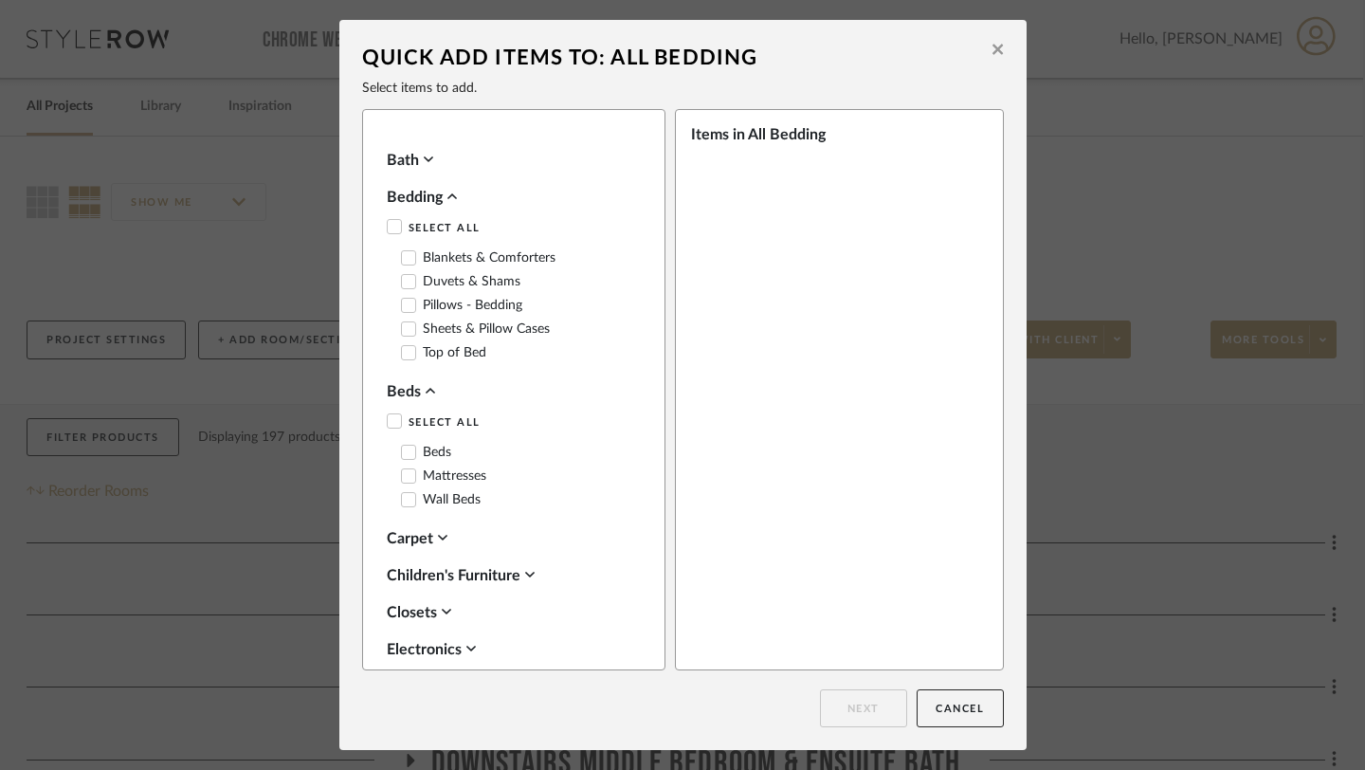
click at [429, 477] on label "Mattresses" at bounding box center [443, 476] width 85 height 16
click at [857, 711] on button "Next" at bounding box center [863, 708] width 87 height 38
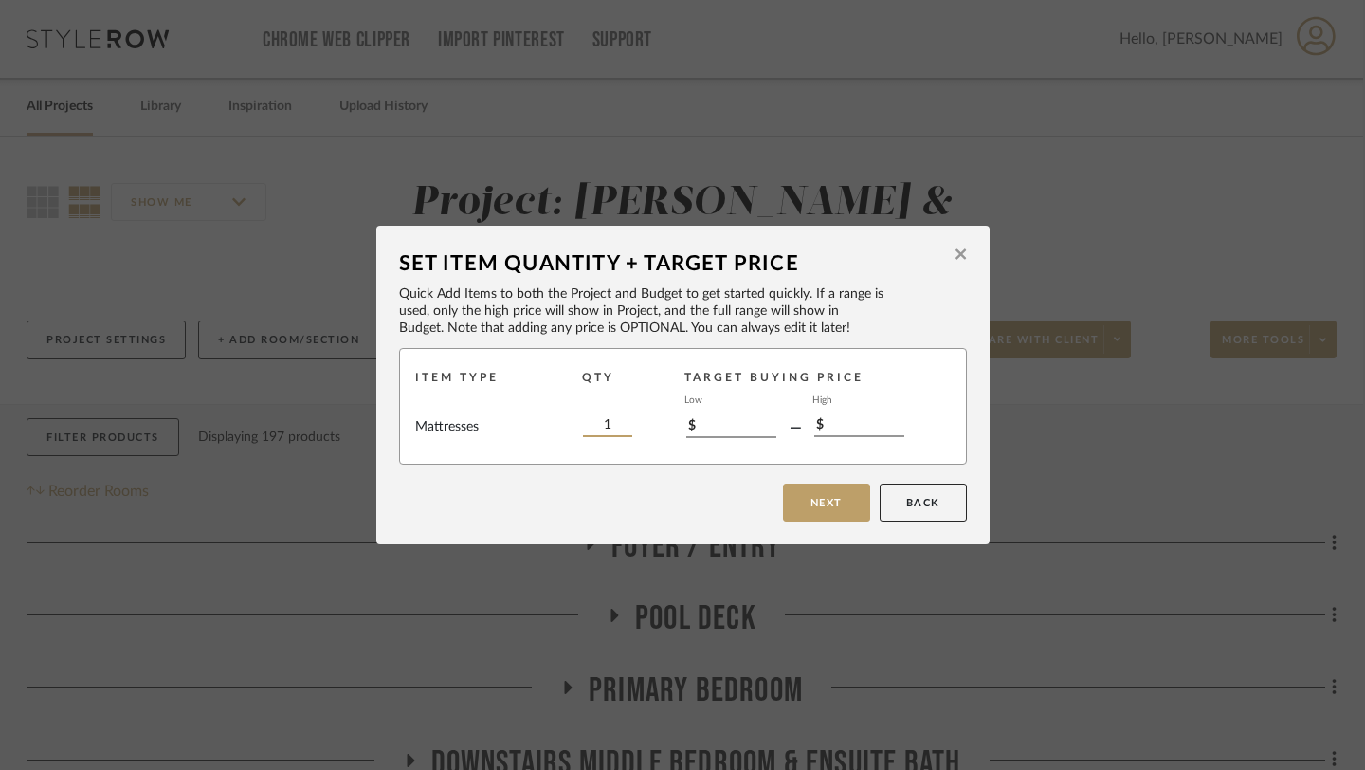
click at [612, 431] on input "1" at bounding box center [607, 426] width 49 height 21
type input "2"
click at [818, 501] on button "Next" at bounding box center [826, 502] width 87 height 38
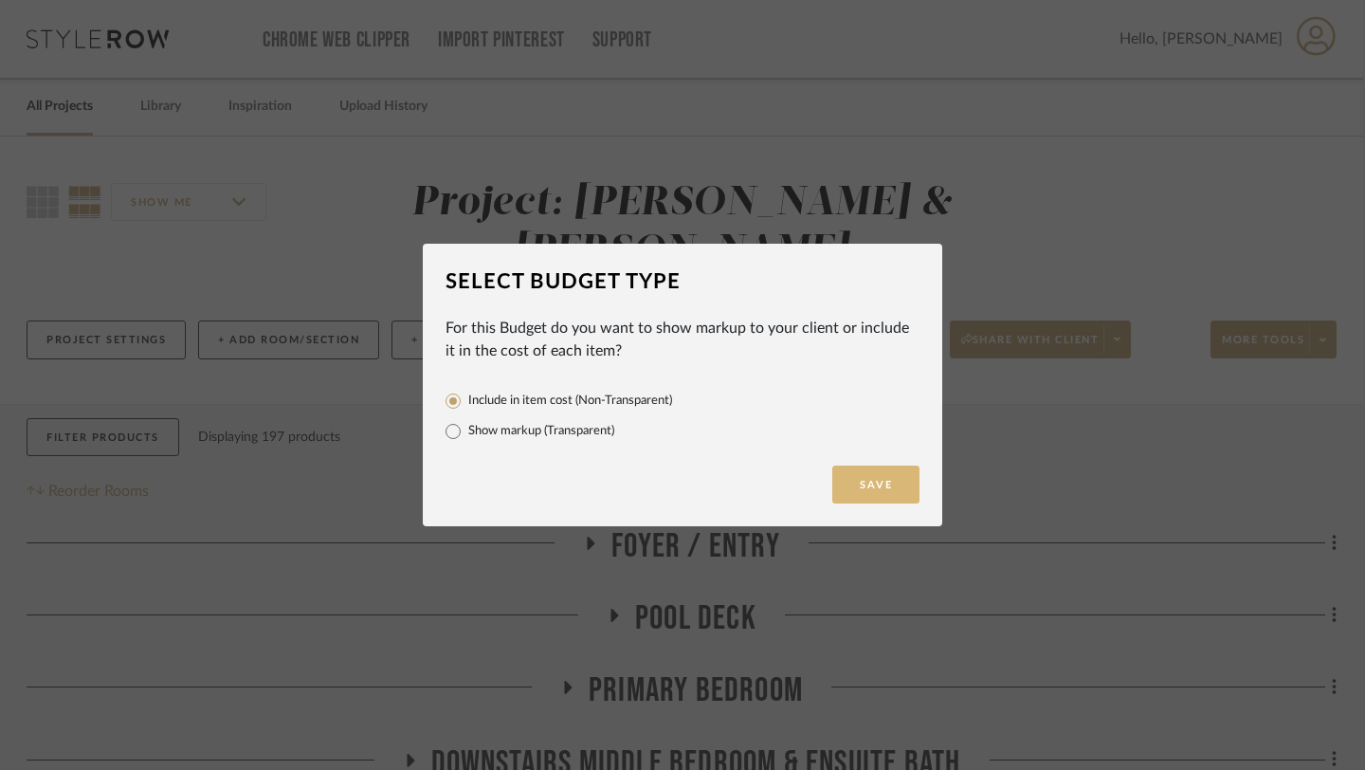
click at [881, 476] on button "Save" at bounding box center [875, 484] width 87 height 38
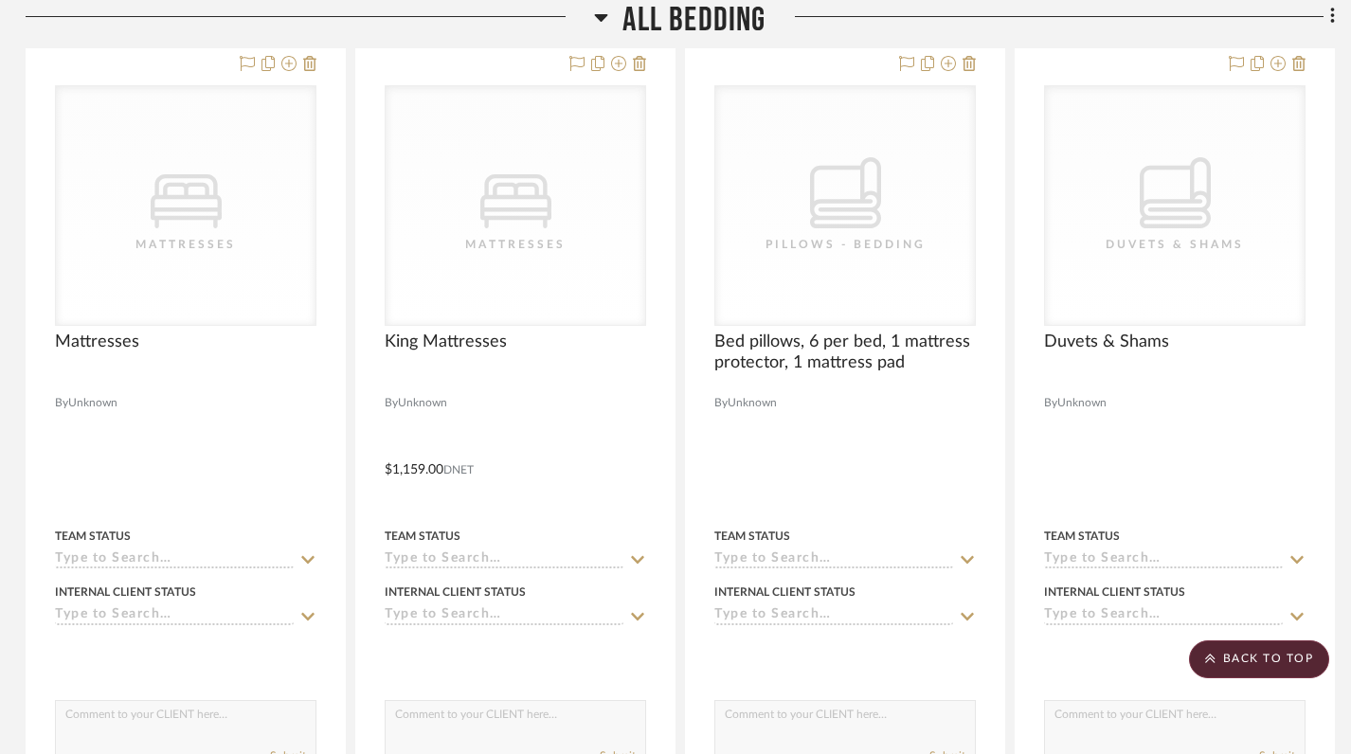
scroll to position [1691, 3]
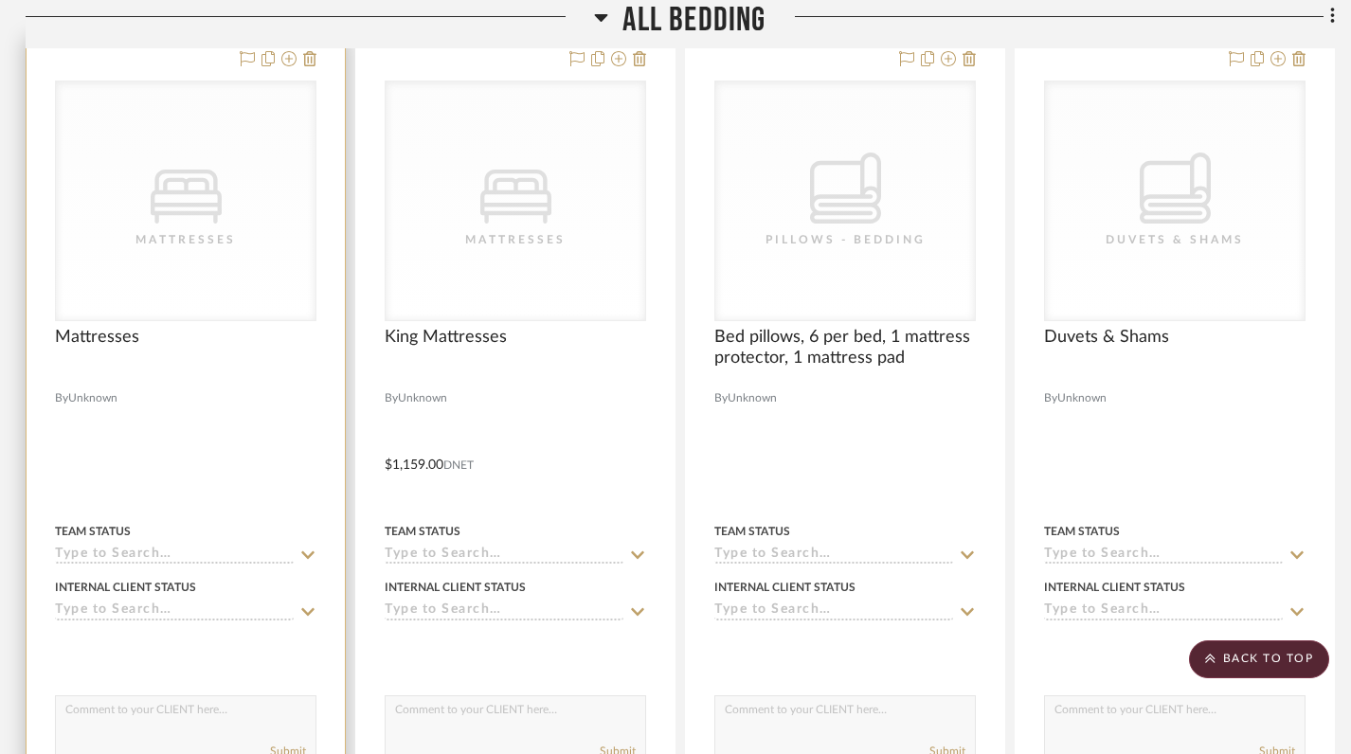
click at [0, 0] on div "CategoryIconBeds Created with Sketch. Mattresses" at bounding box center [0, 0] width 0 height 0
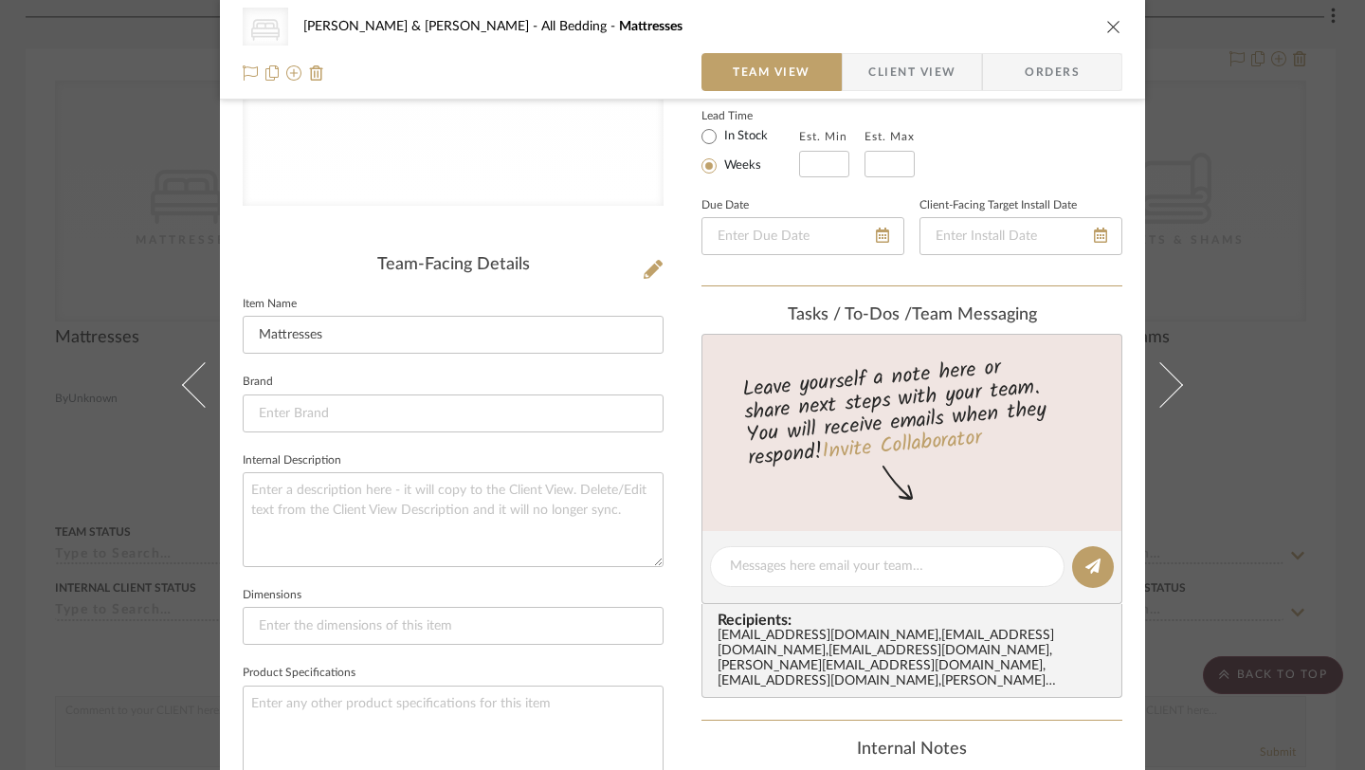
scroll to position [341, 0]
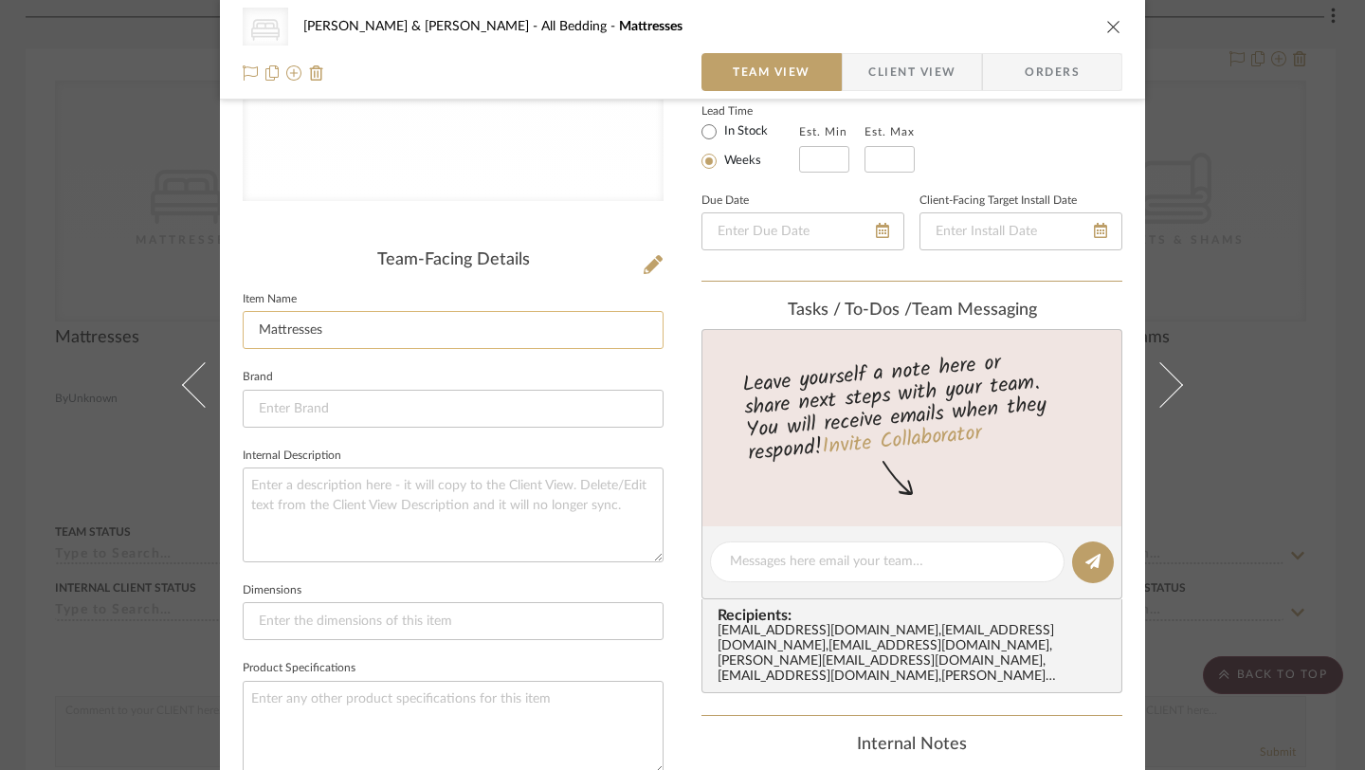
click at [255, 334] on input "Mattresses" at bounding box center [453, 330] width 421 height 38
type input "Queen Mattresses"
click at [399, 392] on input at bounding box center [453, 409] width 421 height 38
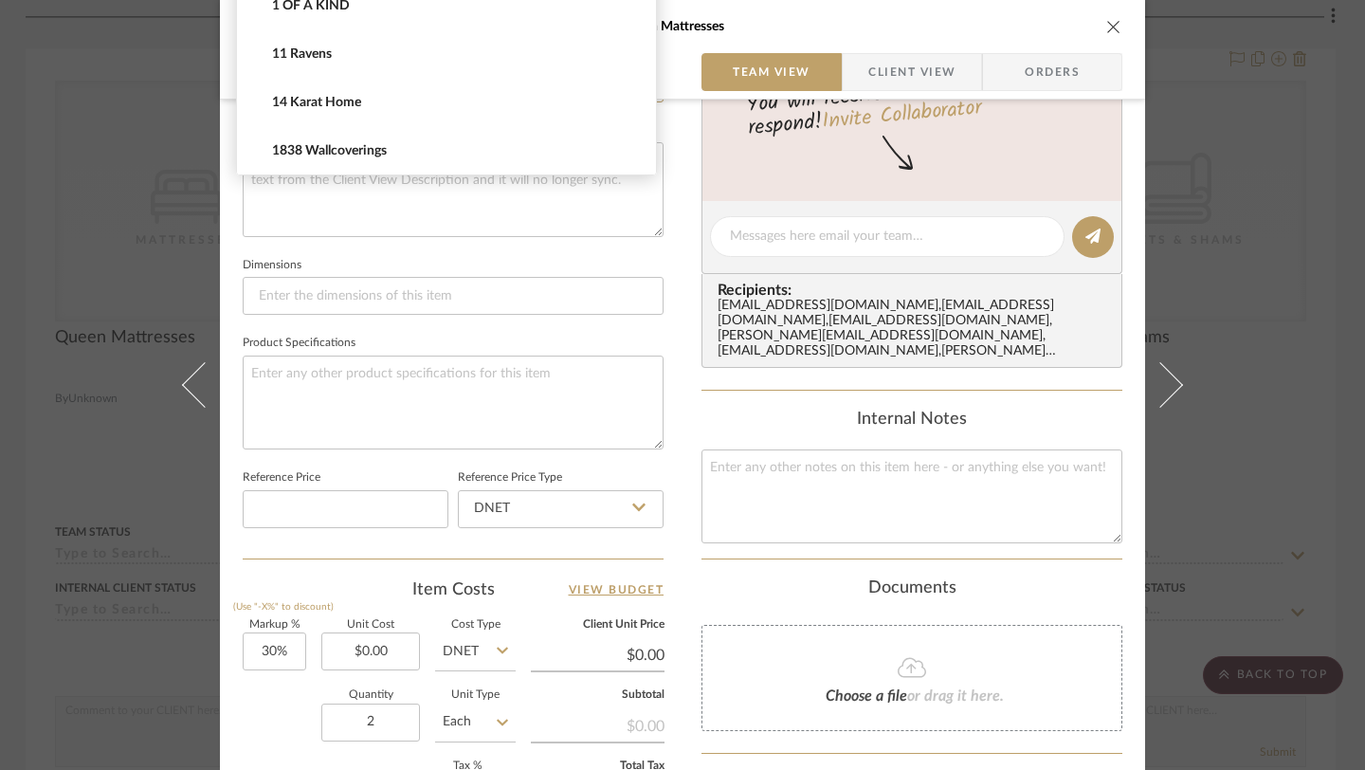
scroll to position [841, 0]
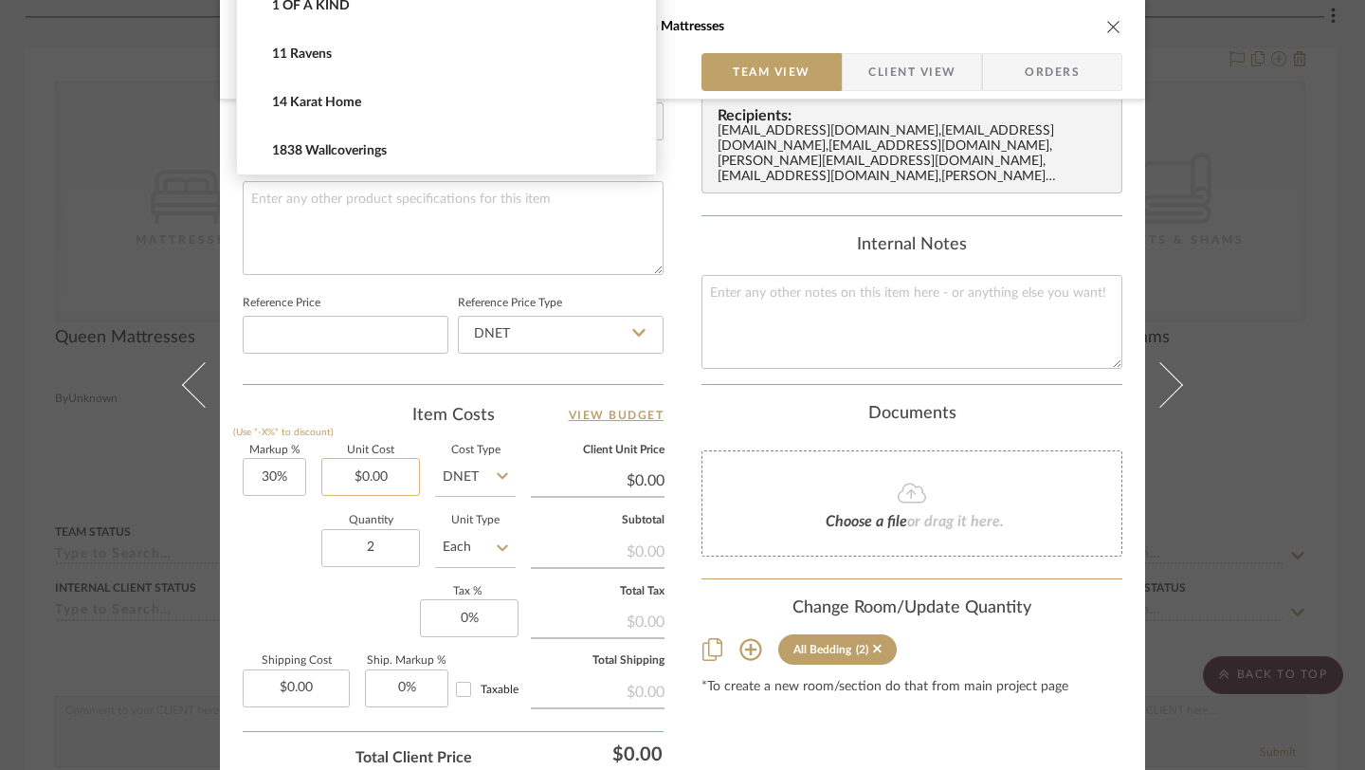
type input "0.00"
click at [371, 477] on input "0.00" at bounding box center [370, 477] width 99 height 38
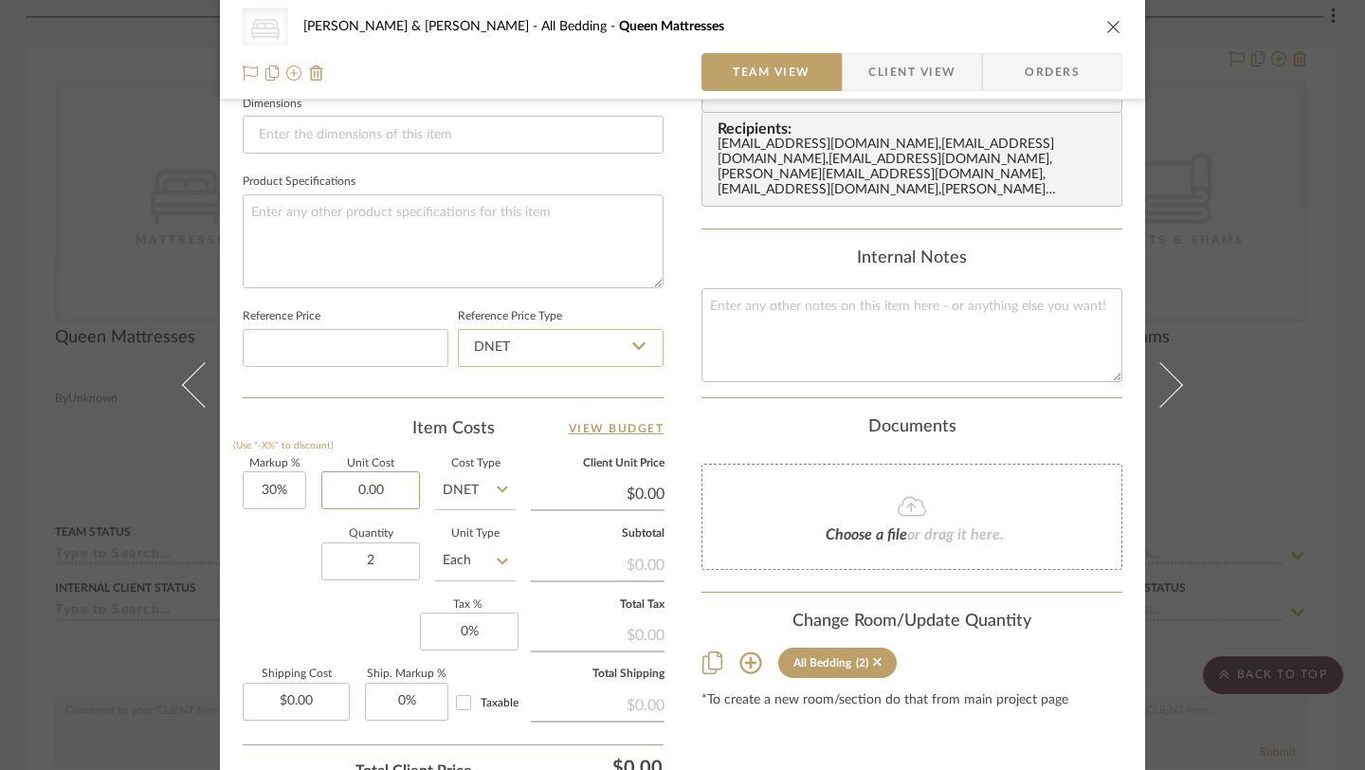
scroll to position [829, 0]
type input "$0.00"
click at [372, 546] on input "2" at bounding box center [370, 559] width 99 height 38
type input "1"
type input "0.00"
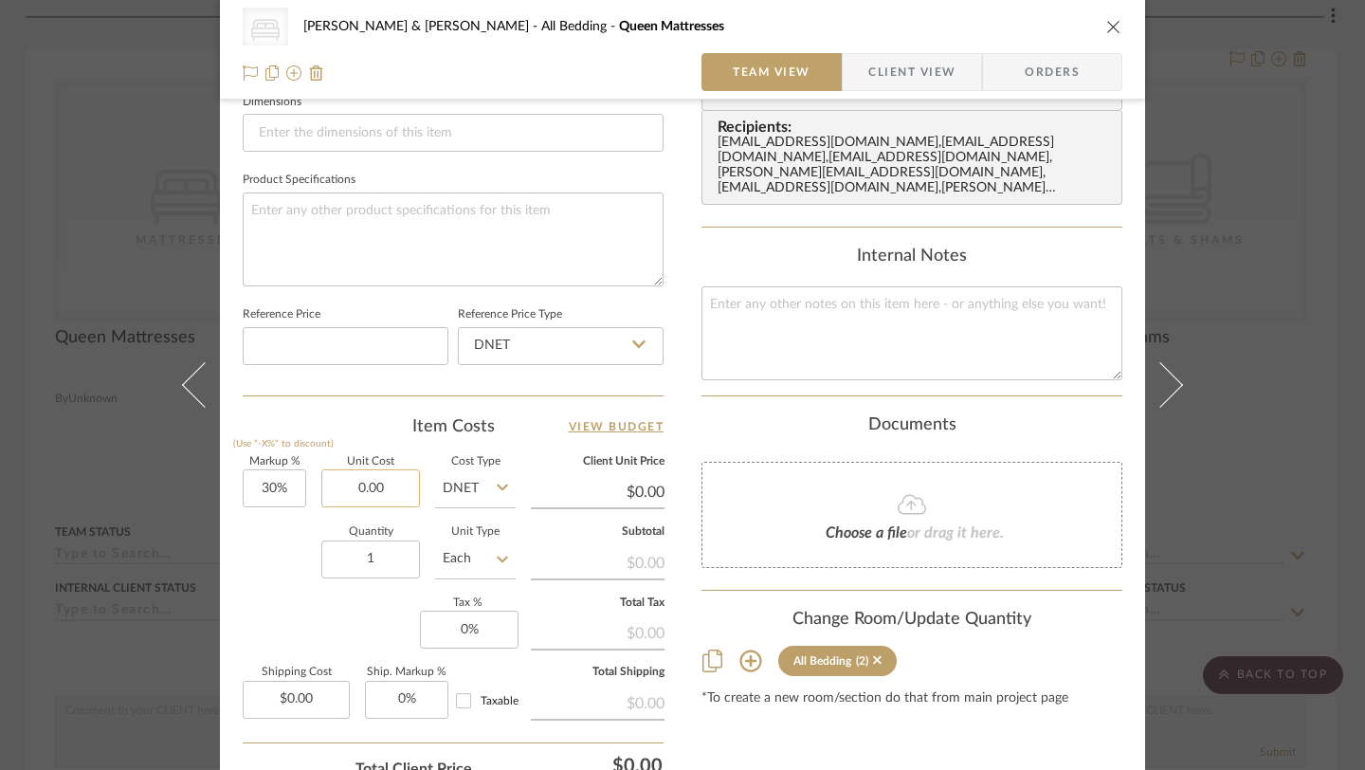
click at [372, 485] on input "0.00" at bounding box center [370, 488] width 99 height 38
type input "$1,049.00"
type input "$1,363.70"
type input "$1,049.00"
click at [775, 754] on div "Content here copies to Client View - confirm visibility there. Show in Client D…" at bounding box center [911, 78] width 421 height 1556
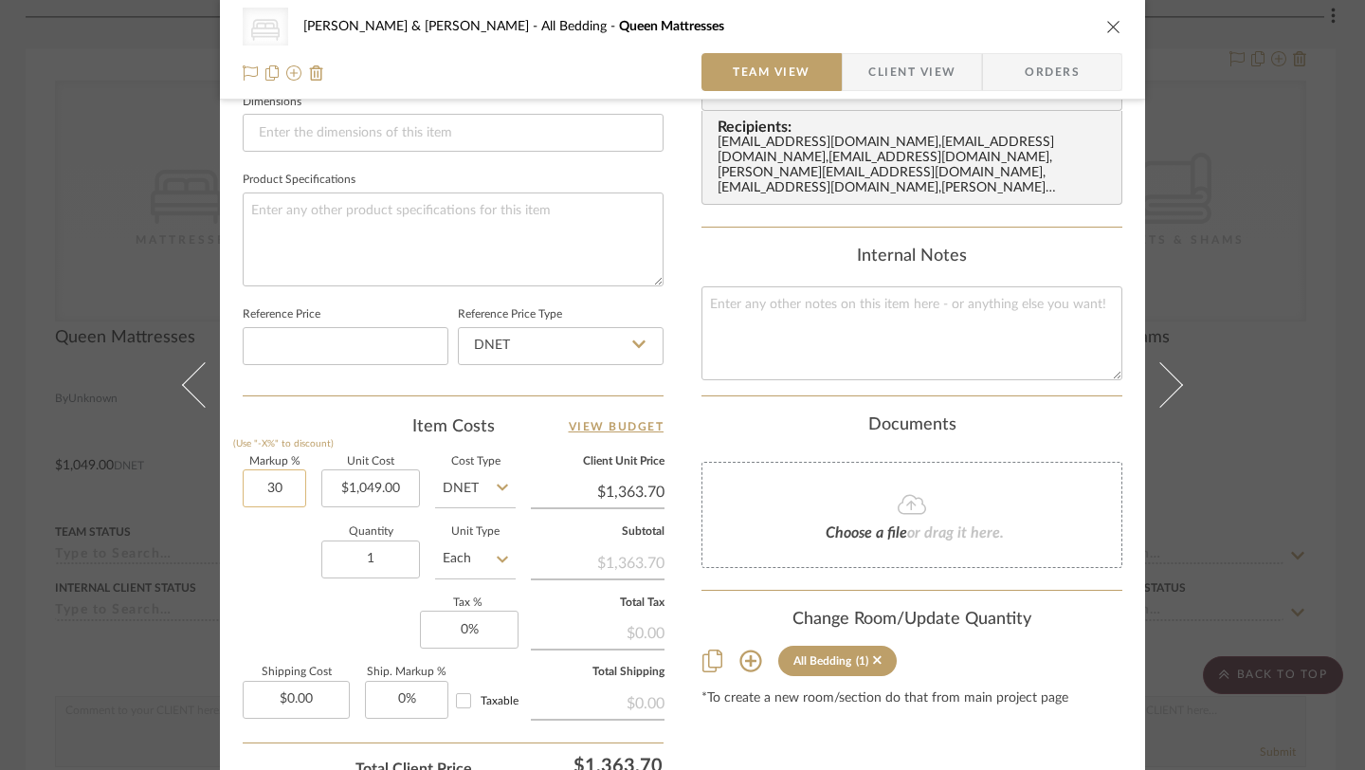
click at [275, 485] on input "30" at bounding box center [274, 488] width 63 height 38
type input "0%"
click at [807, 736] on div "Content here copies to Client View - confirm visibility there. Show in Client D…" at bounding box center [911, 78] width 421 height 1556
type input "$1,049.00"
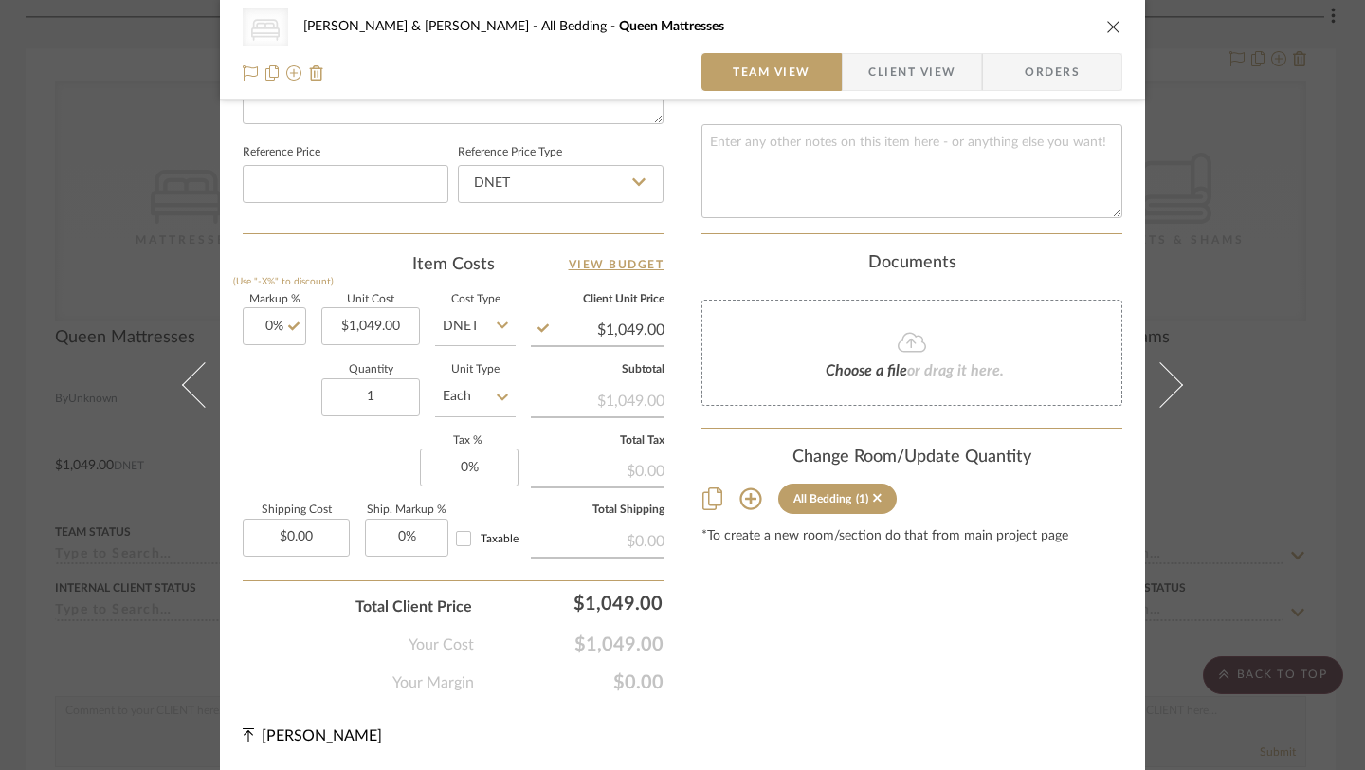
click at [1106, 28] on icon "close" at bounding box center [1113, 26] width 15 height 15
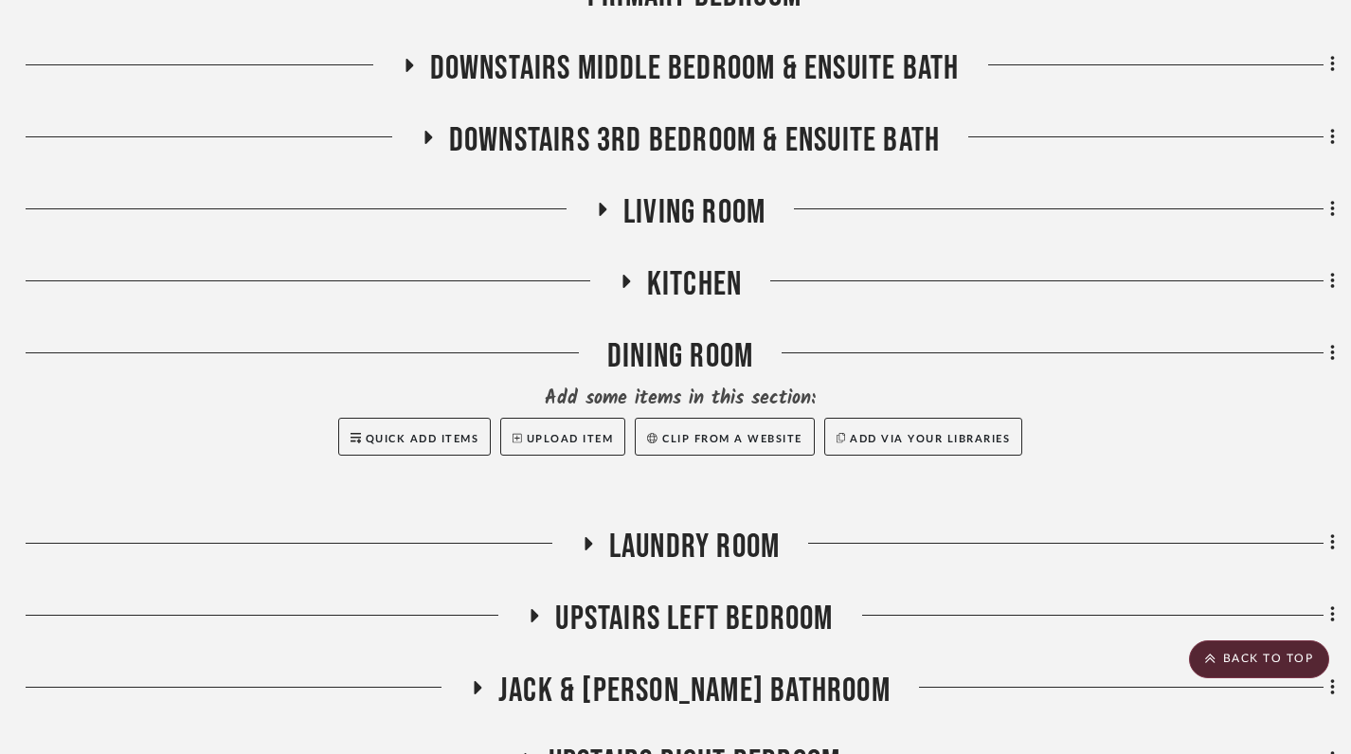
scroll to position [0, 3]
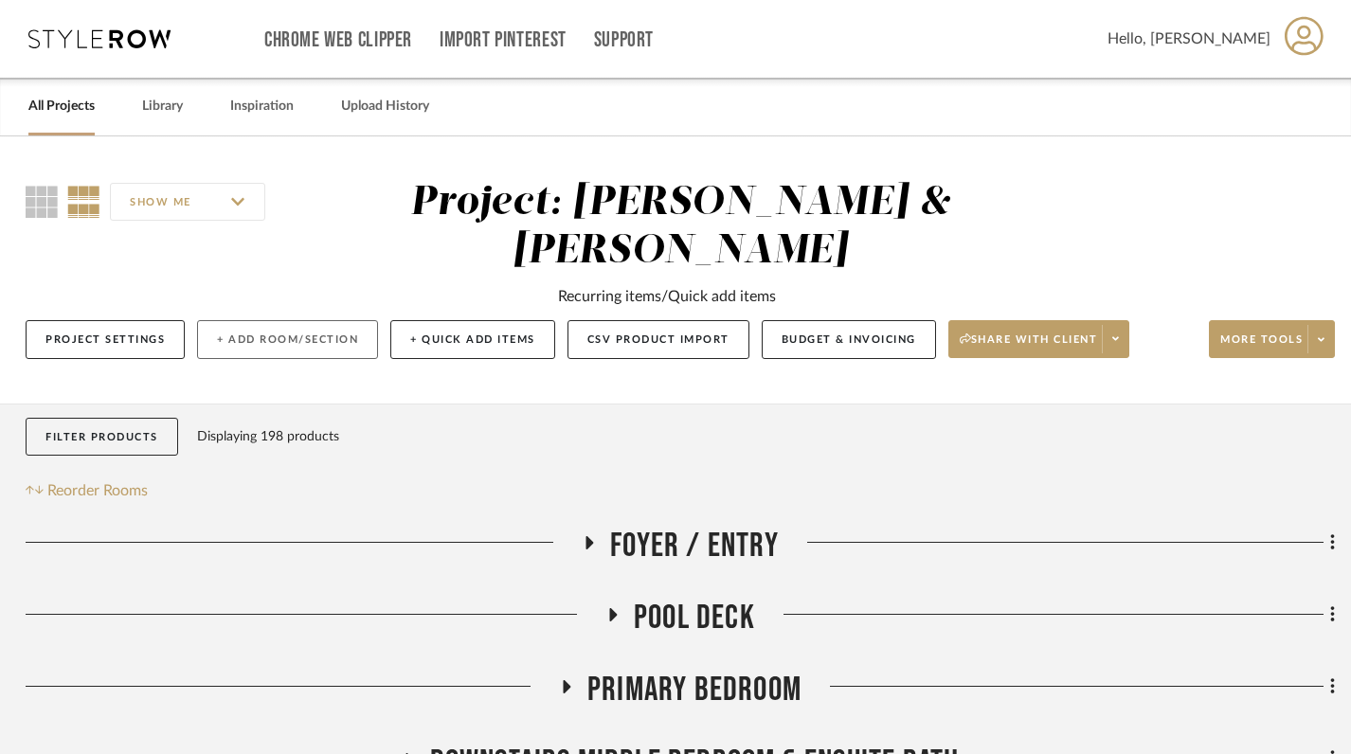
click at [266, 320] on button "+ Add Room/Section" at bounding box center [287, 339] width 181 height 39
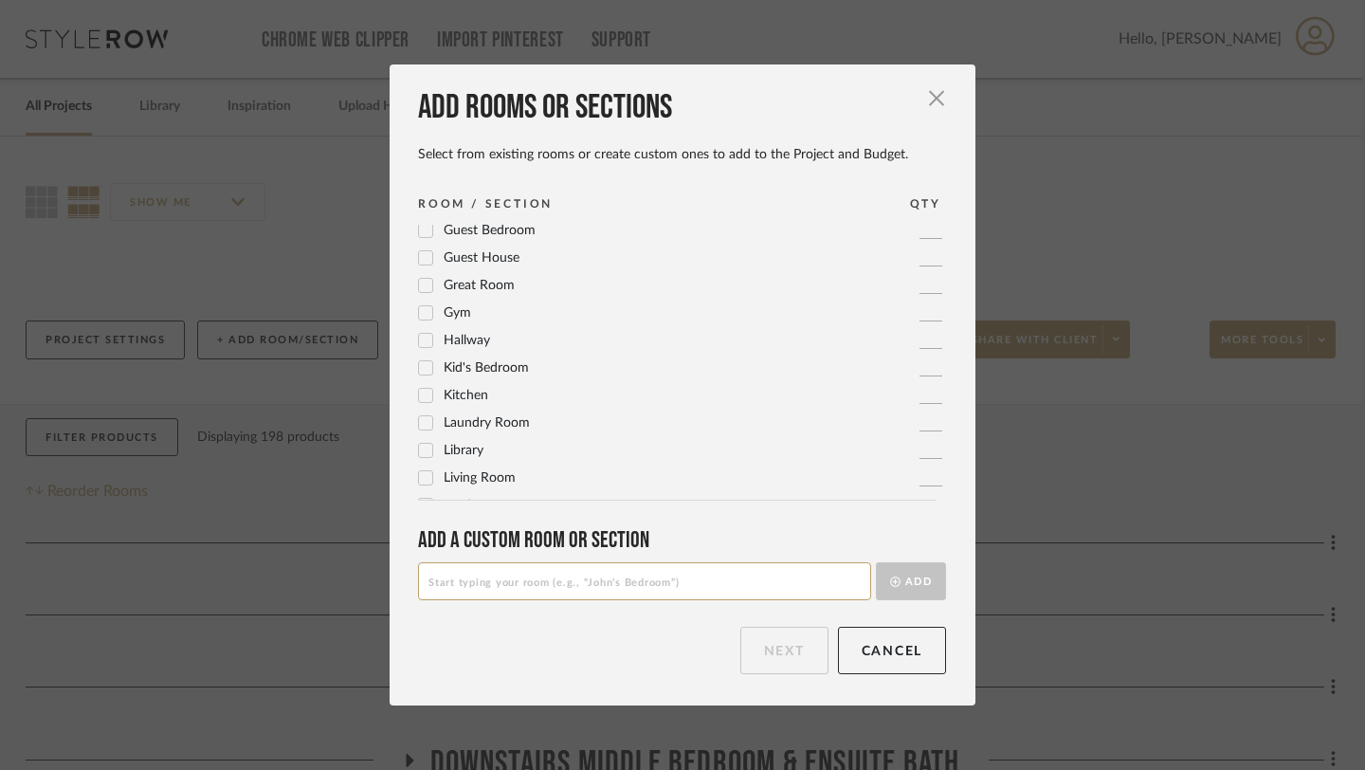
scroll to position [0, 0]
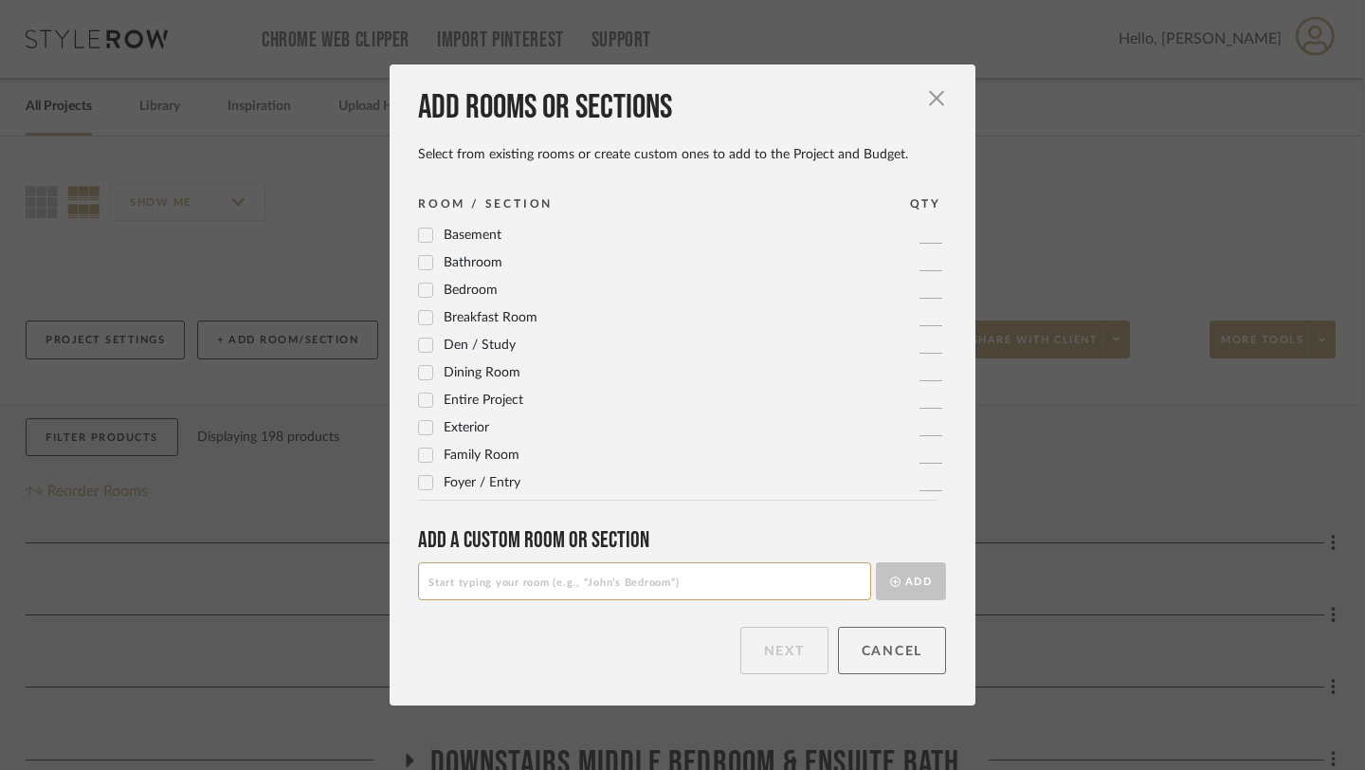
click at [900, 641] on button "Cancel" at bounding box center [892, 649] width 109 height 47
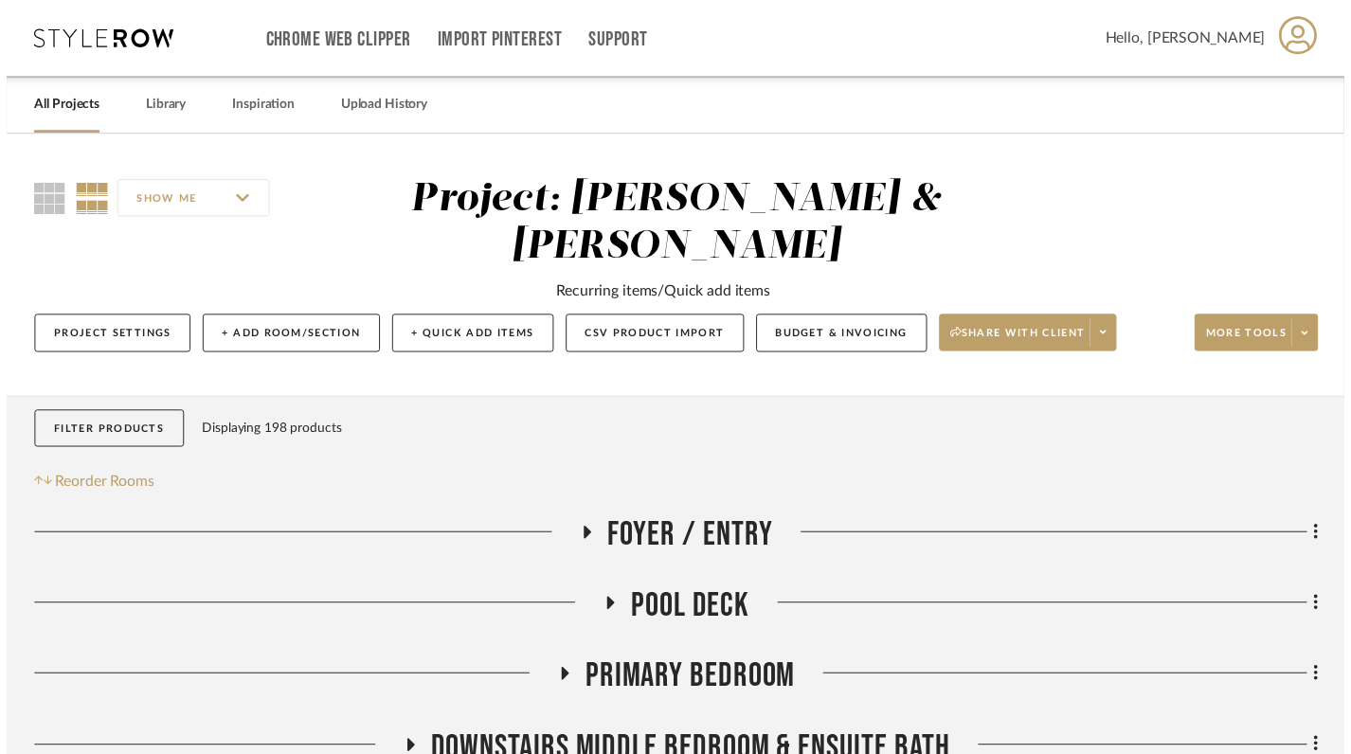
scroll to position [0, 3]
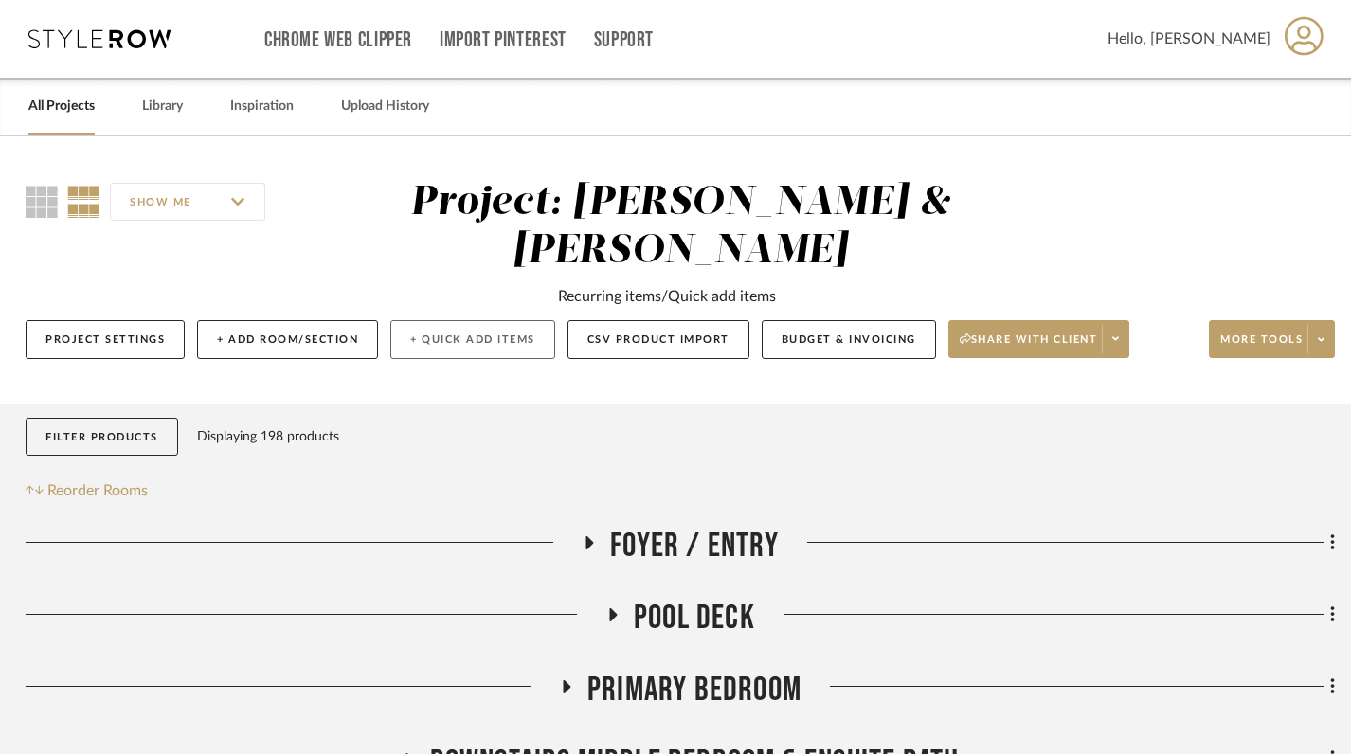
click at [453, 320] on button "+ Quick Add Items" at bounding box center [472, 339] width 165 height 39
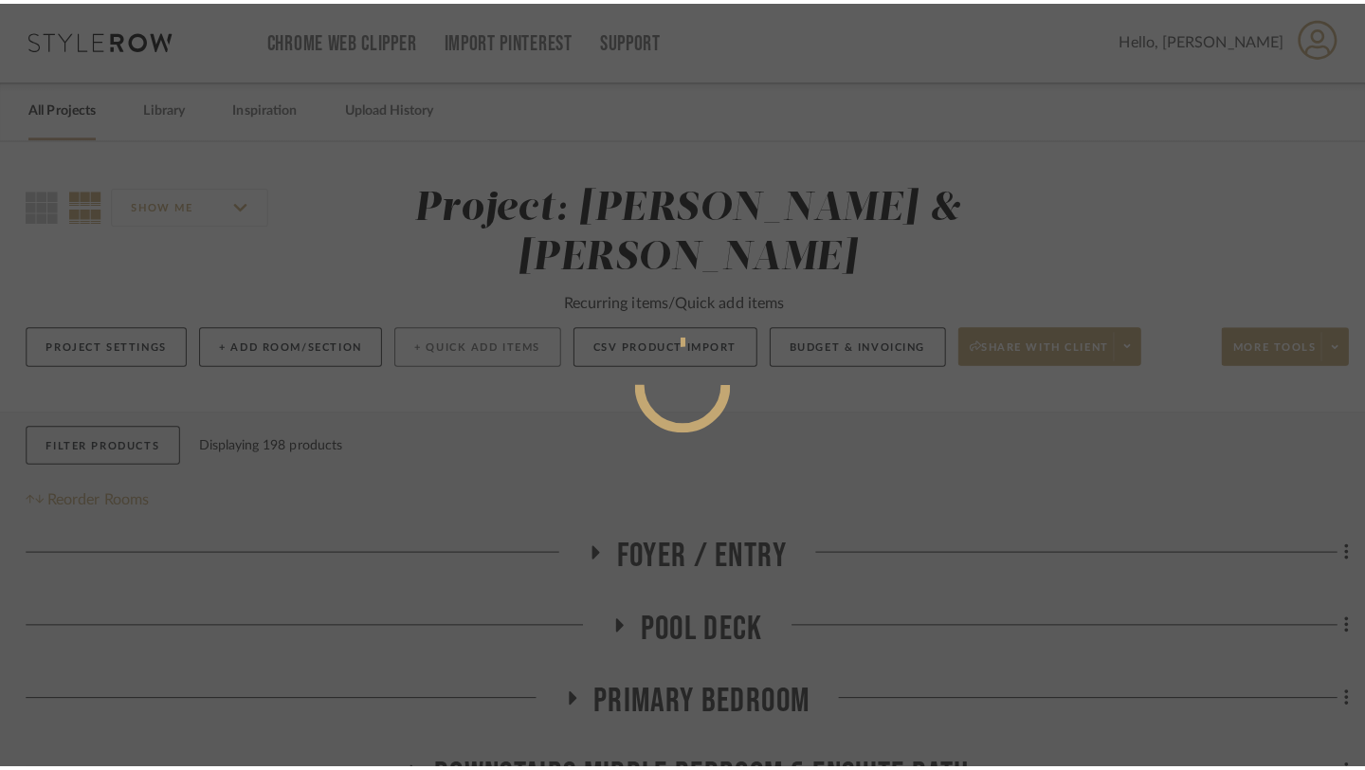
scroll to position [0, 0]
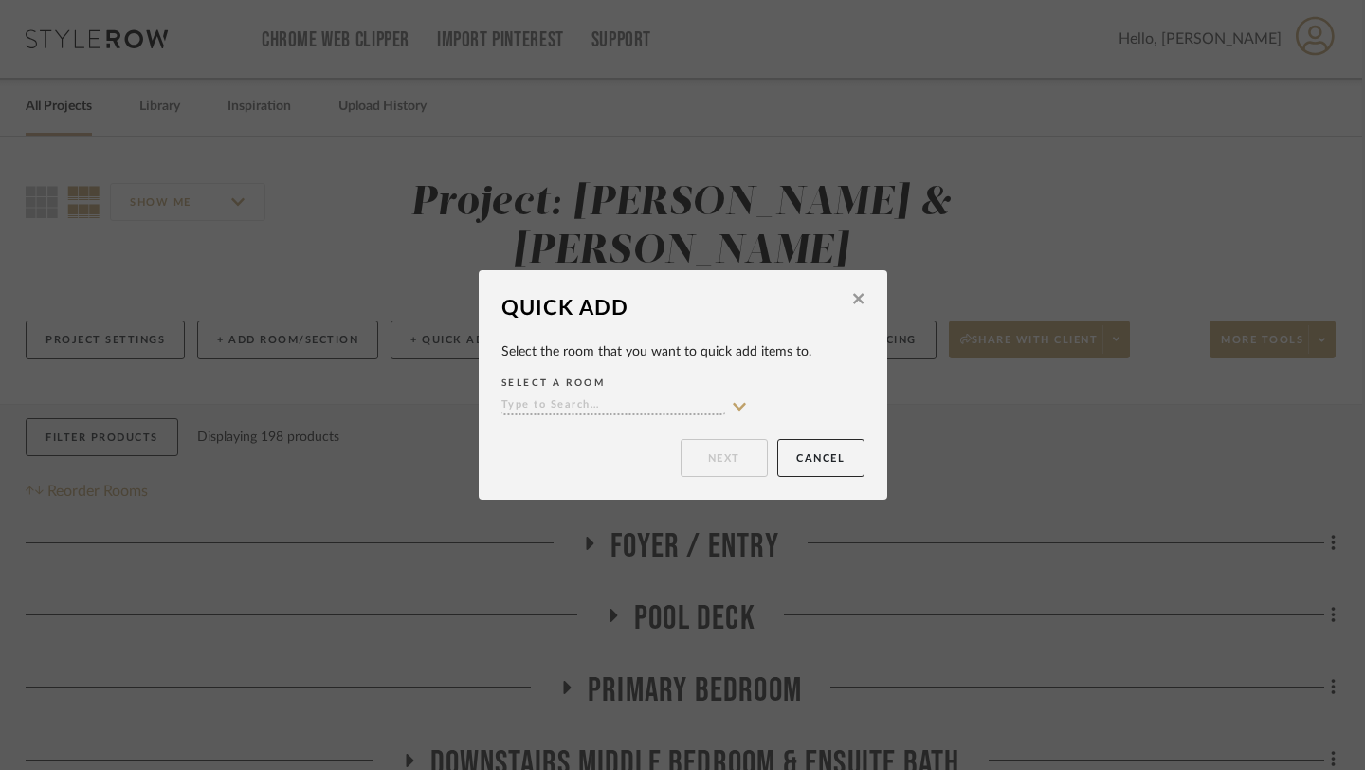
click at [587, 400] on input at bounding box center [613, 406] width 224 height 18
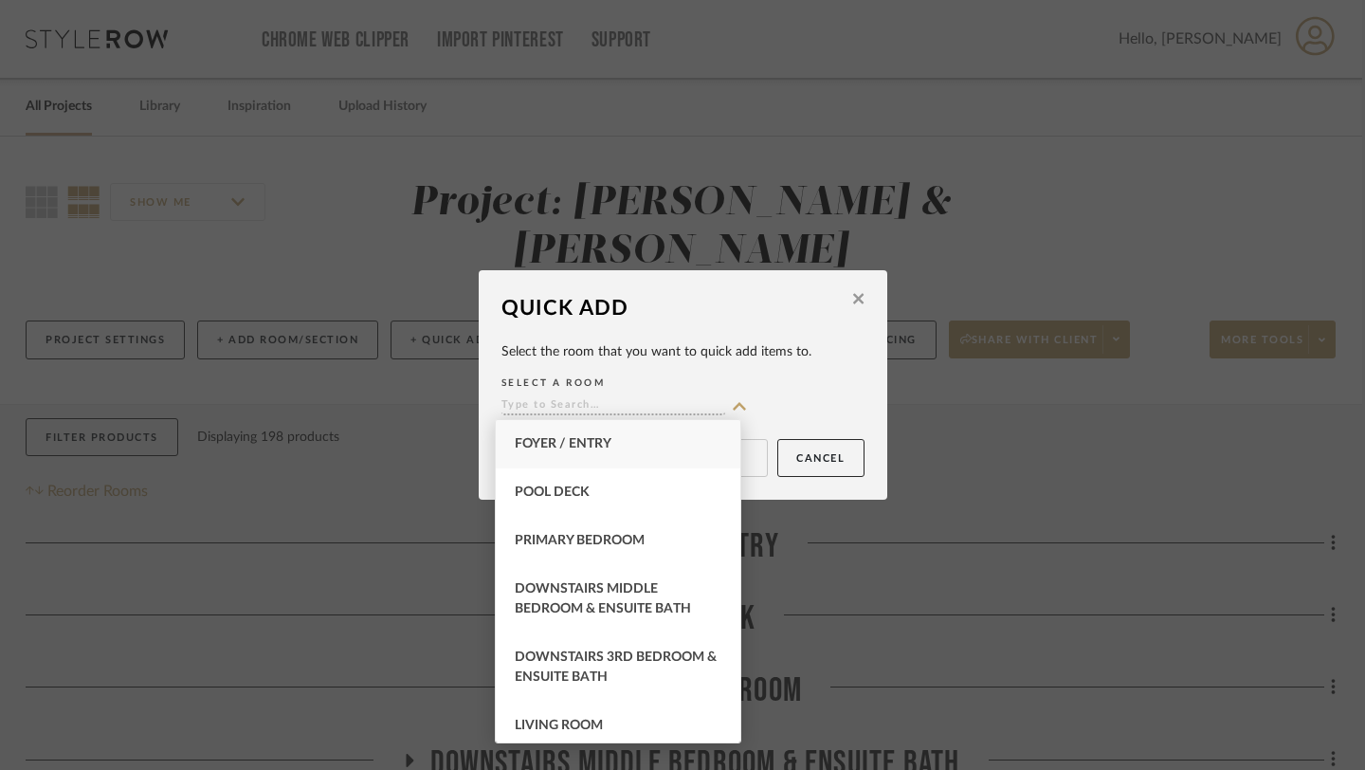
click at [735, 379] on label "SELECT A ROOM" at bounding box center [682, 382] width 363 height 17
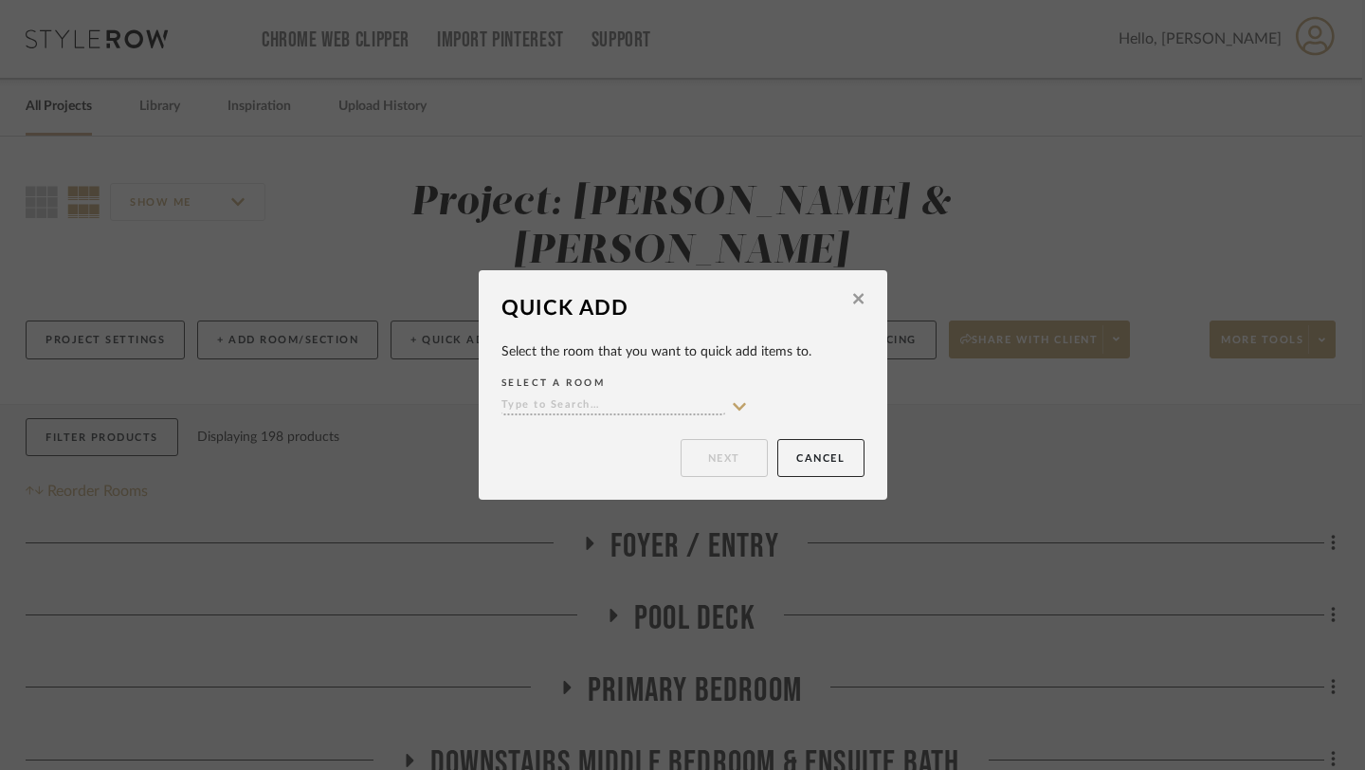
click at [734, 407] on icon at bounding box center [739, 406] width 13 height 8
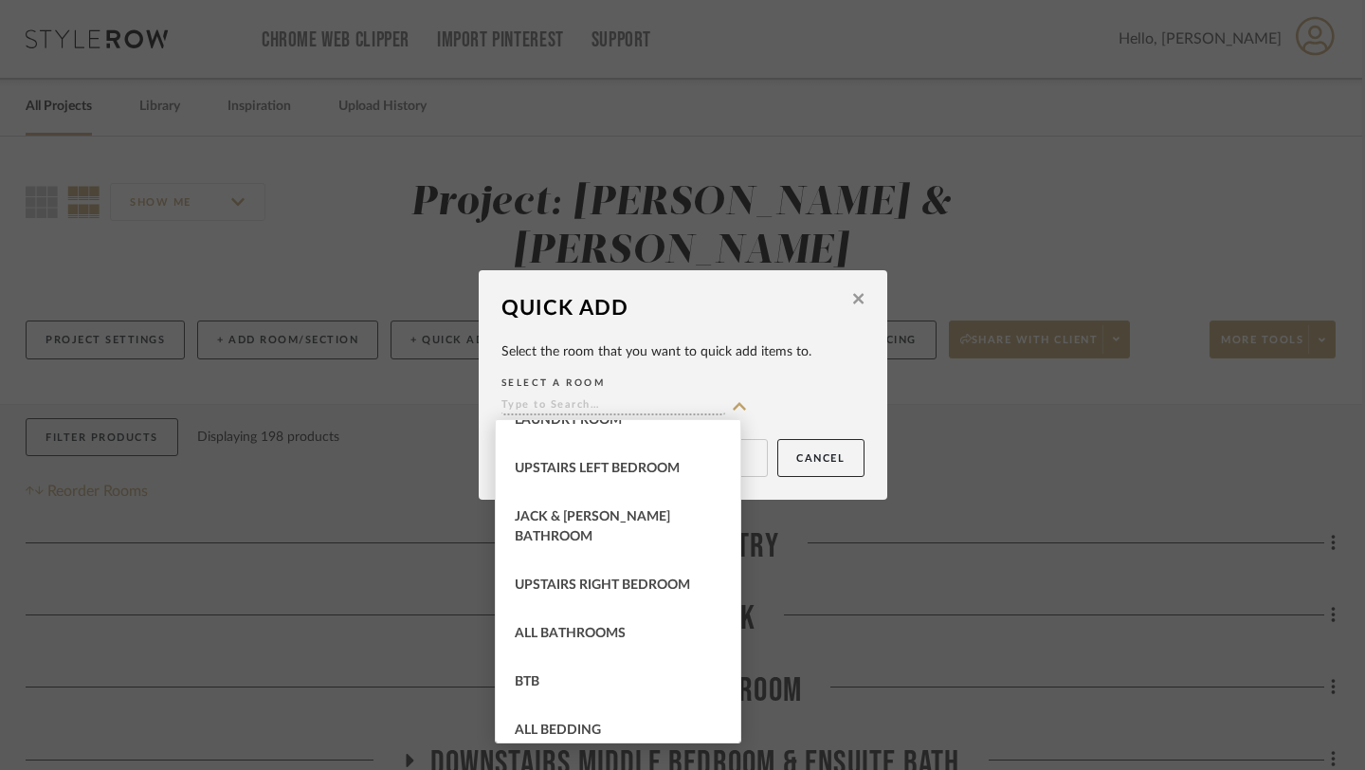
scroll to position [491, 0]
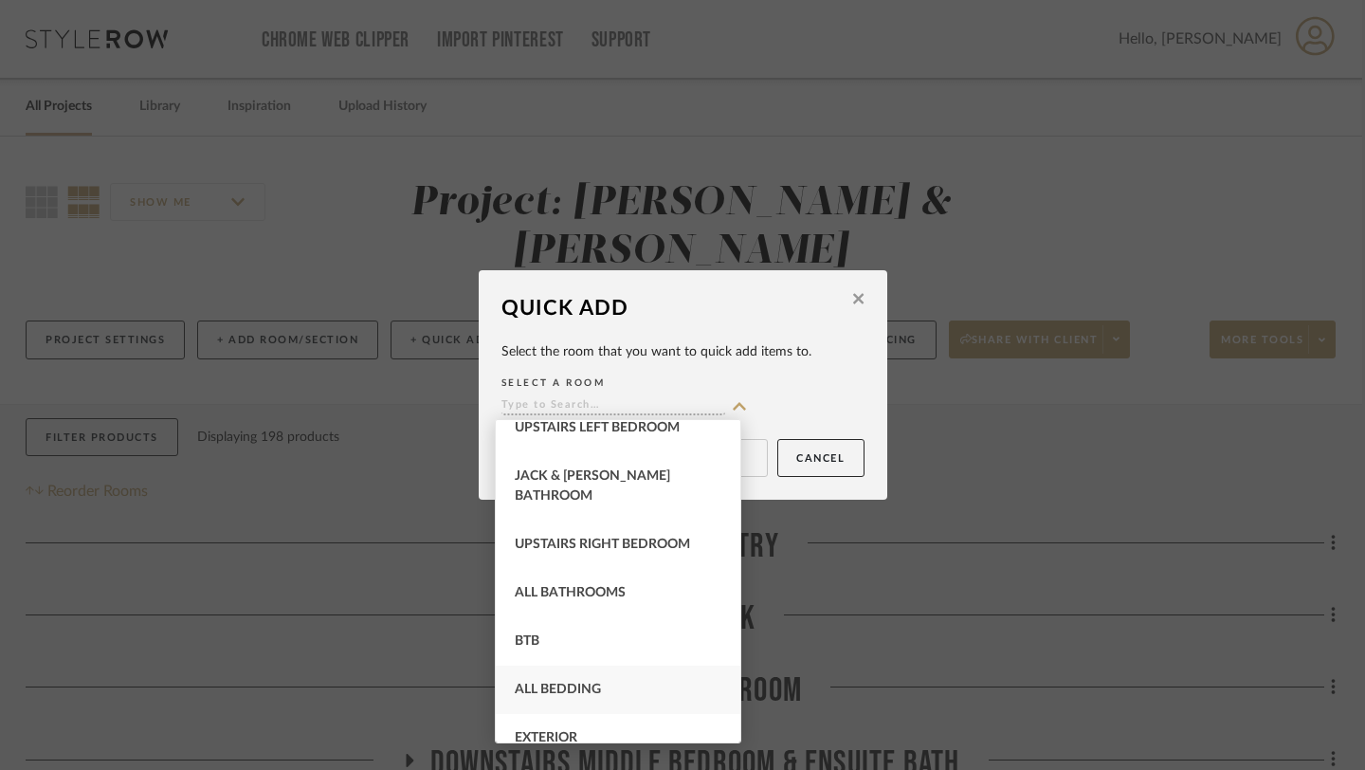
click at [542, 678] on div "All Bedding" at bounding box center [618, 689] width 245 height 48
type input "All Bedding"
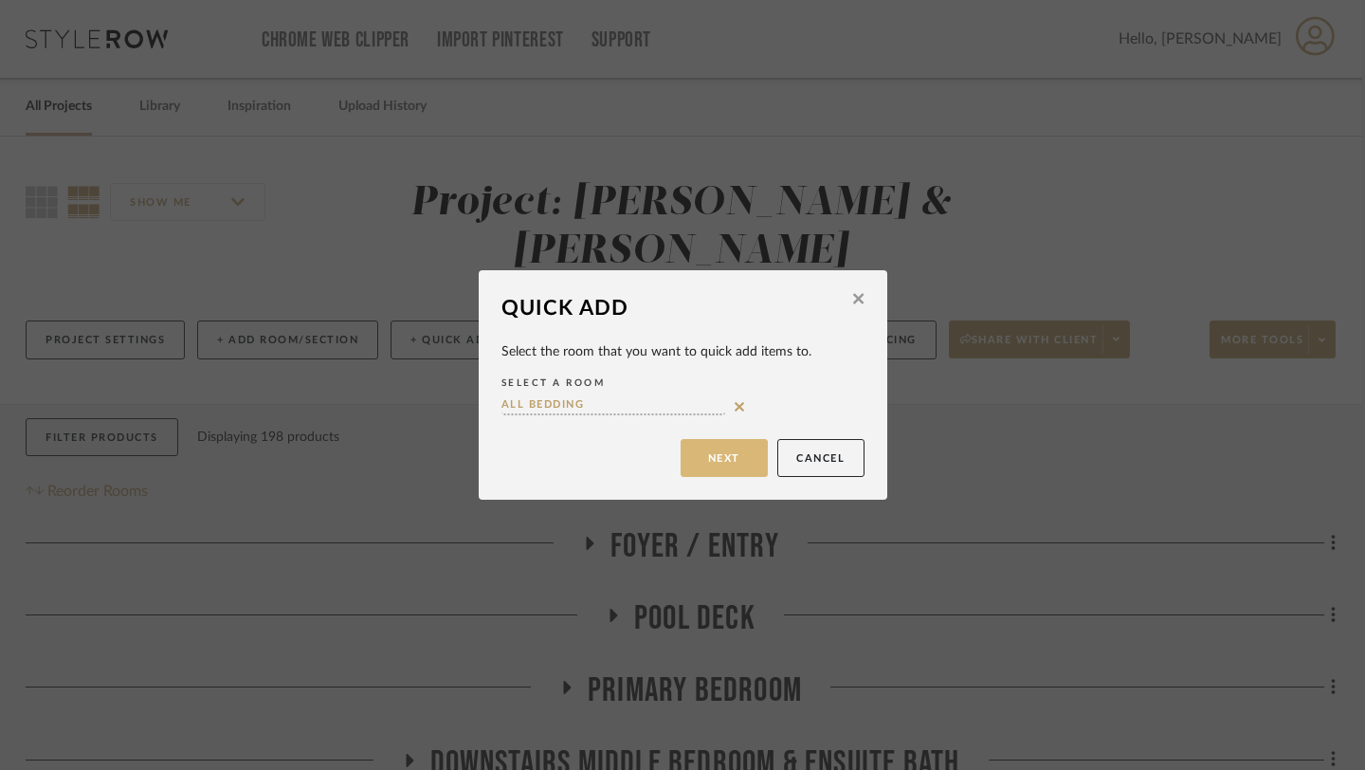
click at [713, 459] on button "Next" at bounding box center [723, 458] width 87 height 38
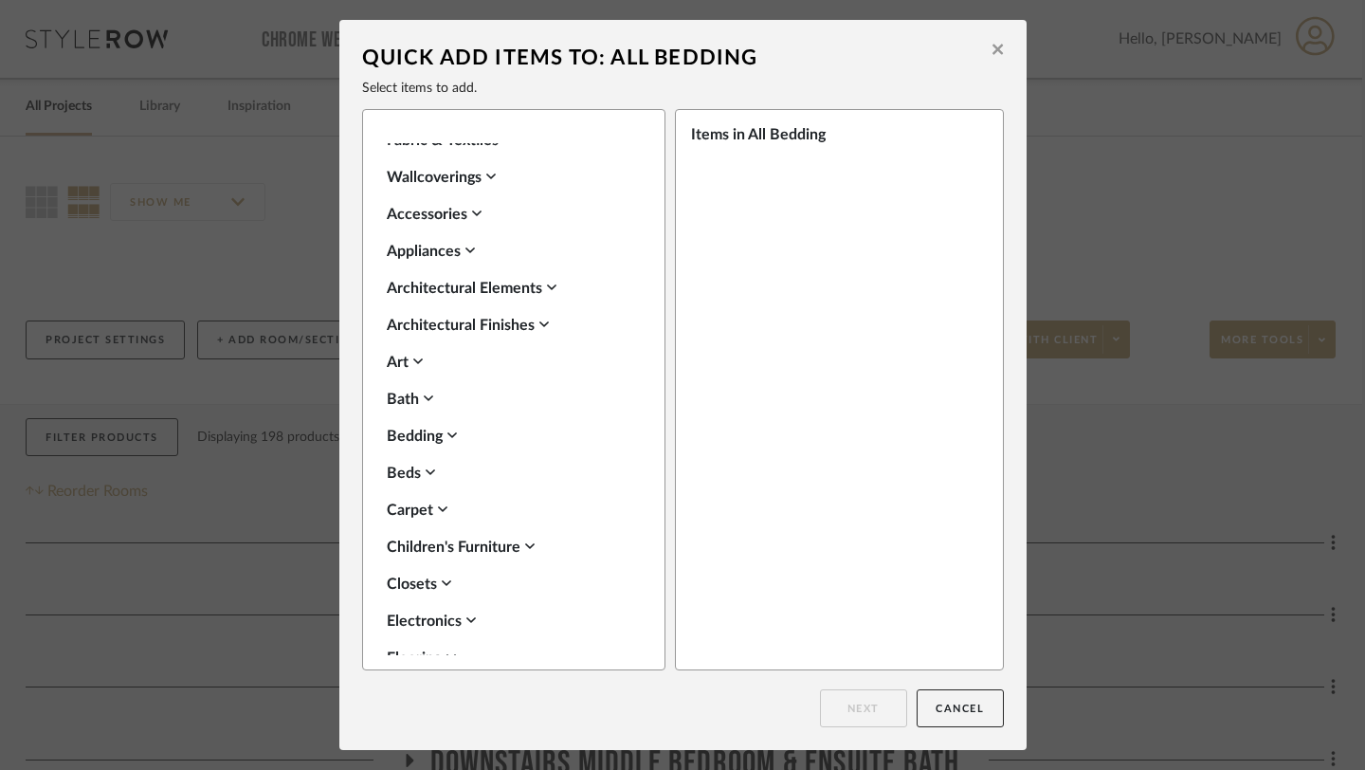
scroll to position [133, 0]
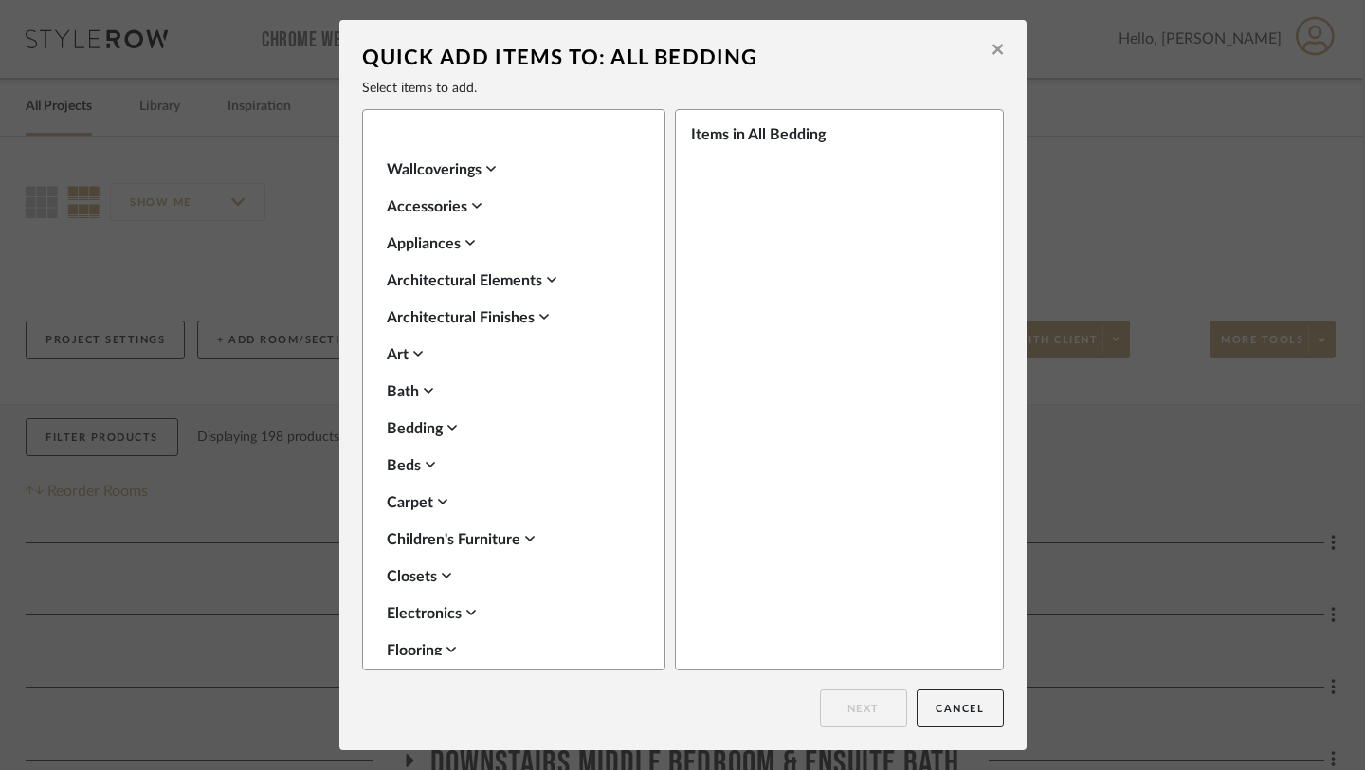
click at [419, 458] on div "Beds" at bounding box center [509, 465] width 245 height 23
click at [423, 542] on label "Mattresses" at bounding box center [443, 550] width 85 height 16
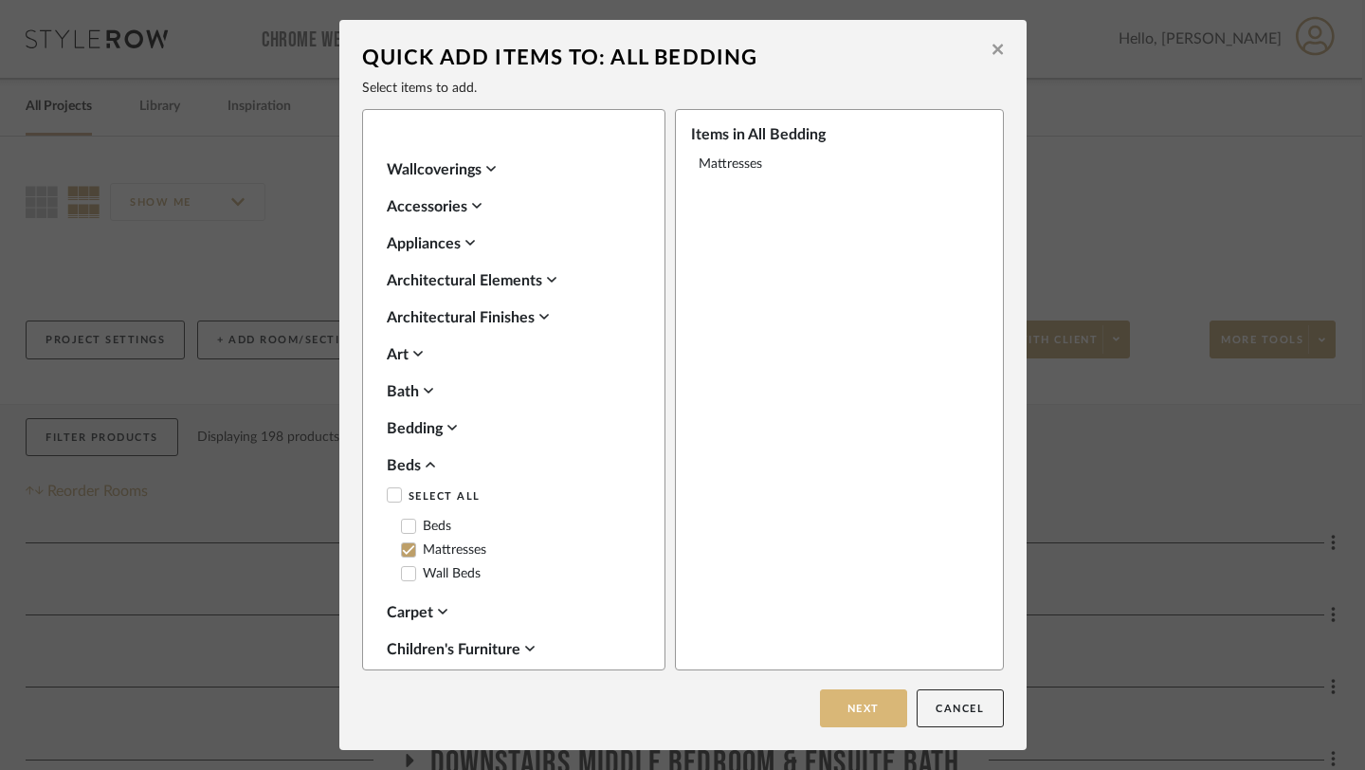
click at [831, 693] on button "Next" at bounding box center [863, 708] width 87 height 38
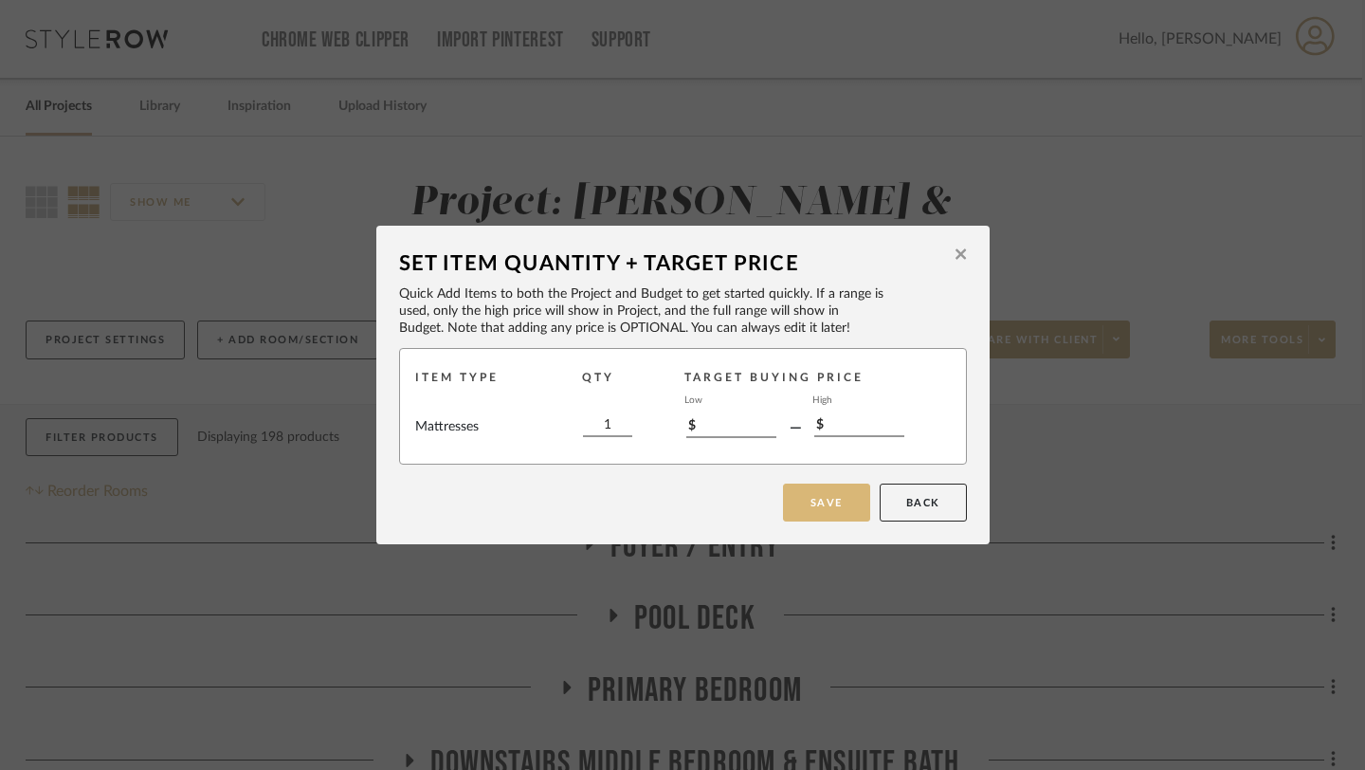
click at [805, 498] on button "Save" at bounding box center [826, 502] width 87 height 38
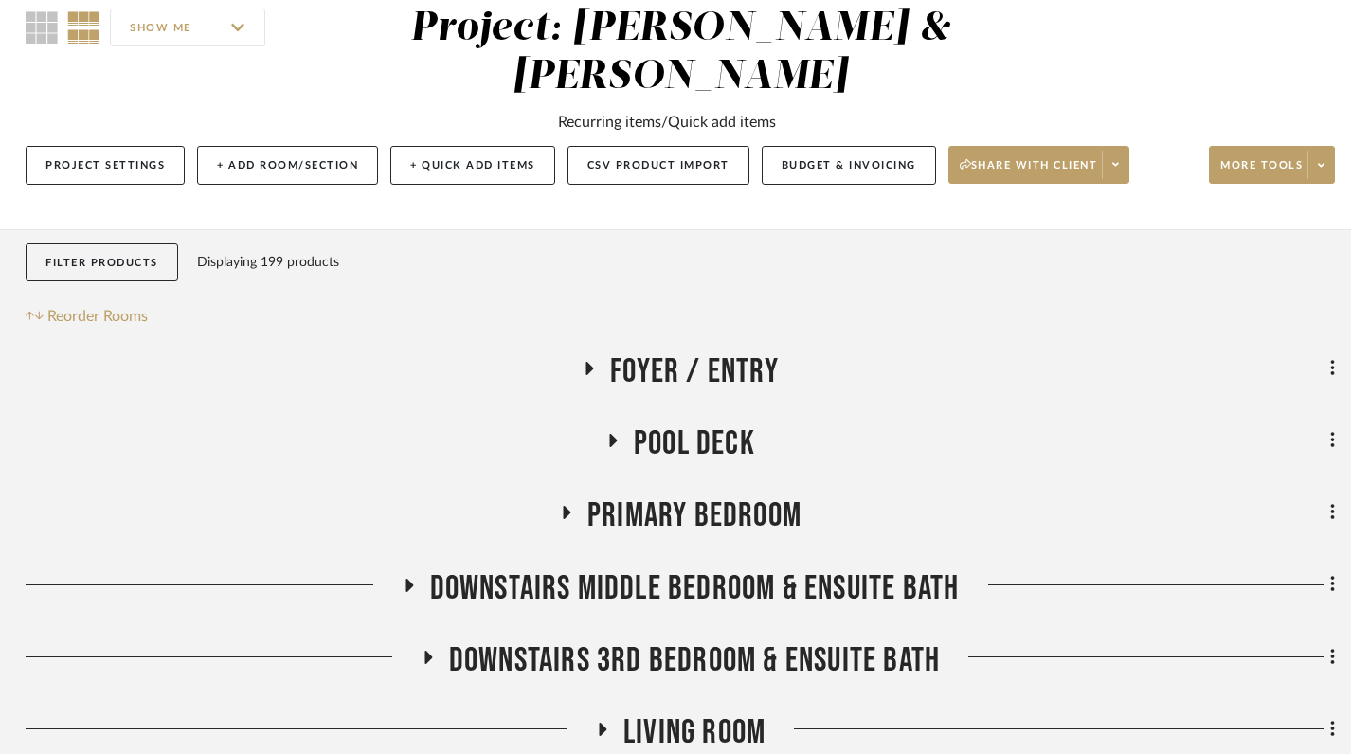
scroll to position [0, 3]
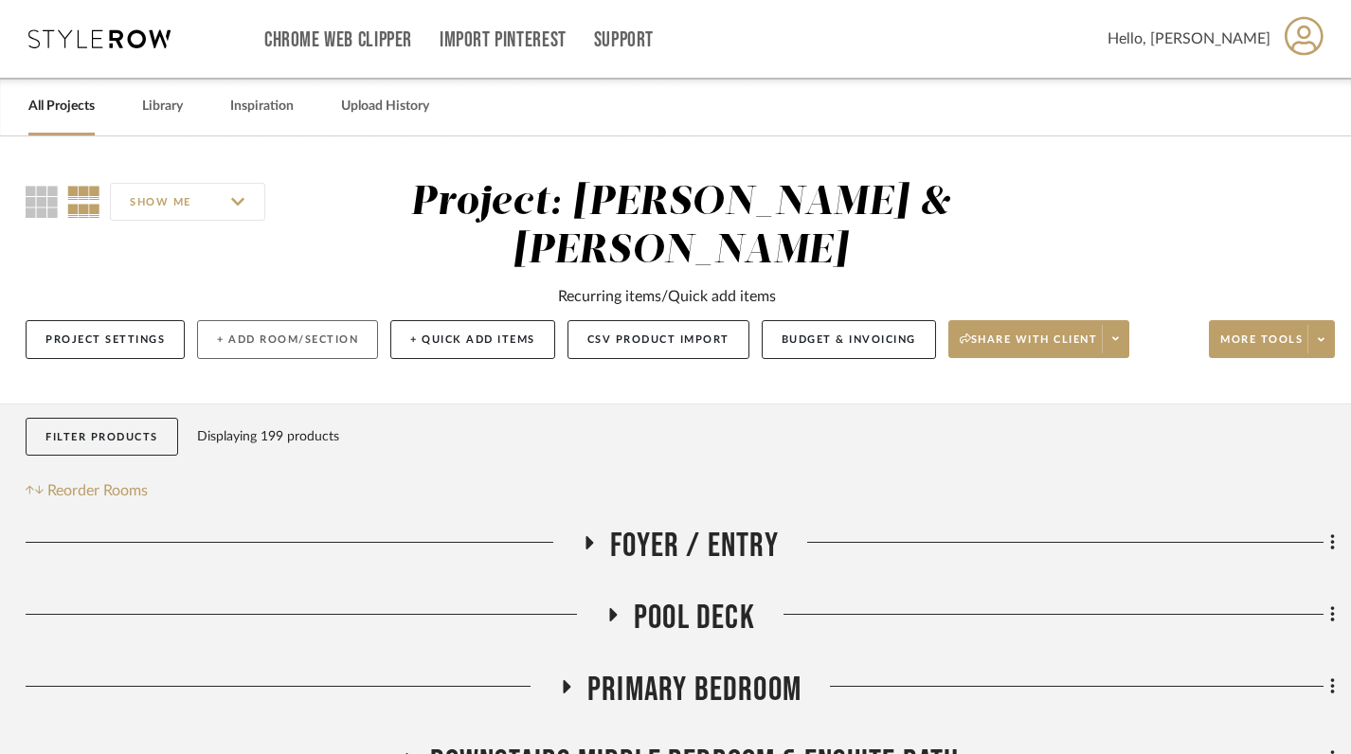
click at [300, 320] on button "+ Add Room/Section" at bounding box center [287, 339] width 181 height 39
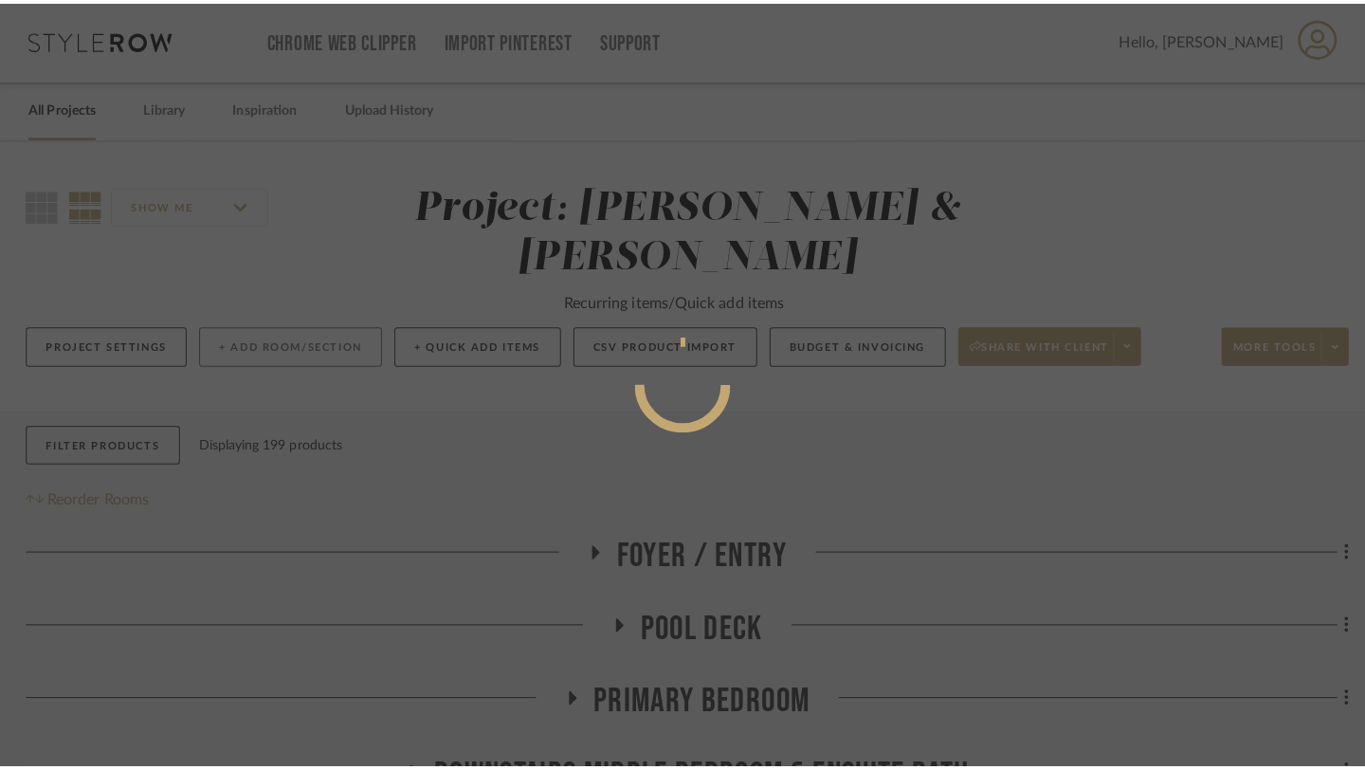
scroll to position [0, 0]
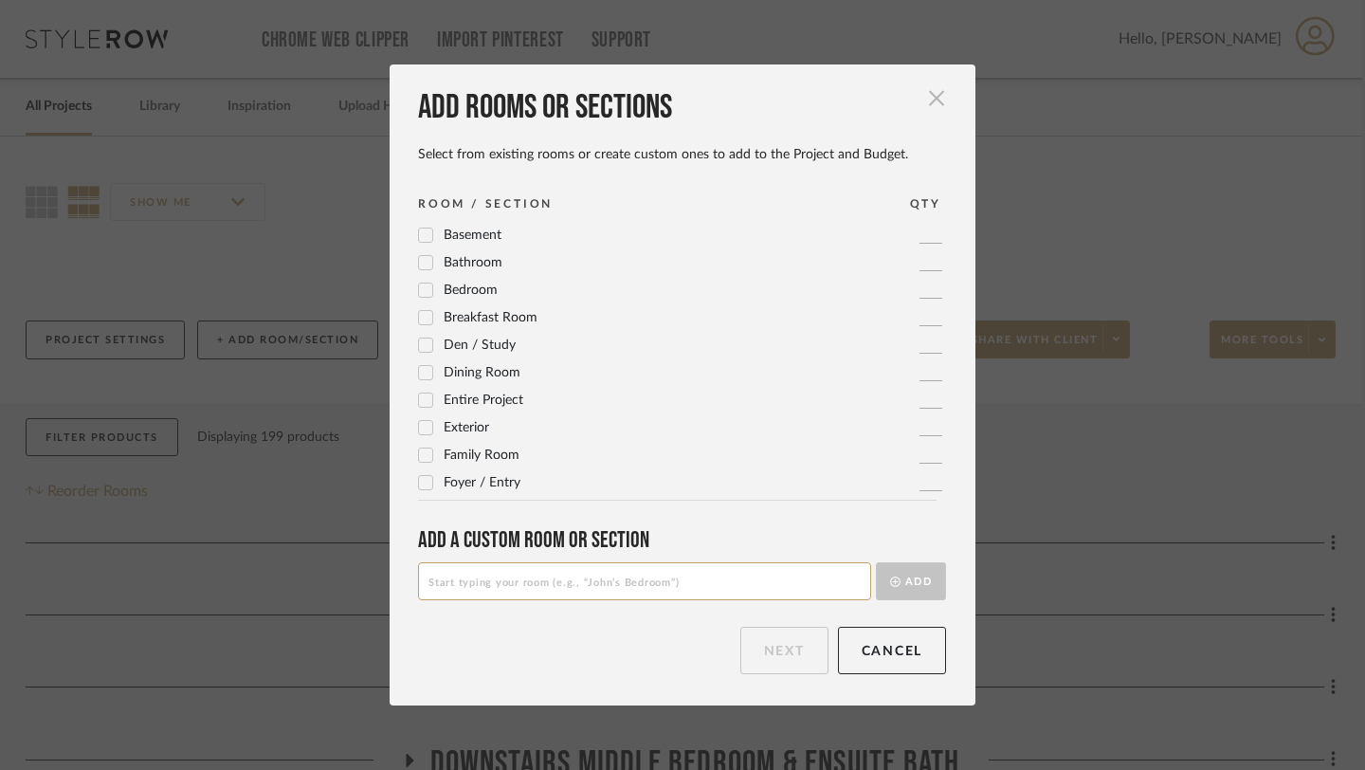
click at [938, 95] on span "button" at bounding box center [936, 99] width 38 height 38
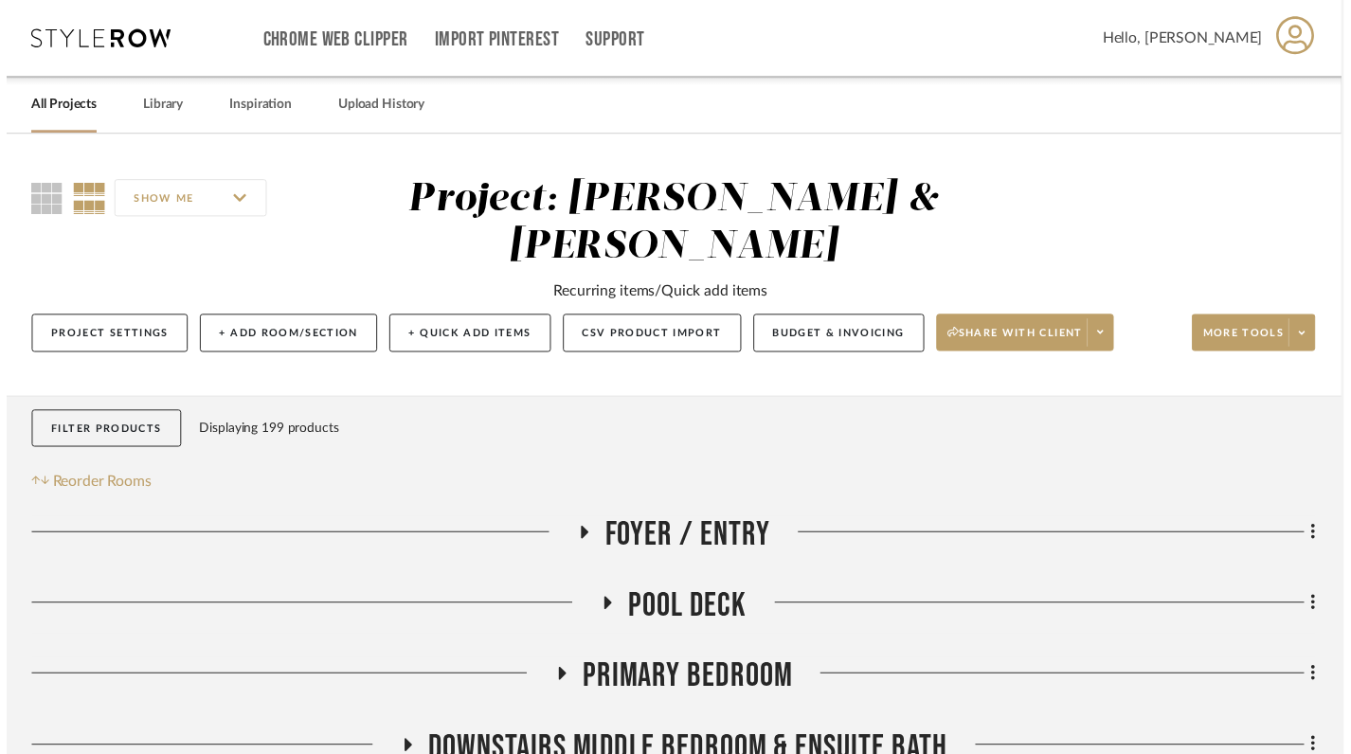
scroll to position [0, 3]
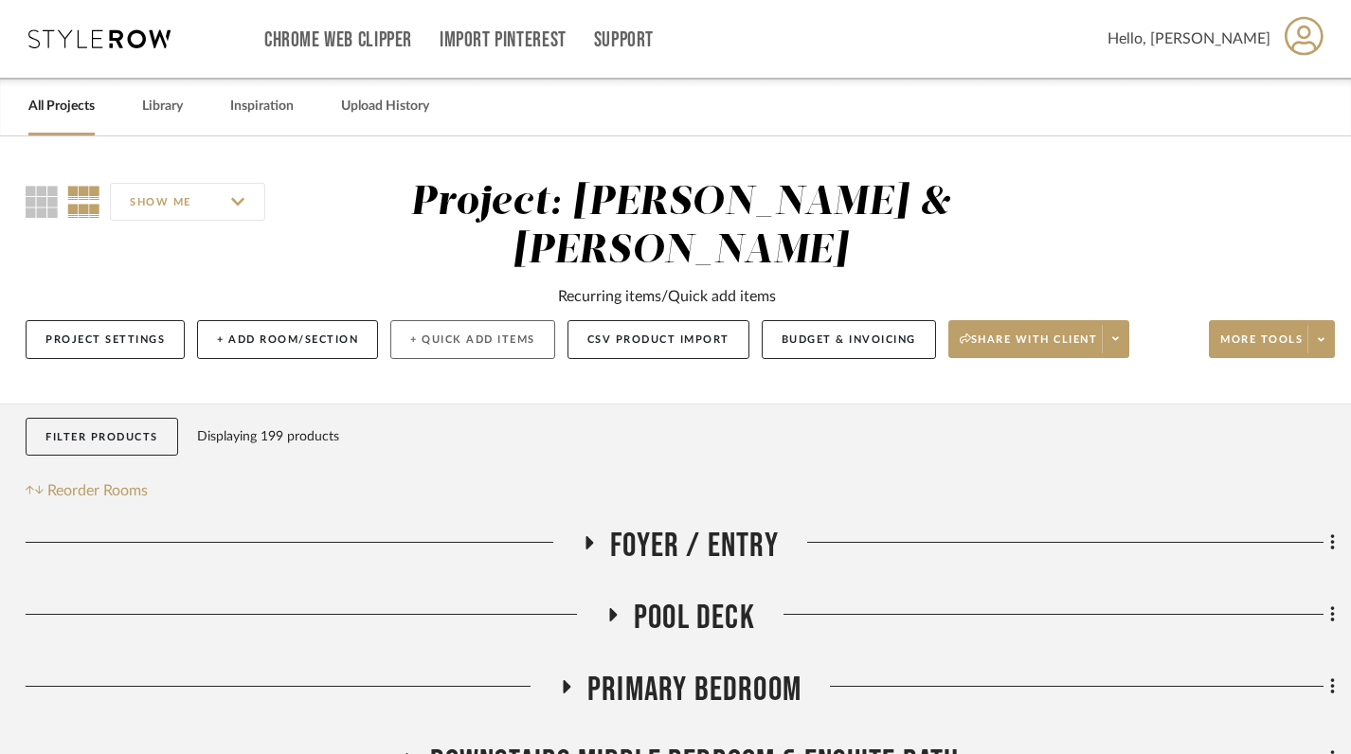
click at [475, 320] on button "+ Quick Add Items" at bounding box center [472, 339] width 165 height 39
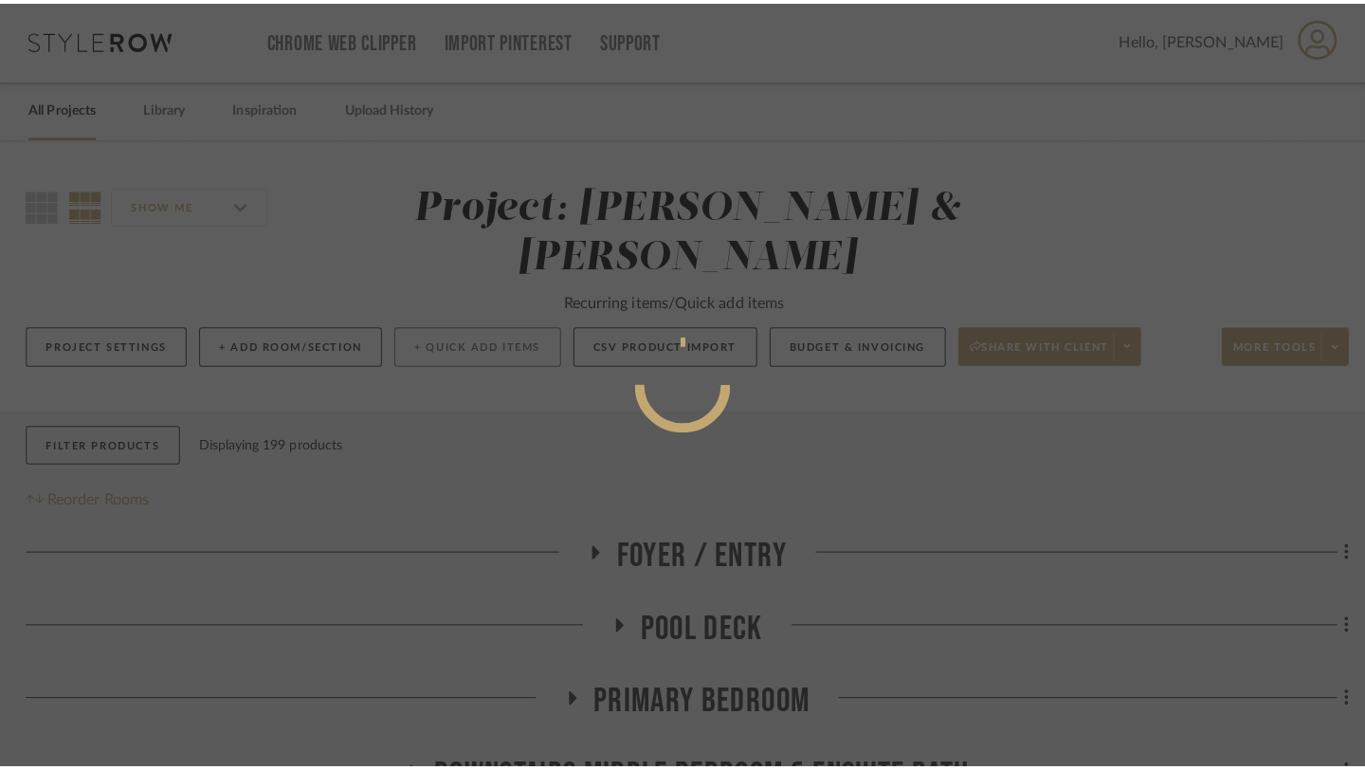
scroll to position [0, 0]
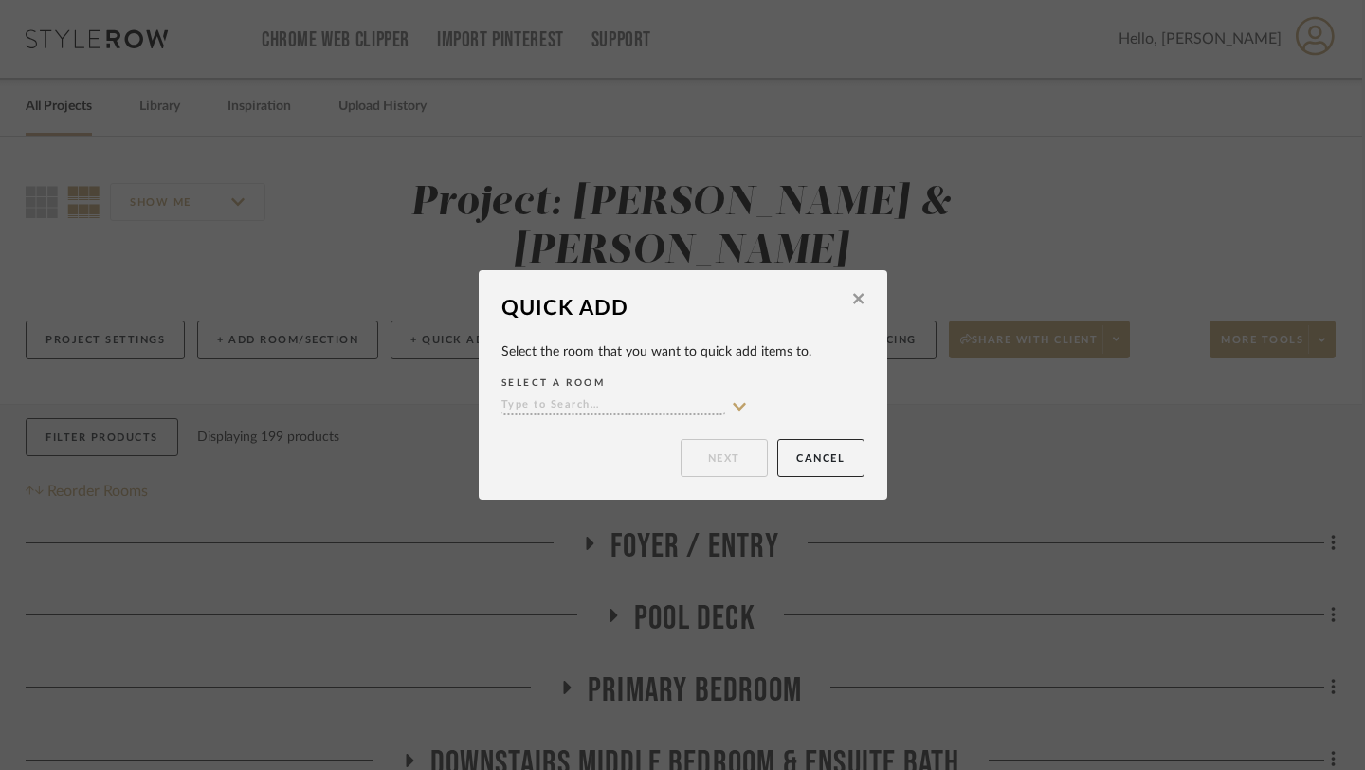
click at [688, 403] on input at bounding box center [613, 406] width 224 height 18
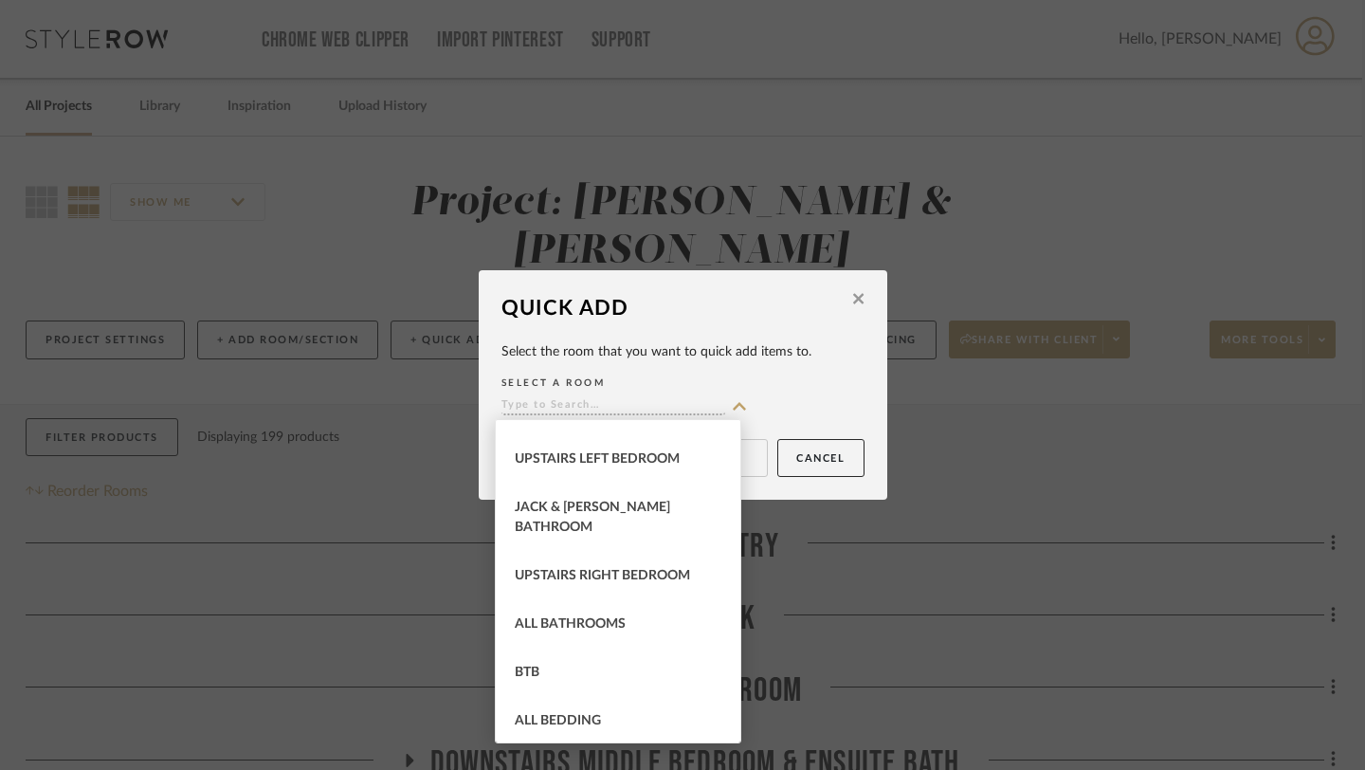
scroll to position [491, 0]
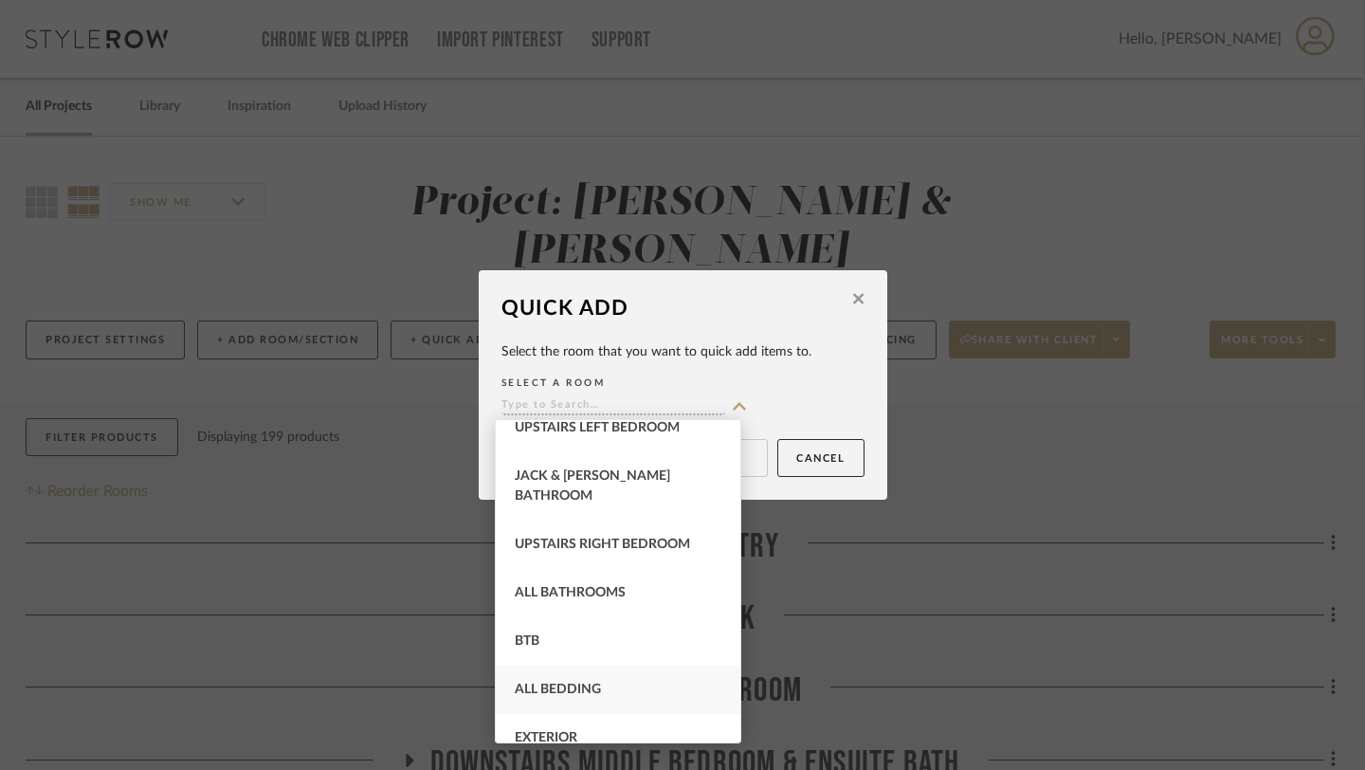
click at [551, 682] on span "All Bedding" at bounding box center [558, 688] width 86 height 13
type input "All Bedding"
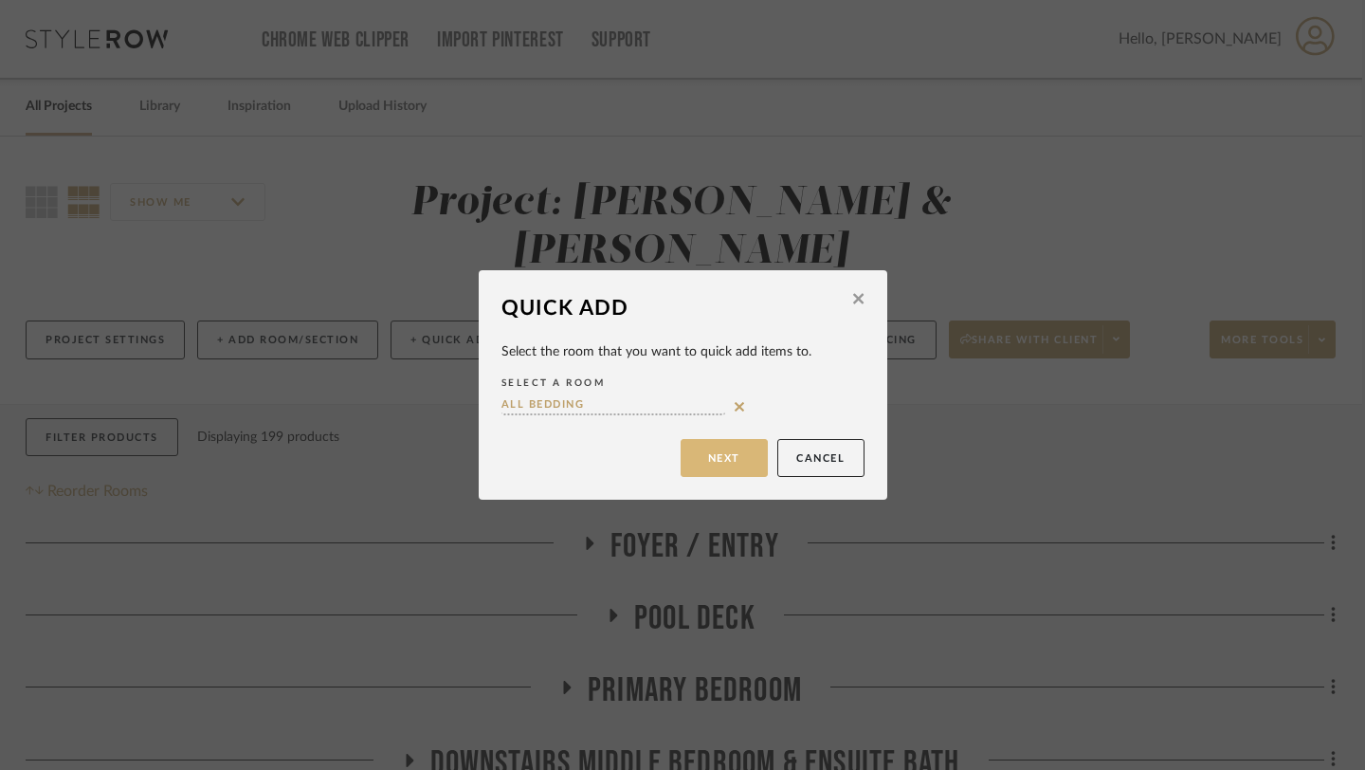
click at [721, 461] on button "Next" at bounding box center [723, 458] width 87 height 38
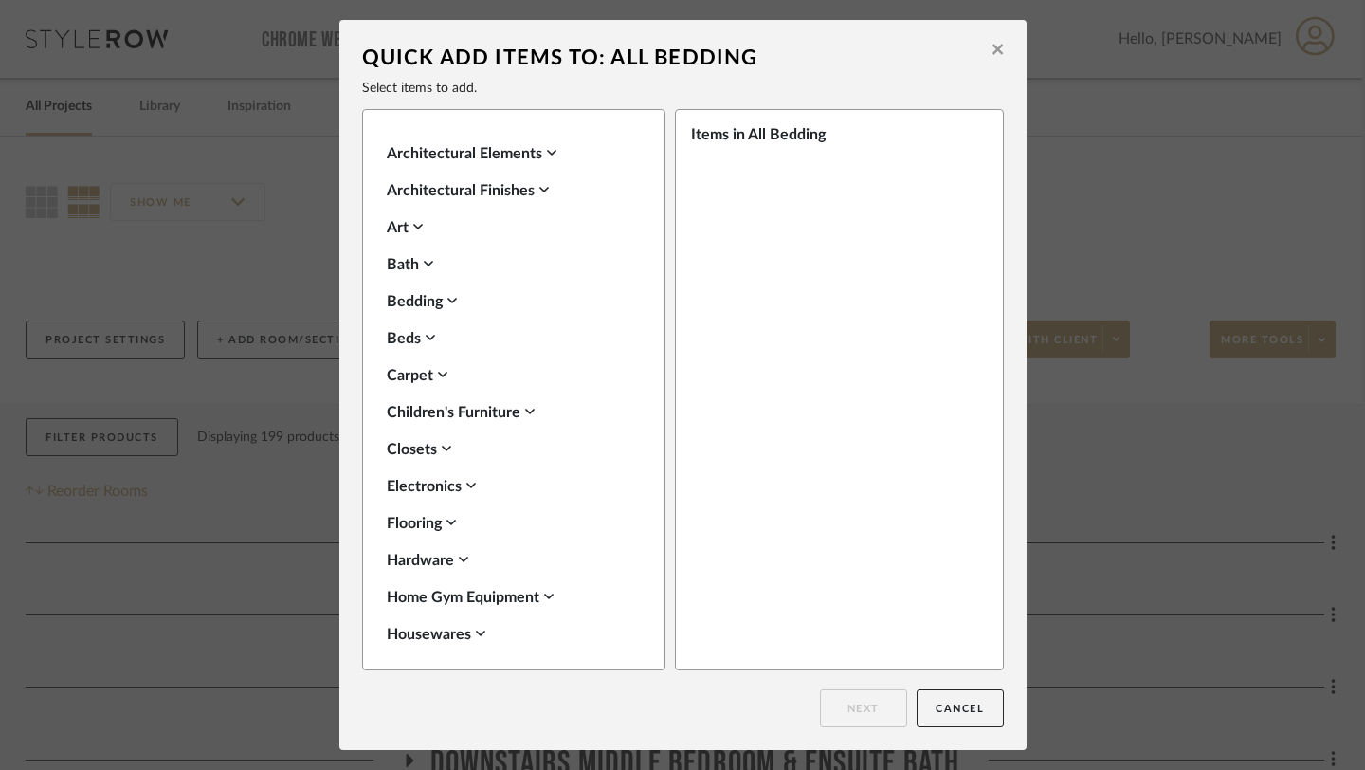
scroll to position [271, 0]
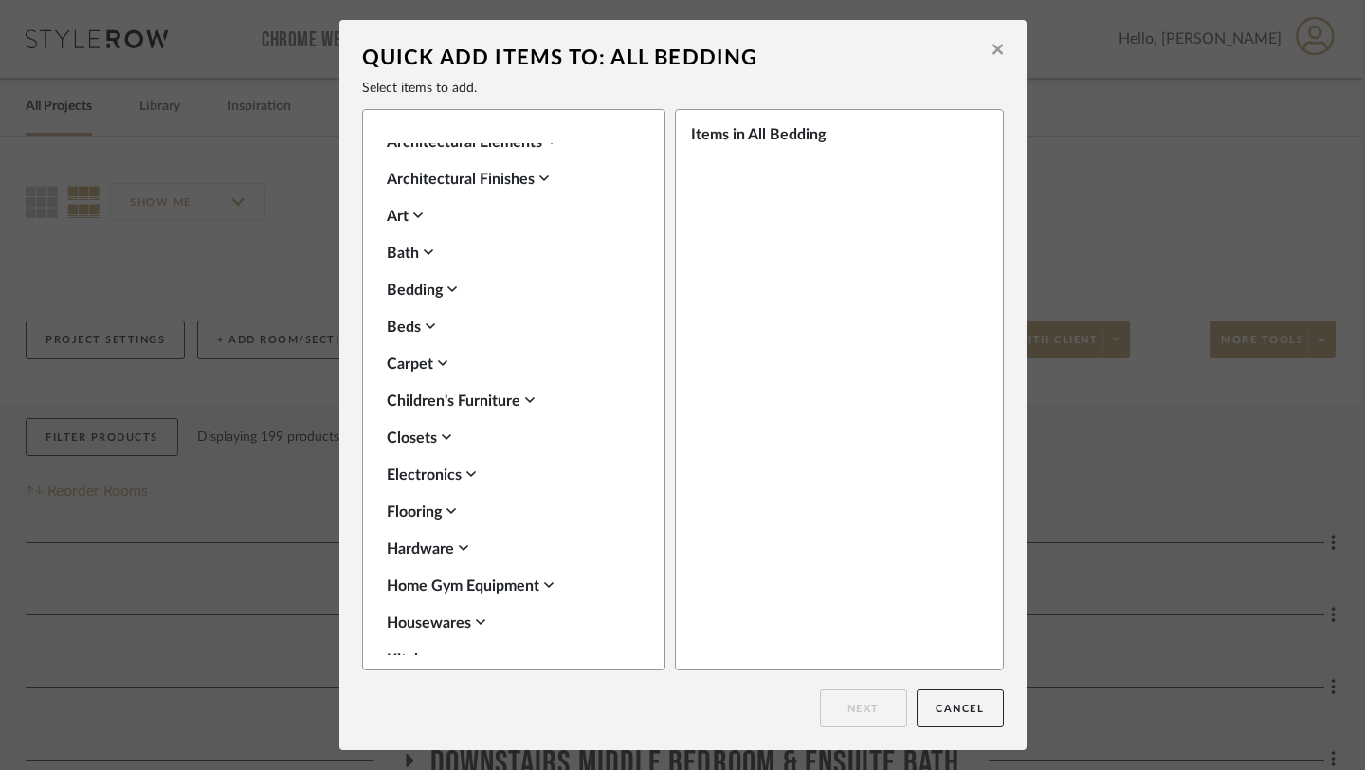
click at [405, 327] on div "Beds" at bounding box center [509, 327] width 245 height 23
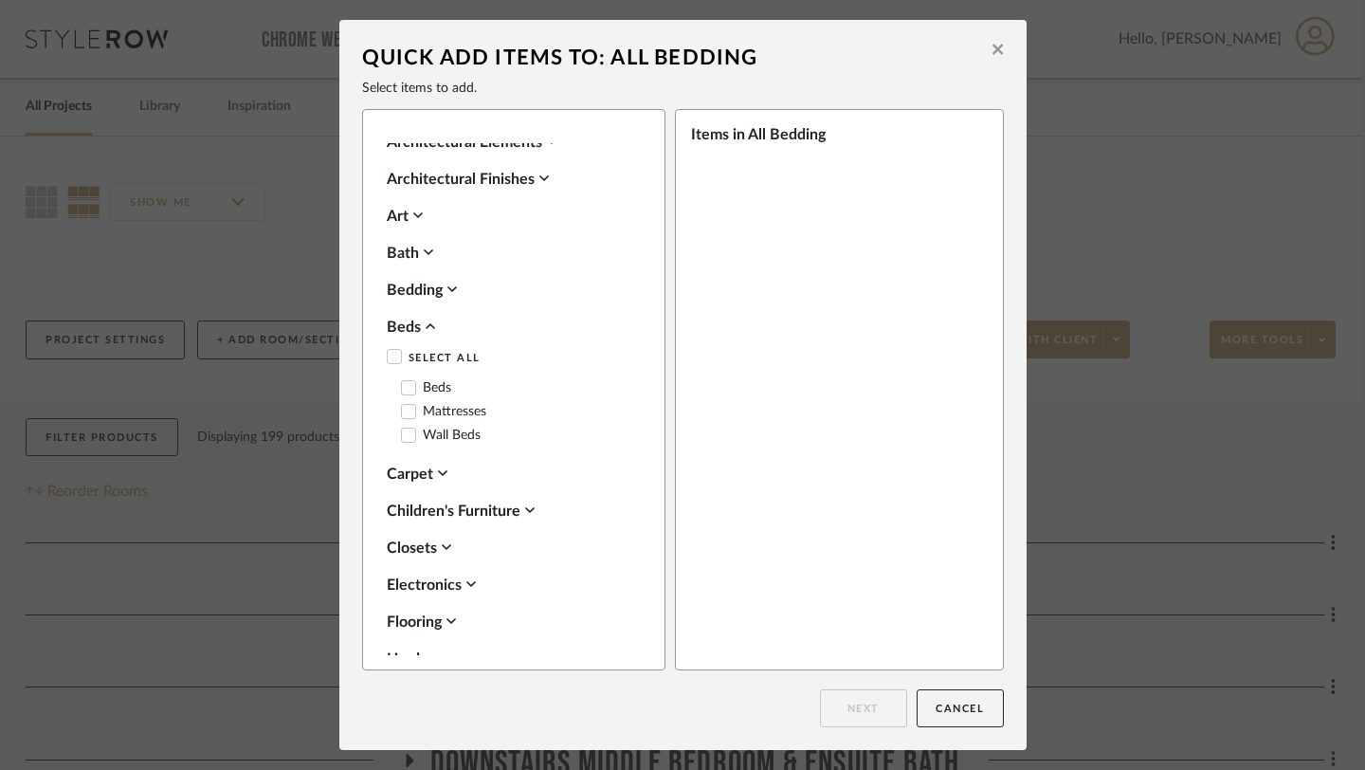
click at [437, 410] on label "Mattresses" at bounding box center [443, 412] width 85 height 16
click at [856, 707] on button "Next" at bounding box center [863, 708] width 87 height 38
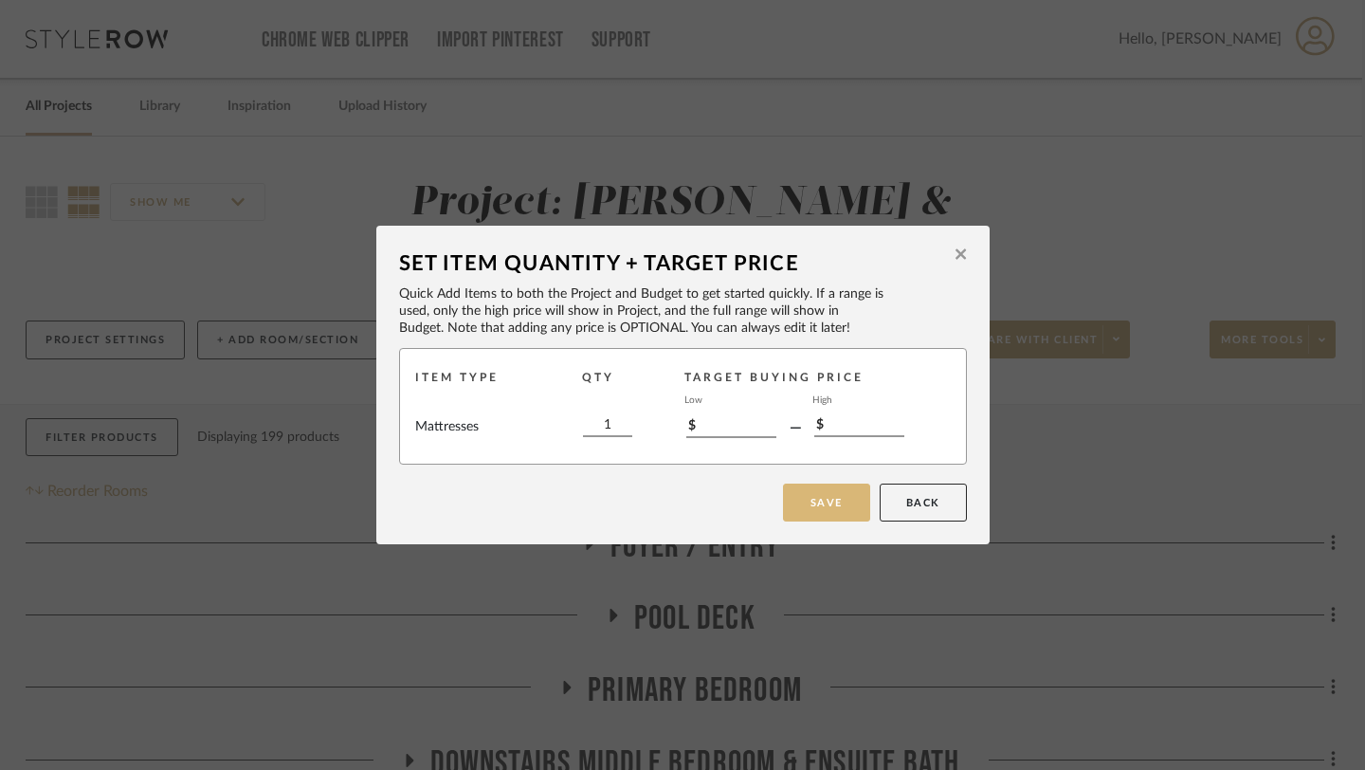
click at [837, 501] on button "Save" at bounding box center [826, 502] width 87 height 38
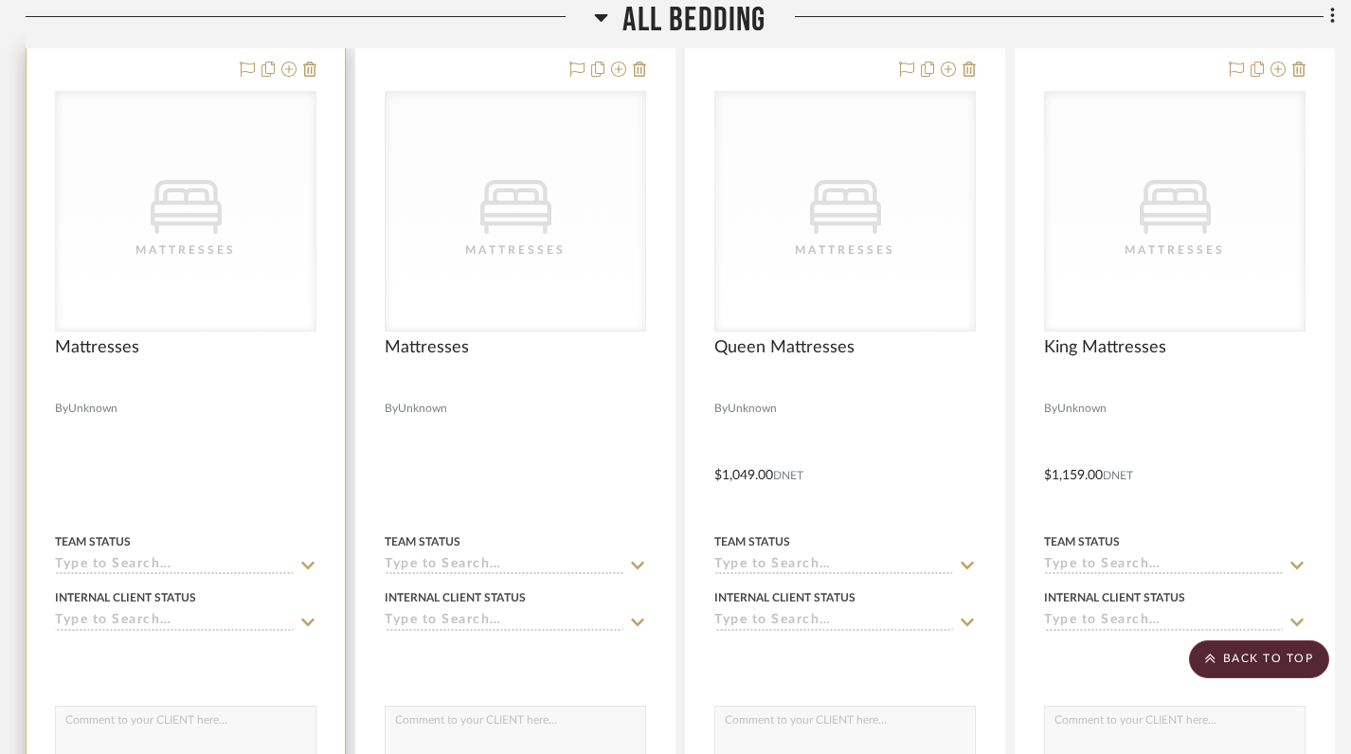
scroll to position [1677, 3]
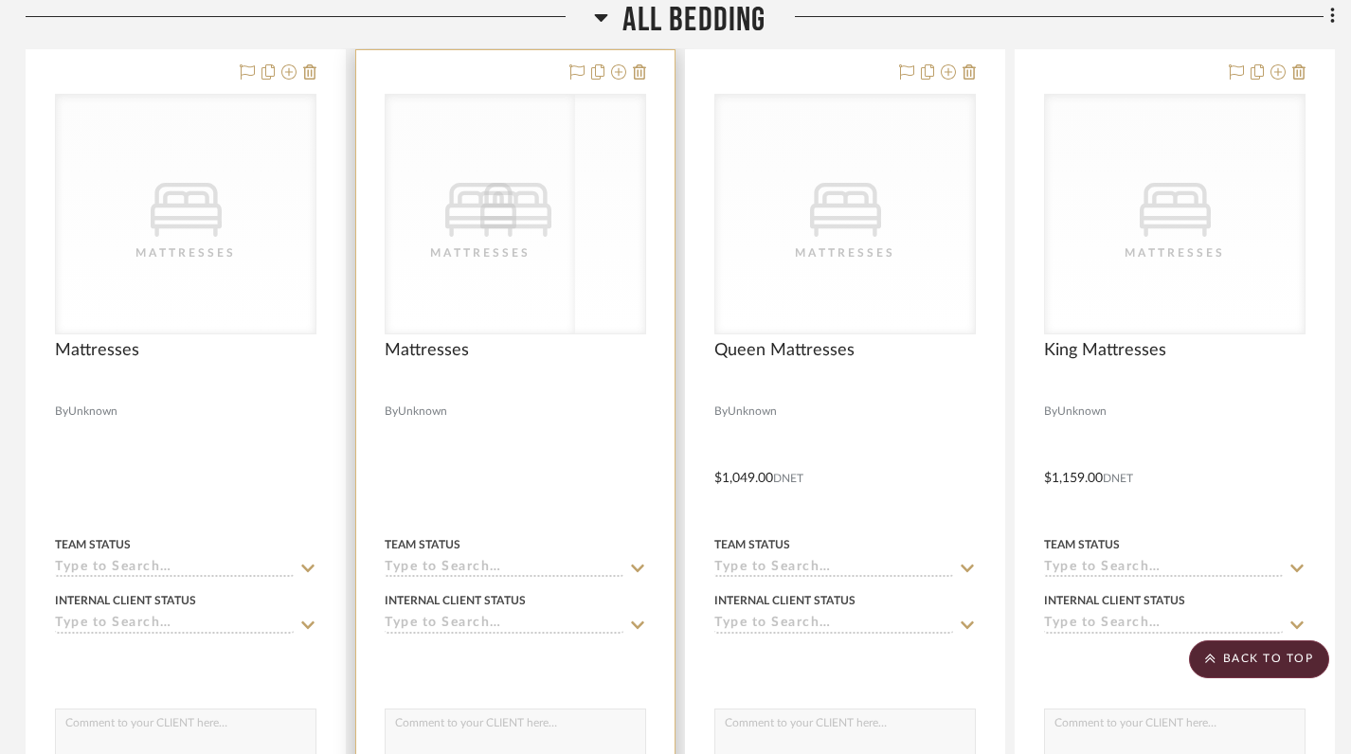
click at [483, 235] on div "CategoryIconBeds Created with Sketch. Mattresses" at bounding box center [516, 214] width 260 height 239
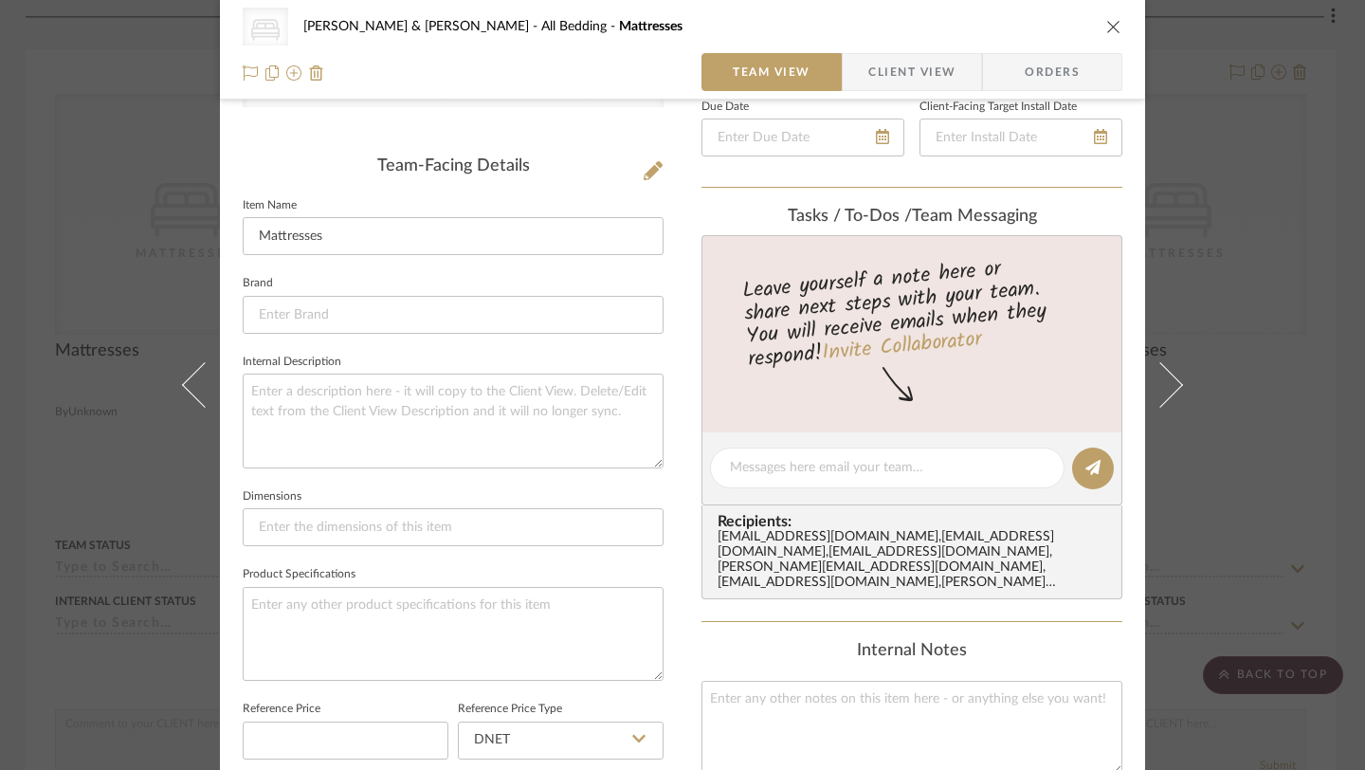
scroll to position [480, 0]
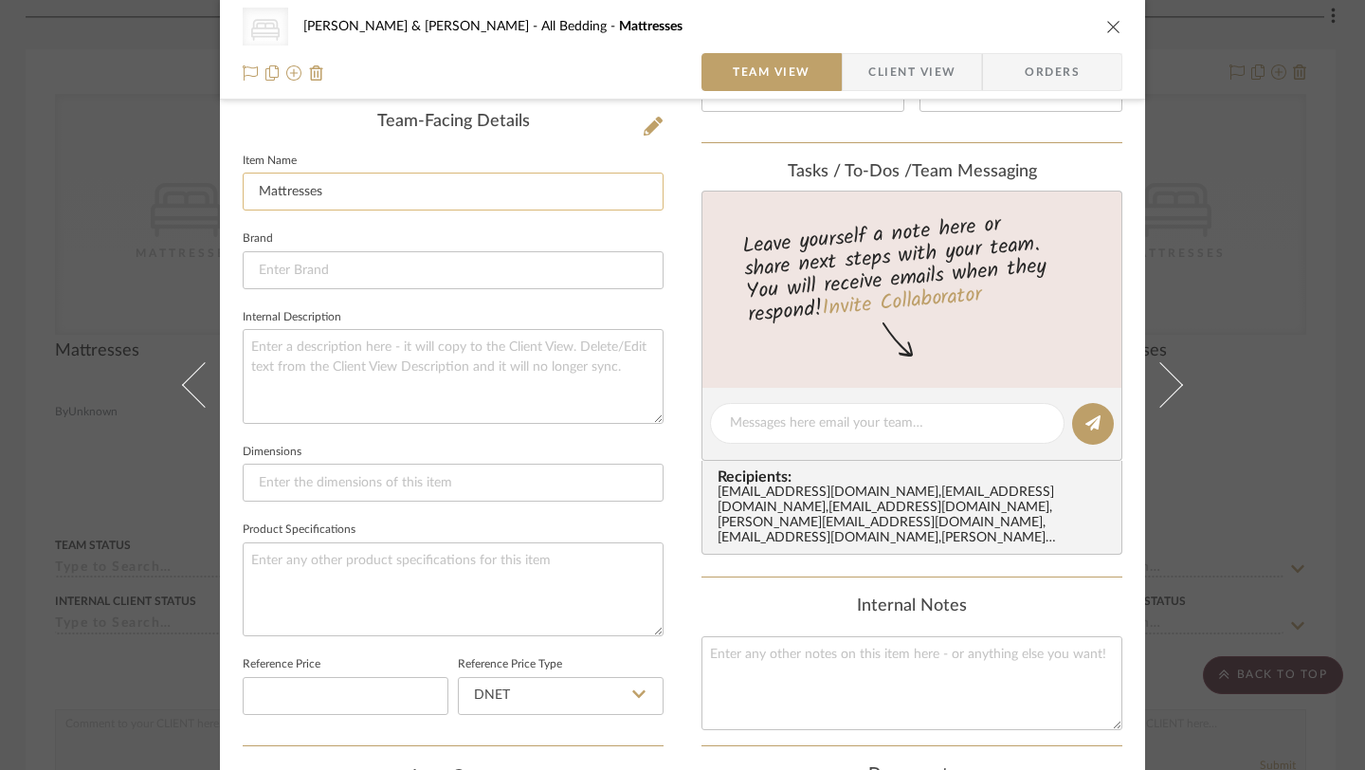
click at [253, 190] on input "Mattresses" at bounding box center [453, 191] width 421 height 38
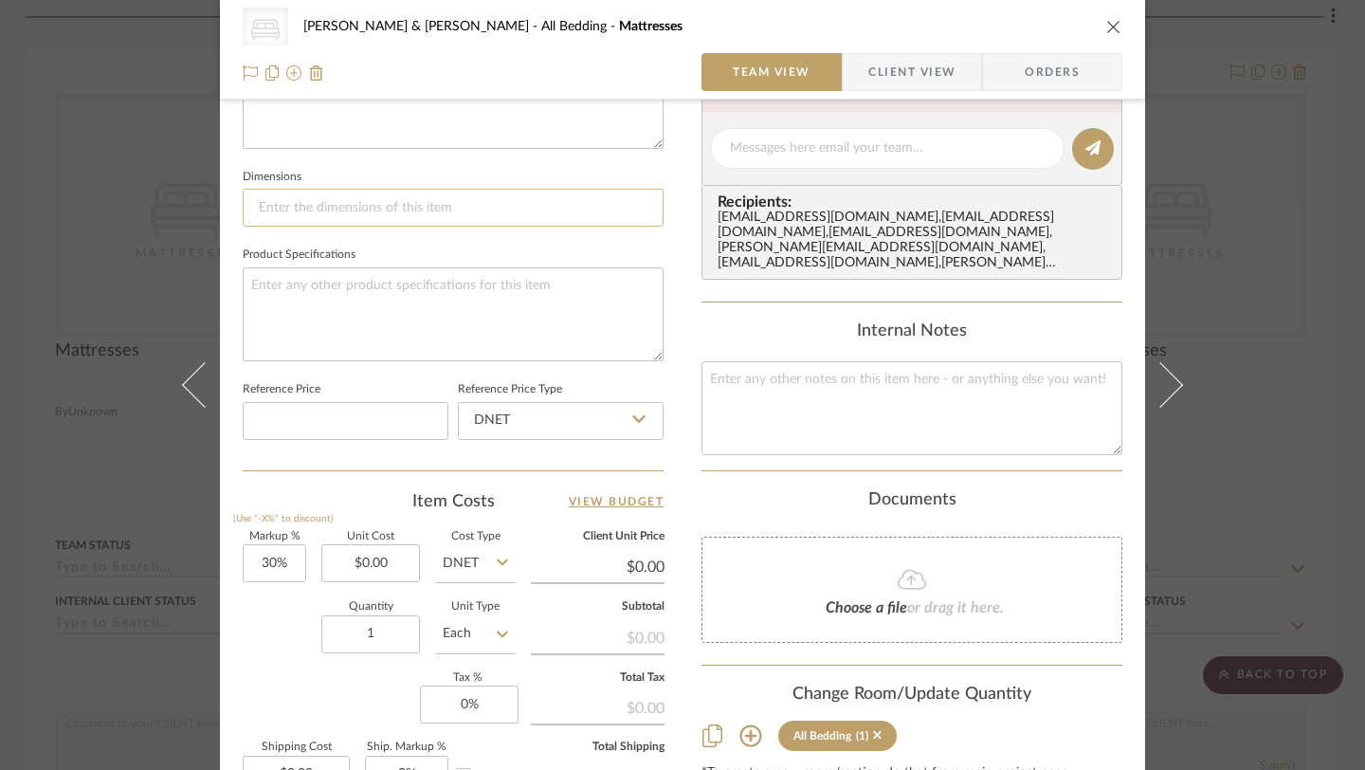
scroll to position [761, 0]
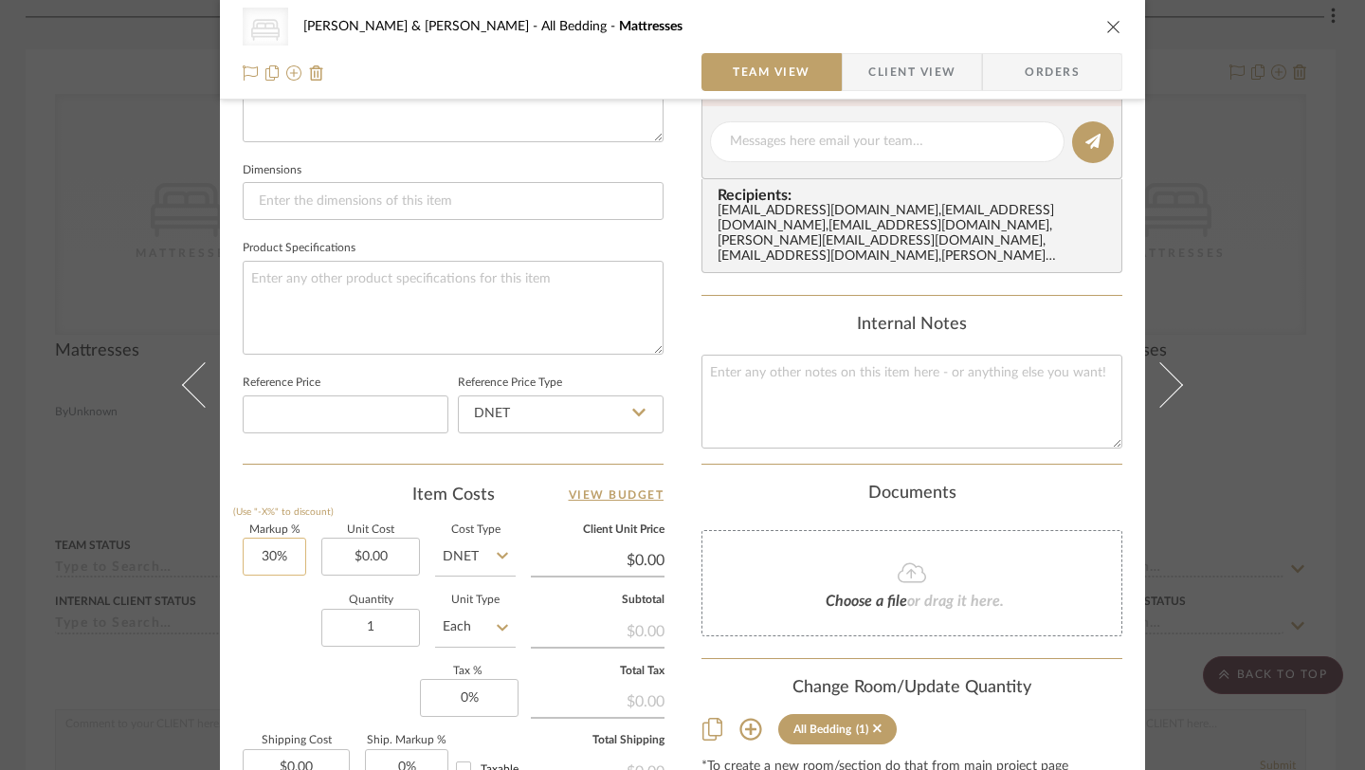
type input "Queen Mattresses"
type input "30"
click at [277, 564] on input "30" at bounding box center [274, 556] width 63 height 38
type input "0%"
type input "0.00"
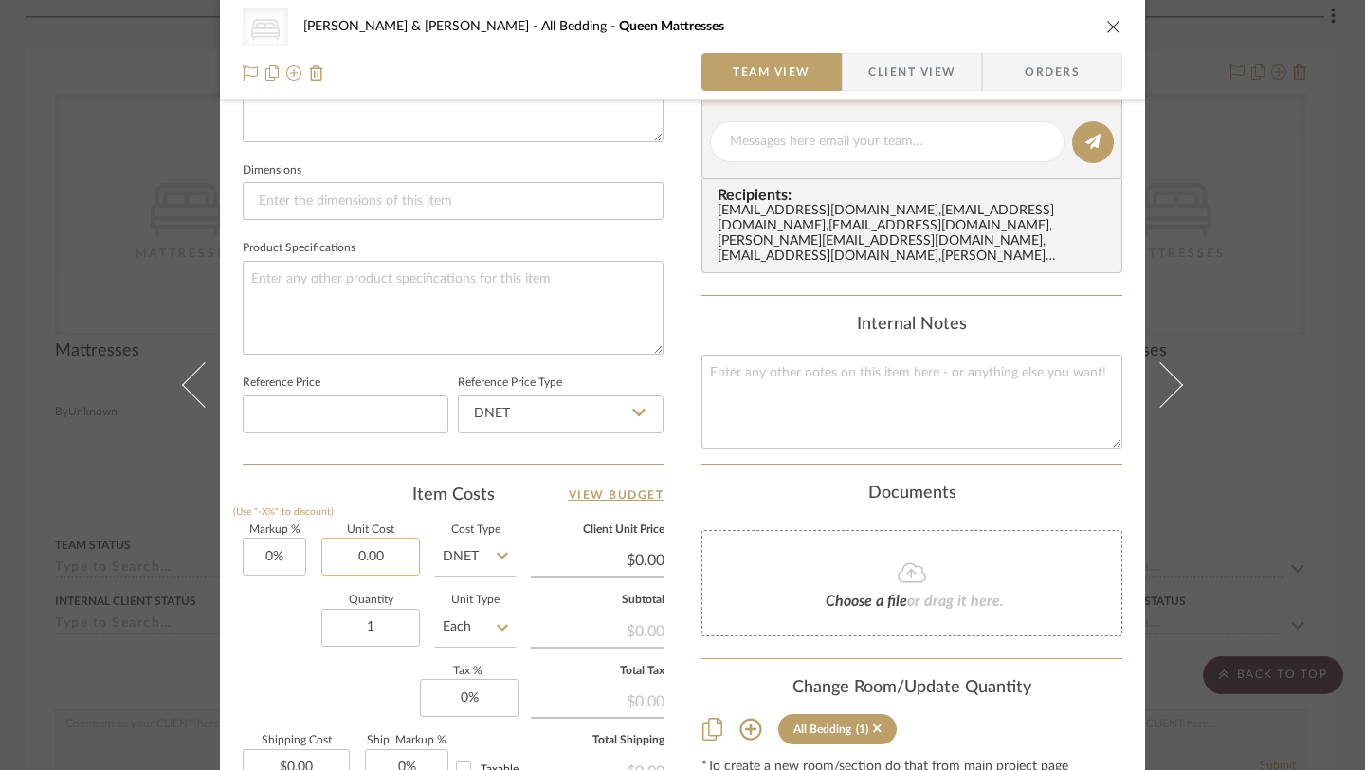
click at [390, 554] on input "0.00" at bounding box center [370, 556] width 99 height 38
type input "$889.00"
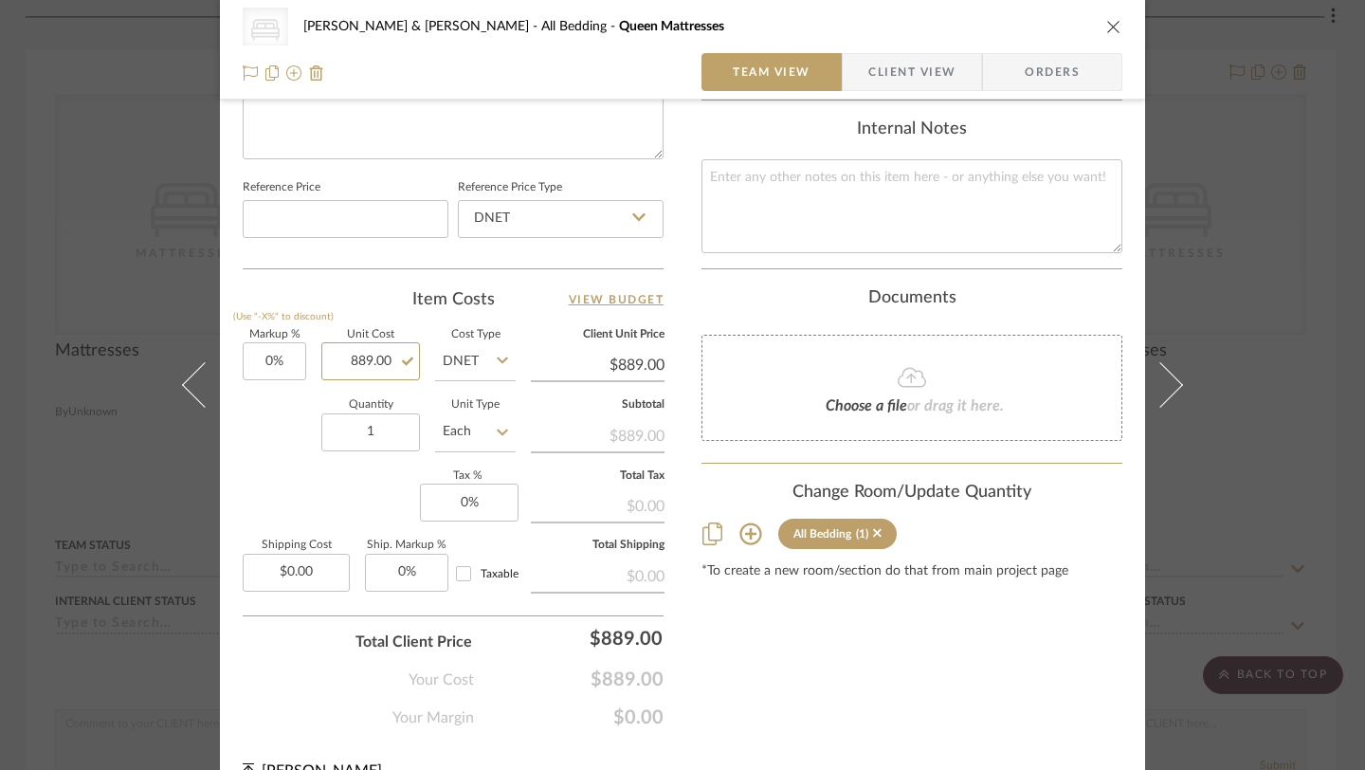
scroll to position [991, 0]
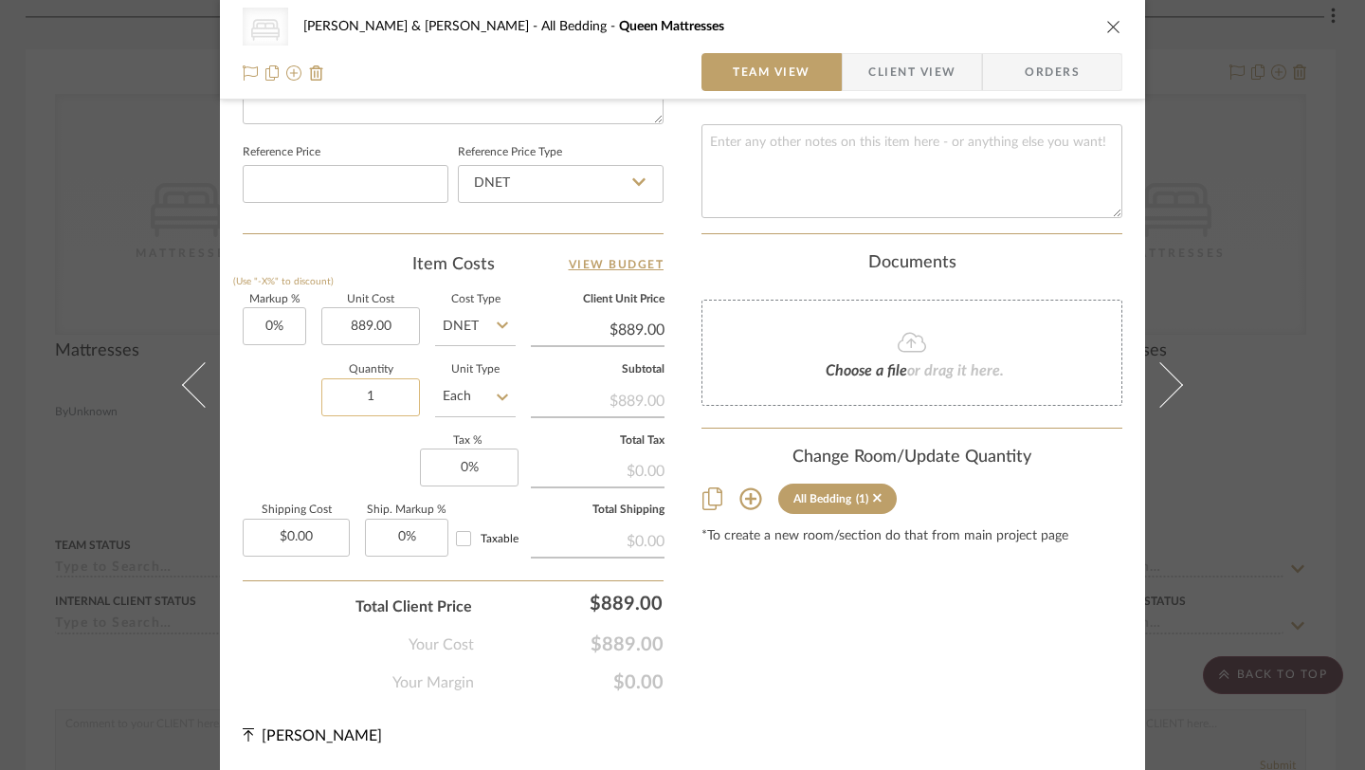
type input "$889.00"
click at [385, 399] on input "1" at bounding box center [370, 397] width 99 height 38
type input "3"
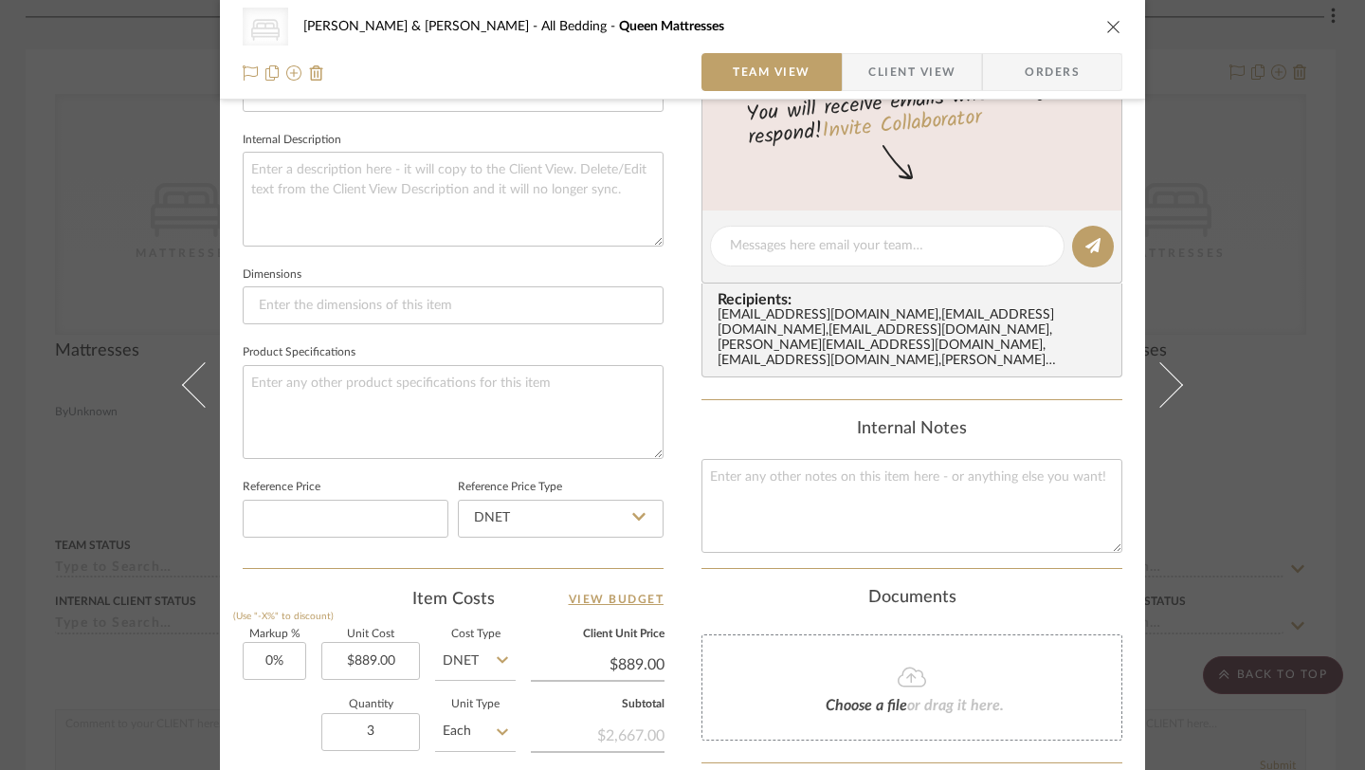
scroll to position [661, 0]
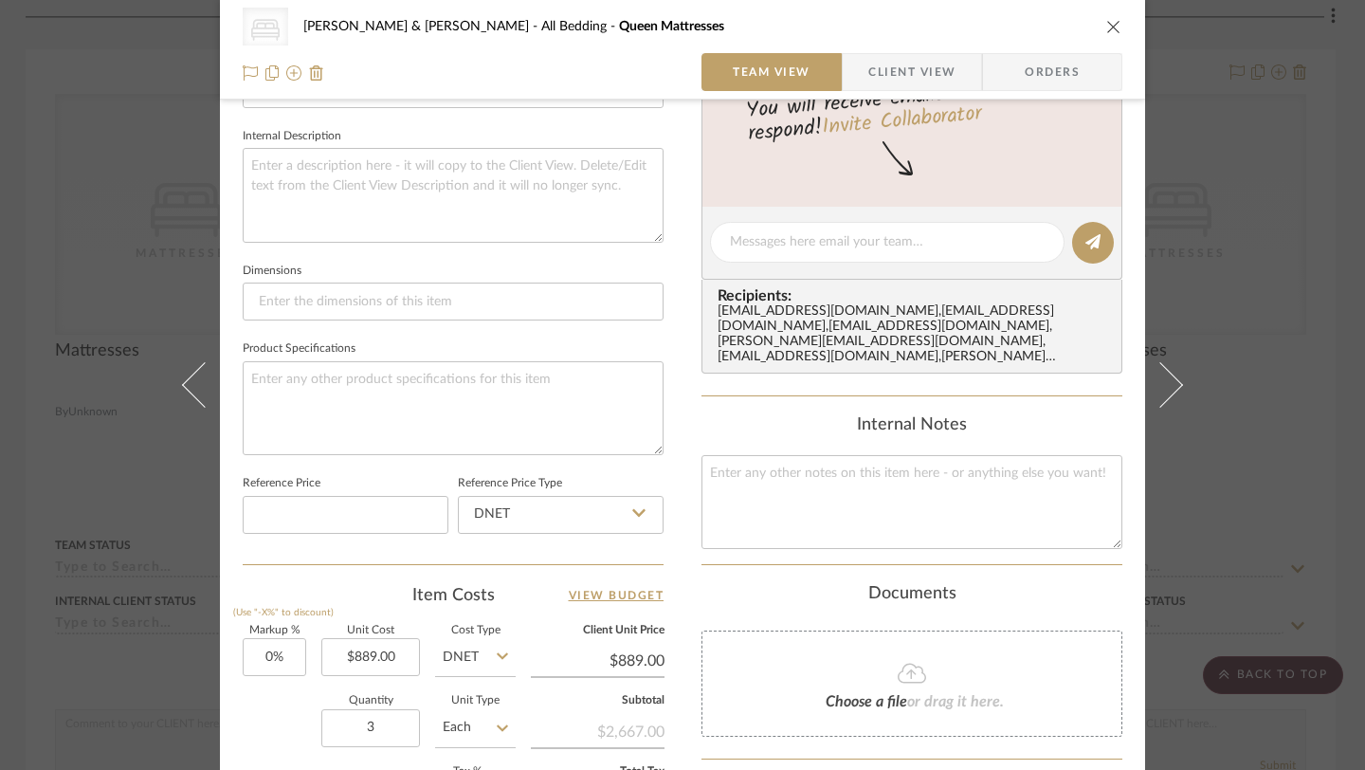
click at [1106, 23] on icon "close" at bounding box center [1113, 26] width 15 height 15
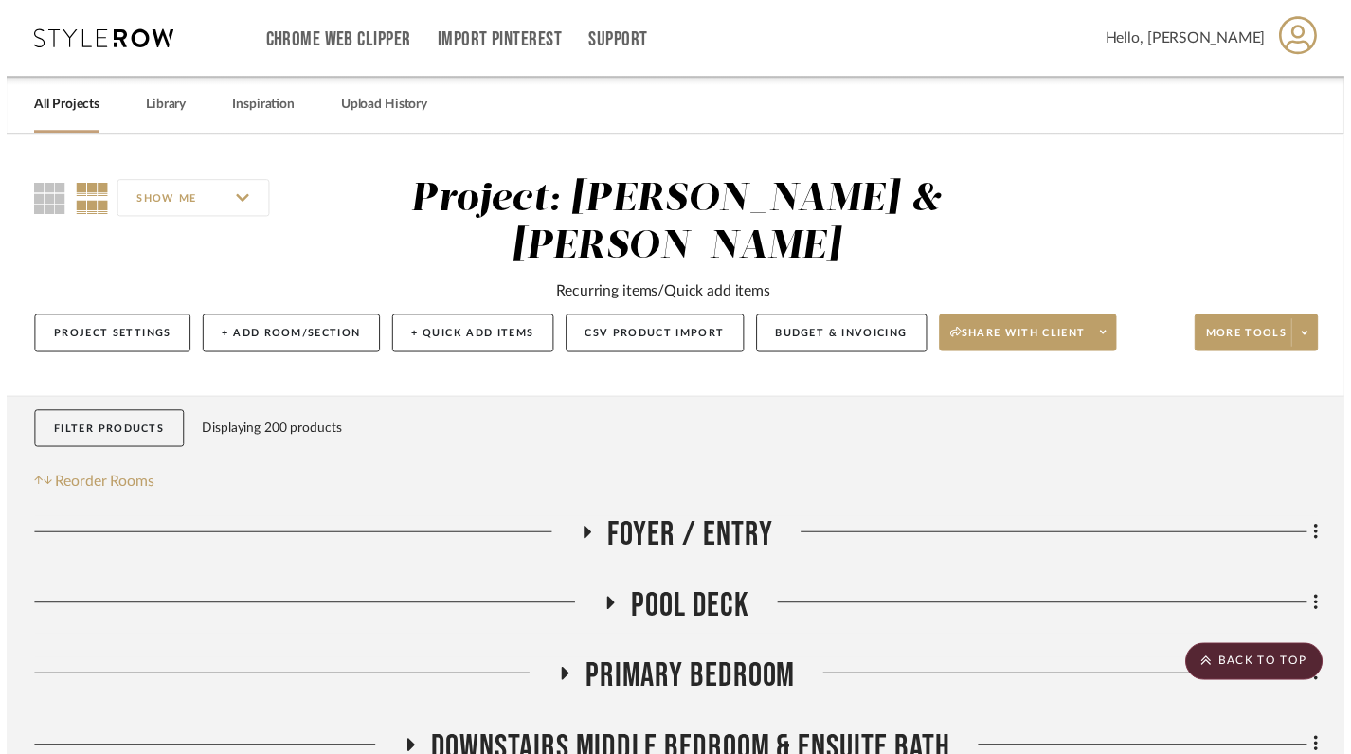
scroll to position [1677, 3]
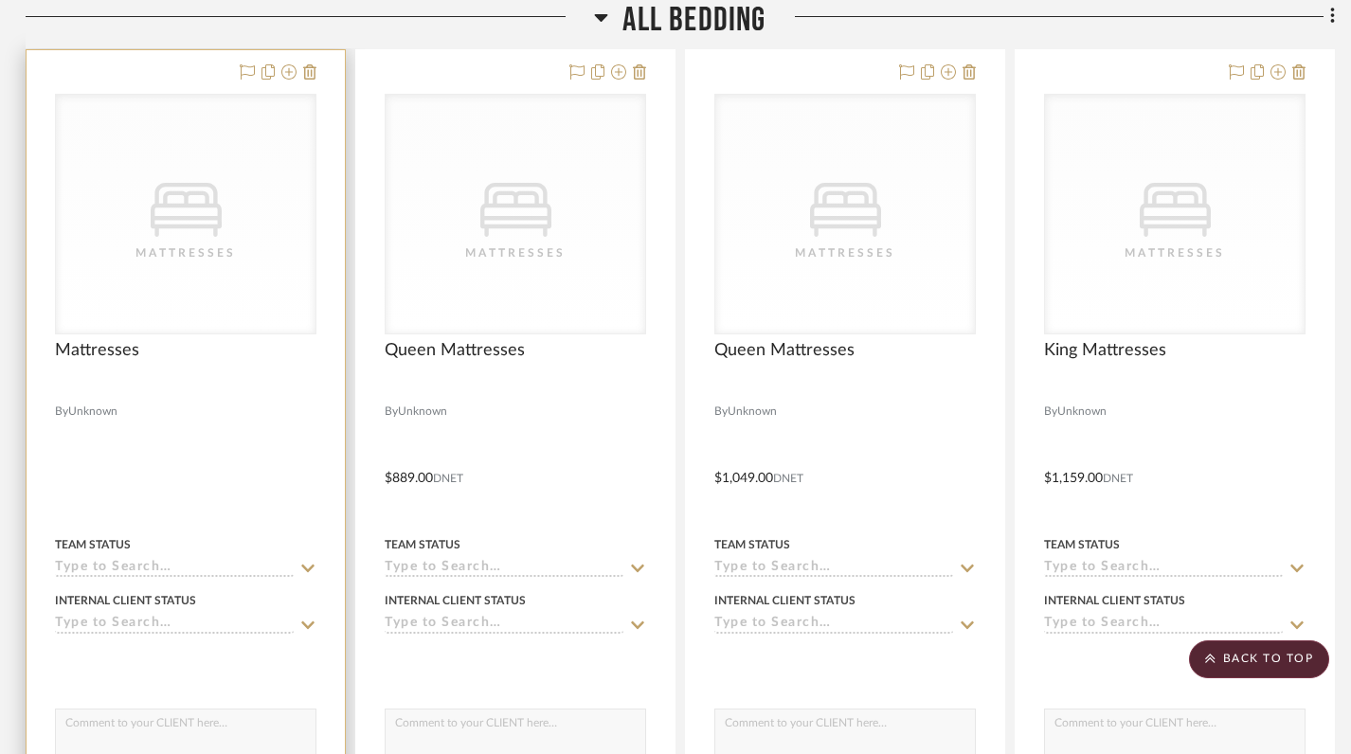
click at [202, 261] on div "CategoryIconBeds Created with Sketch. Mattresses" at bounding box center [186, 214] width 260 height 239
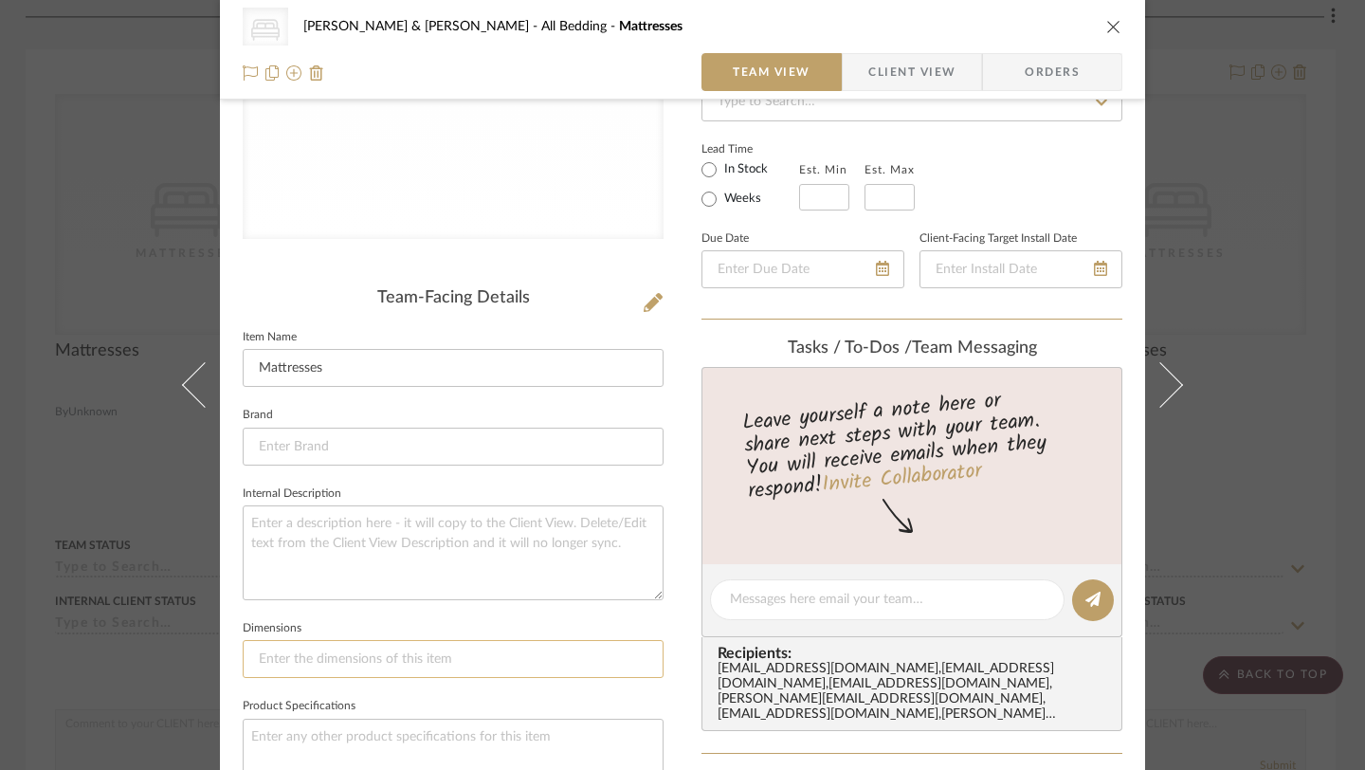
scroll to position [267, 0]
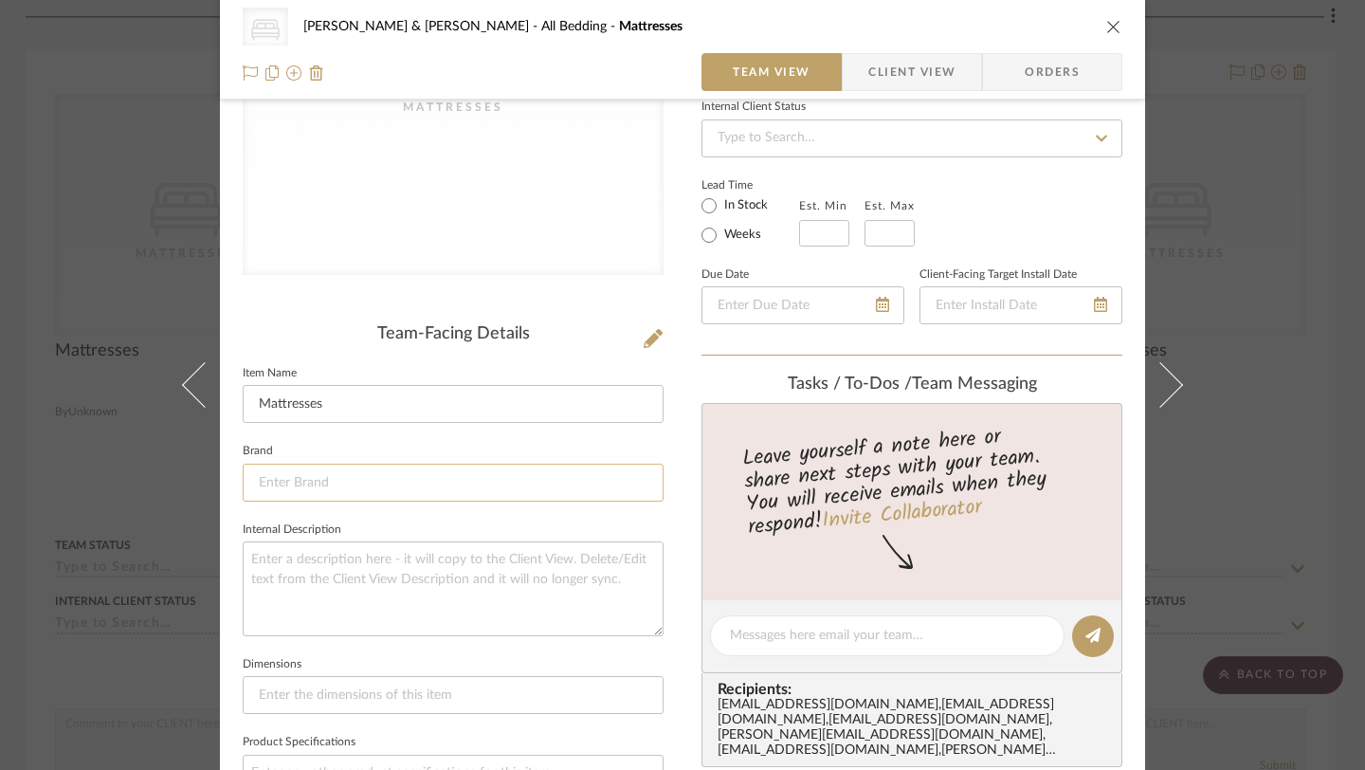
click at [285, 483] on input at bounding box center [453, 482] width 421 height 38
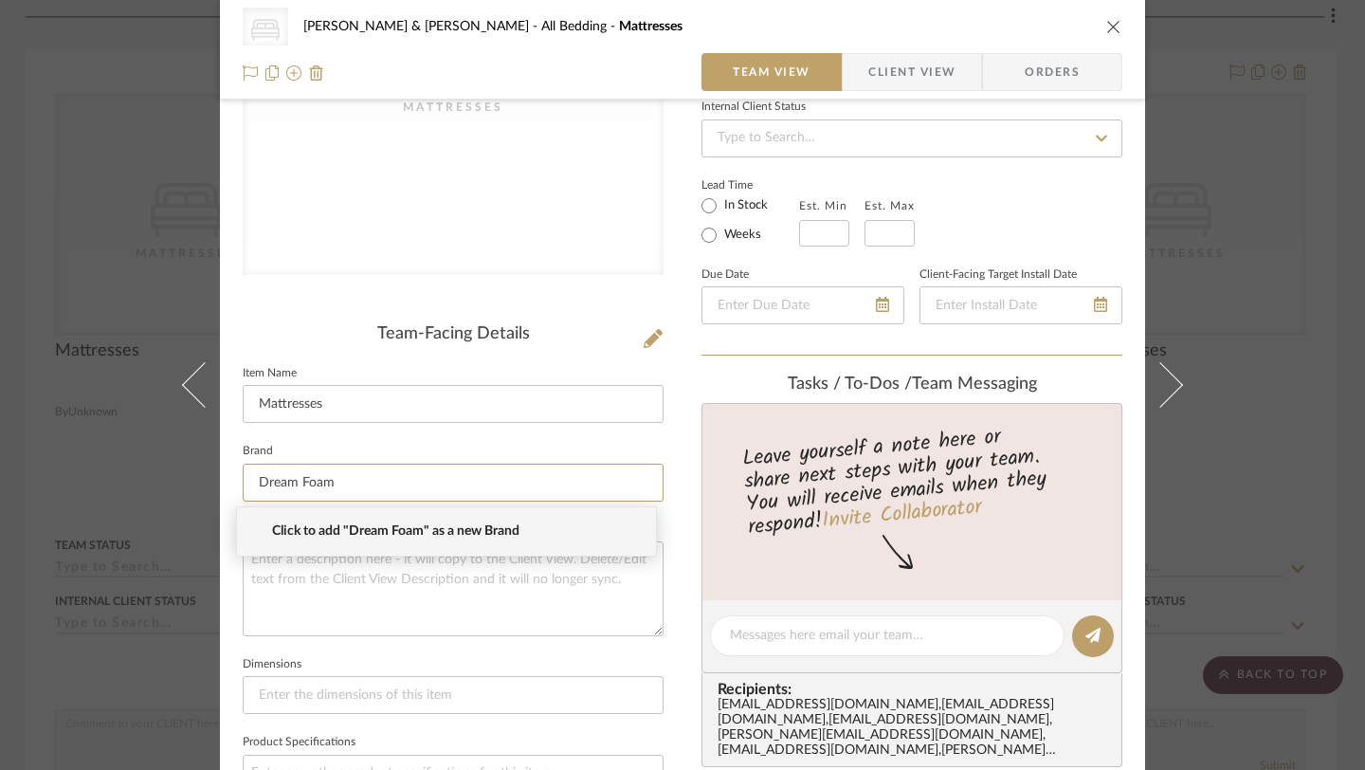
type input "Dream Foam"
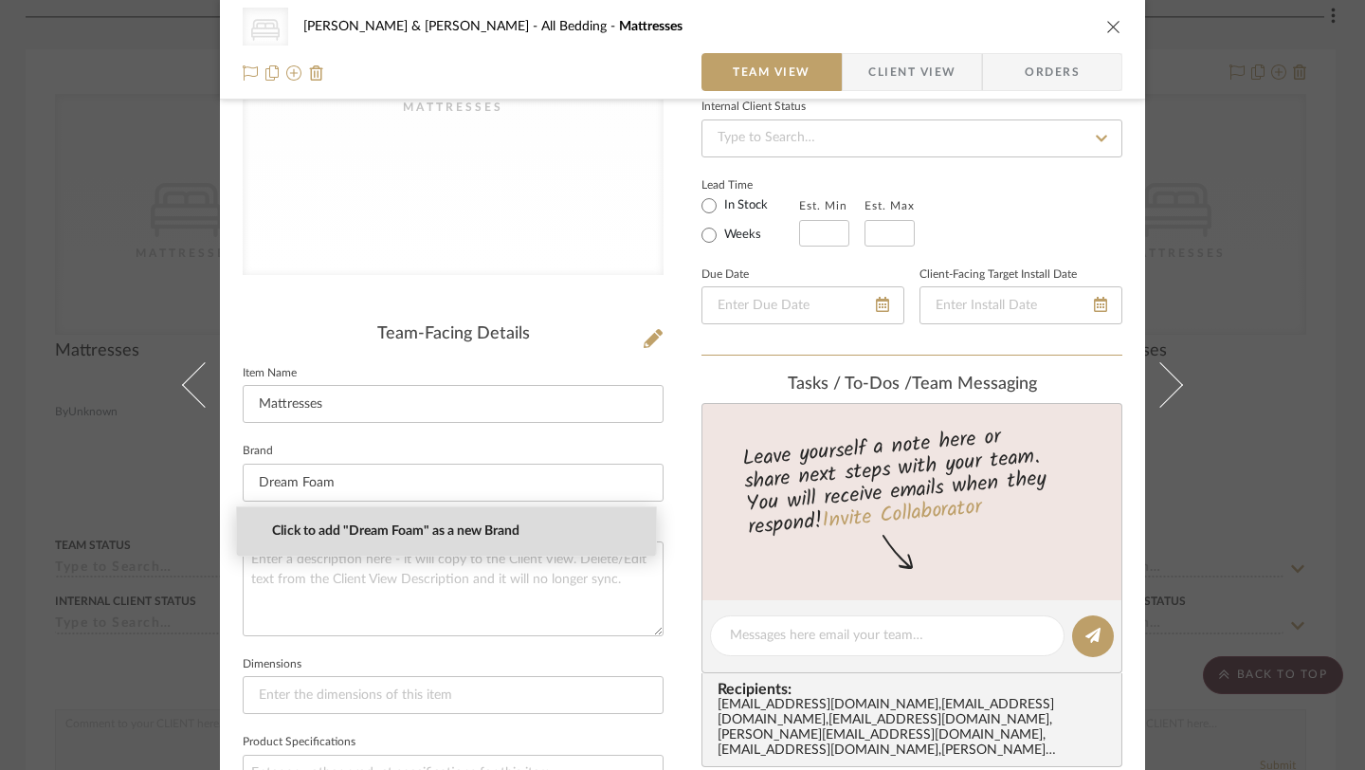
click at [341, 526] on span "Click to add "Dream Foam" as a new Brand" at bounding box center [454, 531] width 364 height 16
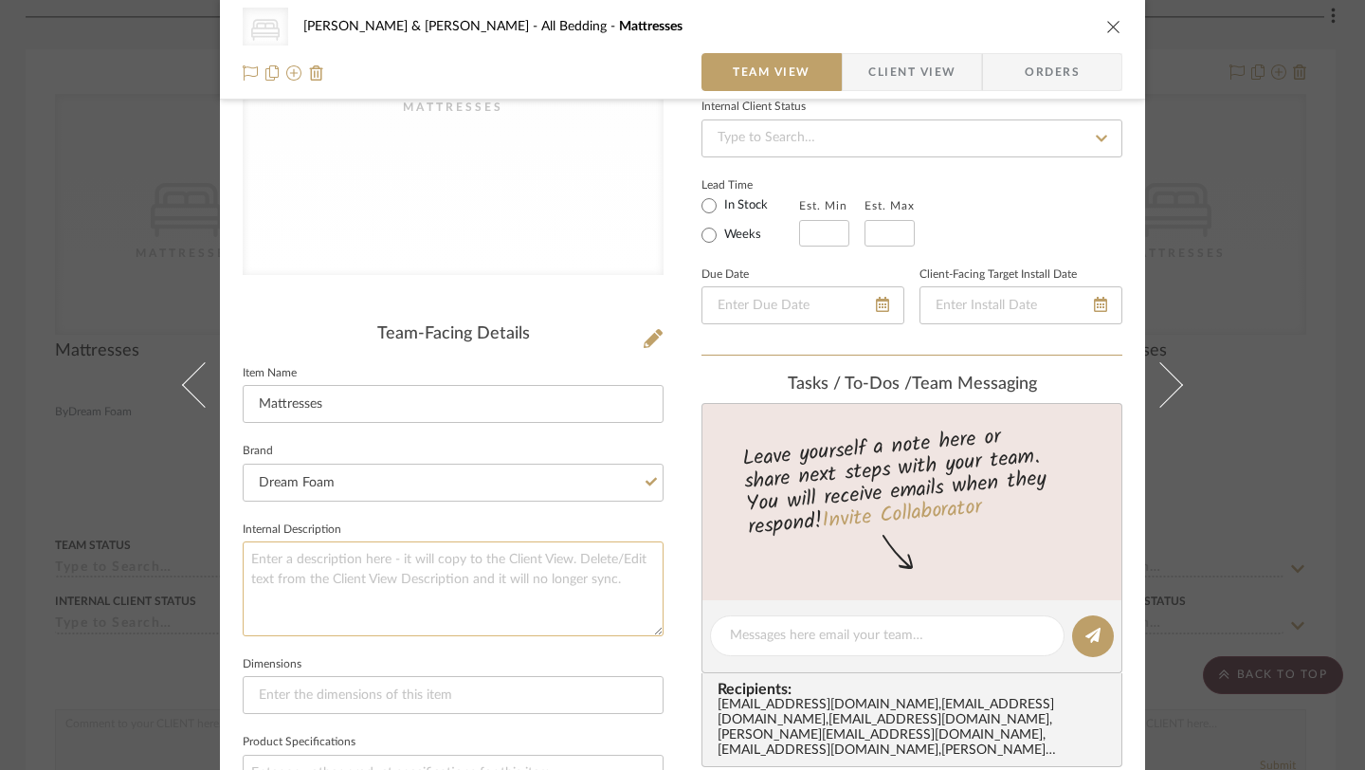
click at [339, 574] on textarea at bounding box center [453, 588] width 421 height 94
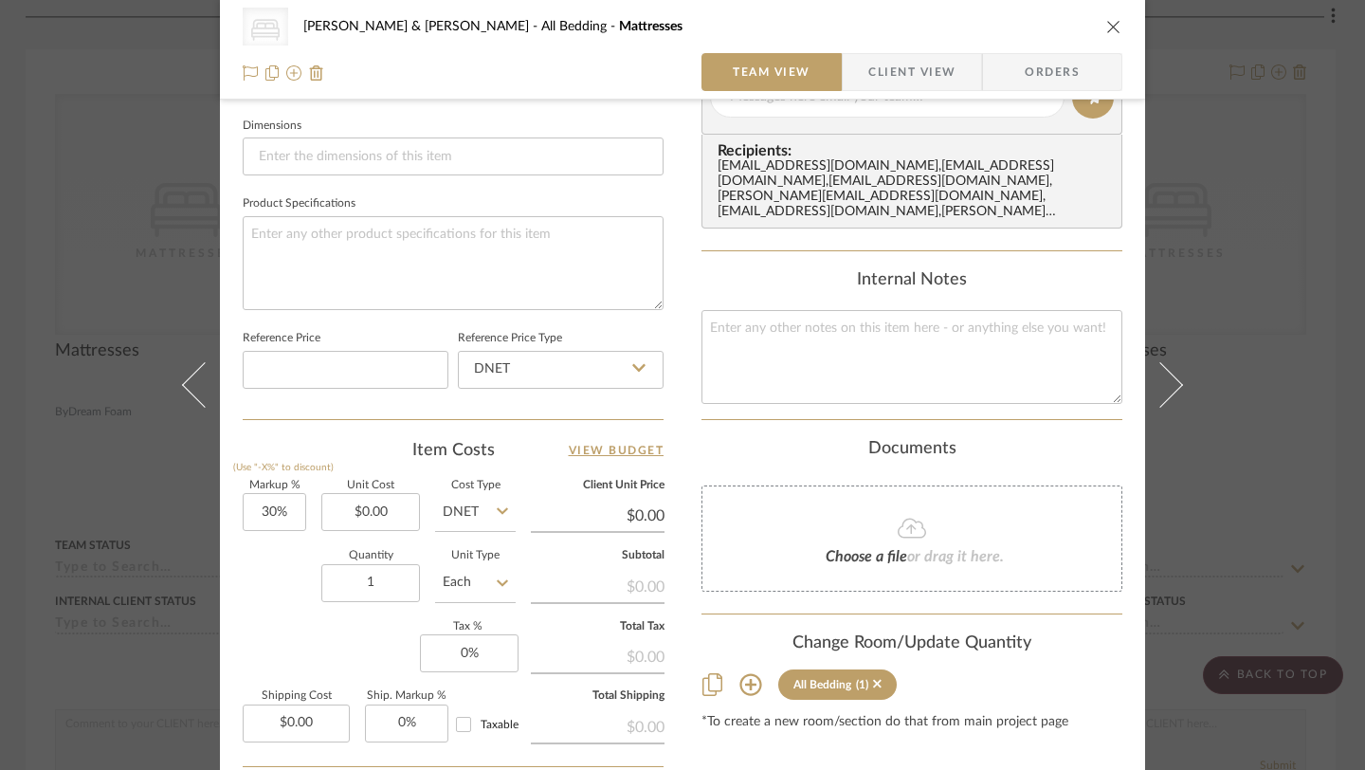
scroll to position [827, 0]
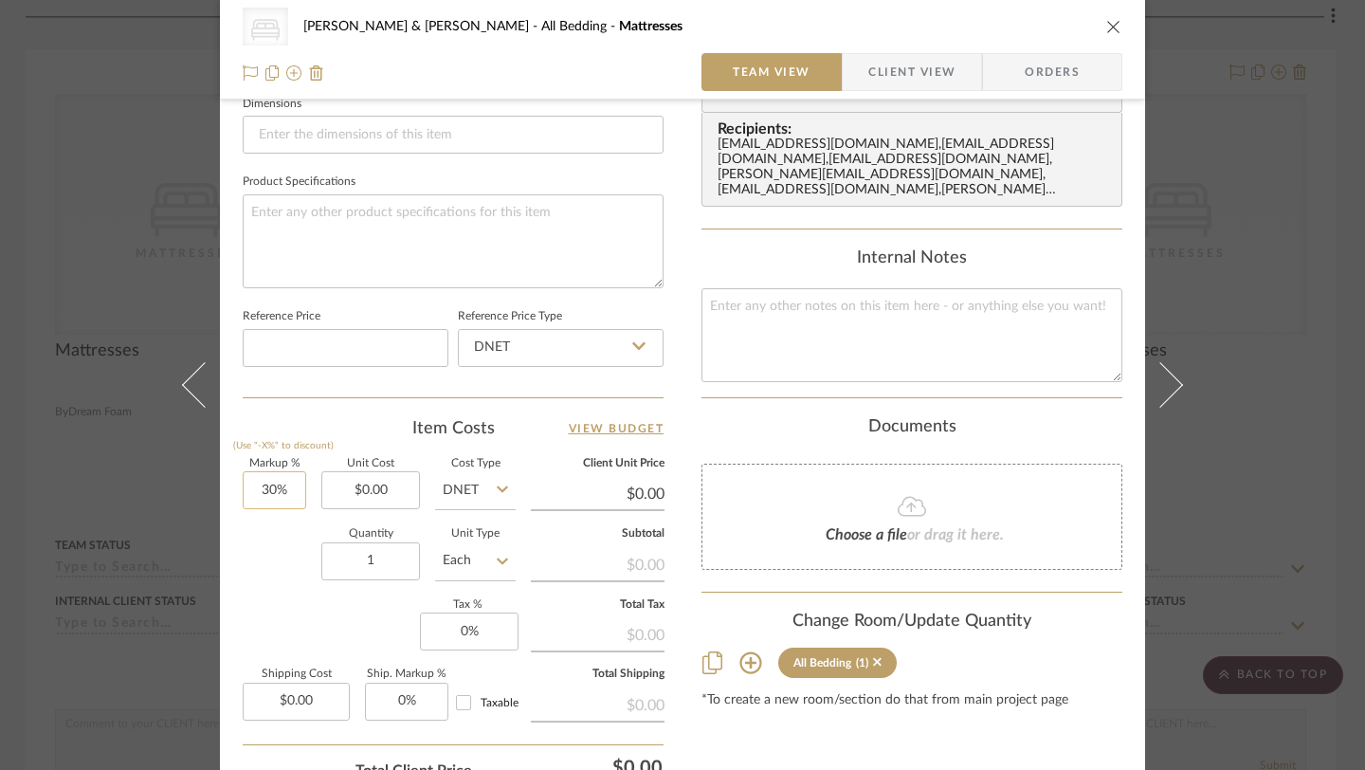
type input "30"
click at [278, 493] on input "30" at bounding box center [274, 490] width 63 height 38
type input "0%"
type input "0.00"
click at [388, 489] on input "0.00" at bounding box center [370, 490] width 99 height 38
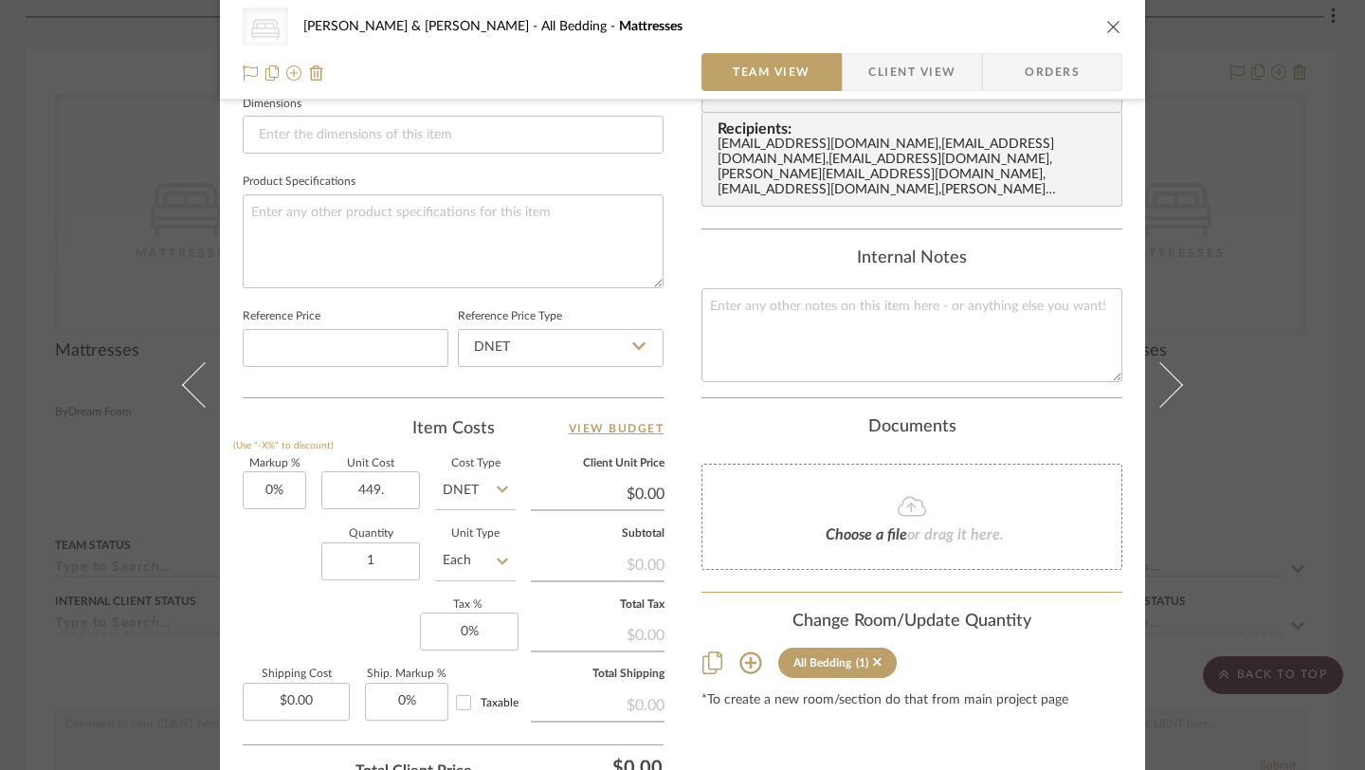
type input "$449.00"
click at [794, 715] on div "Content here copies to Client View - confirm visibility there. Show in Client D…" at bounding box center [911, 80] width 421 height 1556
type input "$449.00"
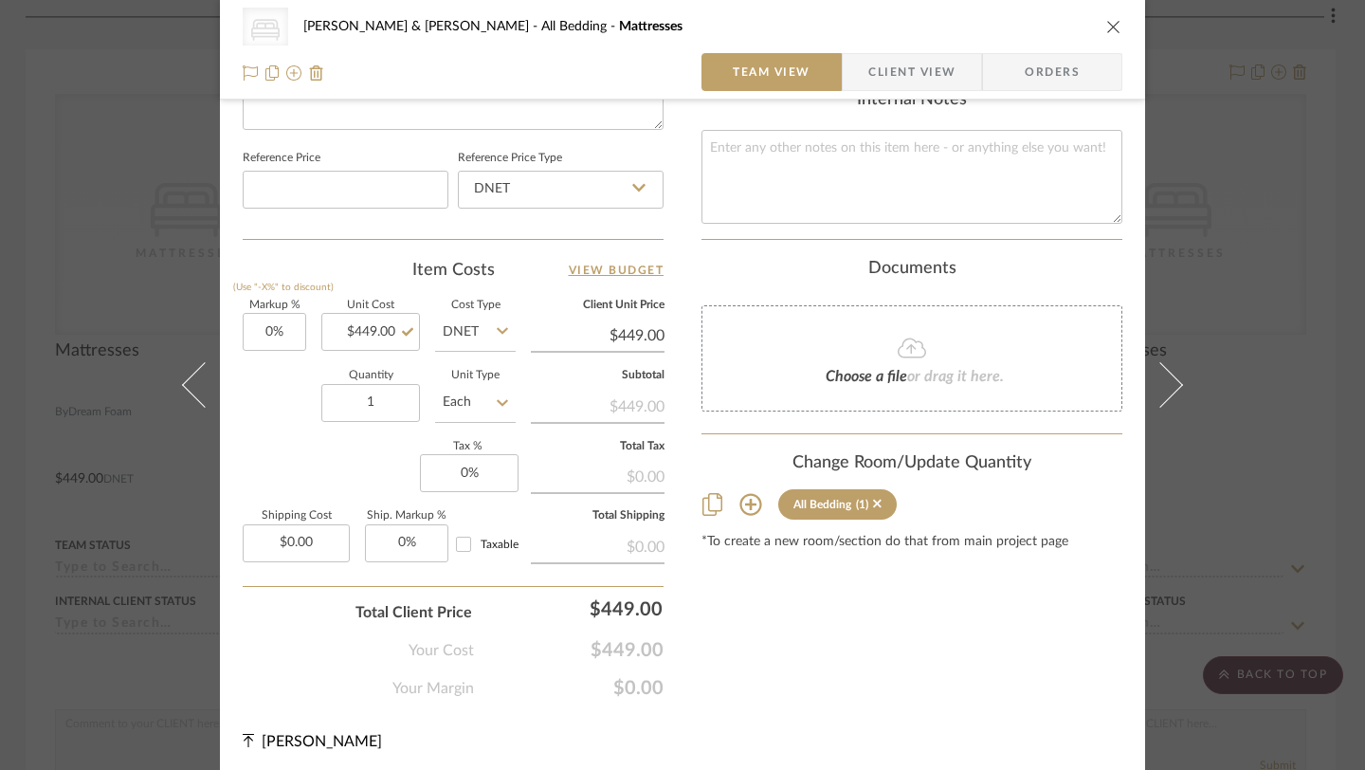
scroll to position [991, 0]
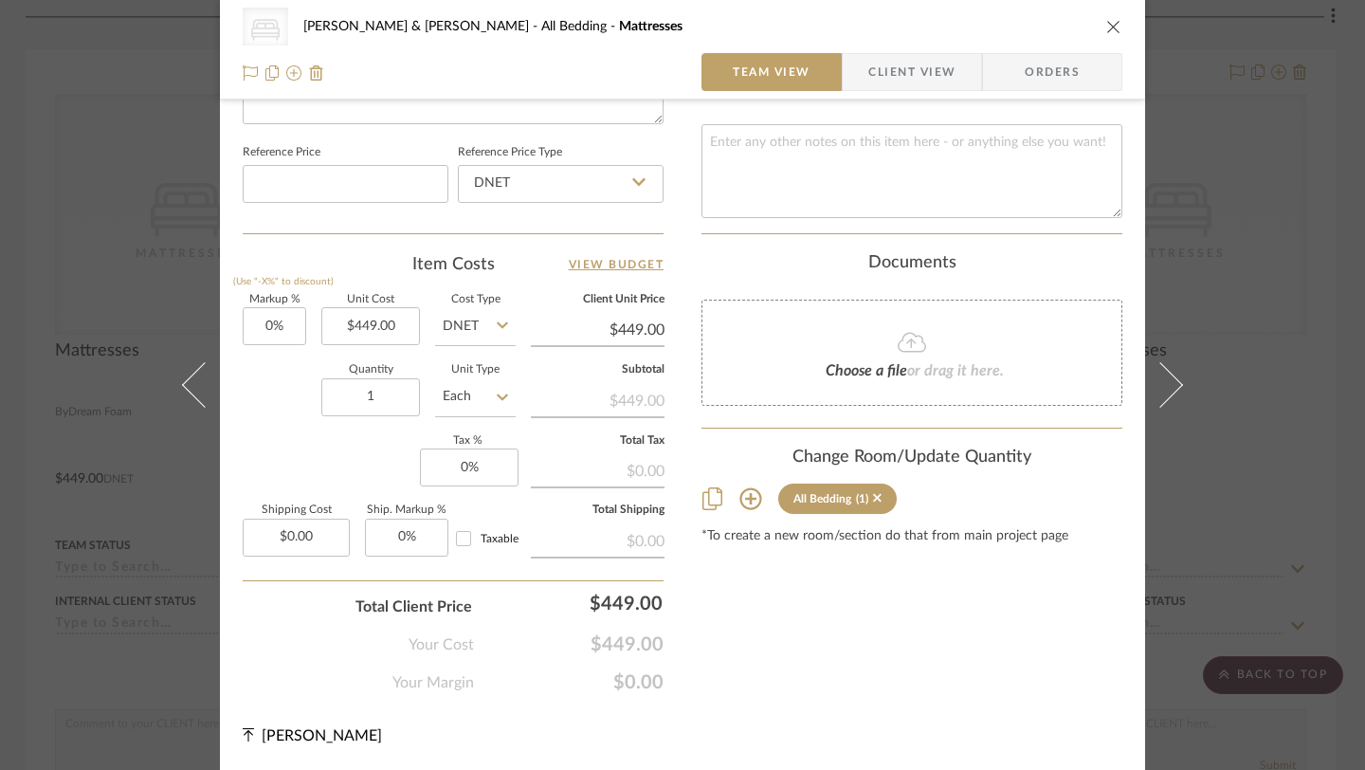
click at [1106, 28] on icon "close" at bounding box center [1113, 26] width 15 height 15
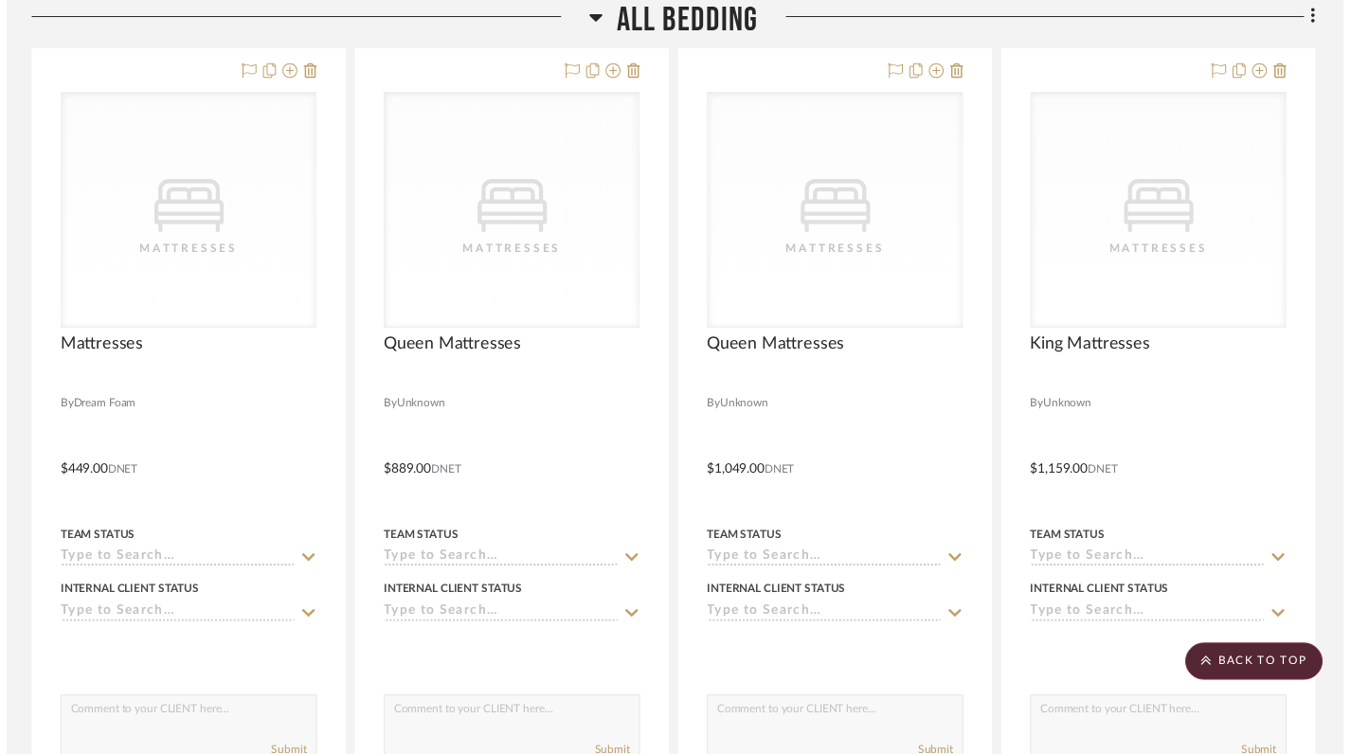
scroll to position [1677, 3]
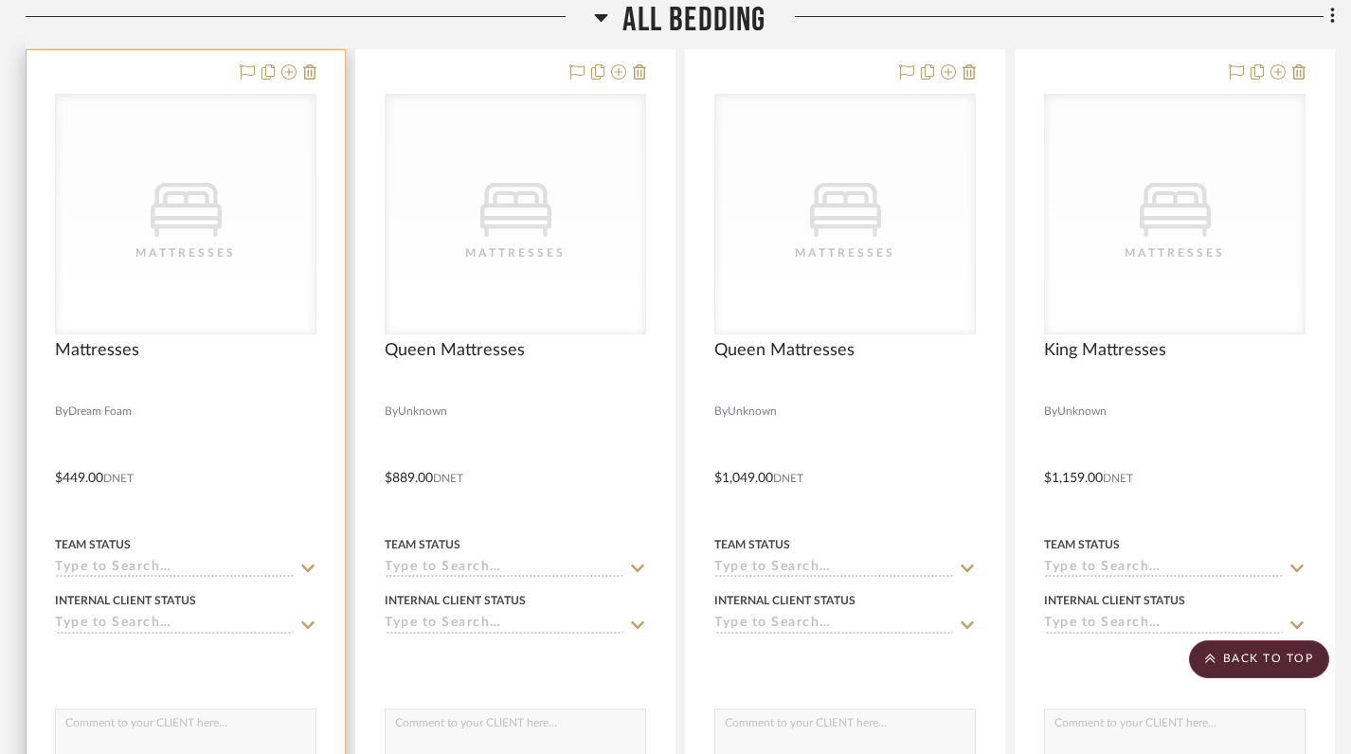
click at [185, 377] on div at bounding box center [186, 464] width 318 height 829
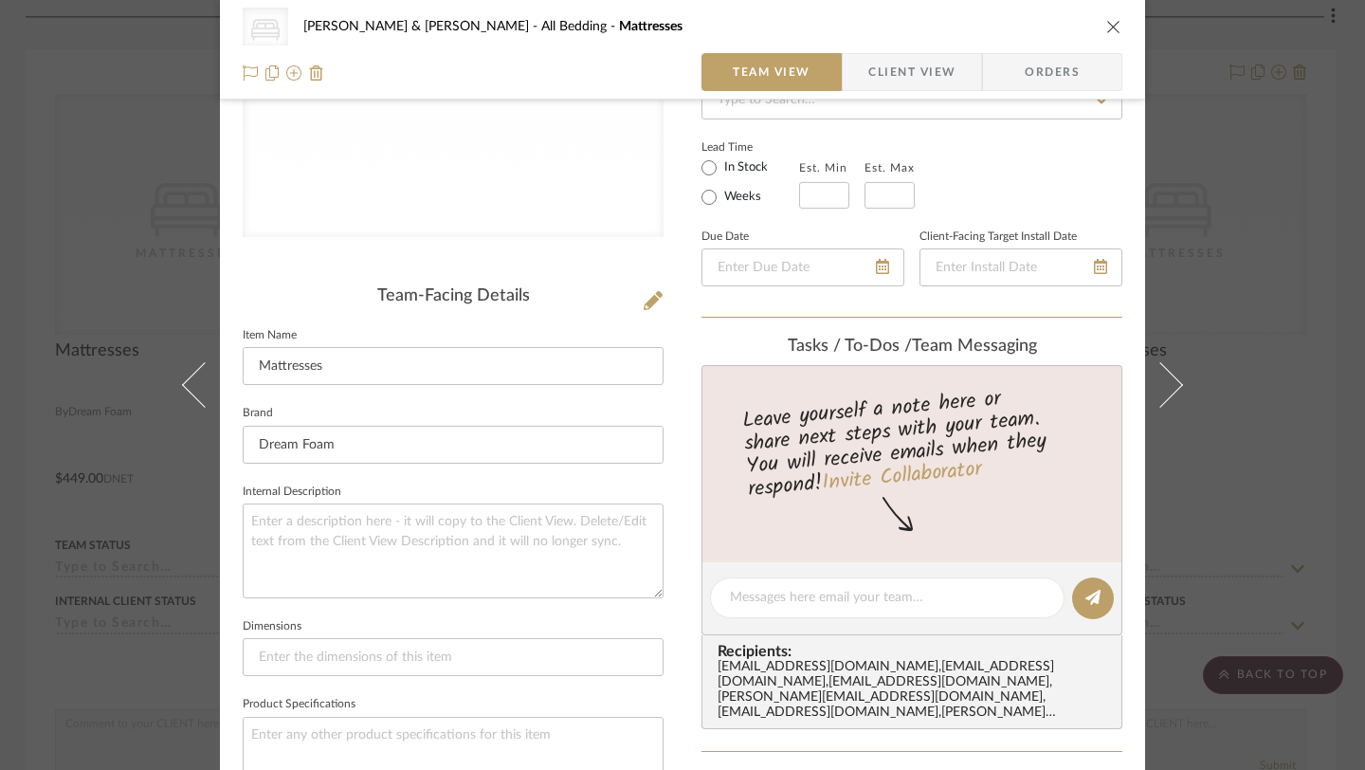
scroll to position [306, 0]
click at [252, 370] on input "Mattresses" at bounding box center [453, 365] width 421 height 38
click at [390, 375] on input "Trundle Mattresses" at bounding box center [453, 365] width 421 height 38
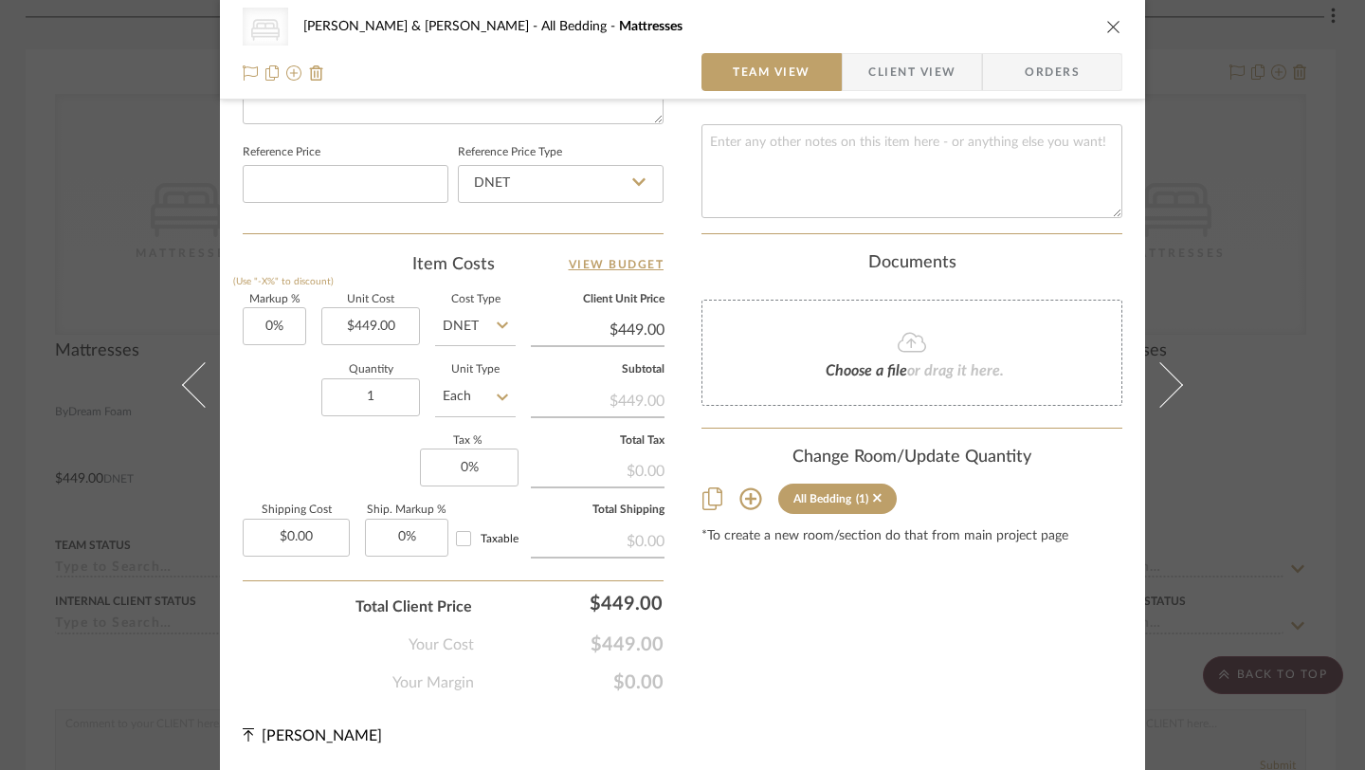
type input "Trundle Mattress"
click at [1106, 30] on icon "close" at bounding box center [1113, 26] width 15 height 15
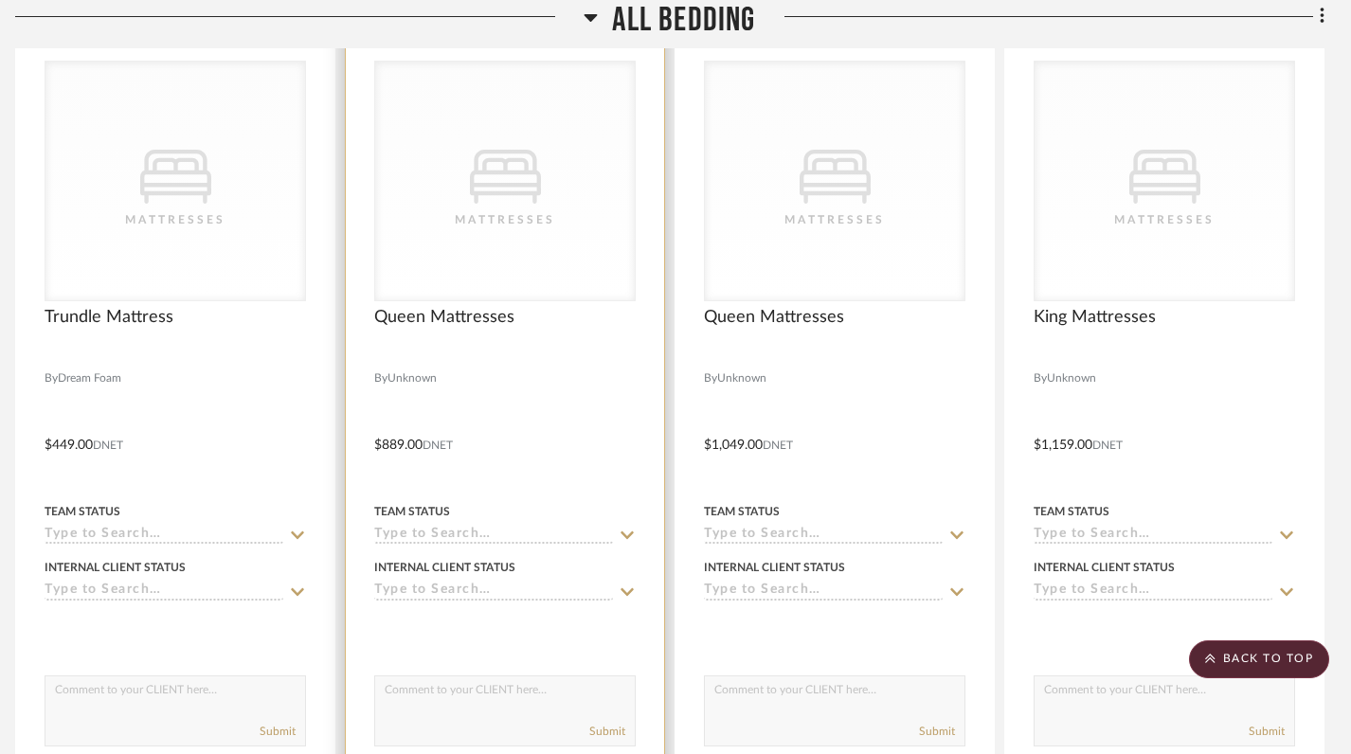
scroll to position [1713, 0]
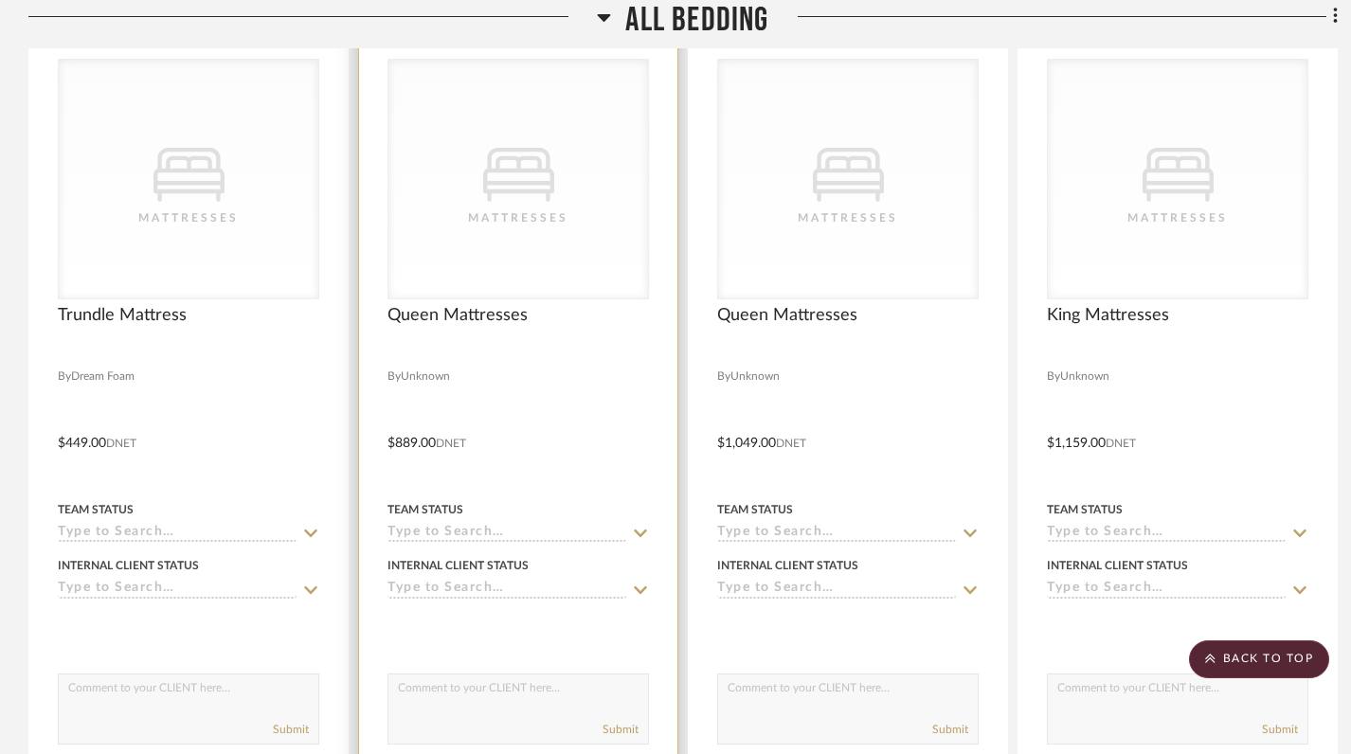
click at [547, 325] on div at bounding box center [518, 429] width 318 height 829
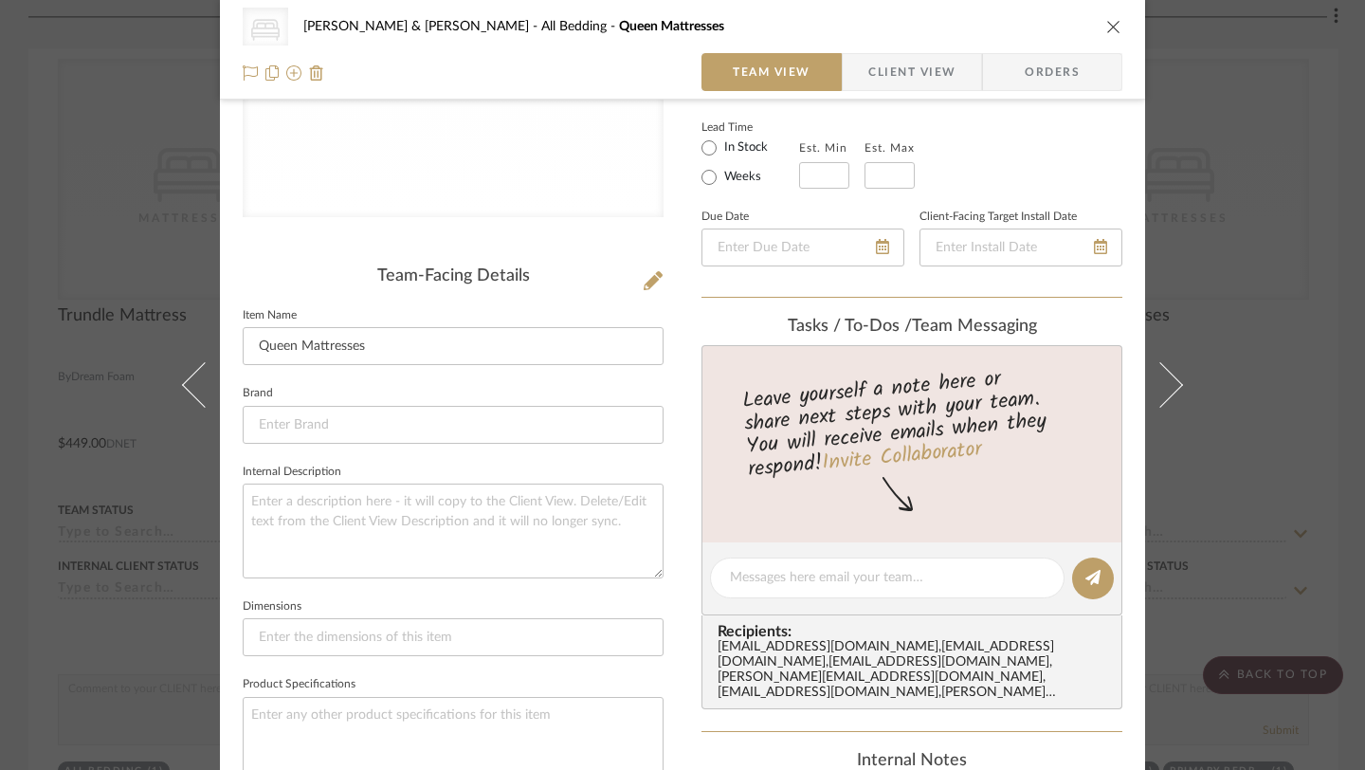
scroll to position [353, 0]
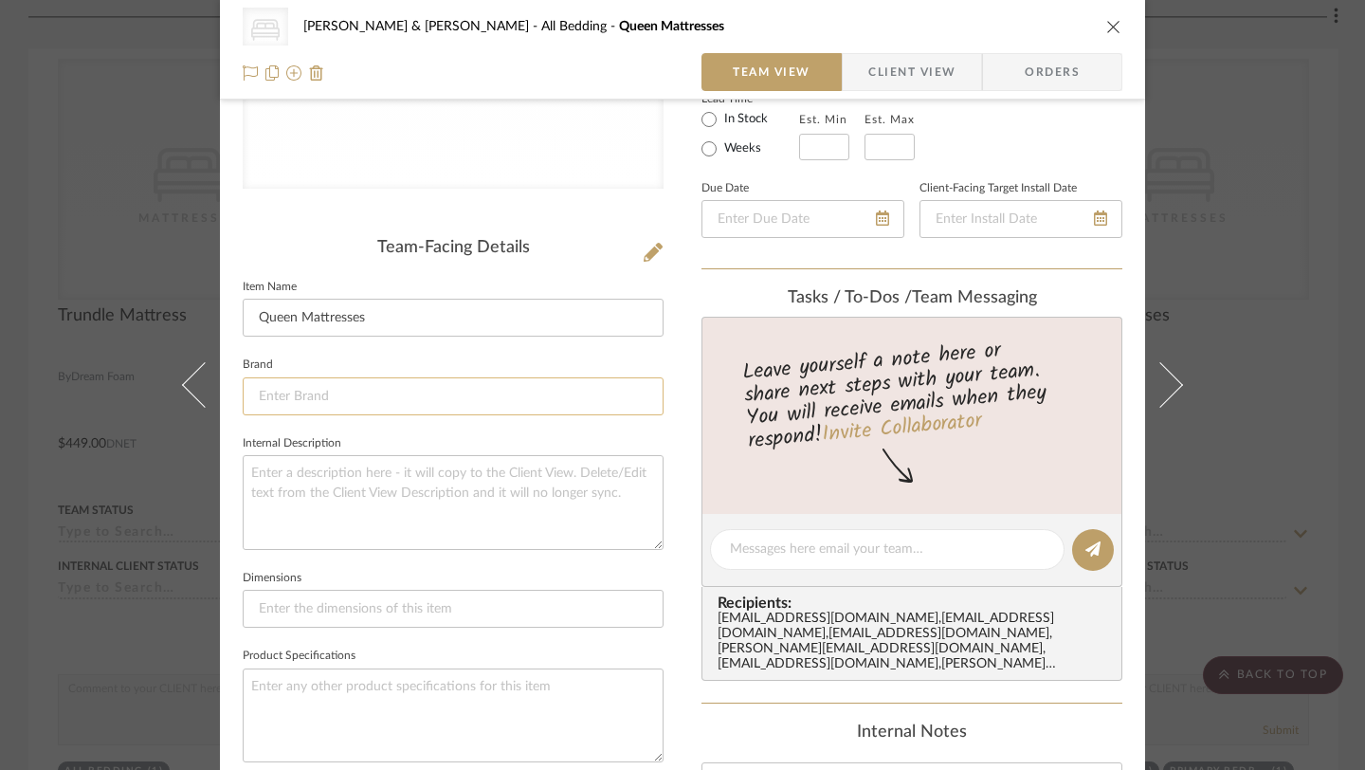
click at [285, 399] on input at bounding box center [453, 396] width 421 height 38
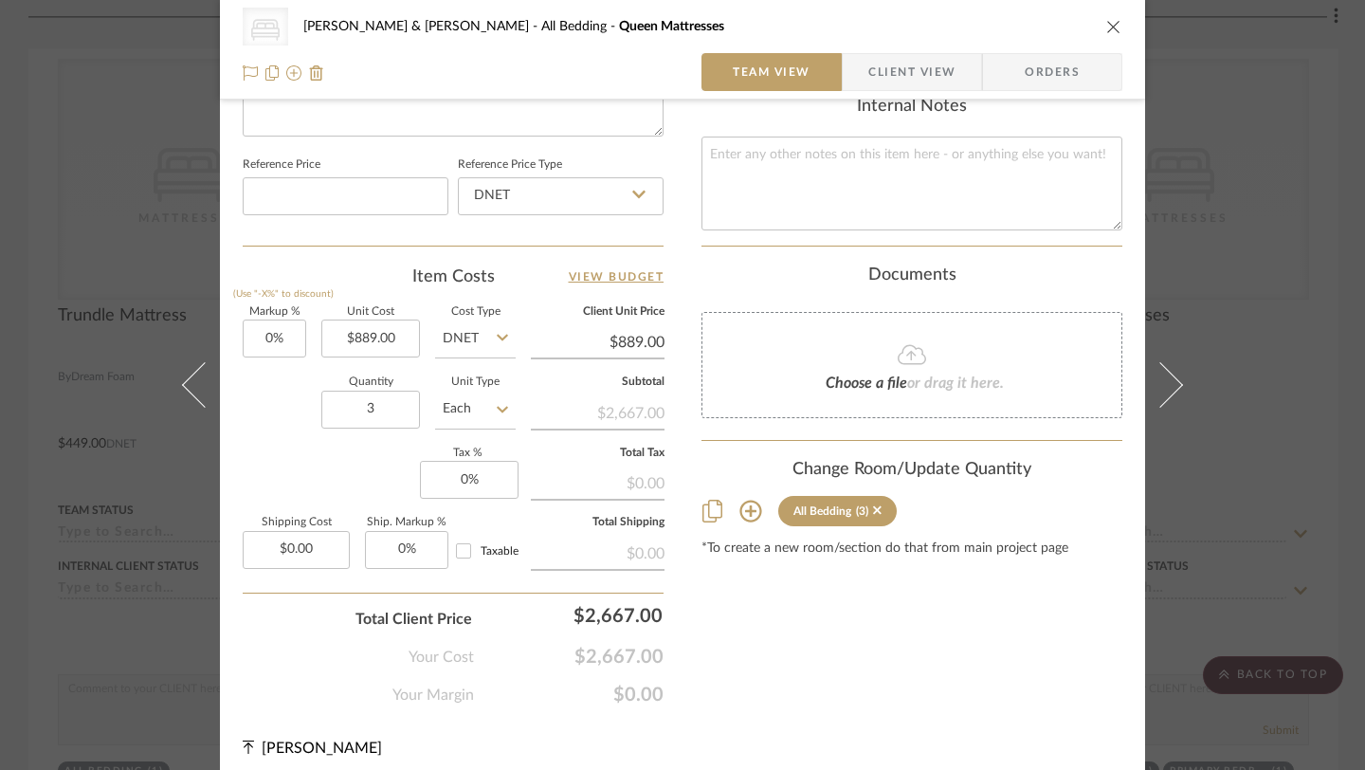
scroll to position [991, 0]
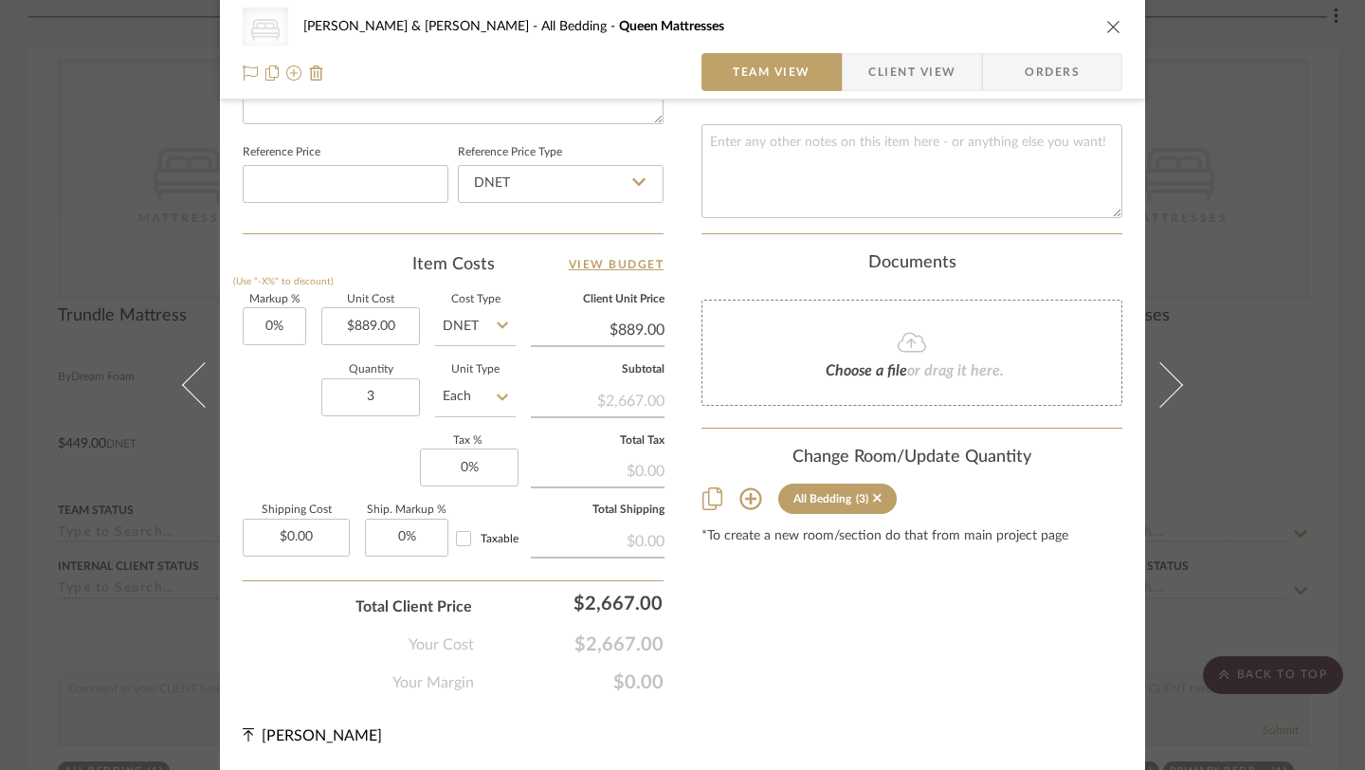
type input "[PERSON_NAME]"
click at [1106, 26] on icon "close" at bounding box center [1113, 26] width 15 height 15
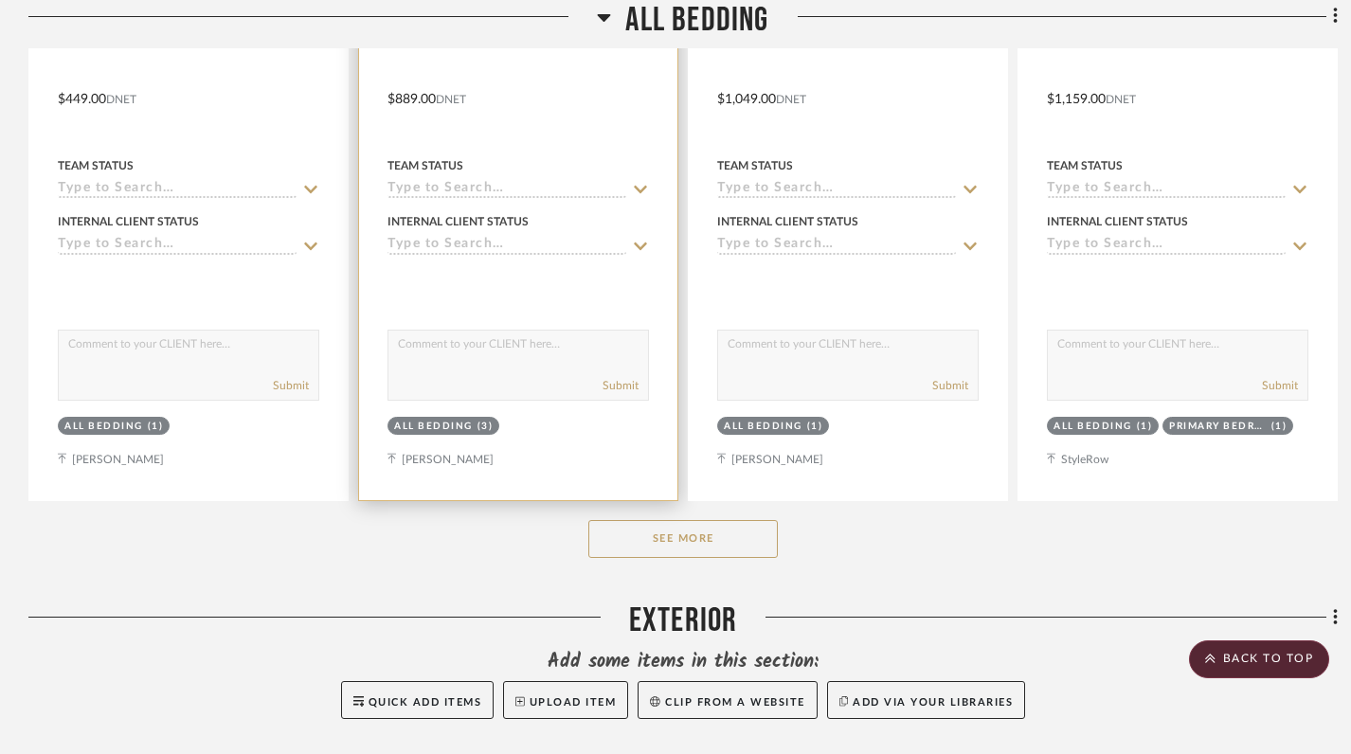
scroll to position [2147, 0]
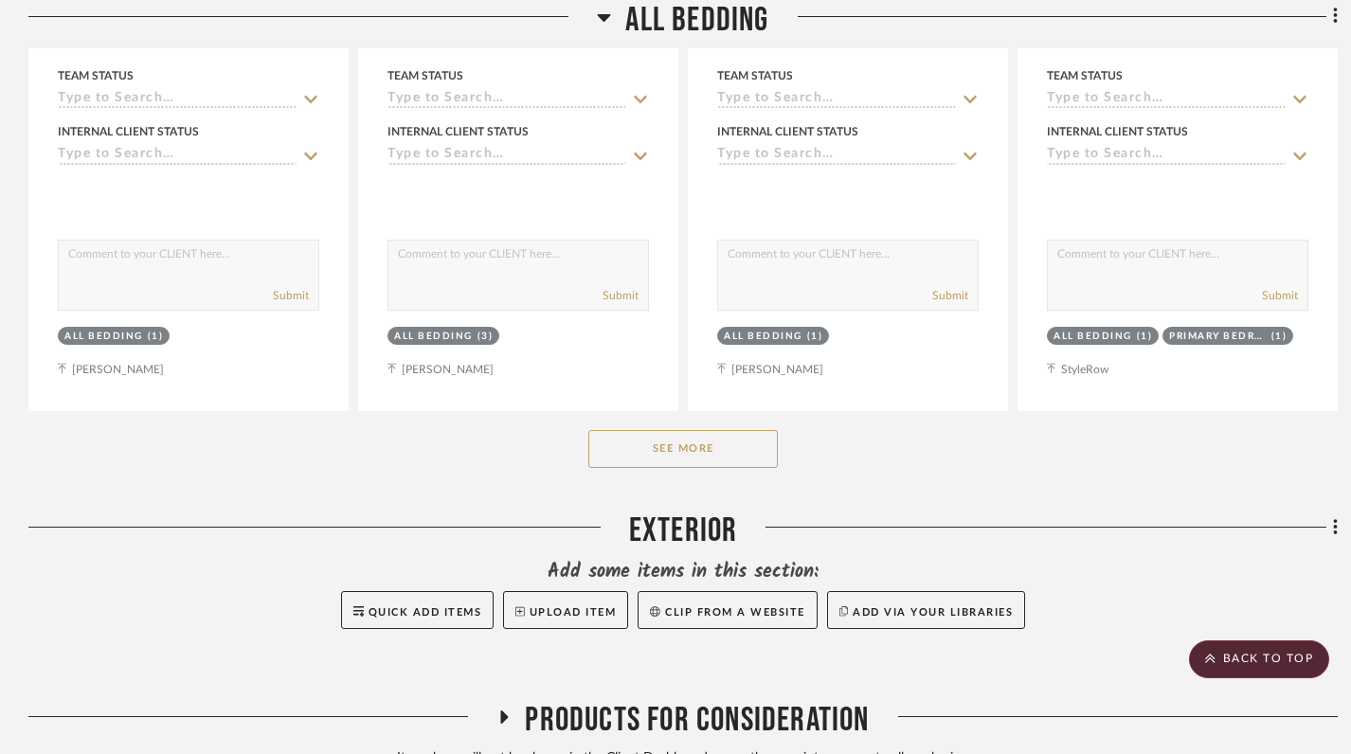
click at [683, 430] on button "See More" at bounding box center [684, 449] width 190 height 38
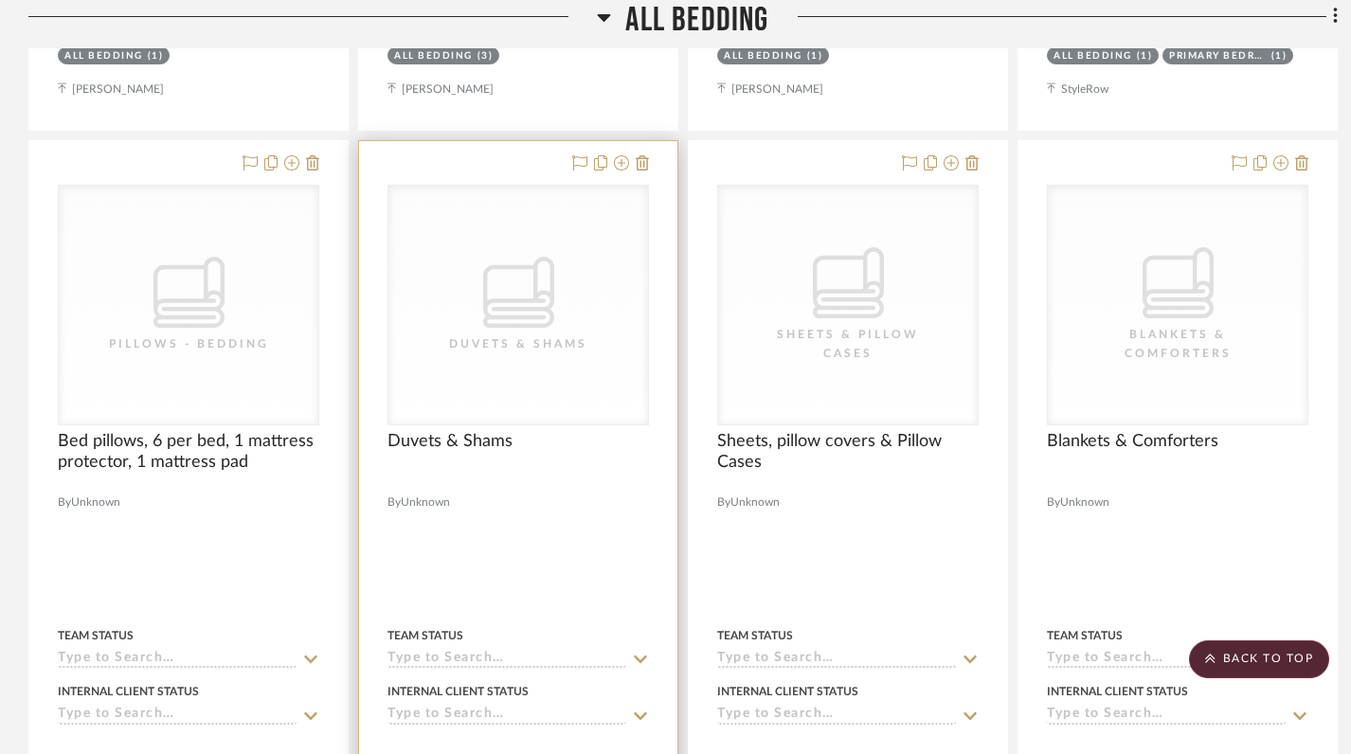
scroll to position [2426, 0]
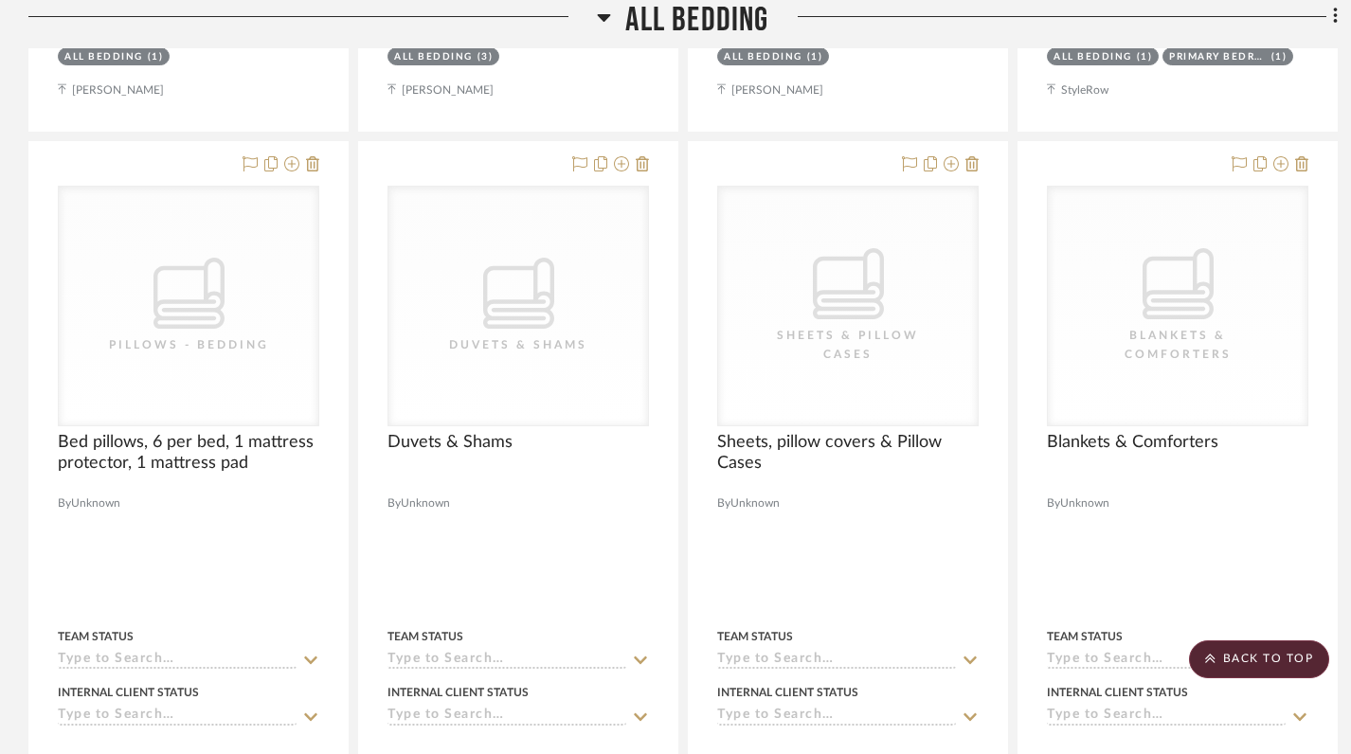
click at [607, 27] on icon at bounding box center [604, 17] width 14 height 23
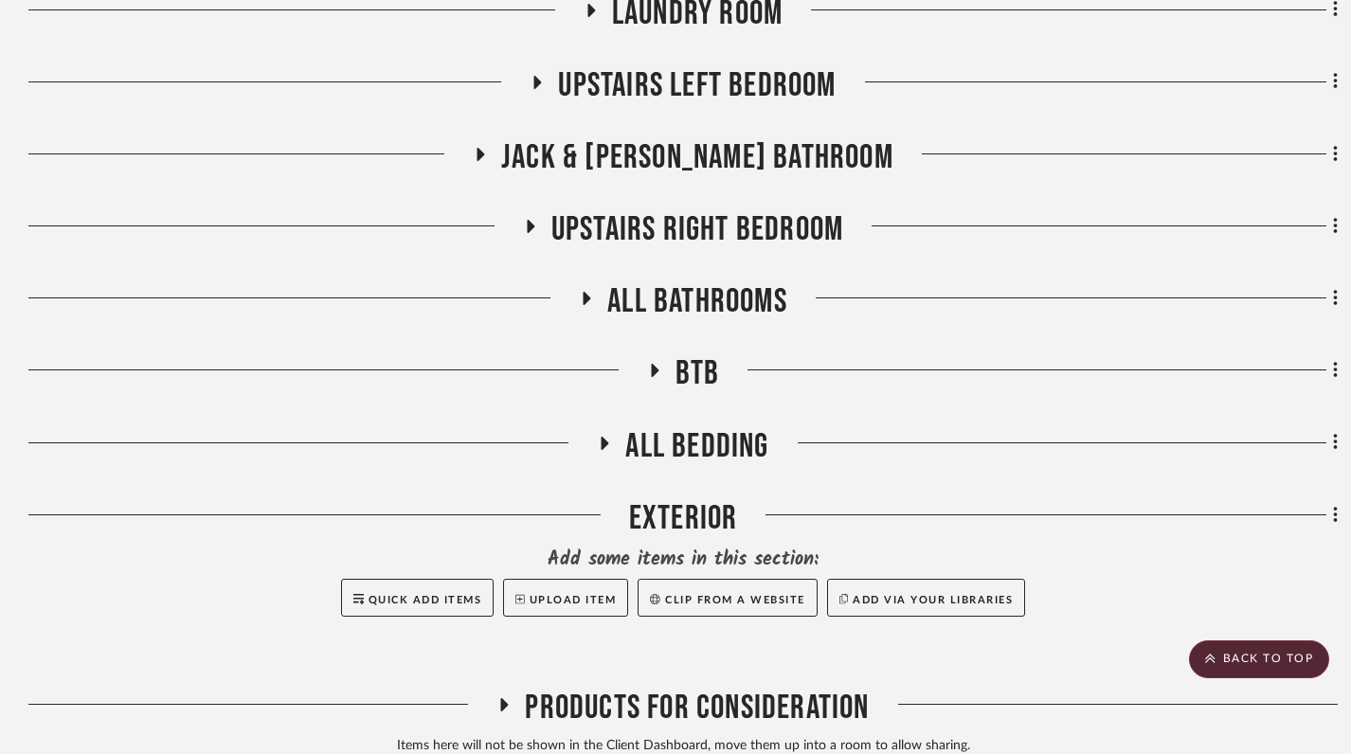
scroll to position [1183, 0]
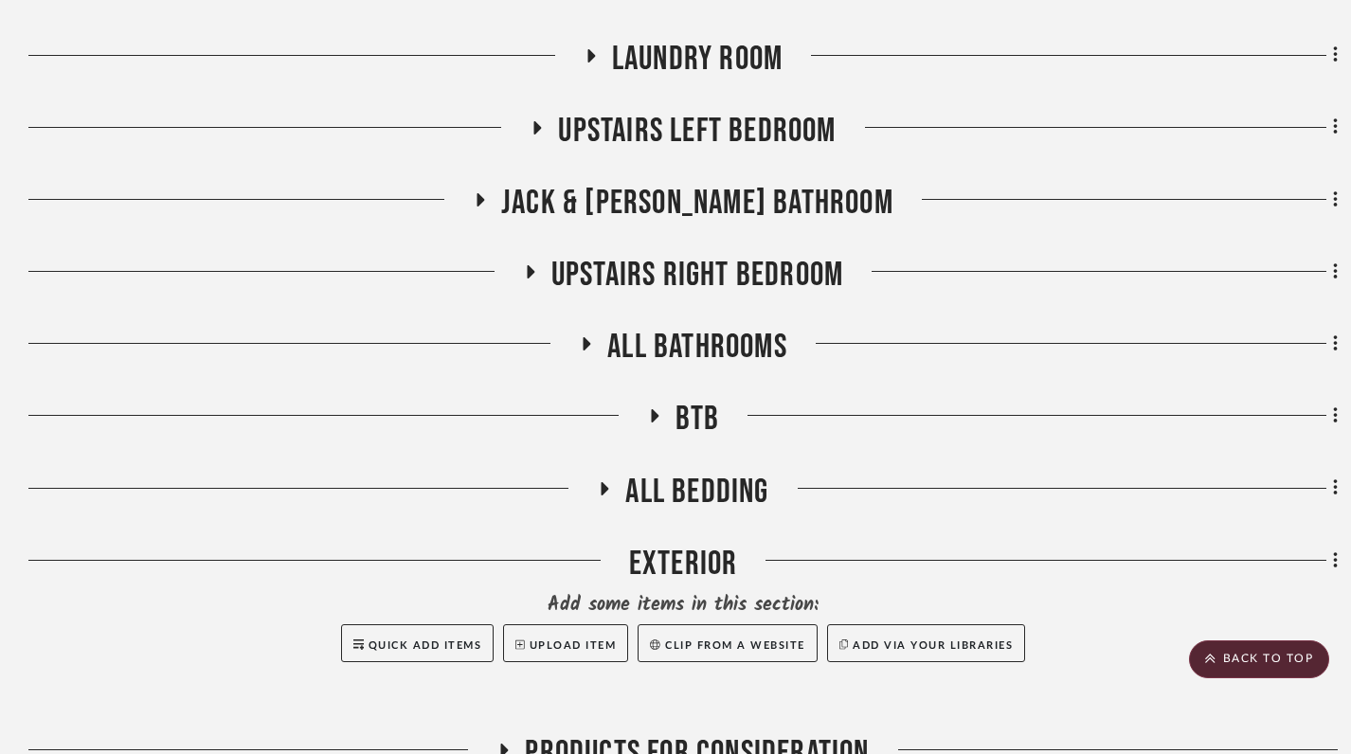
click at [585, 337] on icon at bounding box center [588, 343] width 8 height 13
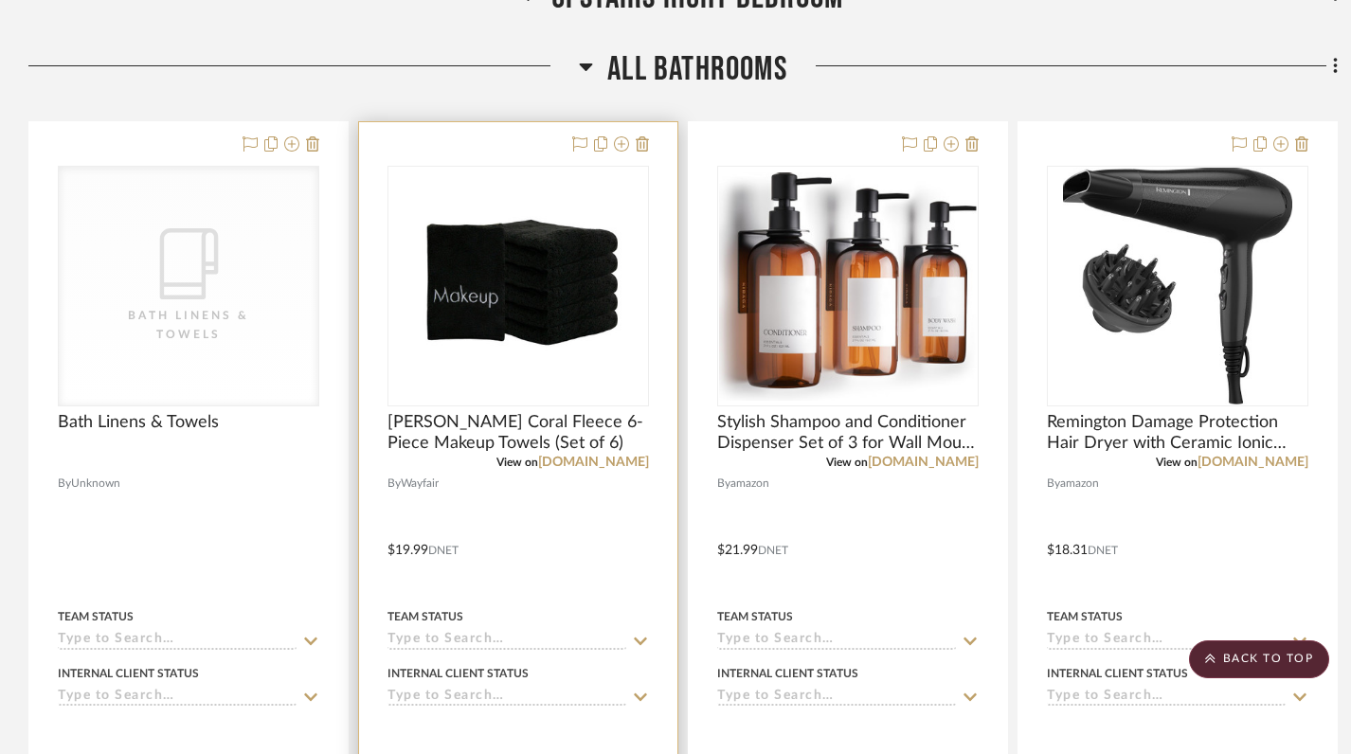
scroll to position [1530, 0]
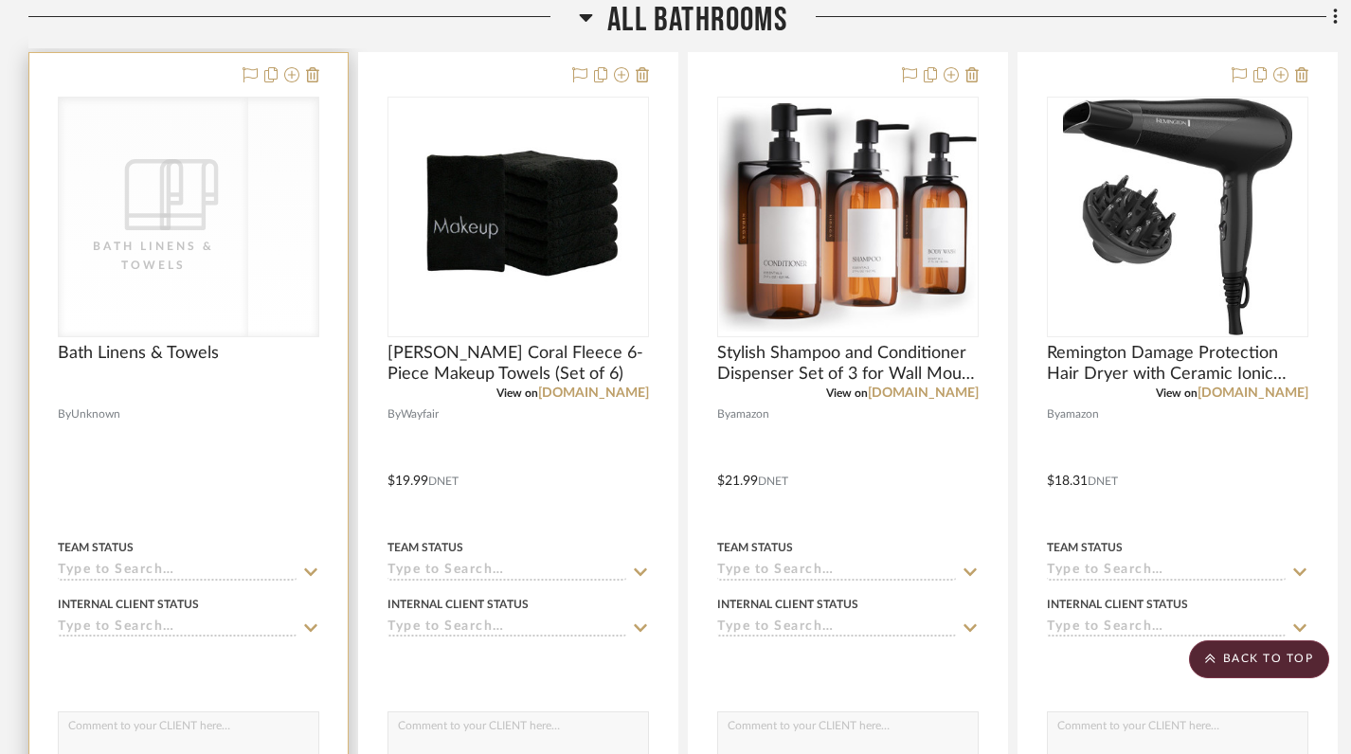
click at [246, 251] on div "CategoryIconBath Bath Linens & Towels" at bounding box center [189, 217] width 260 height 239
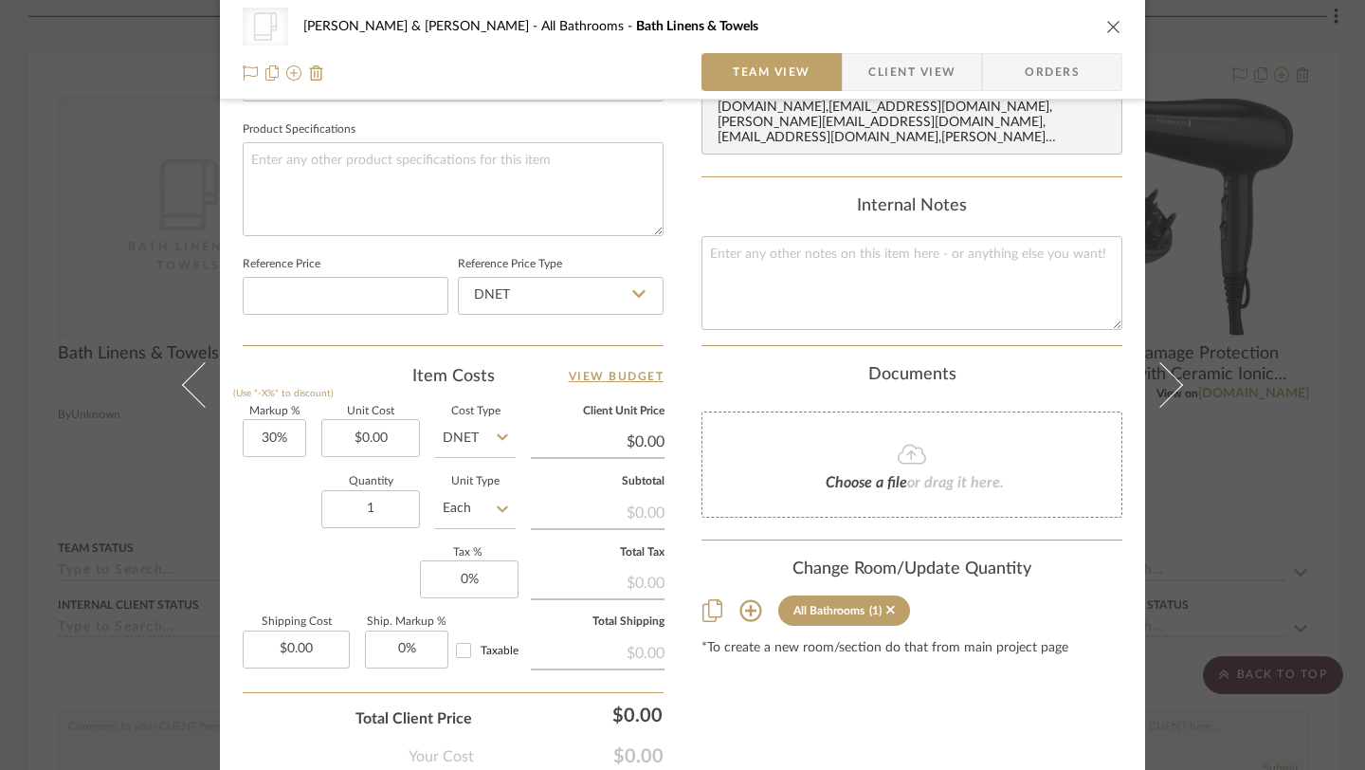
scroll to position [896, 0]
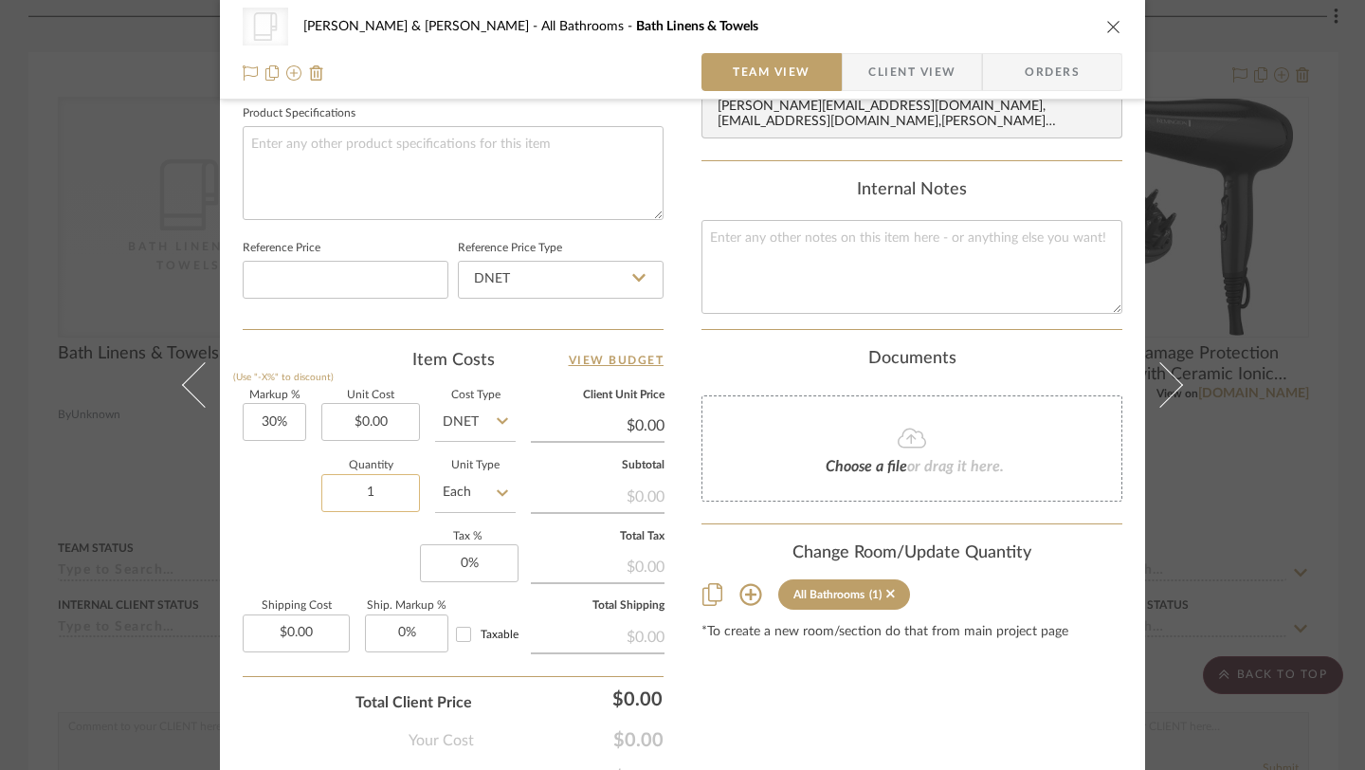
click at [391, 483] on input "1" at bounding box center [370, 493] width 99 height 38
type input "1156.6"
click at [869, 735] on div "Content here copies to Client View - confirm visibility there. Show in Client D…" at bounding box center [911, 11] width 421 height 1556
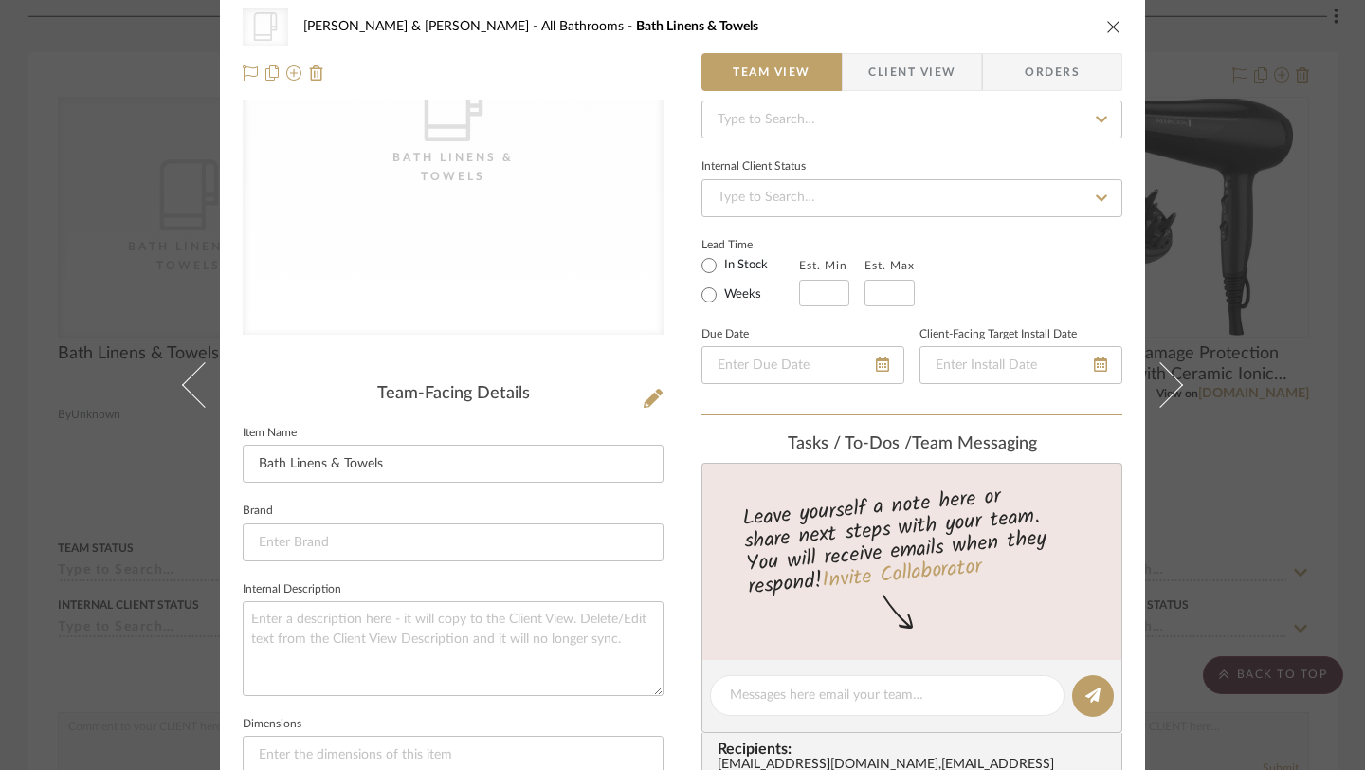
scroll to position [0, 0]
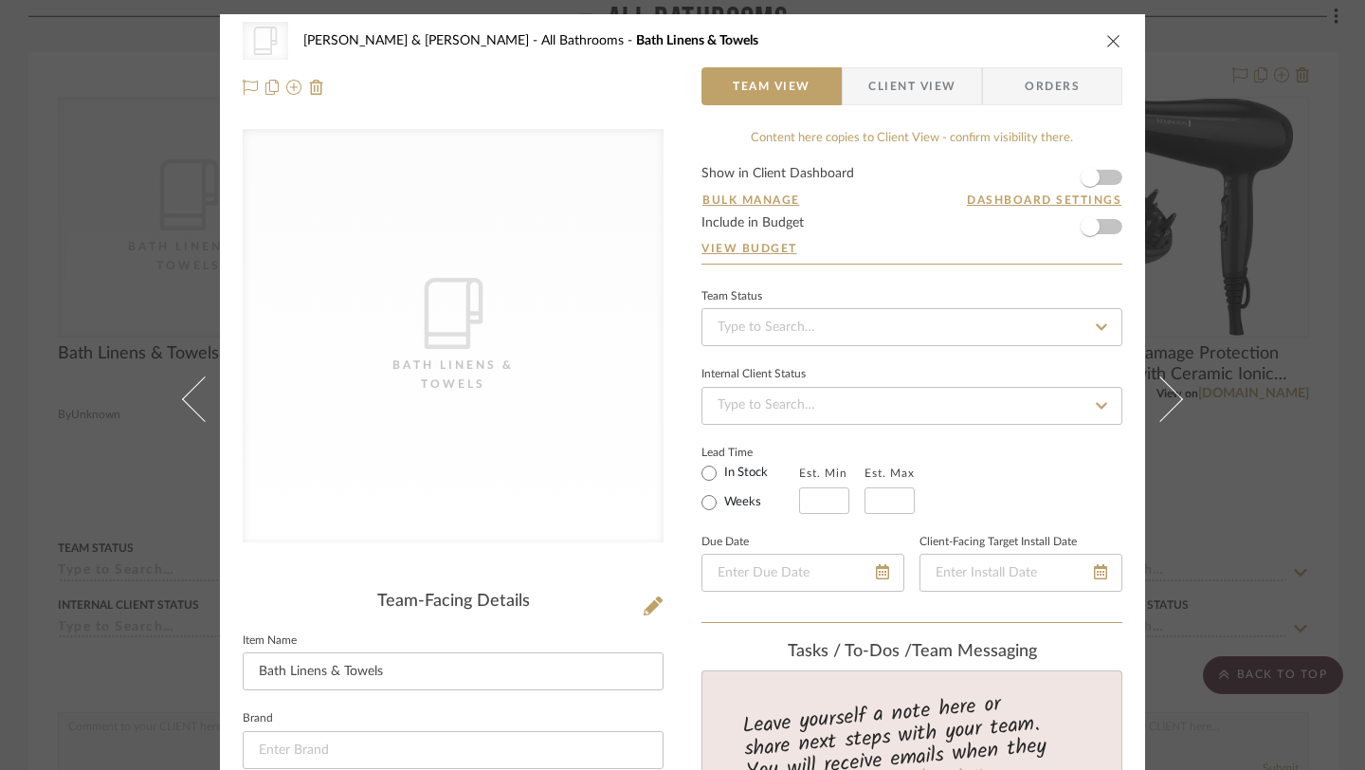
click at [1109, 44] on icon "close" at bounding box center [1113, 40] width 15 height 15
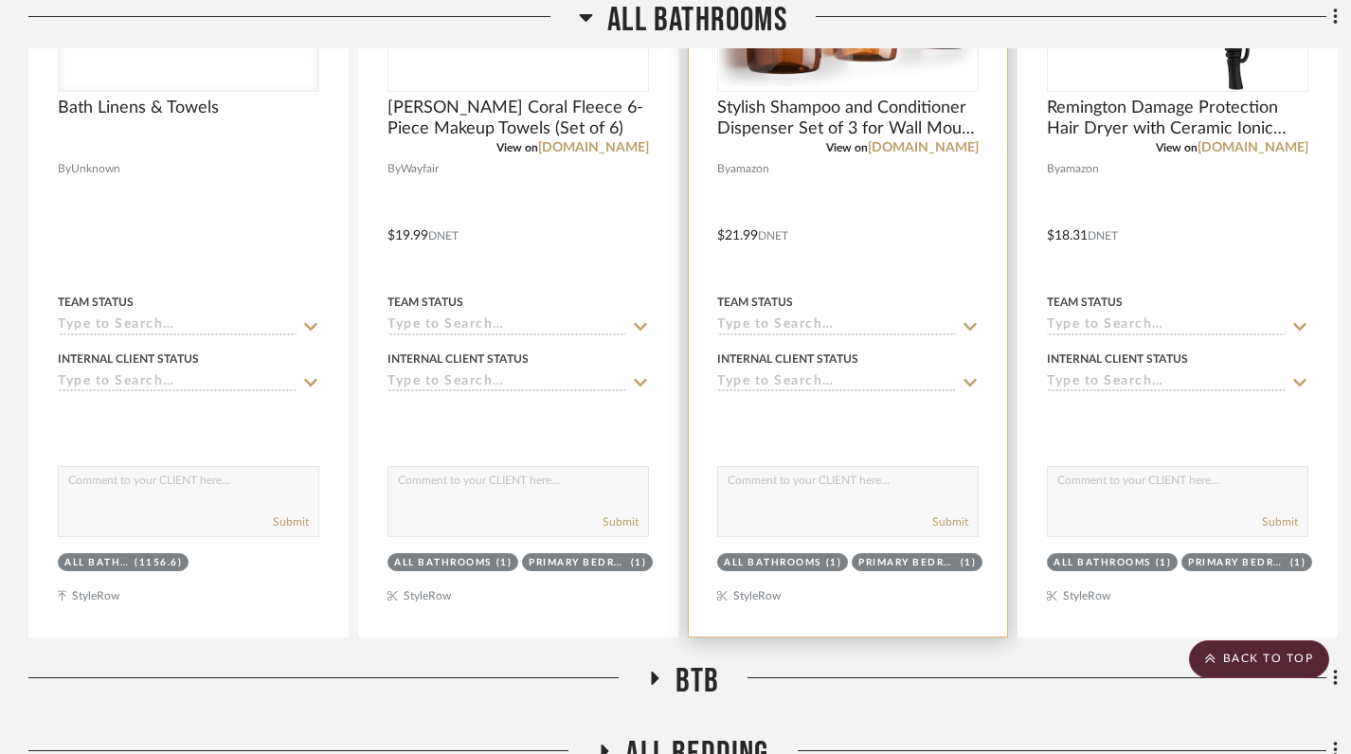
scroll to position [1777, 0]
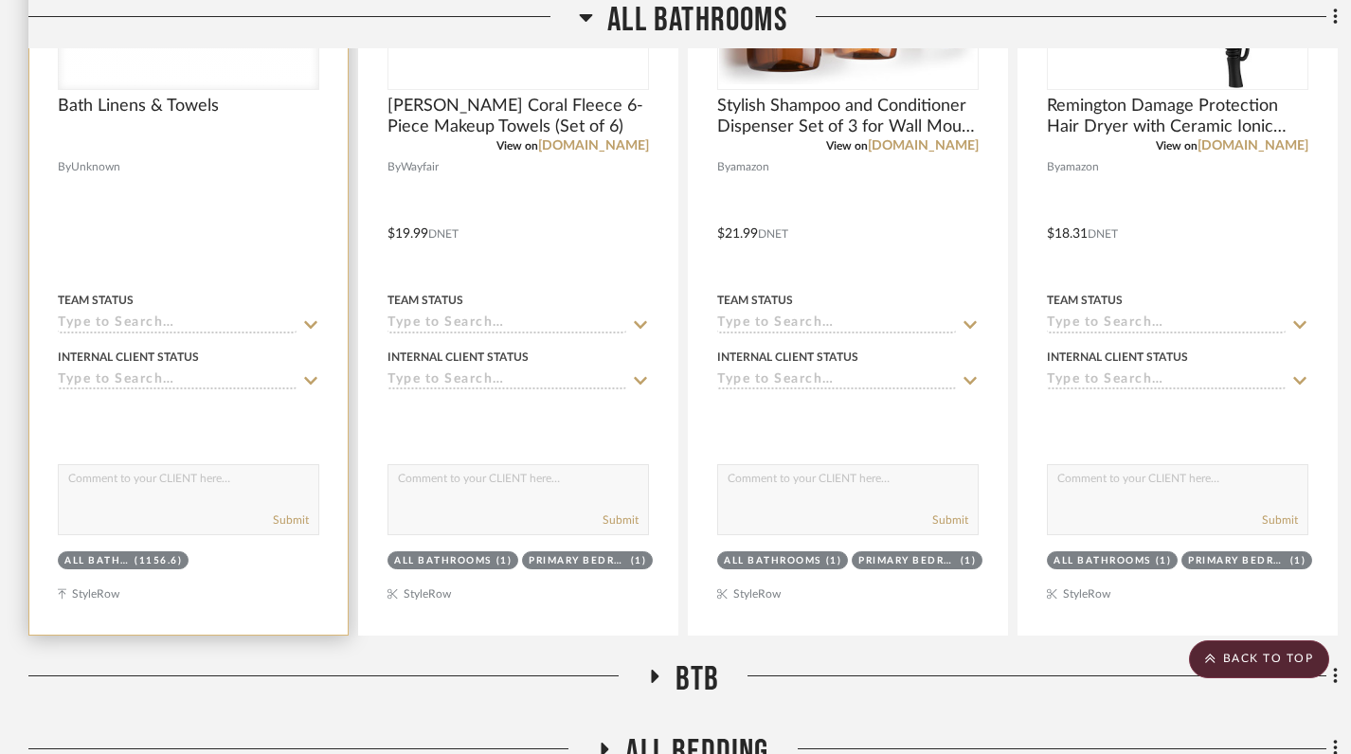
click at [289, 535] on div at bounding box center [188, 220] width 318 height 829
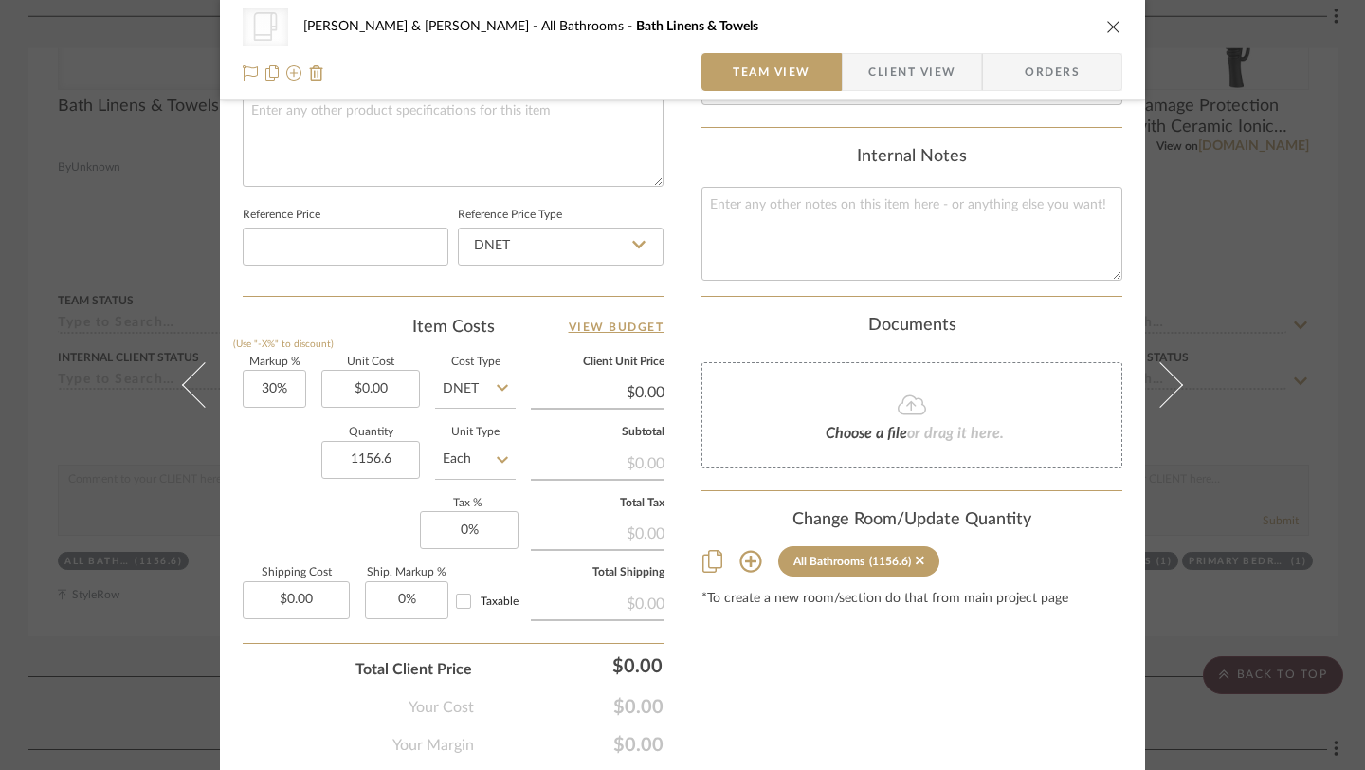
scroll to position [935, 0]
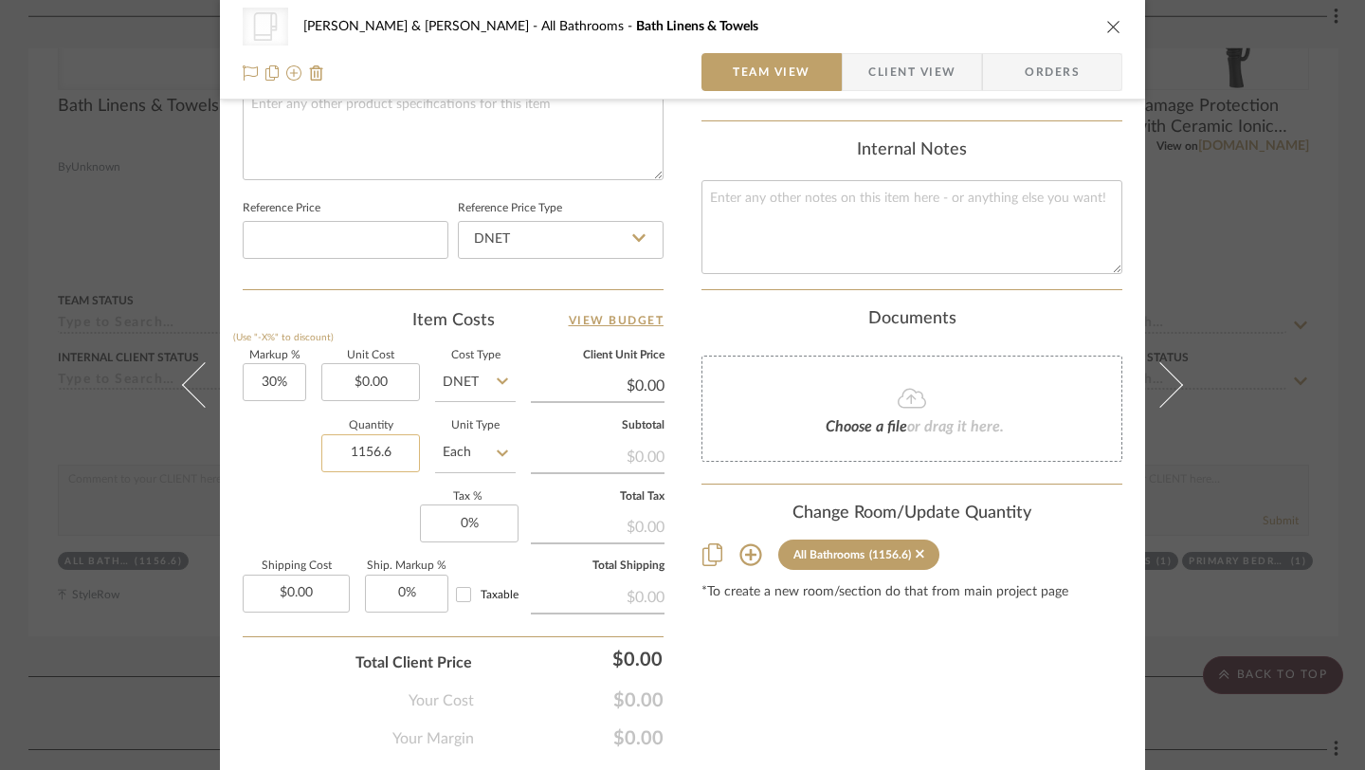
click at [378, 457] on input "1156.6" at bounding box center [370, 453] width 99 height 38
type input "1"
type input "30"
click at [284, 388] on input "30" at bounding box center [274, 382] width 63 height 38
type input "0%"
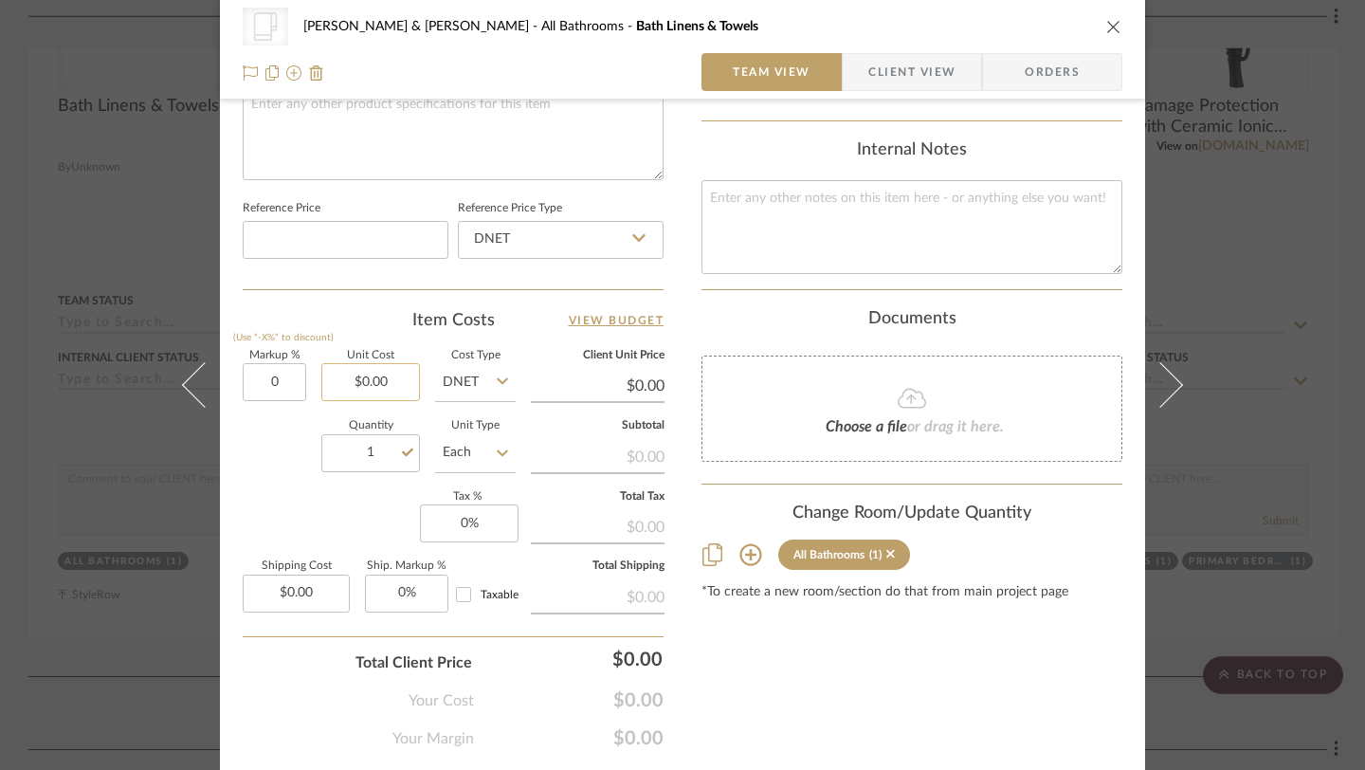
type input "0.00"
click at [350, 379] on input "0.00" at bounding box center [370, 382] width 99 height 38
type input "$1,156.63"
click at [1106, 29] on icon "close" at bounding box center [1113, 26] width 15 height 15
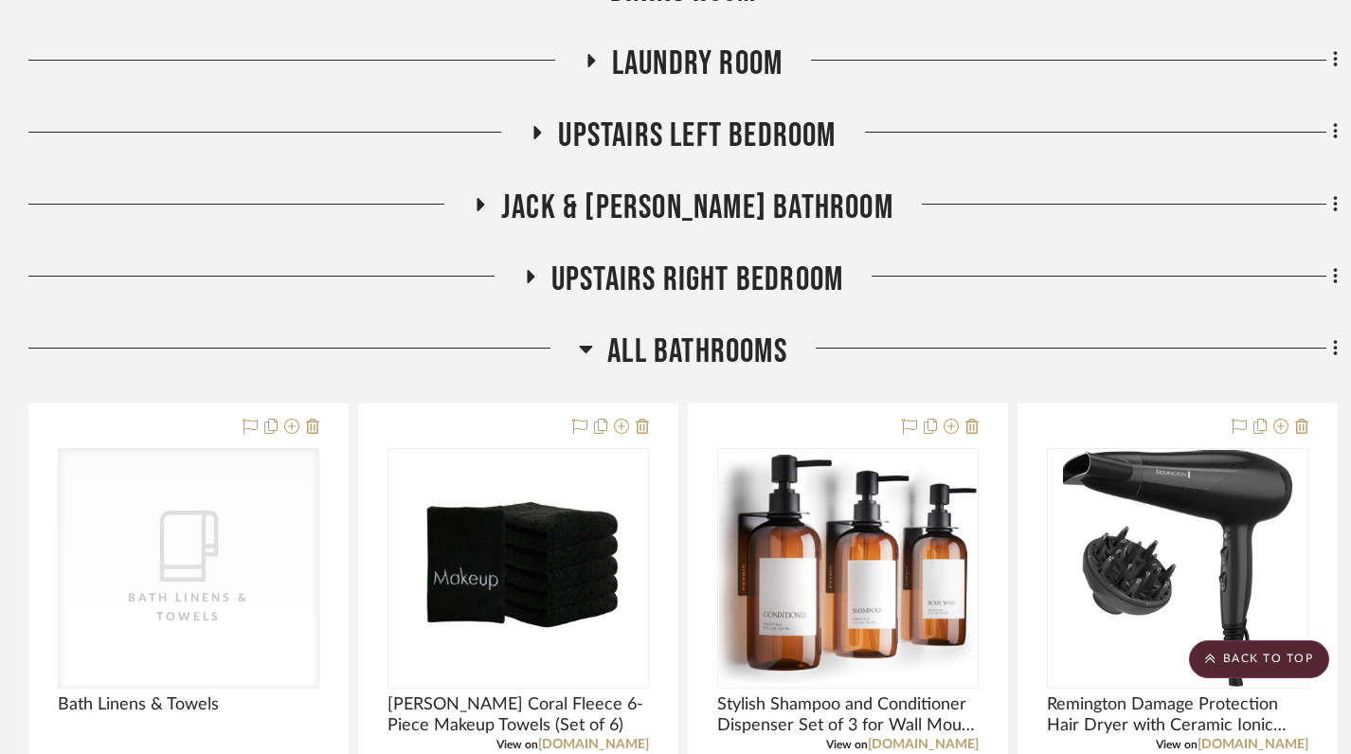
scroll to position [1153, 0]
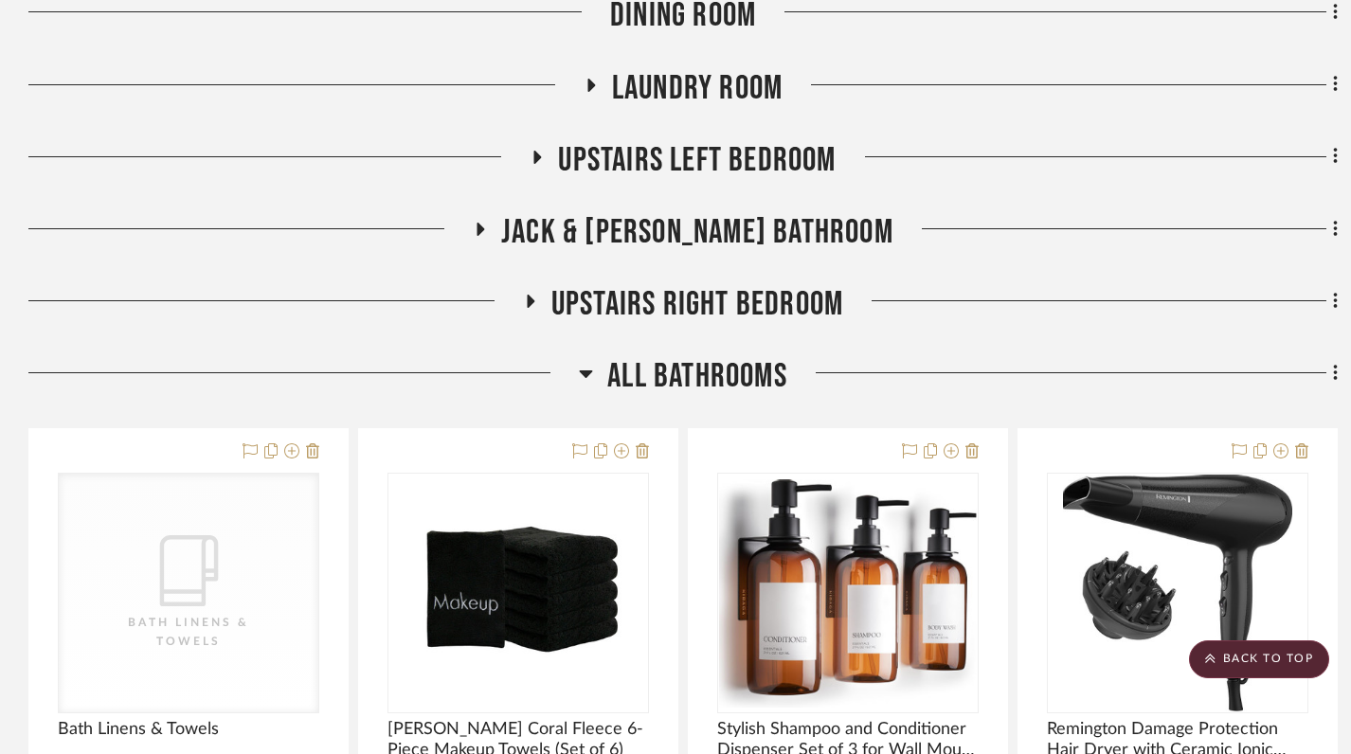
click at [584, 362] on icon at bounding box center [586, 373] width 14 height 23
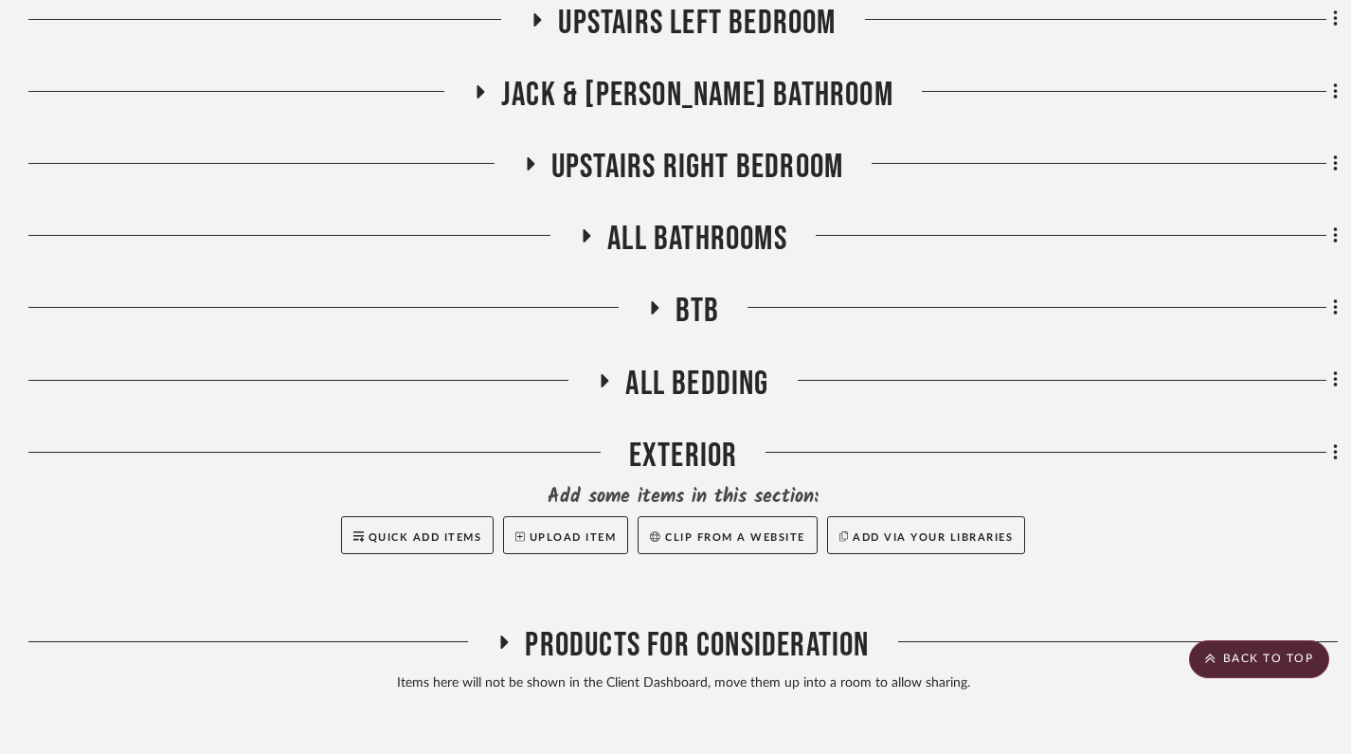
scroll to position [1338, 0]
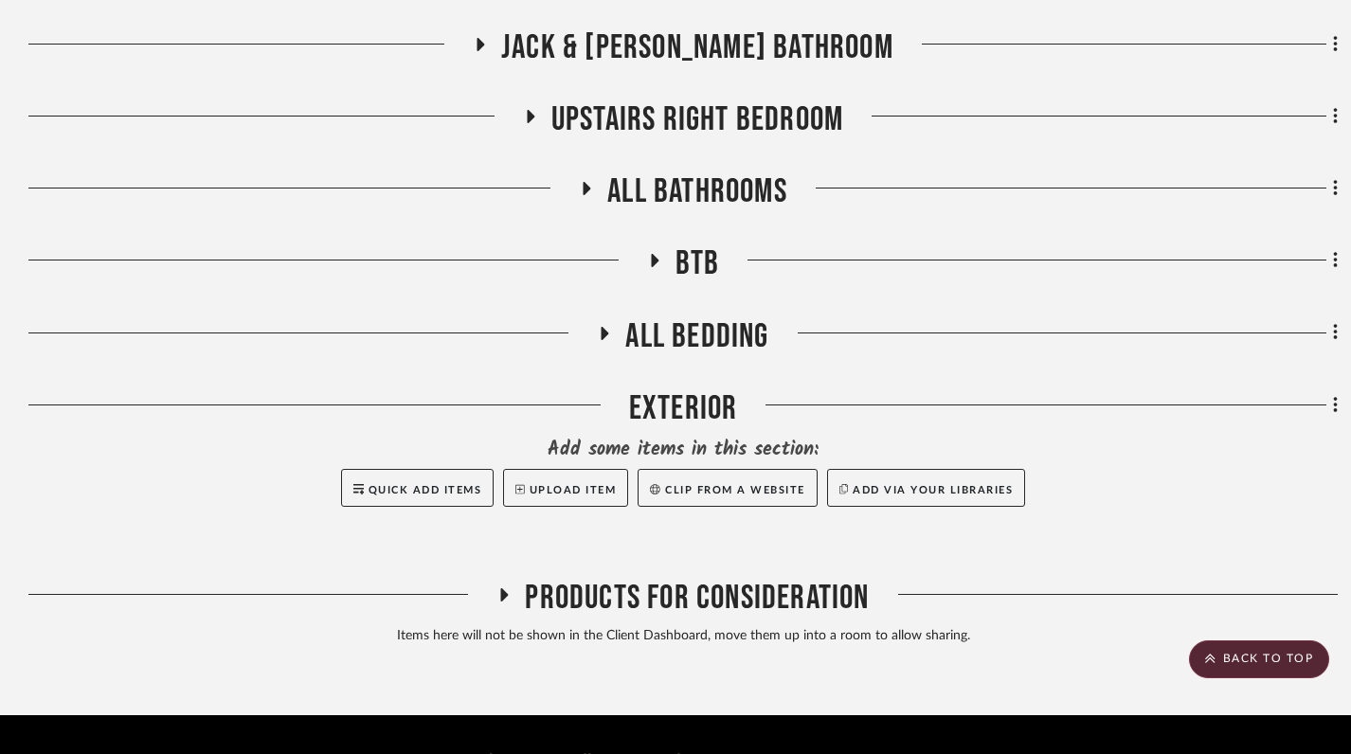
click at [651, 254] on icon at bounding box center [655, 260] width 8 height 13
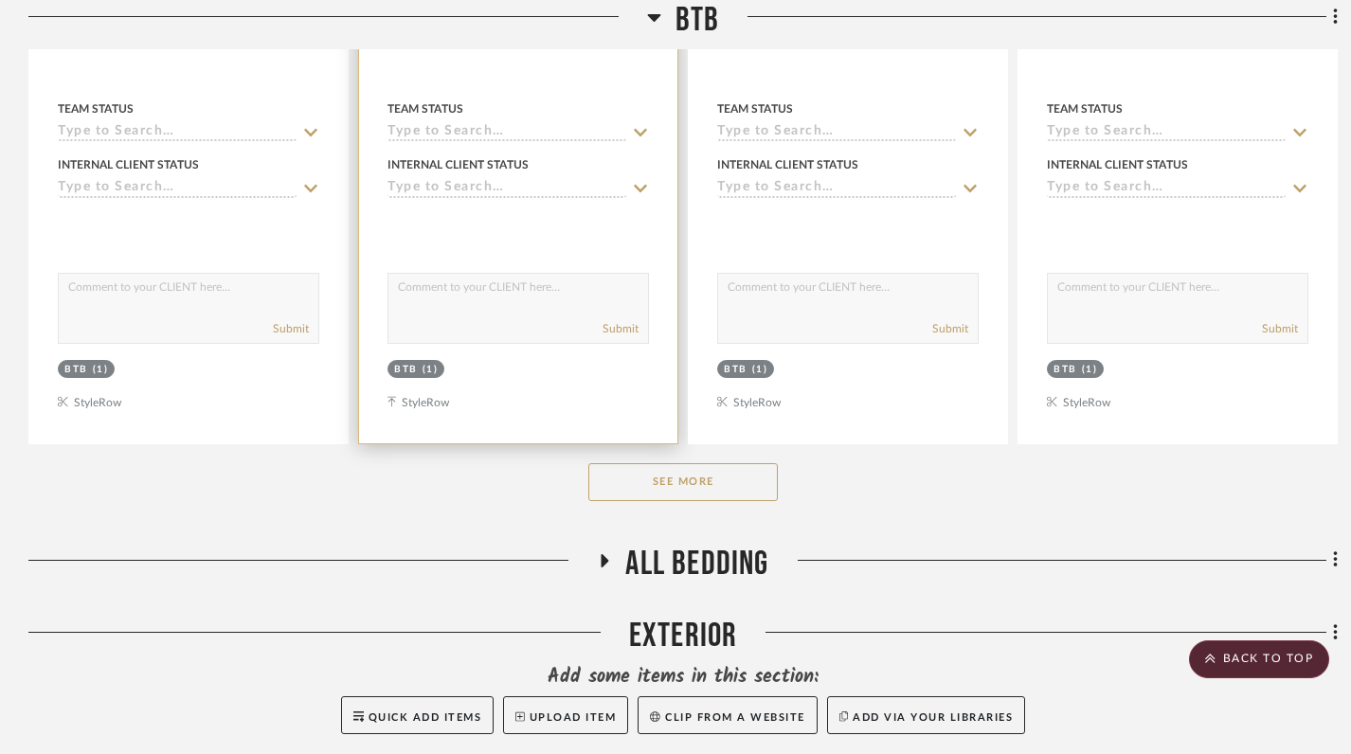
scroll to position [2054, 0]
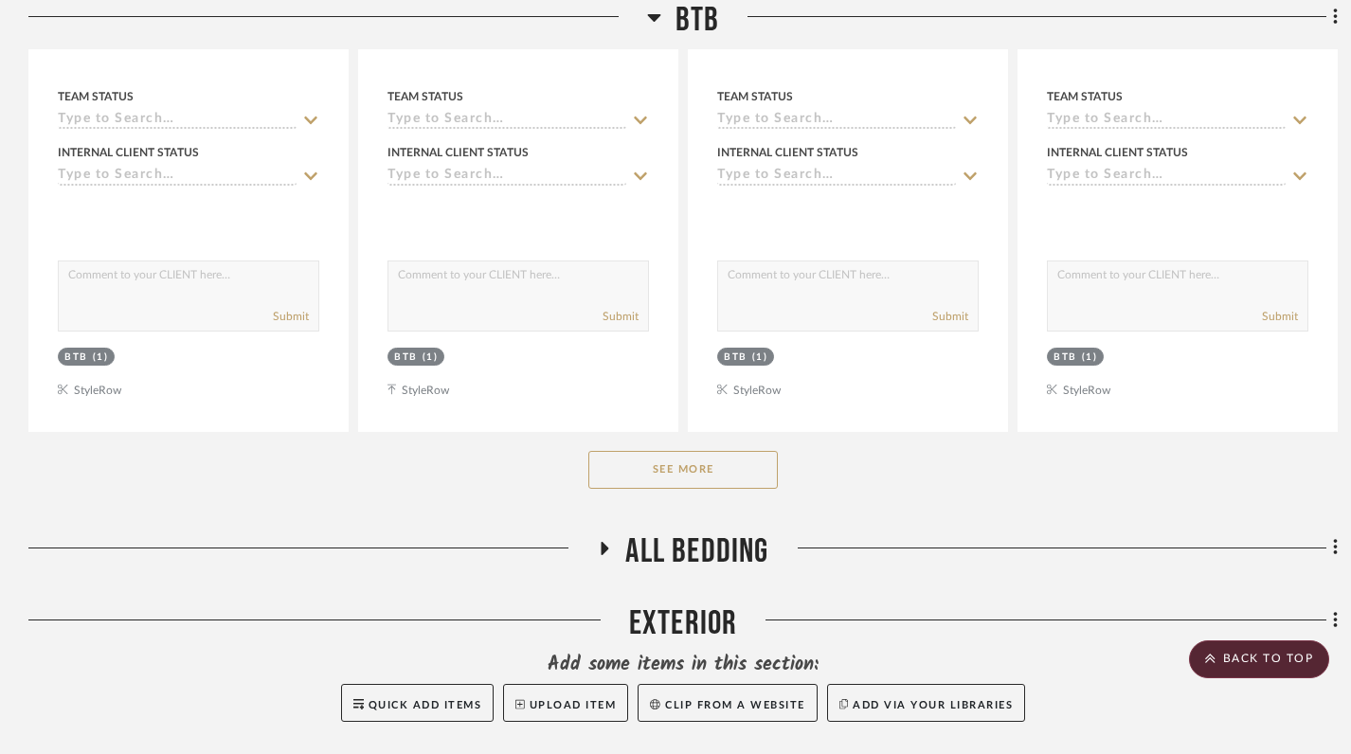
click at [680, 451] on button "See More" at bounding box center [684, 470] width 190 height 38
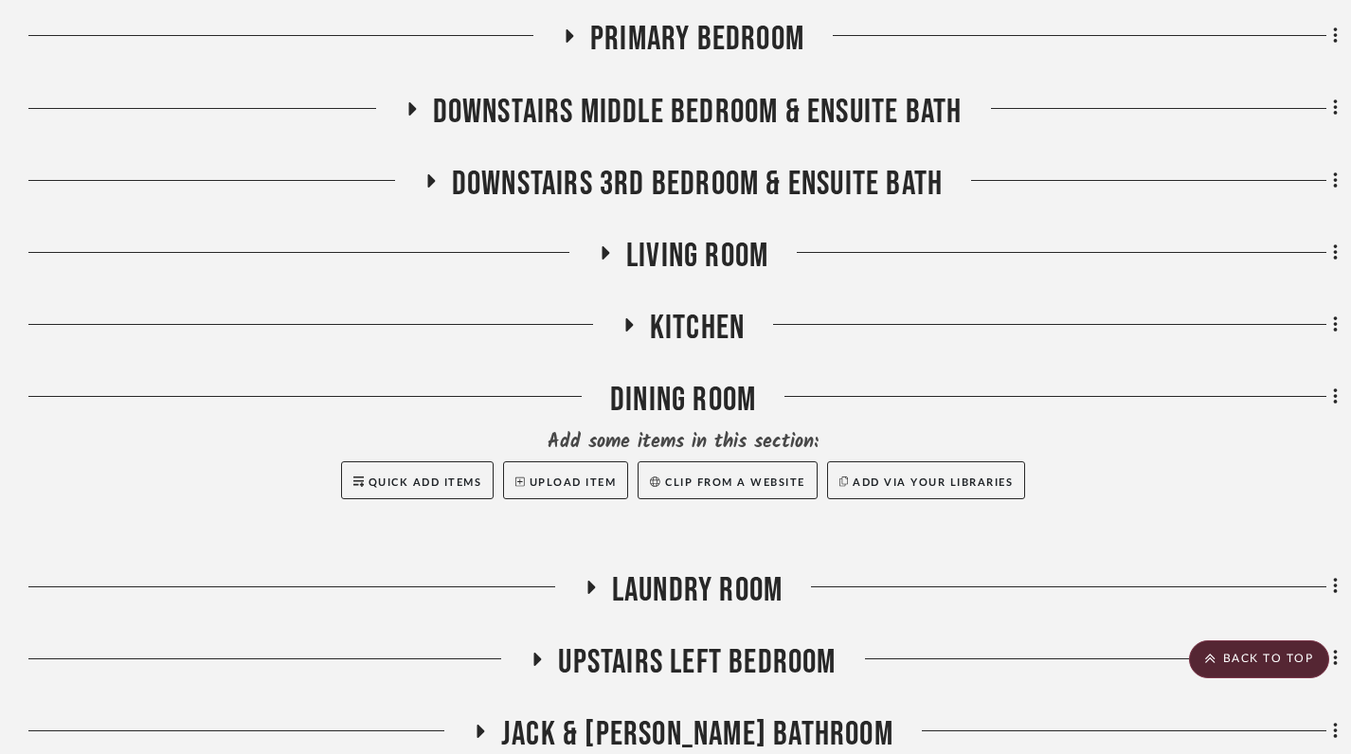
scroll to position [0, 0]
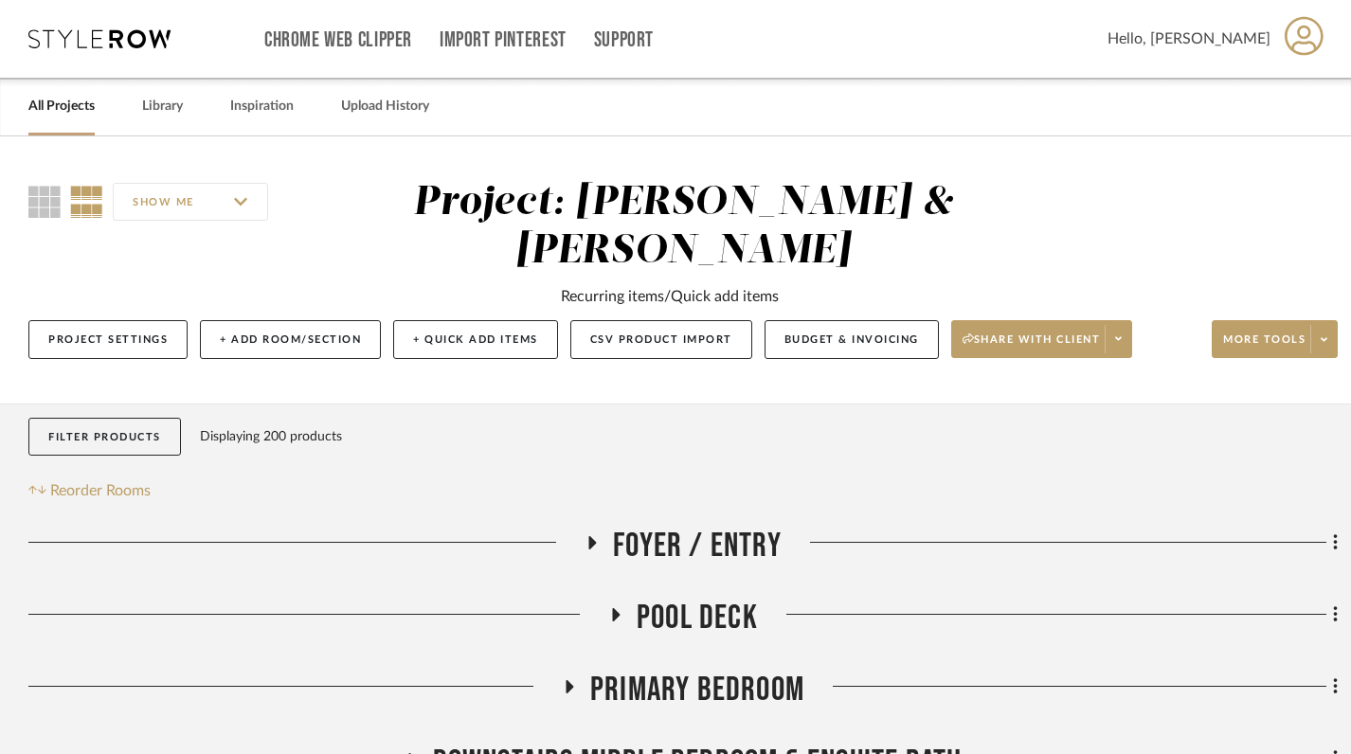
click at [615, 608] on icon at bounding box center [617, 614] width 8 height 13
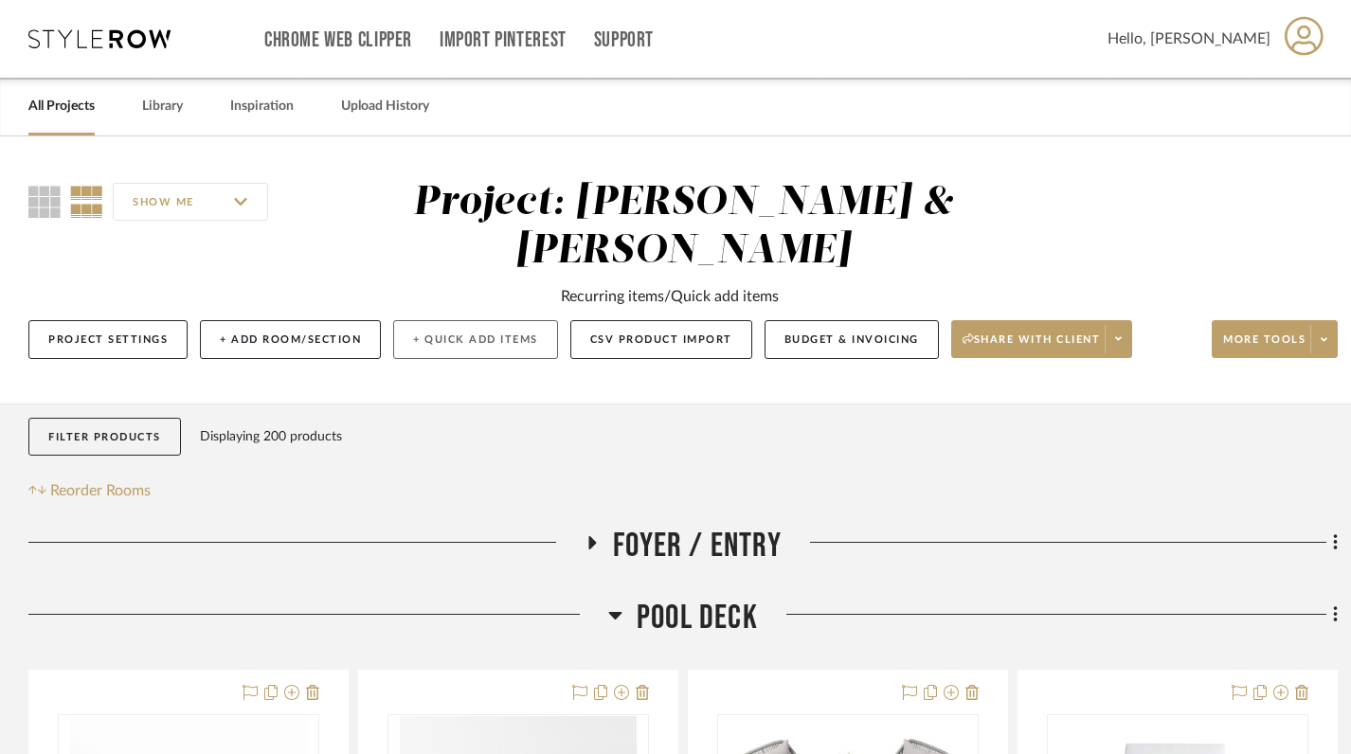
click at [487, 320] on button "+ Quick Add Items" at bounding box center [475, 339] width 165 height 39
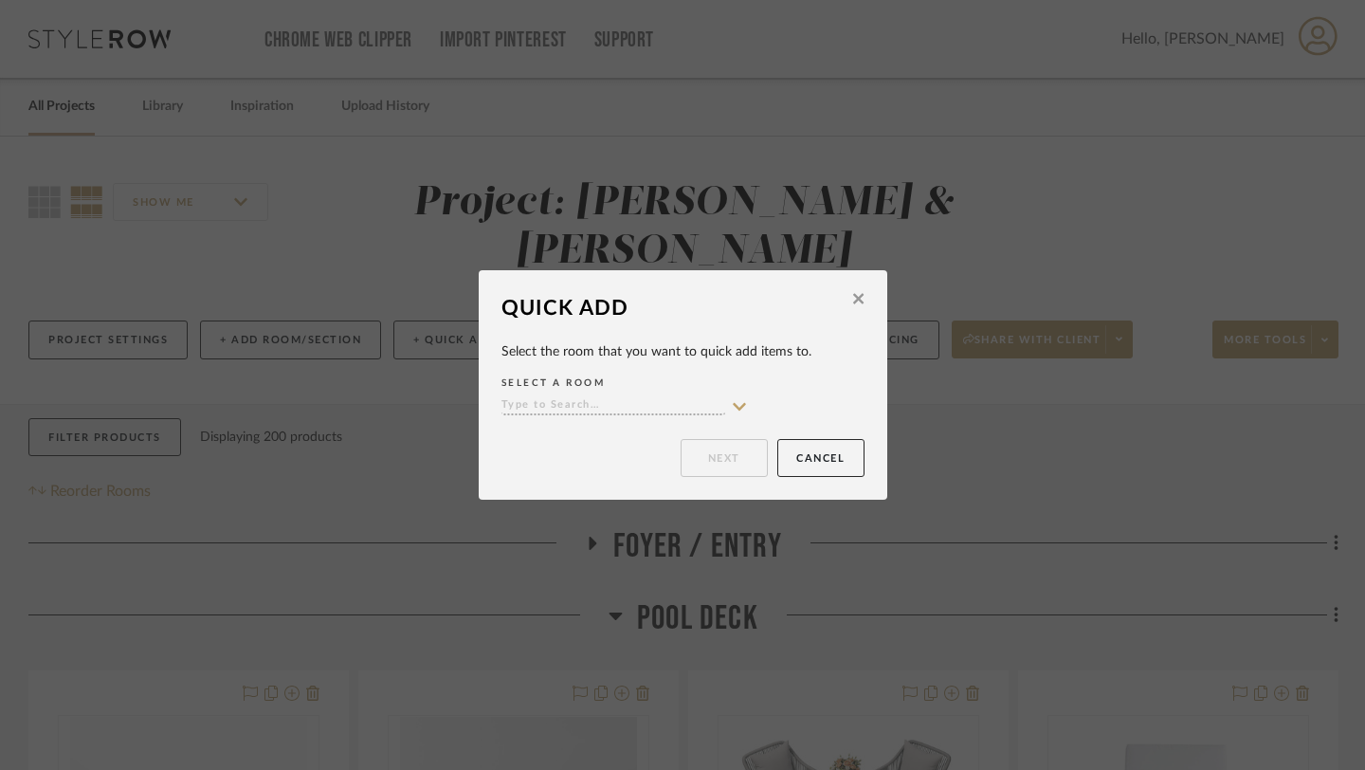
click at [731, 409] on icon at bounding box center [739, 406] width 17 height 15
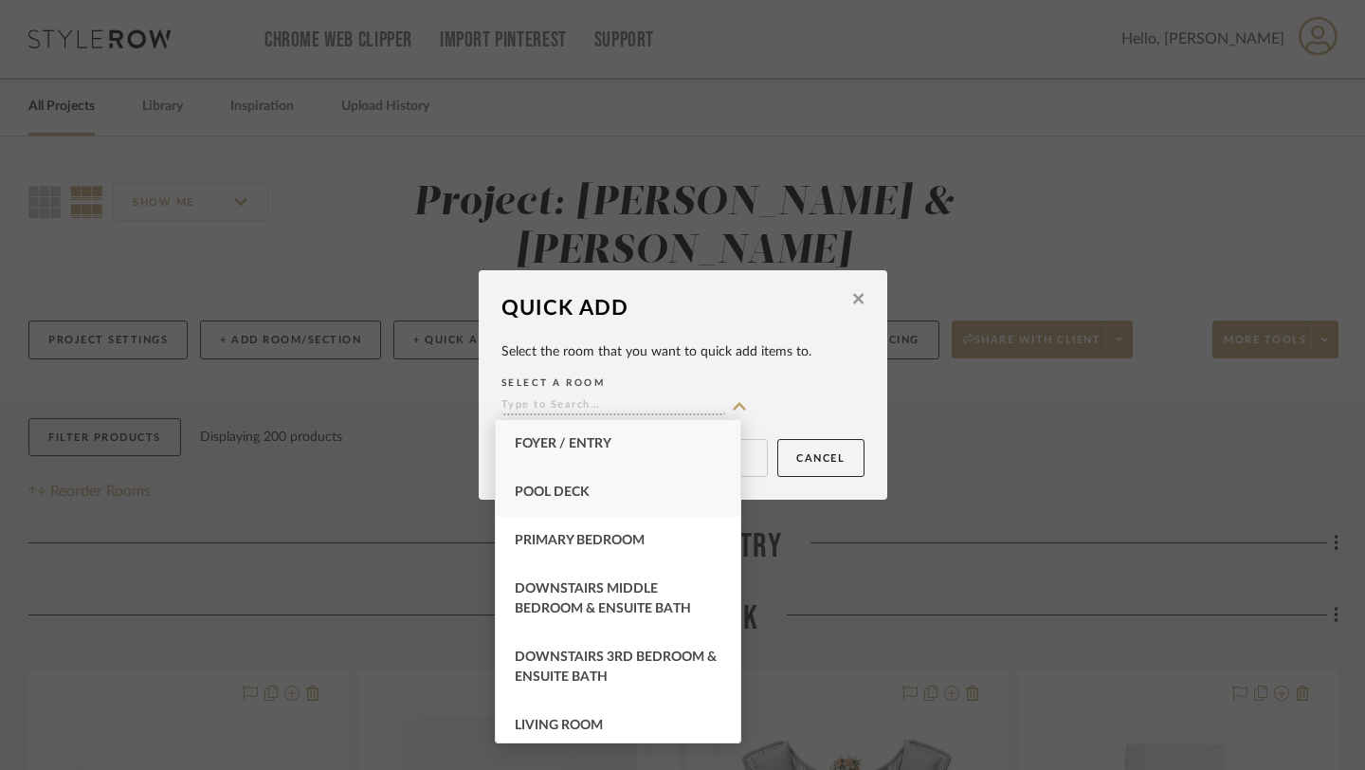
click at [584, 506] on div "Pool Deck" at bounding box center [618, 492] width 245 height 48
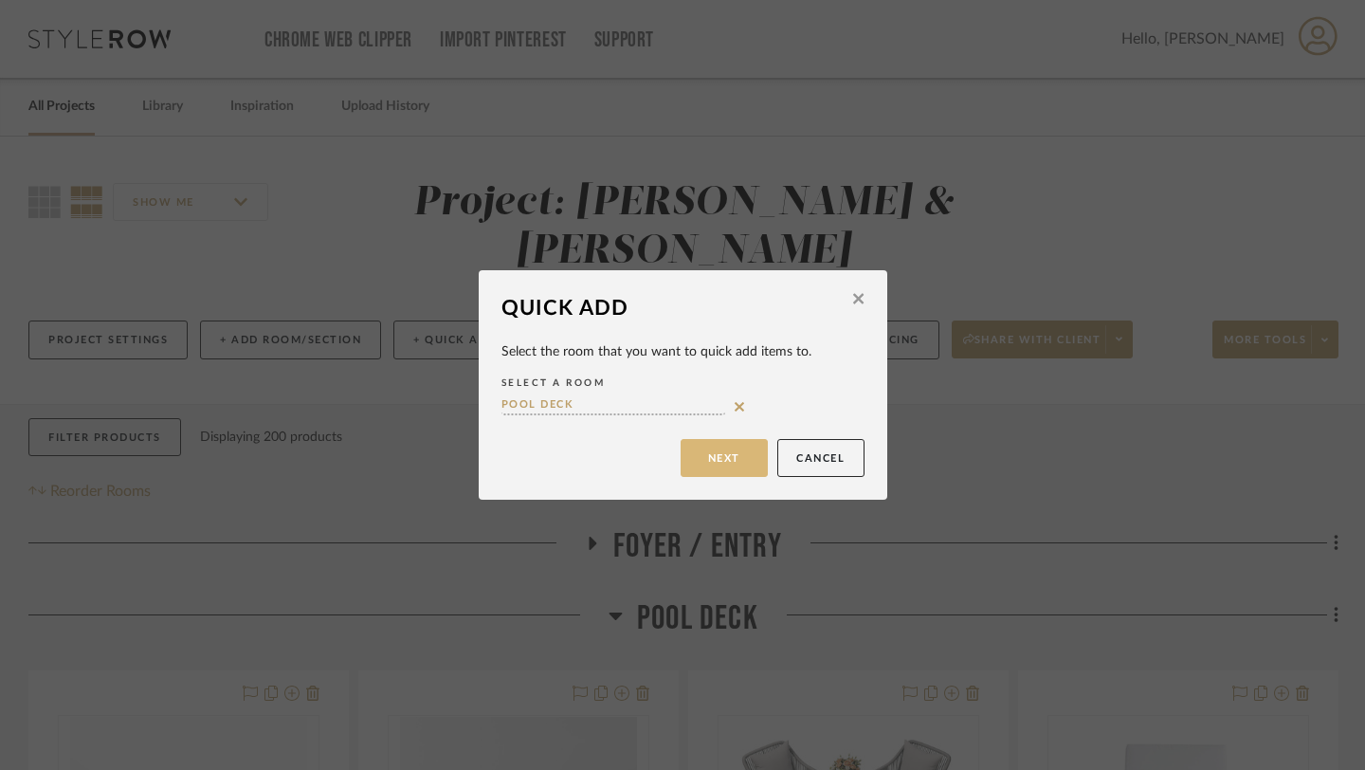
click at [721, 456] on button "Next" at bounding box center [723, 458] width 87 height 38
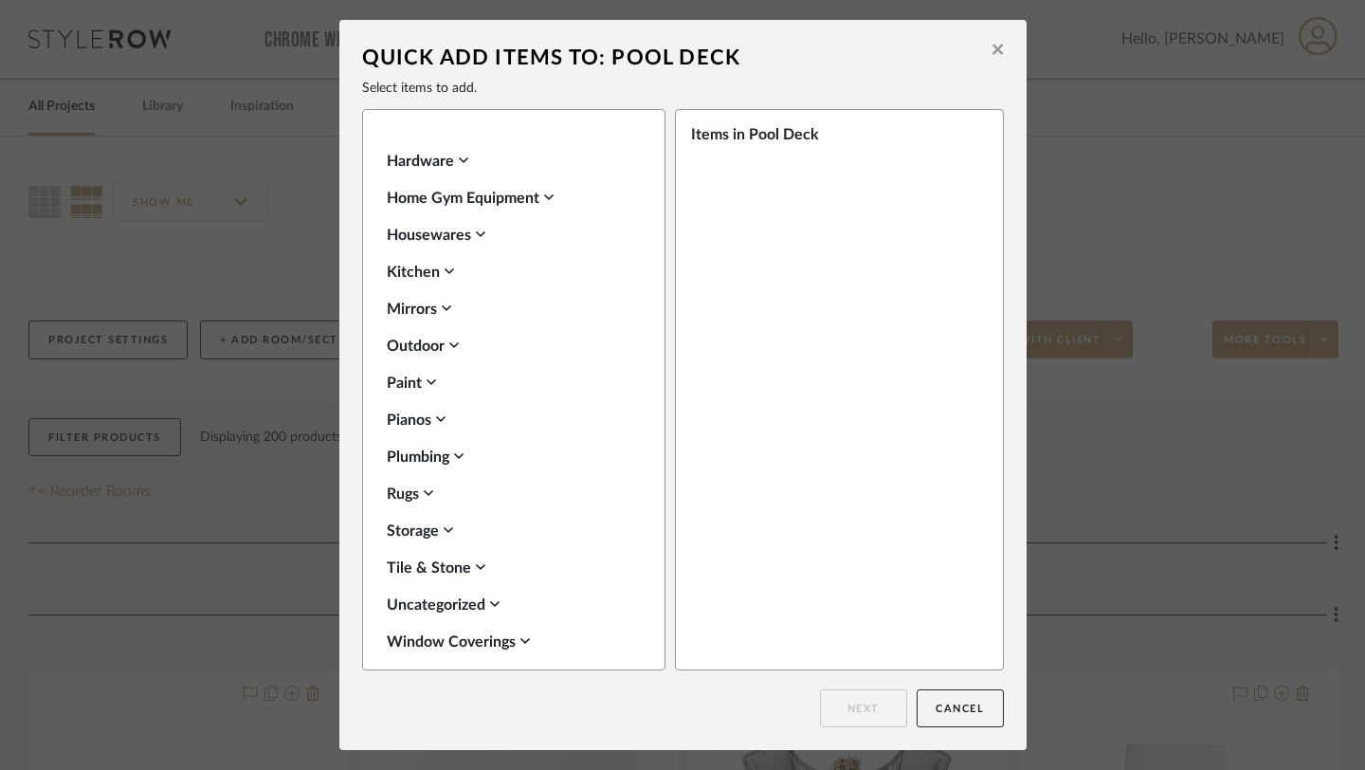
scroll to position [662, 0]
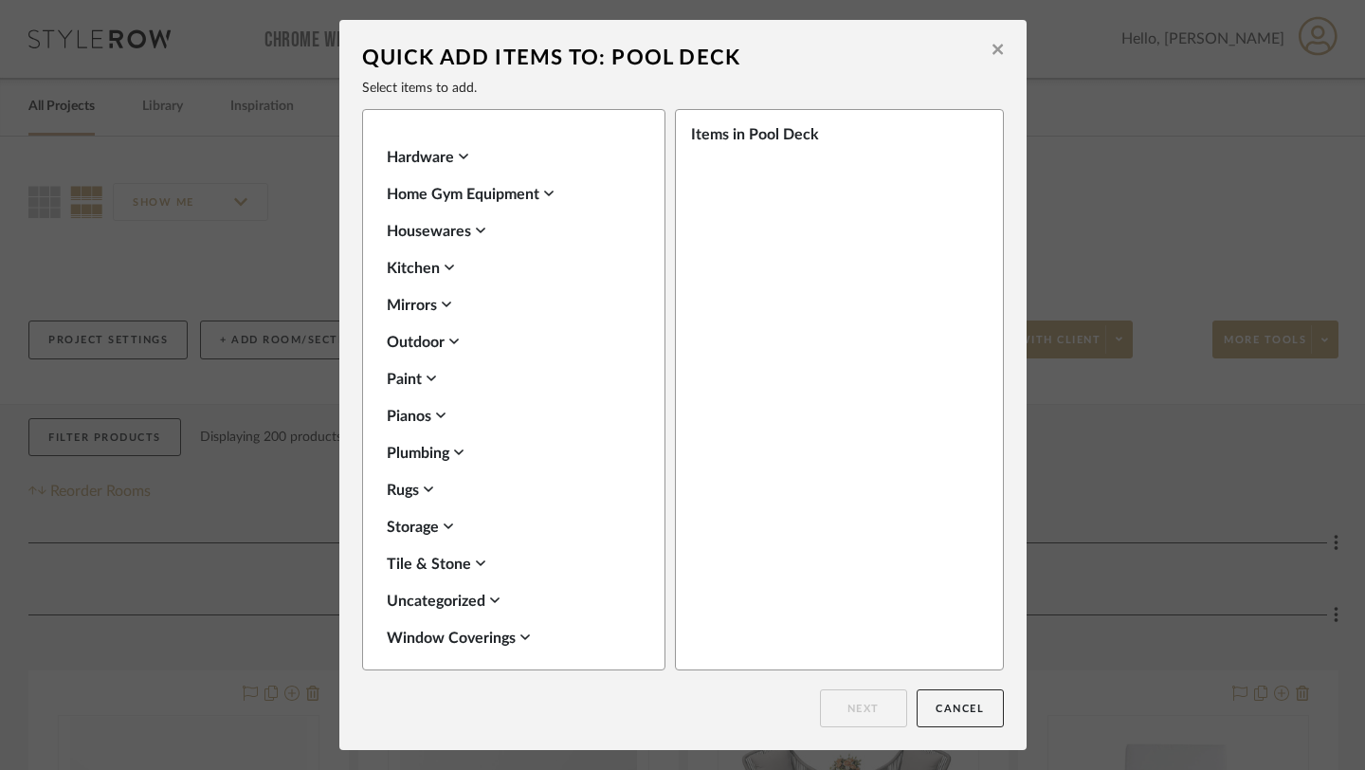
click at [430, 341] on div "Outdoor" at bounding box center [509, 342] width 245 height 23
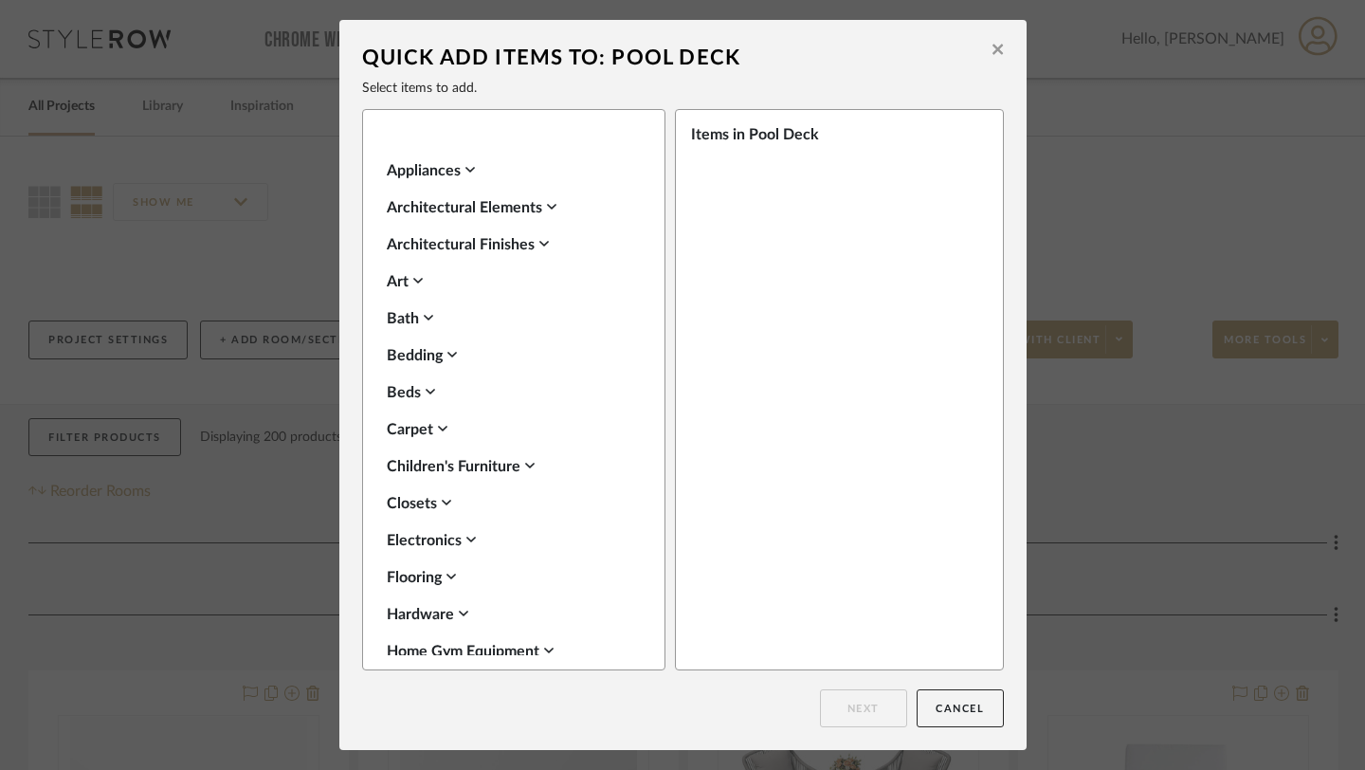
scroll to position [0, 0]
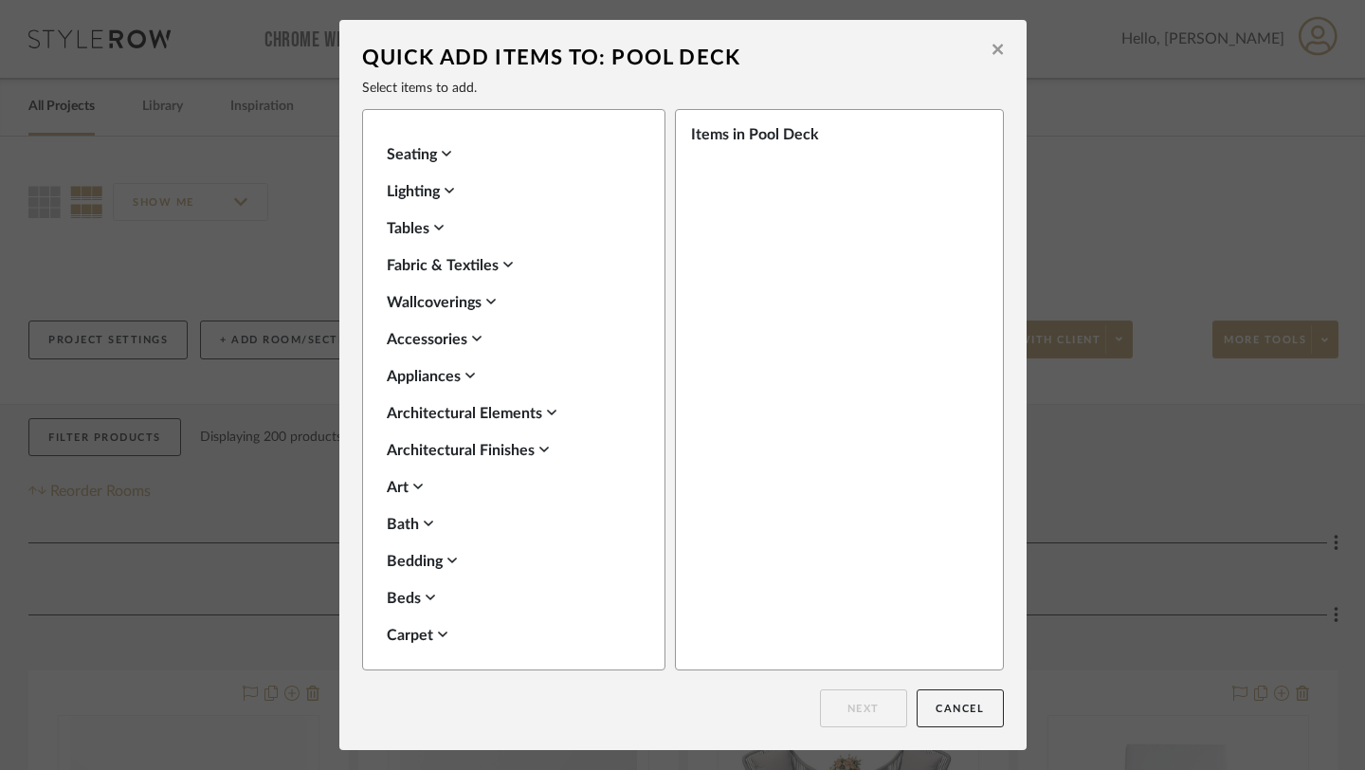
click at [405, 518] on div "Bath" at bounding box center [509, 524] width 245 height 23
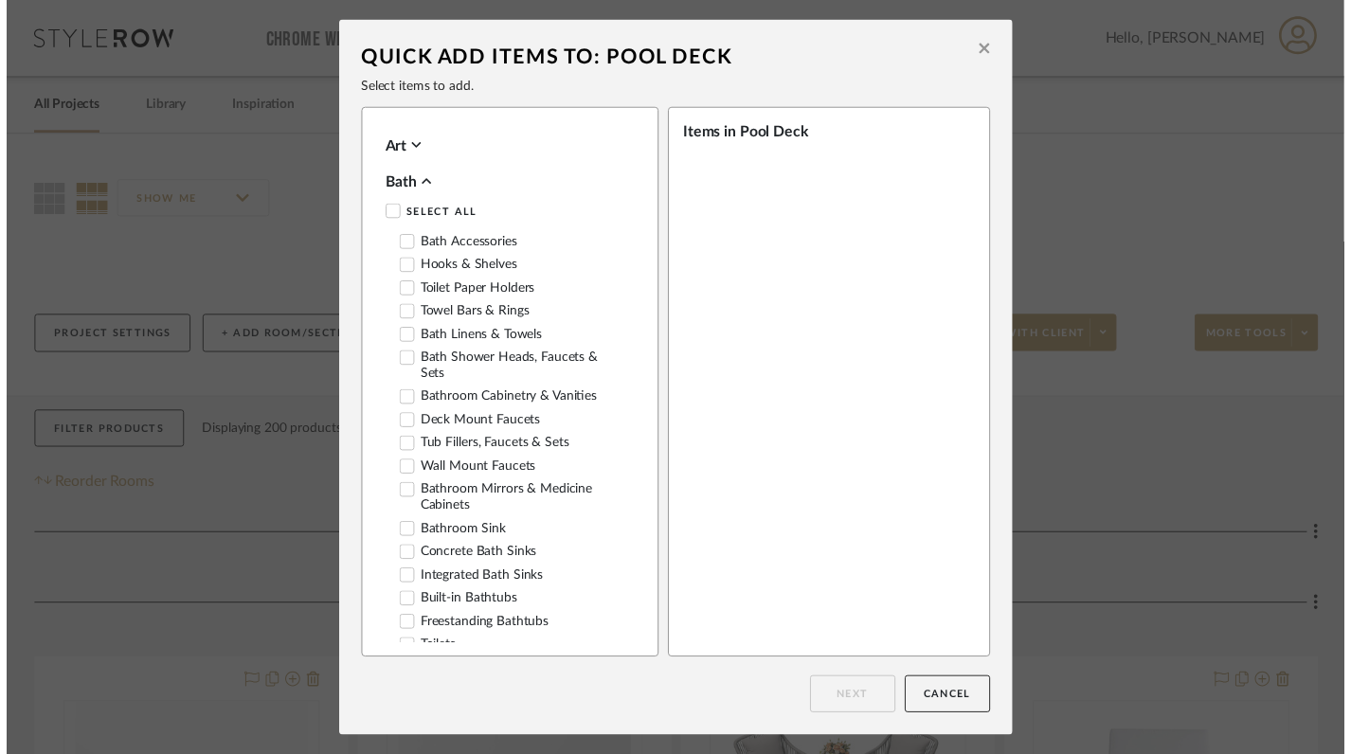
scroll to position [315, 0]
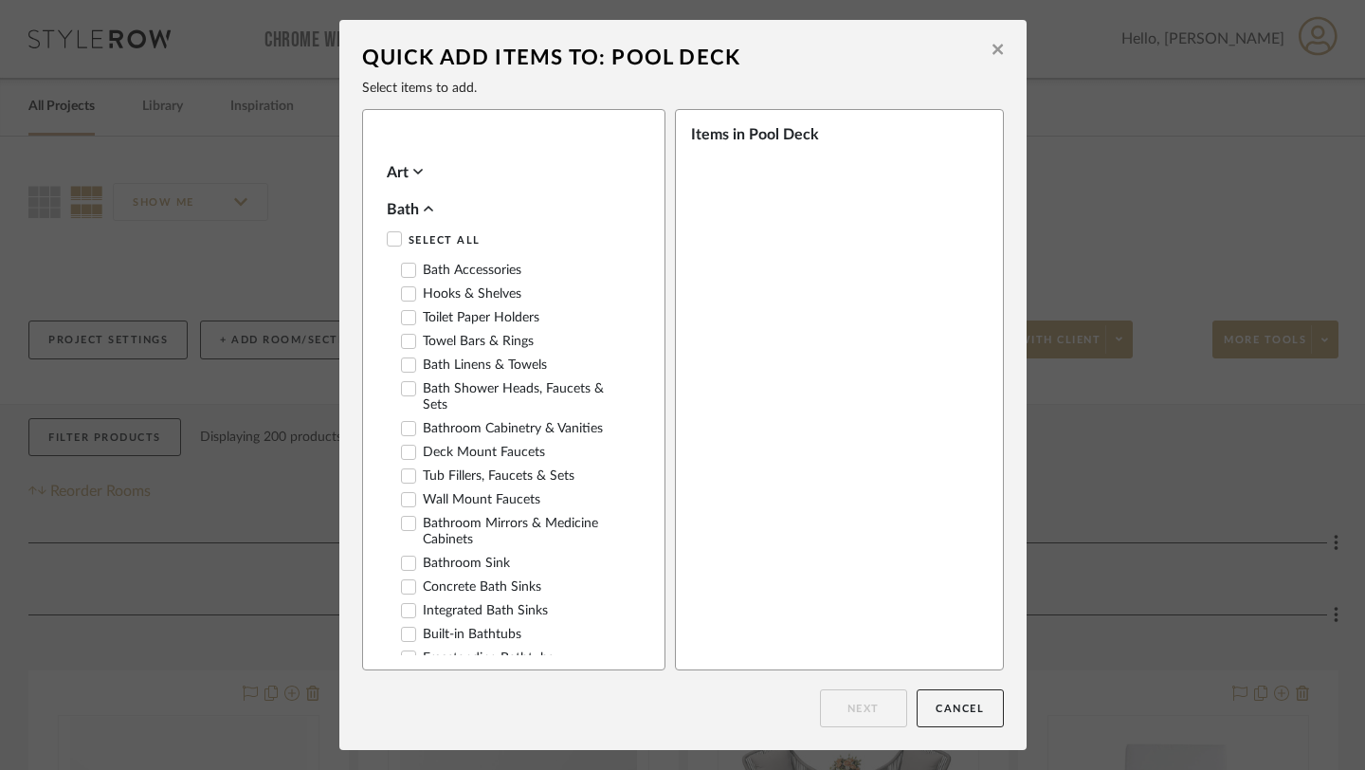
click at [418, 367] on label "Bath Linens & Towels" at bounding box center [474, 365] width 146 height 16
click at [865, 716] on button "Next" at bounding box center [863, 708] width 87 height 38
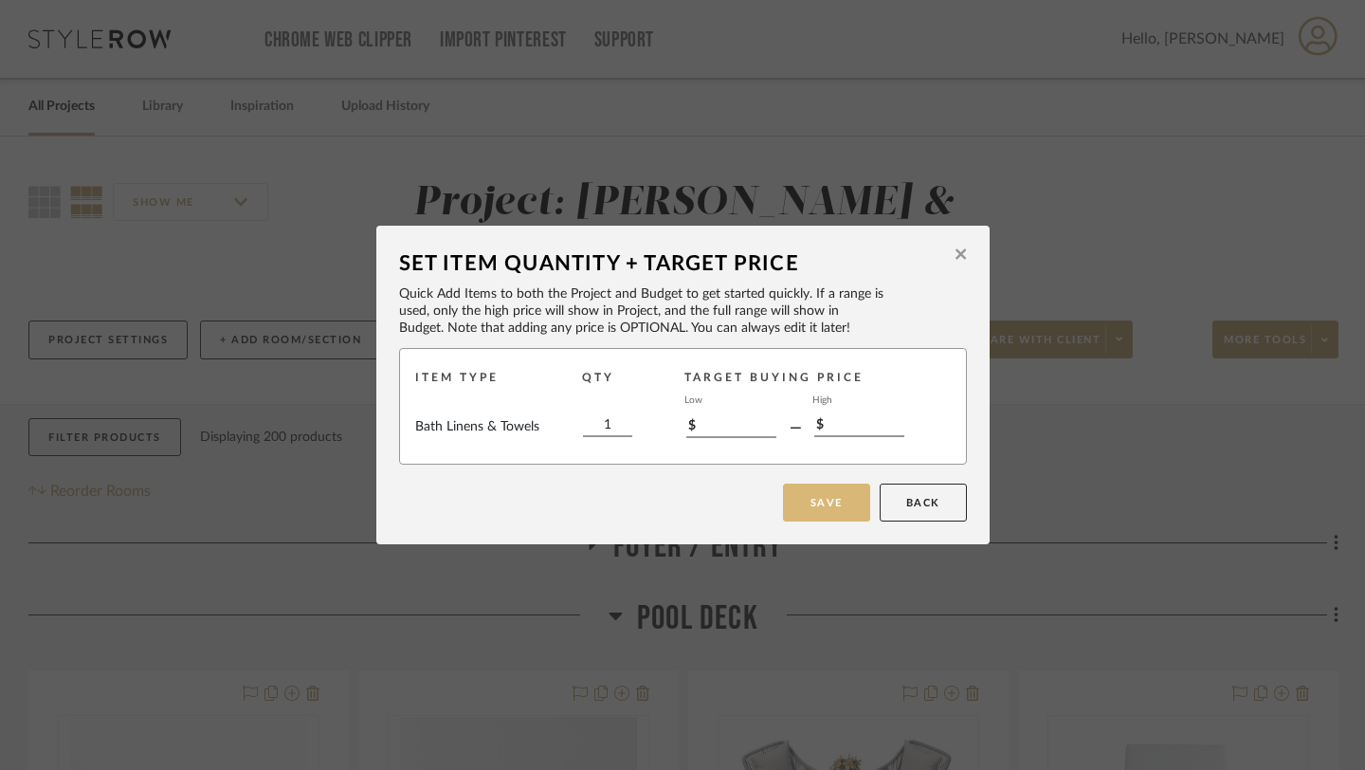
click at [805, 502] on button "Save" at bounding box center [826, 502] width 87 height 38
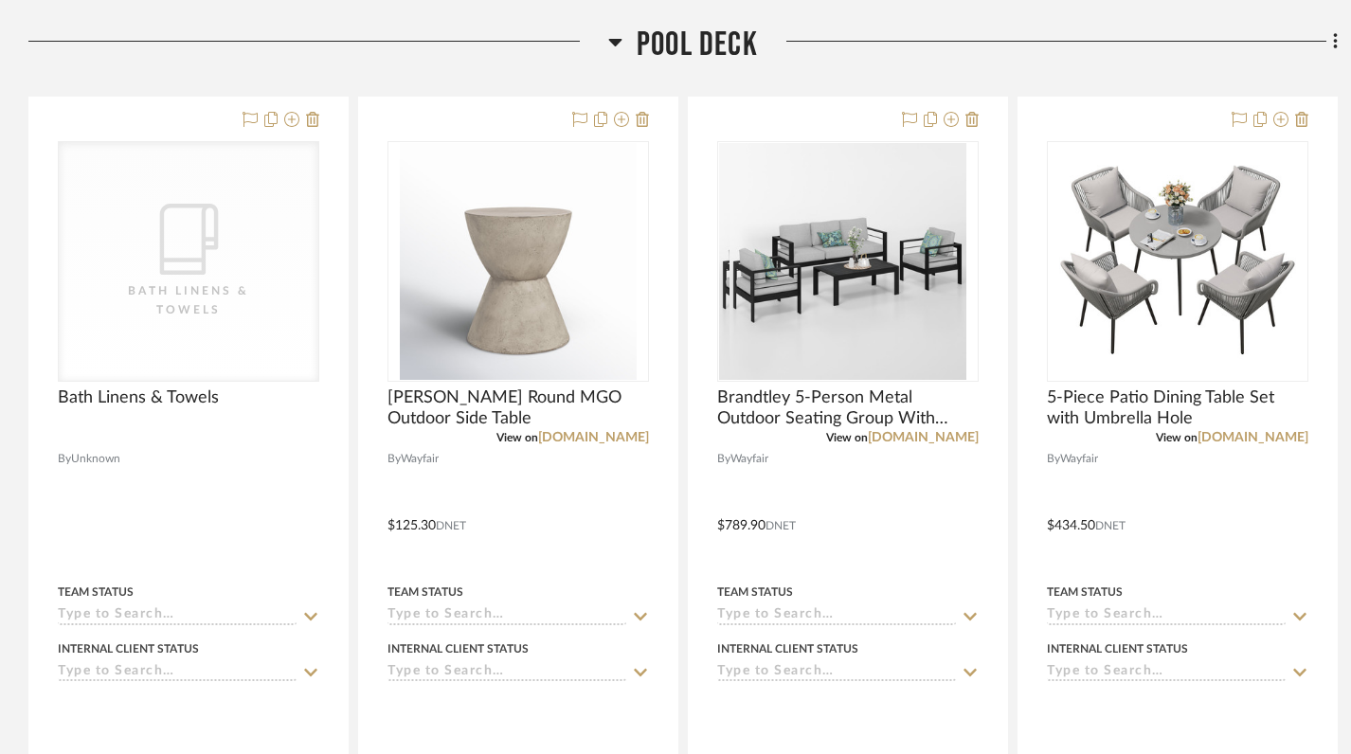
scroll to position [574, 0]
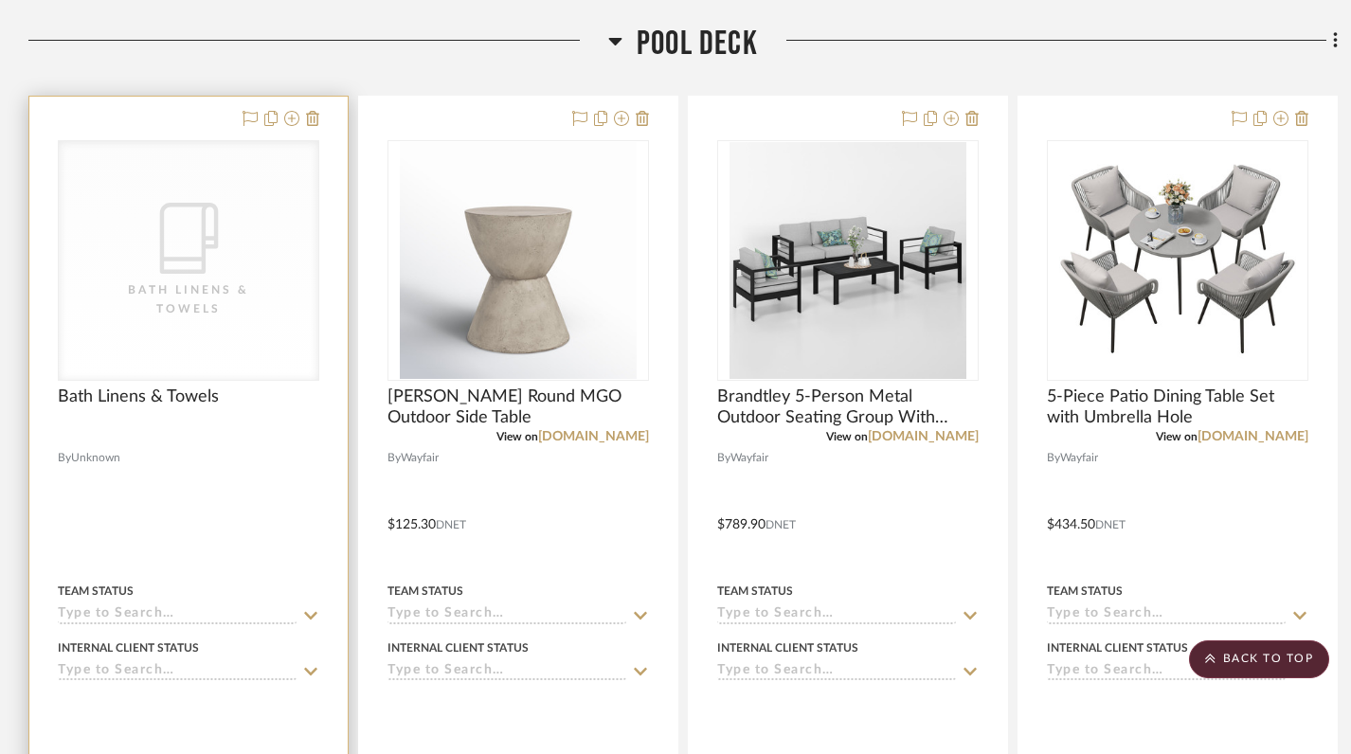
click at [183, 281] on div "Bath Linens & Towels" at bounding box center [189, 300] width 190 height 38
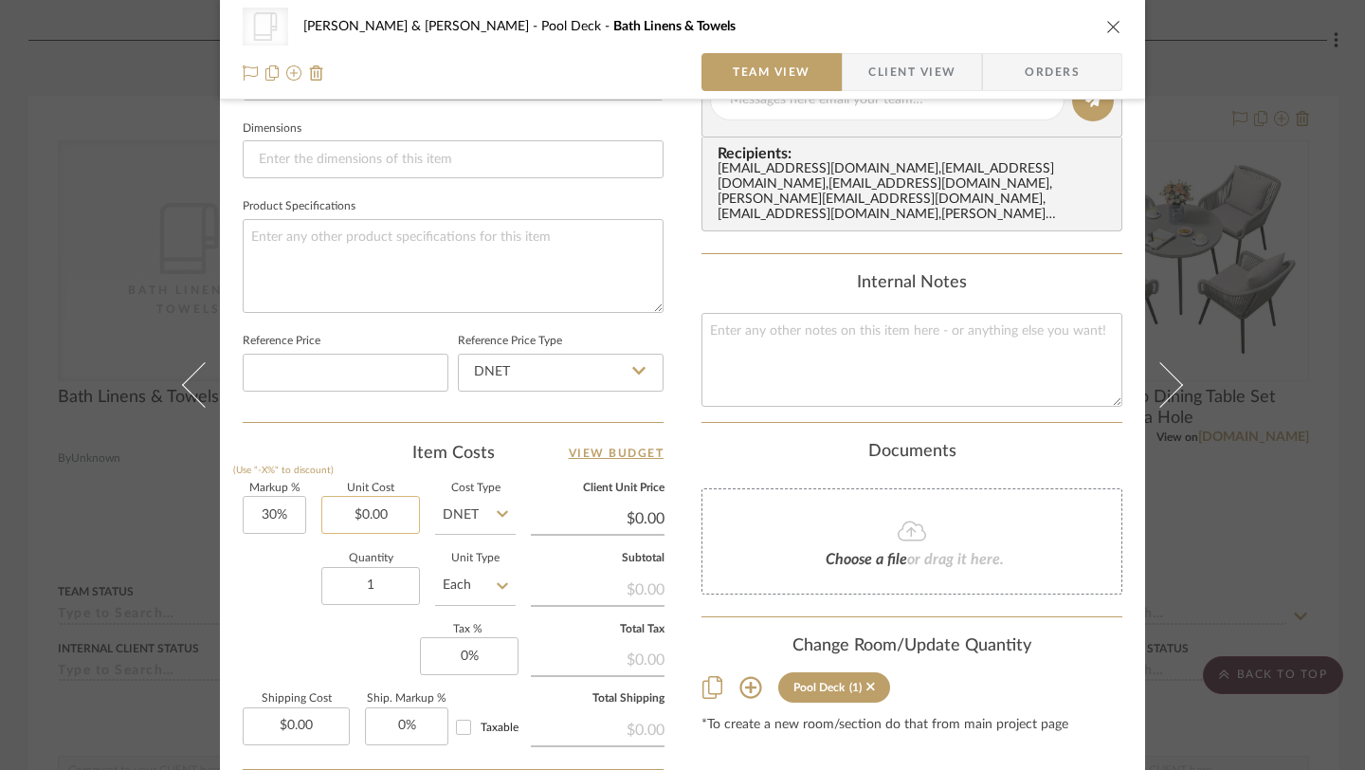
scroll to position [807, 0]
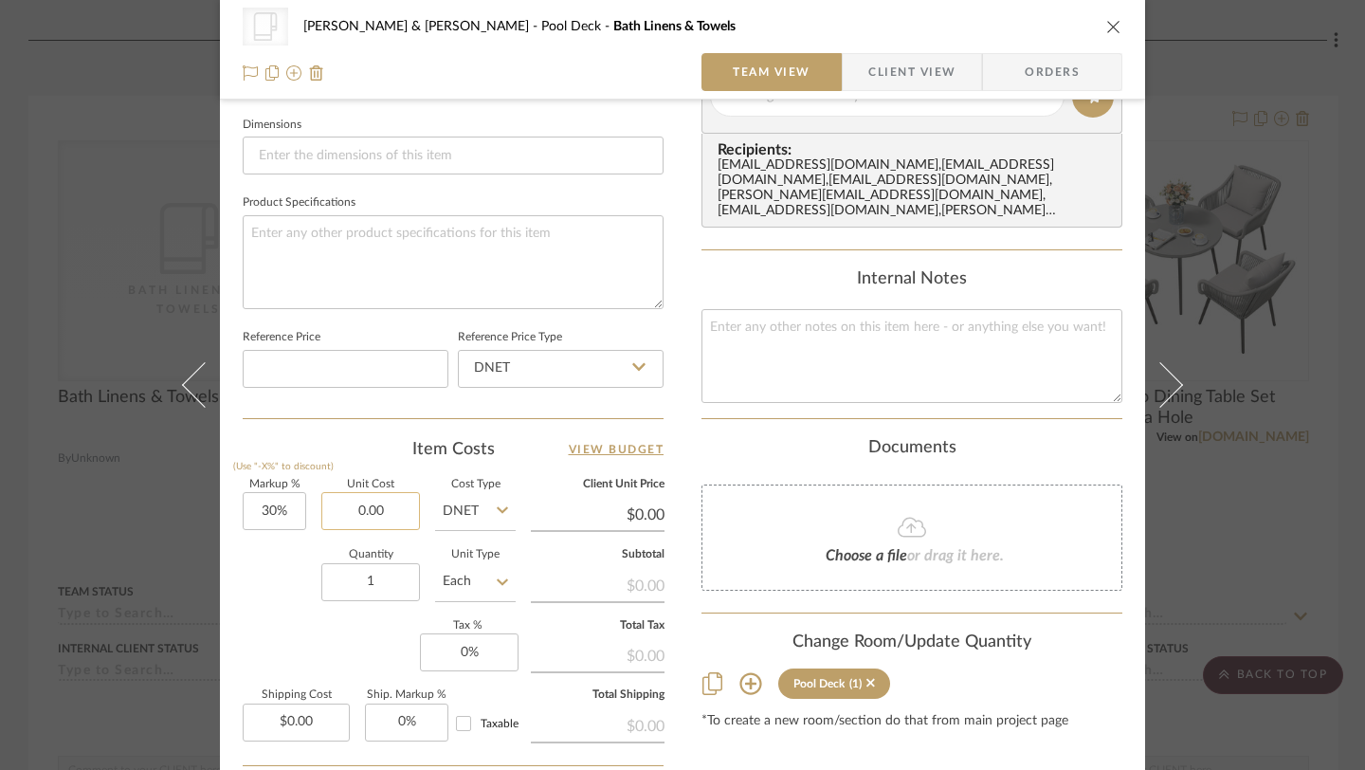
click at [374, 508] on input "0.00" at bounding box center [370, 511] width 99 height 38
click at [289, 516] on input "30" at bounding box center [274, 511] width 63 height 38
click at [304, 606] on div "Quantity 1 Unit Type Each" at bounding box center [379, 583] width 273 height 67
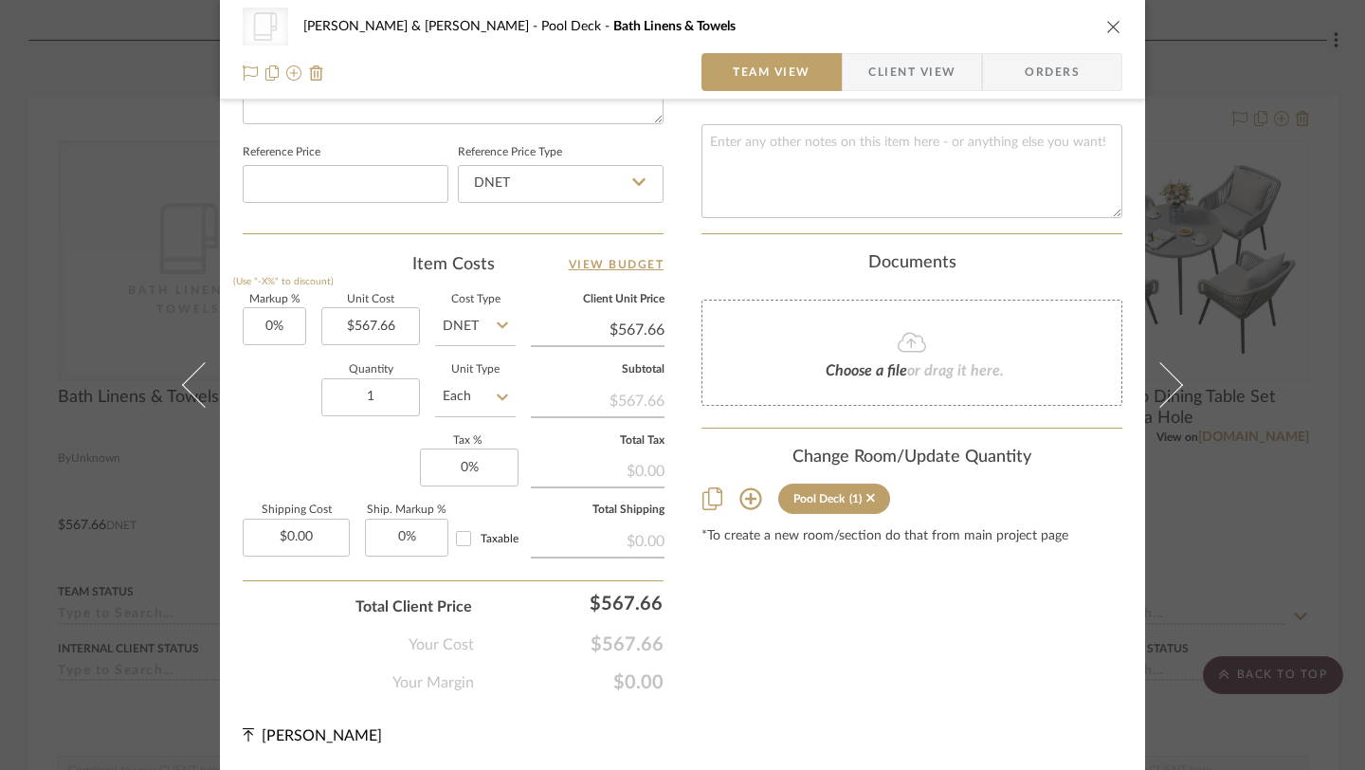
click at [1106, 24] on icon "close" at bounding box center [1113, 26] width 15 height 15
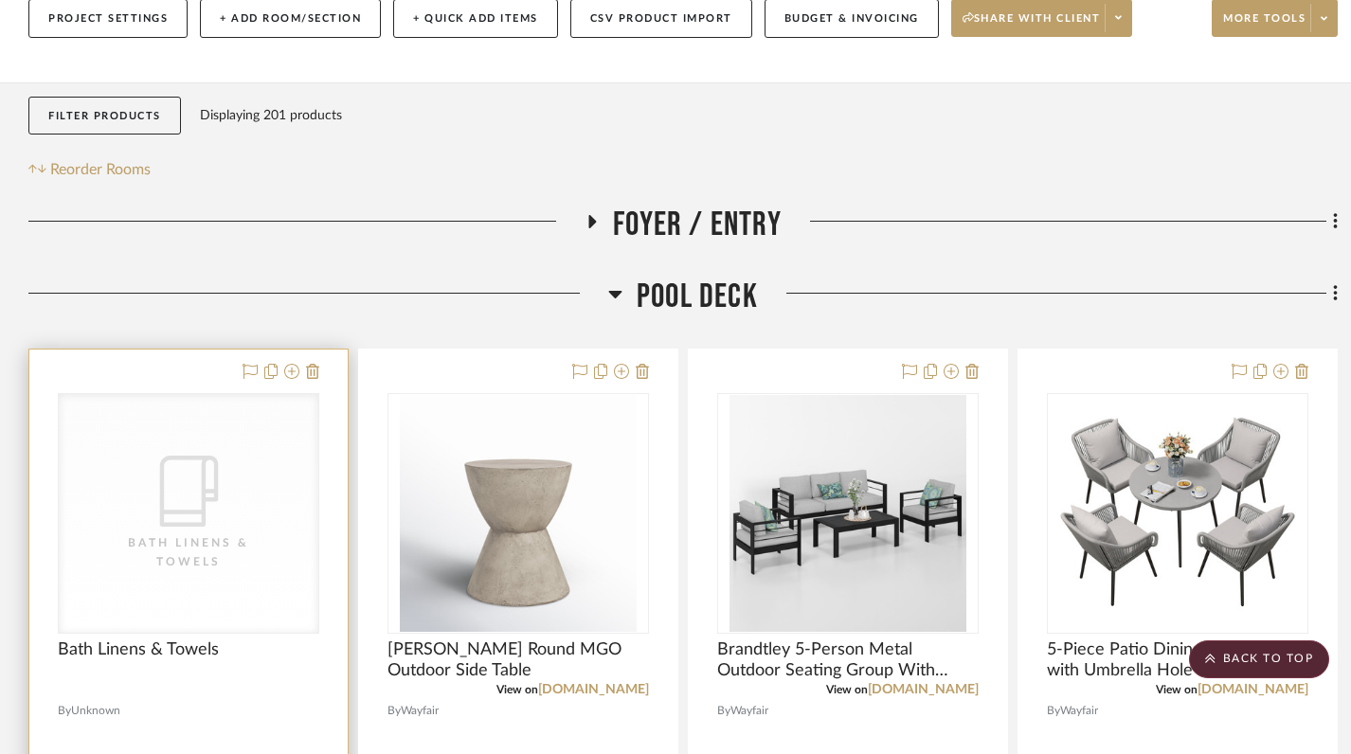
scroll to position [322, 0]
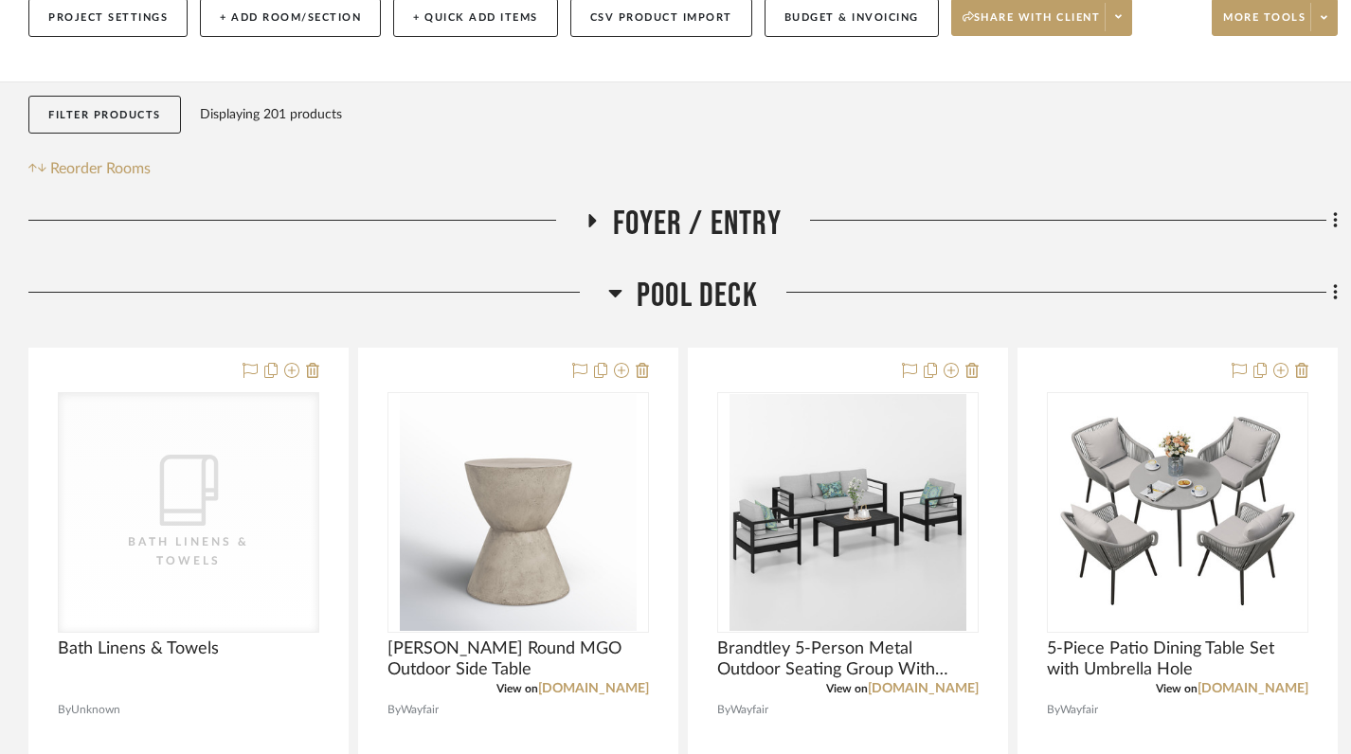
click at [618, 281] on icon at bounding box center [615, 292] width 14 height 23
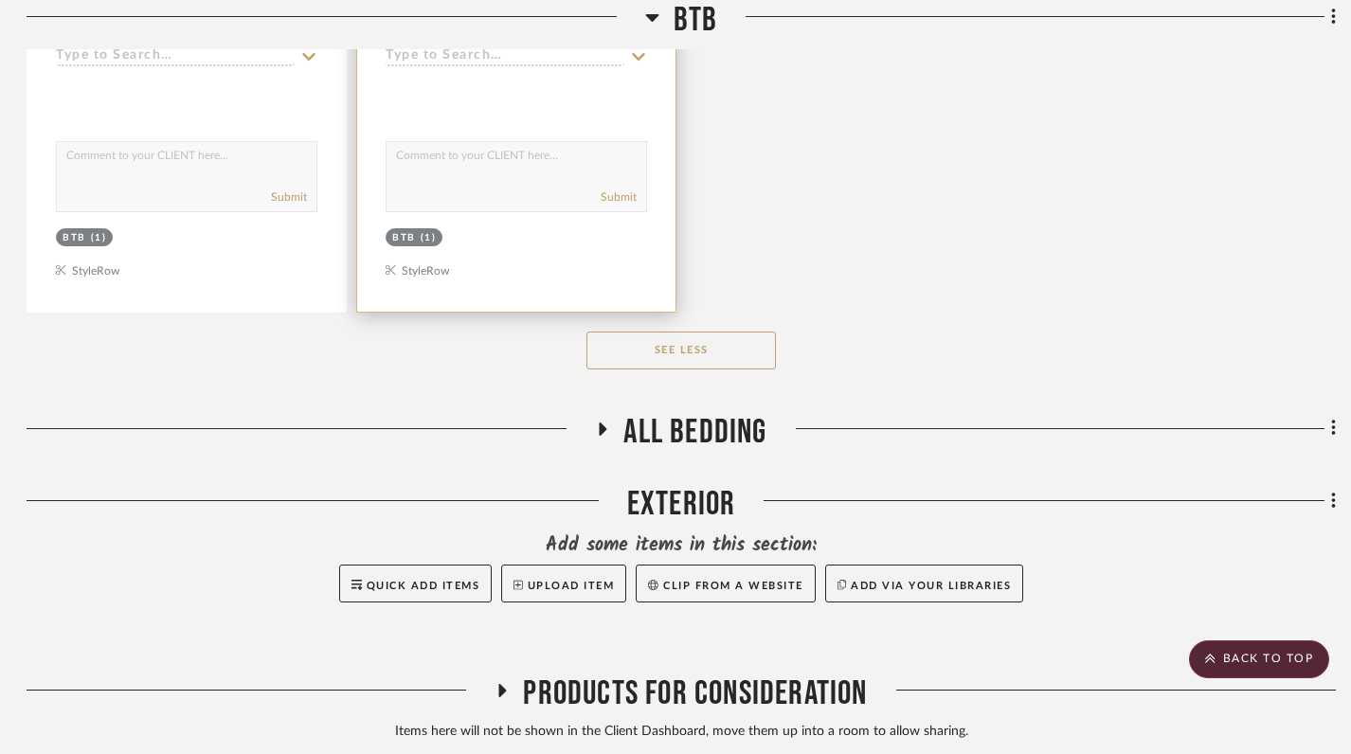
scroll to position [3870, 2]
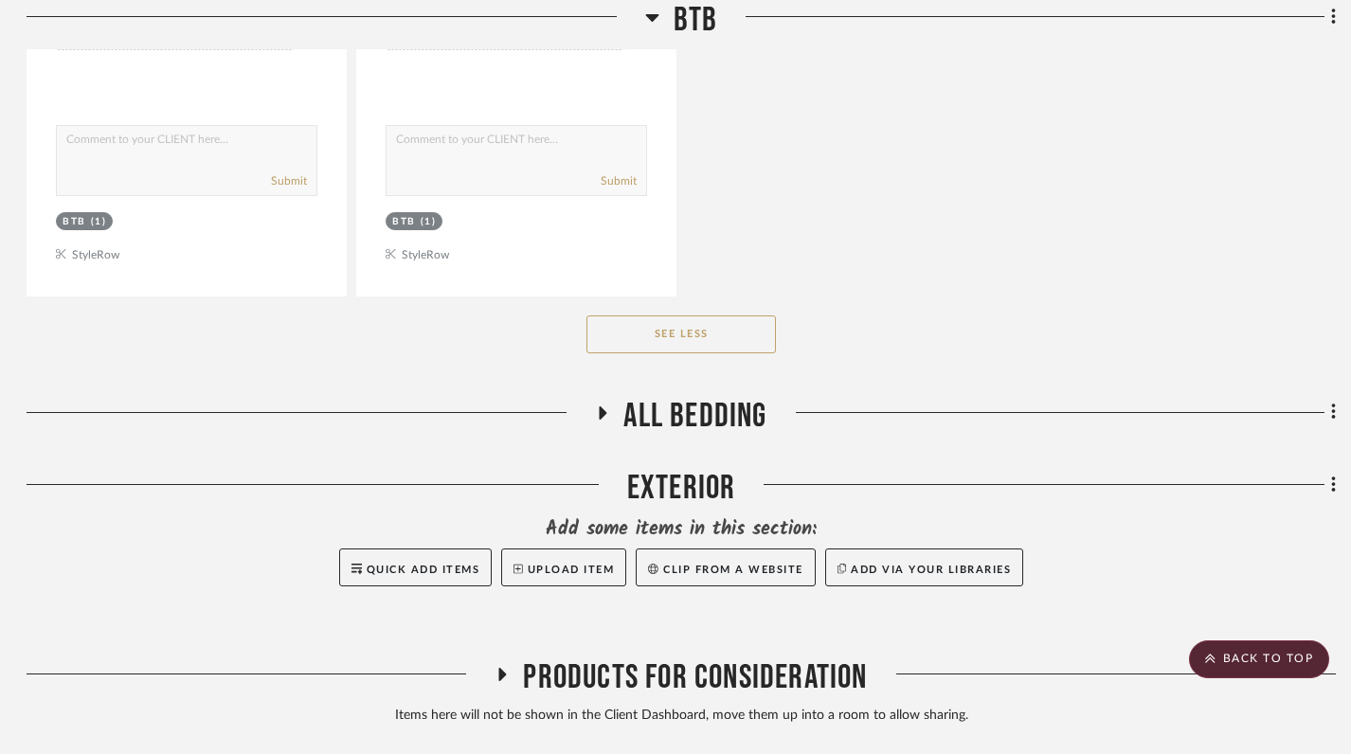
click at [603, 396] on h3 "All Bedding" at bounding box center [681, 416] width 172 height 41
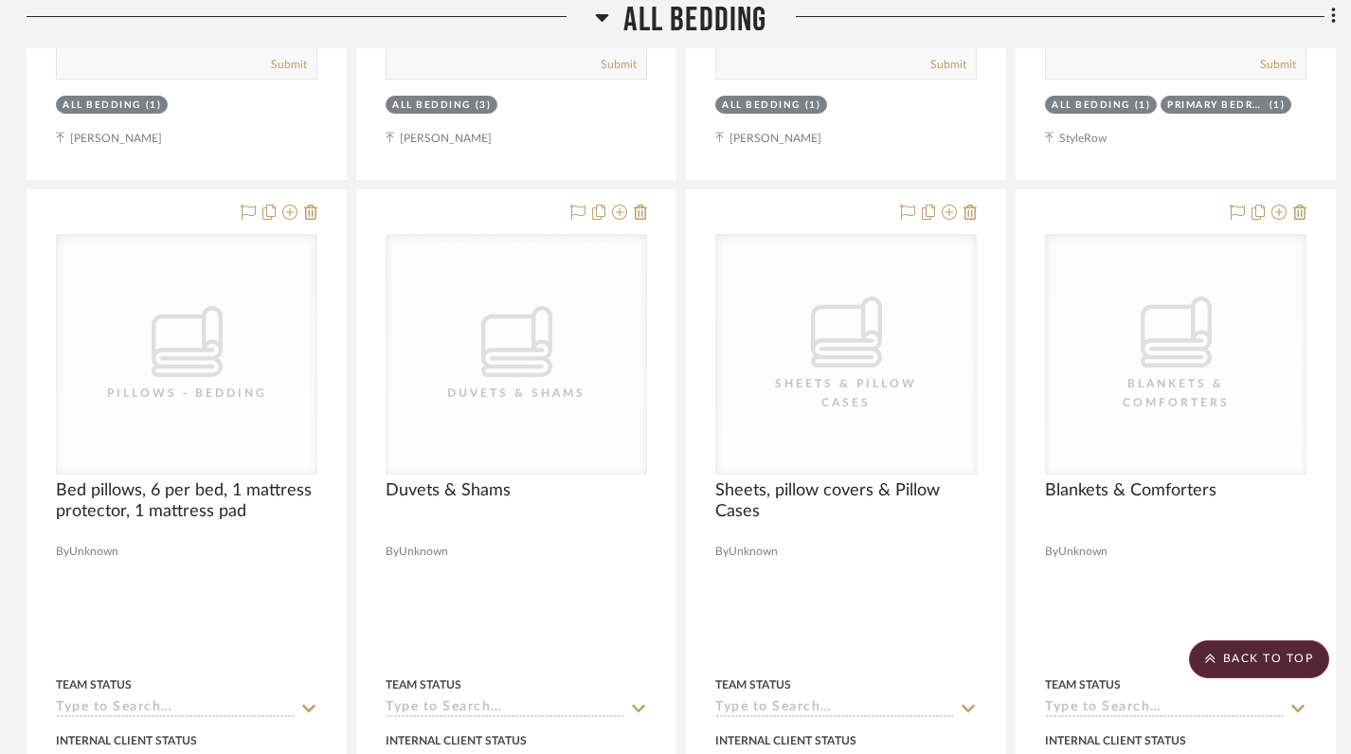
scroll to position [4978, 2]
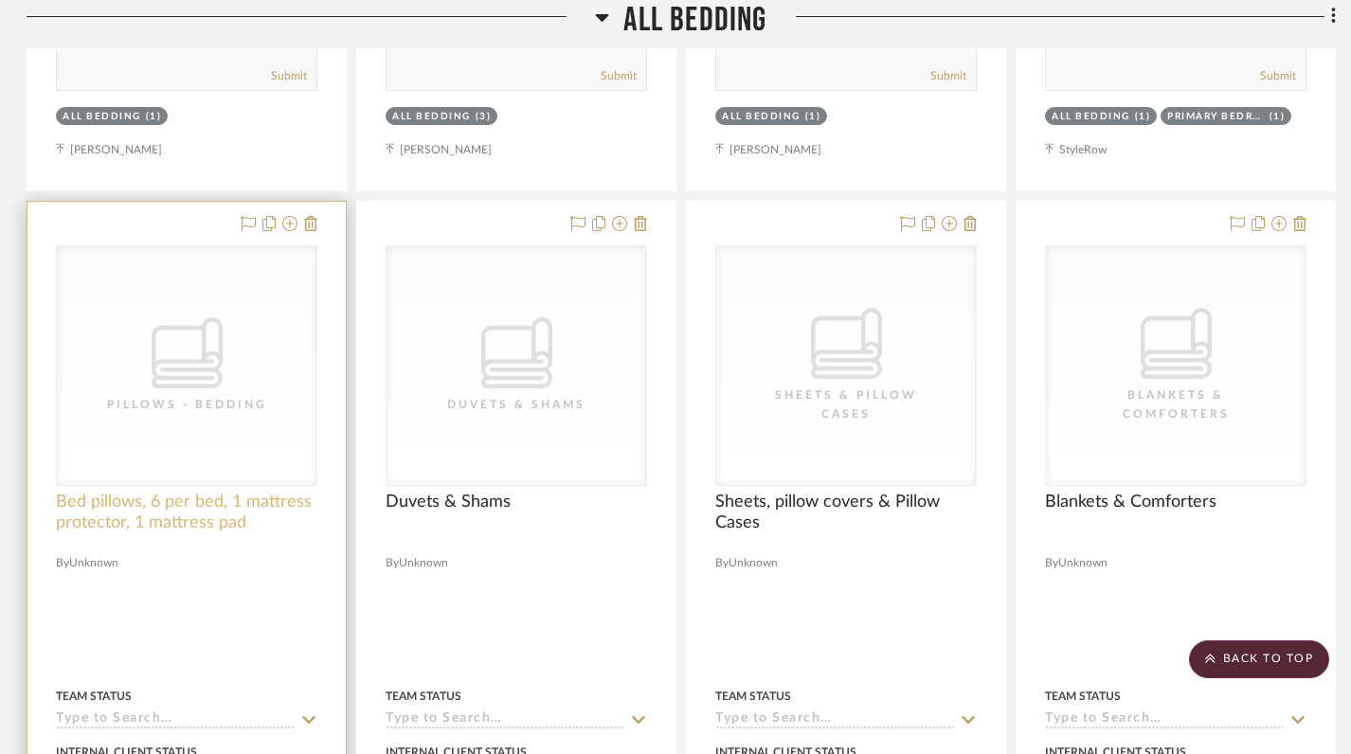
click at [199, 492] on span "Bed pillows, 6 per bed, 1 mattress protector, 1 mattress pad" at bounding box center [187, 513] width 262 height 42
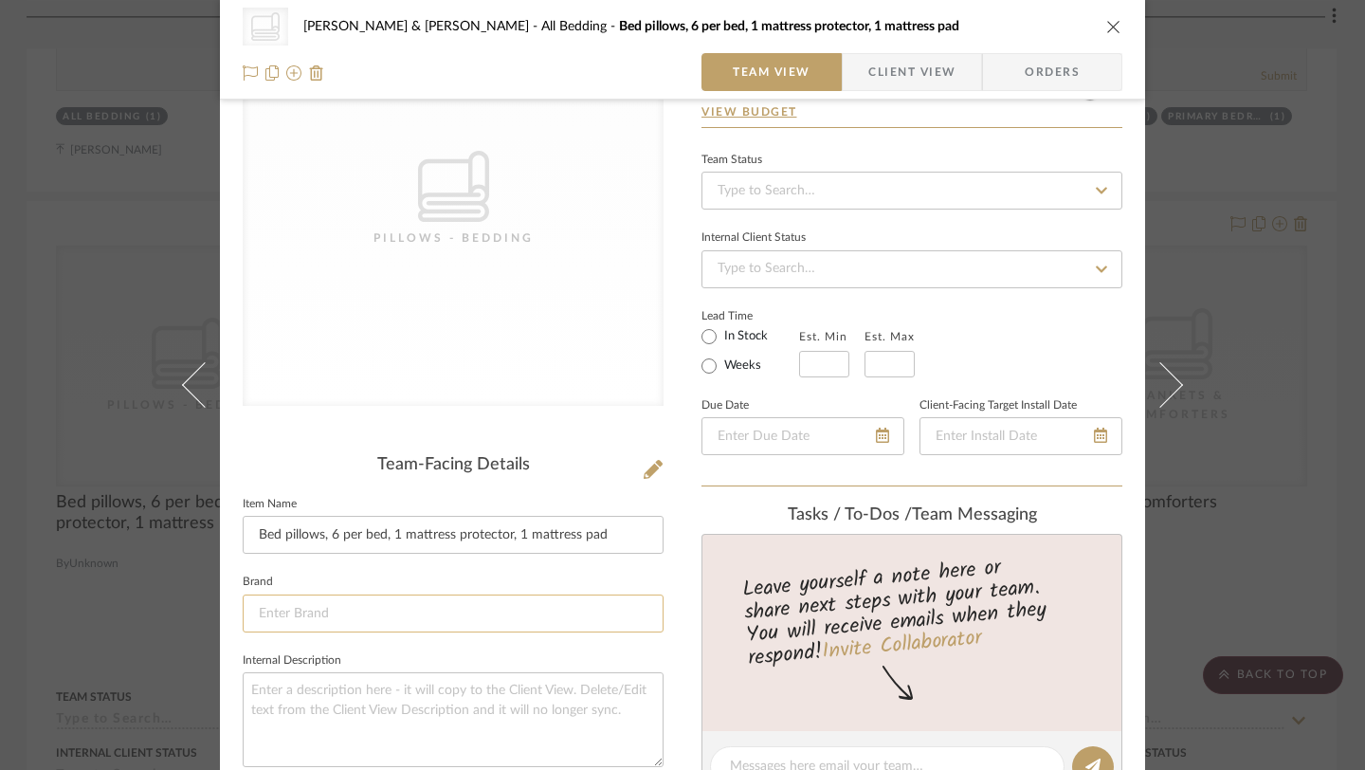
scroll to position [149, 0]
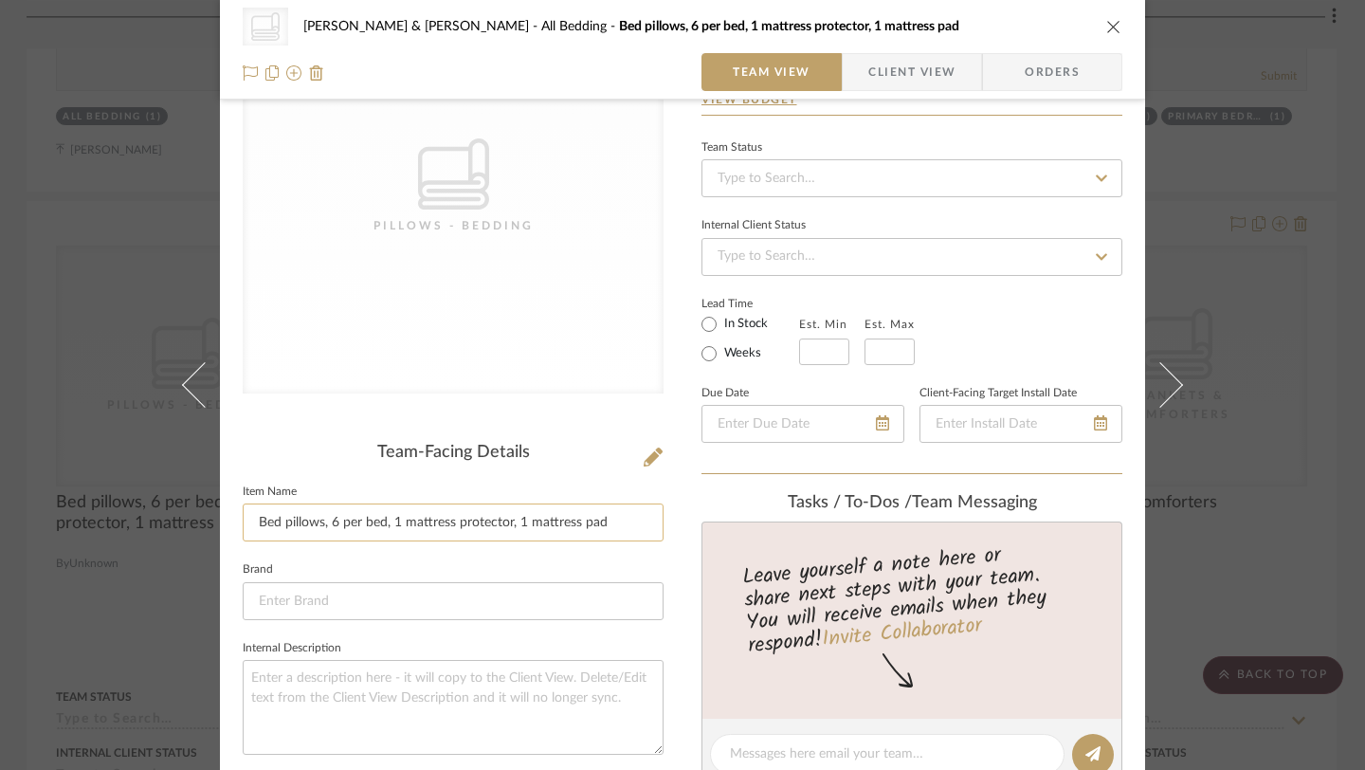
click at [251, 522] on input "Bed pillows, 6 per bed, 1 mattress protector, 1 mattress pad" at bounding box center [453, 522] width 421 height 38
click at [468, 563] on fieldset "Brand" at bounding box center [453, 587] width 421 height 63
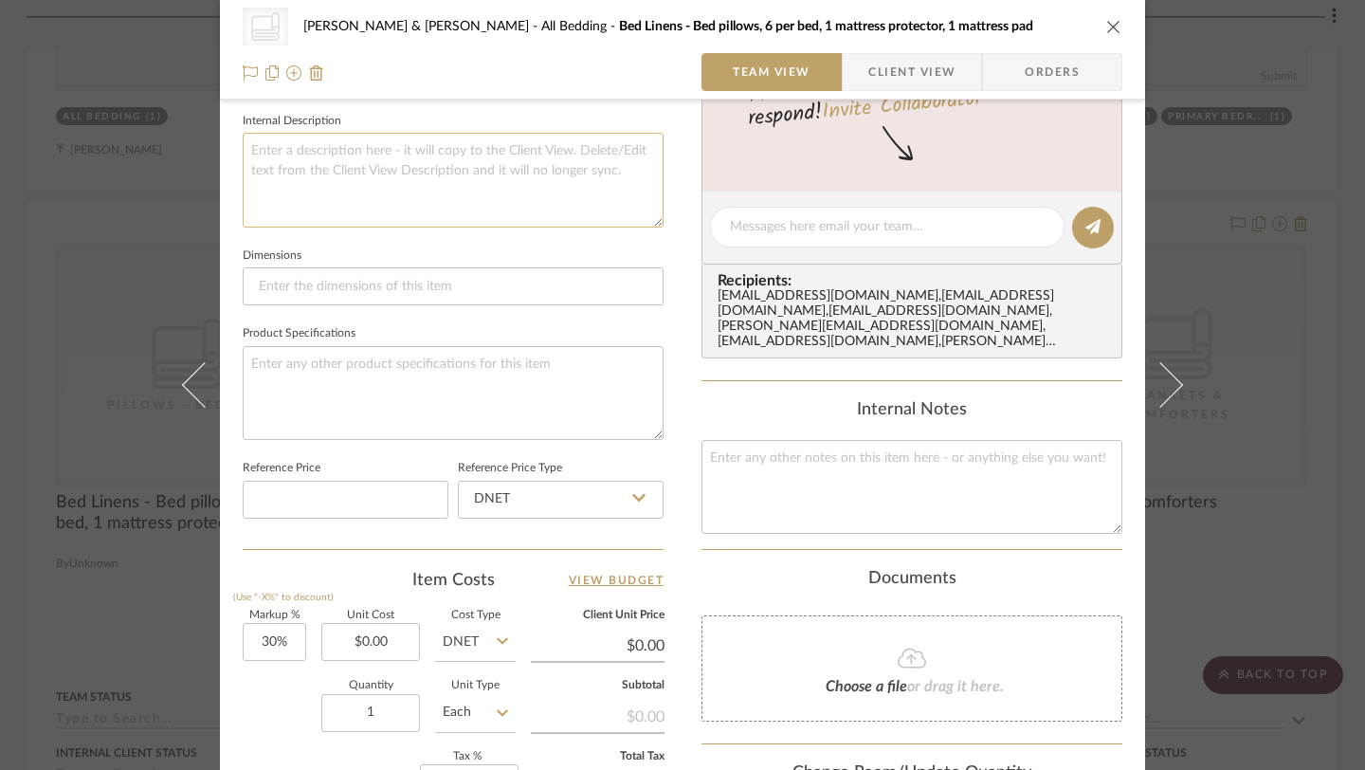
scroll to position [715, 0]
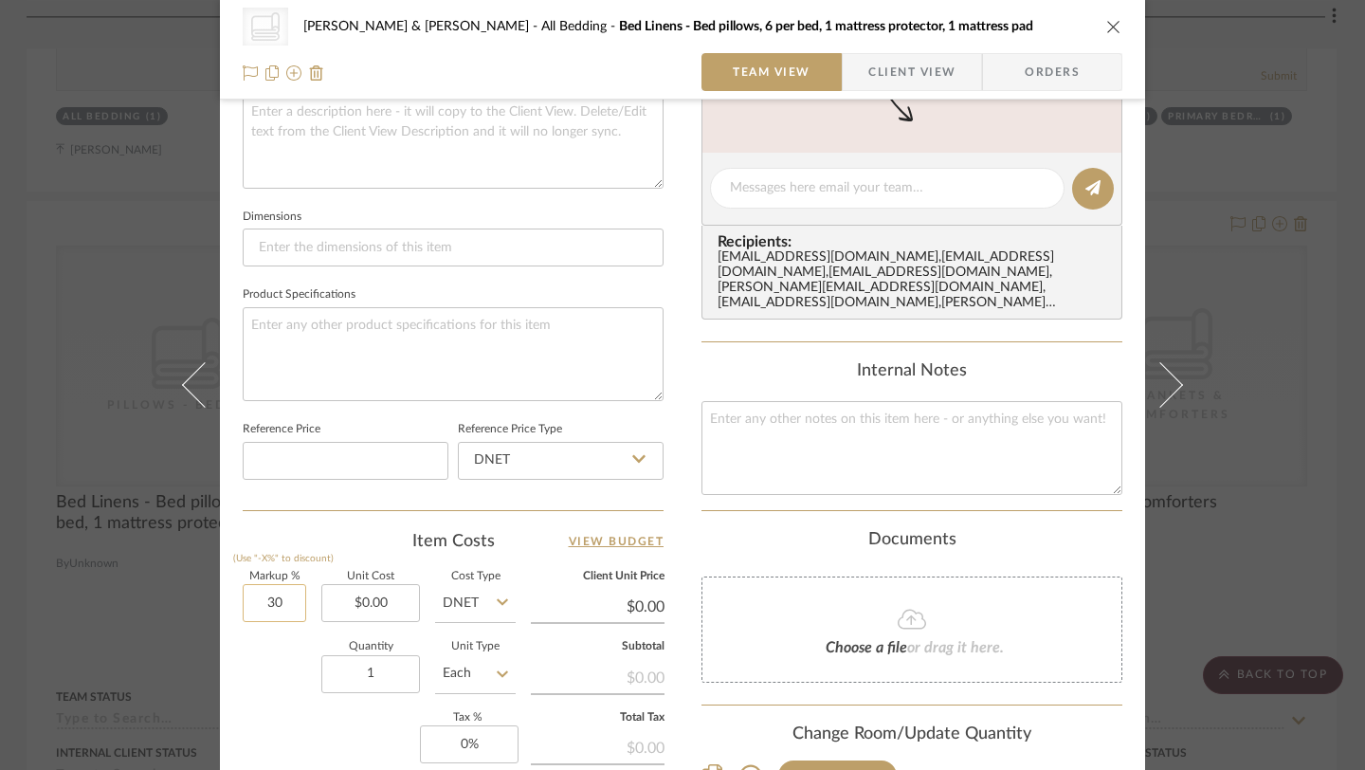
click at [258, 615] on input "30" at bounding box center [274, 603] width 63 height 38
click at [392, 605] on input "0.00" at bounding box center [370, 603] width 99 height 38
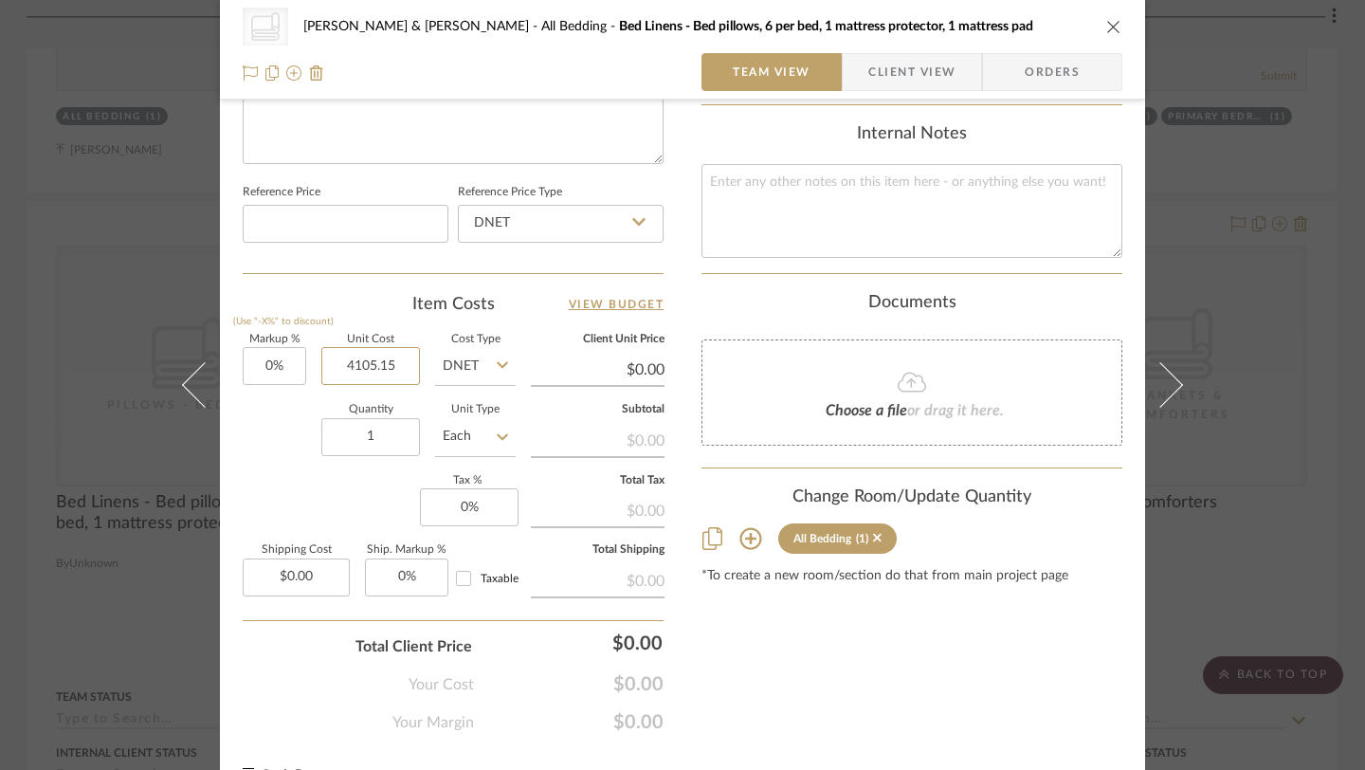
scroll to position [957, 0]
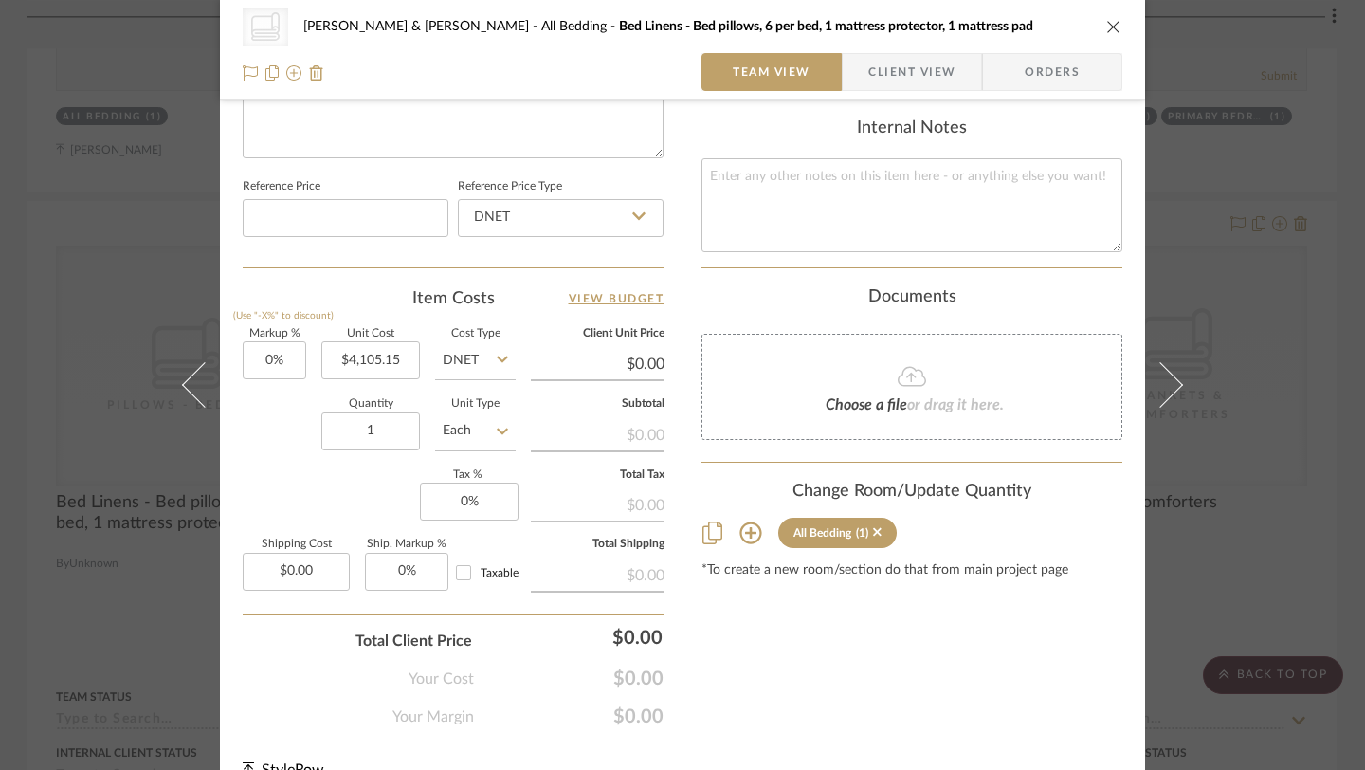
click at [1106, 27] on icon "close" at bounding box center [1113, 26] width 15 height 15
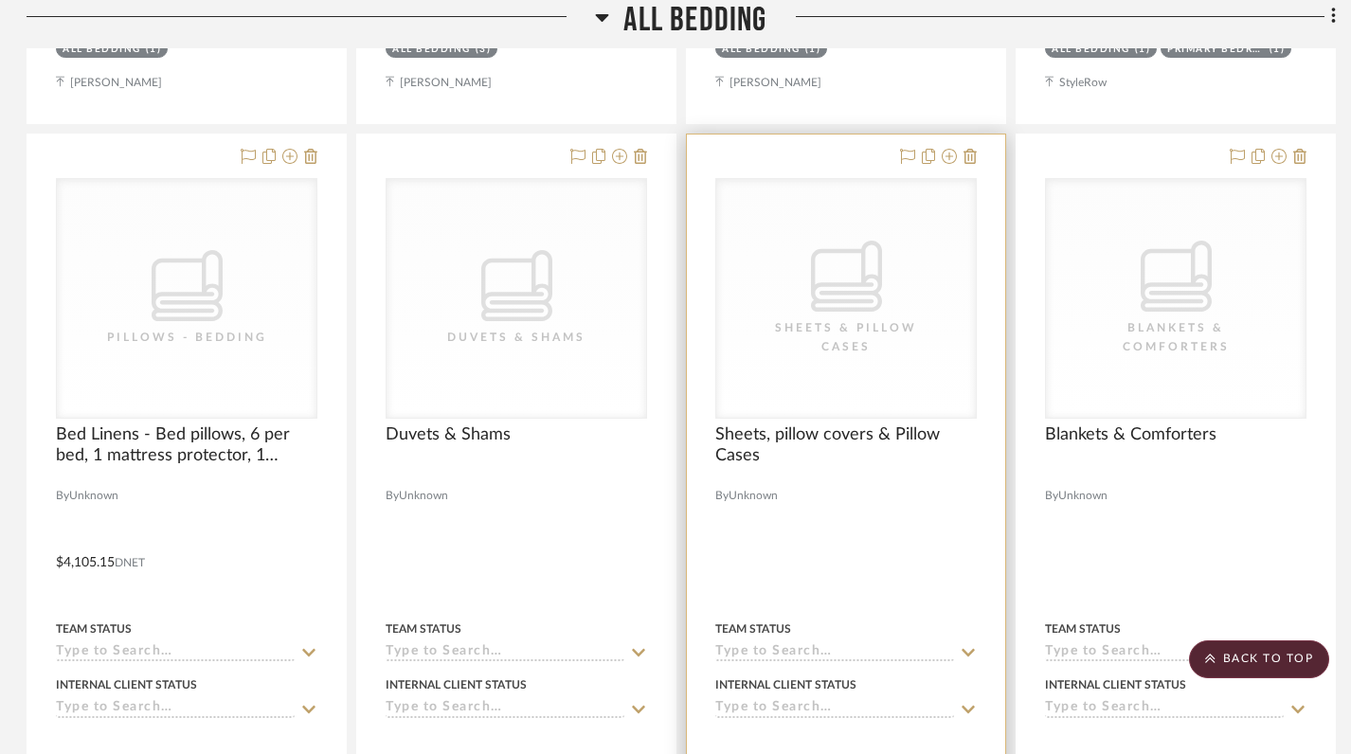
scroll to position [5048, 2]
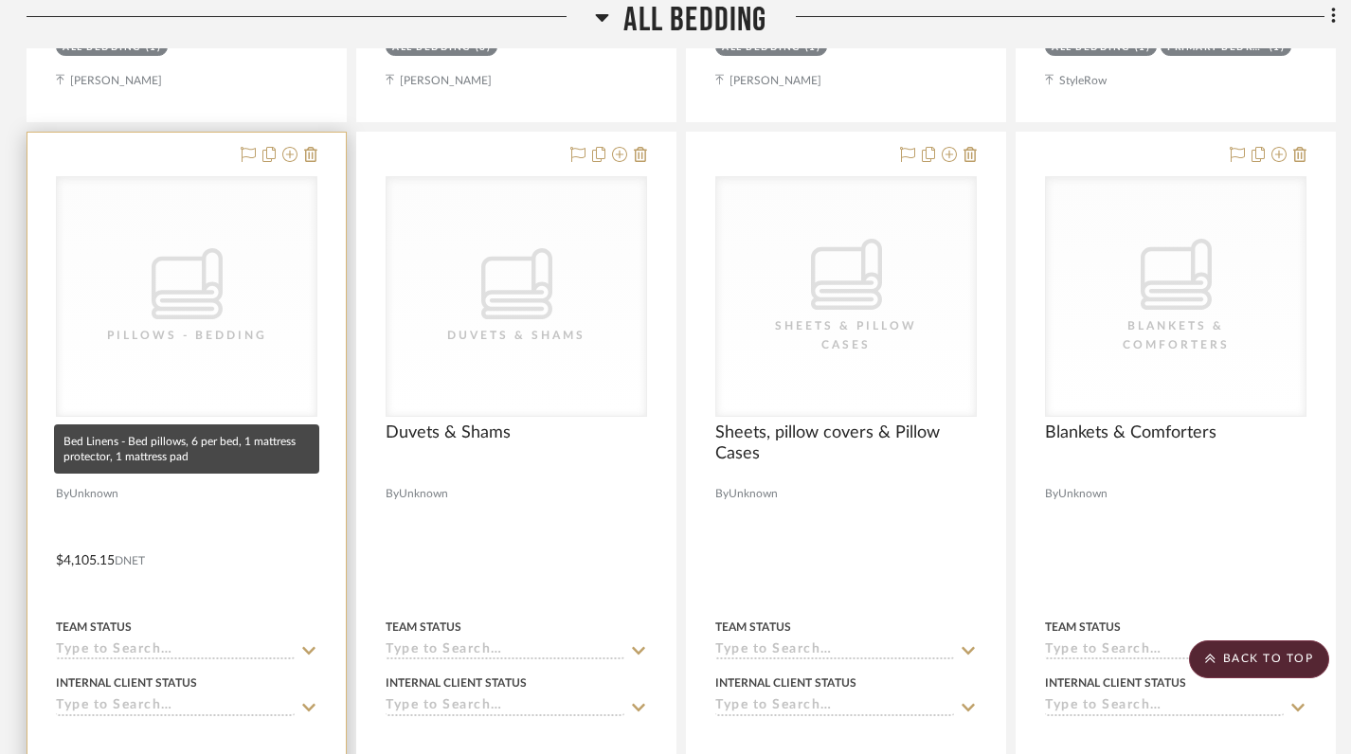
click at [185, 423] on span "Bed Linens - Bed pillows, 6 per bed, 1 mattress protector, 1 mattress pad" at bounding box center [187, 444] width 262 height 42
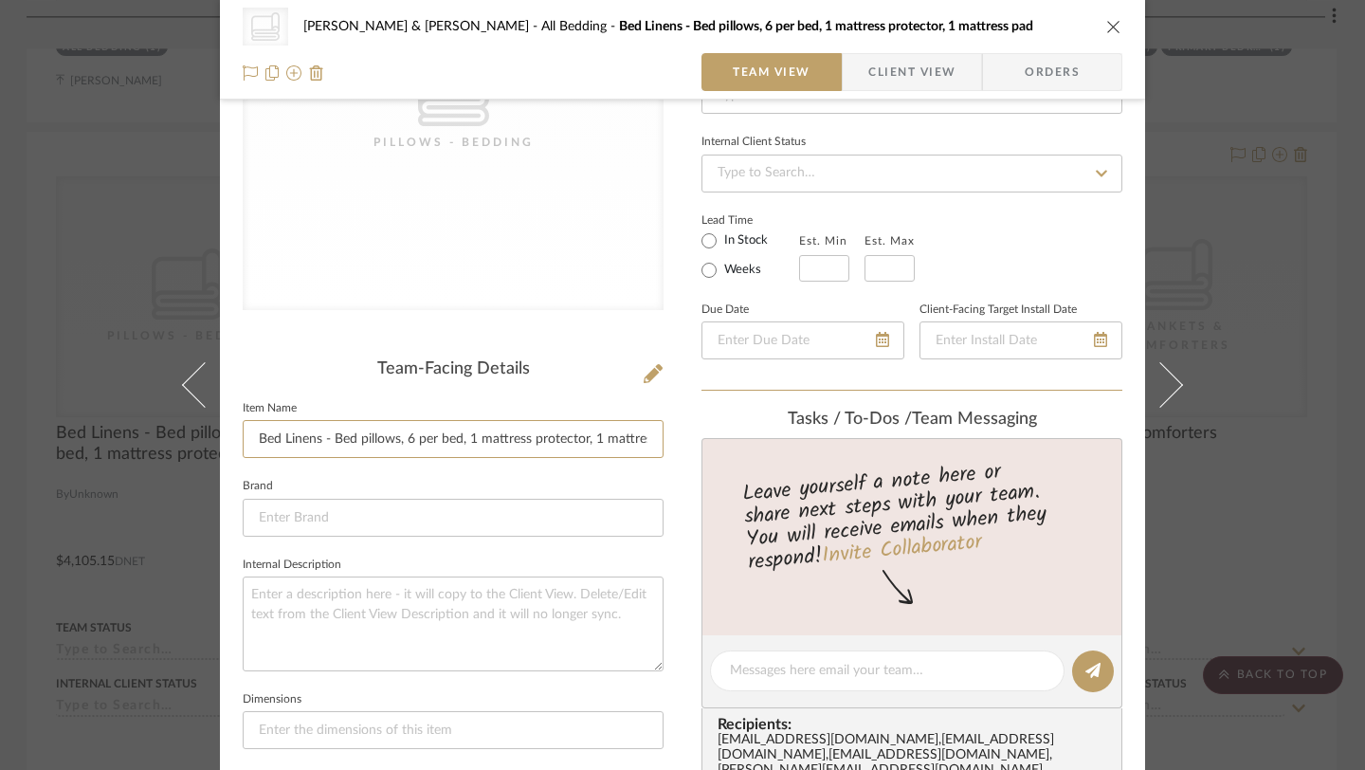
scroll to position [0, 32]
drag, startPoint x: 329, startPoint y: 439, endPoint x: 743, endPoint y: 460, distance: 414.7
click at [743, 460] on div "CategoryIconBedding Pillows - Bedding [PERSON_NAME] & [PERSON_NAME] All Bedding…" at bounding box center [682, 655] width 925 height 1747
click at [677, 488] on div "CategoryIconBedding Pillows - Bedding [PERSON_NAME] & [PERSON_NAME] All Bedding…" at bounding box center [682, 655] width 925 height 1747
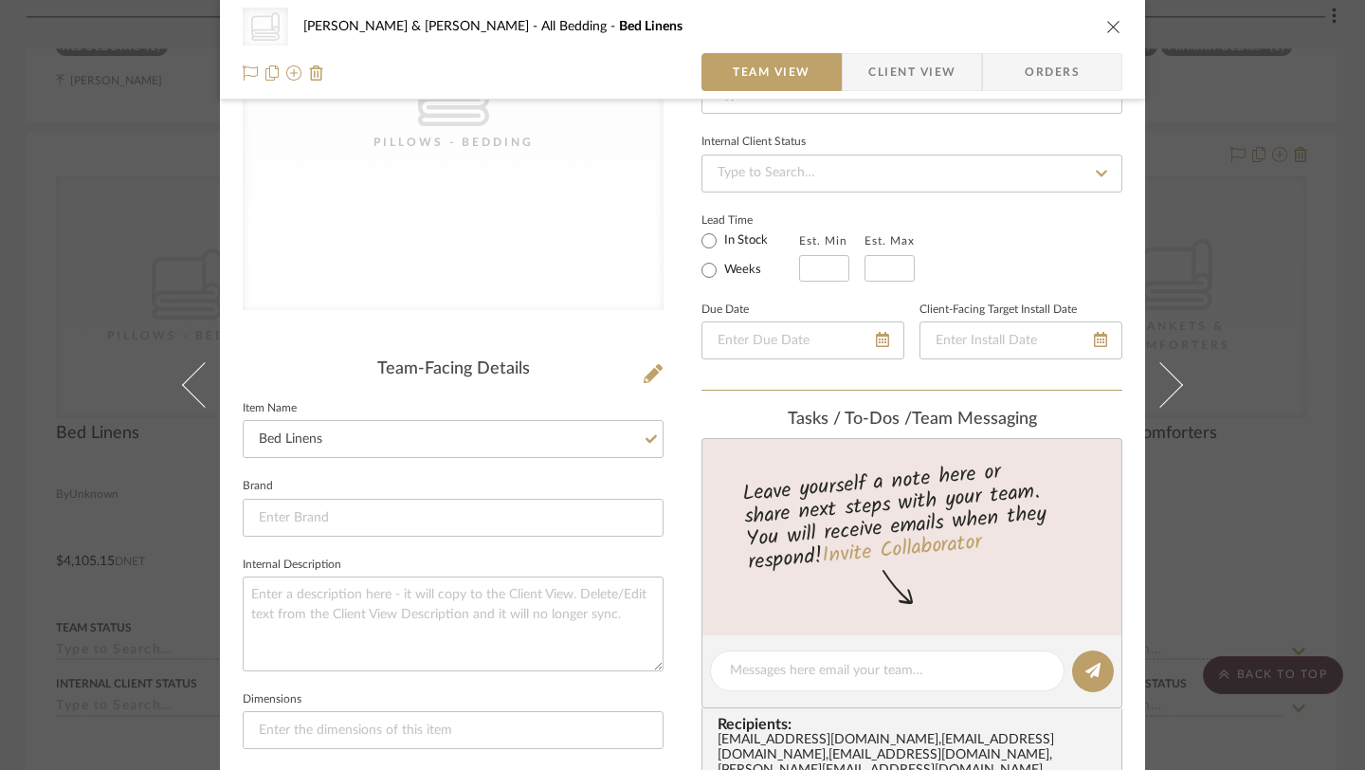
click at [1106, 28] on icon "close" at bounding box center [1113, 26] width 15 height 15
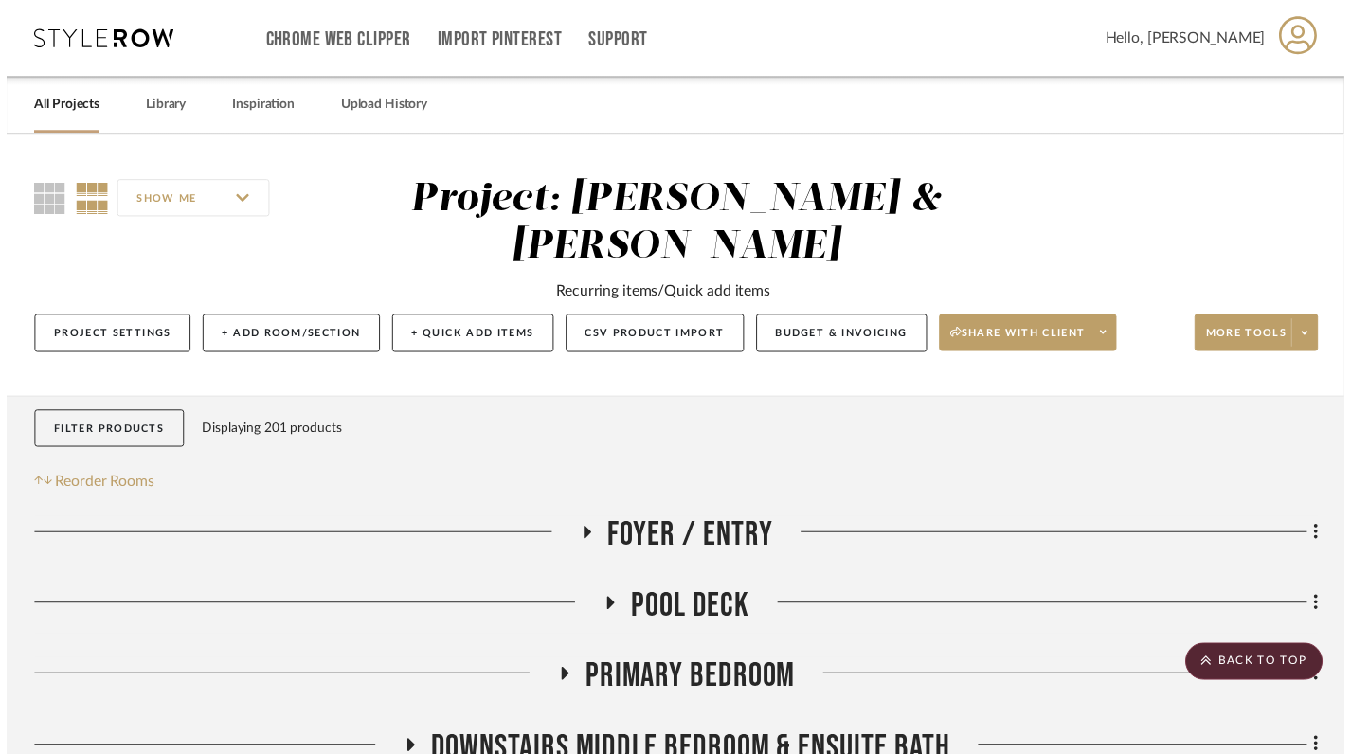
scroll to position [5048, 2]
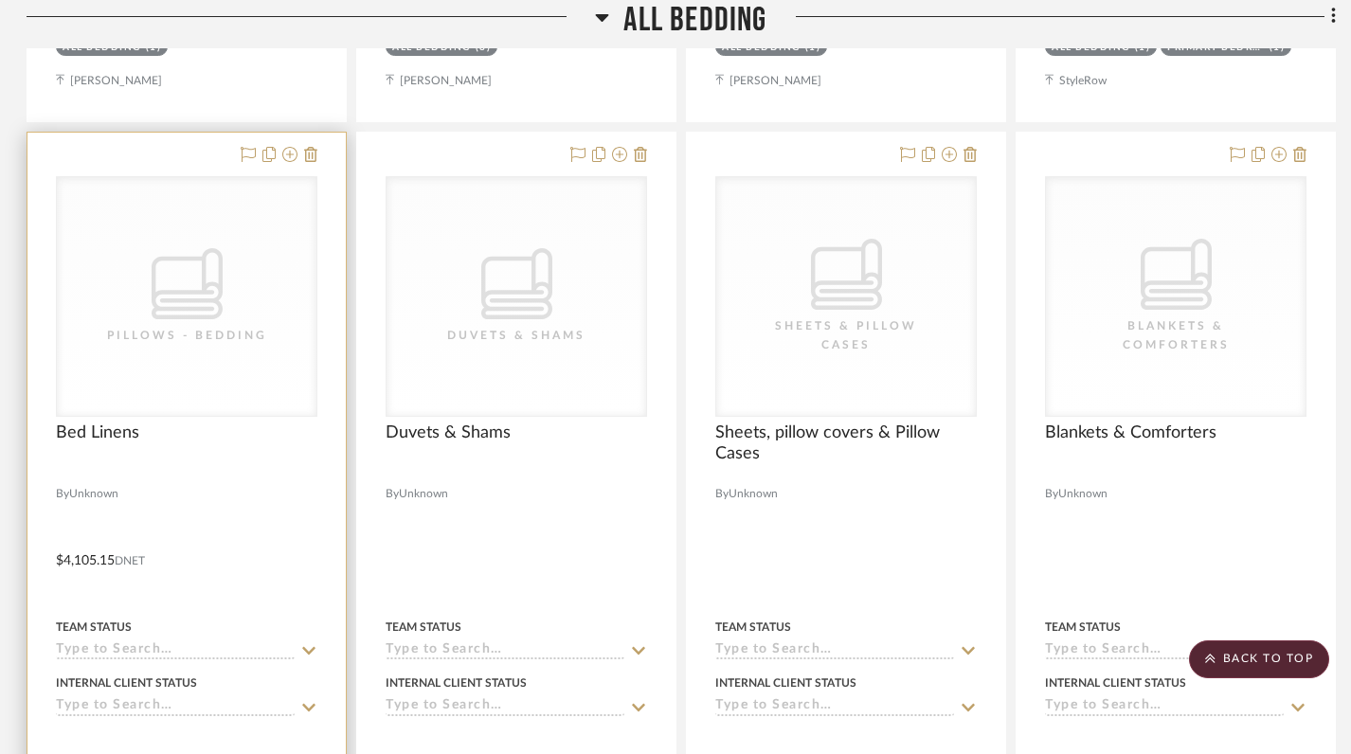
click at [165, 270] on icon "0" at bounding box center [187, 283] width 71 height 71
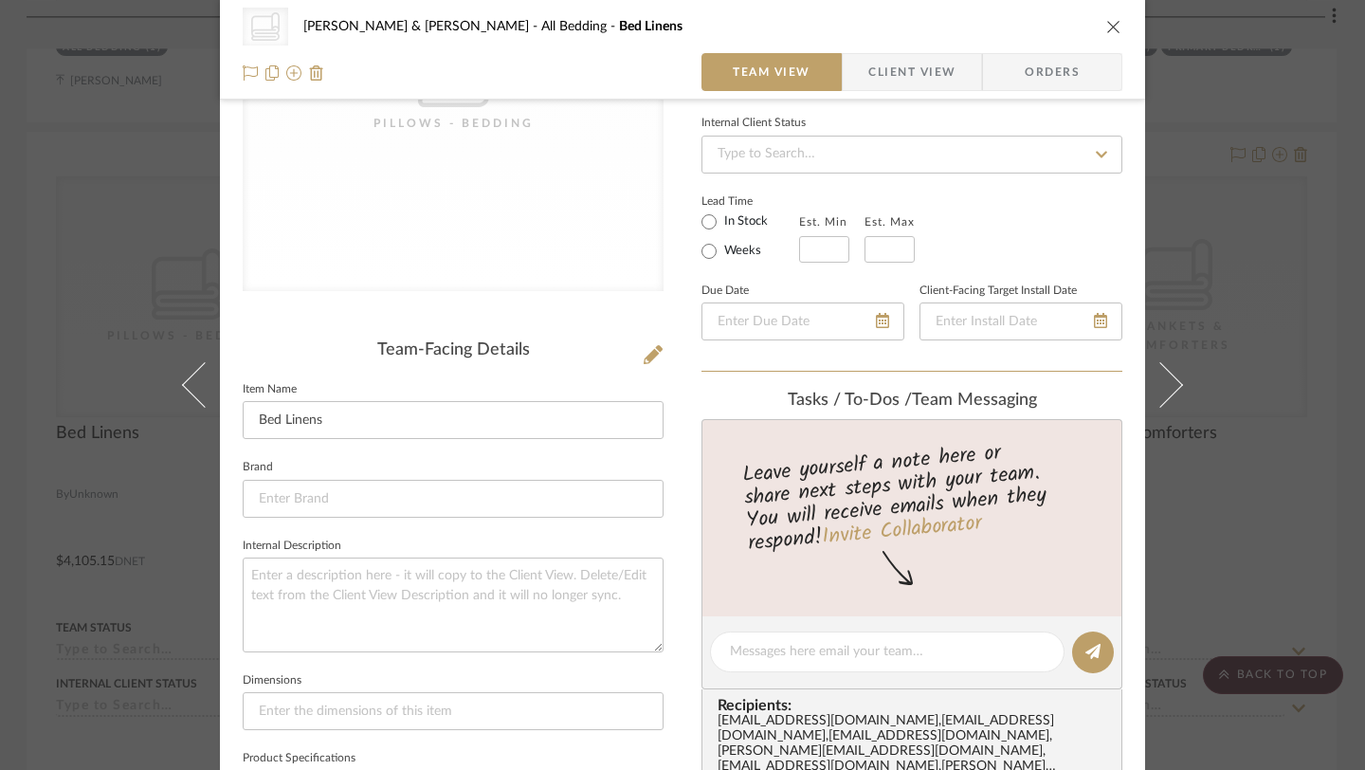
scroll to position [287, 0]
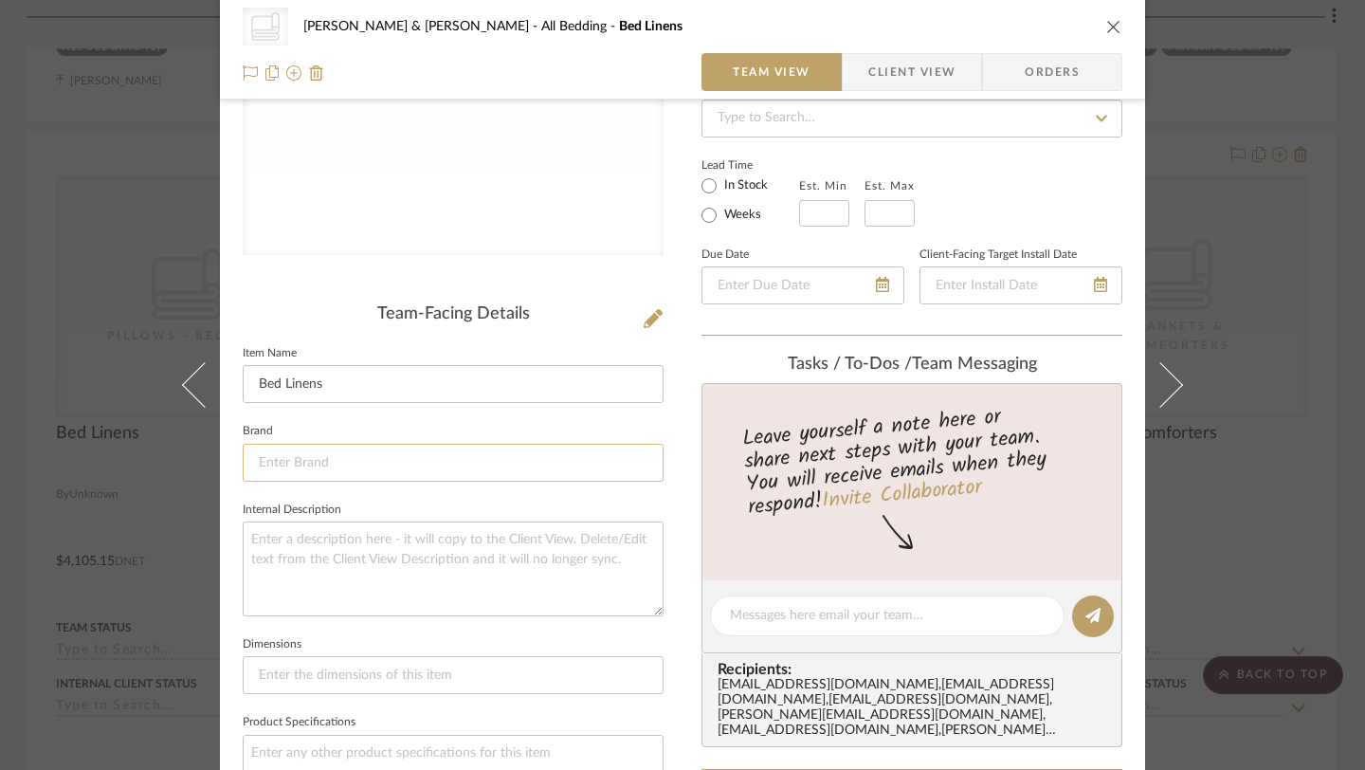
click at [269, 454] on input at bounding box center [453, 463] width 421 height 38
paste input "Duvet cover Fitted sheet Flat sheet Duvet cover Fitted sheet Flat sheet Pillow …"
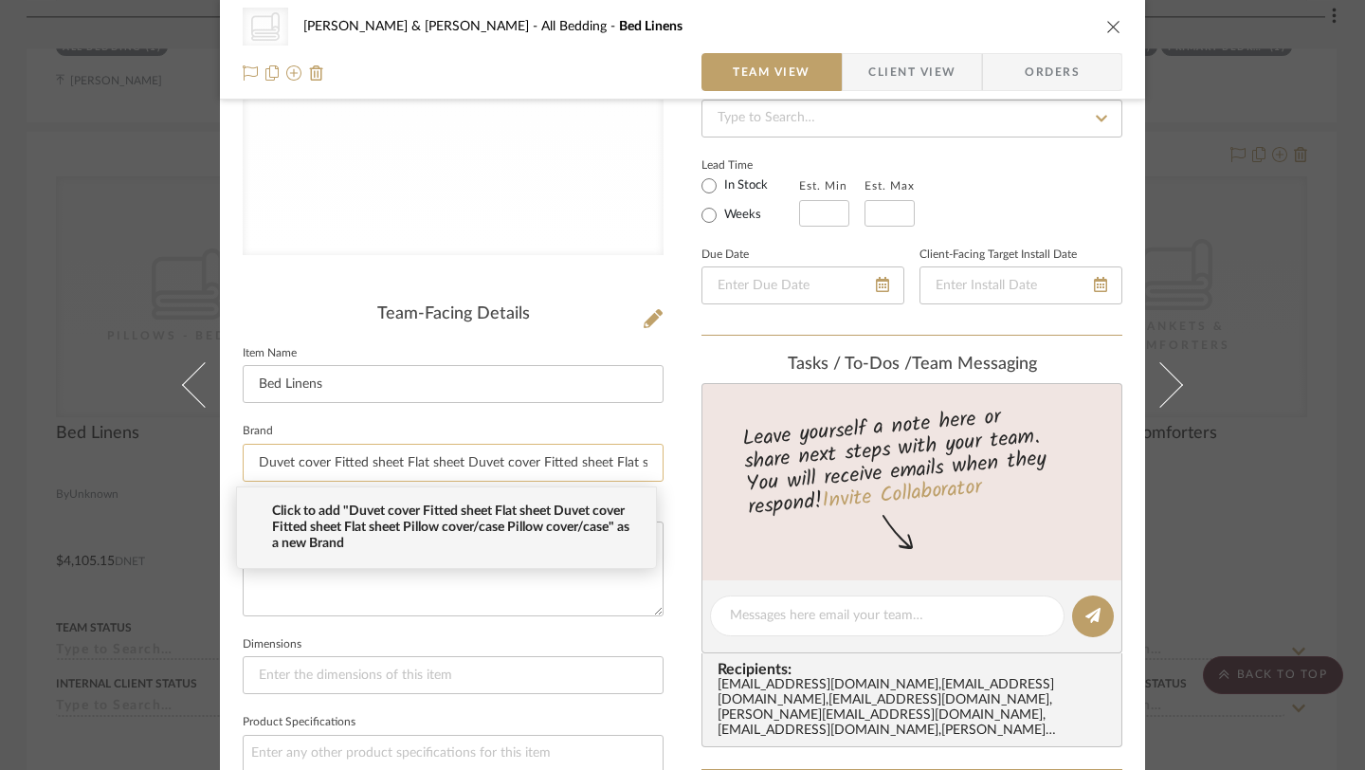
click at [322, 459] on input "Duvet cover Fitted sheet Flat sheet Duvet cover Fitted sheet Flat sheet Pillow …" at bounding box center [453, 463] width 421 height 38
click at [401, 463] on input "Duvet cover, Fitted sheet Flat sheet Duvet cover Fitted sheet Flat sheet Pillow…" at bounding box center [453, 463] width 421 height 38
click at [461, 463] on input "Duvet cover, Fitted sheet, Flat sheet Duvet cover Fitted sheet Flat sheet Pillo…" at bounding box center [453, 463] width 421 height 38
drag, startPoint x: 475, startPoint y: 461, endPoint x: 496, endPoint y: 466, distance: 21.6
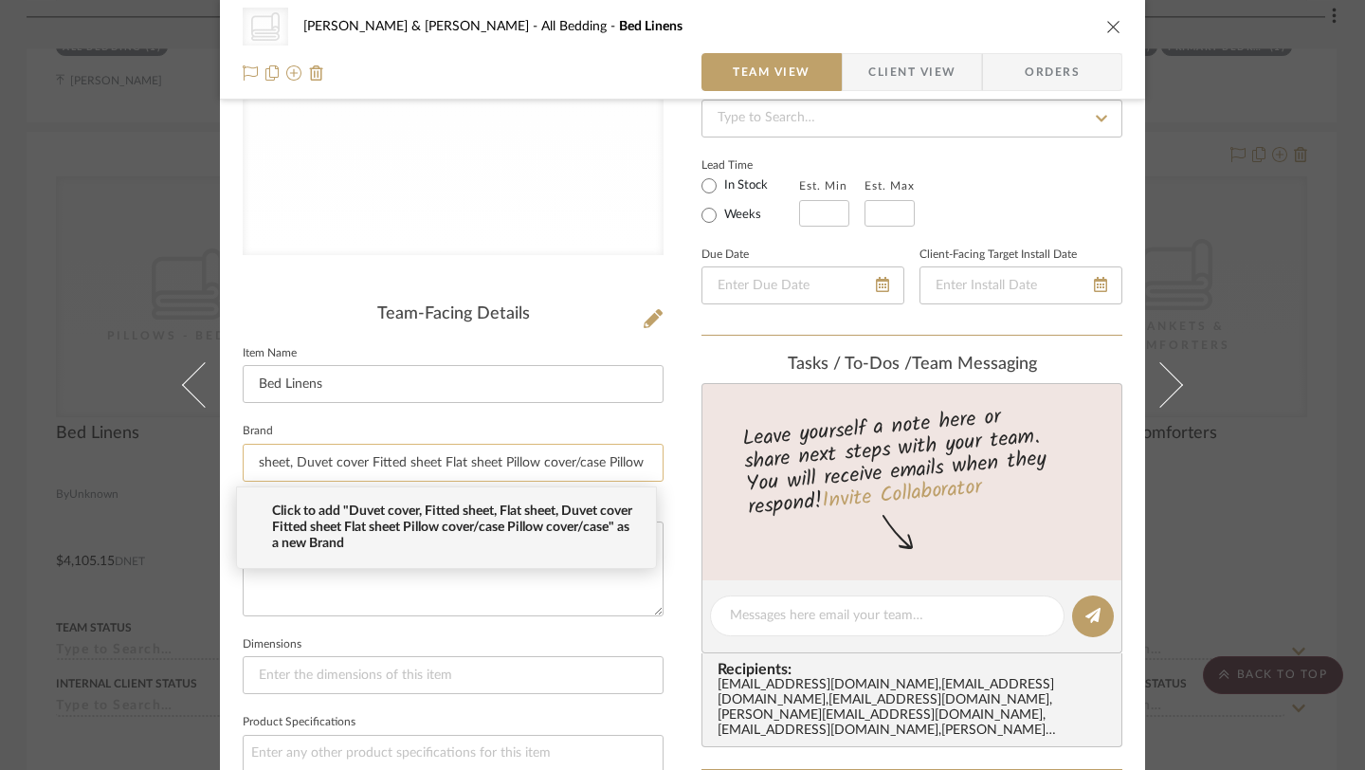
click at [496, 466] on input "Duvet cover, Fitted sheet, Flat sheet, Duvet cover Fitted sheet Flat sheet Pill…" at bounding box center [453, 463] width 421 height 38
click at [631, 465] on input "Duvet cover, Fitted sheet, Flat sheet, Pillow cover/case Pillow cover/case" at bounding box center [453, 463] width 421 height 38
click at [644, 468] on input "Duvet cover, Fitted sheet, Flat sheet, Pillow cover/case Pillow cover/case" at bounding box center [453, 463] width 421 height 38
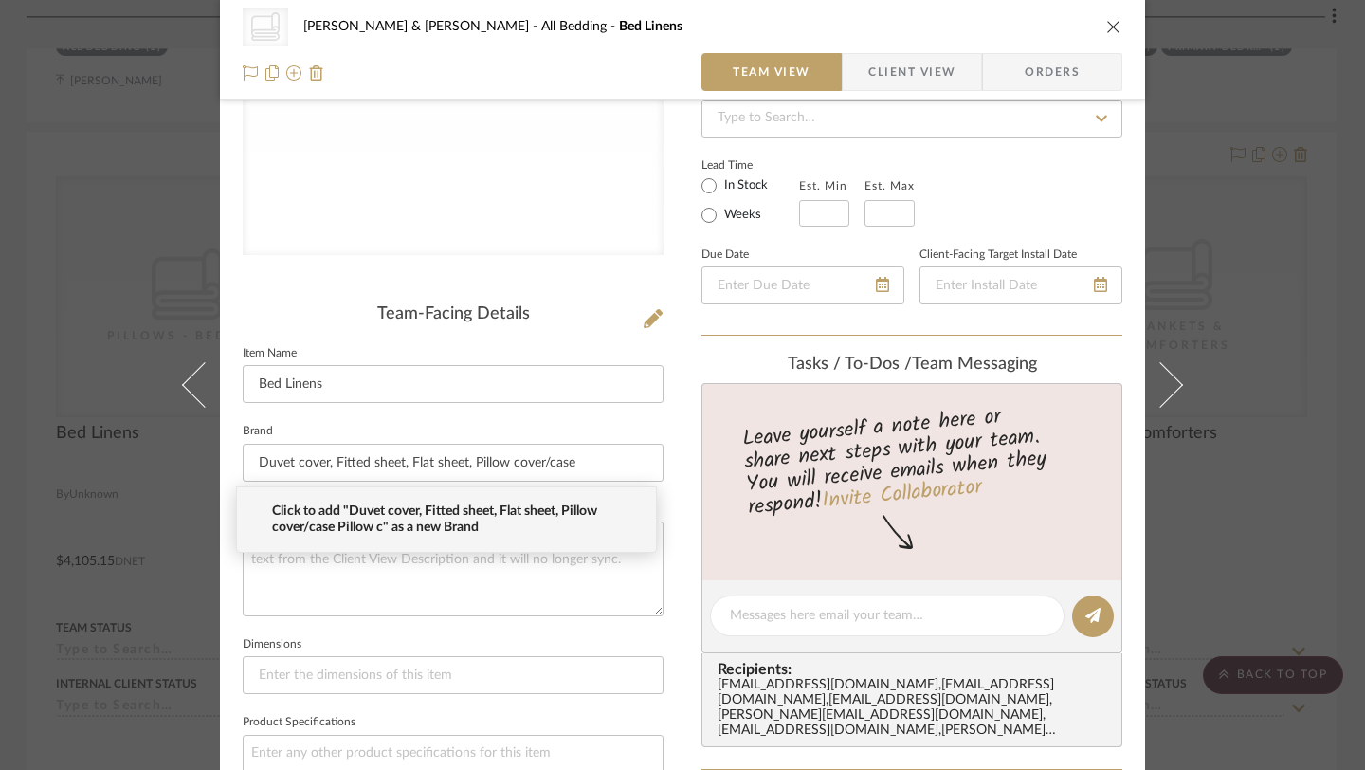
click at [655, 420] on fieldset "Brand Duvet cover, Fitted sheet, Flat sheet, Pillow cover/case" at bounding box center [453, 449] width 421 height 63
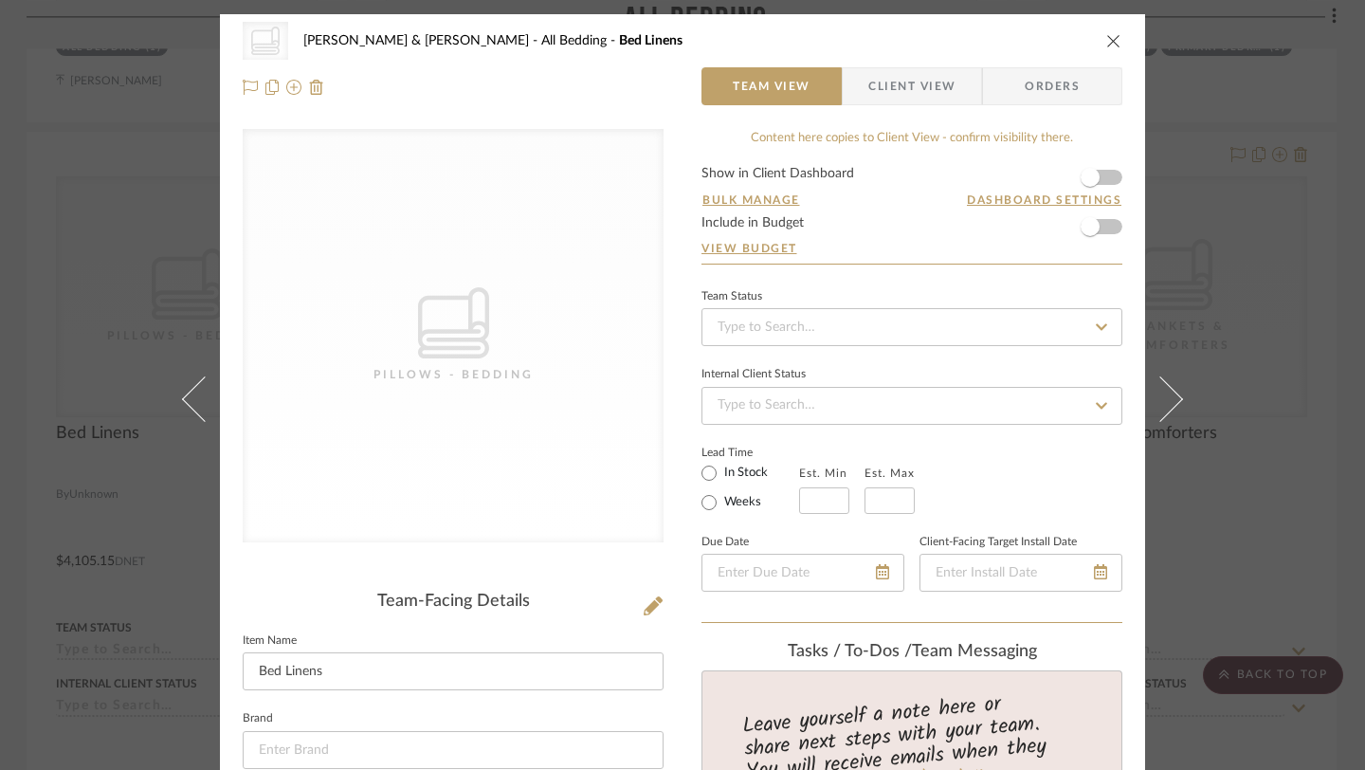
click at [1106, 45] on icon "close" at bounding box center [1113, 40] width 15 height 15
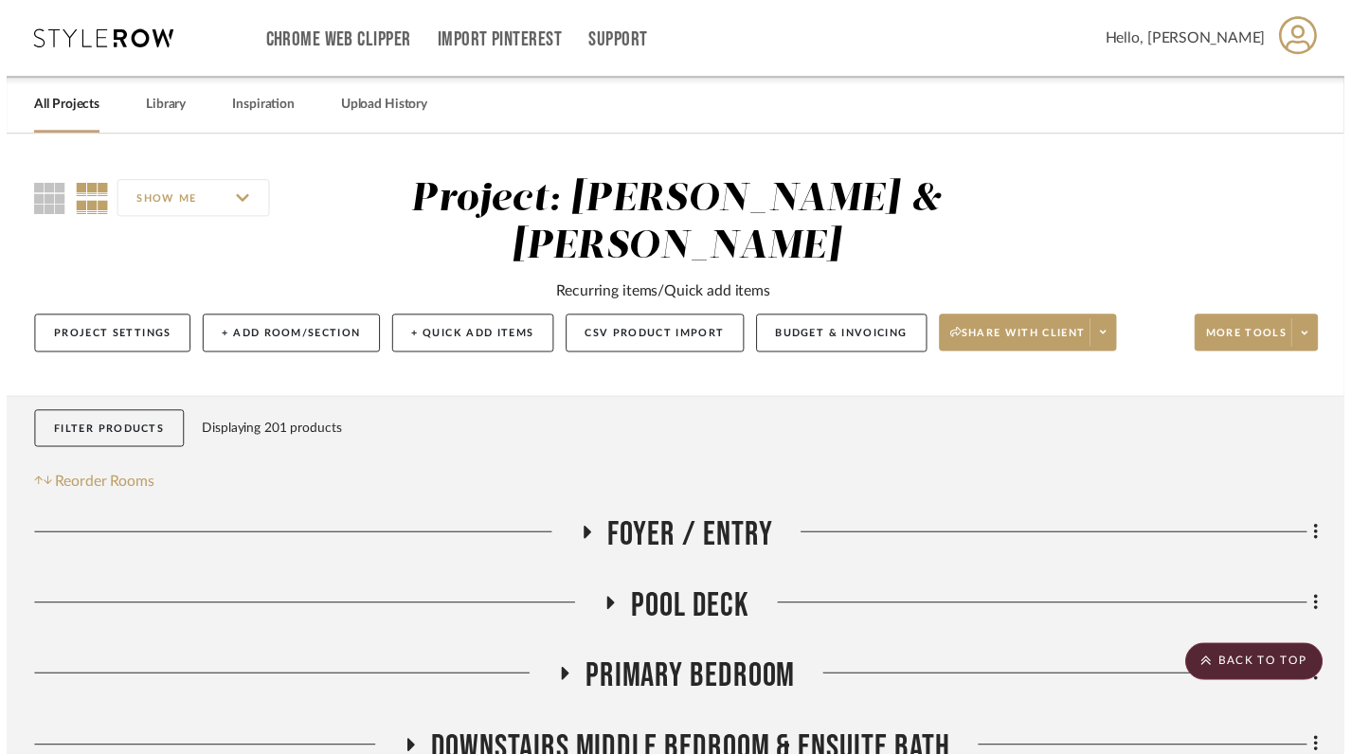
scroll to position [5048, 2]
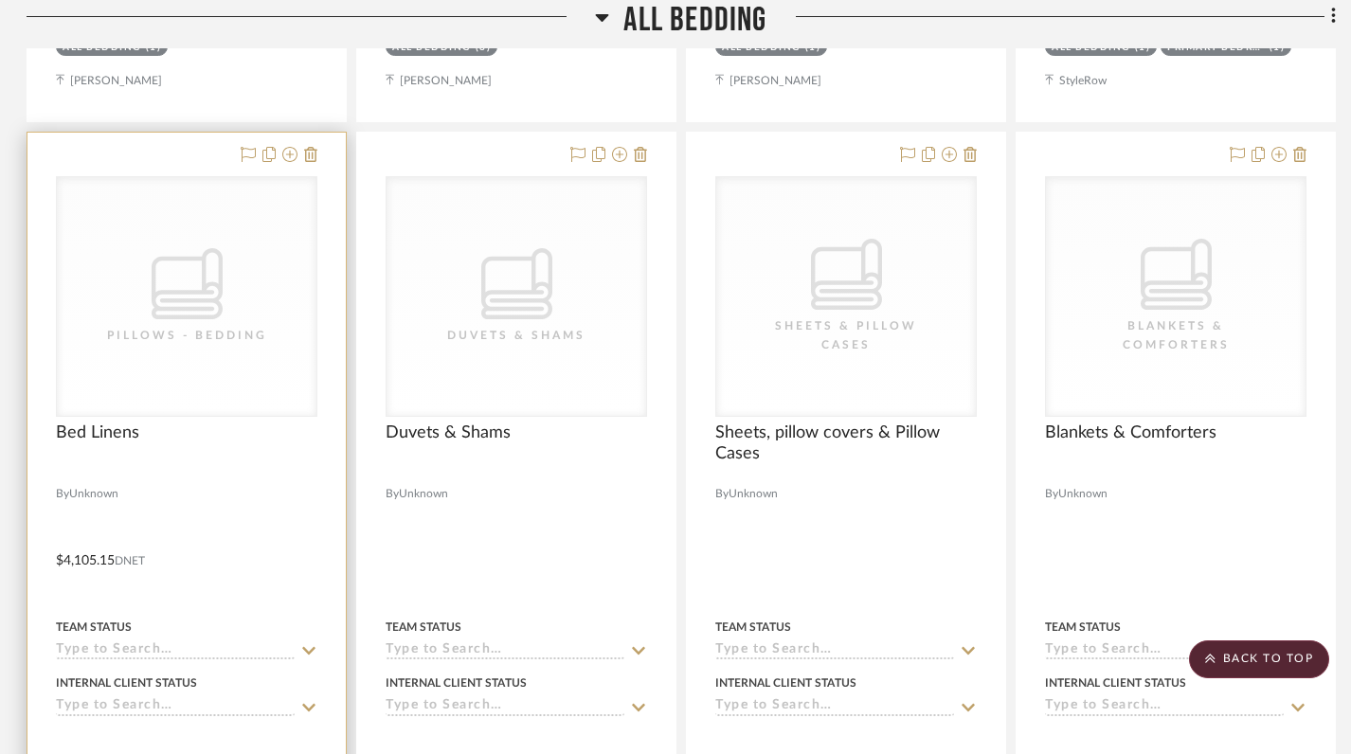
click at [272, 464] on div at bounding box center [187, 472] width 262 height 17
click at [216, 300] on div "CategoryIconBedding Pillows - Bedding" at bounding box center [187, 296] width 260 height 239
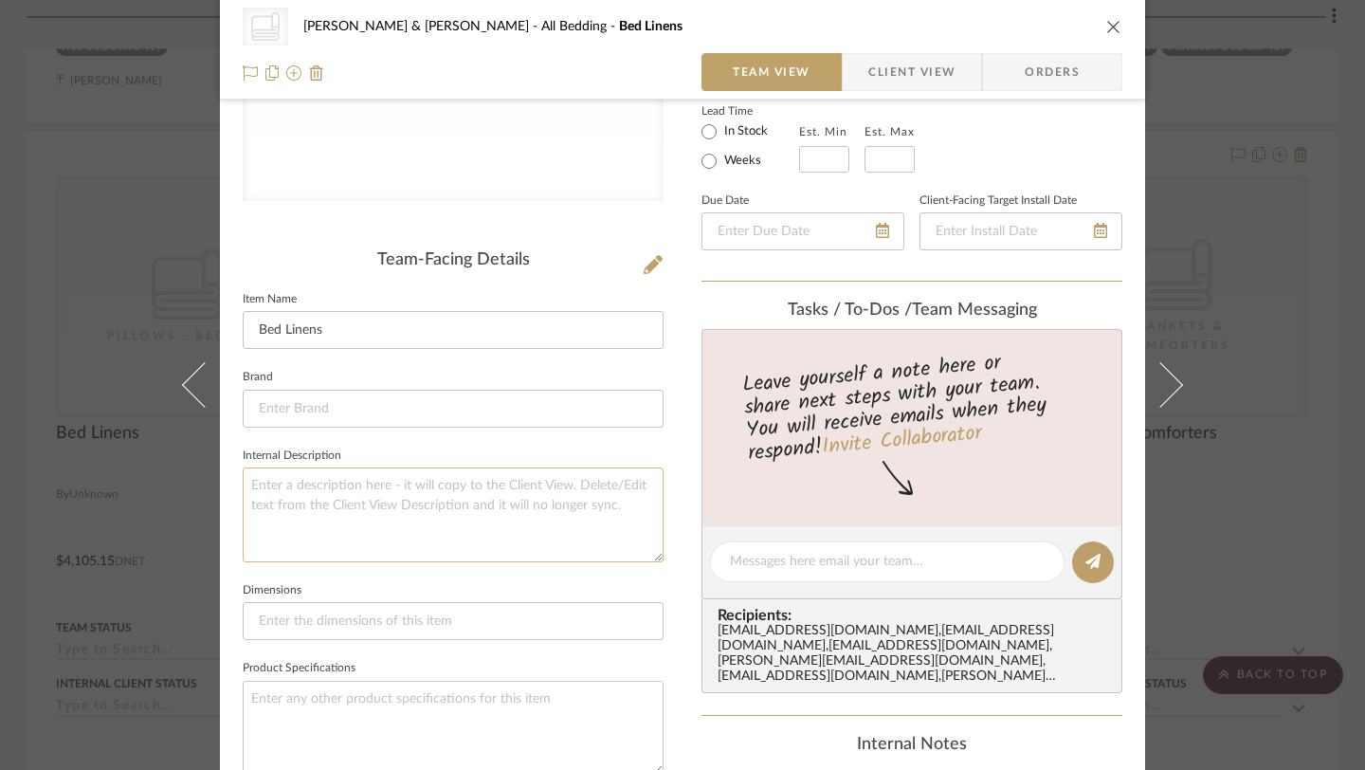
scroll to position [363, 0]
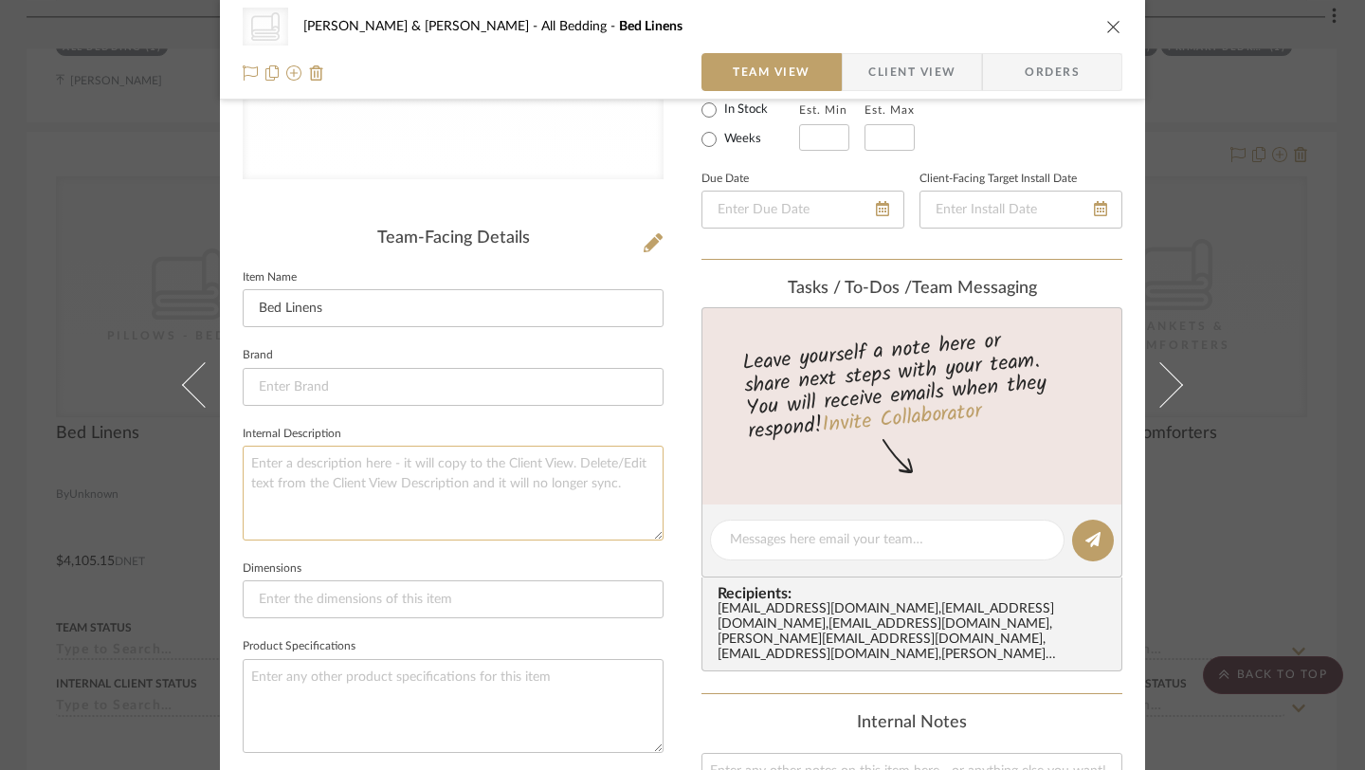
click at [276, 481] on textarea at bounding box center [453, 492] width 421 height 94
paste textarea "Duvet cover Fitted sheet Flat sheet Duvet cover Fitted sheet Flat sheet Pillow …"
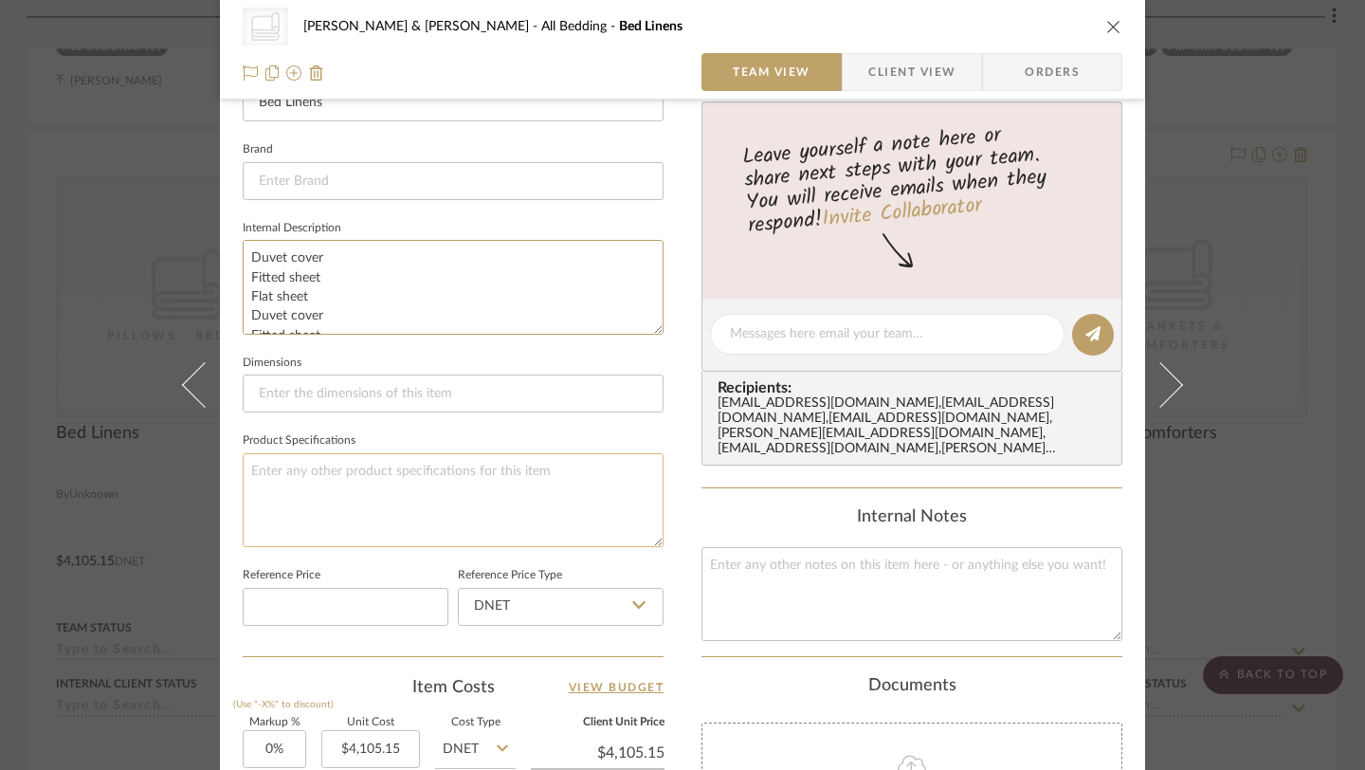
scroll to position [991, 0]
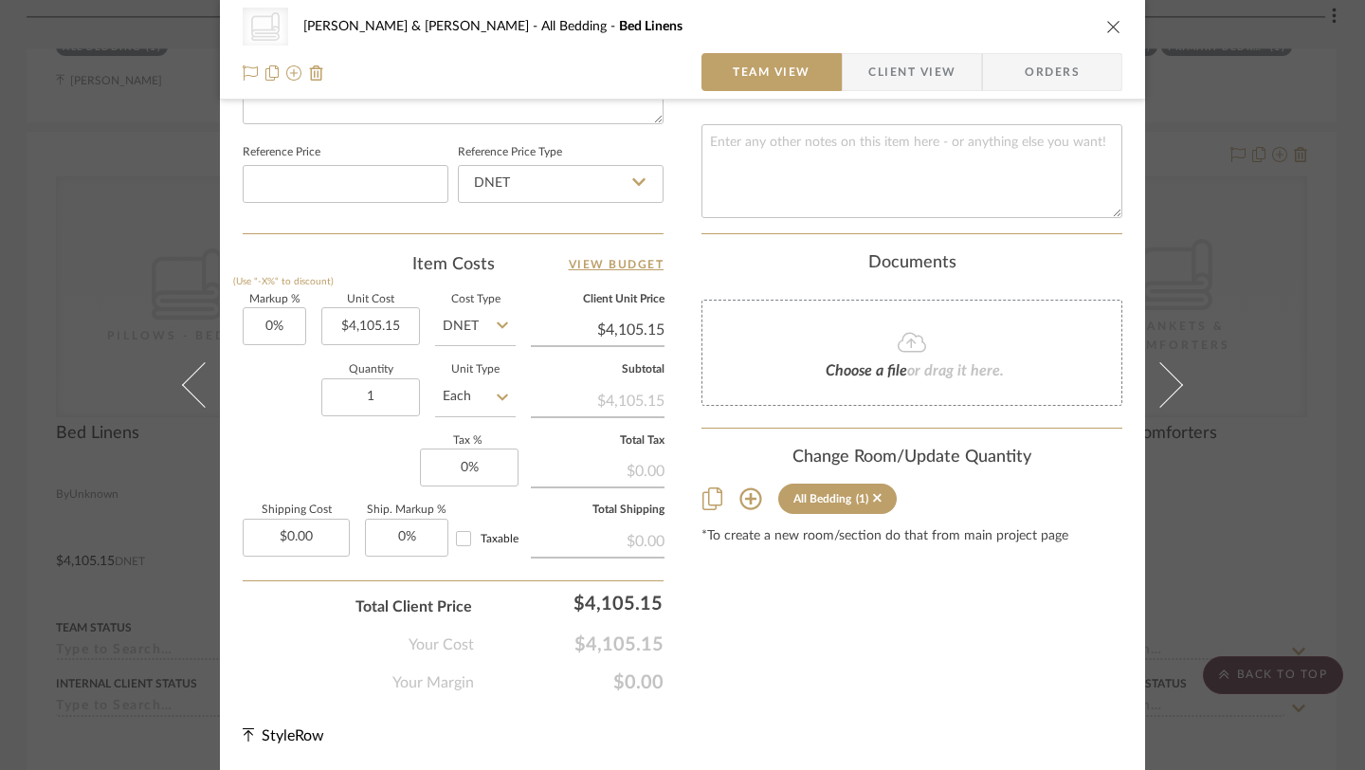
click at [1106, 19] on icon "close" at bounding box center [1113, 26] width 15 height 15
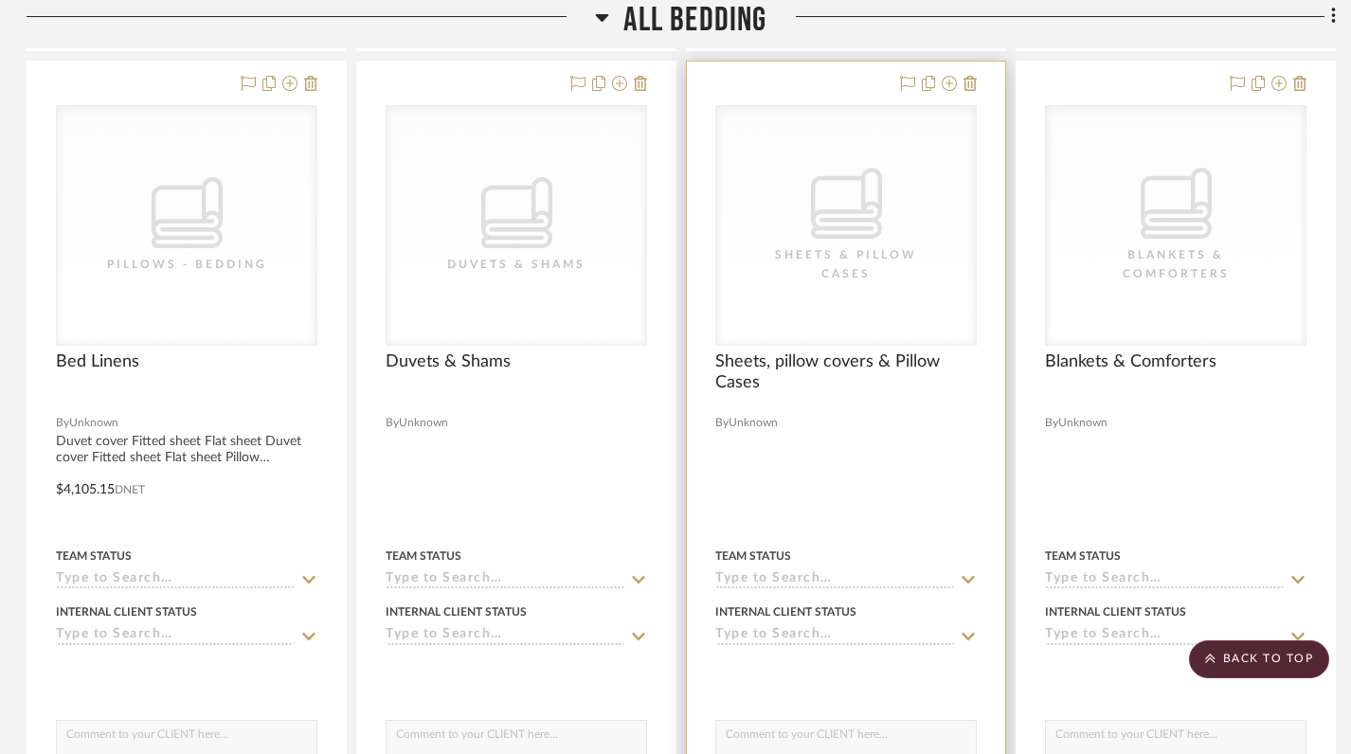
scroll to position [5102, 2]
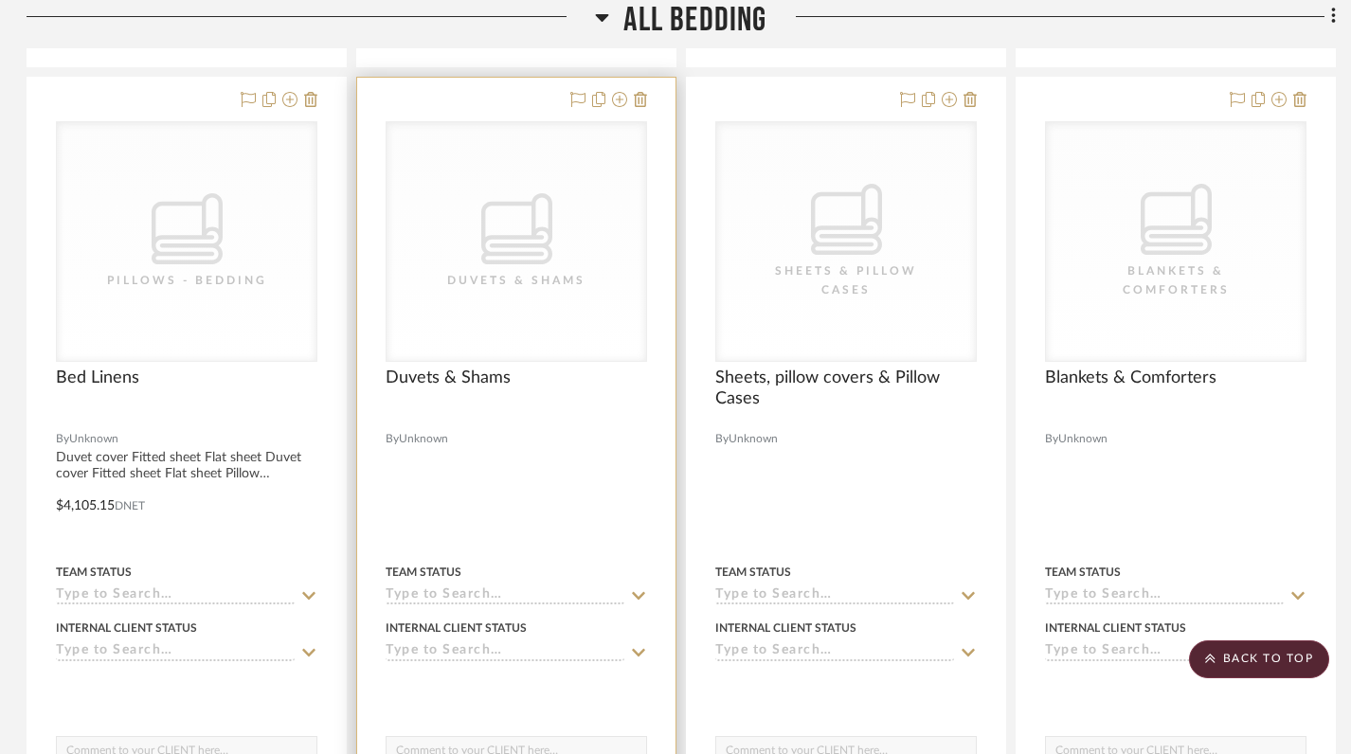
click at [523, 193] on icon "CategoryIconBedding" at bounding box center [516, 228] width 71 height 71
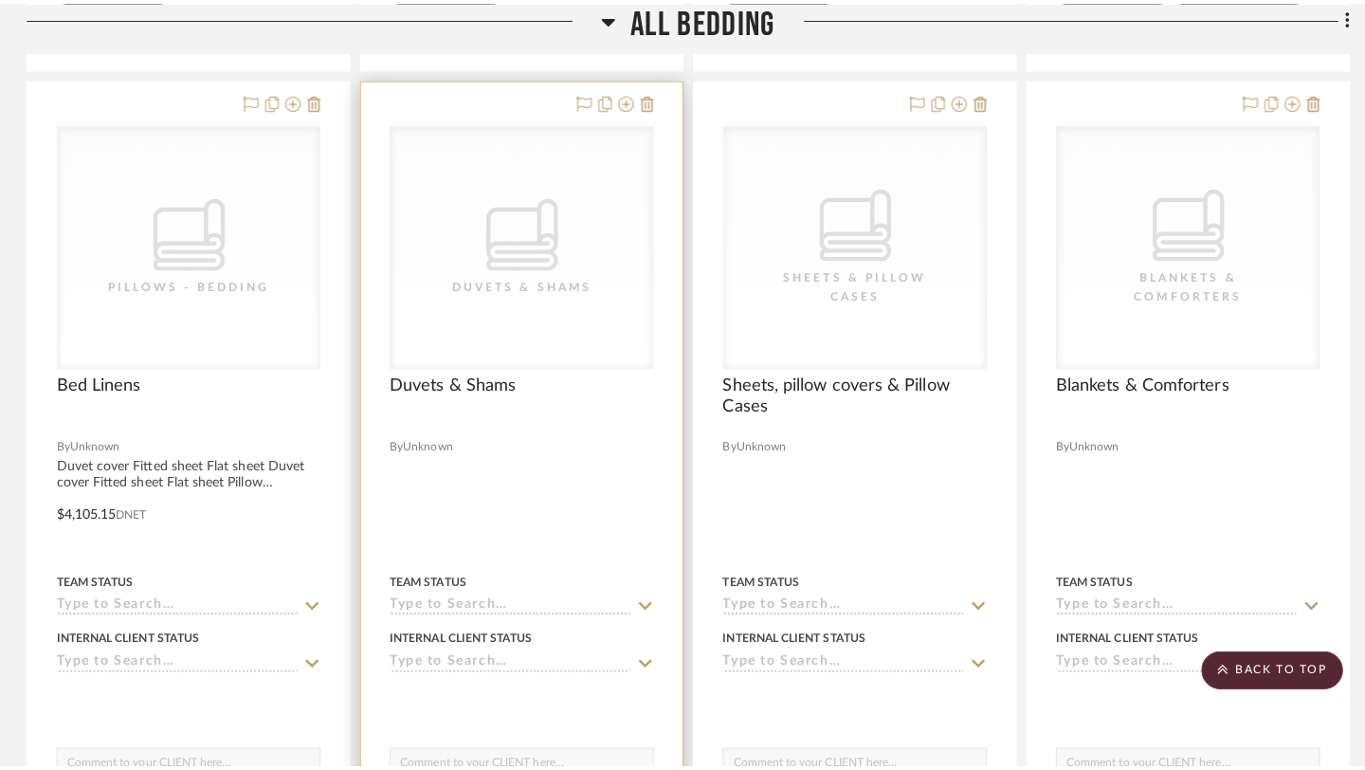
scroll to position [0, 0]
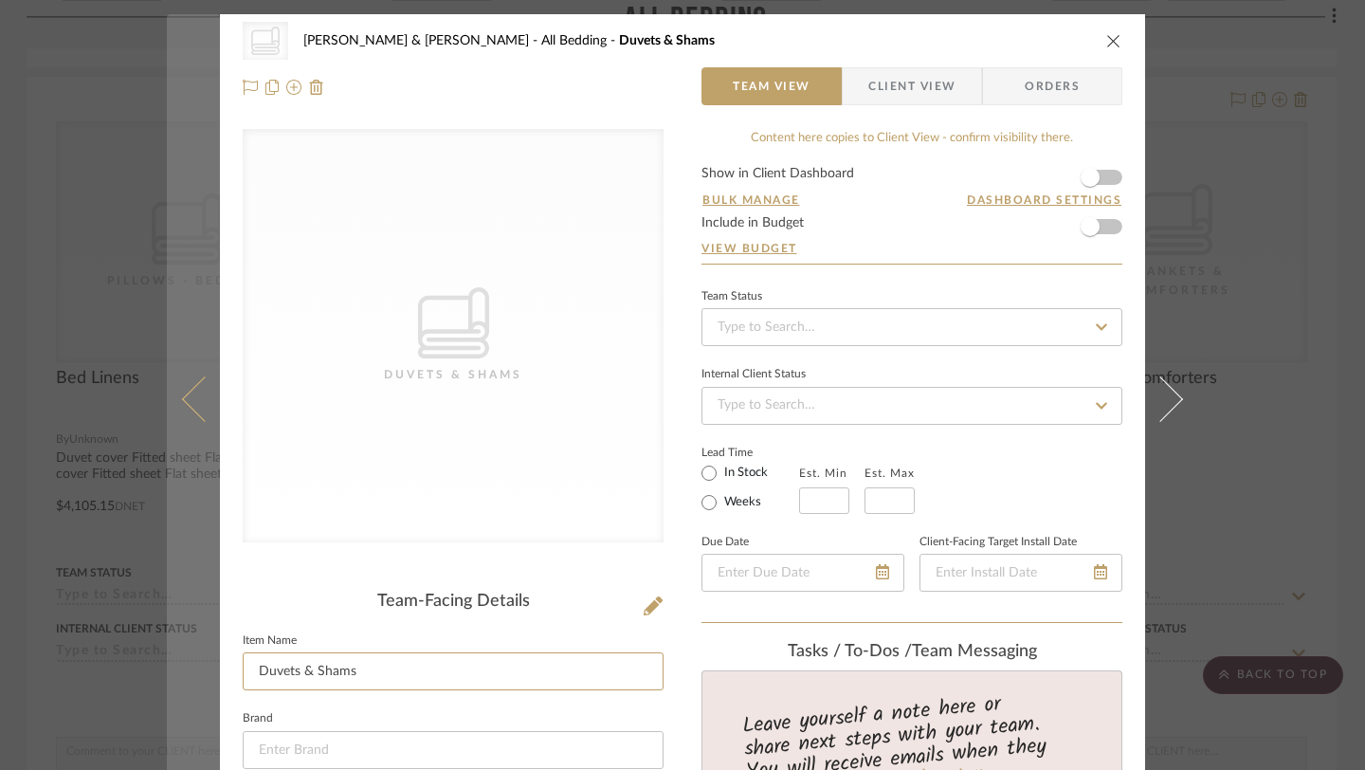
drag, startPoint x: 399, startPoint y: 676, endPoint x: 211, endPoint y: 663, distance: 188.1
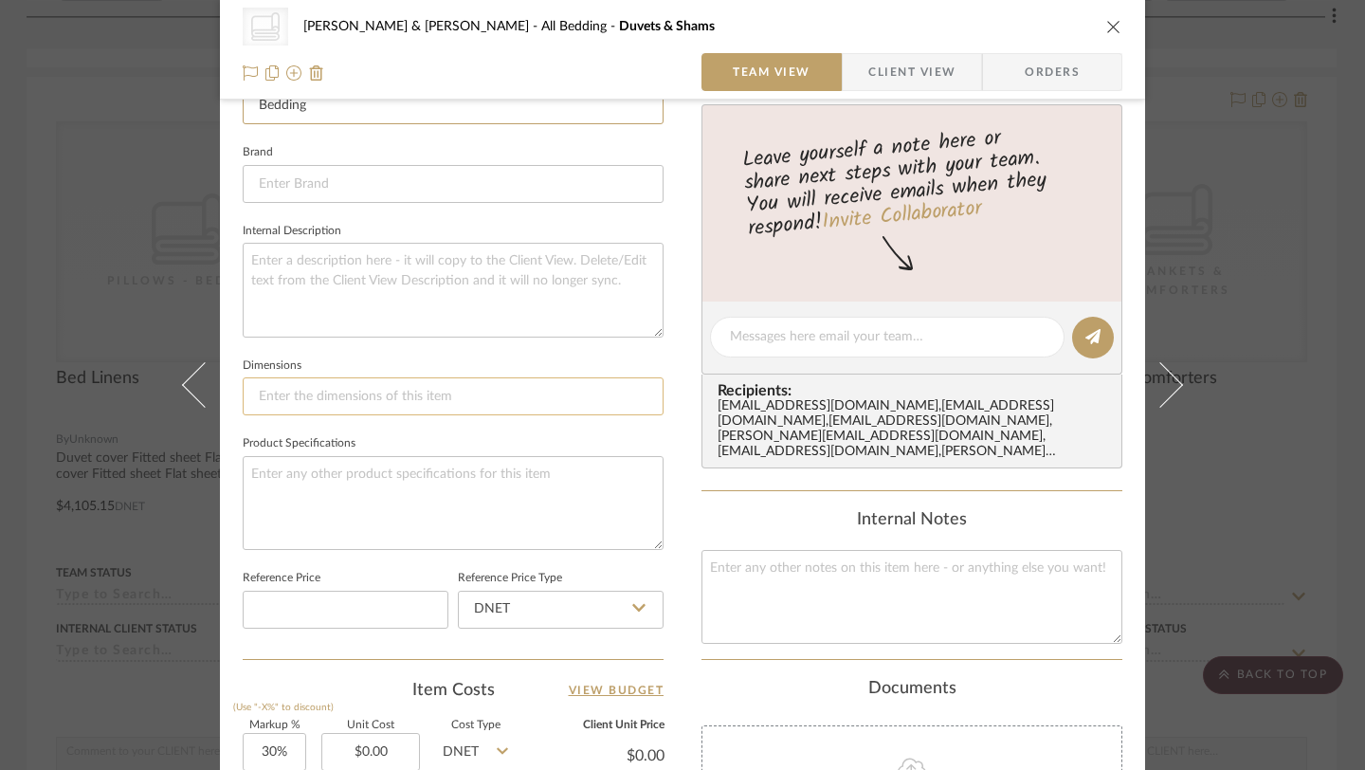
scroll to position [571, 0]
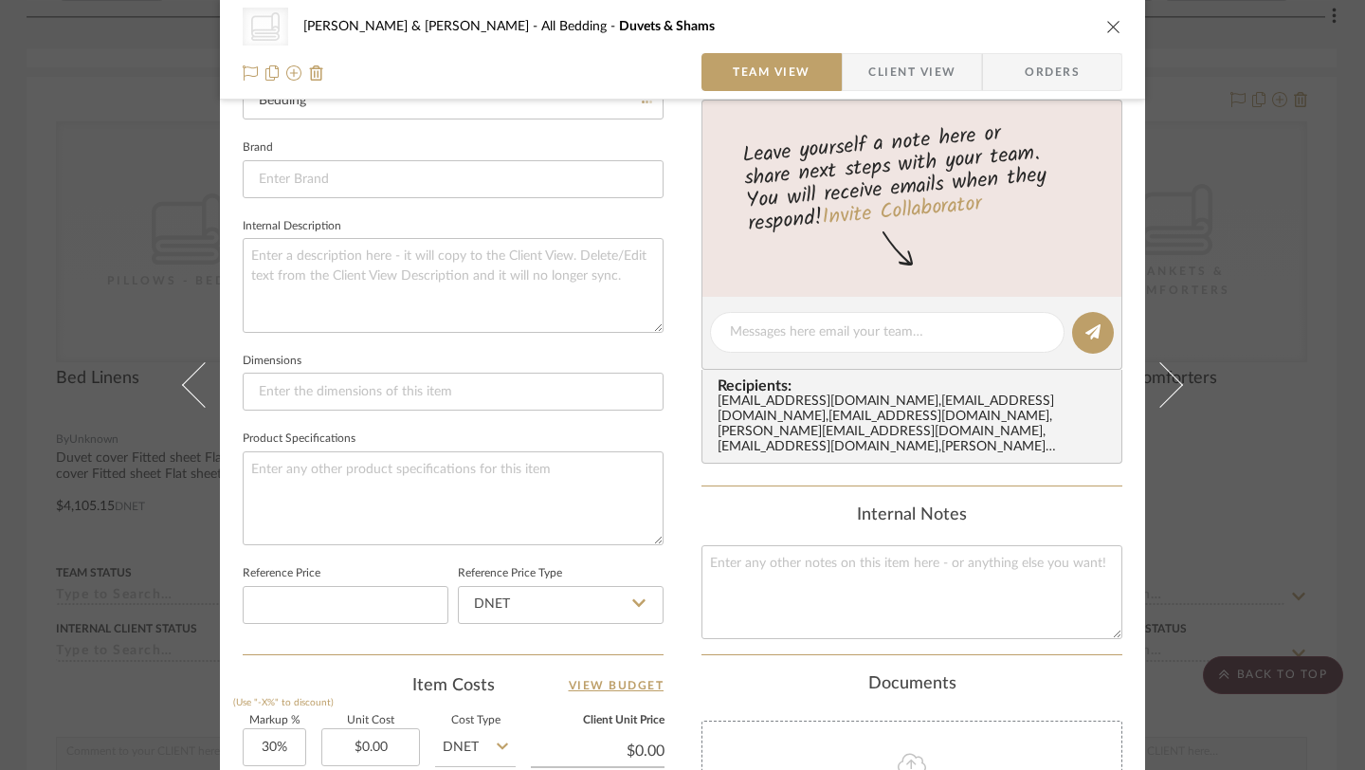
click at [701, 674] on div "Documents" at bounding box center [911, 684] width 421 height 21
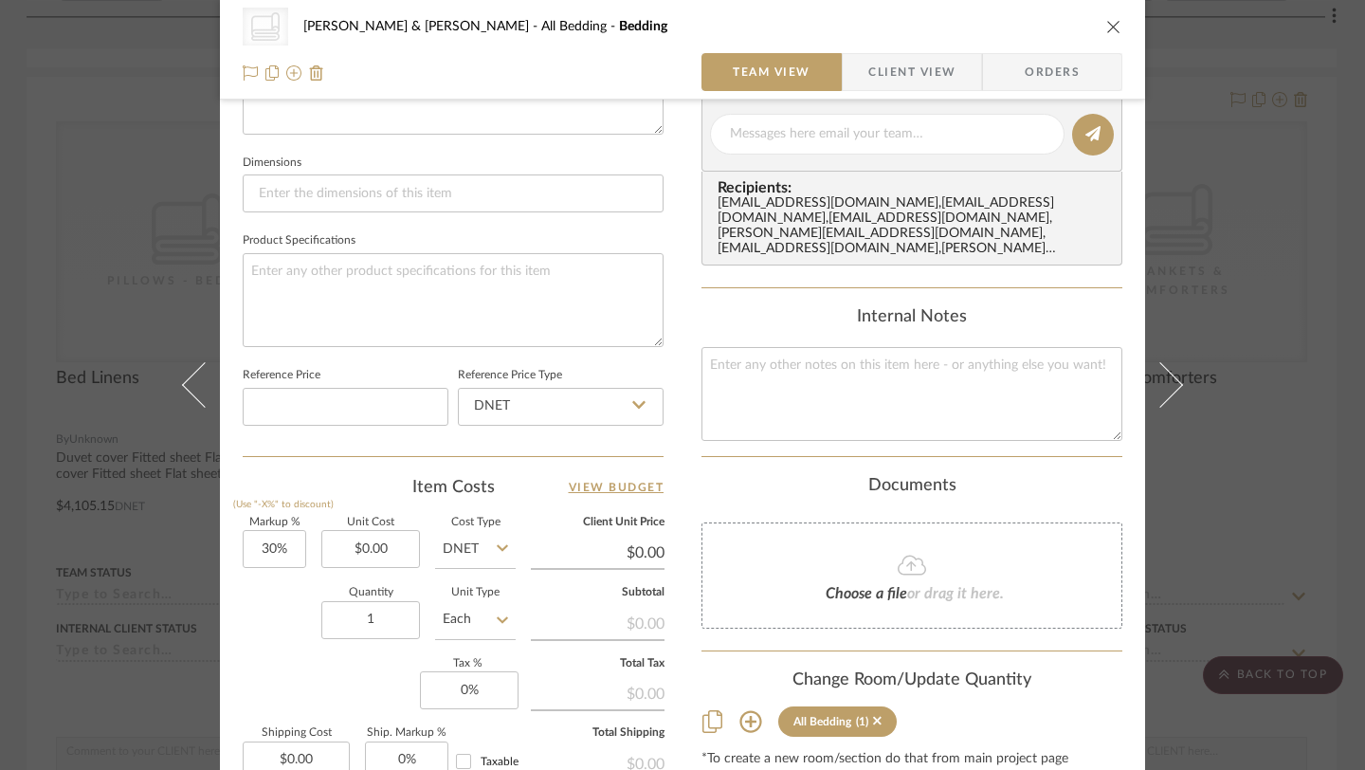
scroll to position [770, 0]
click at [271, 543] on input "30" at bounding box center [274, 547] width 63 height 38
click at [380, 540] on input "0.00" at bounding box center [370, 547] width 99 height 38
paste input "4478.4"
click at [305, 650] on div "Quantity 1 Unit Type Each" at bounding box center [379, 619] width 273 height 67
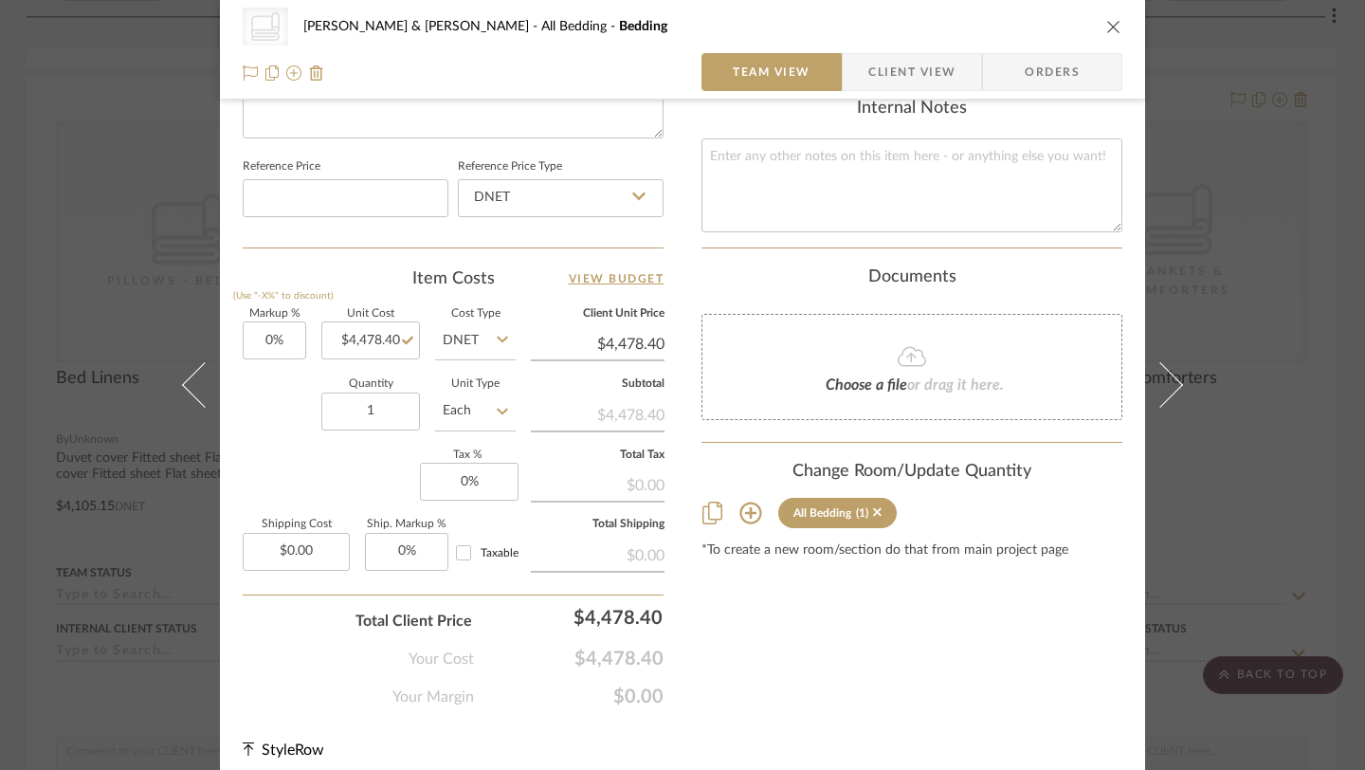
scroll to position [991, 0]
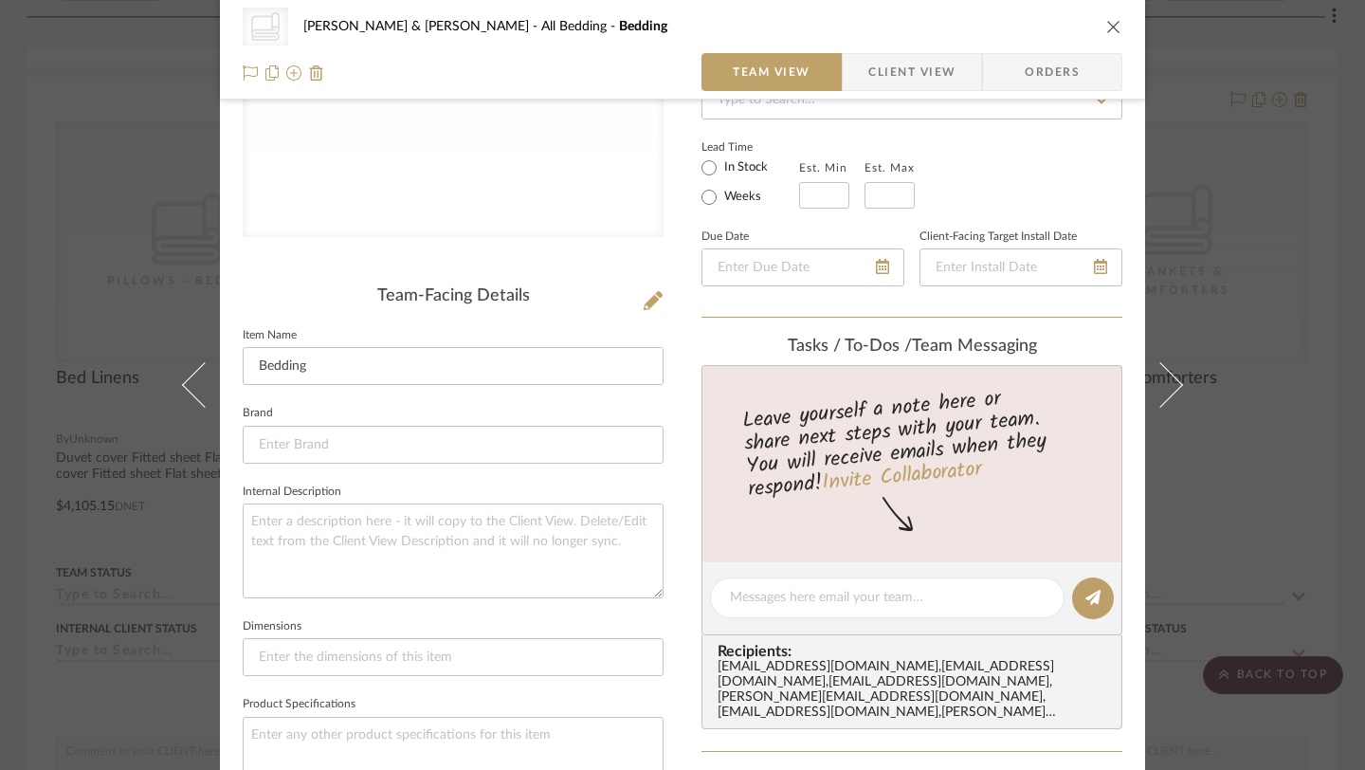
scroll to position [129, 0]
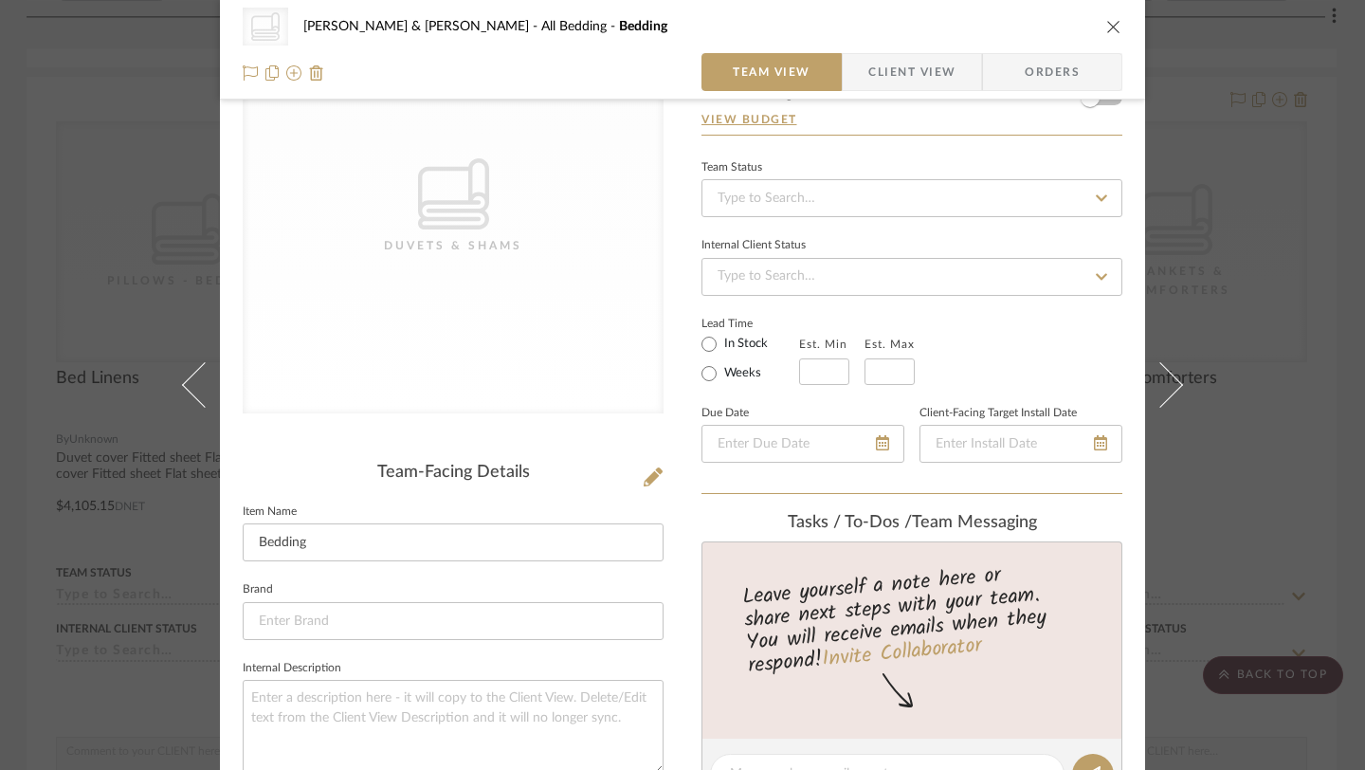
click at [1106, 24] on icon "close" at bounding box center [1113, 26] width 15 height 15
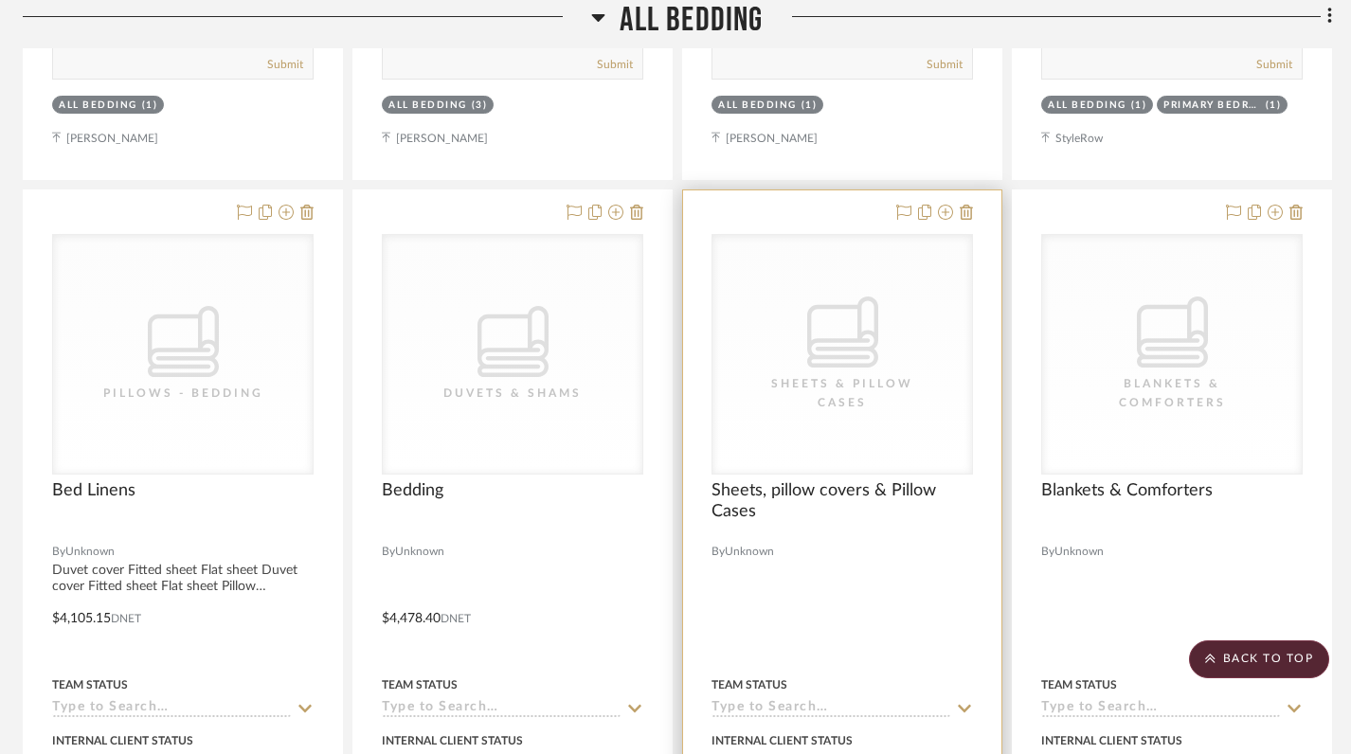
scroll to position [4986, 6]
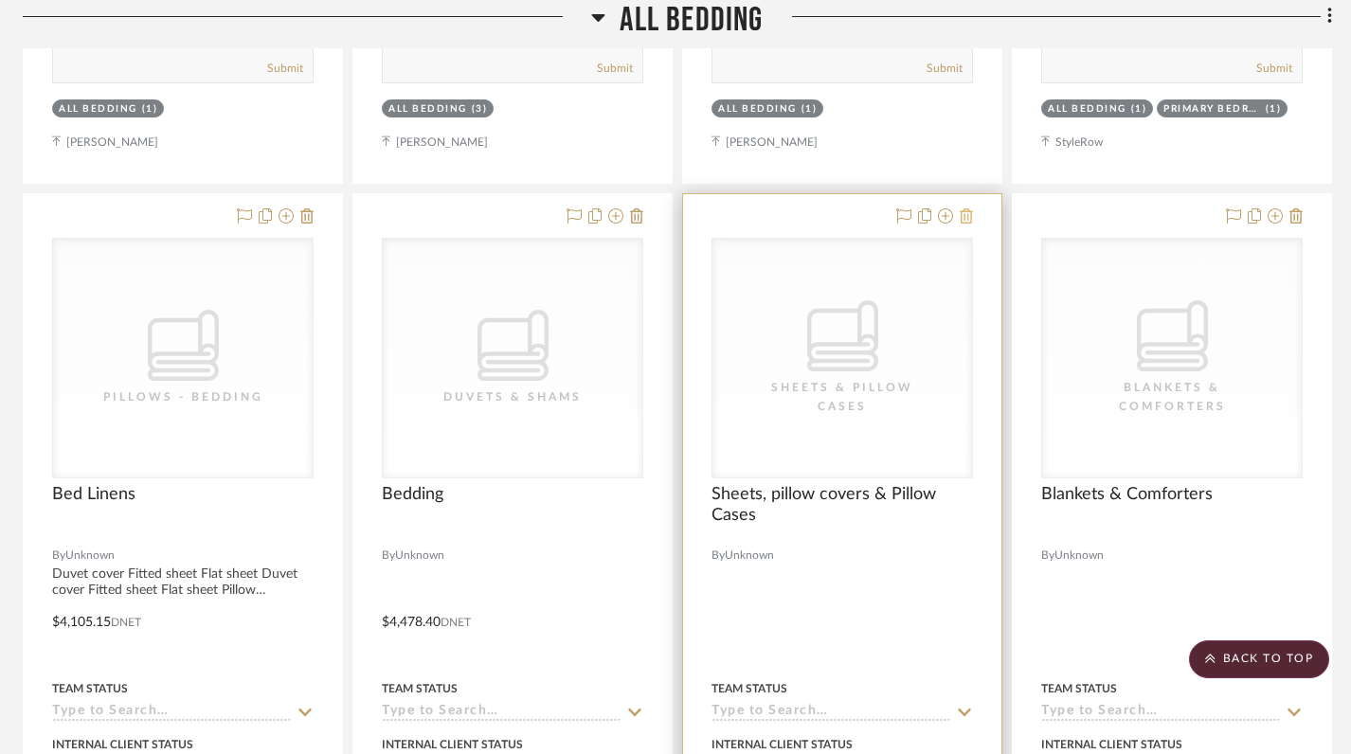
click at [967, 208] on icon at bounding box center [966, 215] width 13 height 15
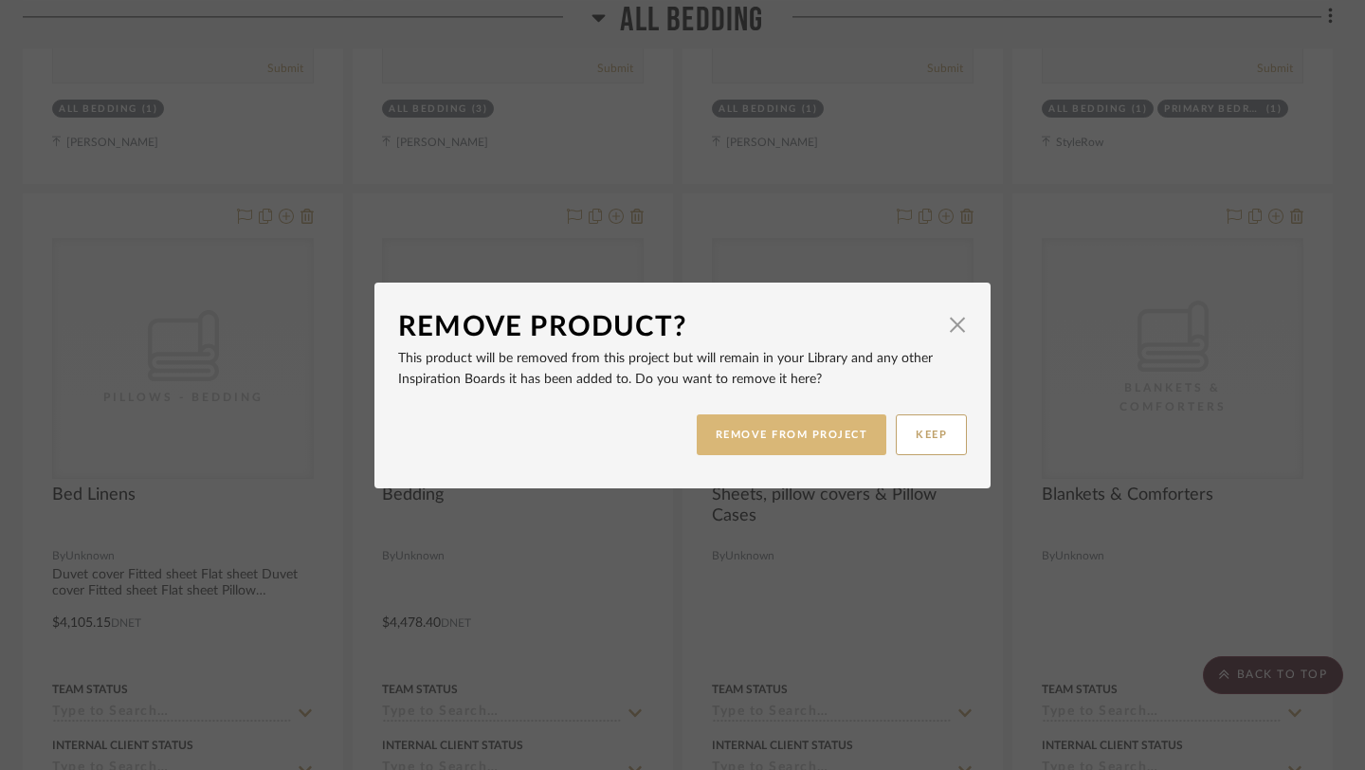
click at [808, 439] on button "REMOVE FROM PROJECT" at bounding box center [792, 434] width 190 height 41
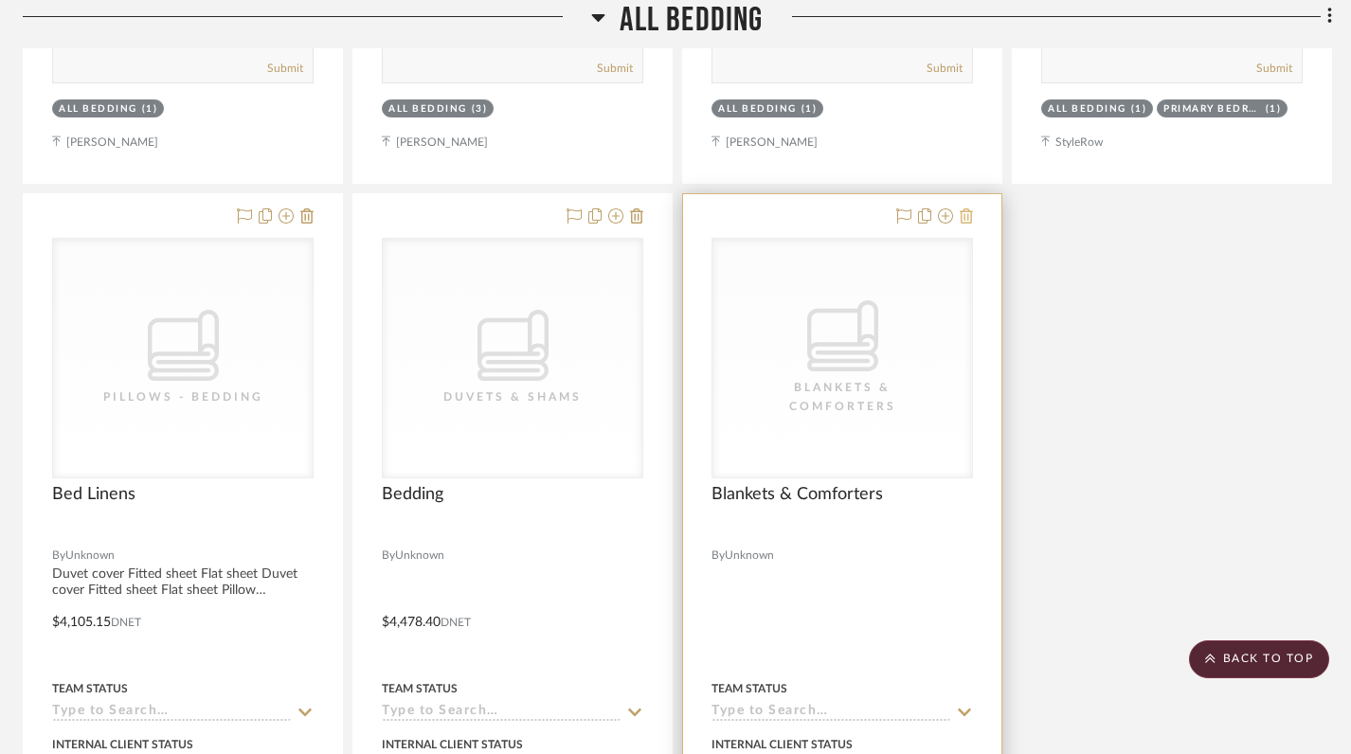
click at [970, 208] on icon at bounding box center [966, 215] width 13 height 15
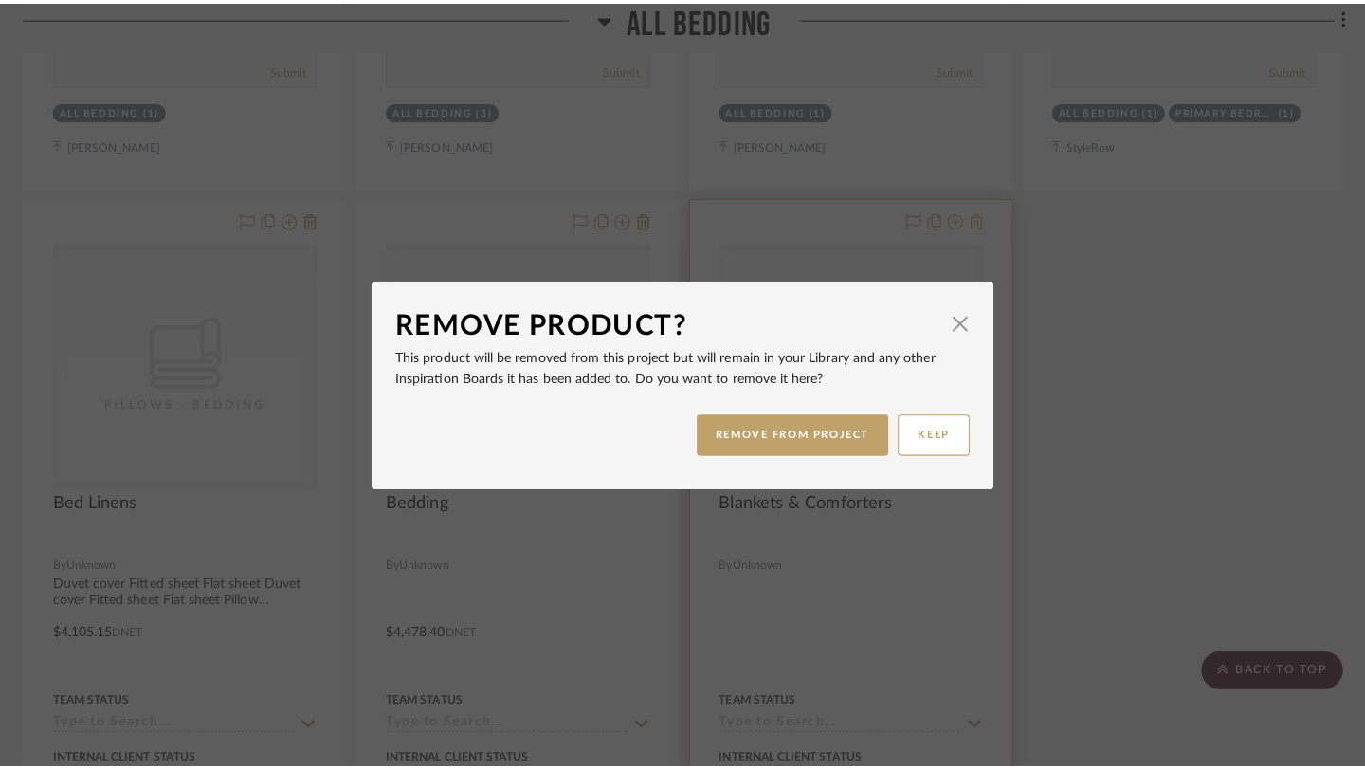
scroll to position [0, 0]
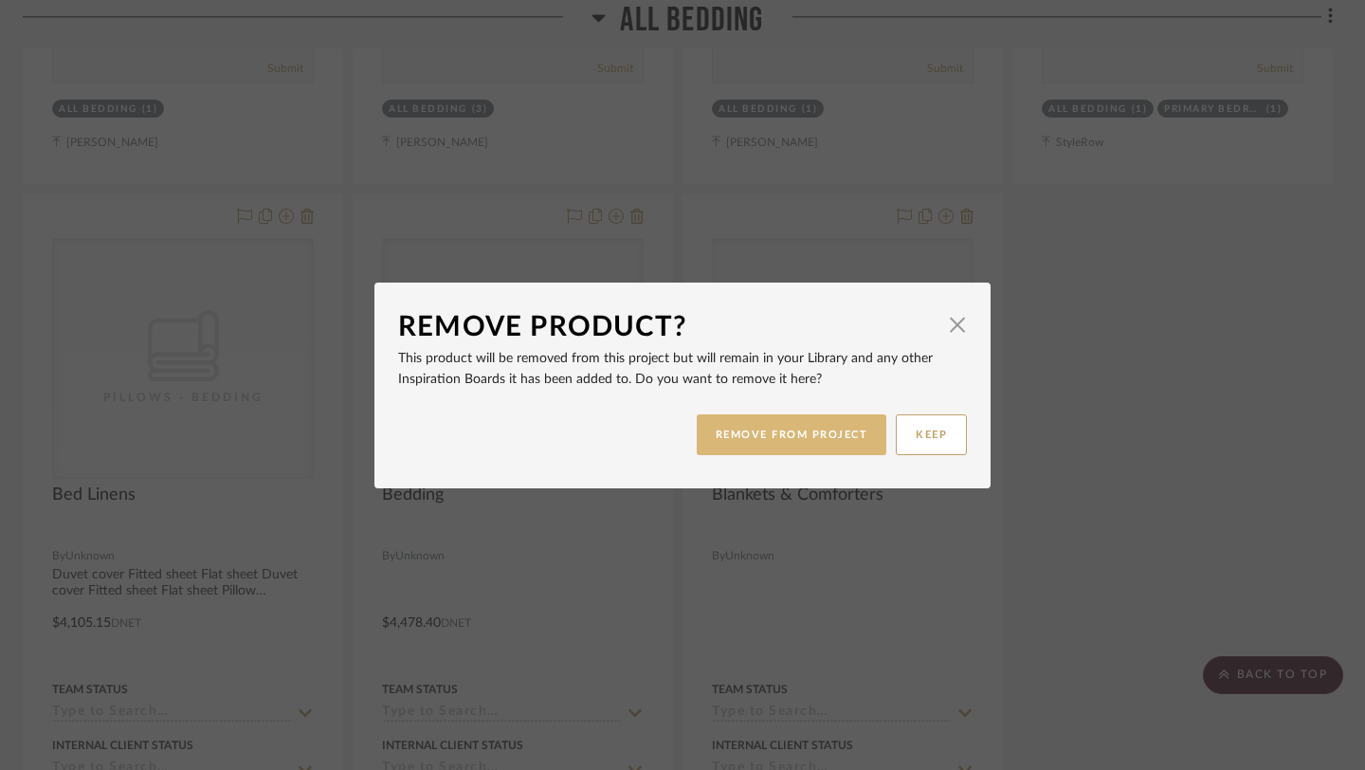
click at [816, 437] on button "REMOVE FROM PROJECT" at bounding box center [792, 434] width 190 height 41
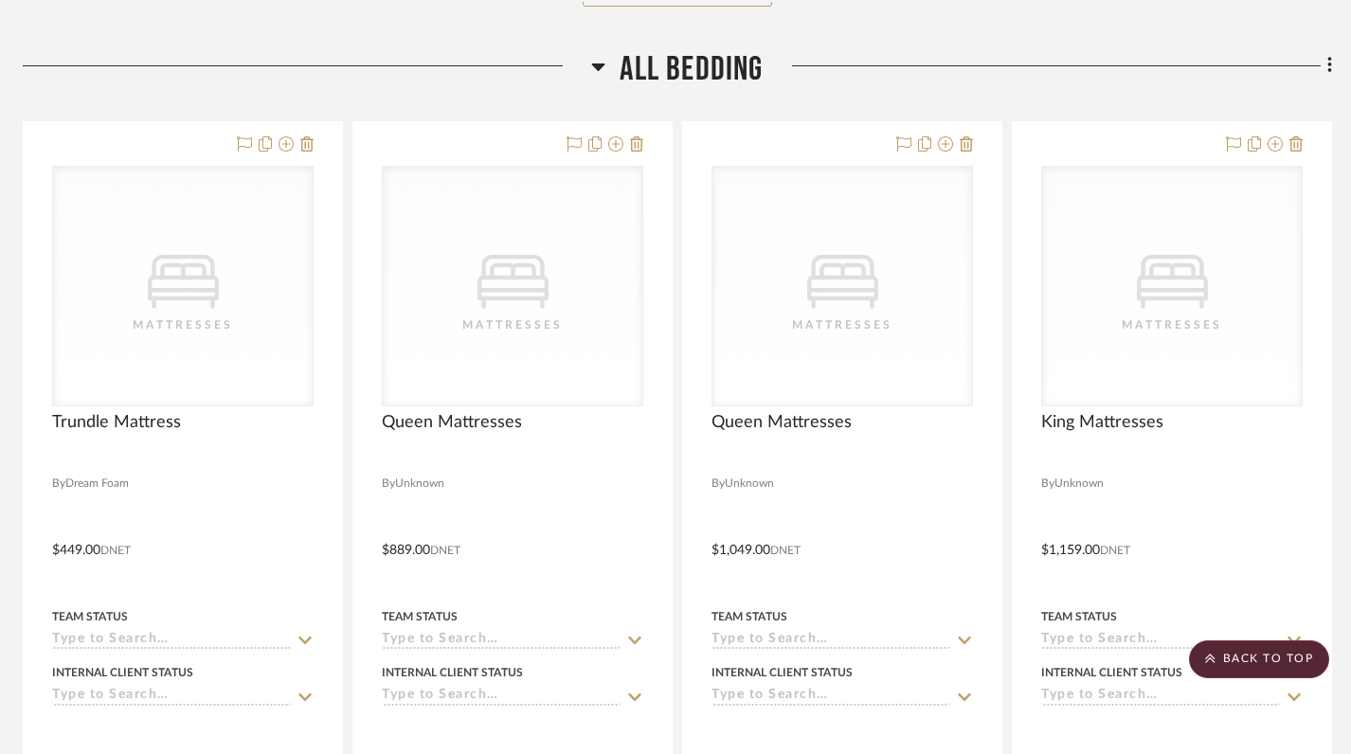
scroll to position [4210, 6]
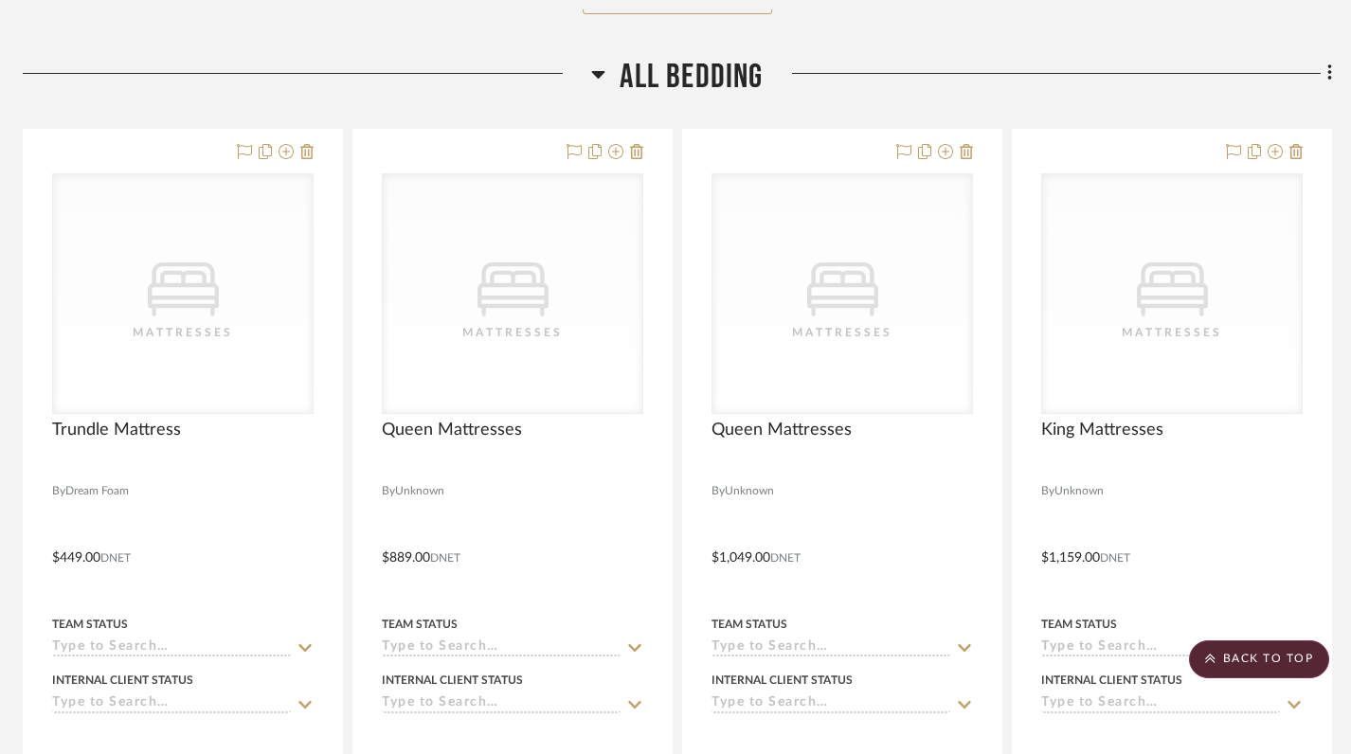
click at [596, 71] on icon at bounding box center [598, 75] width 13 height 8
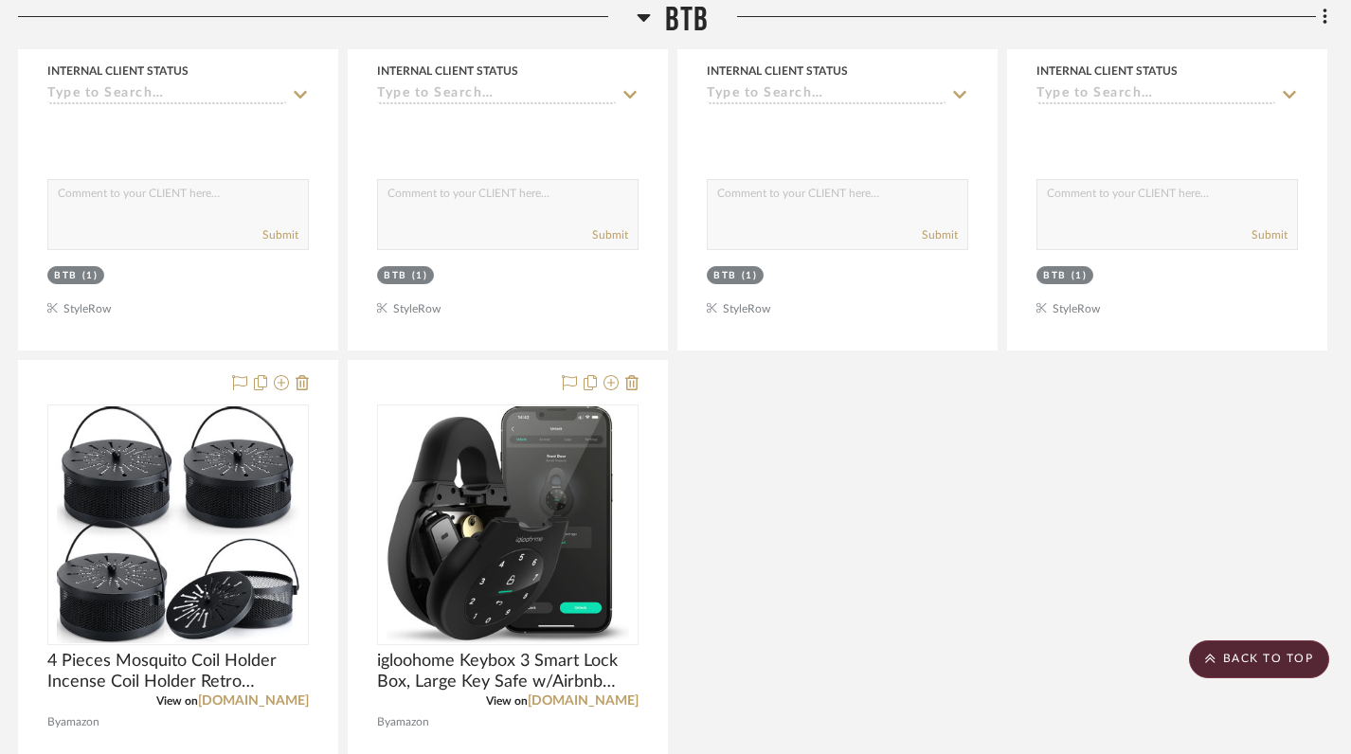
scroll to position [2970, 10]
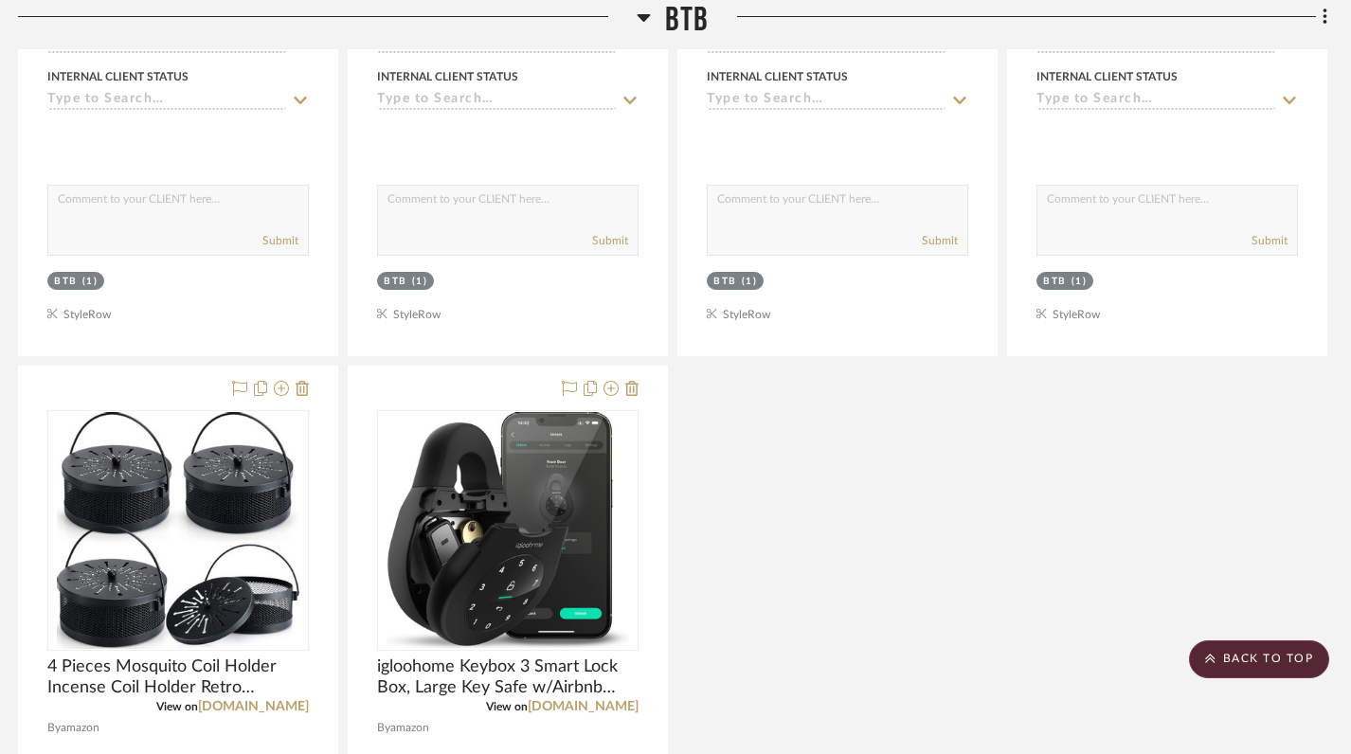
click at [644, 19] on icon at bounding box center [643, 18] width 13 height 8
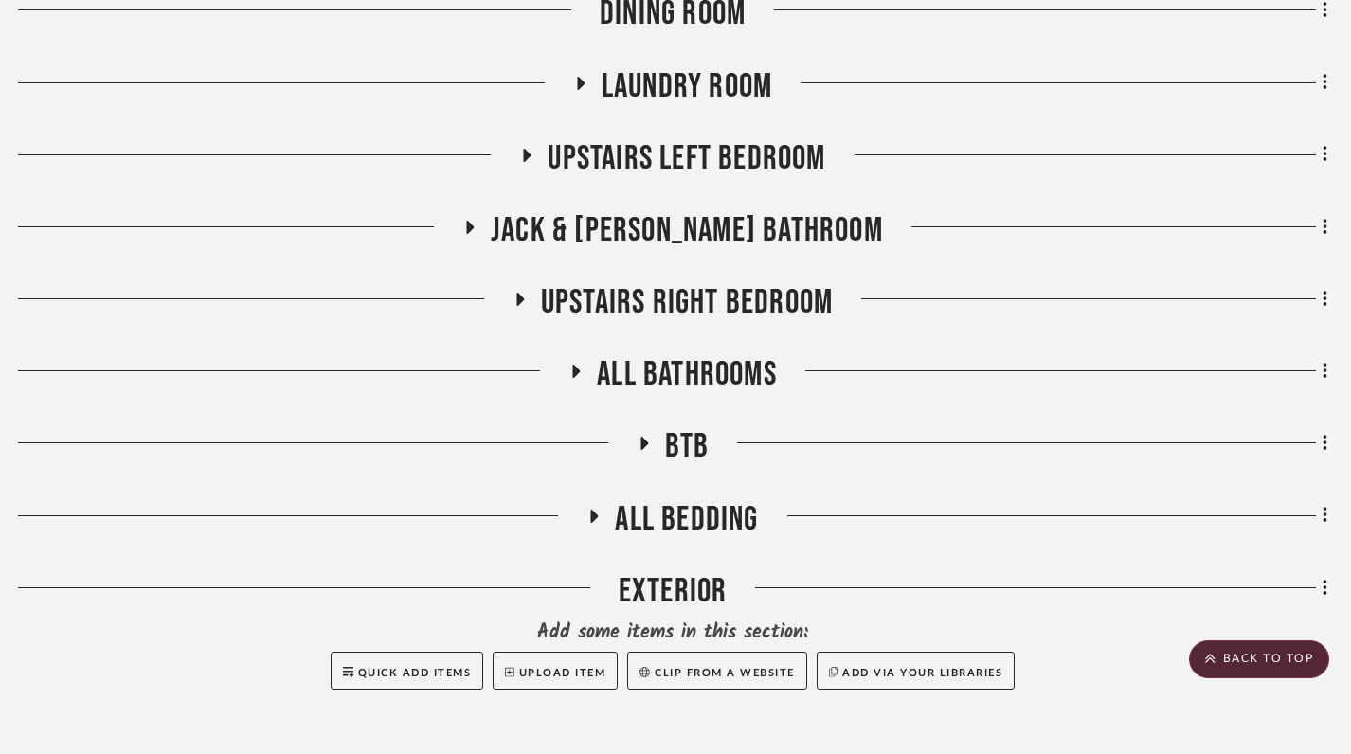
scroll to position [1089, 10]
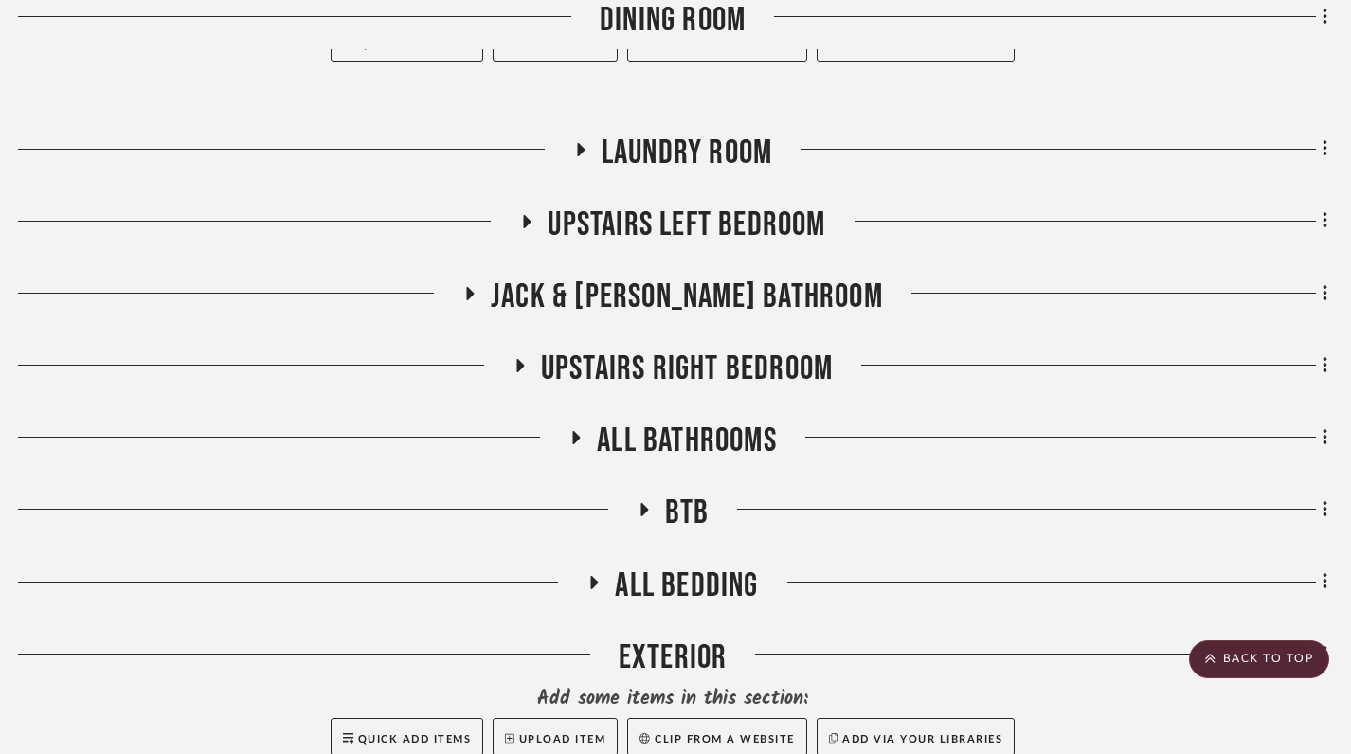
click at [593, 576] on icon at bounding box center [595, 582] width 8 height 13
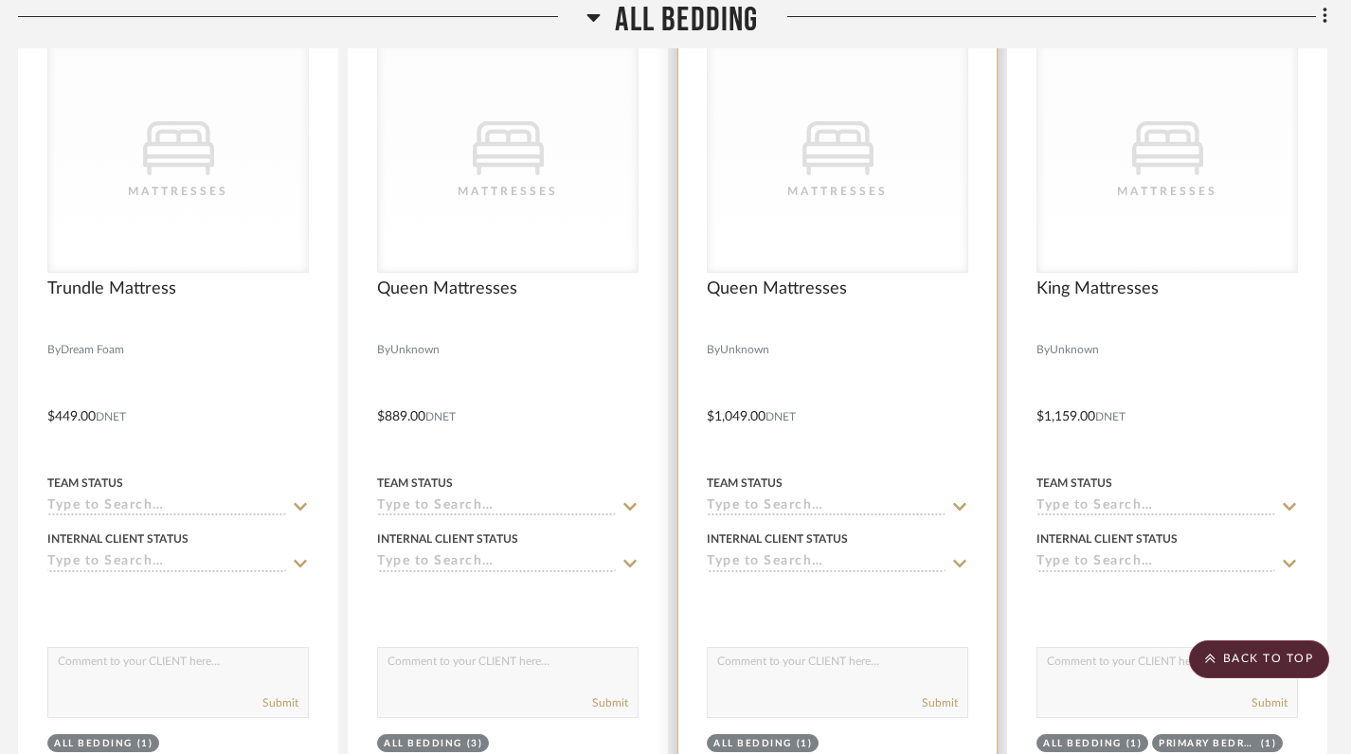
scroll to position [1731, 10]
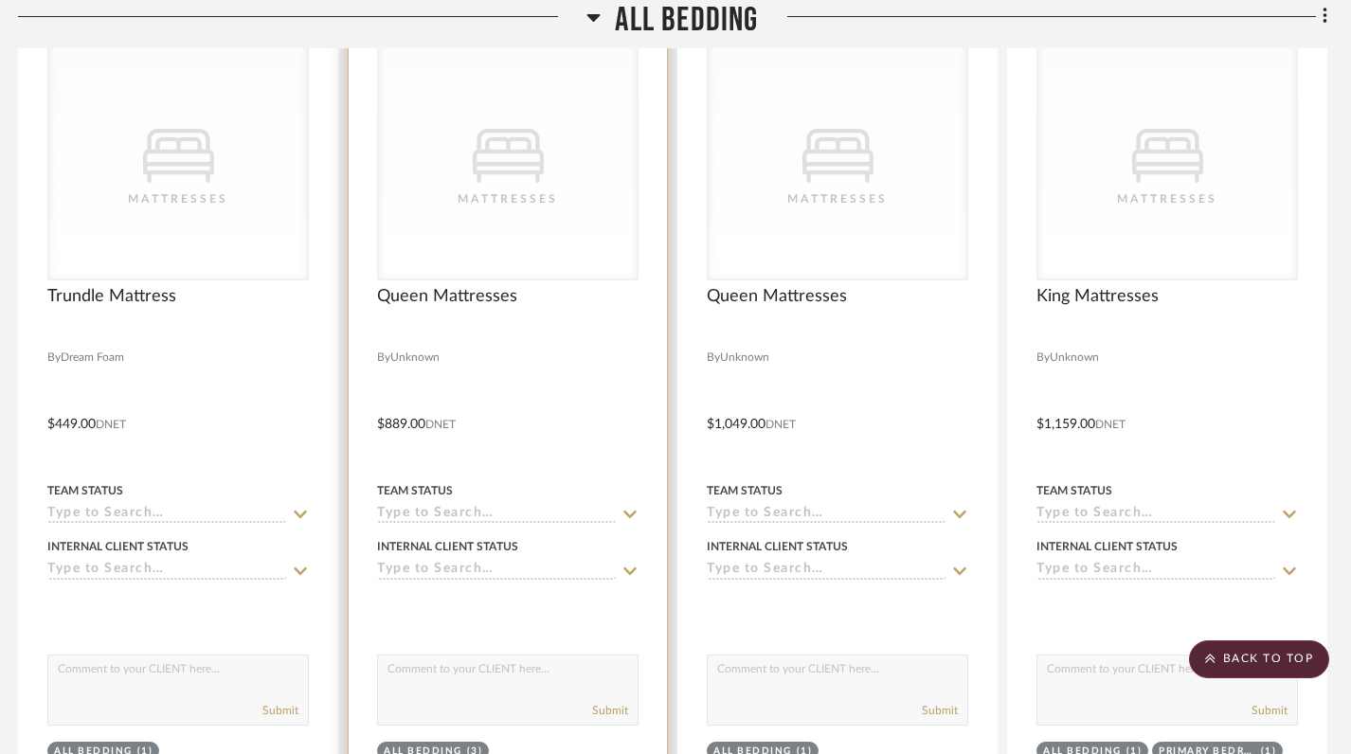
click at [568, 363] on div at bounding box center [508, 410] width 318 height 829
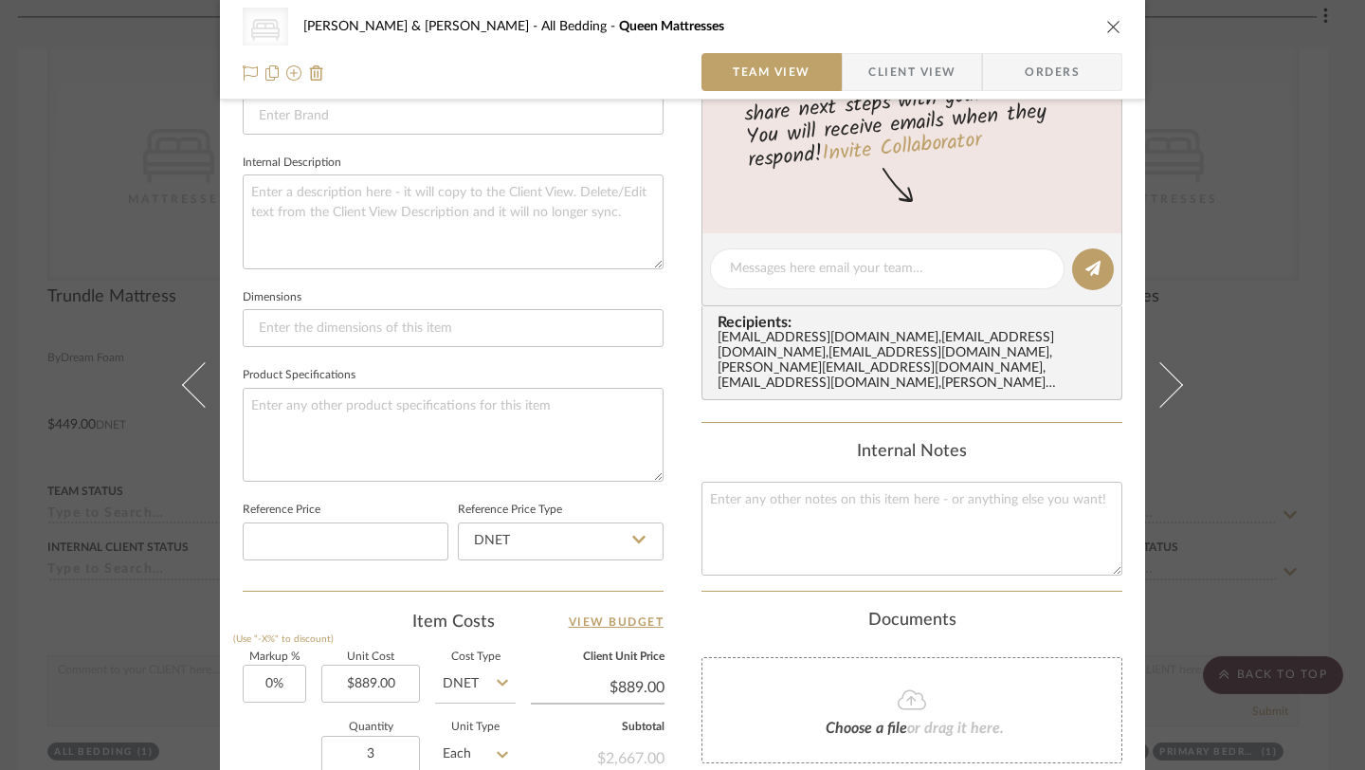
scroll to position [991, 0]
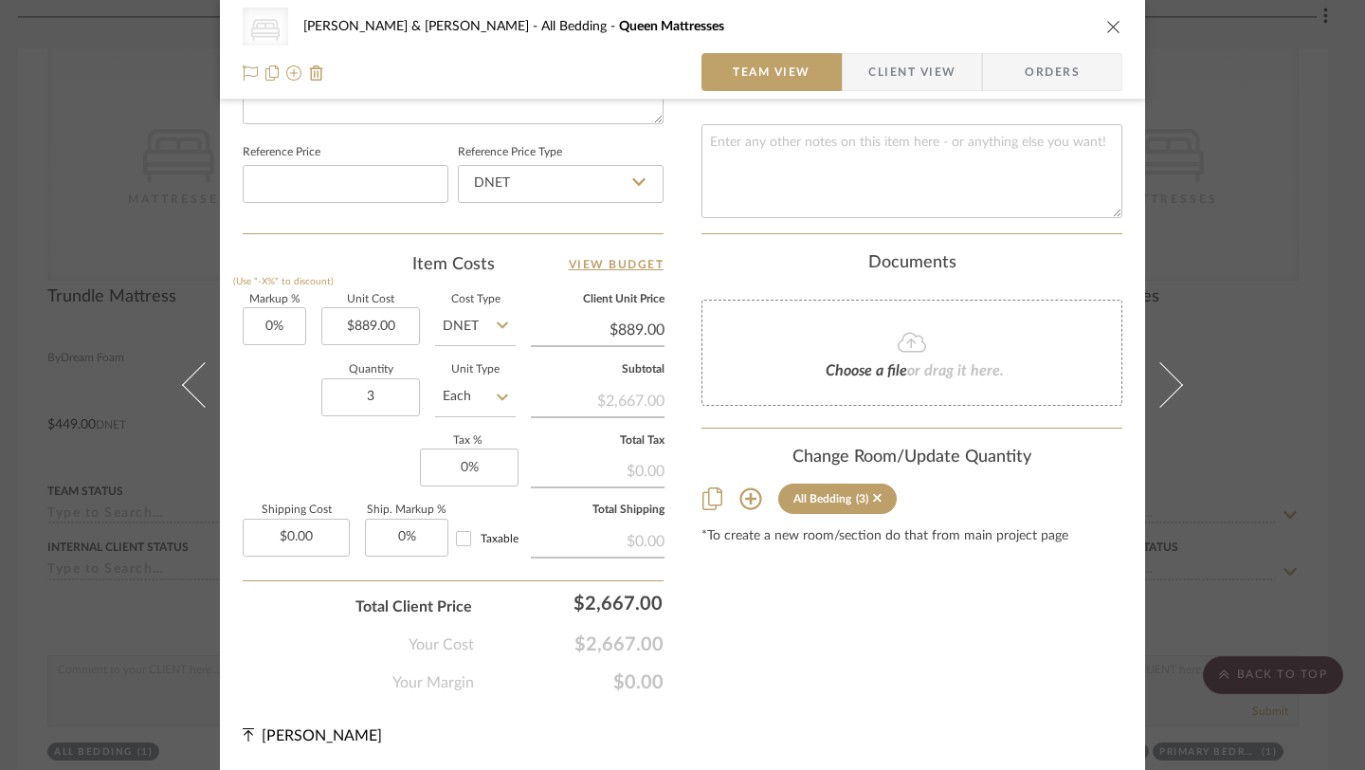
click at [1106, 29] on icon "close" at bounding box center [1113, 26] width 15 height 15
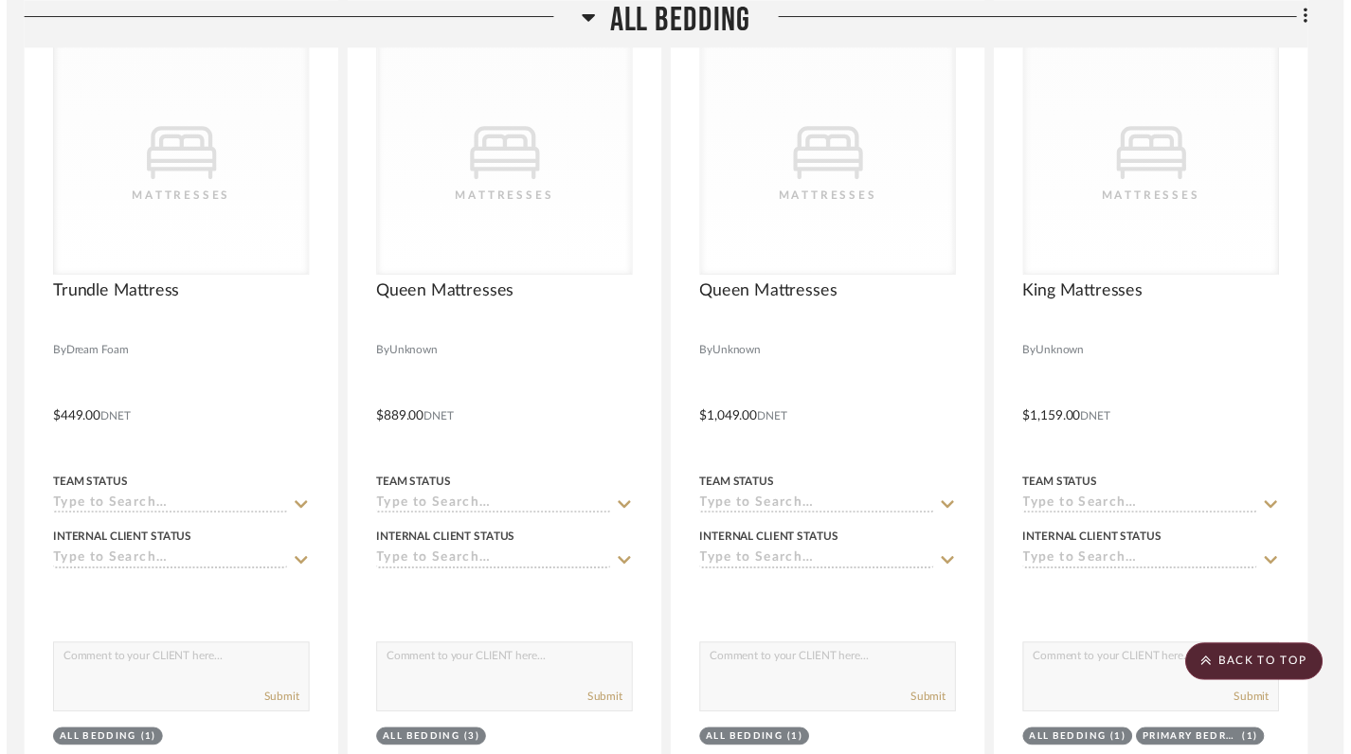
scroll to position [1731, 10]
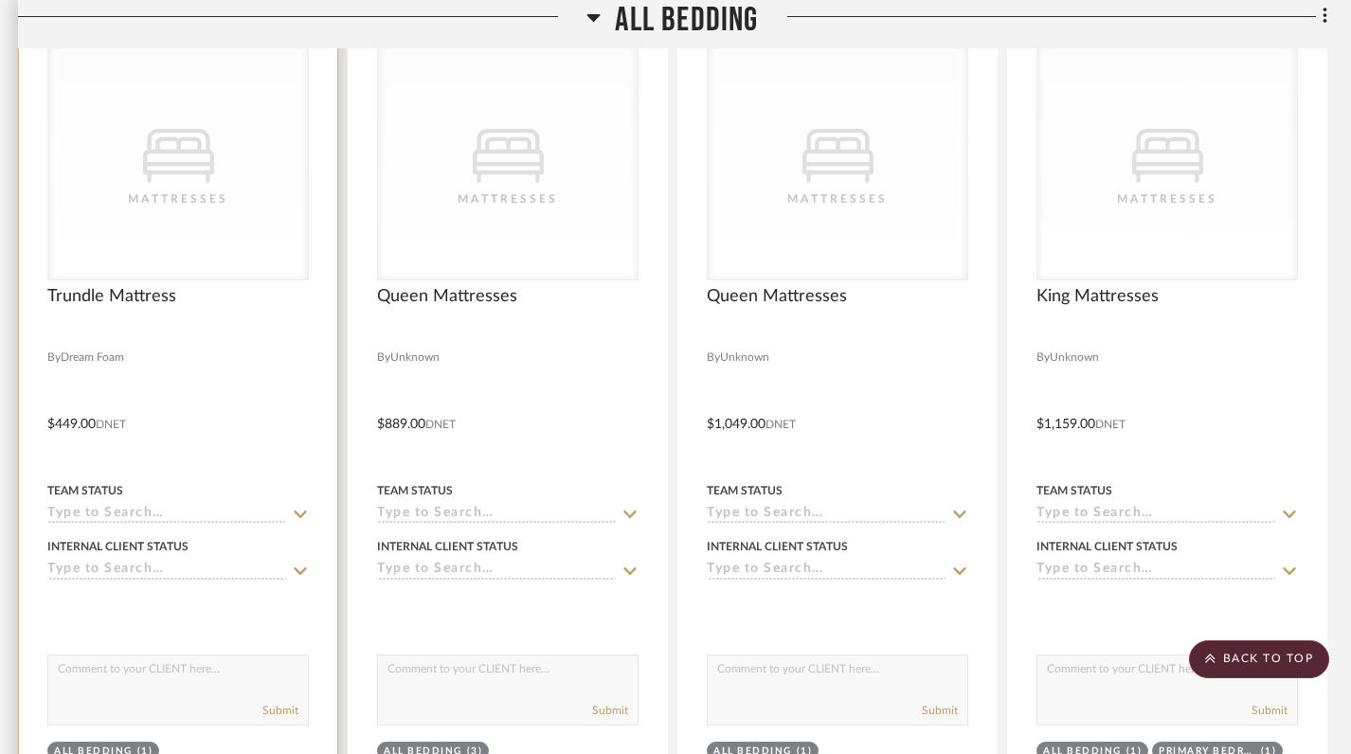
click at [196, 167] on div "CategoryIconBeds Created with Sketch. Mattresses" at bounding box center [178, 160] width 260 height 239
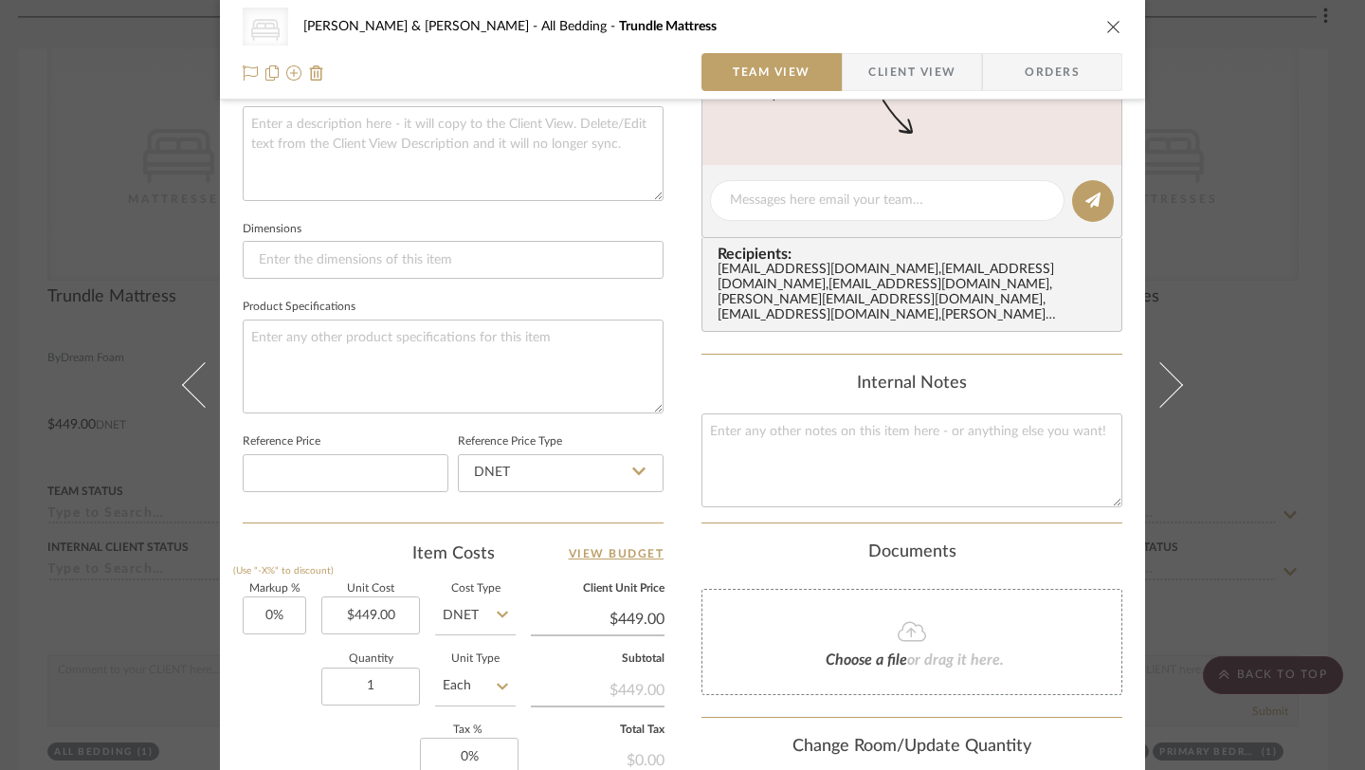
scroll to position [735, 0]
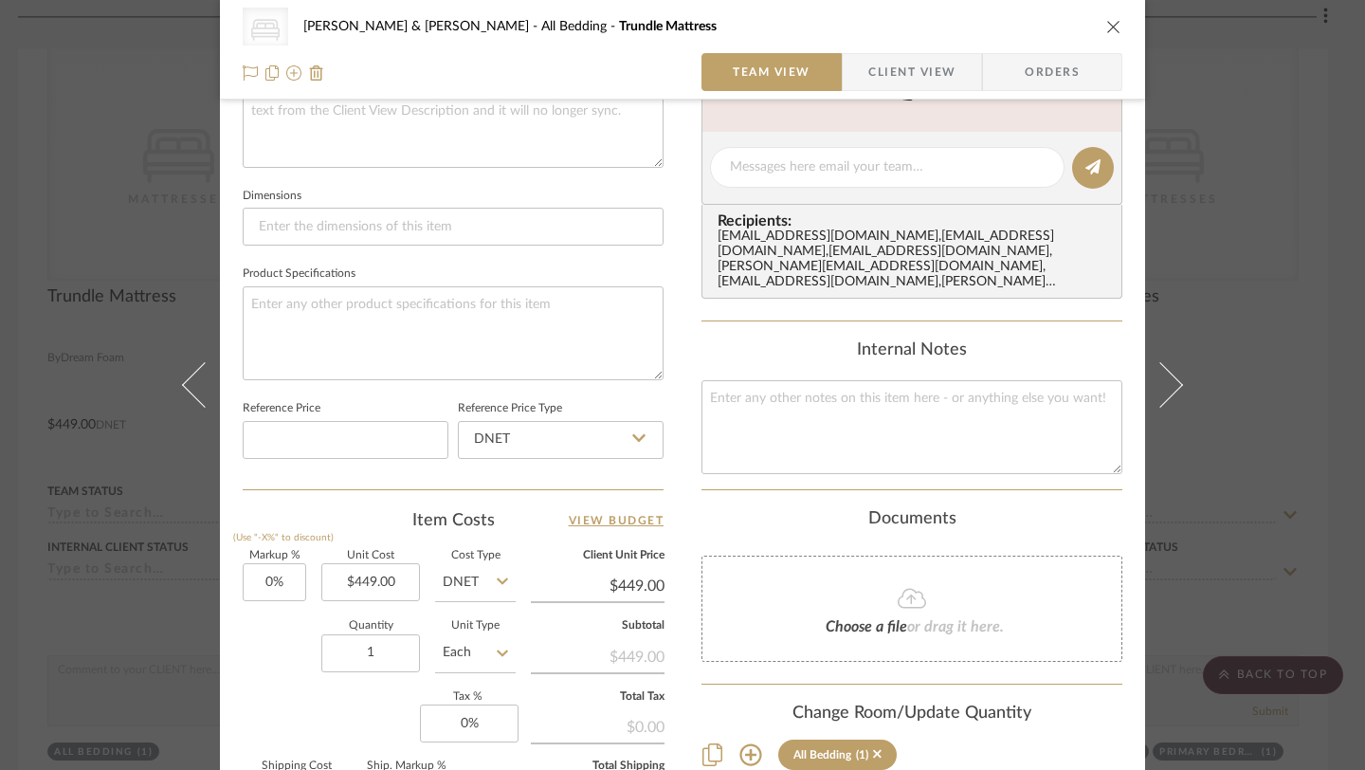
click at [1112, 22] on icon "close" at bounding box center [1113, 26] width 15 height 15
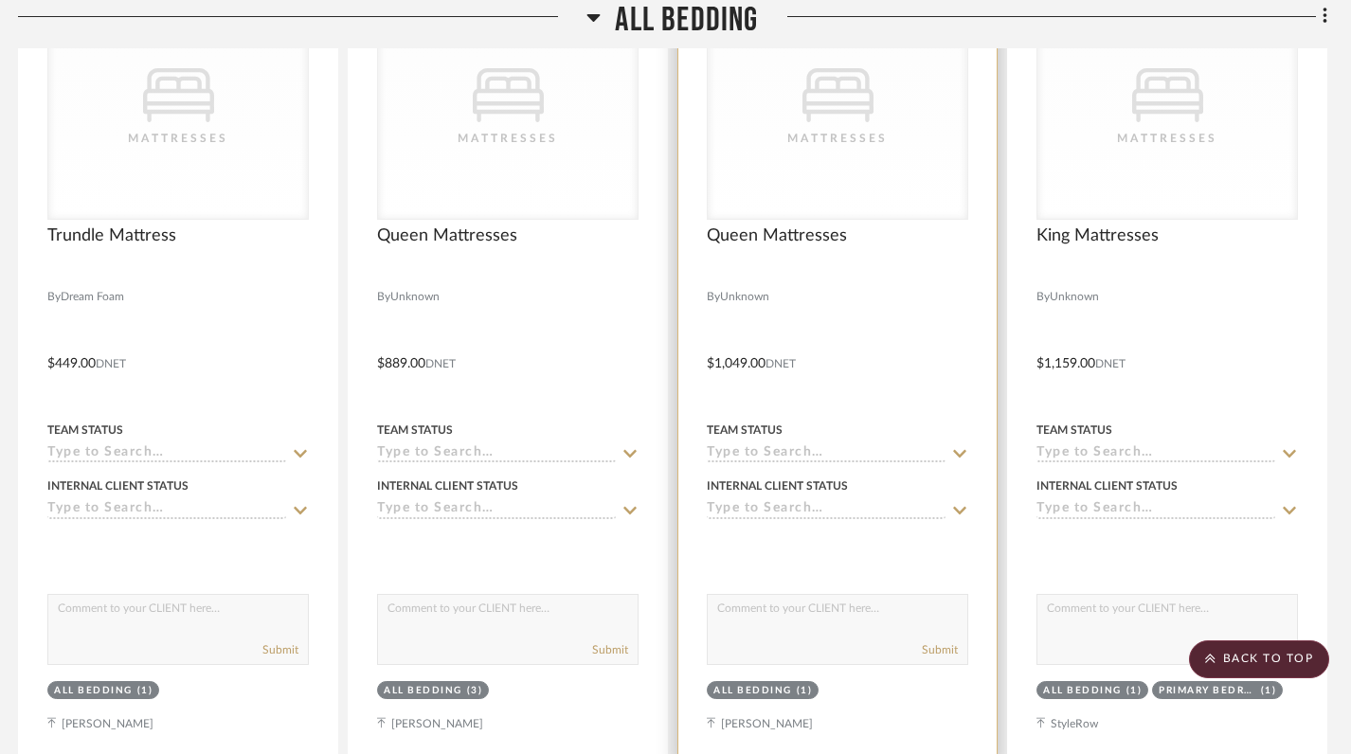
click at [861, 141] on div "CategoryIconBeds Created with Sketch. Mattresses" at bounding box center [838, 99] width 260 height 239
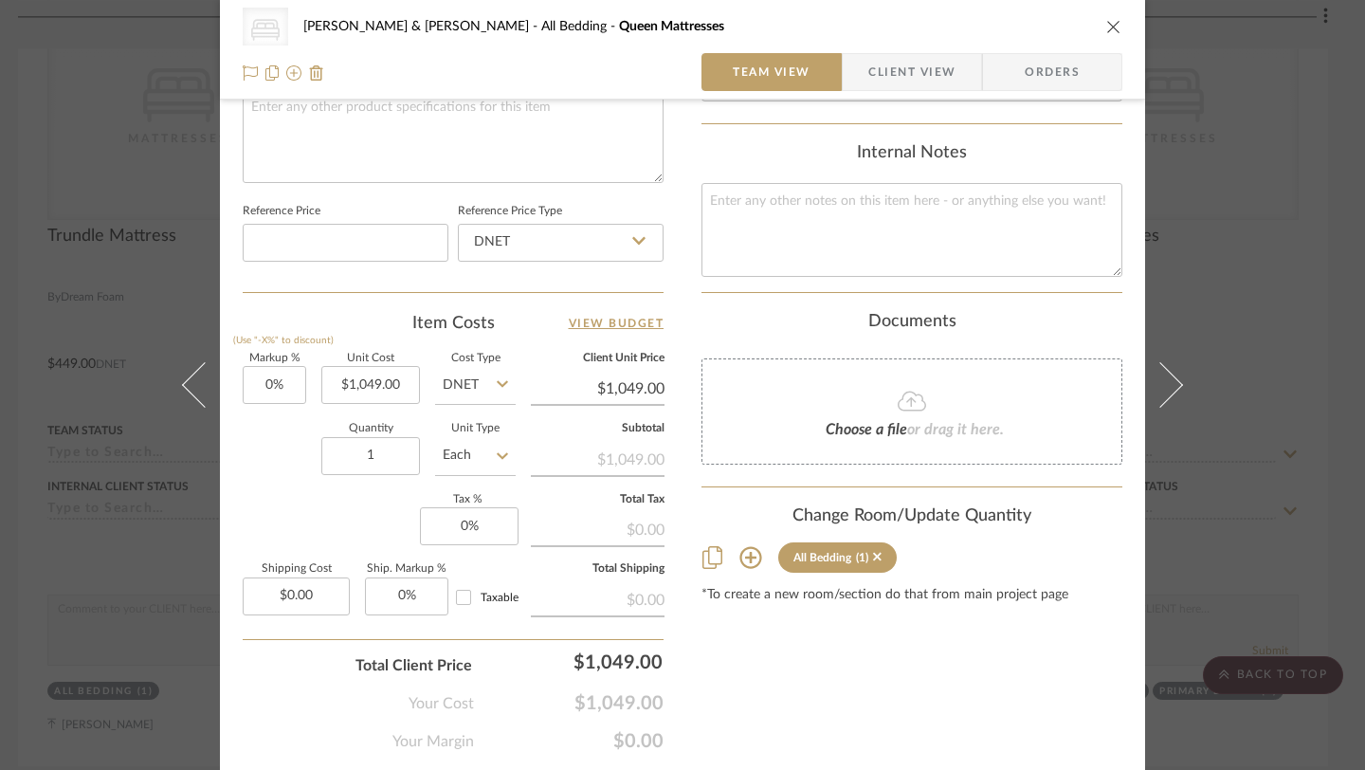
scroll to position [933, 0]
click at [1109, 27] on icon "close" at bounding box center [1113, 26] width 15 height 15
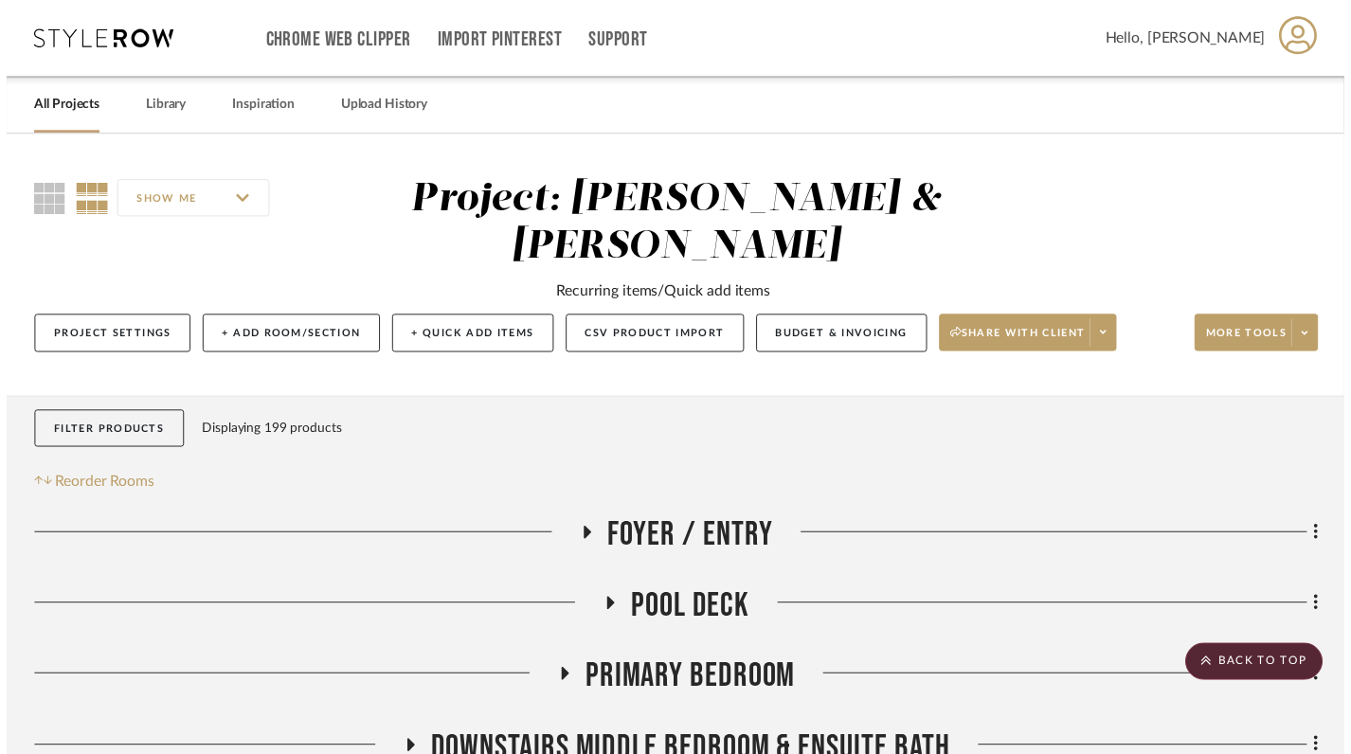
scroll to position [1792, 10]
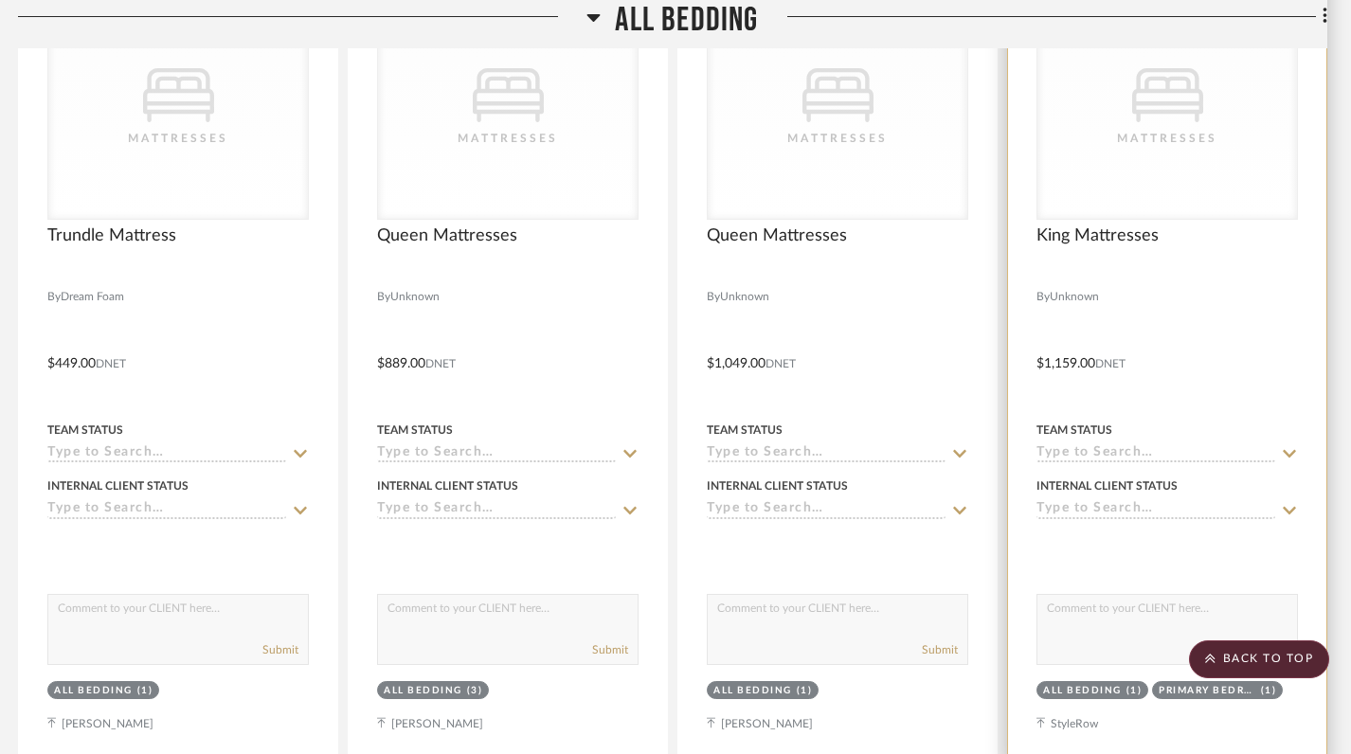
click at [1166, 264] on div at bounding box center [1167, 350] width 318 height 829
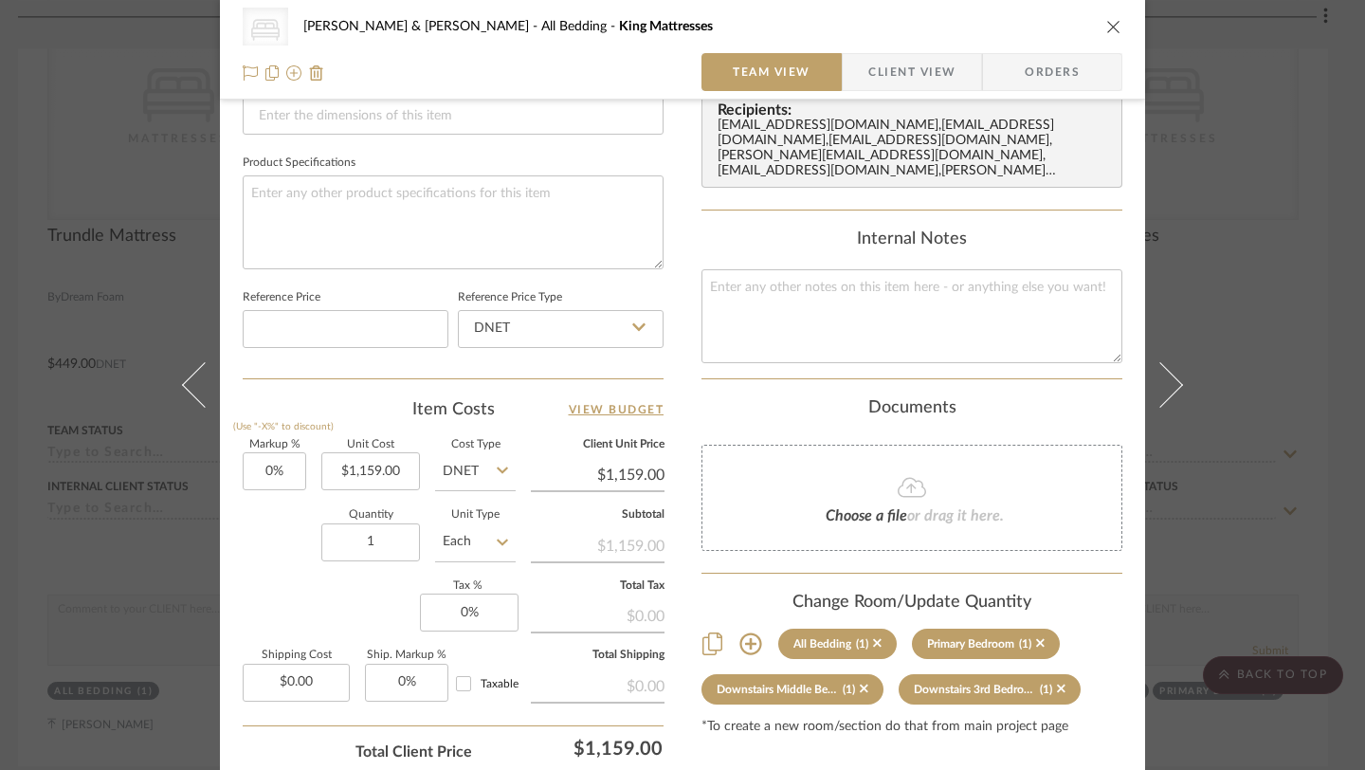
scroll to position [902, 0]
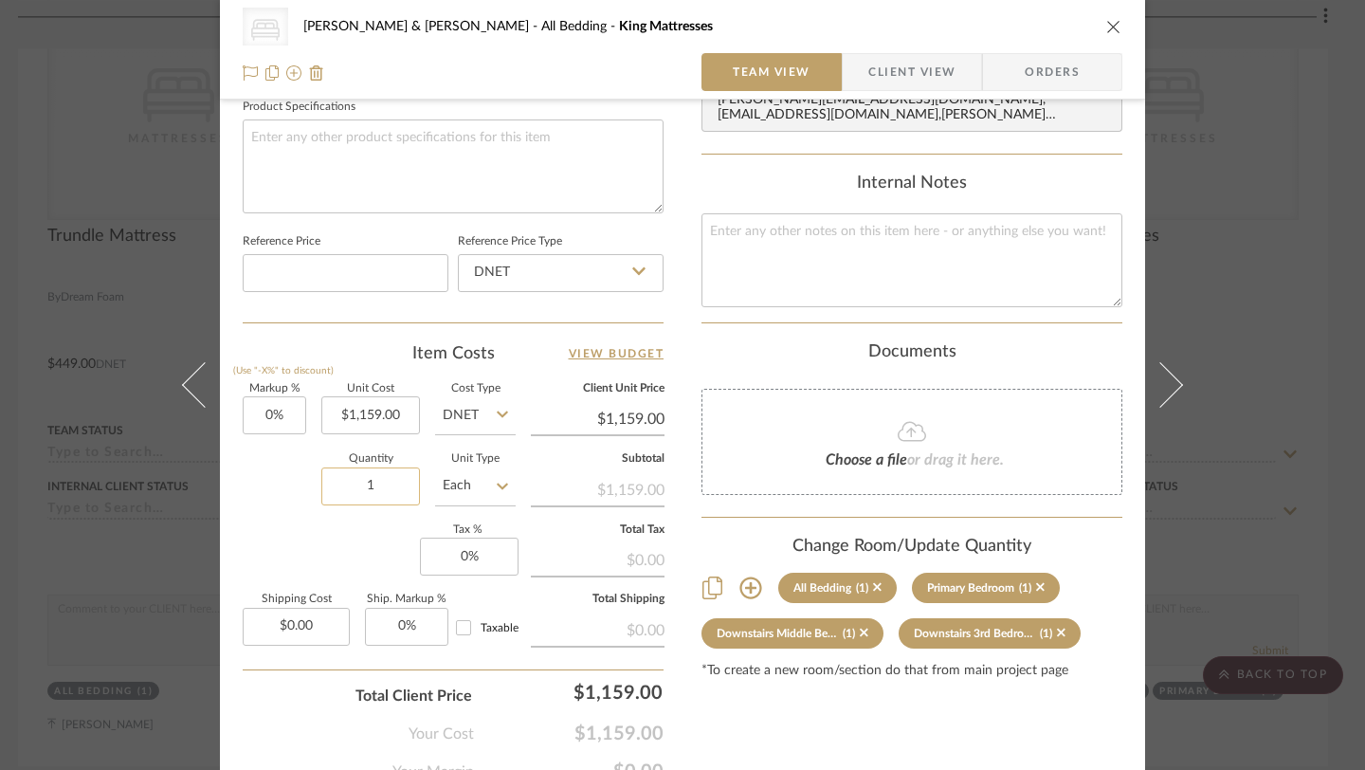
click at [378, 492] on input "1" at bounding box center [370, 486] width 99 height 38
click at [887, 719] on div "Content here copies to Client View - confirm visibility there. Show in Client D…" at bounding box center [911, 5] width 421 height 1556
click at [833, 708] on div "Content here copies to Client View - confirm visibility there. Show in Client D…" at bounding box center [911, 5] width 421 height 1556
click at [1036, 583] on icon at bounding box center [1040, 587] width 9 height 9
click at [1070, 580] on icon at bounding box center [1074, 586] width 9 height 13
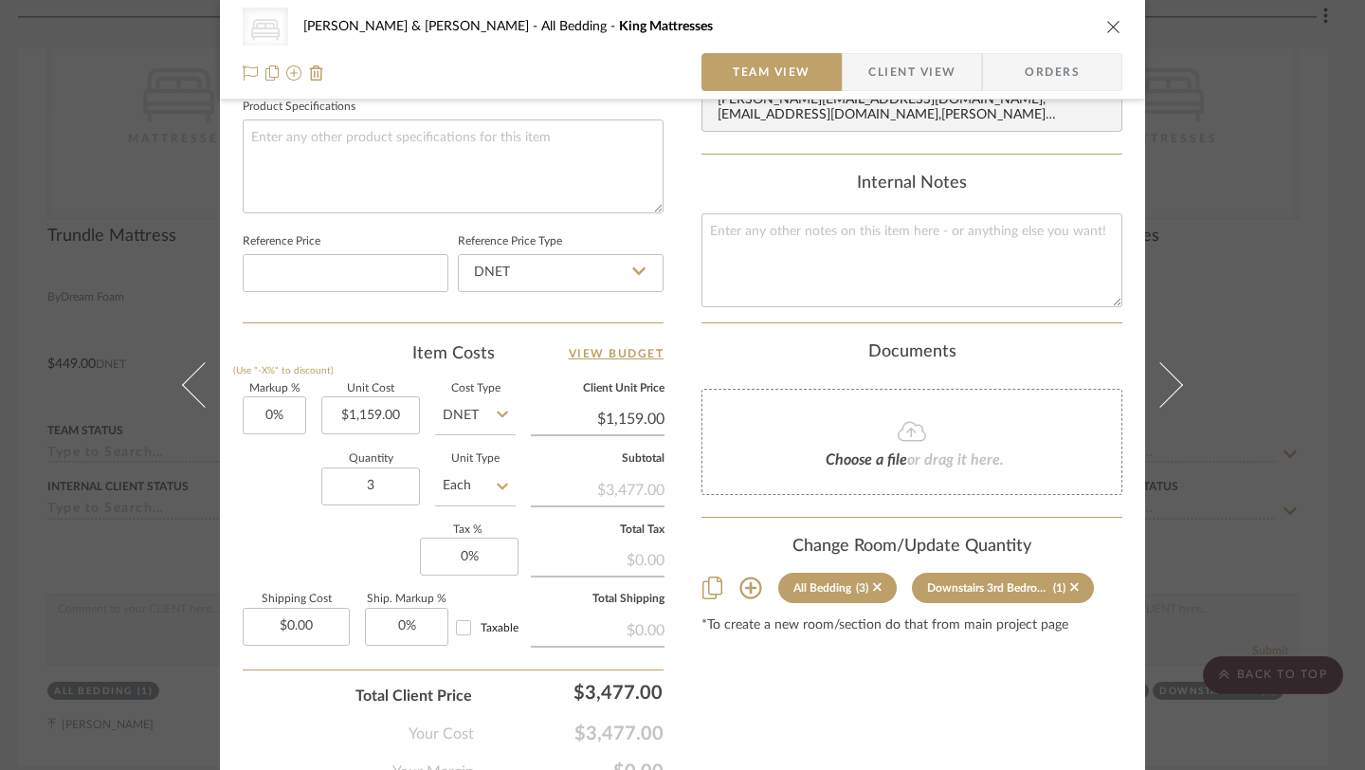
click at [1073, 572] on sr-tag "Downstairs 3rd Bedroom & Ensuite Bath (1)" at bounding box center [1003, 587] width 182 height 30
click at [1070, 580] on icon at bounding box center [1074, 586] width 9 height 13
click at [1106, 30] on icon "close" at bounding box center [1113, 26] width 15 height 15
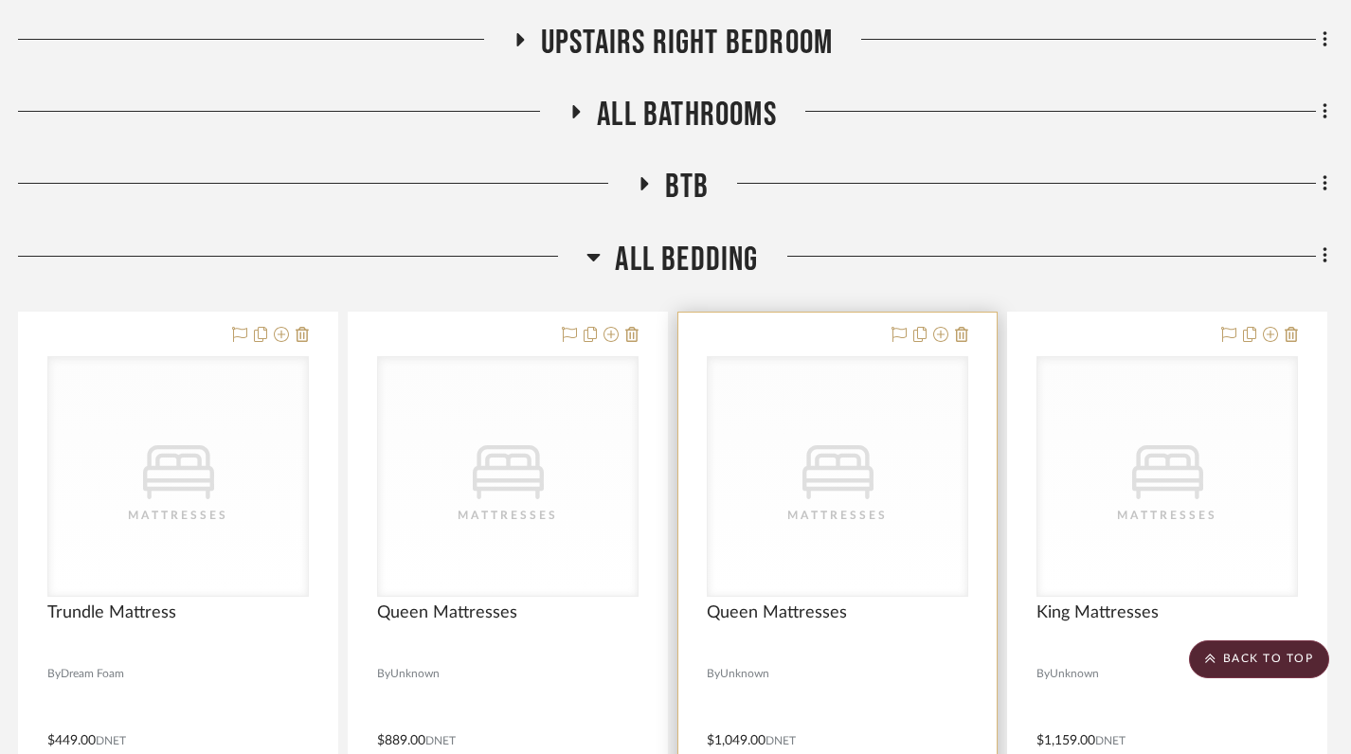
scroll to position [1411, 10]
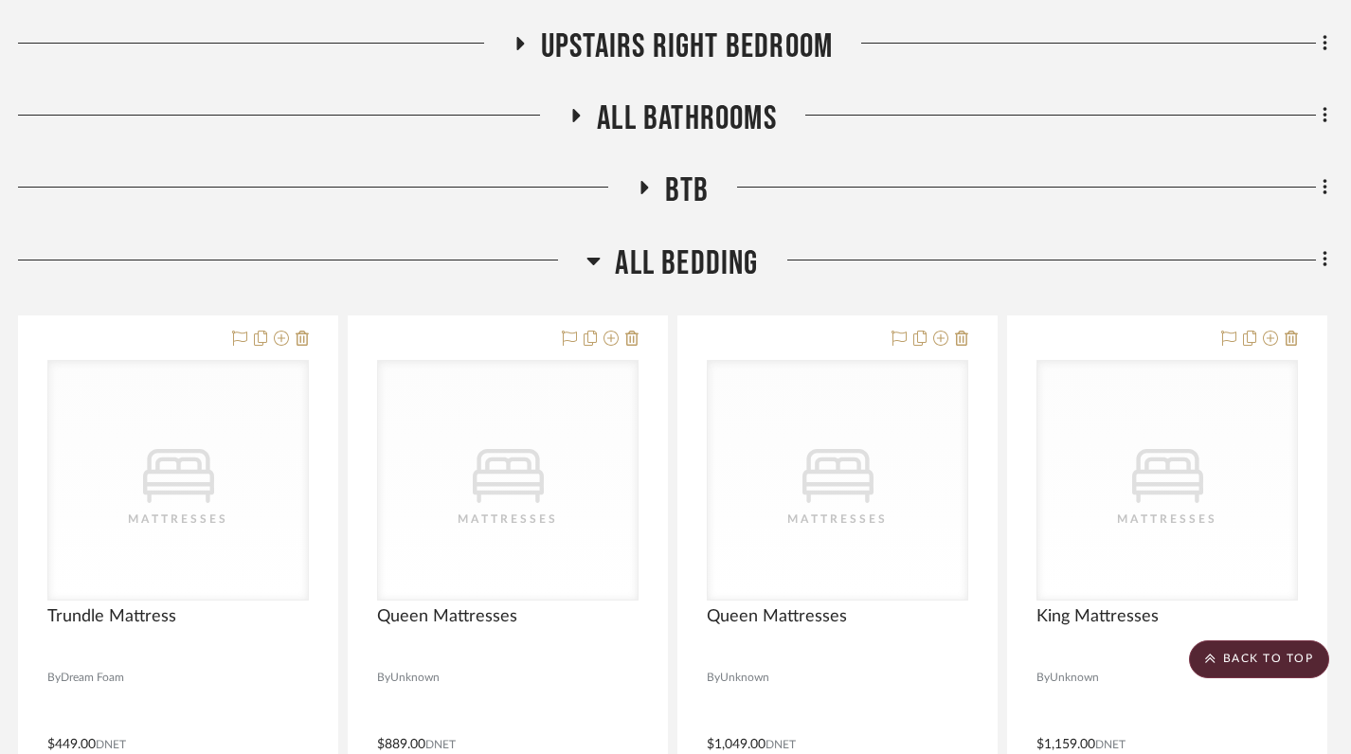
click at [593, 258] on icon at bounding box center [594, 262] width 13 height 8
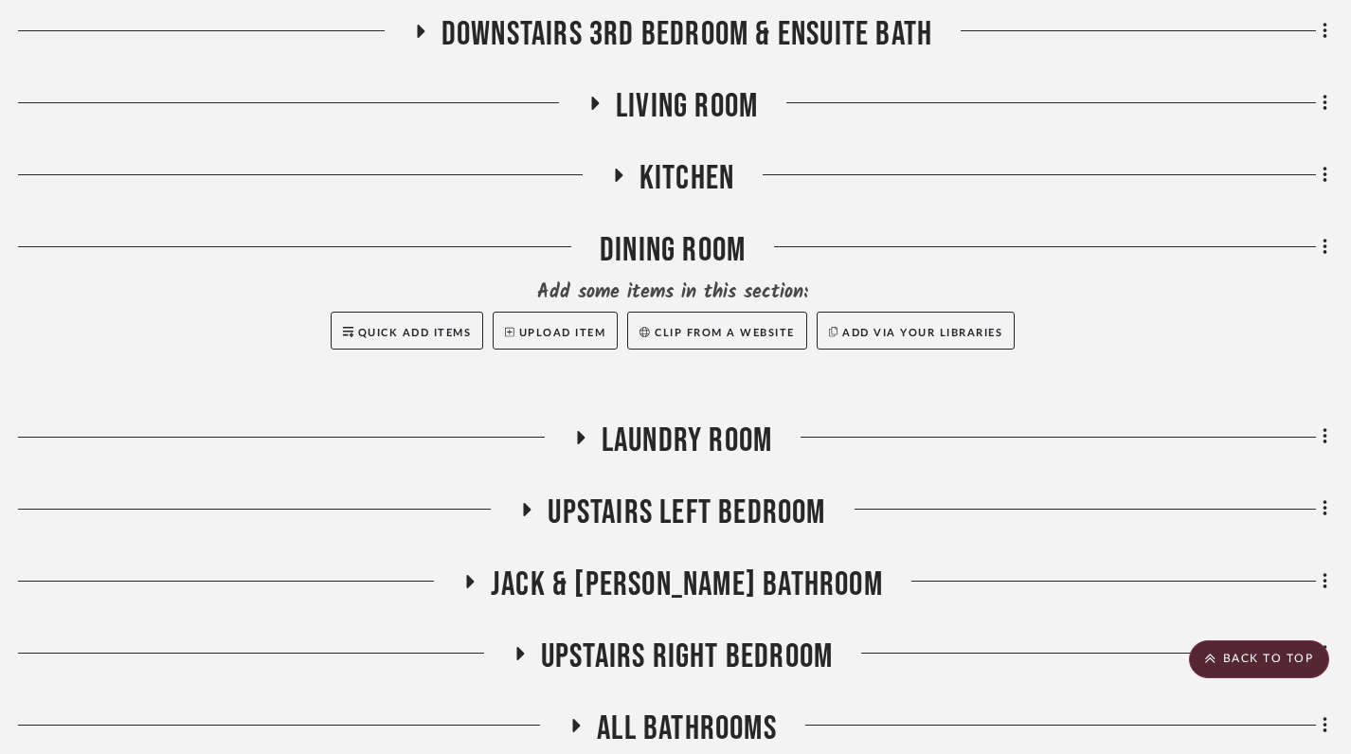
scroll to position [799, 10]
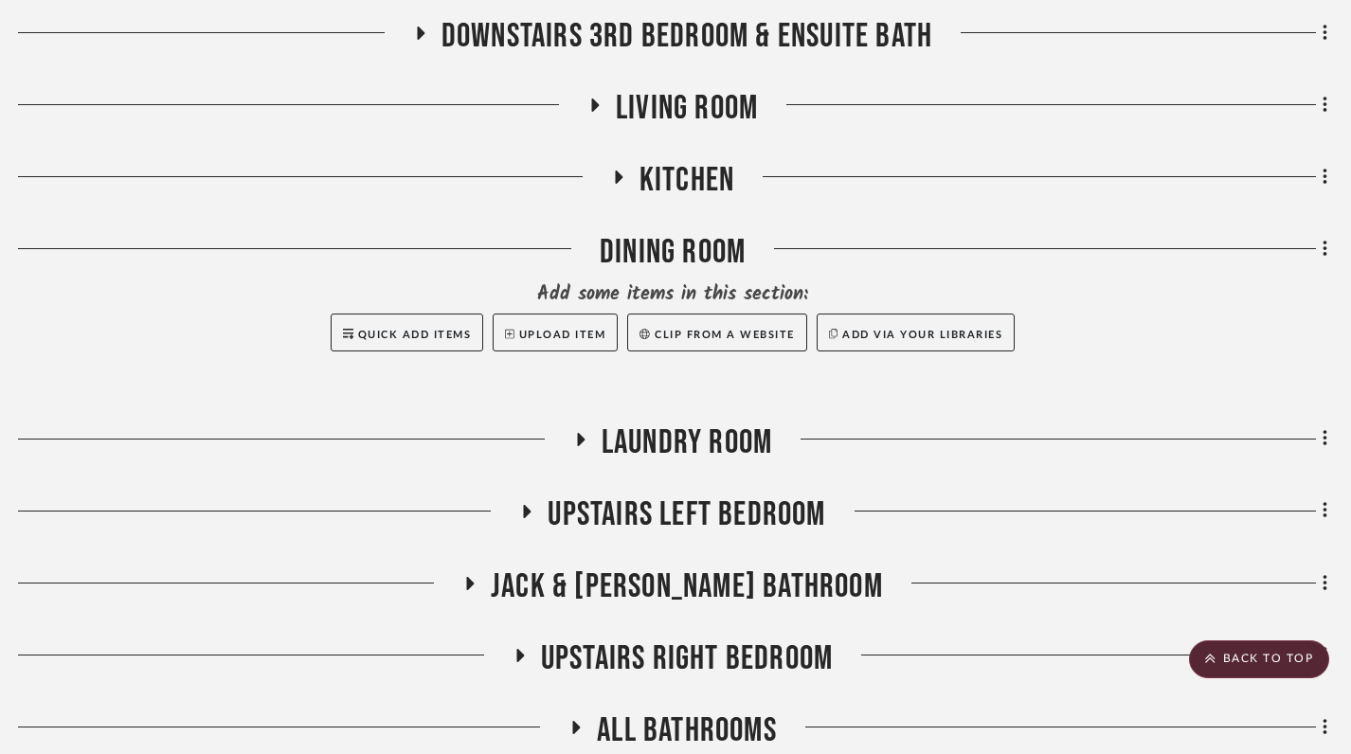
click at [481, 576] on icon at bounding box center [470, 583] width 23 height 14
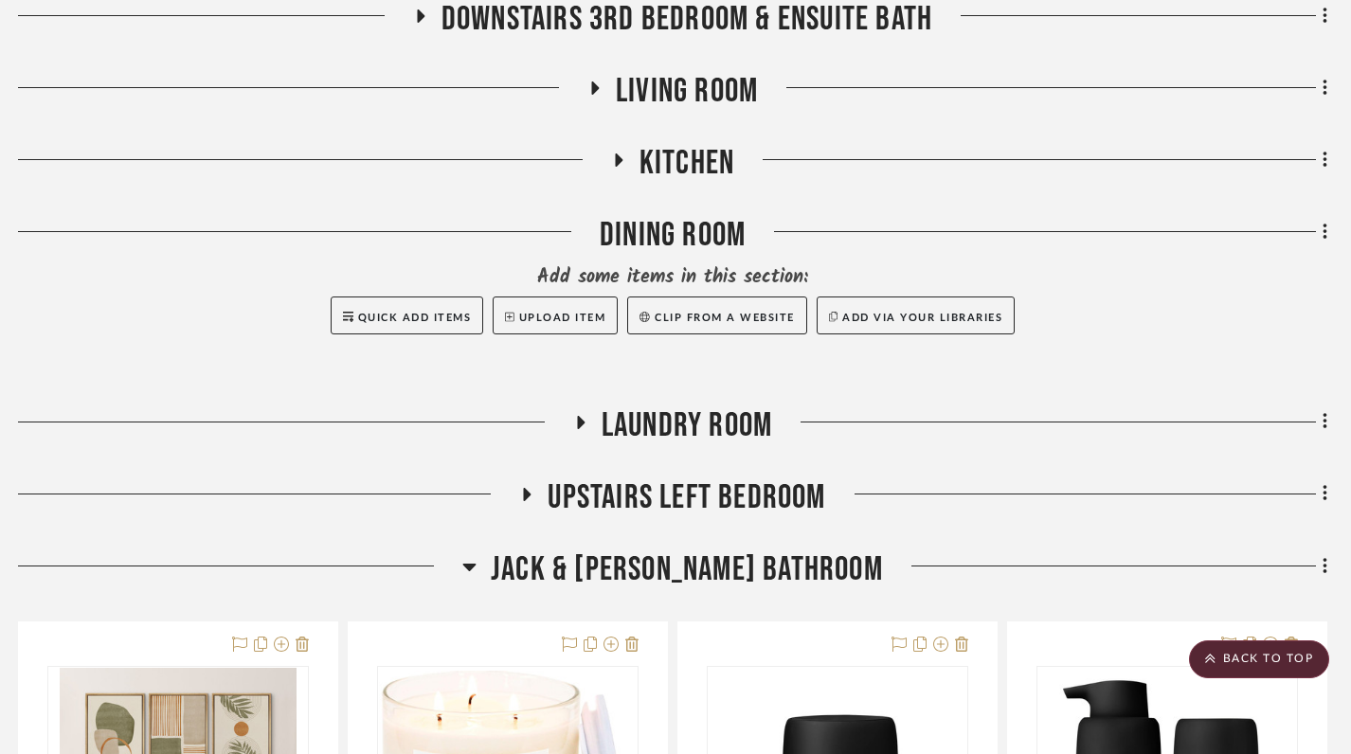
scroll to position [817, 10]
click at [477, 554] on icon at bounding box center [469, 565] width 14 height 23
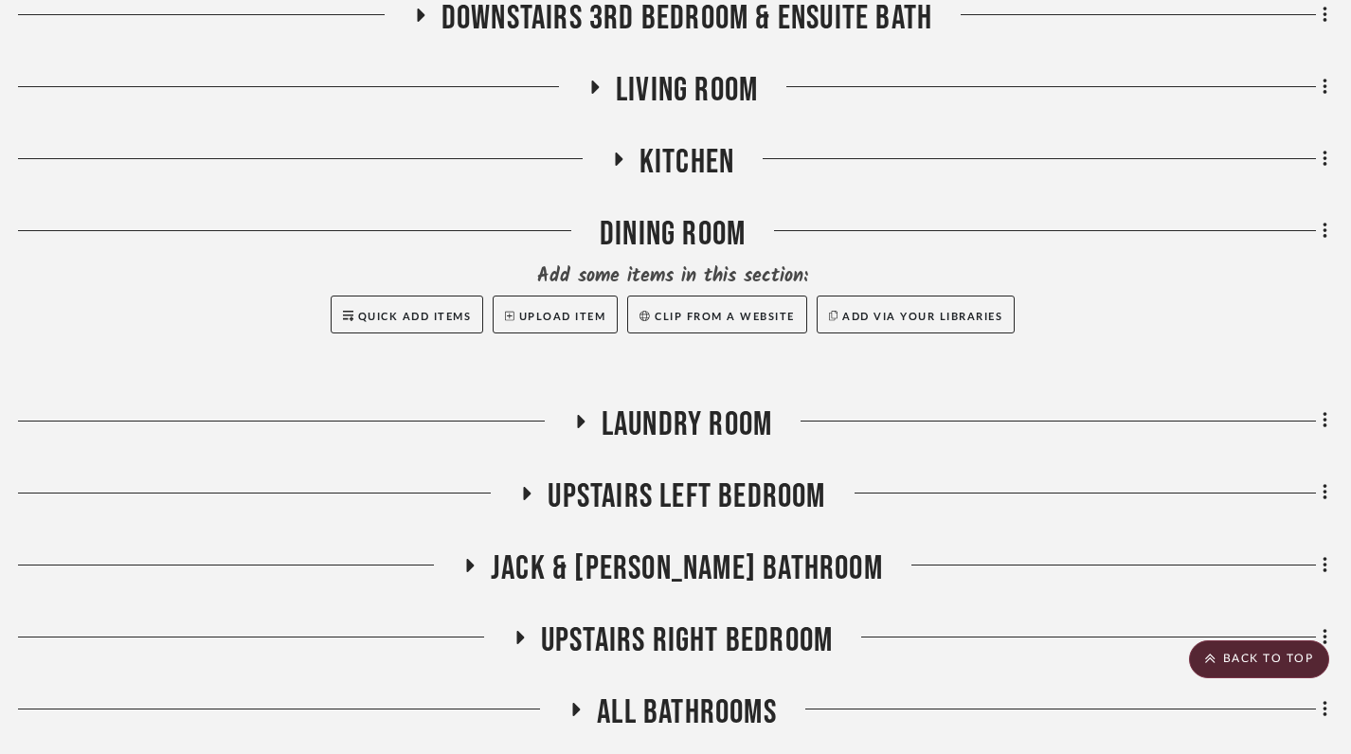
click at [528, 477] on h3 "Upstairs Left Bedroom" at bounding box center [672, 497] width 306 height 41
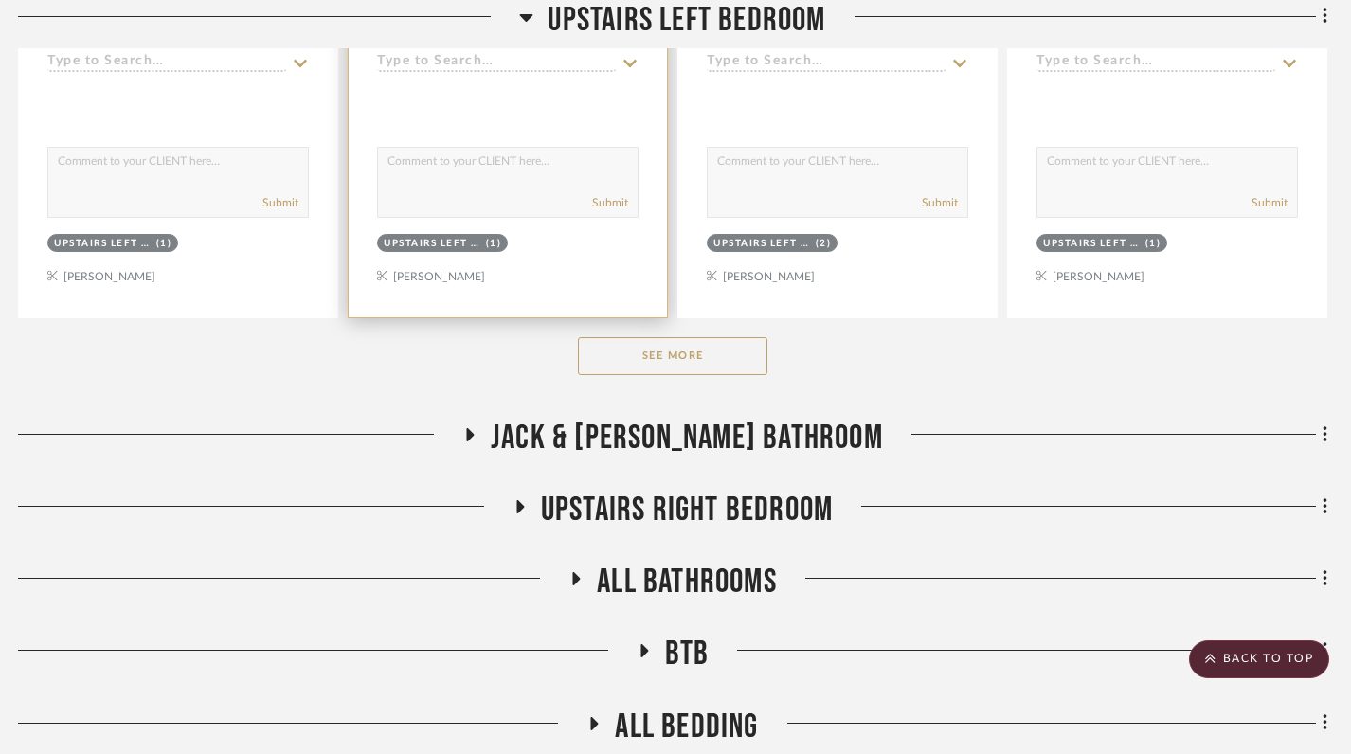
scroll to position [1894, 10]
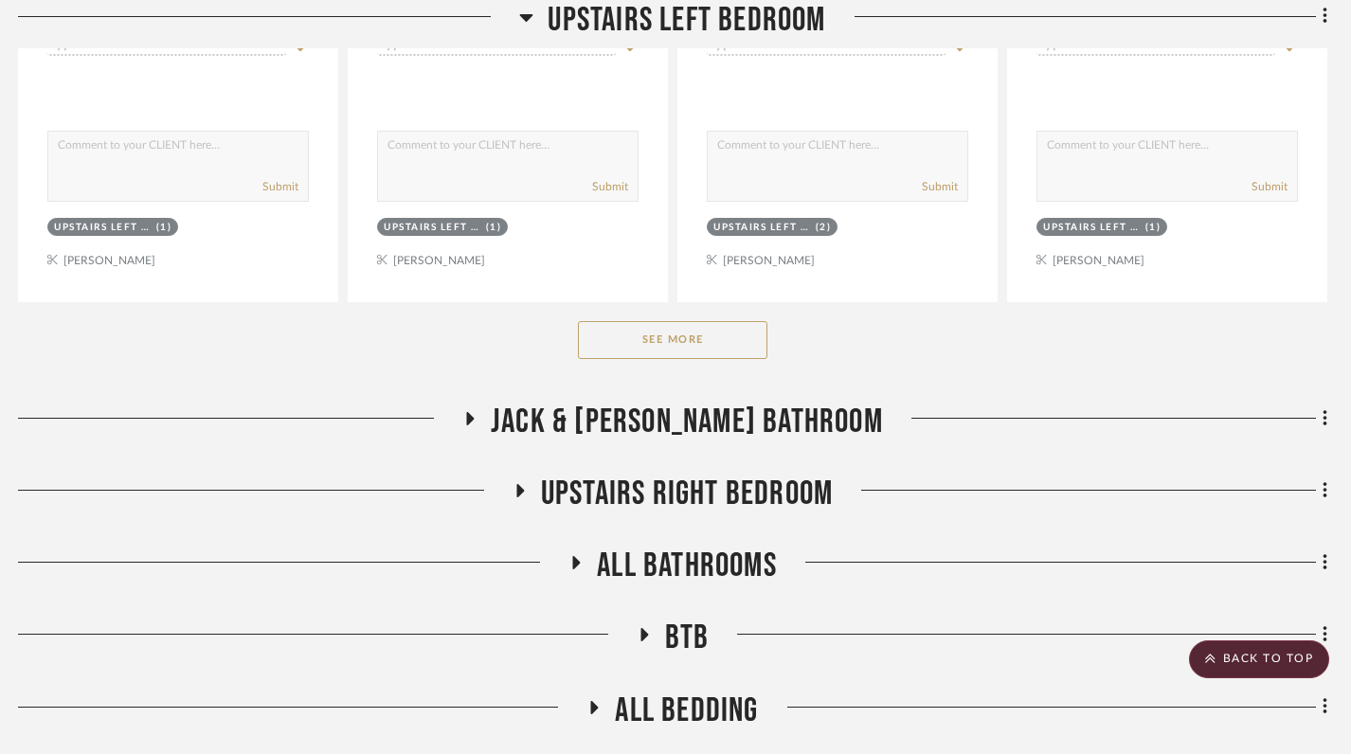
click at [708, 321] on button "See More" at bounding box center [673, 340] width 190 height 38
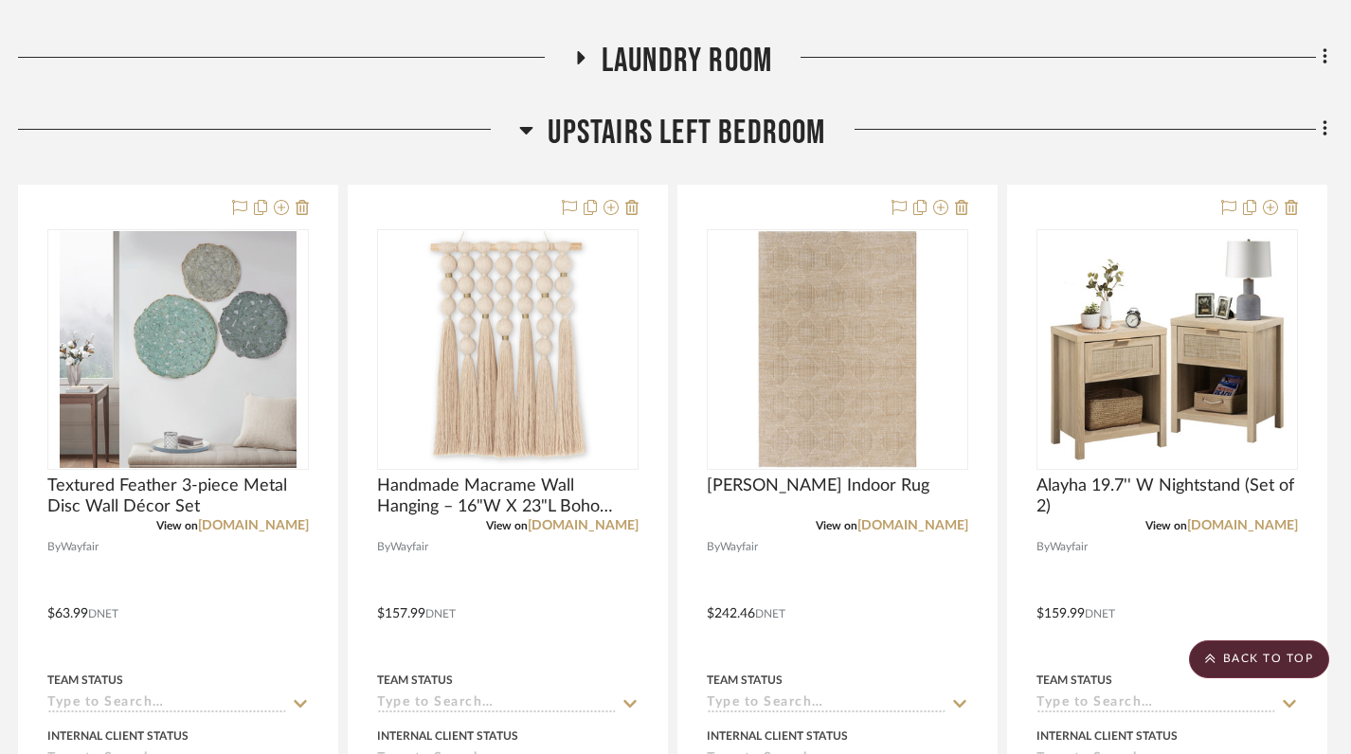
scroll to position [1181, 13]
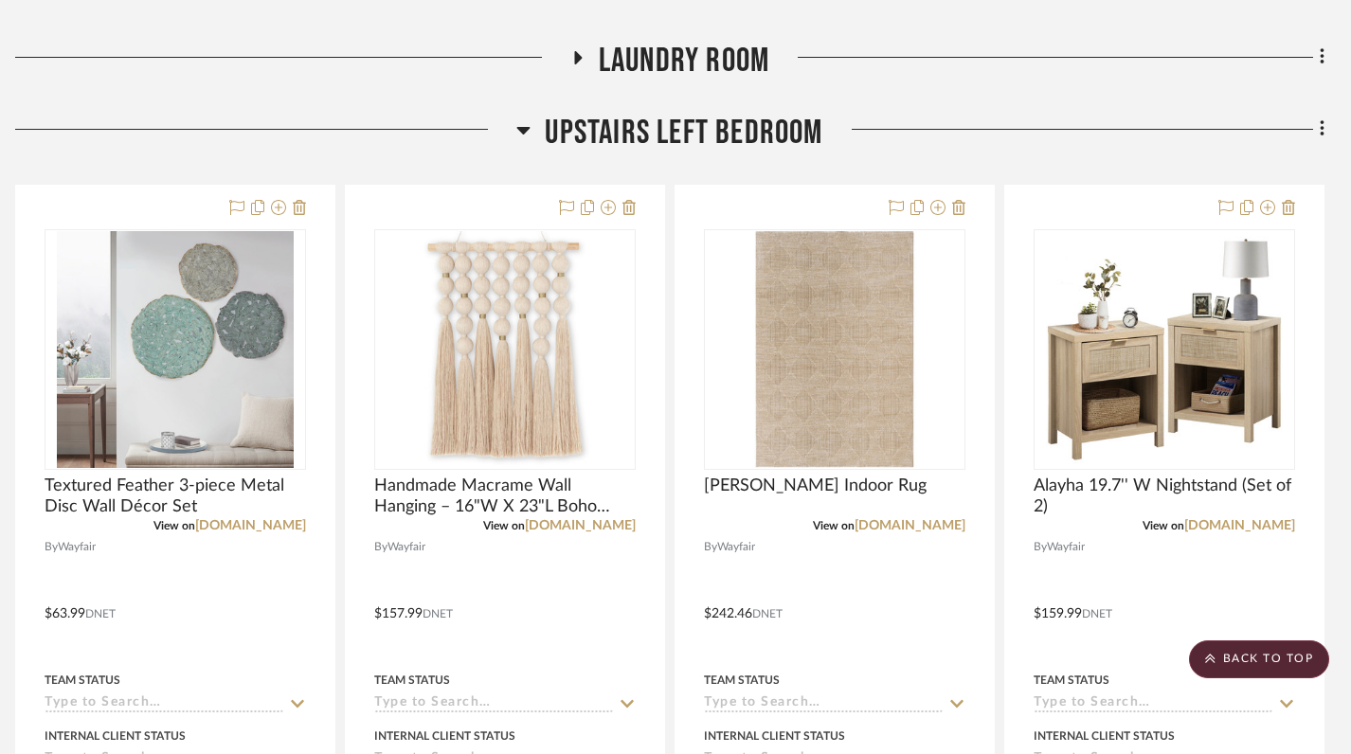
click at [523, 127] on icon at bounding box center [523, 131] width 13 height 8
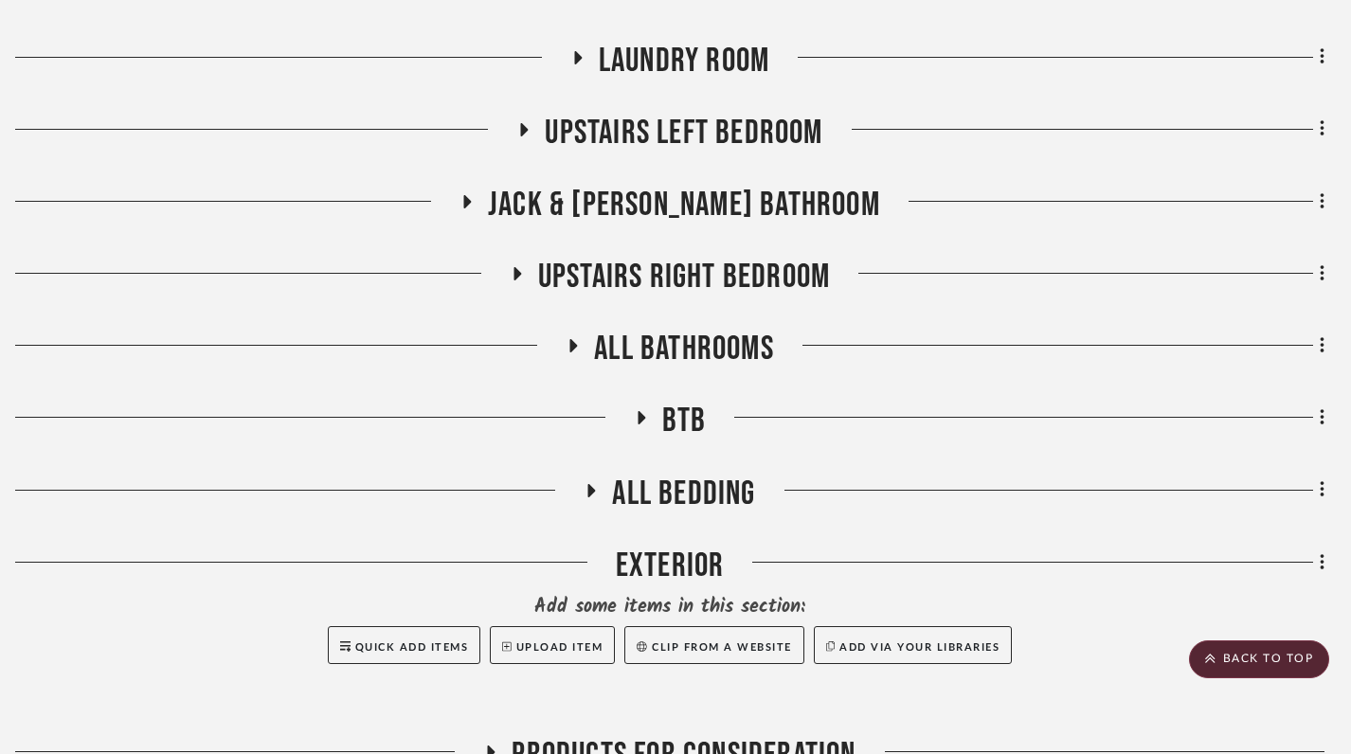
click at [523, 123] on icon at bounding box center [525, 129] width 8 height 13
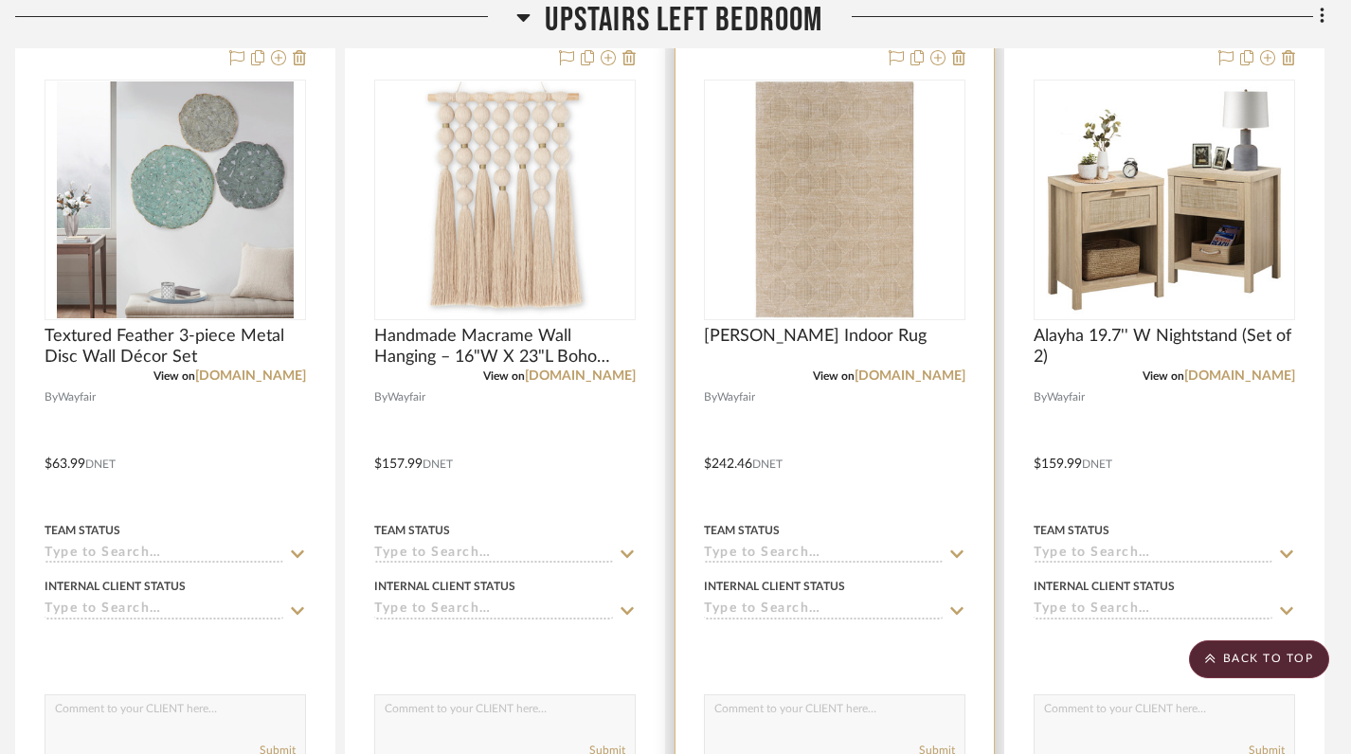
scroll to position [1026, 13]
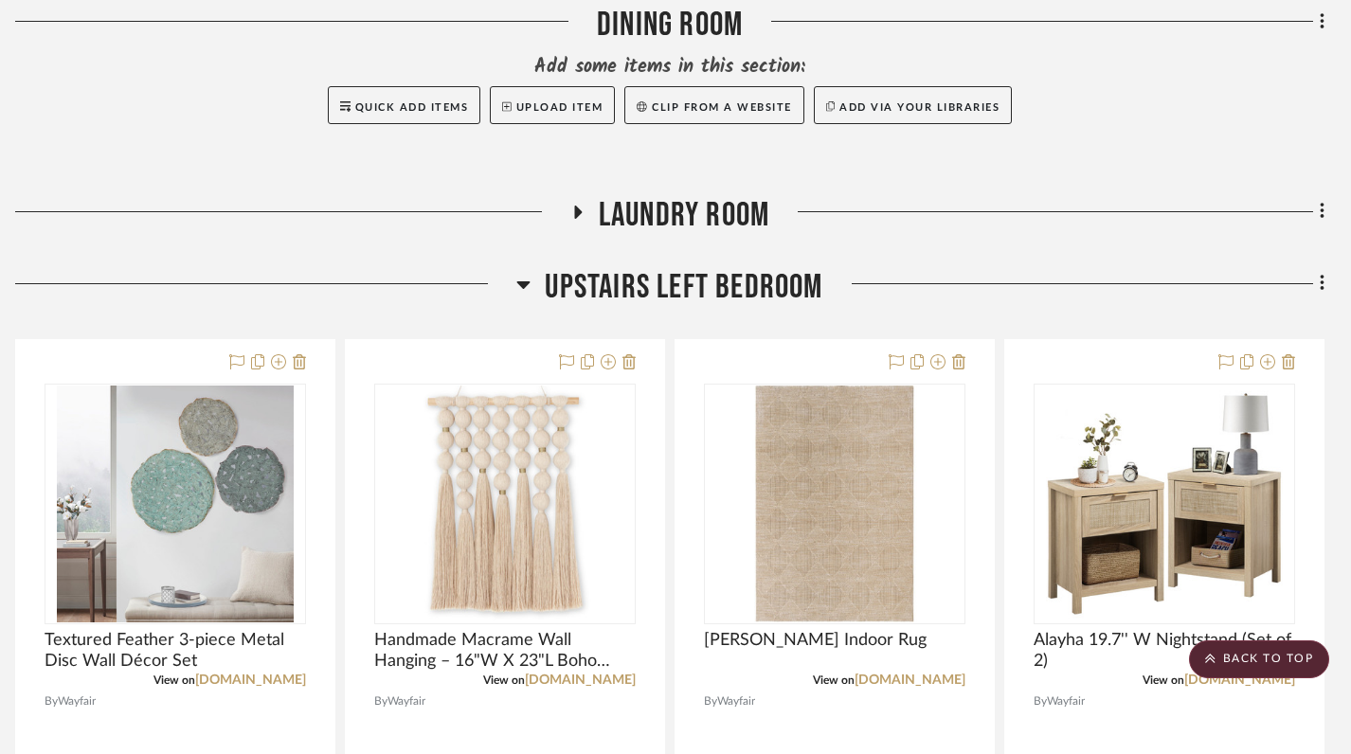
click at [532, 267] on h3 "Upstairs Left Bedroom" at bounding box center [670, 287] width 306 height 41
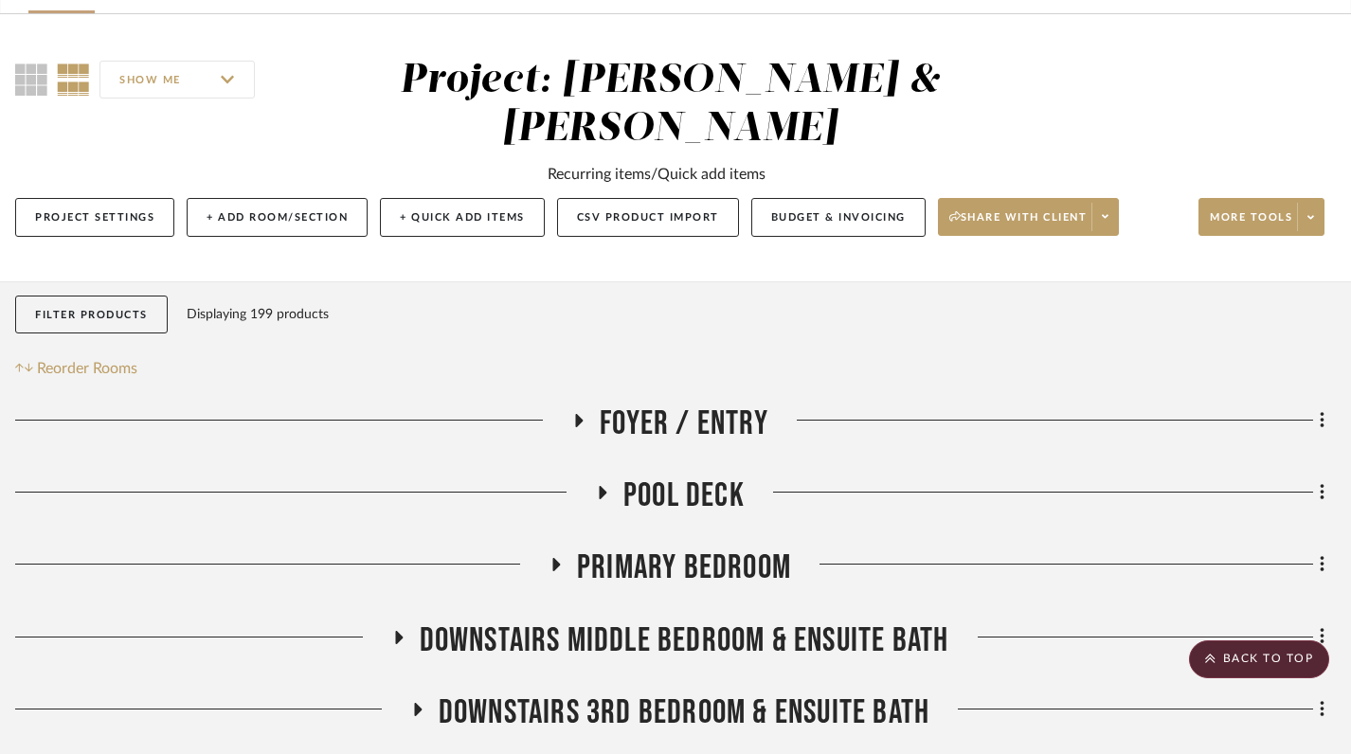
scroll to position [118, 13]
